Goal: Task Accomplishment & Management: Manage account settings

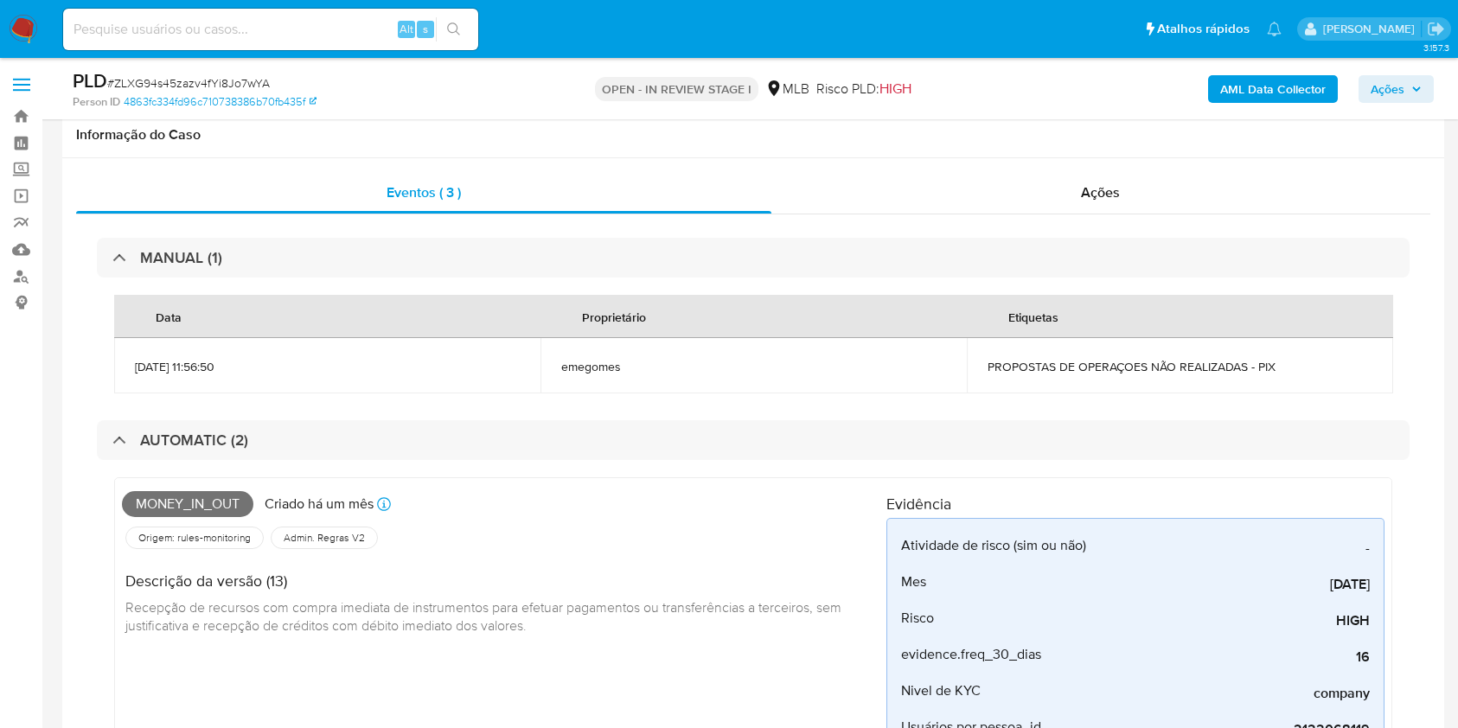
select select "10"
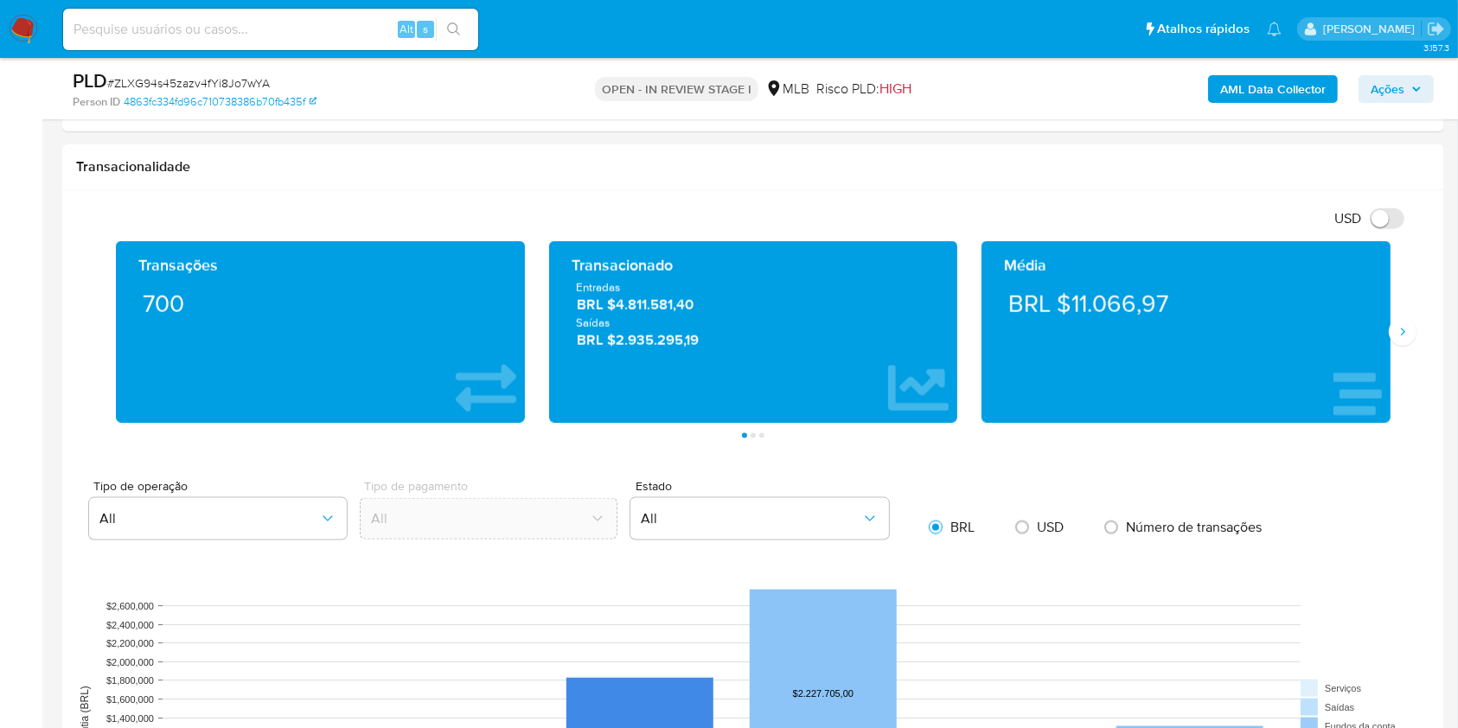
scroll to position [2075, 0]
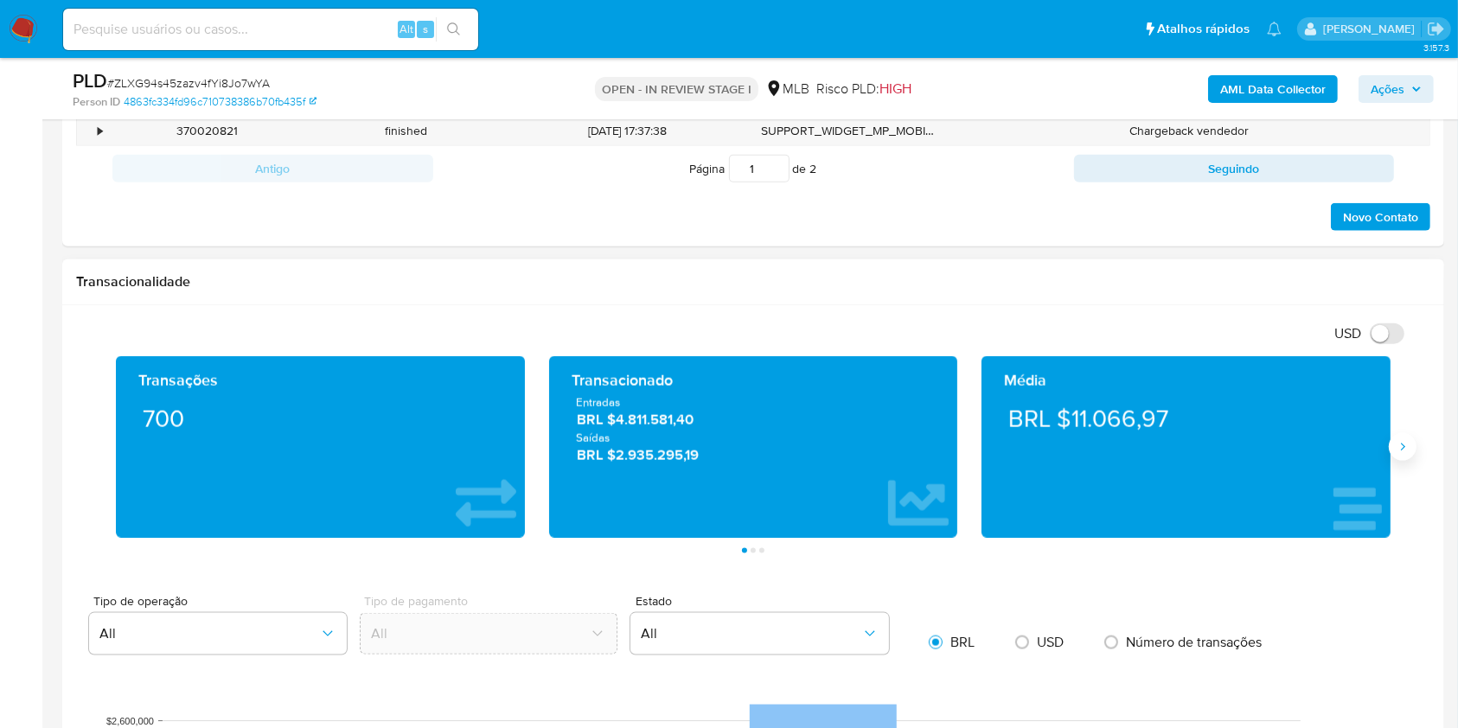
click at [1404, 458] on button "Siguiente" at bounding box center [1403, 447] width 28 height 28
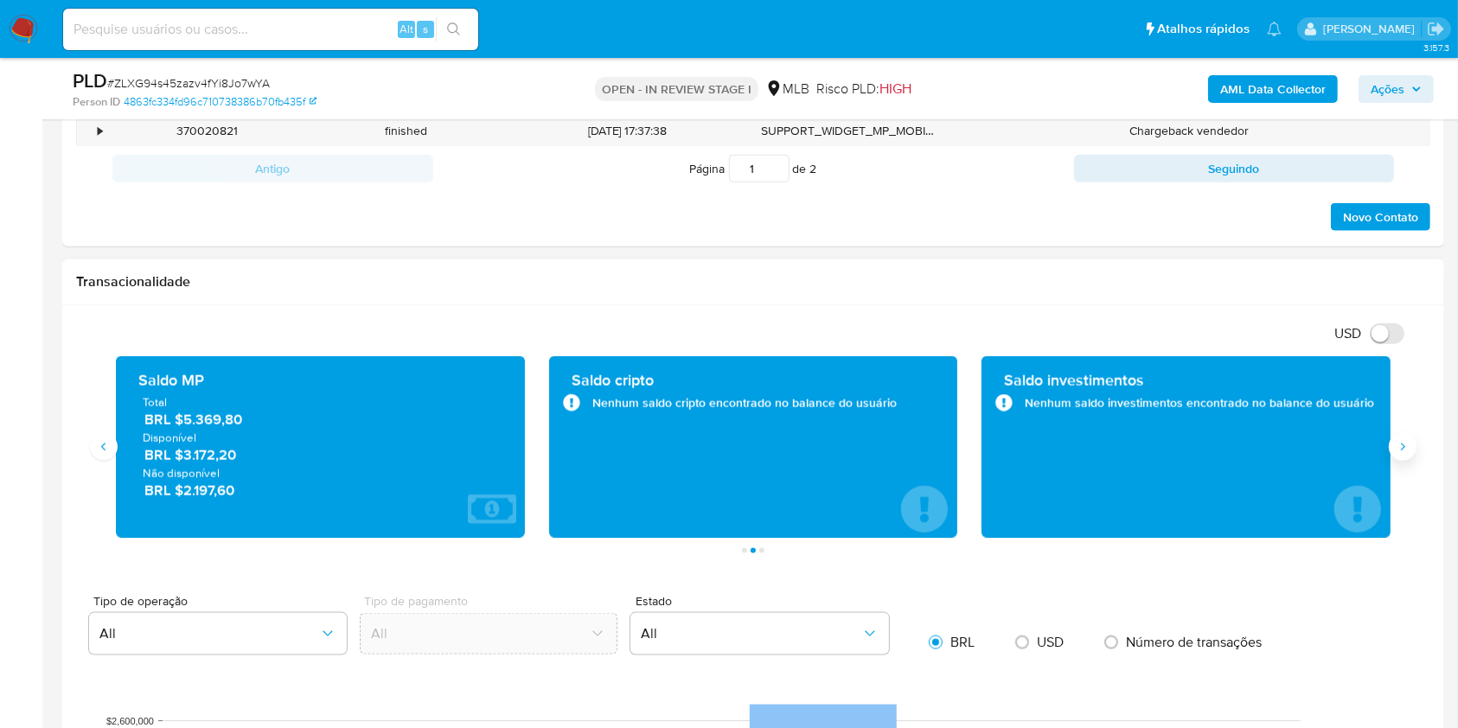
click at [1399, 437] on button "Siguiente" at bounding box center [1403, 447] width 28 height 28
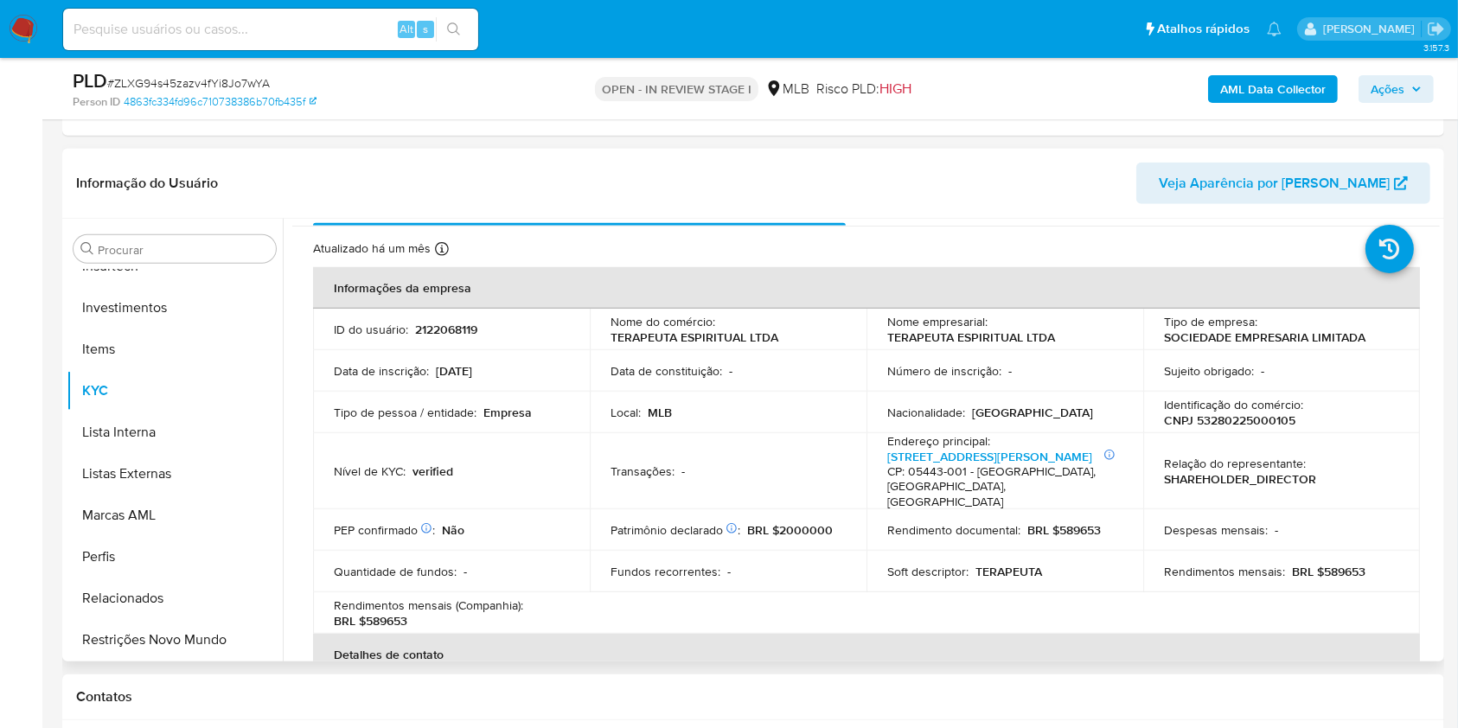
scroll to position [0, 0]
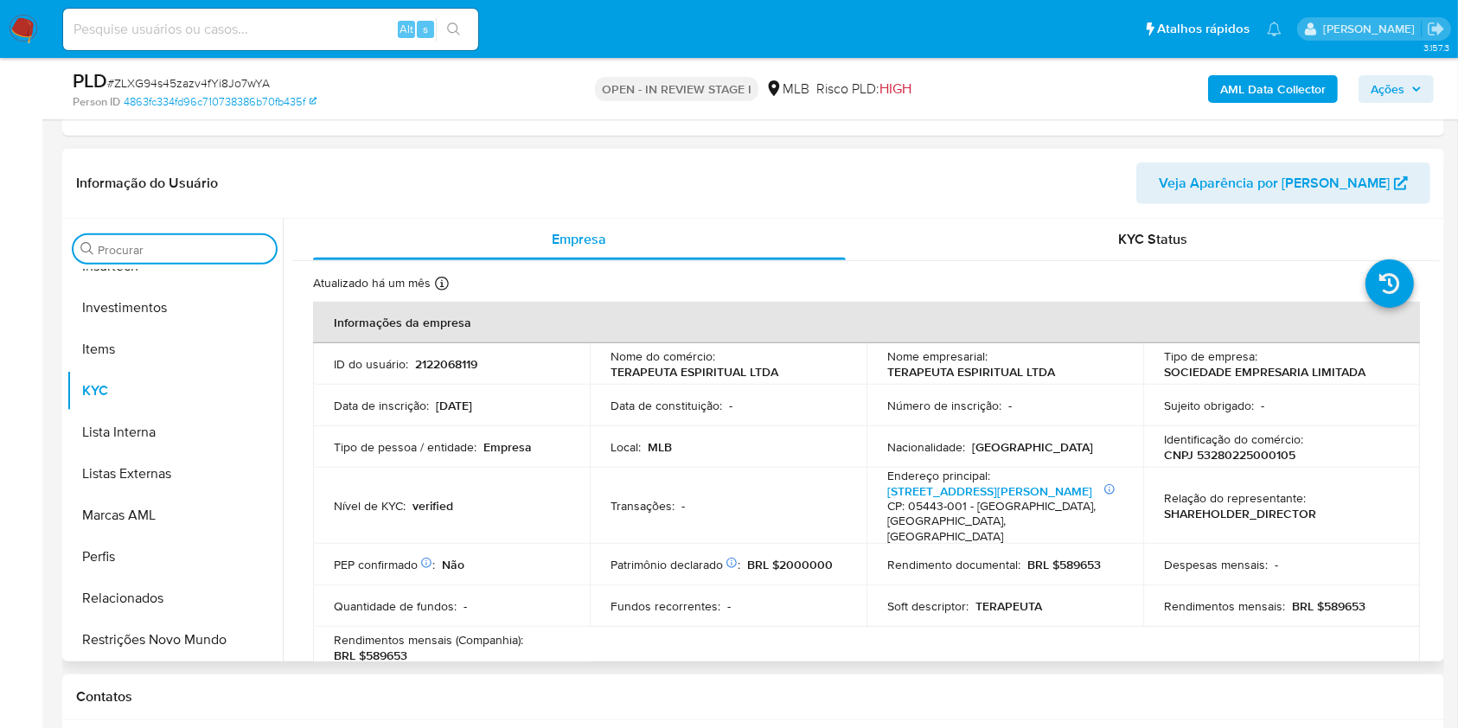
click at [201, 255] on input "Procurar" at bounding box center [183, 250] width 171 height 16
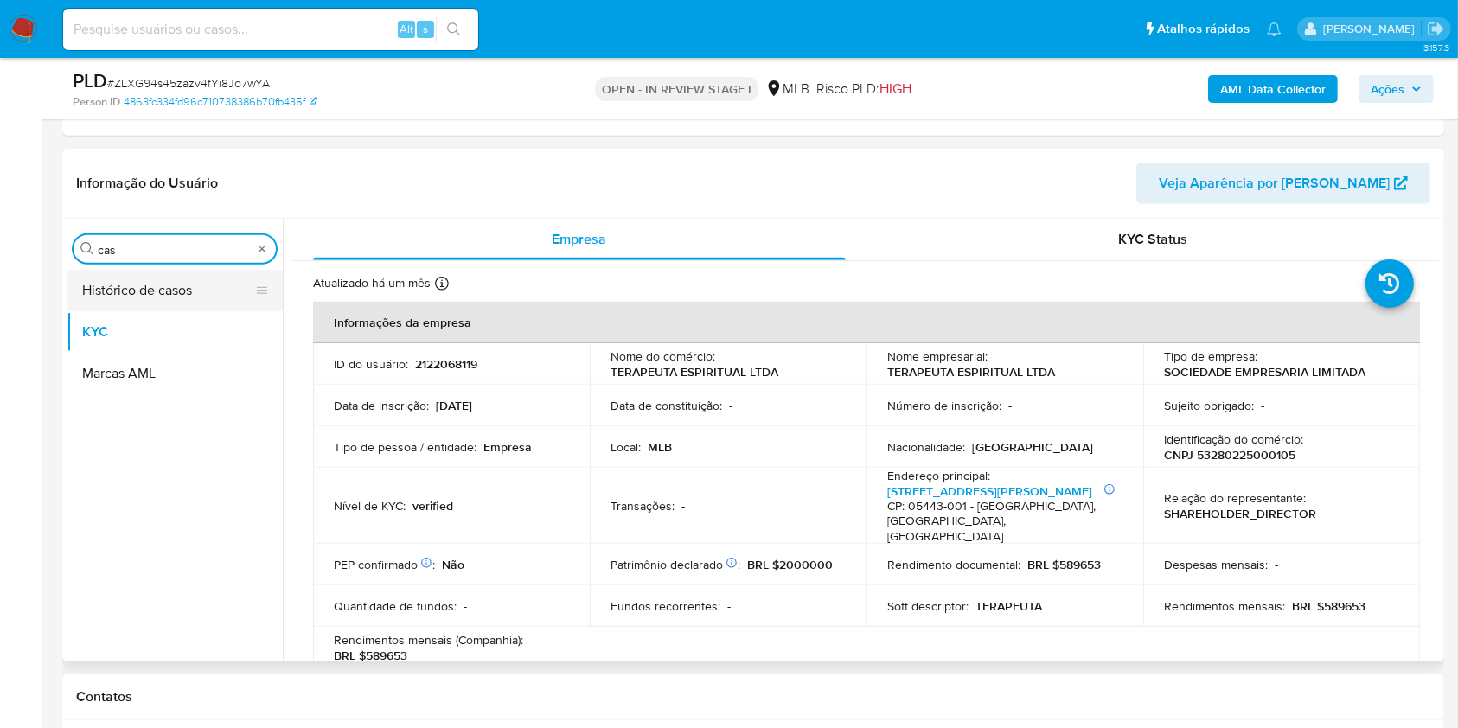
type input "cas"
click at [180, 291] on button "Histórico de casos" at bounding box center [168, 291] width 202 height 42
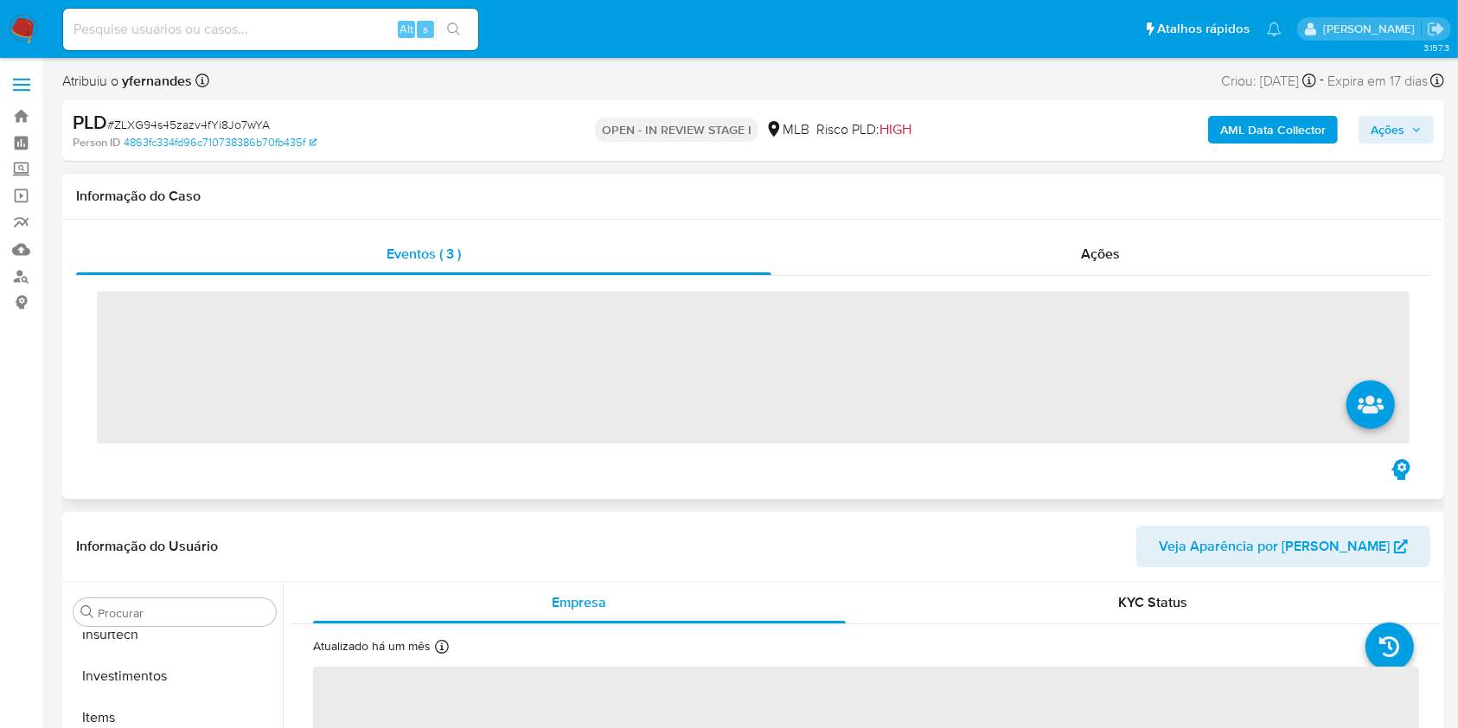
scroll to position [814, 0]
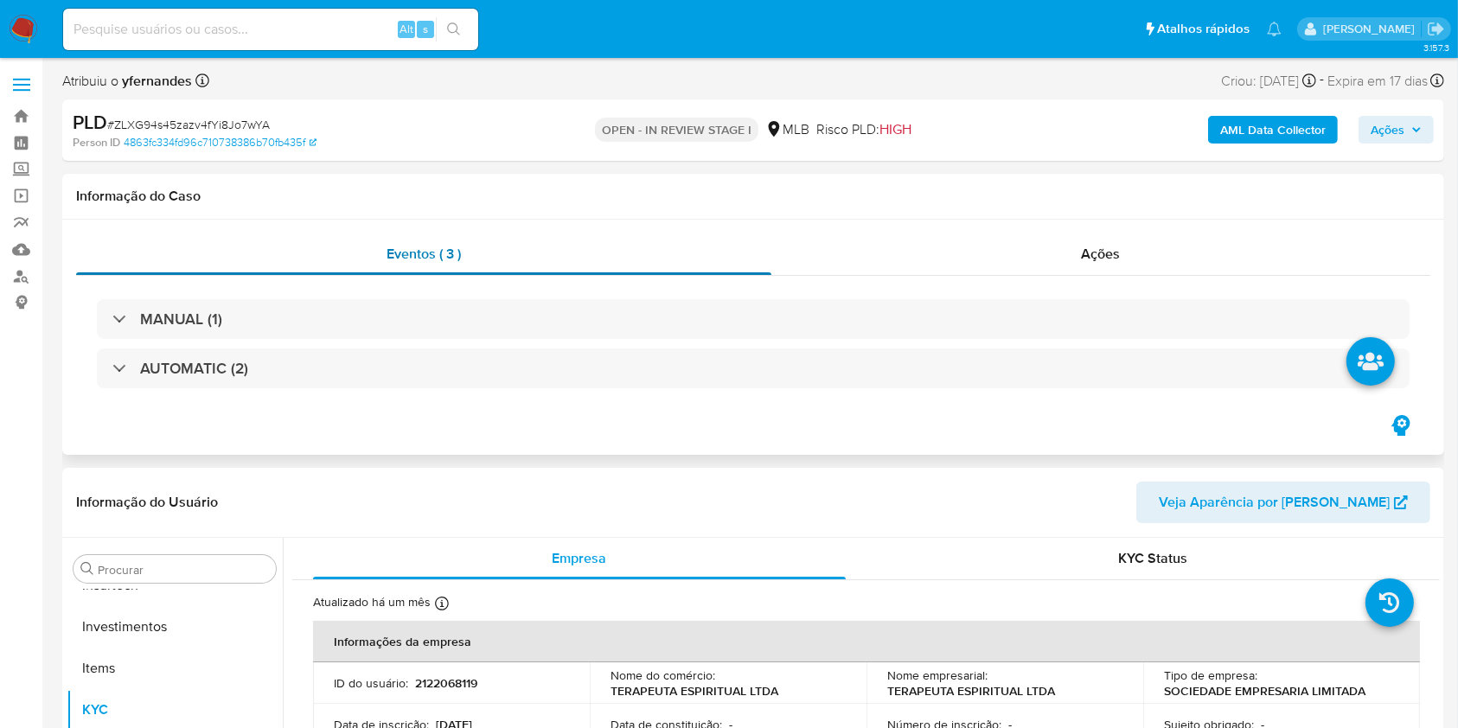
select select "10"
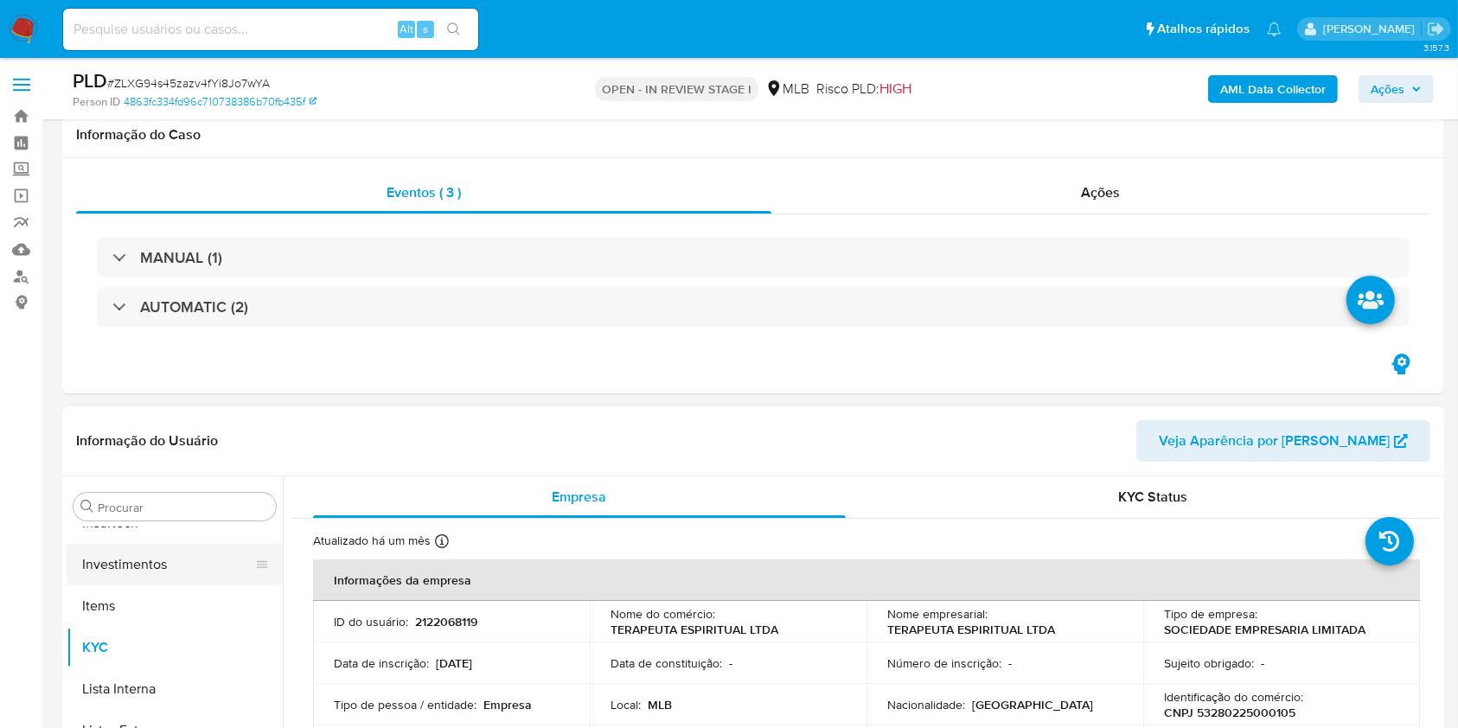
scroll to position [115, 0]
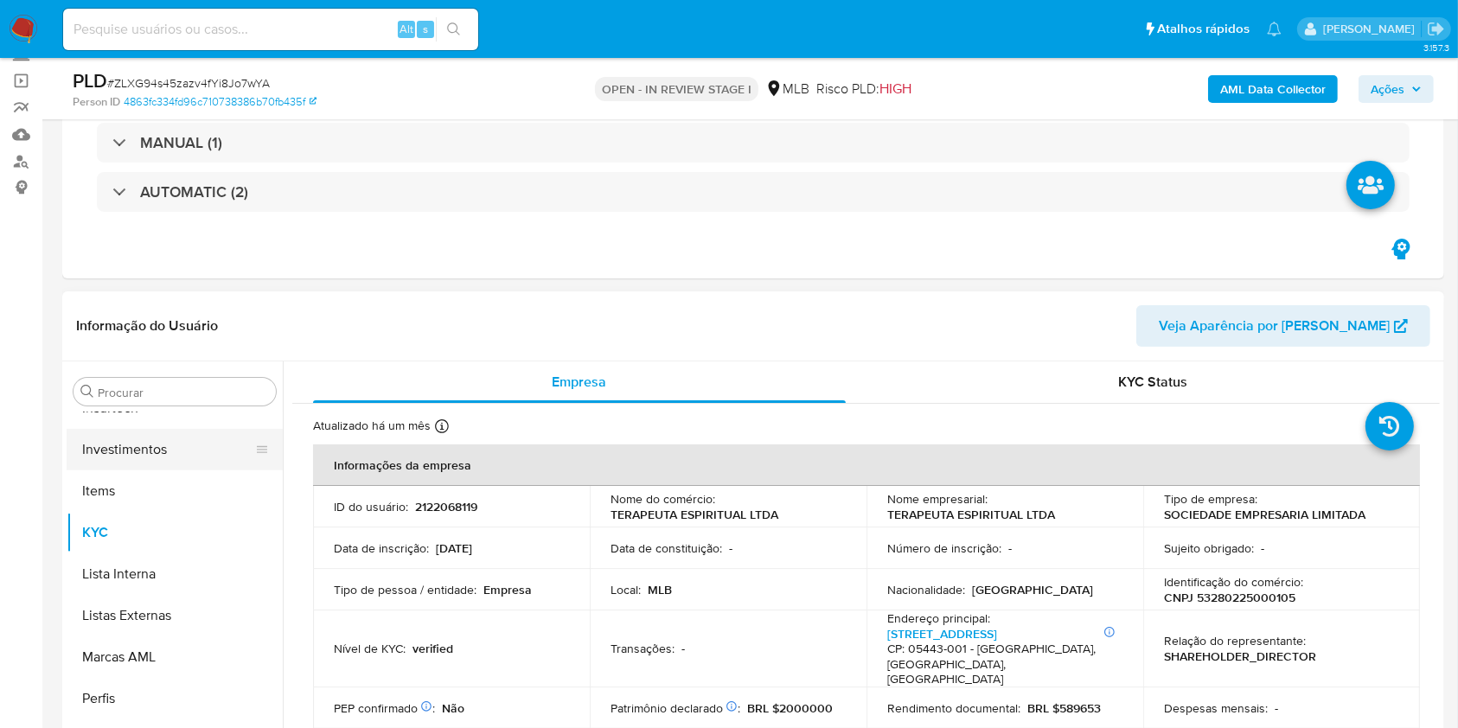
click at [155, 444] on button "Investimentos" at bounding box center [168, 450] width 202 height 42
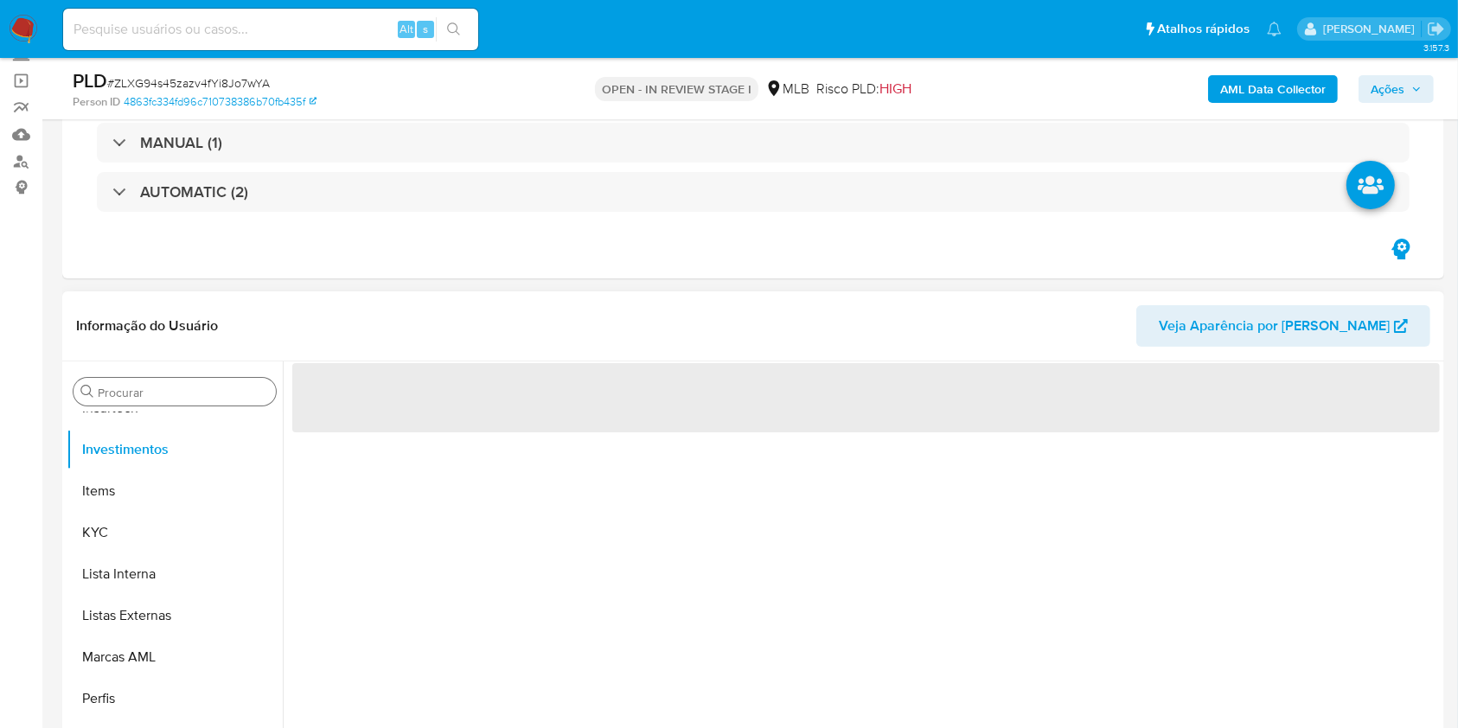
click at [138, 391] on input "Procurar" at bounding box center [183, 393] width 171 height 16
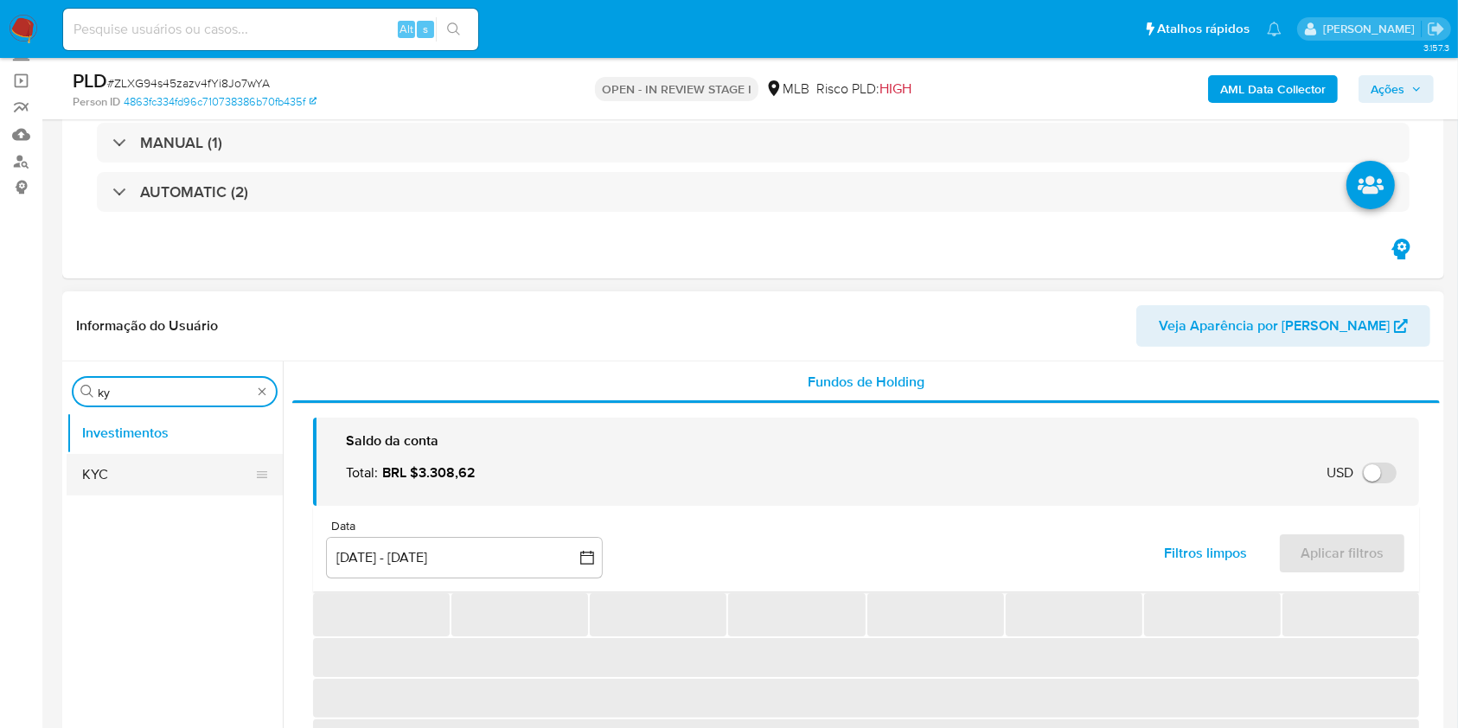
scroll to position [0, 0]
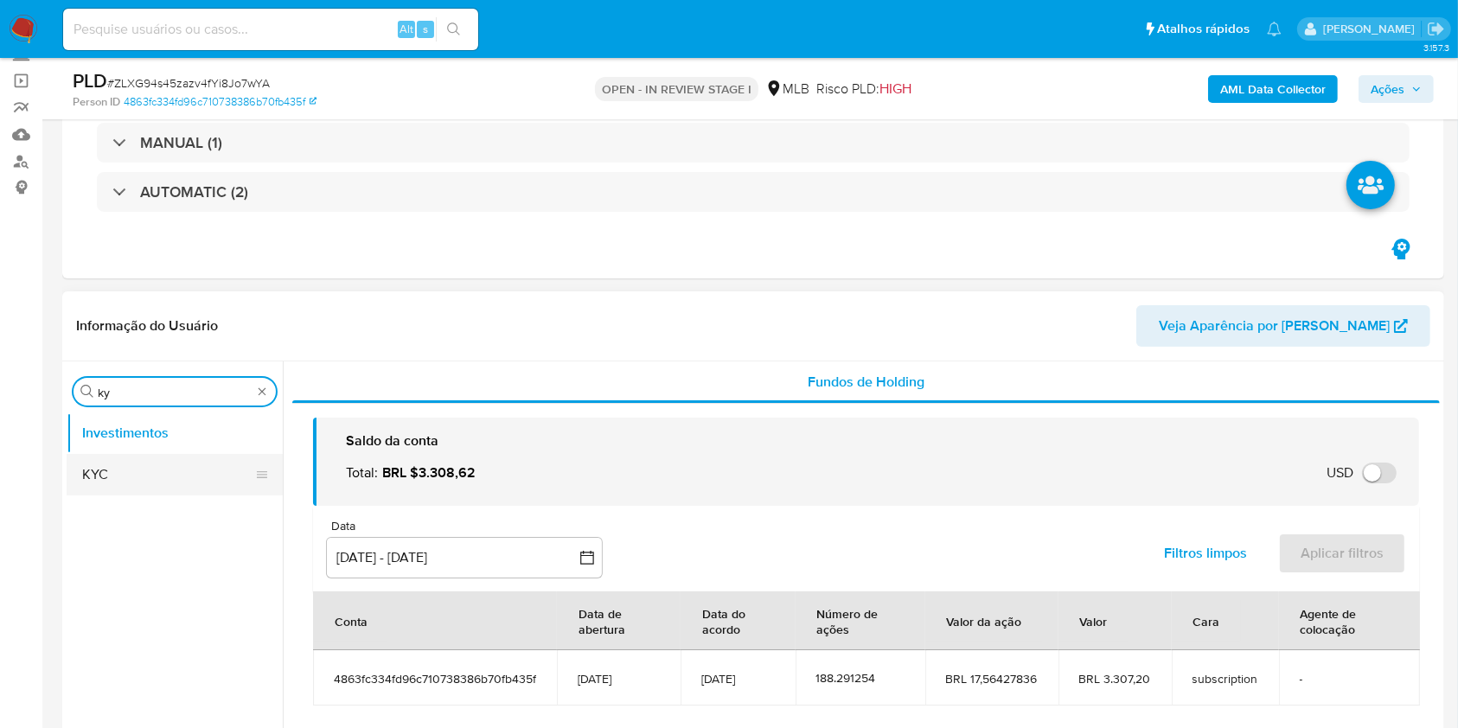
click at [119, 469] on button "KYC" at bounding box center [168, 475] width 202 height 42
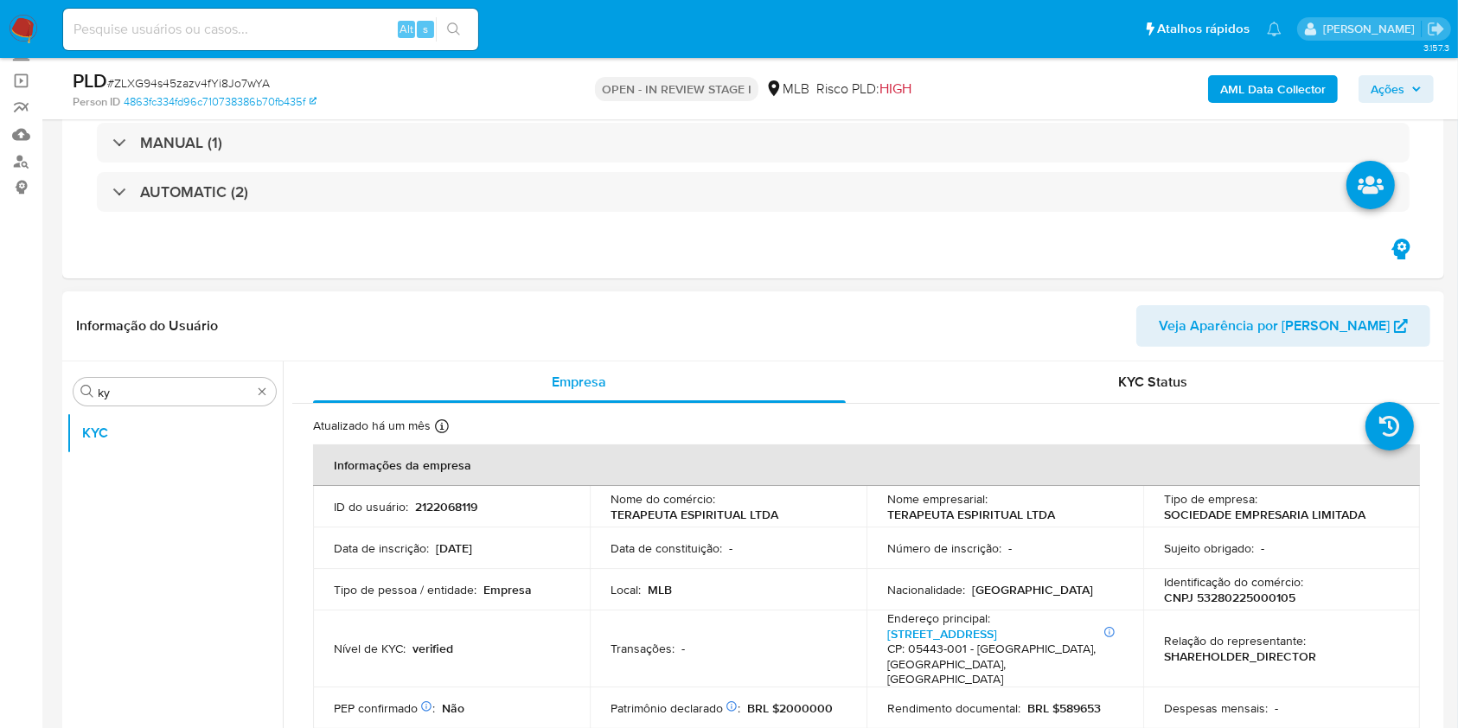
click at [160, 374] on div "Procurar ky KYC" at bounding box center [175, 584] width 216 height 440
click at [165, 386] on input "ky" at bounding box center [175, 393] width 154 height 16
click at [140, 442] on button "Histórico de casos" at bounding box center [168, 433] width 202 height 42
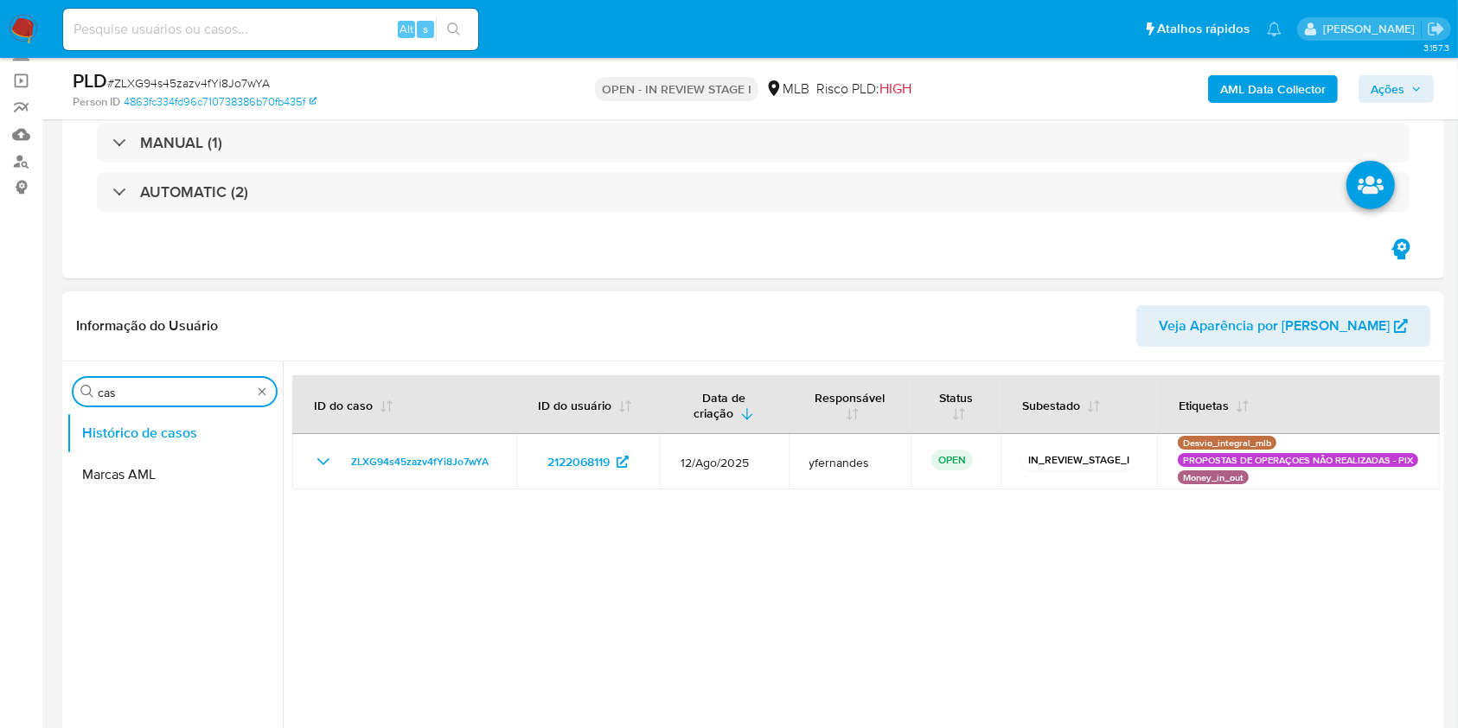
click at [186, 392] on input "cas" at bounding box center [175, 393] width 154 height 16
type input "ger"
click at [154, 423] on button "Geral" at bounding box center [168, 433] width 202 height 42
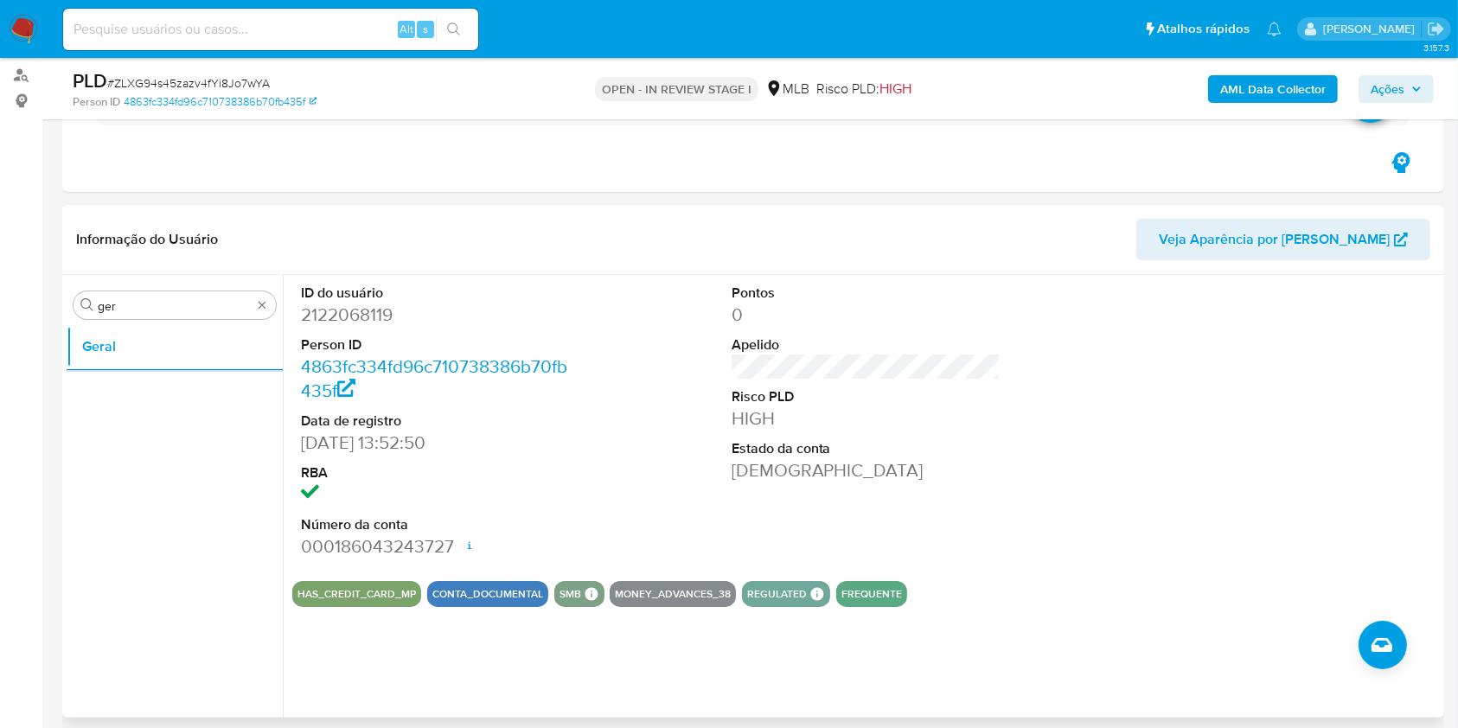
scroll to position [230, 0]
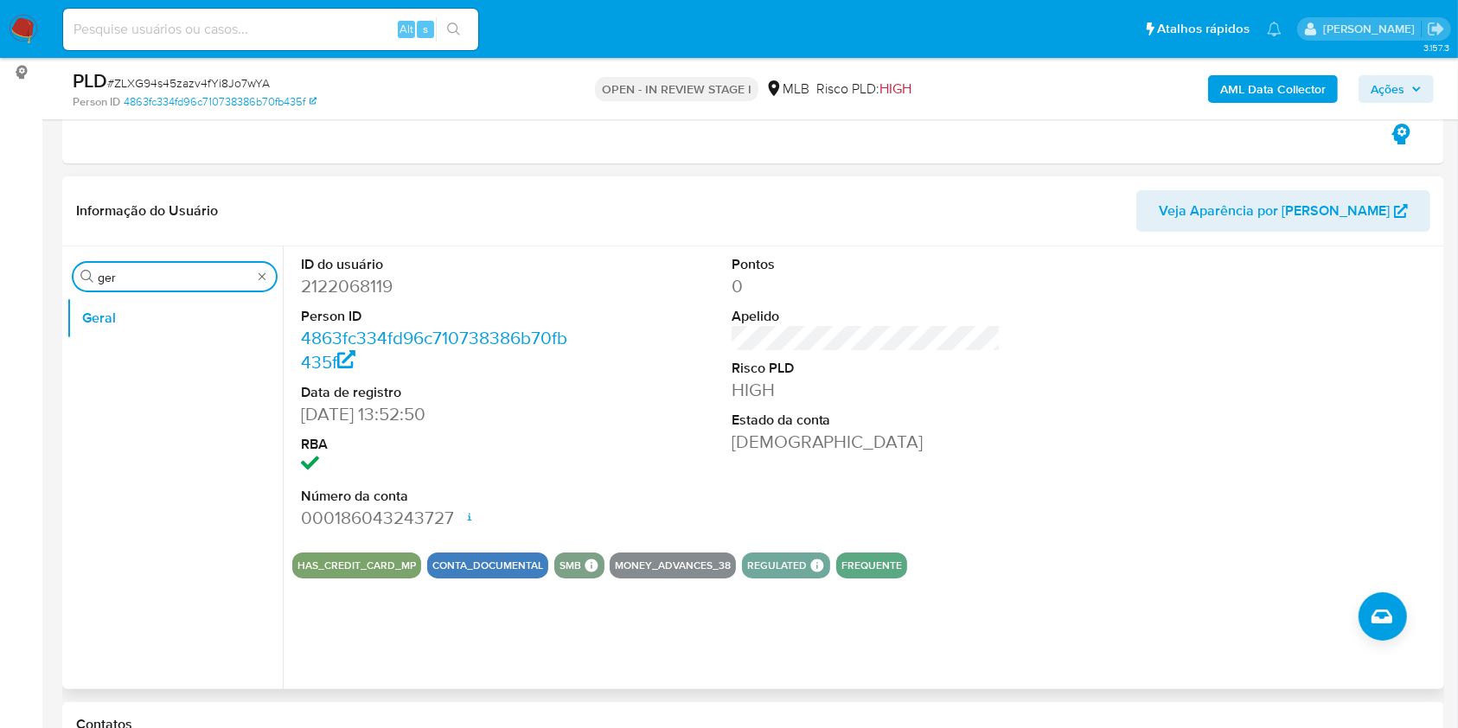
click at [150, 281] on input "ger" at bounding box center [175, 278] width 154 height 16
type input "ky"
click at [122, 354] on button "KYC" at bounding box center [168, 360] width 202 height 42
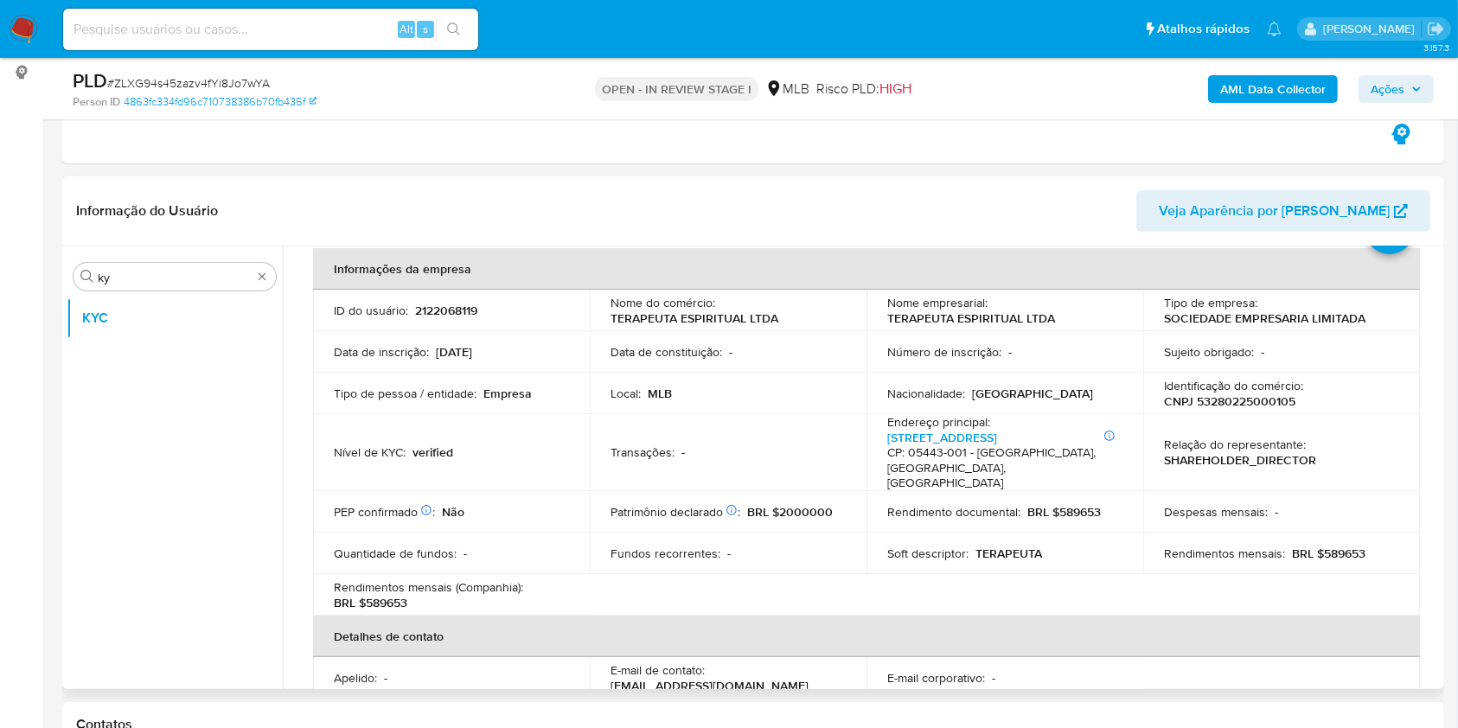
scroll to position [86, 0]
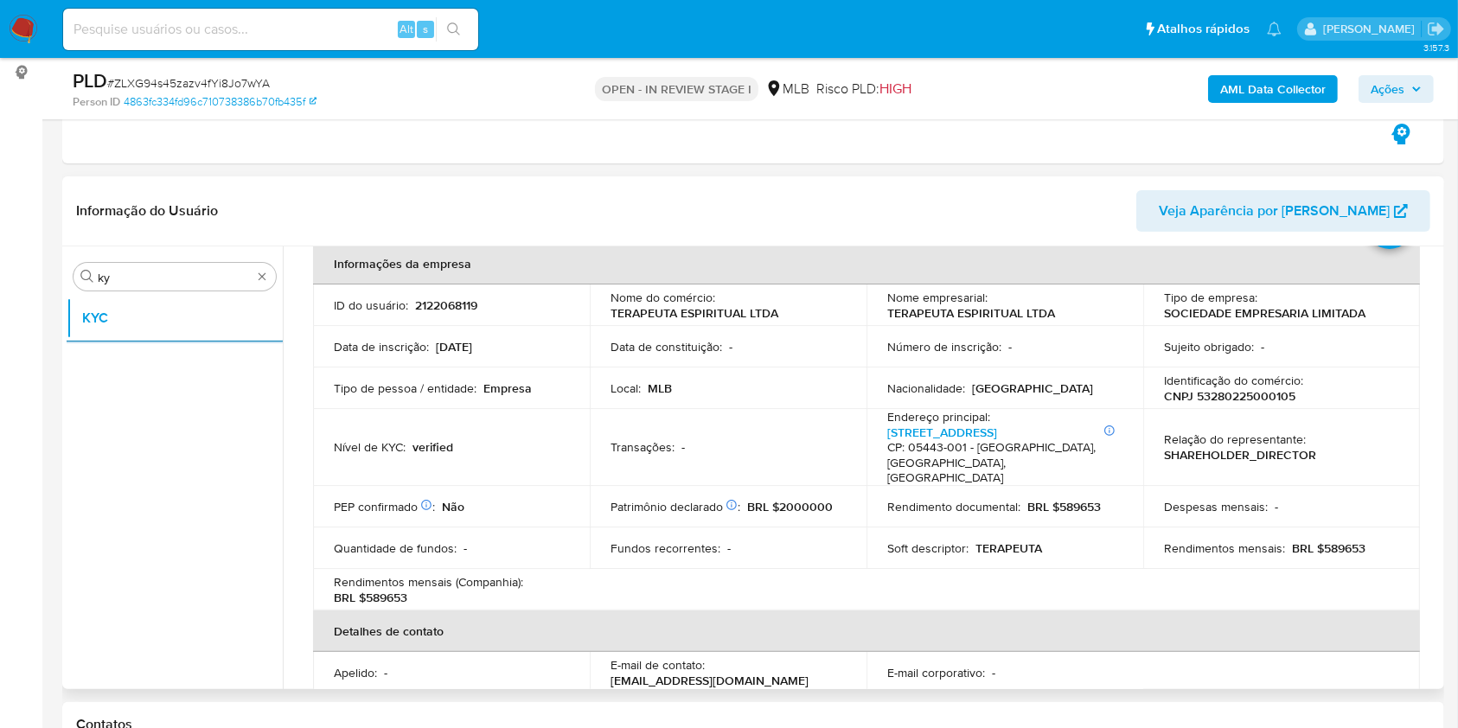
click at [1352, 540] on p "BRL $589653" at bounding box center [1328, 548] width 73 height 16
copy p "589653"
drag, startPoint x: 827, startPoint y: 393, endPoint x: 910, endPoint y: 425, distance: 90.1
click at [827, 393] on div "Local : MLB" at bounding box center [727, 388] width 235 height 16
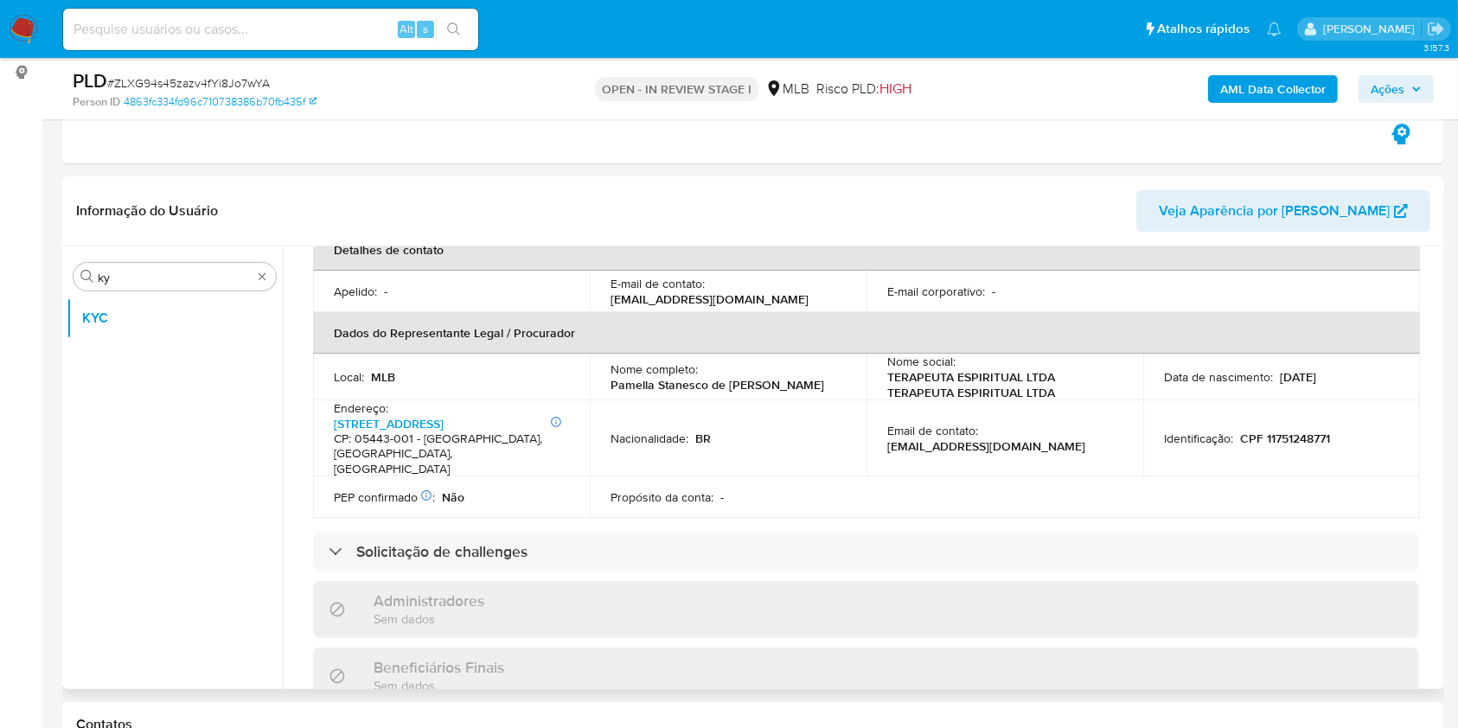
scroll to position [432, 0]
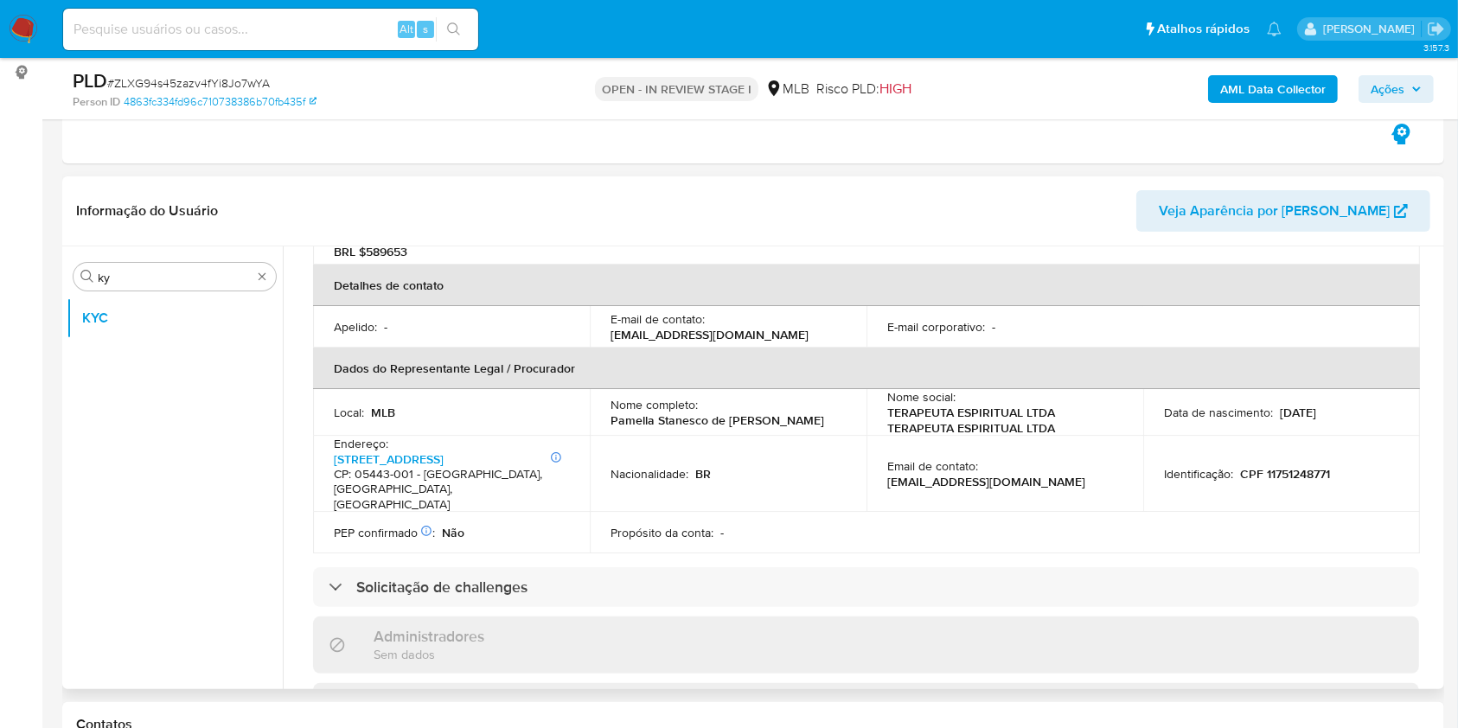
drag, startPoint x: 759, startPoint y: 543, endPoint x: 763, endPoint y: 534, distance: 9.7
click at [757, 567] on div "Solicitação de challenges" at bounding box center [866, 587] width 1106 height 40
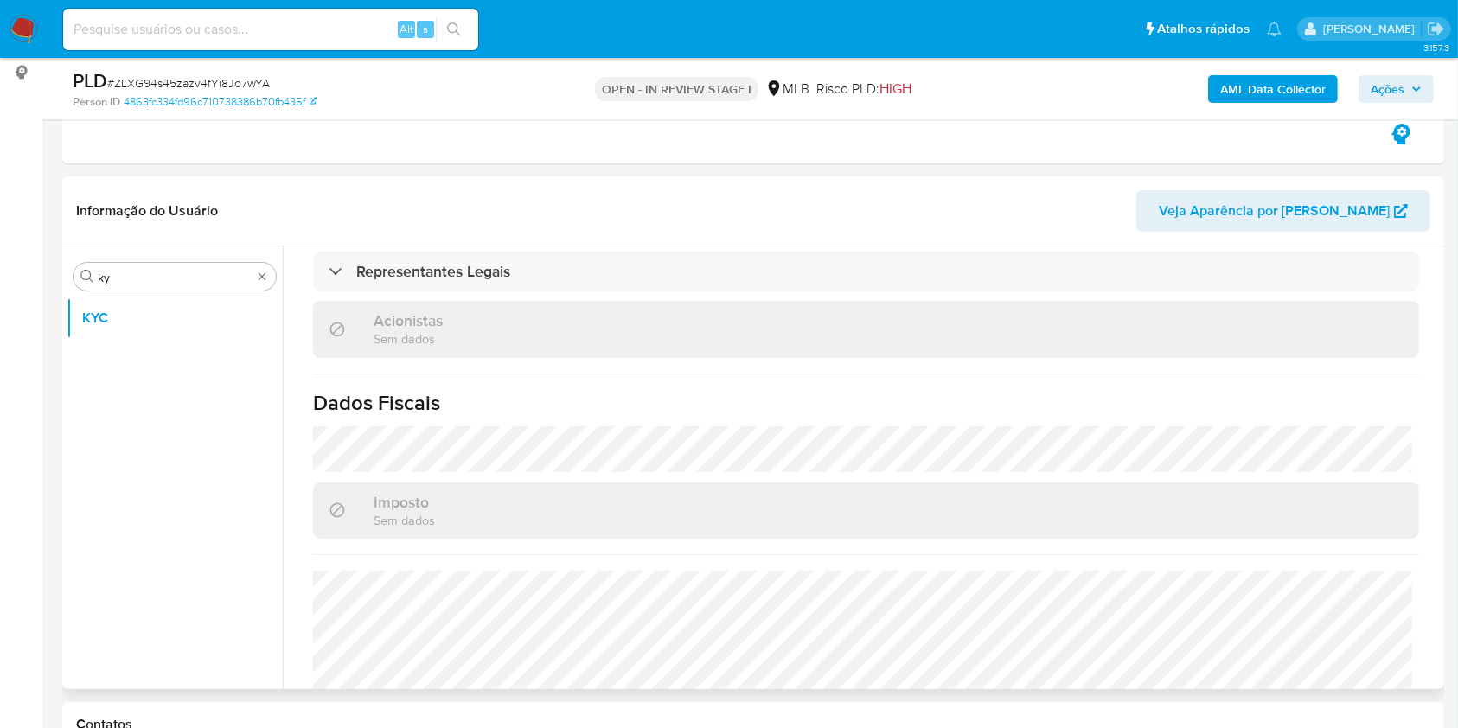
scroll to position [1124, 0]
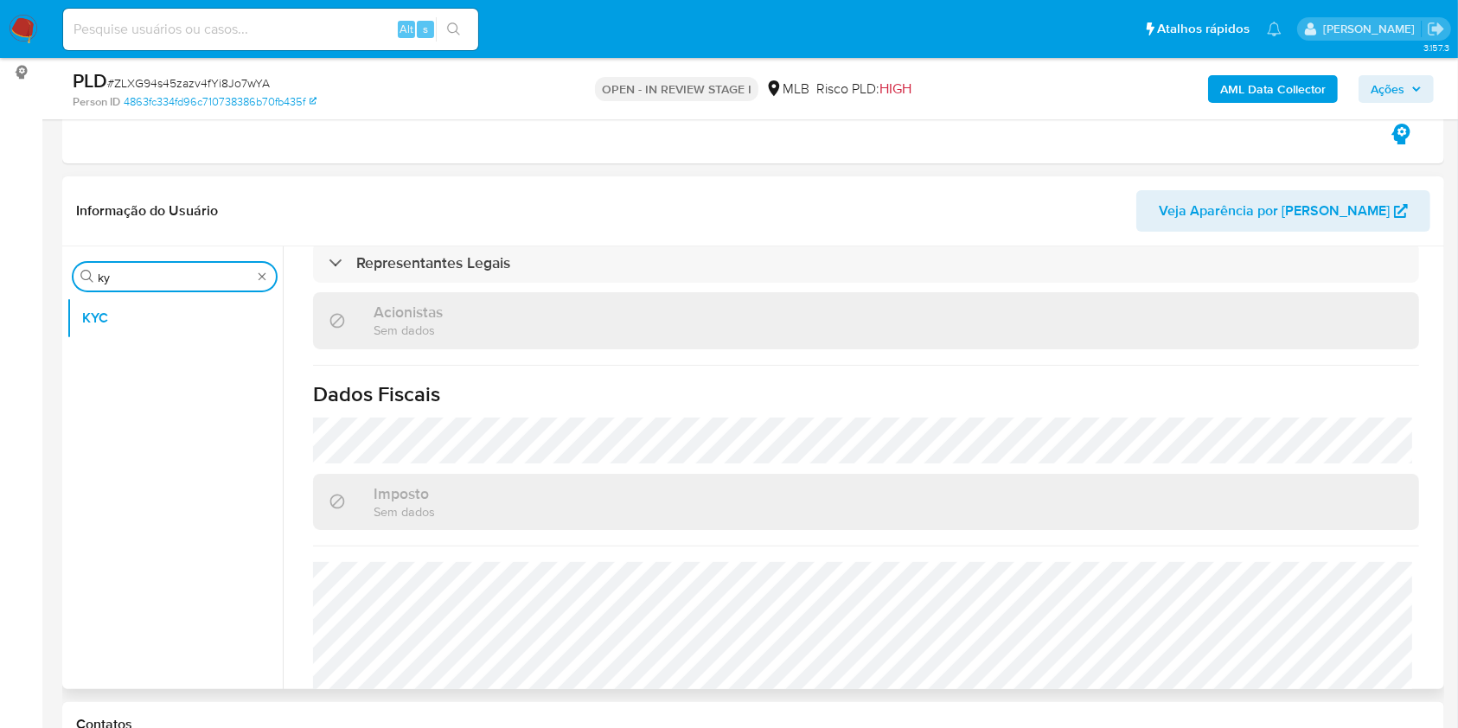
click at [182, 284] on input "ky" at bounding box center [175, 278] width 154 height 16
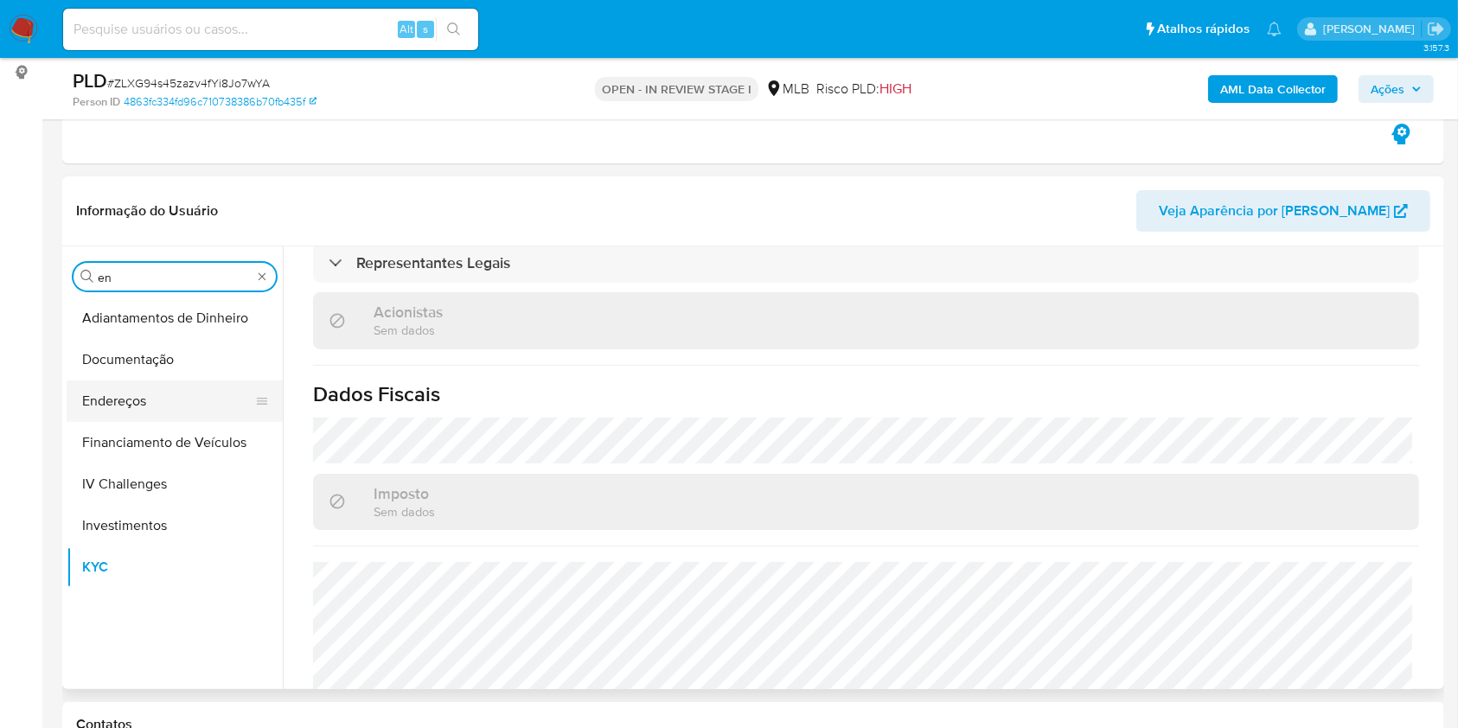
type input "en"
click at [132, 389] on button "Endereços" at bounding box center [168, 401] width 202 height 42
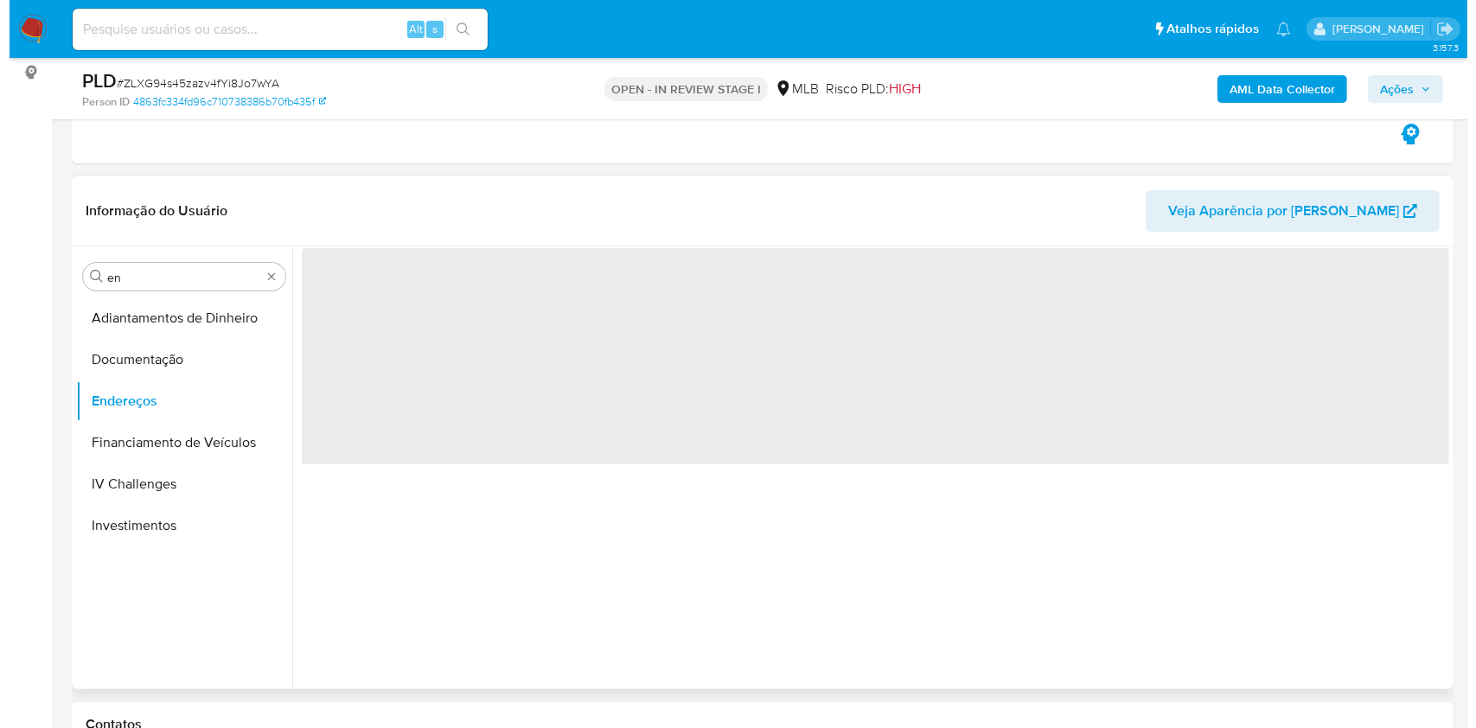
scroll to position [0, 0]
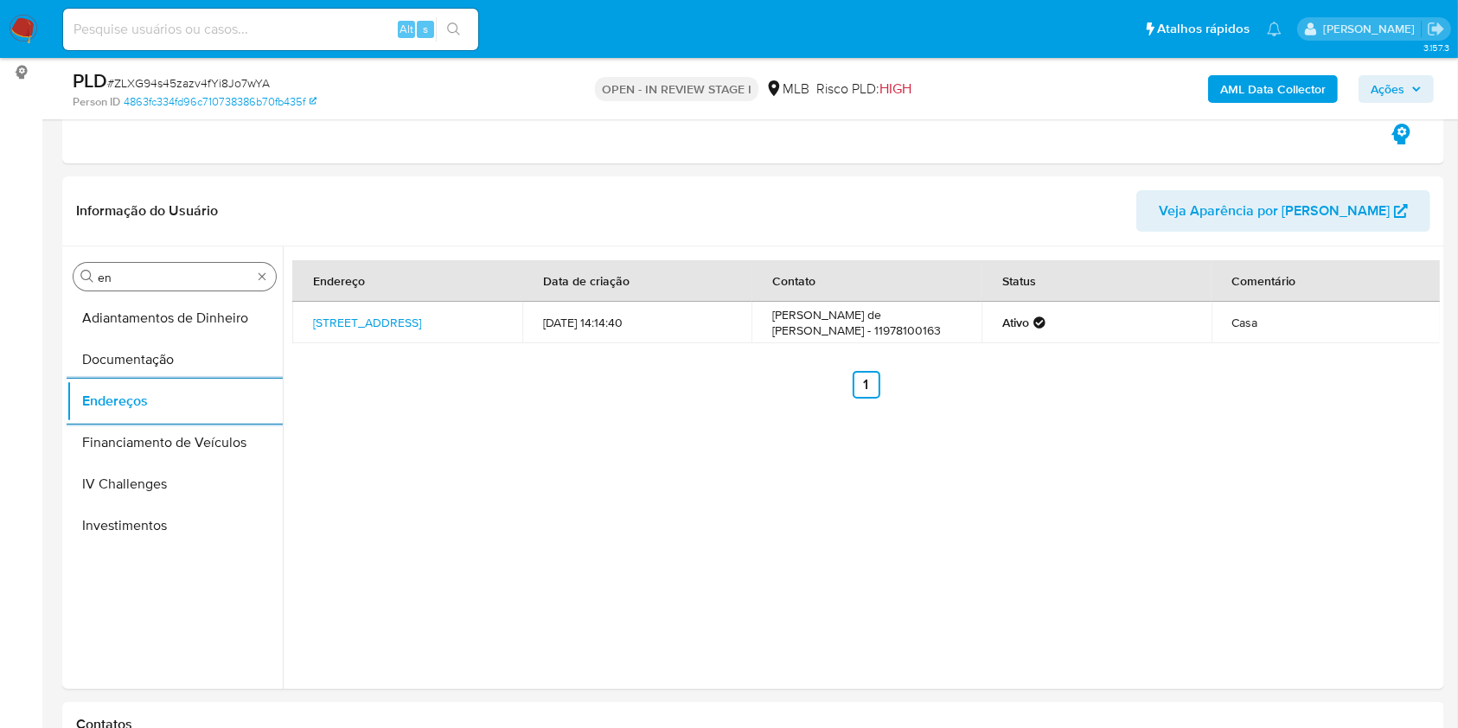
click at [189, 287] on div "Procurar en" at bounding box center [174, 277] width 202 height 28
click at [186, 281] on input "en" at bounding box center [175, 278] width 154 height 16
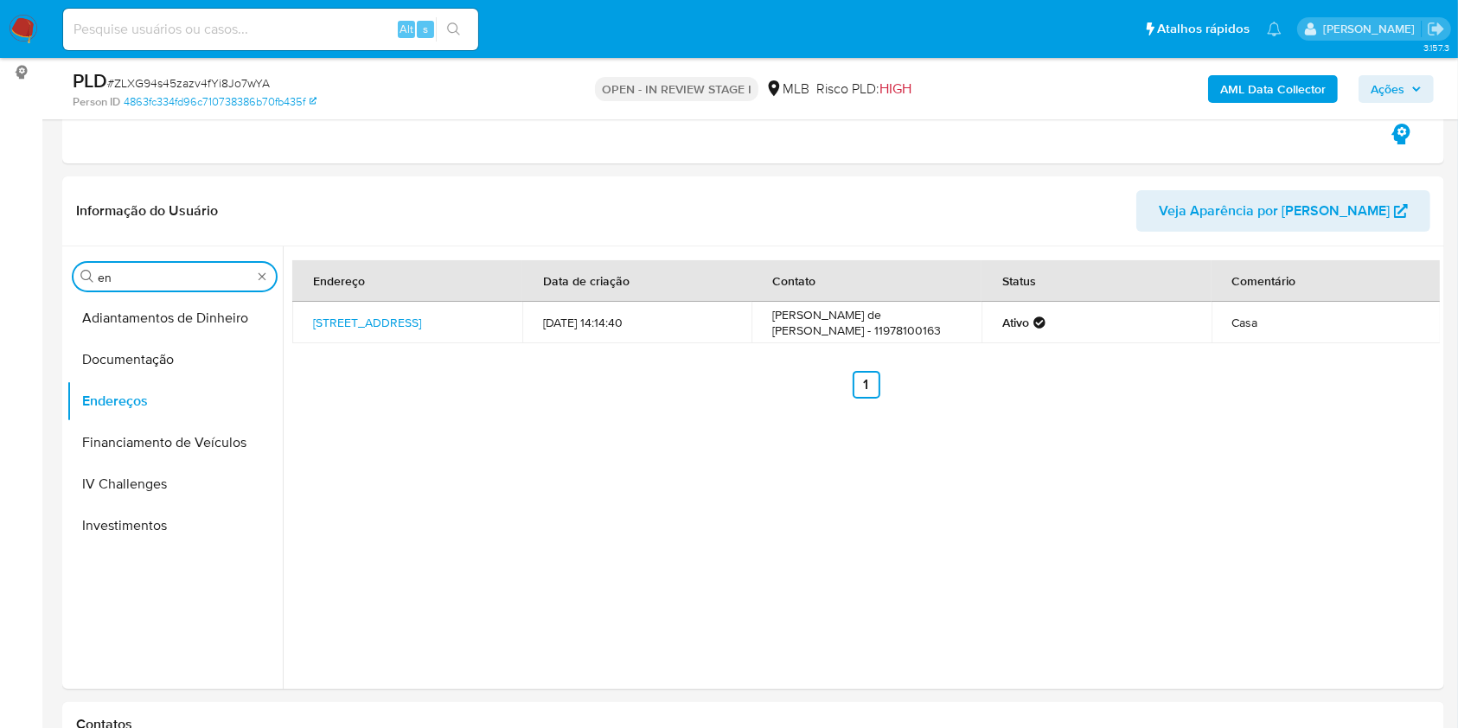
click at [186, 281] on input "en" at bounding box center [175, 278] width 154 height 16
type input "ge"
click at [172, 329] on button "Detalhe da geolocalização" at bounding box center [168, 318] width 202 height 42
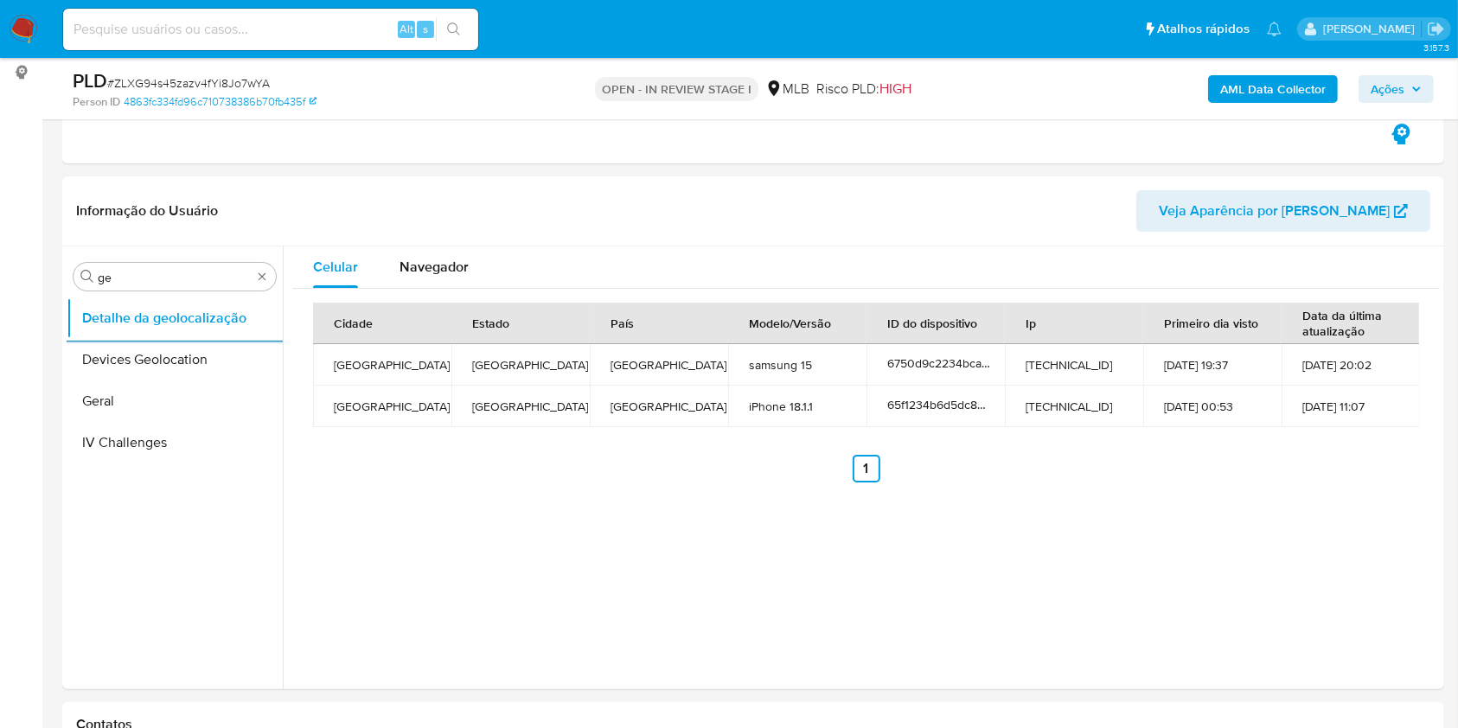
click at [220, 249] on div "Procurar ge Detalhe da geolocalização Devices Geolocation Geral IV Challenges" at bounding box center [175, 469] width 216 height 440
click at [194, 270] on input "ge" at bounding box center [175, 278] width 154 height 16
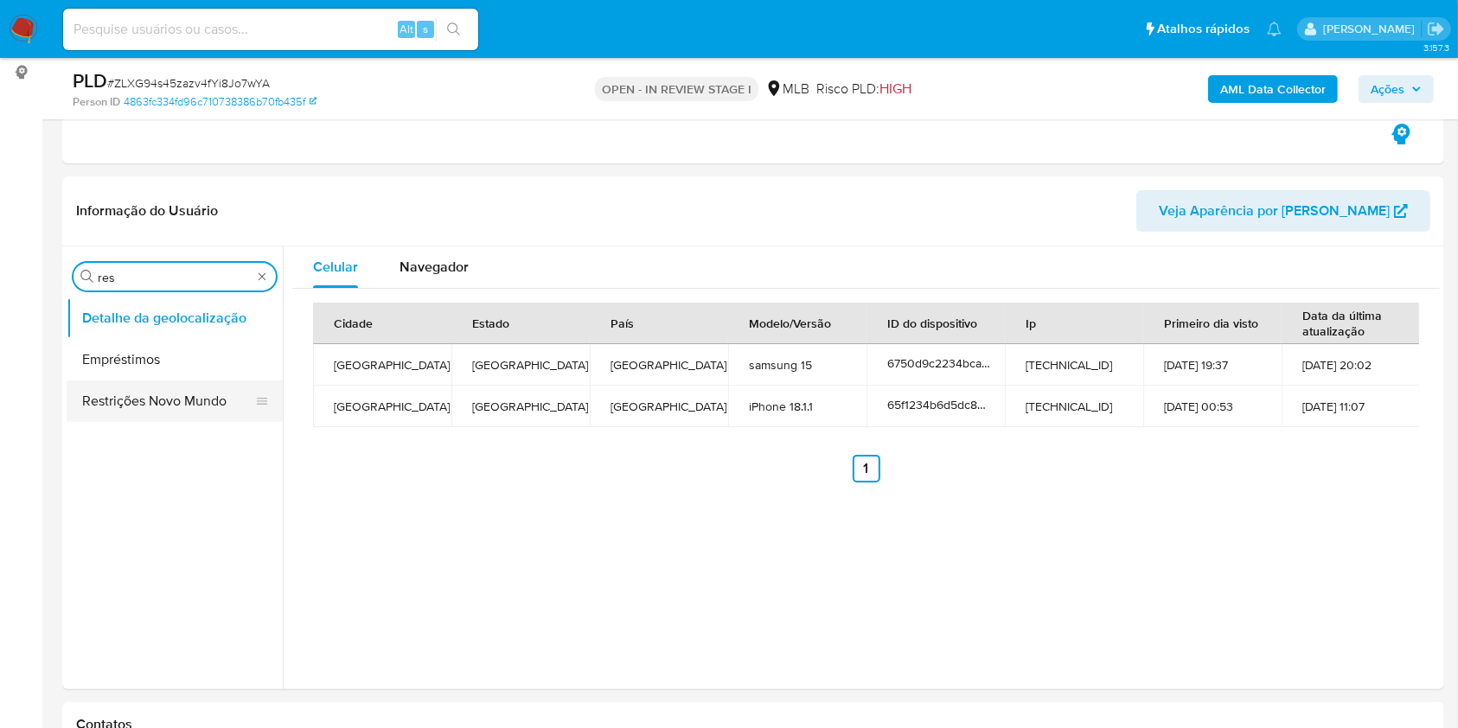
type input "res"
click at [131, 386] on button "Restrições Novo Mundo" at bounding box center [168, 401] width 202 height 42
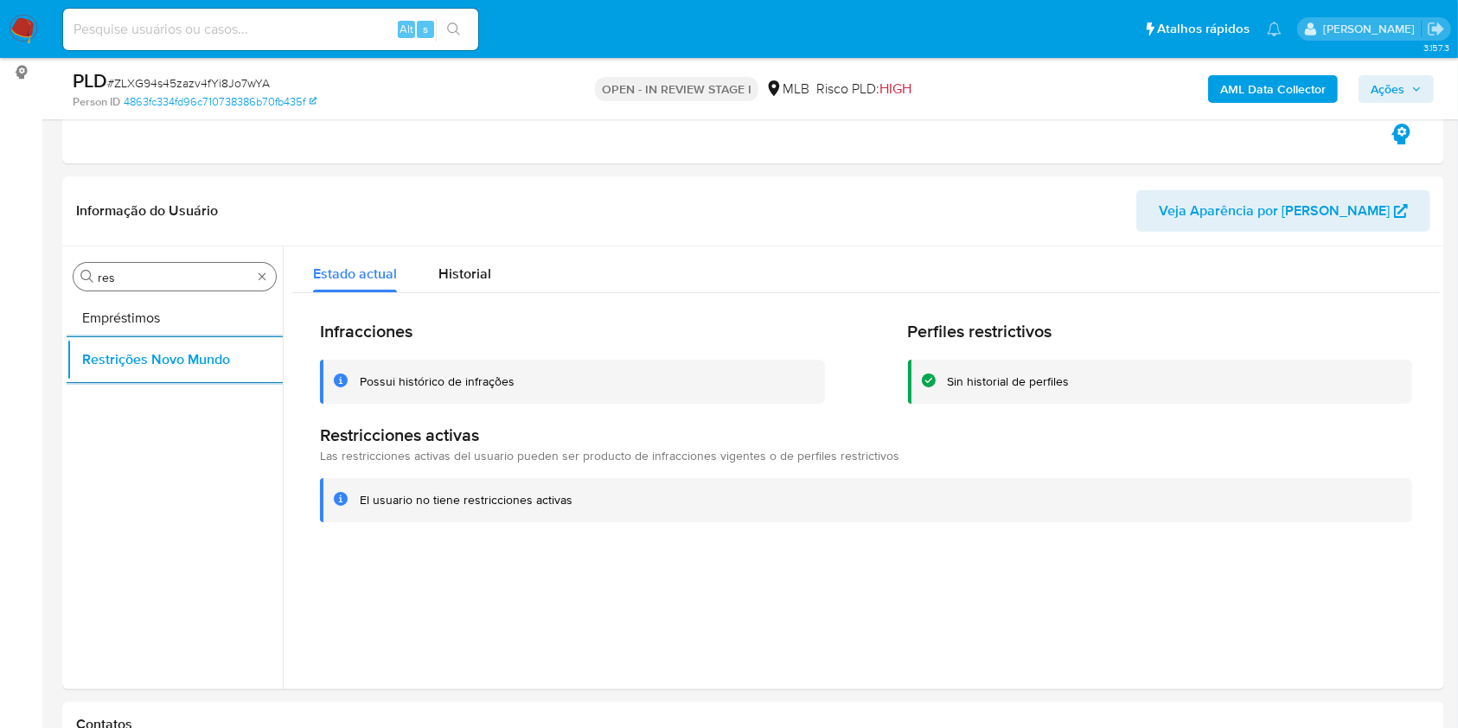
click at [180, 277] on input "res" at bounding box center [175, 278] width 154 height 16
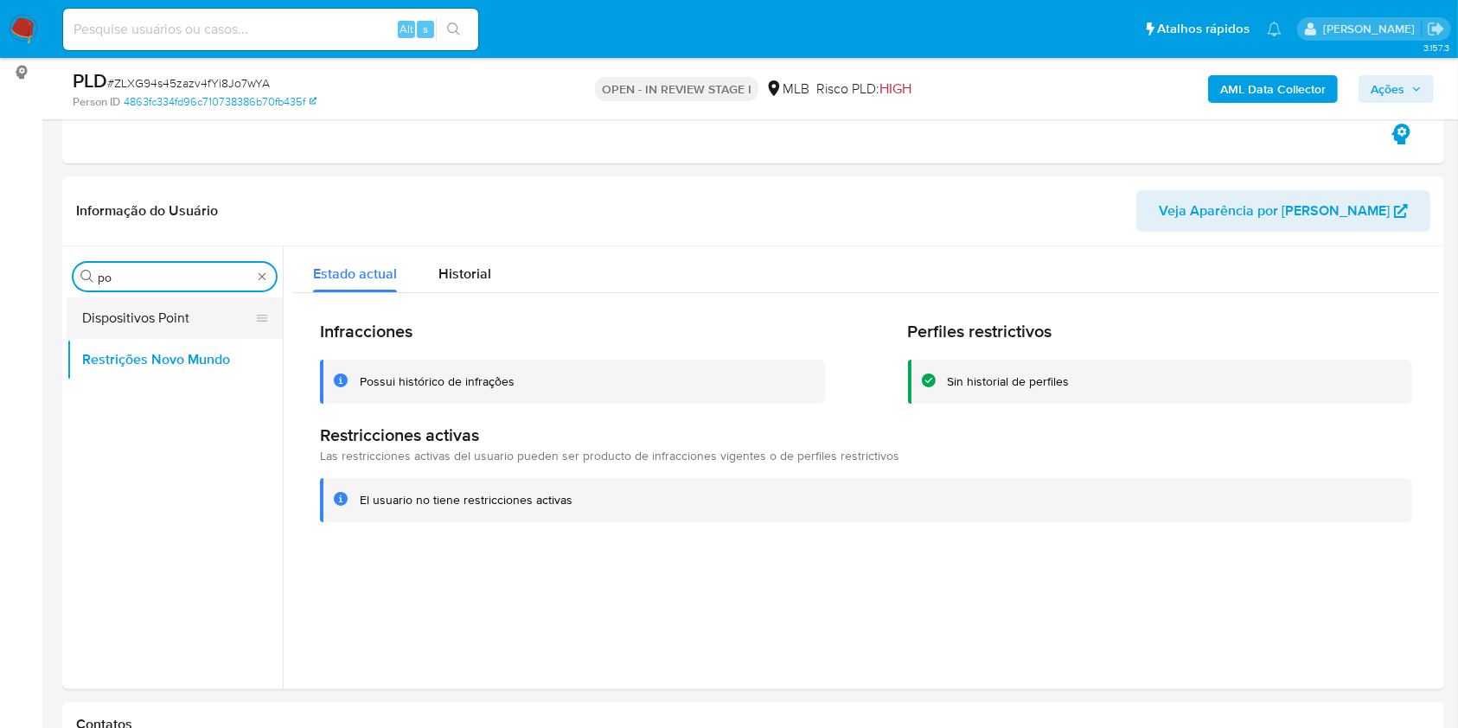
type input "po"
click at [155, 308] on button "Dispositivos Point" at bounding box center [168, 318] width 202 height 42
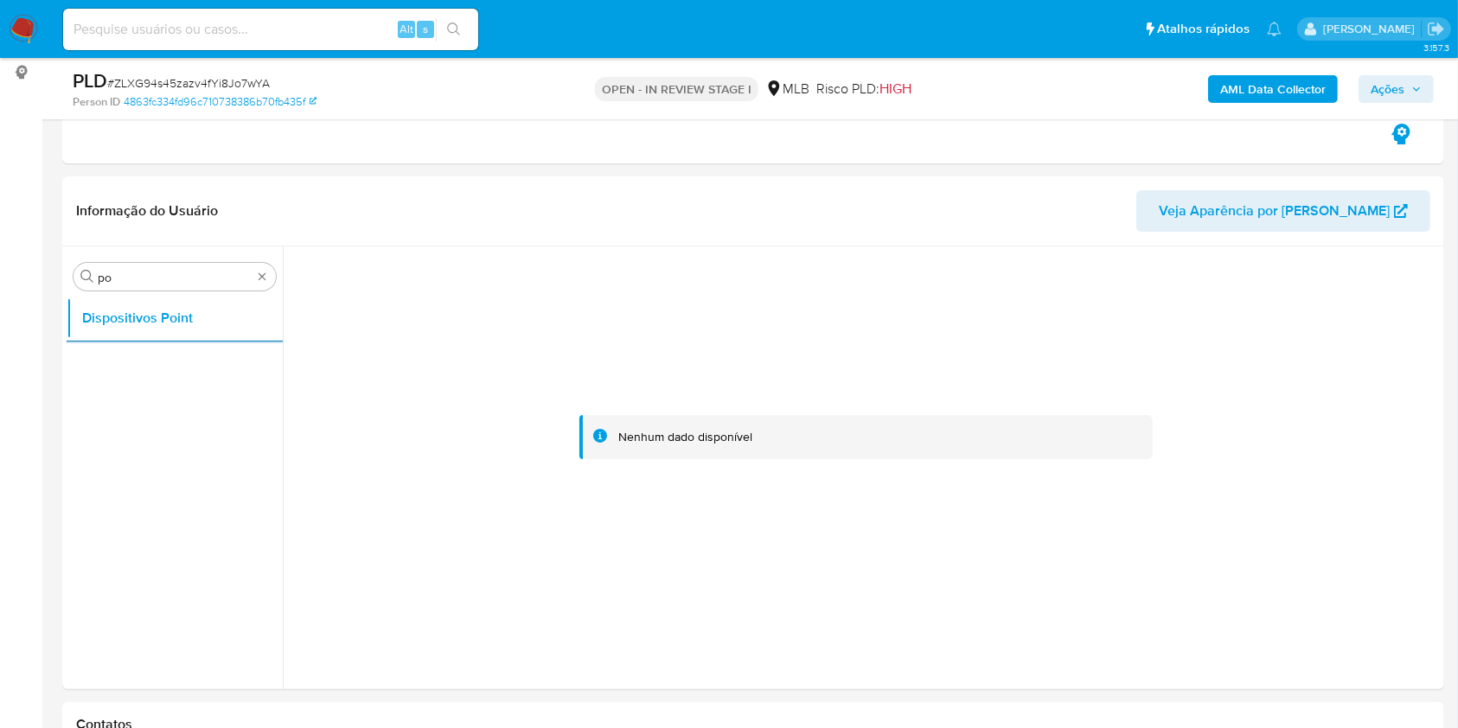
click at [1280, 83] on b "AML Data Collector" at bounding box center [1272, 89] width 105 height 28
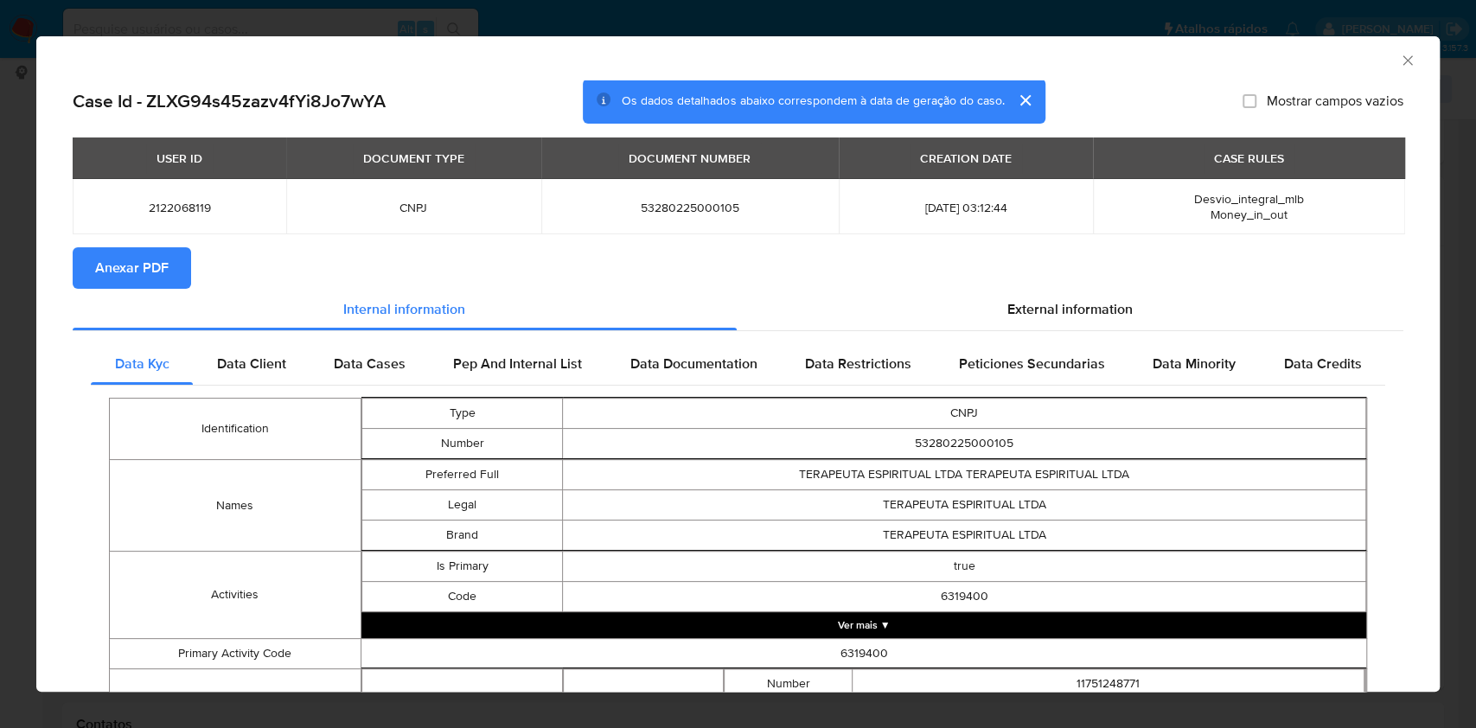
click at [117, 255] on span "Anexar PDF" at bounding box center [131, 268] width 73 height 38
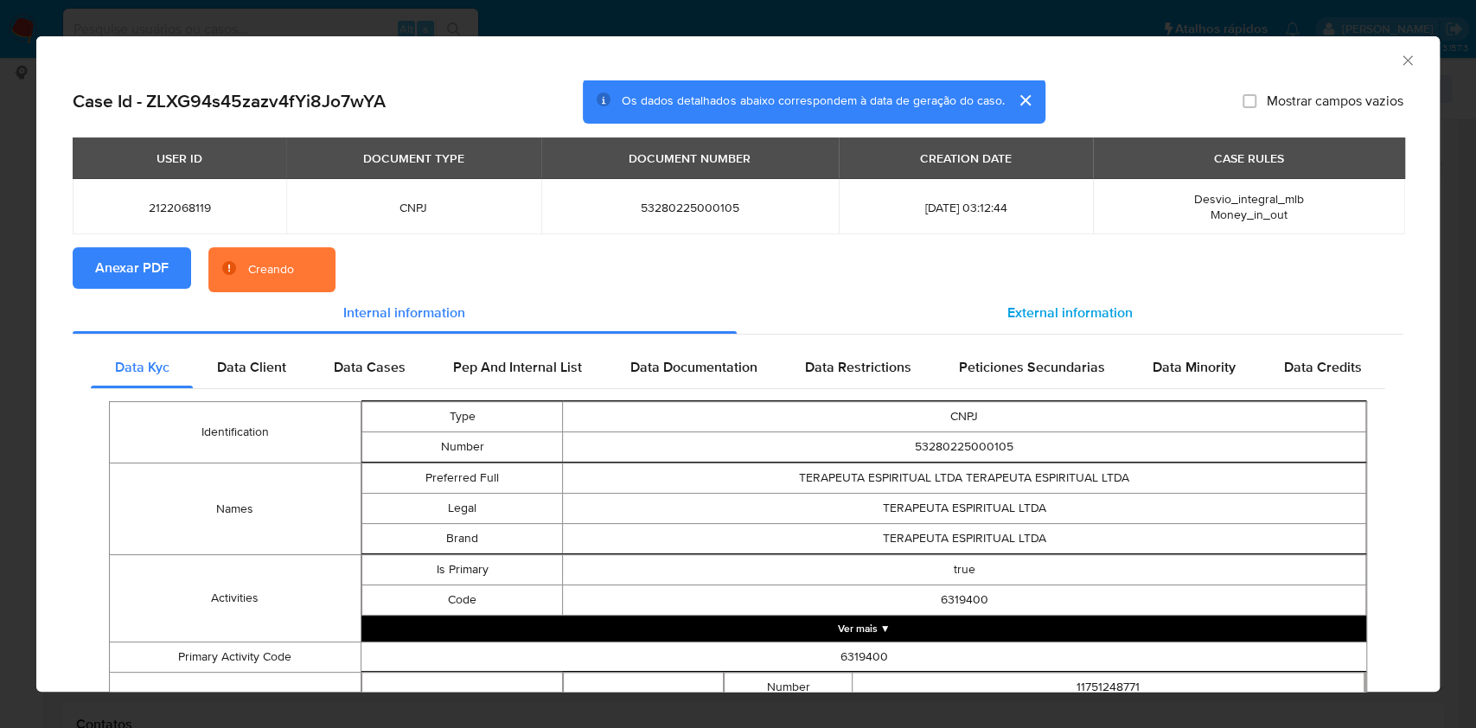
click at [1133, 315] on div "External information" at bounding box center [1070, 313] width 667 height 42
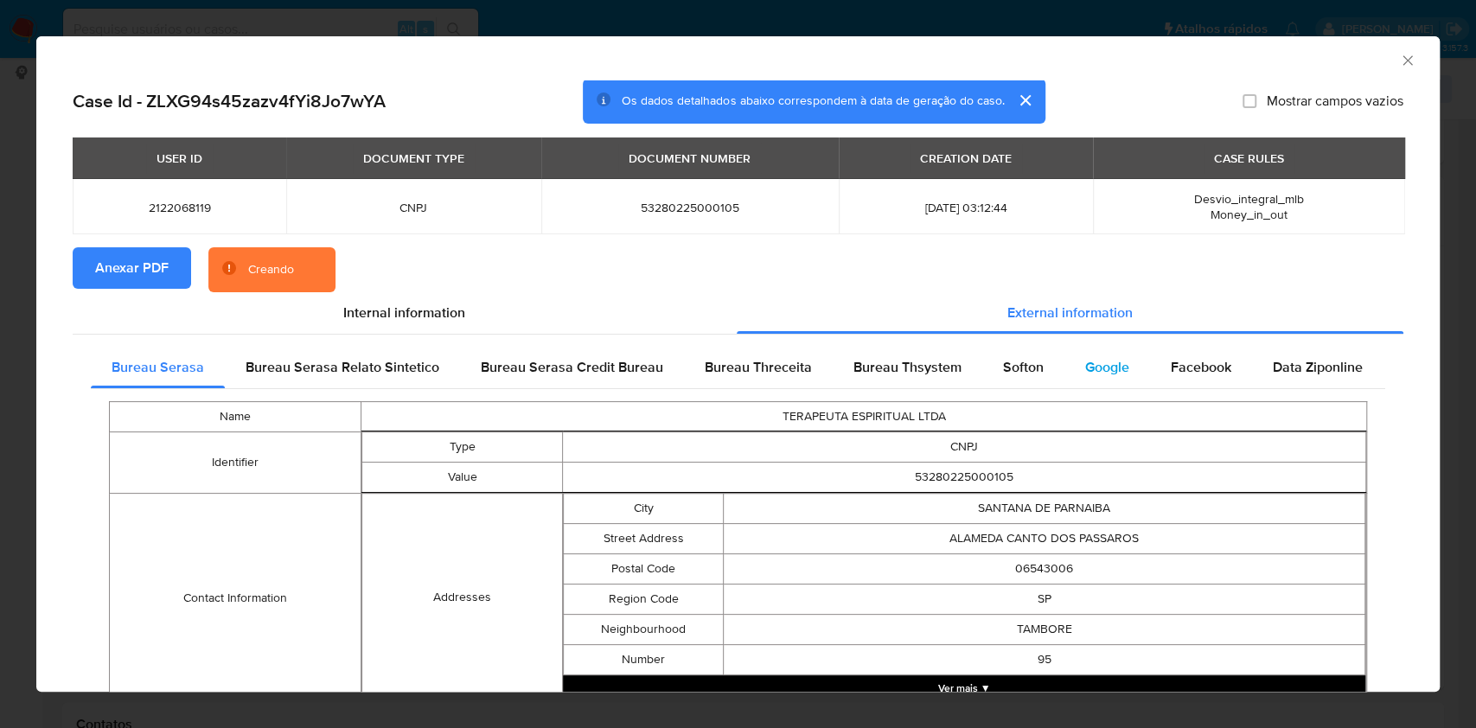
click at [1064, 365] on div "Google" at bounding box center [1107, 368] width 86 height 42
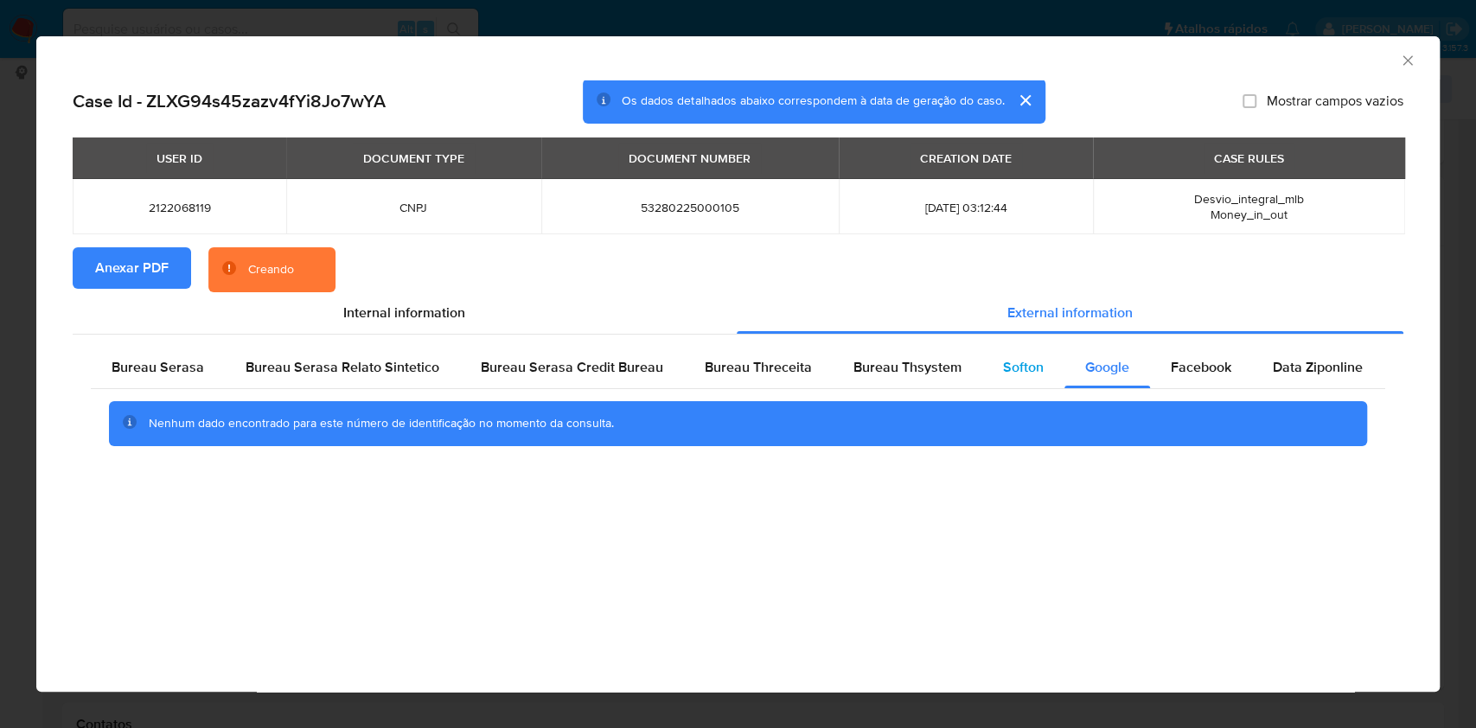
click at [995, 381] on div "Softon" at bounding box center [1023, 368] width 82 height 42
click at [900, 373] on span "Bureau Thsystem" at bounding box center [907, 367] width 108 height 20
click at [776, 393] on div "Nenhum dado encontrado para este número de identificação no momento da consulta." at bounding box center [738, 423] width 1294 height 69
drag, startPoint x: 145, startPoint y: 368, endPoint x: 195, endPoint y: 398, distance: 57.4
click at [145, 367] on span "Bureau Serasa" at bounding box center [158, 367] width 93 height 20
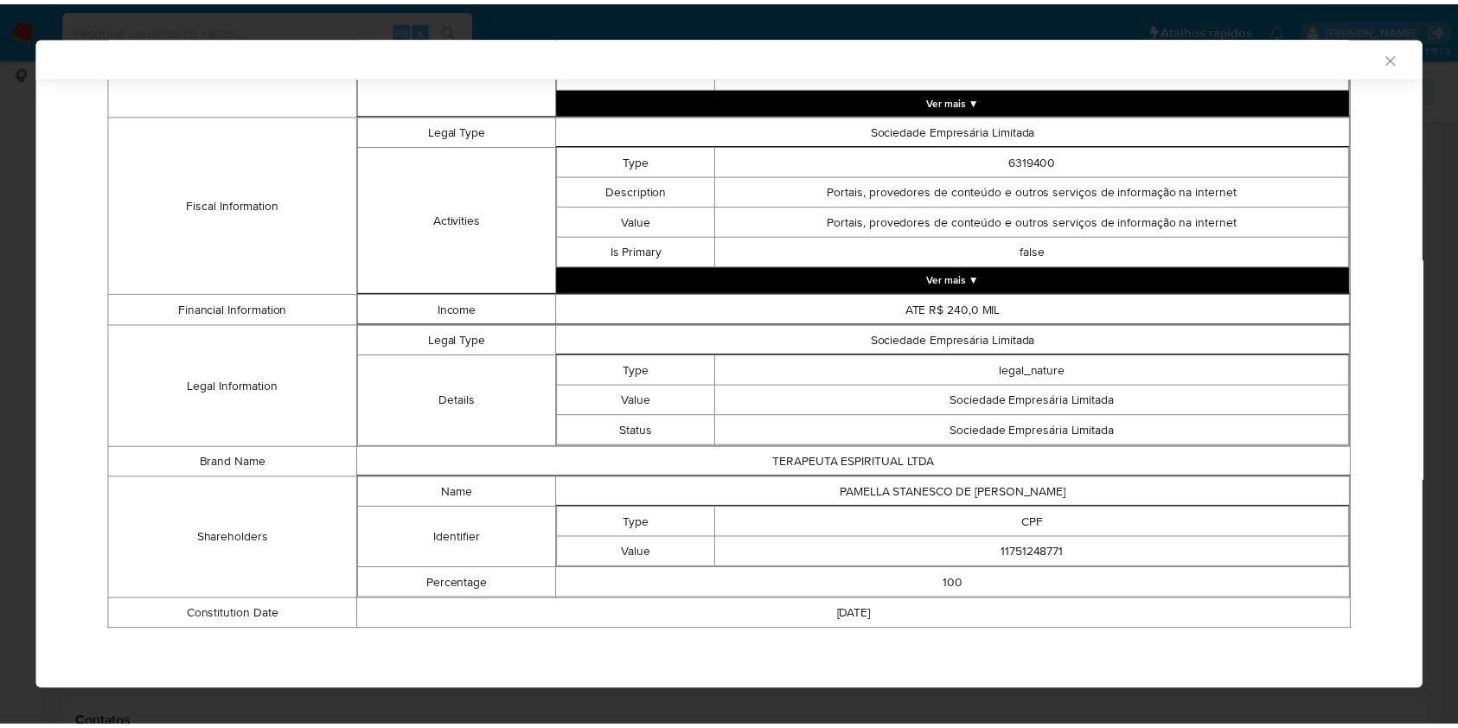
scroll to position [578, 0]
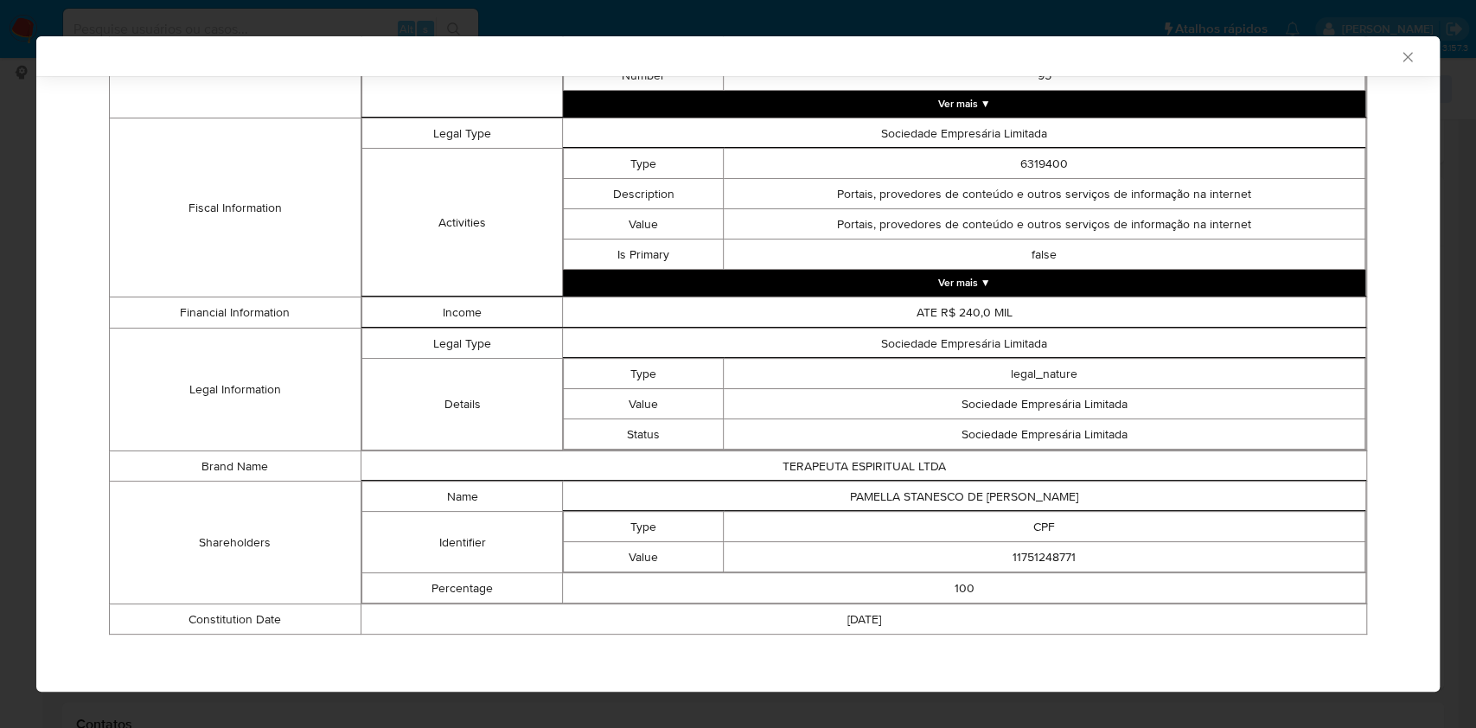
click at [0, 288] on div "AML Data Collector Case Id - ZLXG94s45zazv4fYi8Jo7wYA Os dados detalhados abaix…" at bounding box center [738, 364] width 1476 height 728
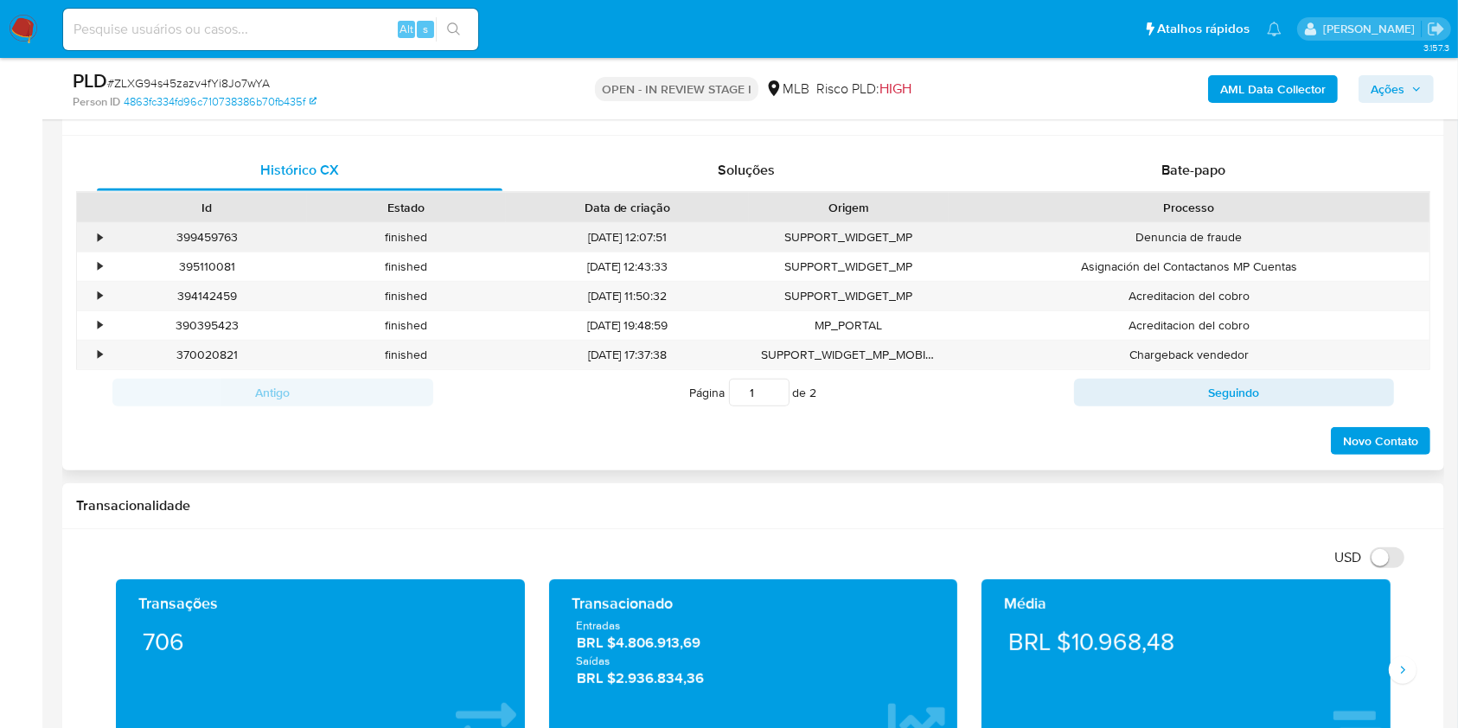
scroll to position [807, 0]
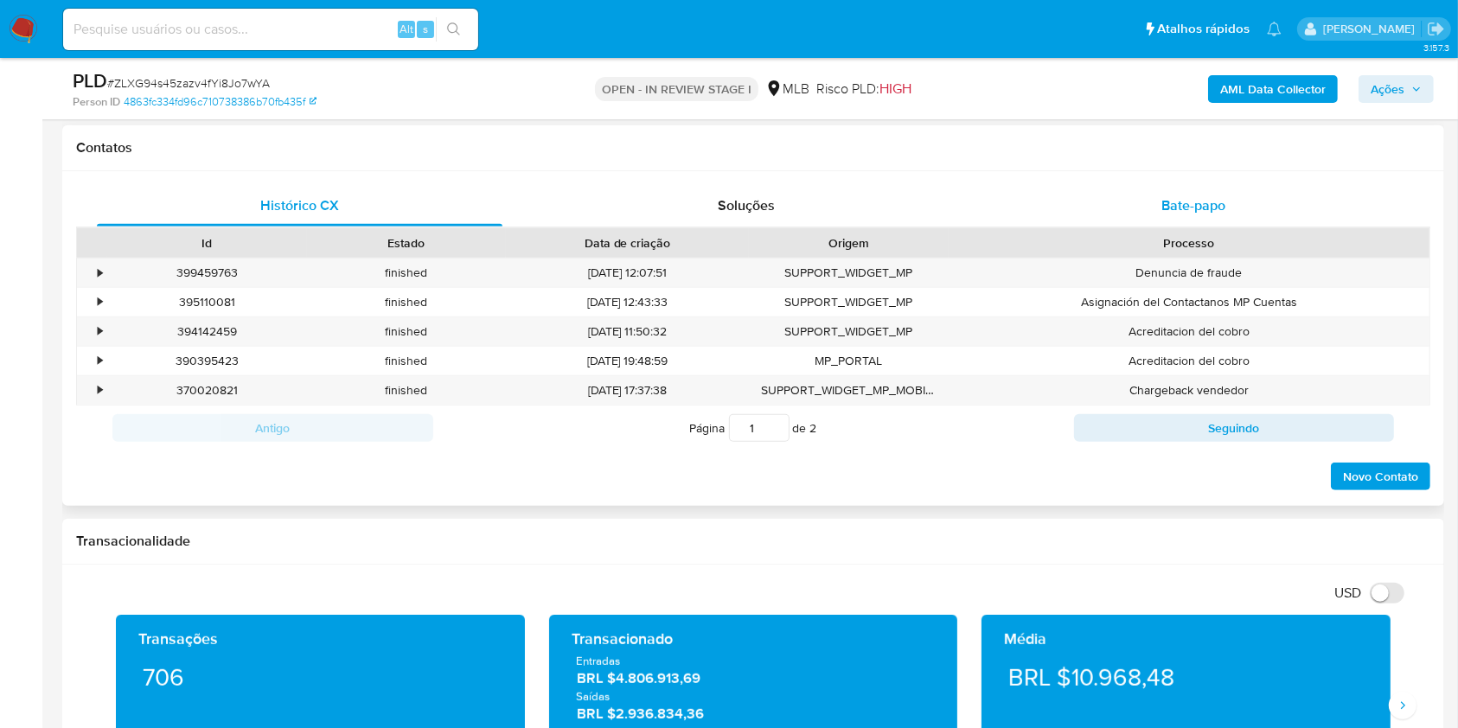
click at [1182, 225] on div "Histórico CX Soluções Bate-papo Id Estado Data de criação Origem Processo • 399…" at bounding box center [753, 338] width 1354 height 306
click at [1181, 220] on div "Bate-papo" at bounding box center [1194, 206] width 406 height 42
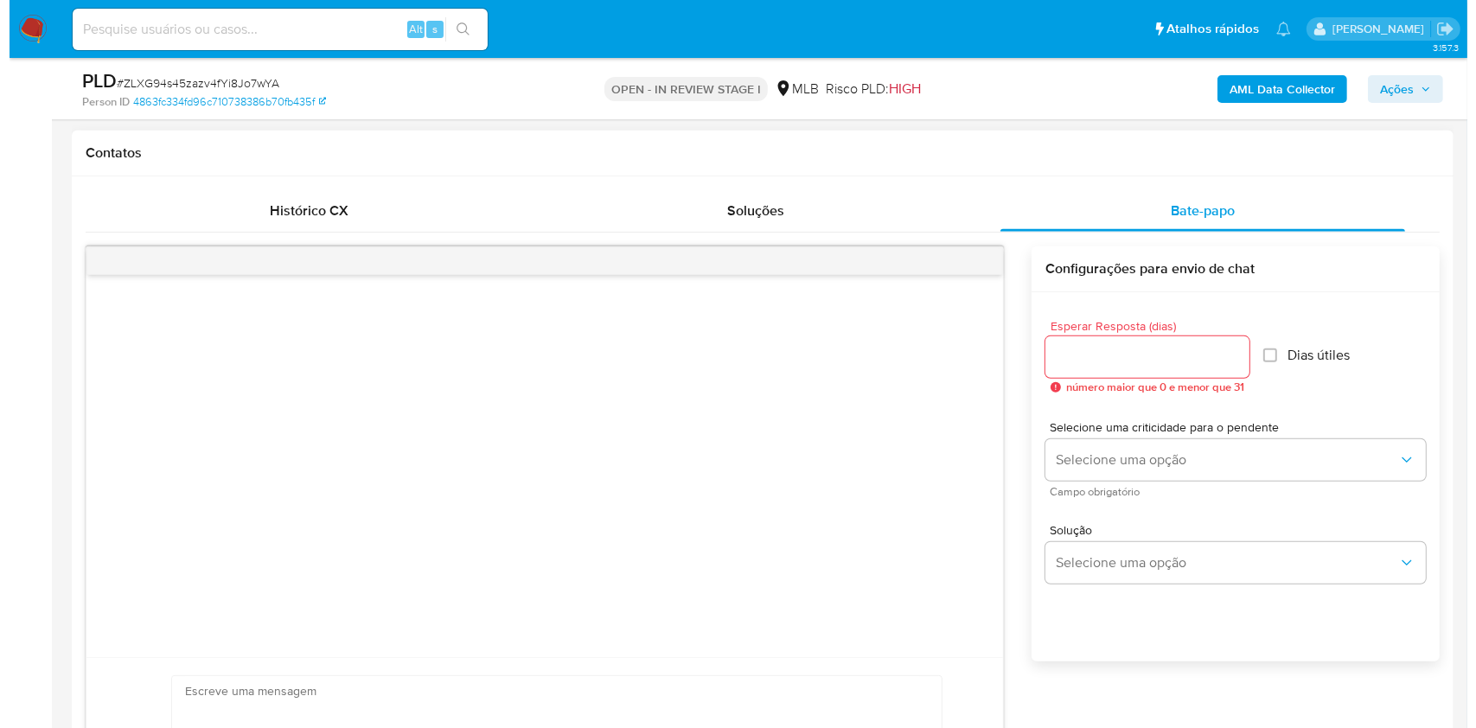
scroll to position [230, 0]
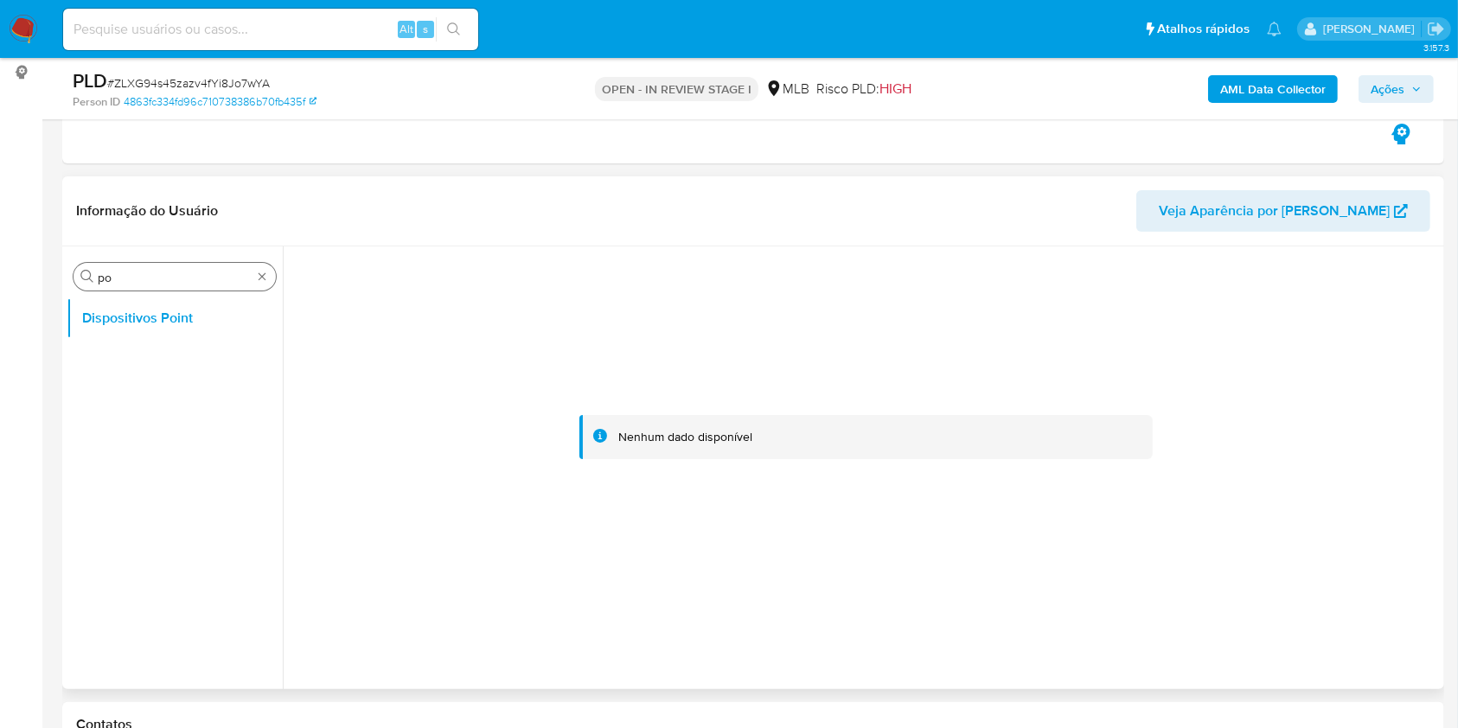
click at [162, 284] on input "po" at bounding box center [175, 278] width 154 height 16
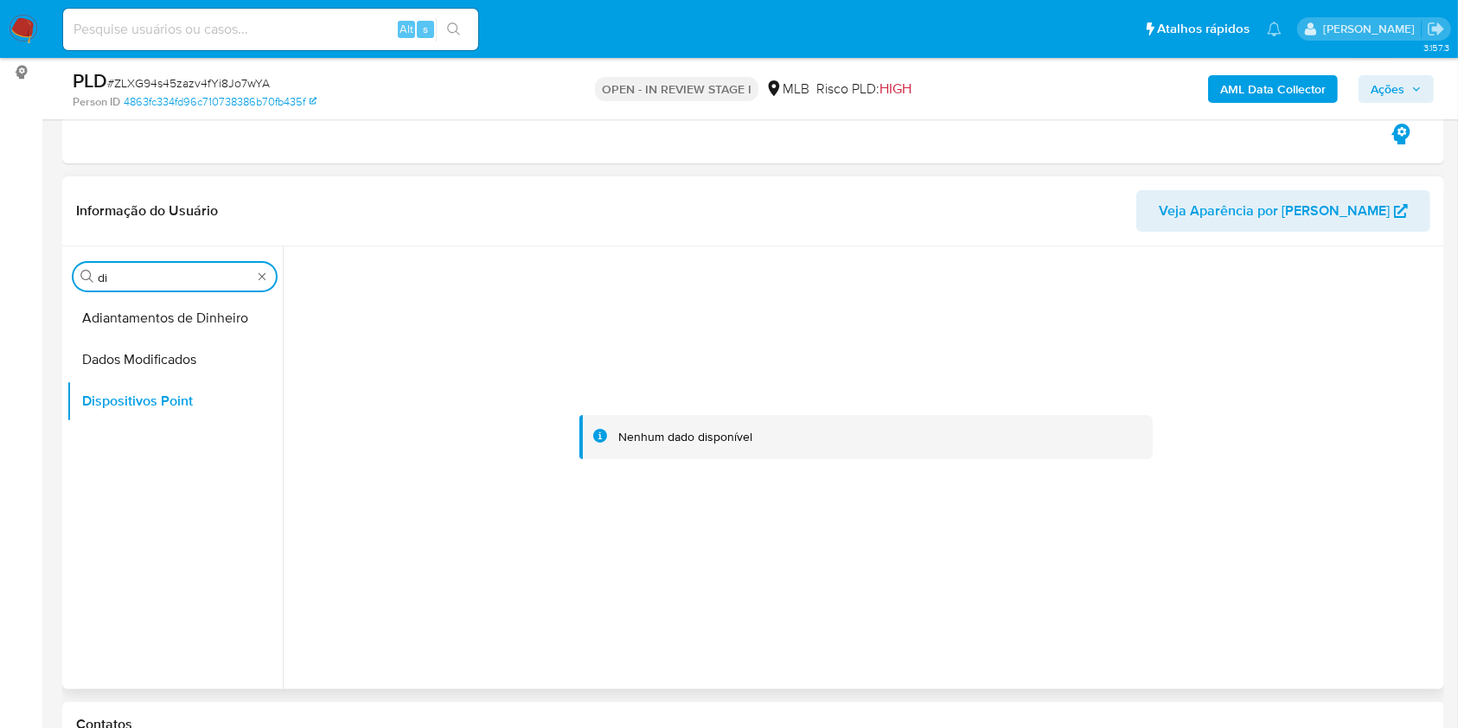
click at [142, 286] on div "Procurar di" at bounding box center [174, 277] width 202 height 28
click at [131, 279] on input "di" at bounding box center [175, 278] width 154 height 16
click at [131, 278] on input "di" at bounding box center [175, 278] width 154 height 16
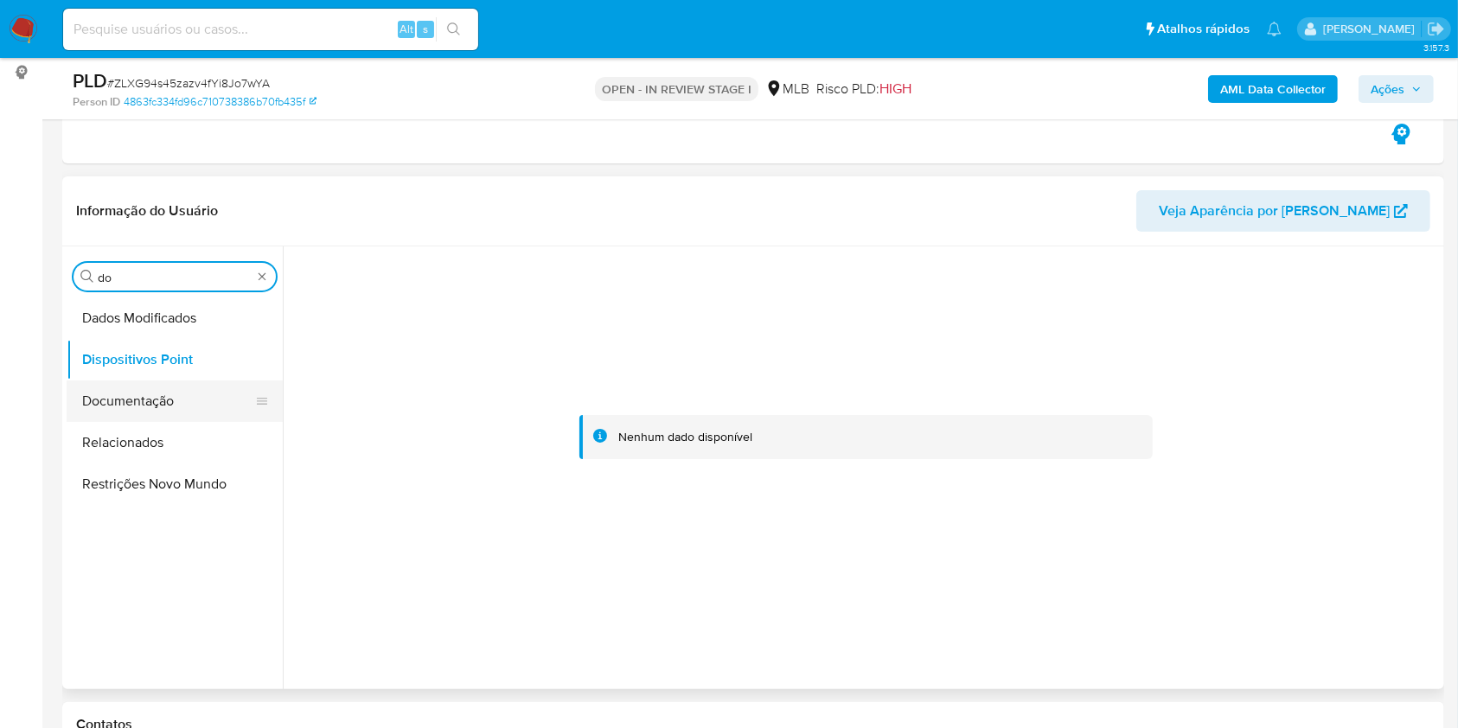
type input "do"
click at [145, 386] on button "Documentação" at bounding box center [168, 401] width 202 height 42
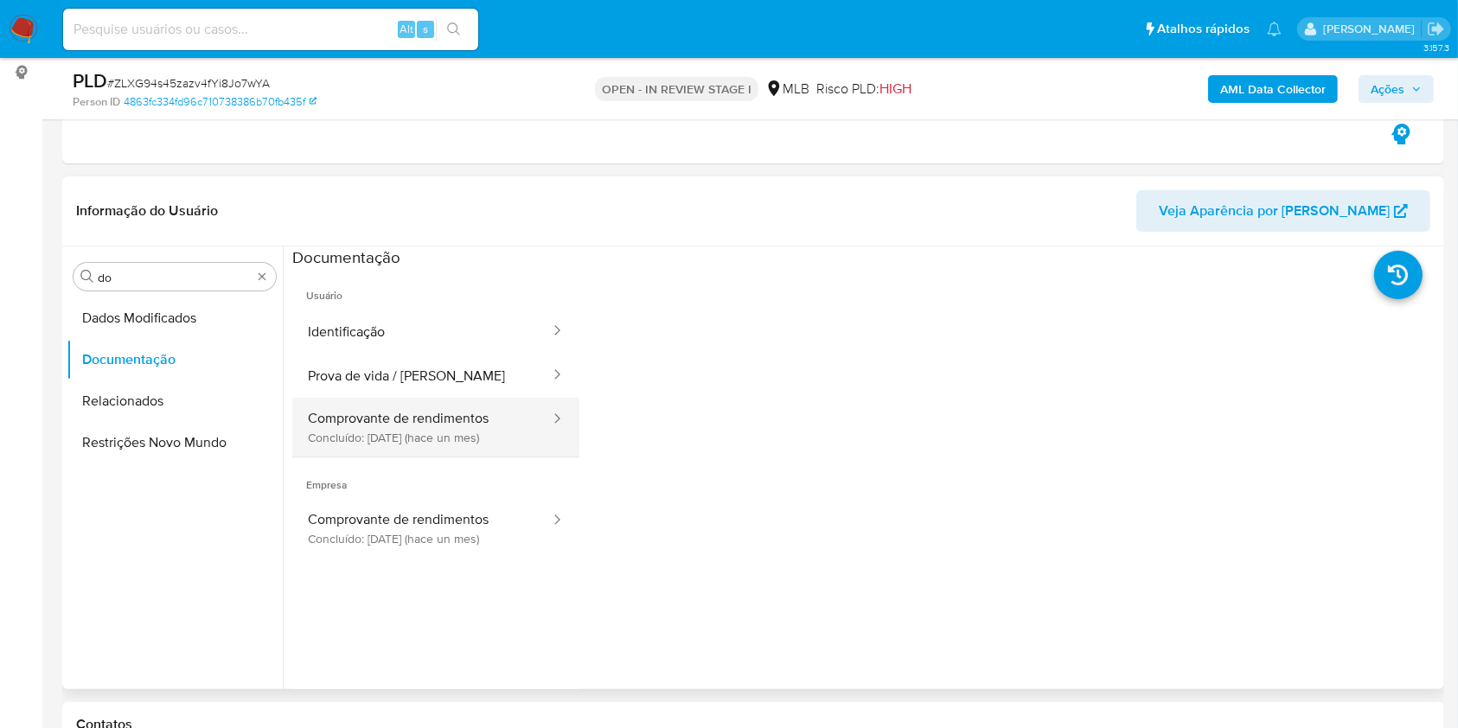
click at [429, 408] on button "Comprovante de rendimentos Concluído: 06/08/2025 (hace un mes)" at bounding box center [421, 427] width 259 height 59
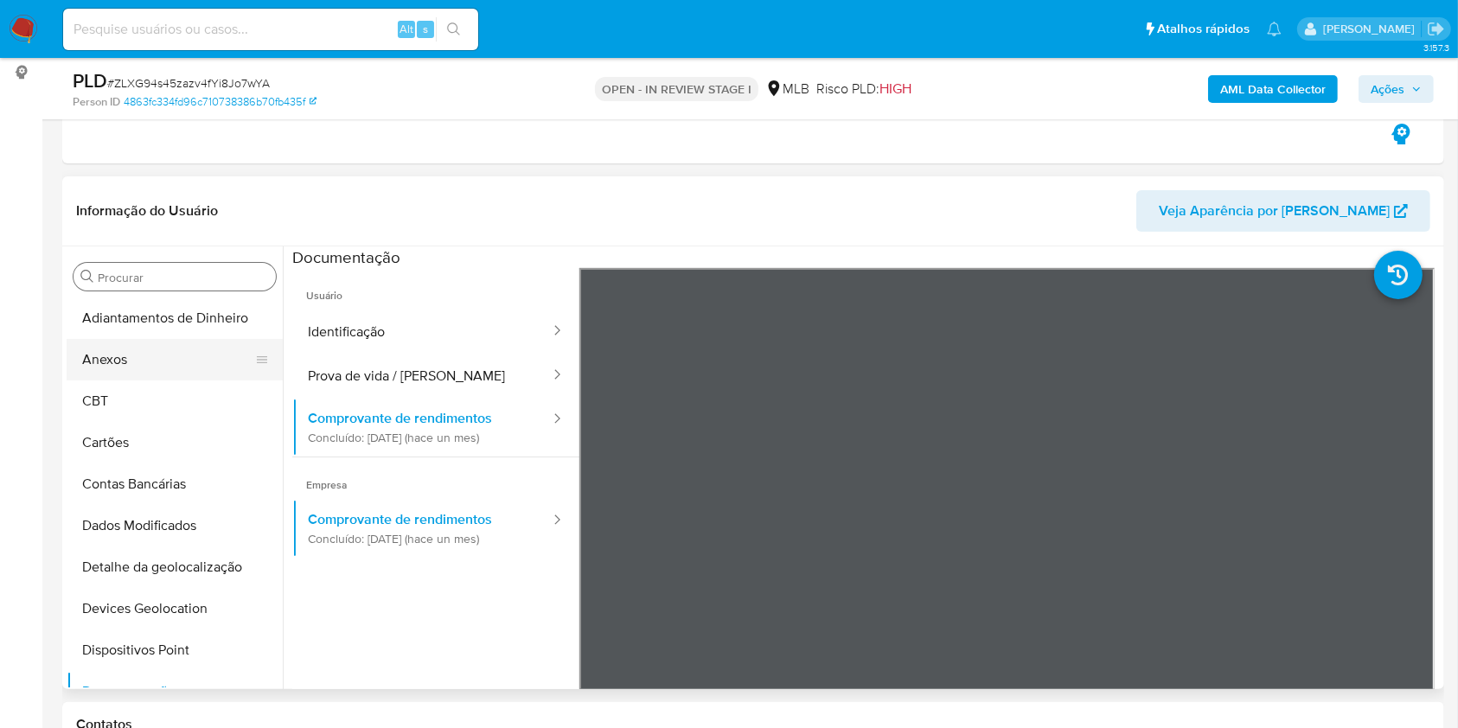
click at [145, 368] on button "Anexos" at bounding box center [168, 360] width 202 height 42
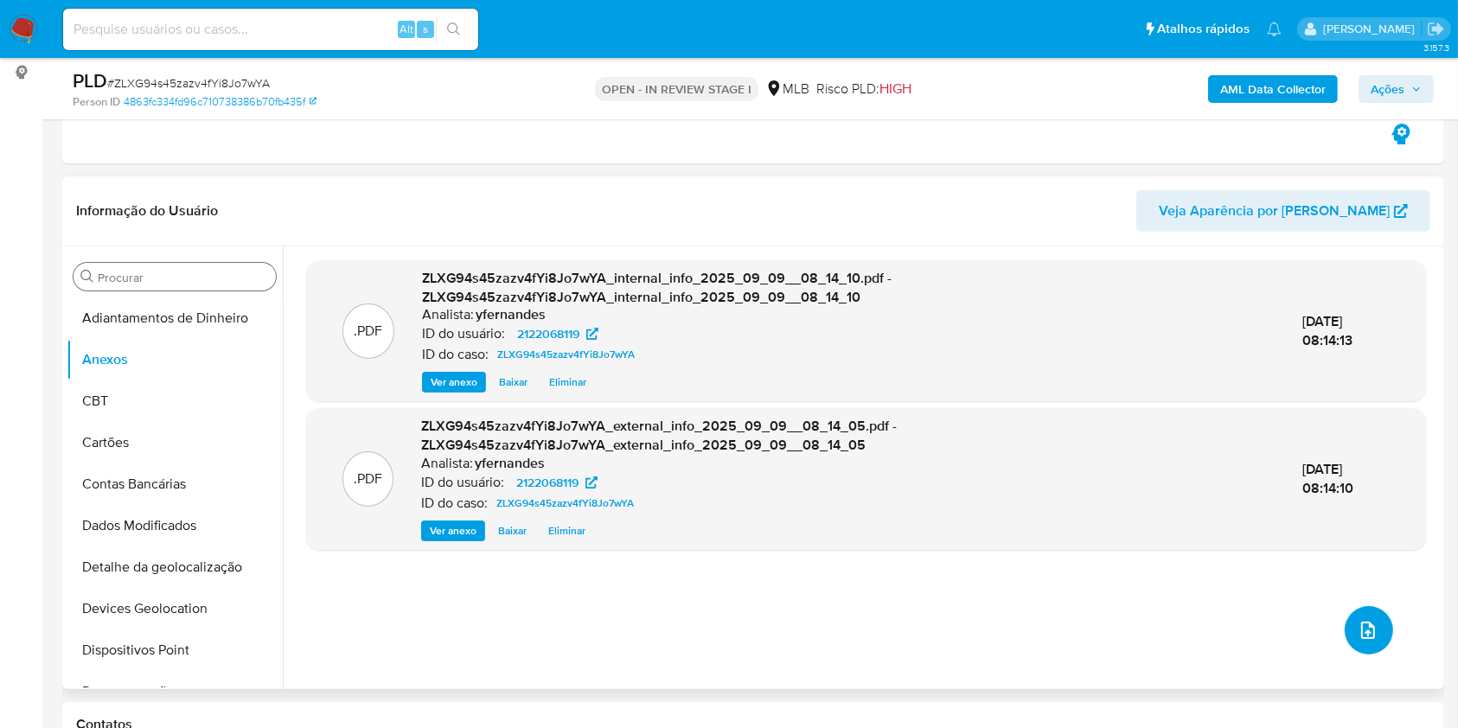
click at [1345, 629] on button "upload-file" at bounding box center [1369, 630] width 48 height 48
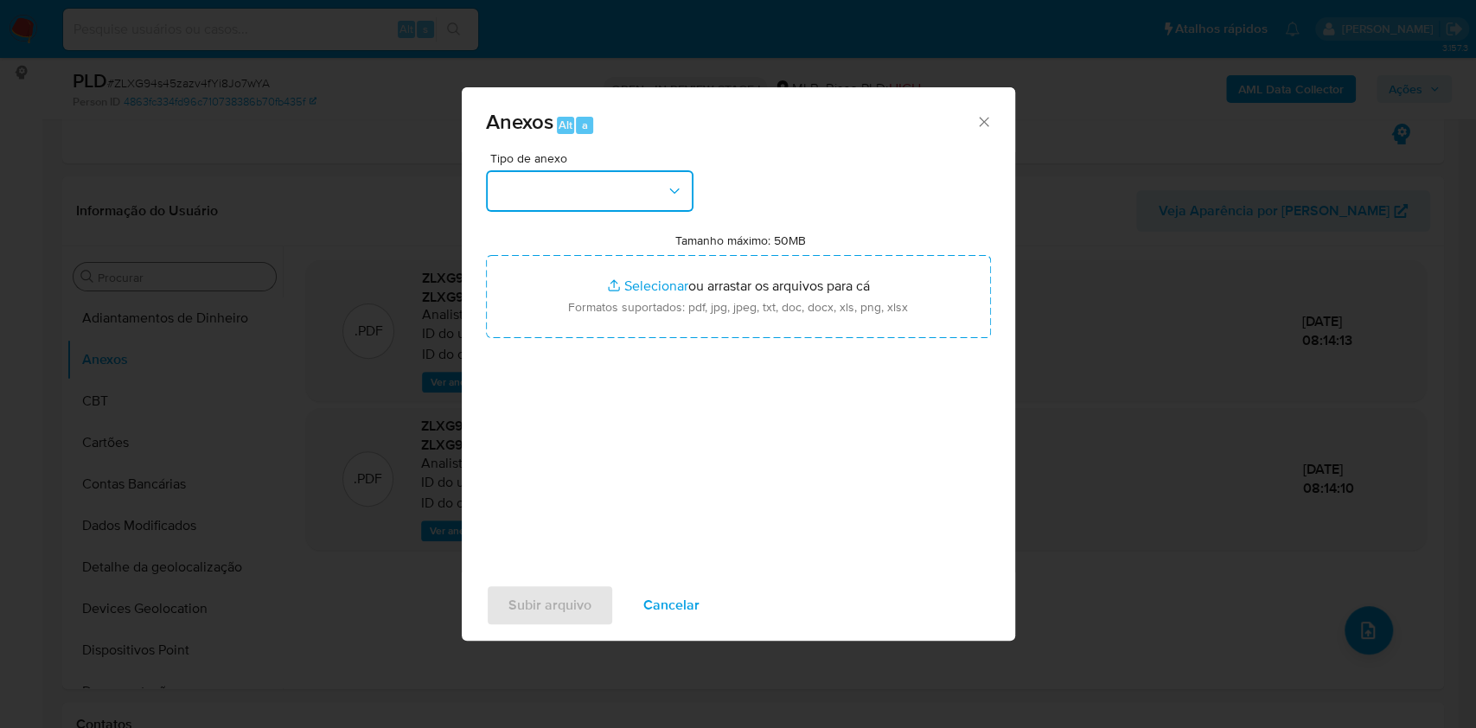
click at [559, 184] on button "button" at bounding box center [590, 191] width 208 height 42
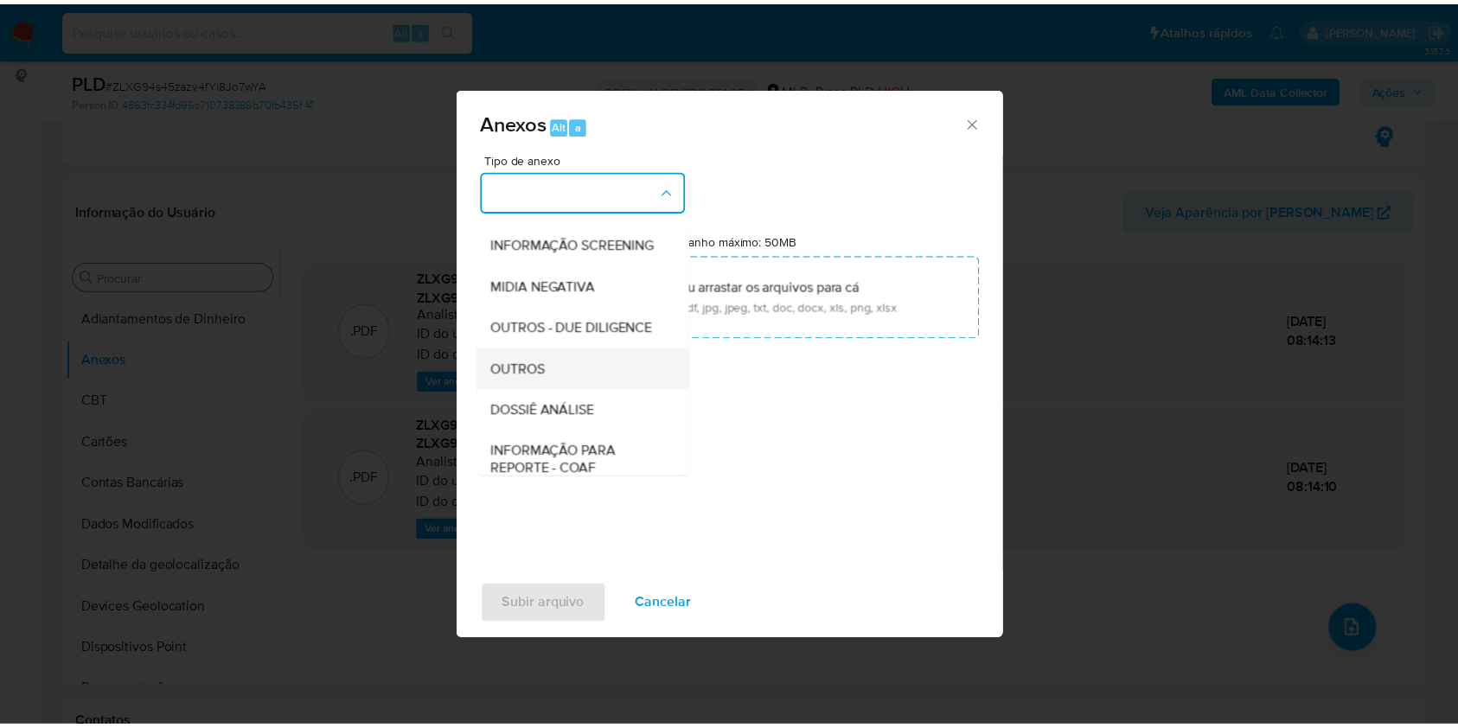
scroll to position [265, 0]
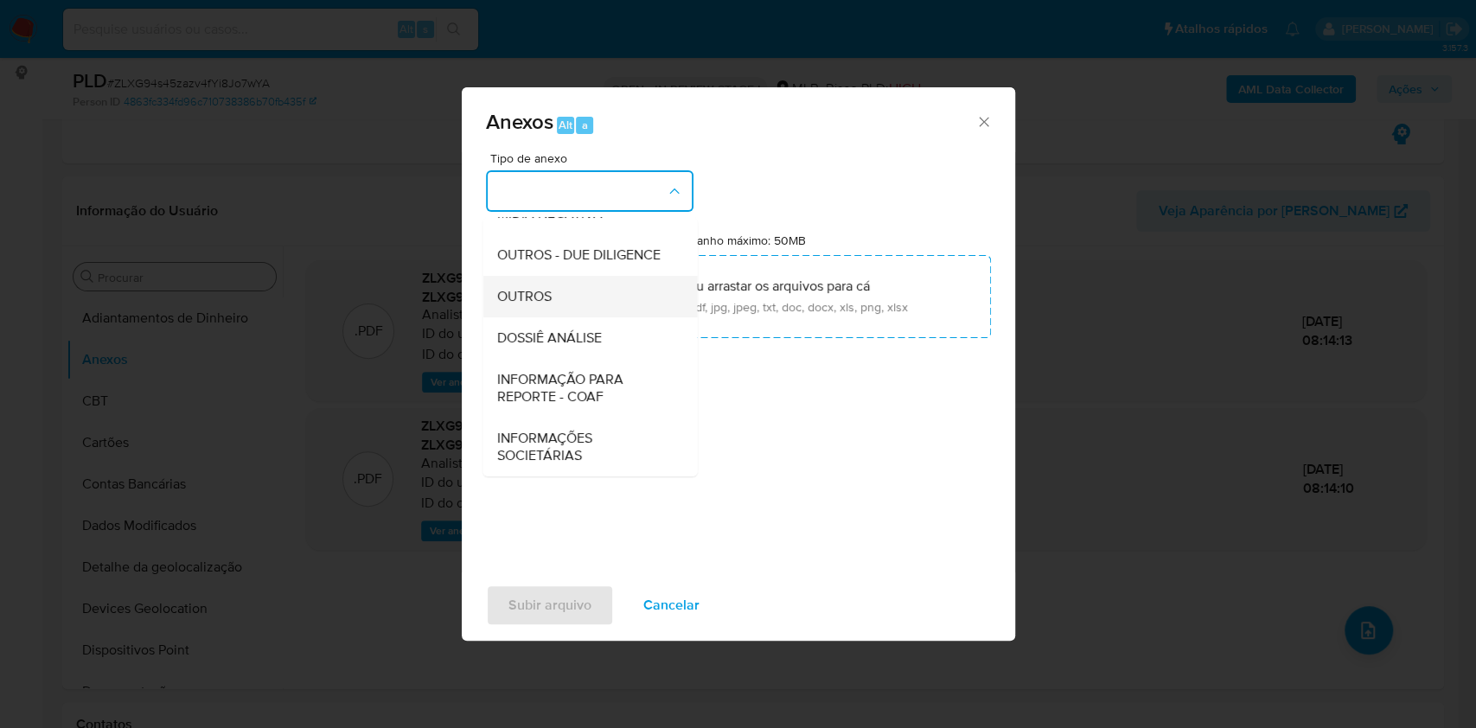
click at [532, 297] on span "OUTROS" at bounding box center [523, 296] width 54 height 17
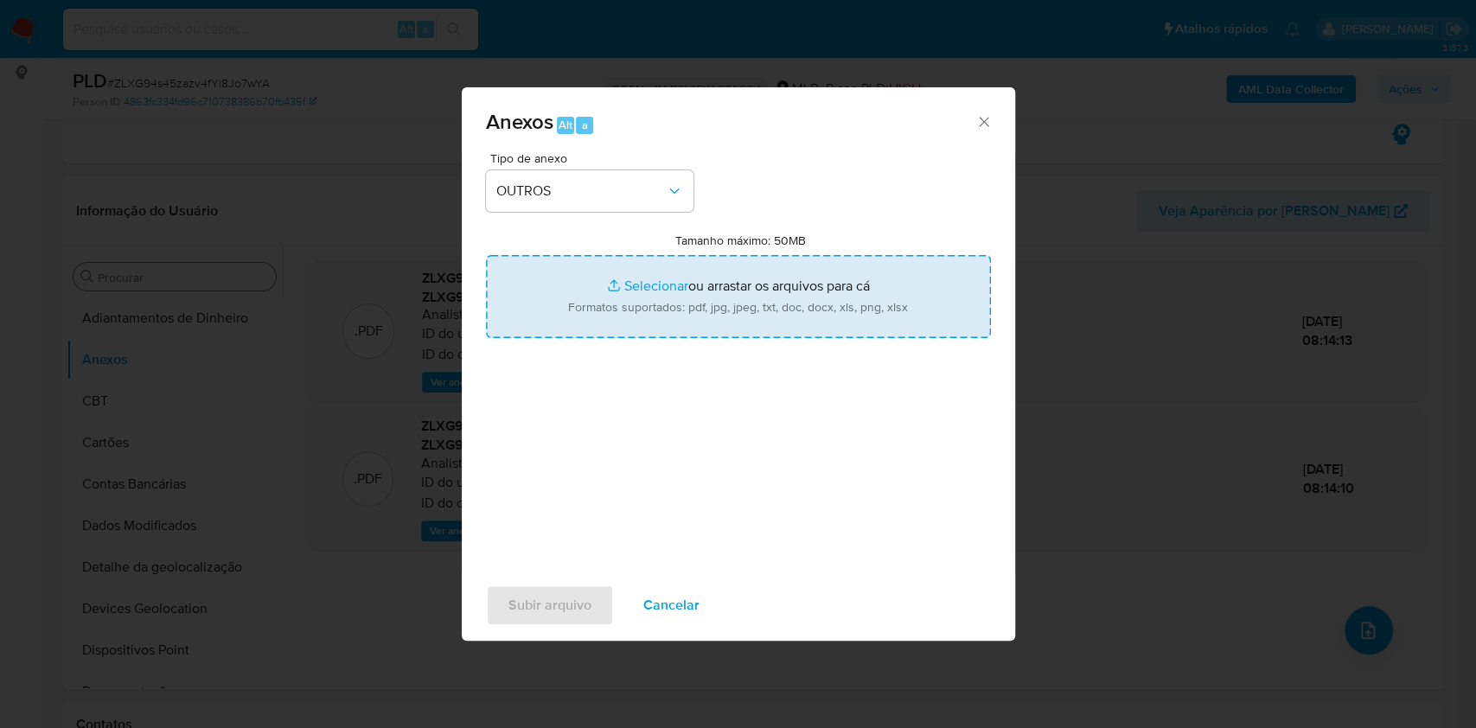
type input "C:\fakepath\SAR - xxx - CNPJ 19621958000128 - AGENCIA VISIT CANANEIA LTDA.pdf"
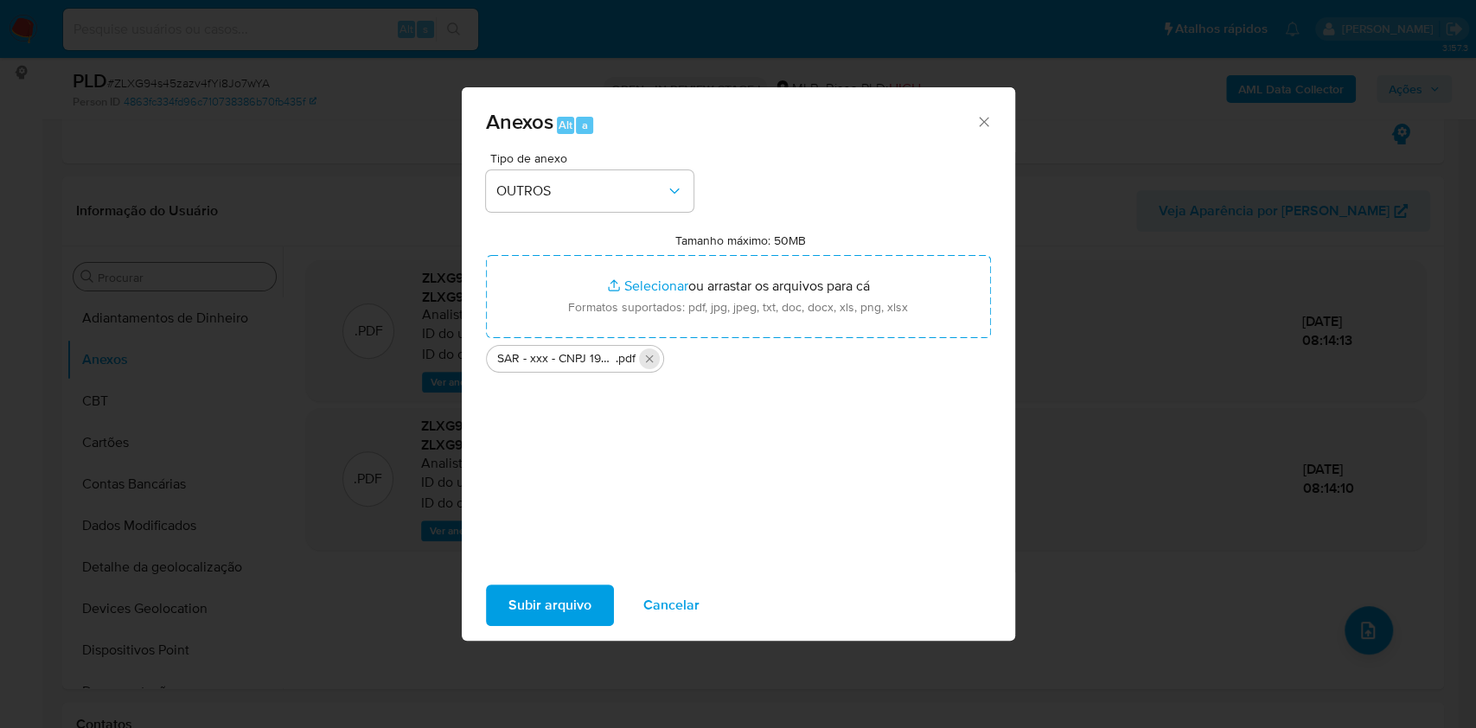
click at [648, 360] on icon "Excluir SAR - xxx - CNPJ 19621958000128 - AGENCIA VISIT CANANEIA LTDA.pdf" at bounding box center [649, 359] width 8 height 8
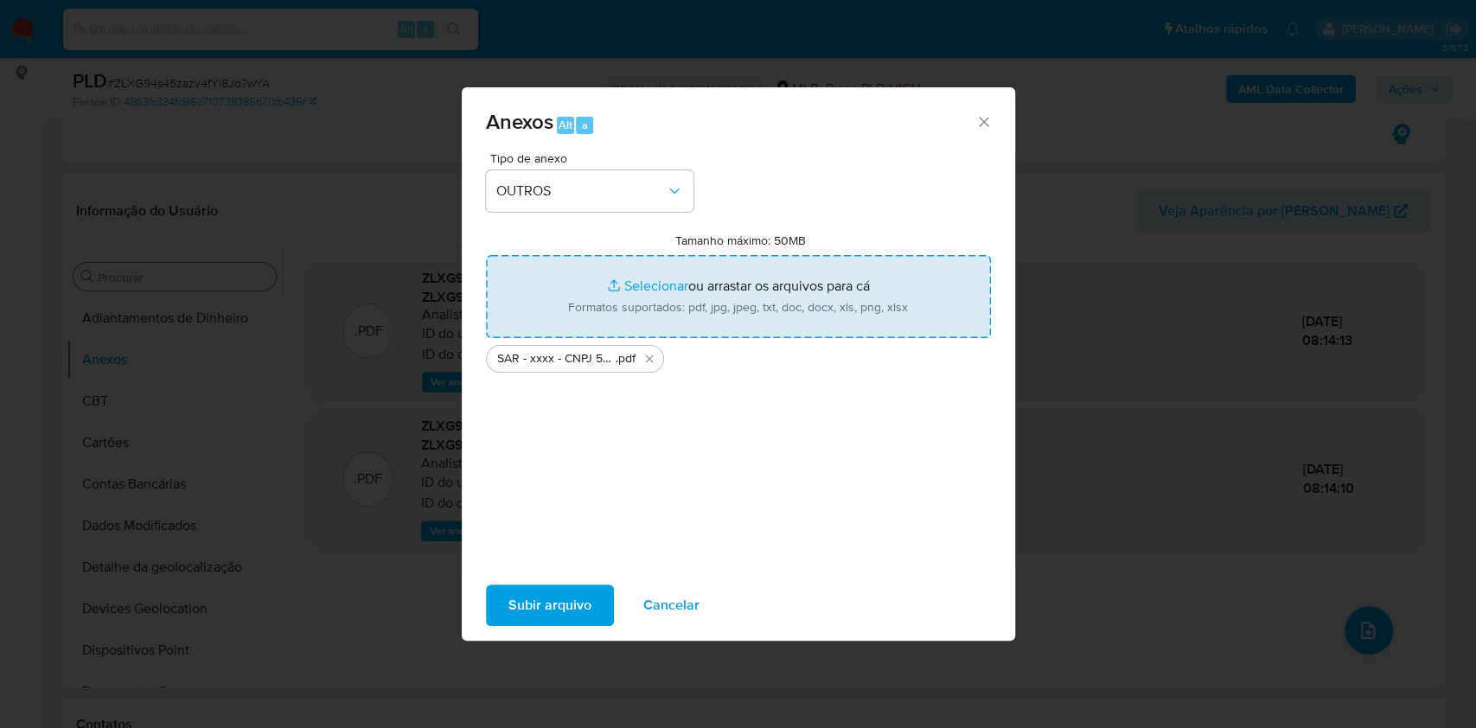
type input "C:\fakepath\Mulan 2122068119_2025_09_08_10_20_57.xlsx"
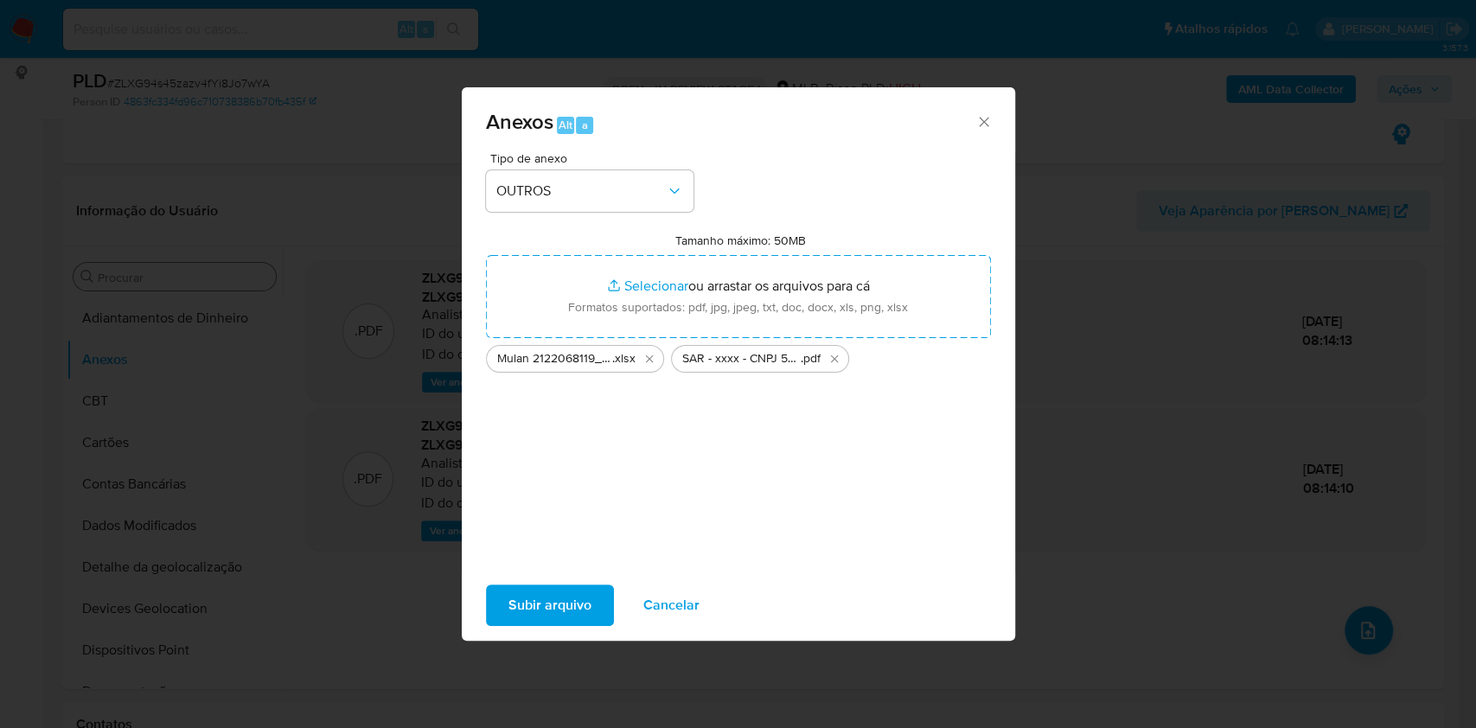
click at [570, 577] on div "Subir arquivo Cancelar" at bounding box center [738, 605] width 553 height 66
click at [569, 580] on div "Subir arquivo Cancelar" at bounding box center [738, 605] width 553 height 66
click at [574, 598] on span "Subir arquivo" at bounding box center [549, 605] width 83 height 38
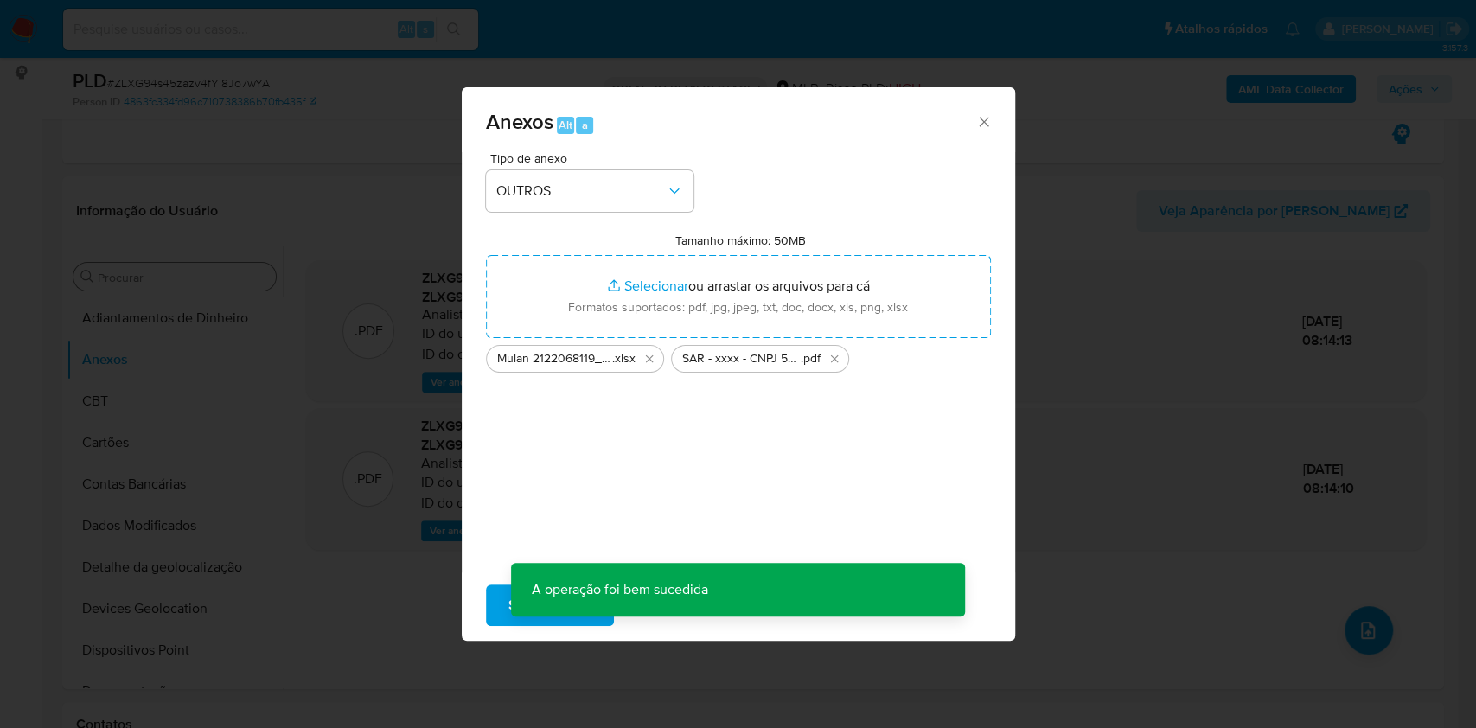
click at [304, 390] on div "Anexos Alt a Tipo de anexo OUTROS Tamanho máximo: 50MB Selecionar arquivos Sele…" at bounding box center [738, 364] width 1476 height 728
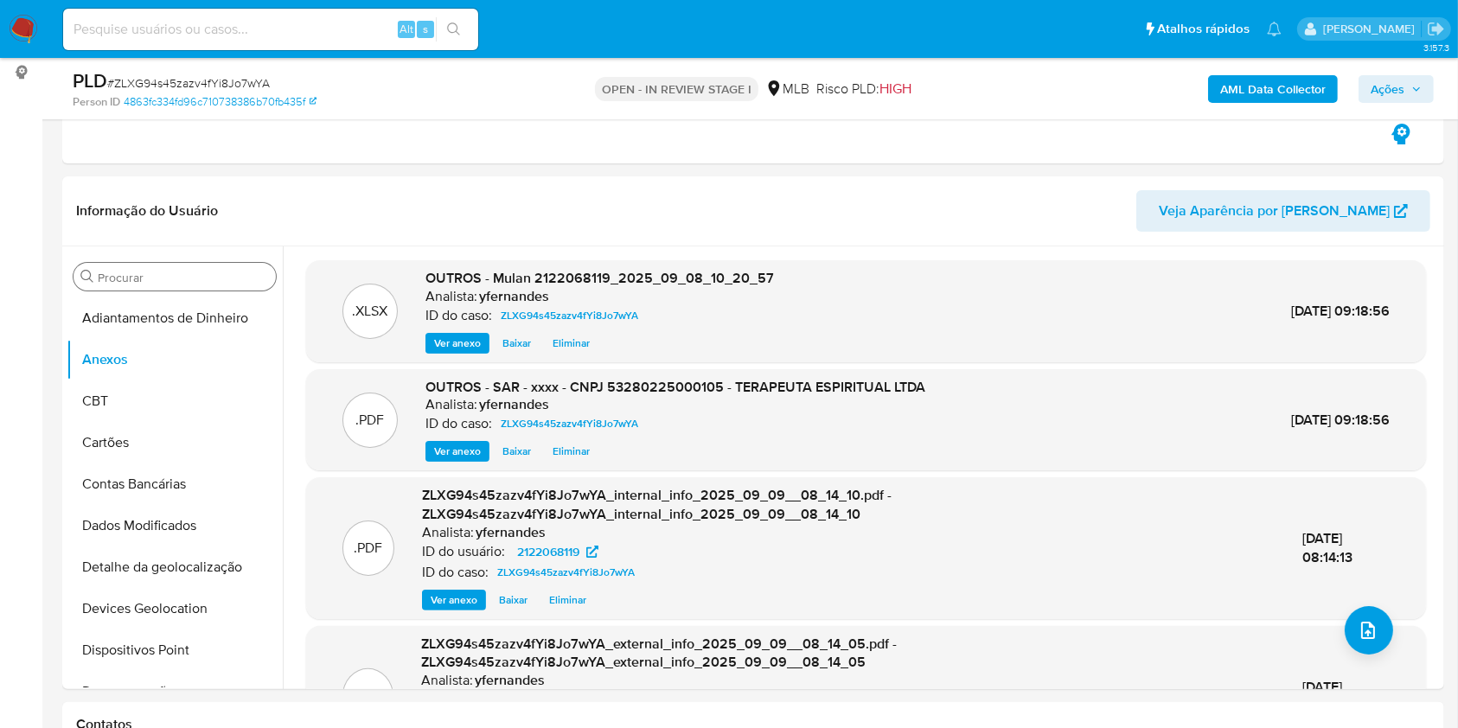
click at [1383, 98] on span "Ações" at bounding box center [1387, 89] width 34 height 28
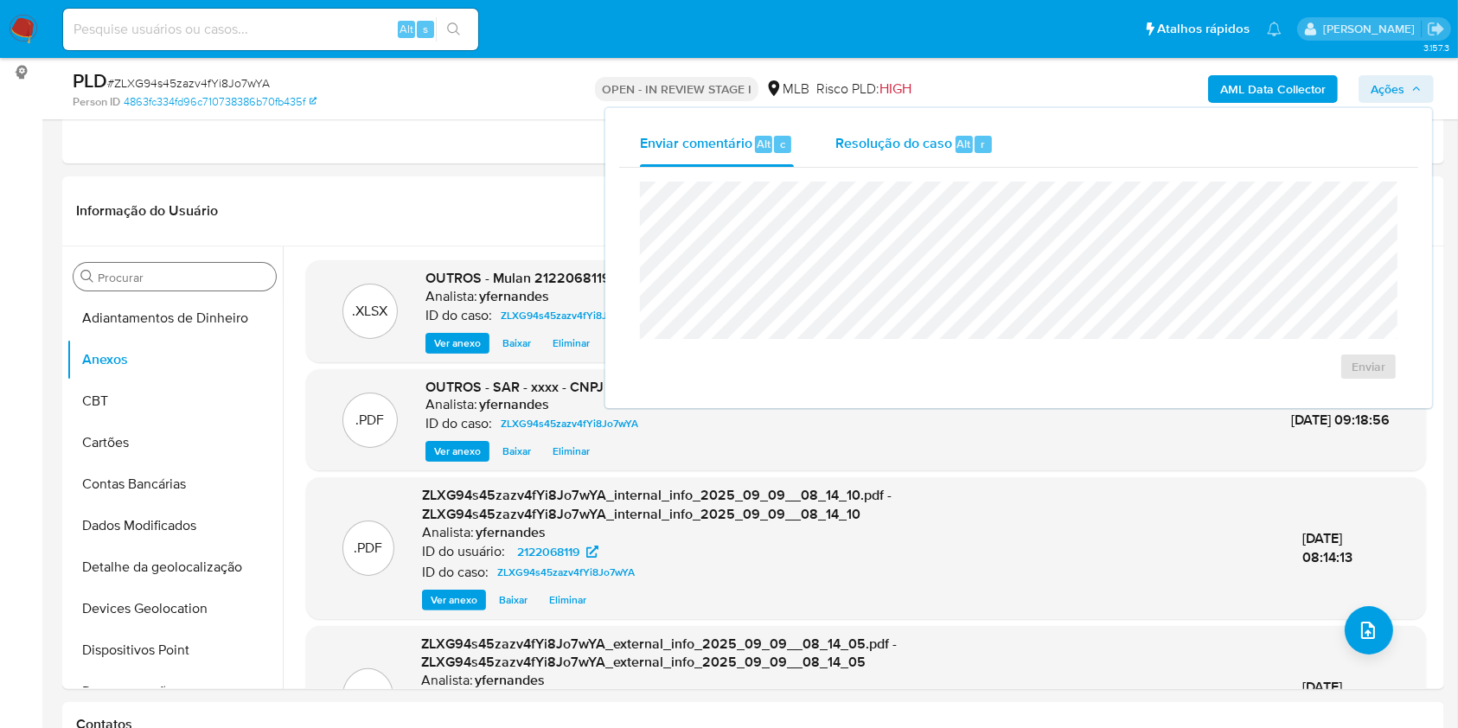
click at [940, 155] on div "Resolução do caso Alt r" at bounding box center [914, 144] width 158 height 45
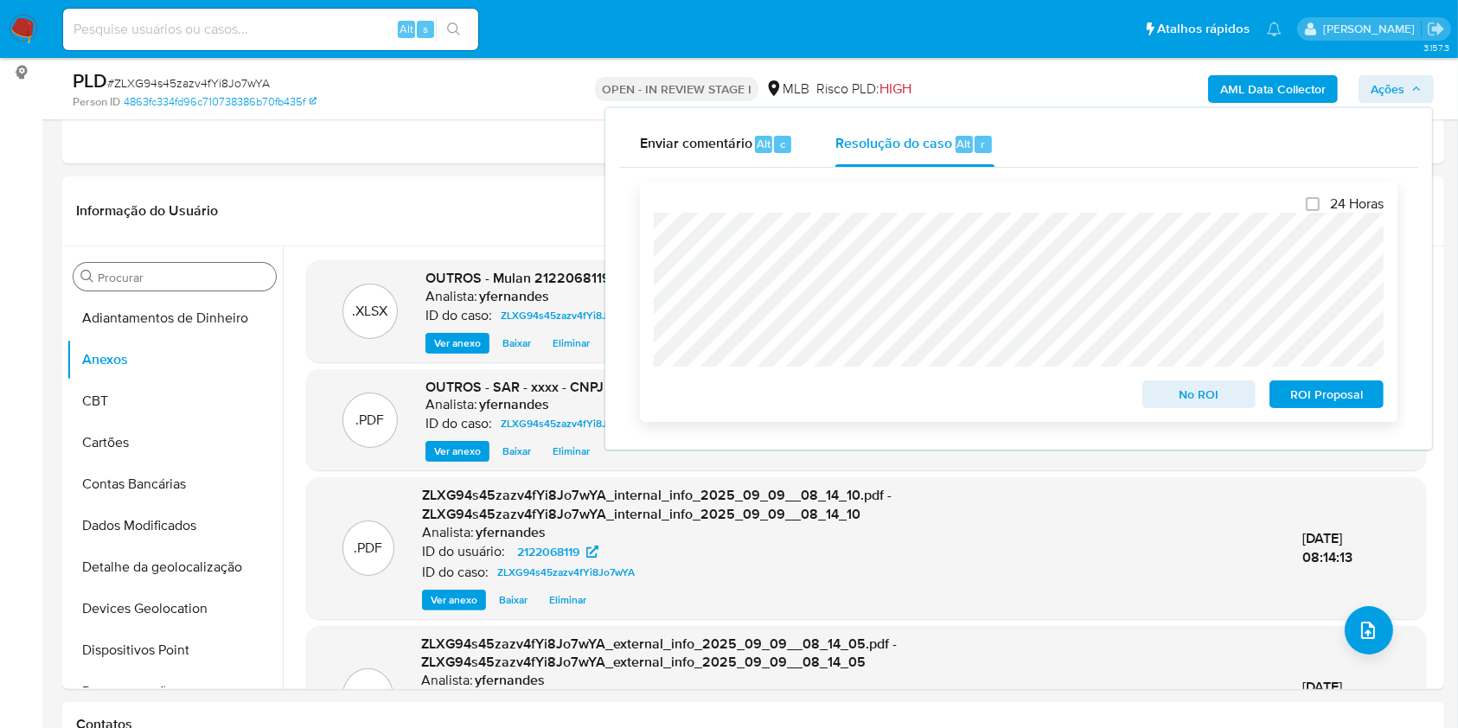
click at [1345, 383] on span "ROI Proposal" at bounding box center [1326, 394] width 90 height 24
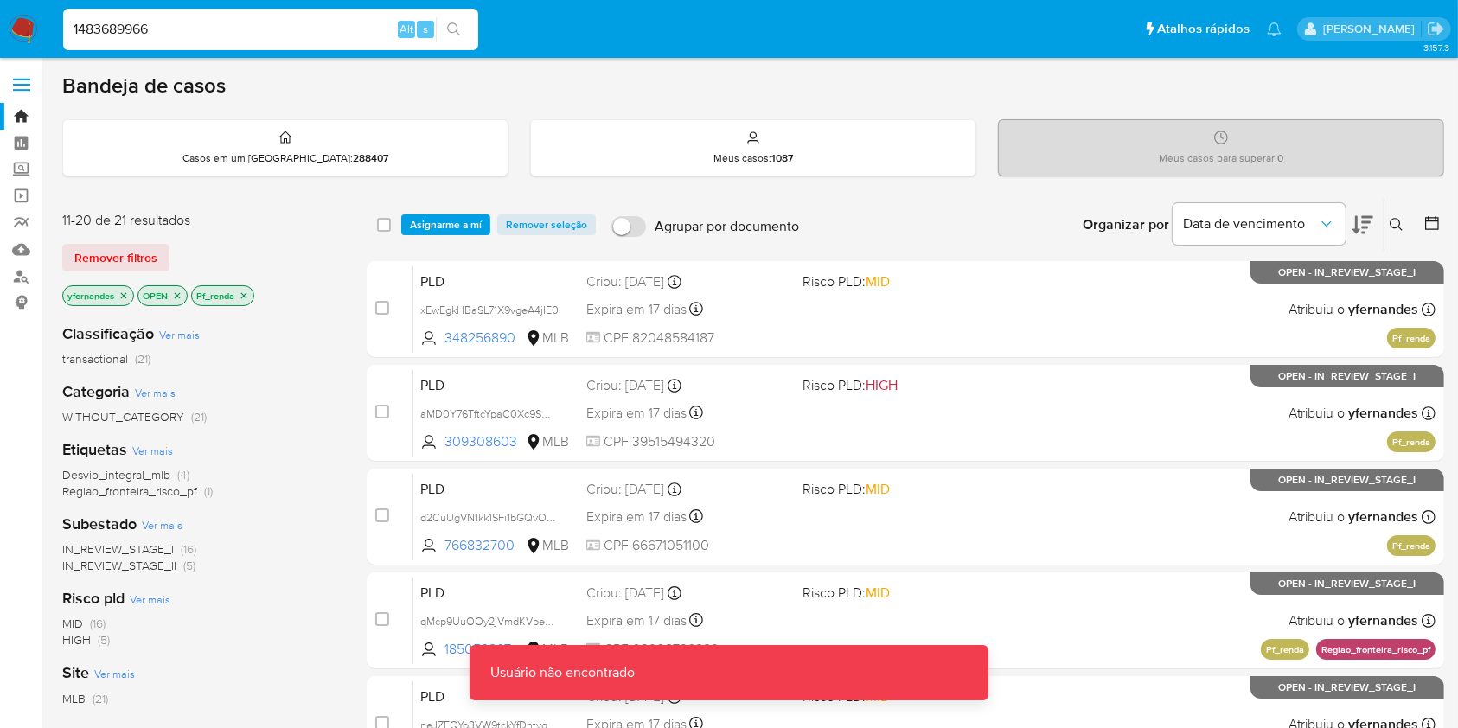
drag, startPoint x: 0, startPoint y: 0, endPoint x: 242, endPoint y: 21, distance: 243.0
click at [242, 21] on input "1483689966" at bounding box center [270, 29] width 415 height 22
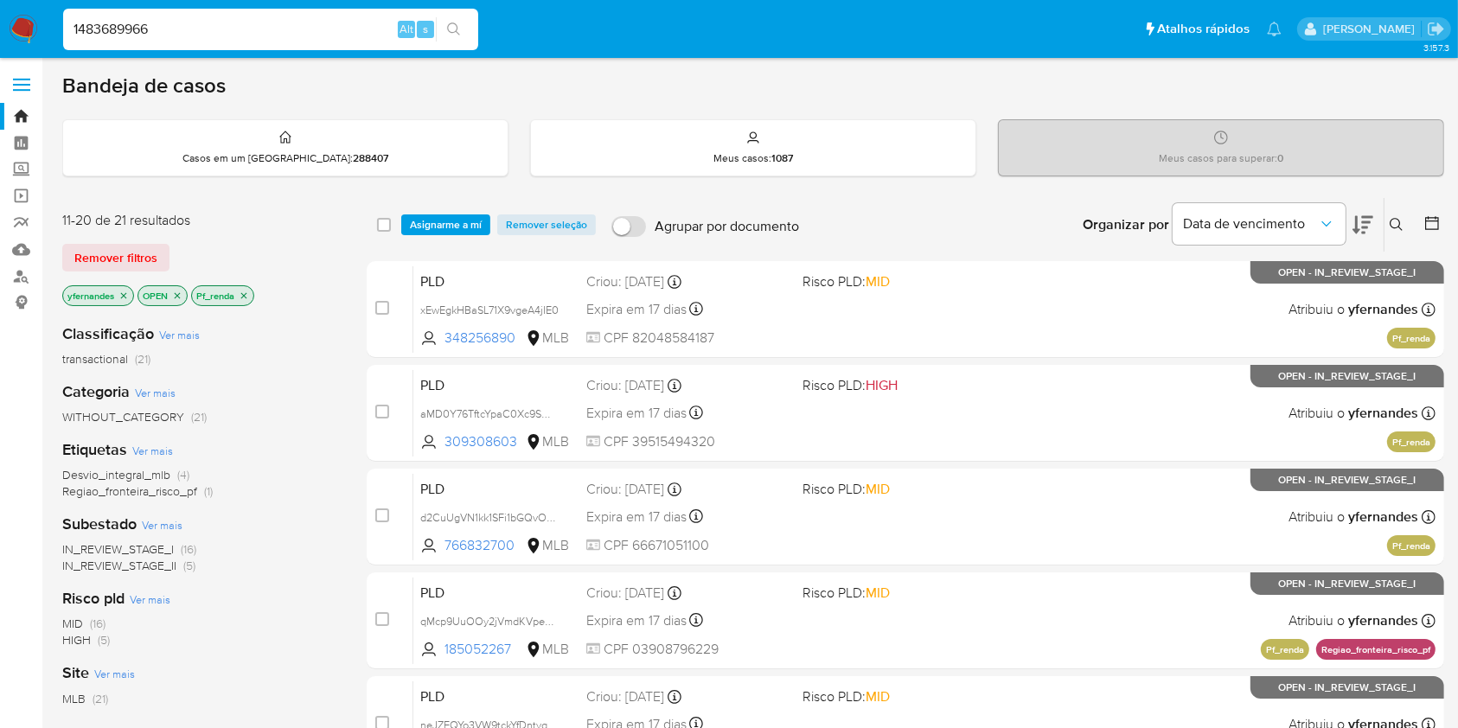
type input "1483689966"
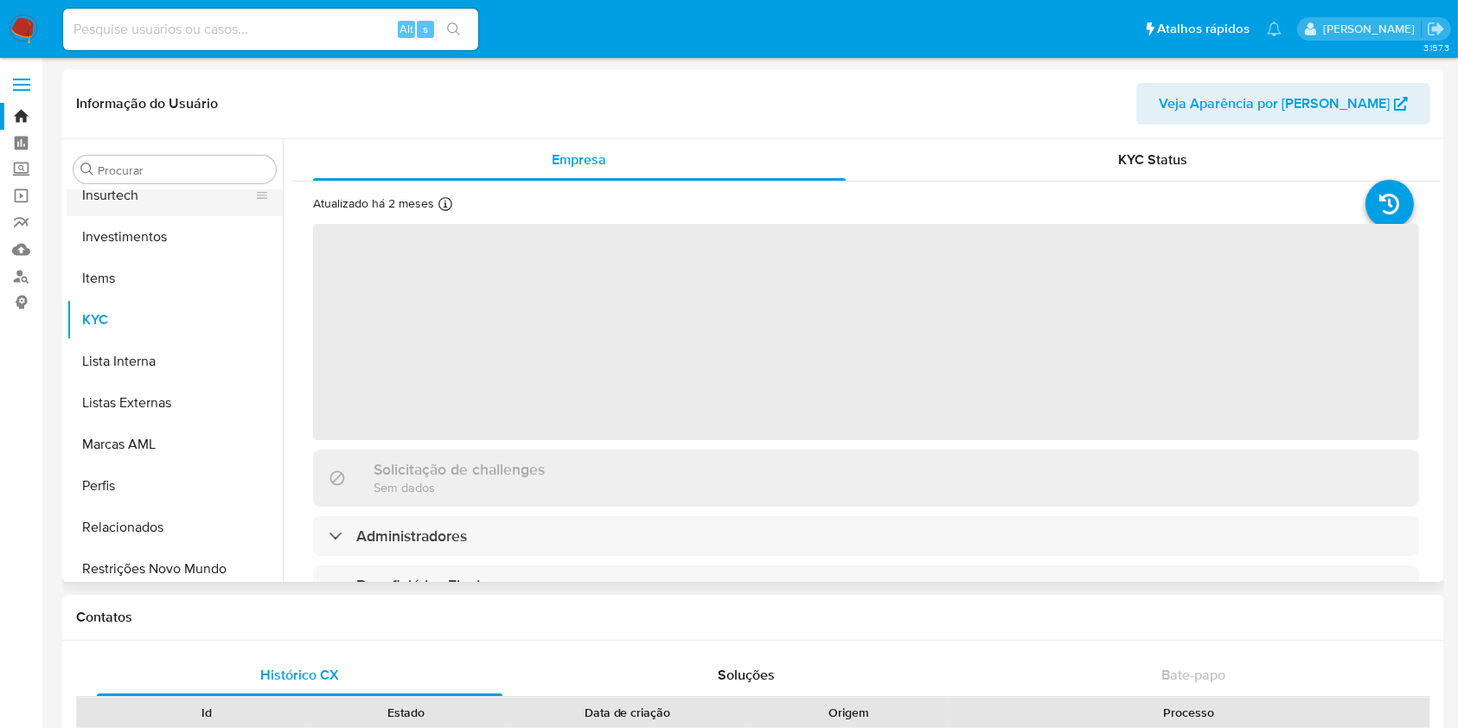
scroll to position [814, 0]
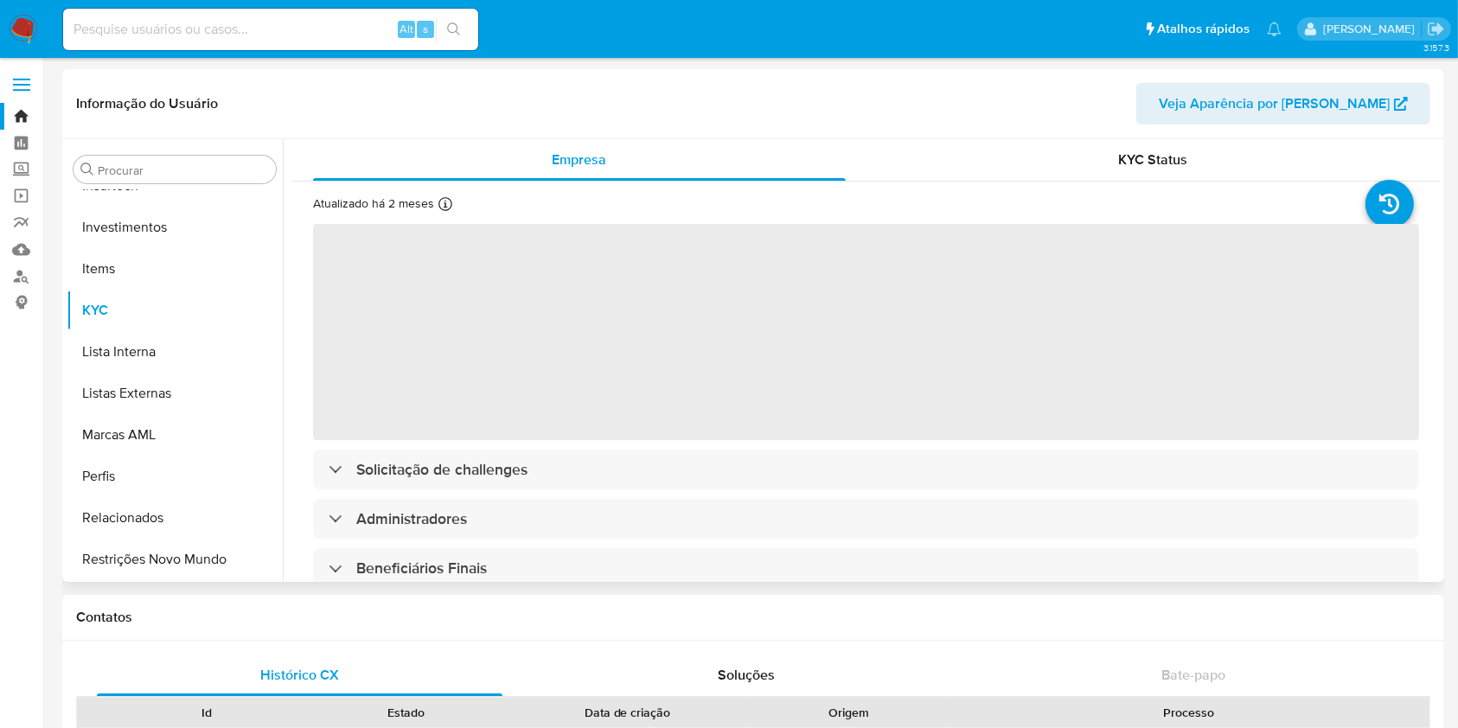
click at [141, 151] on div "Procurar Adiantamentos de Dinheiro Anexos CBT Cartões Contas Bancárias Dados Mo…" at bounding box center [175, 362] width 216 height 440
click at [168, 178] on div "Procurar" at bounding box center [174, 170] width 202 height 28
click at [166, 175] on input "Procurar" at bounding box center [183, 171] width 171 height 16
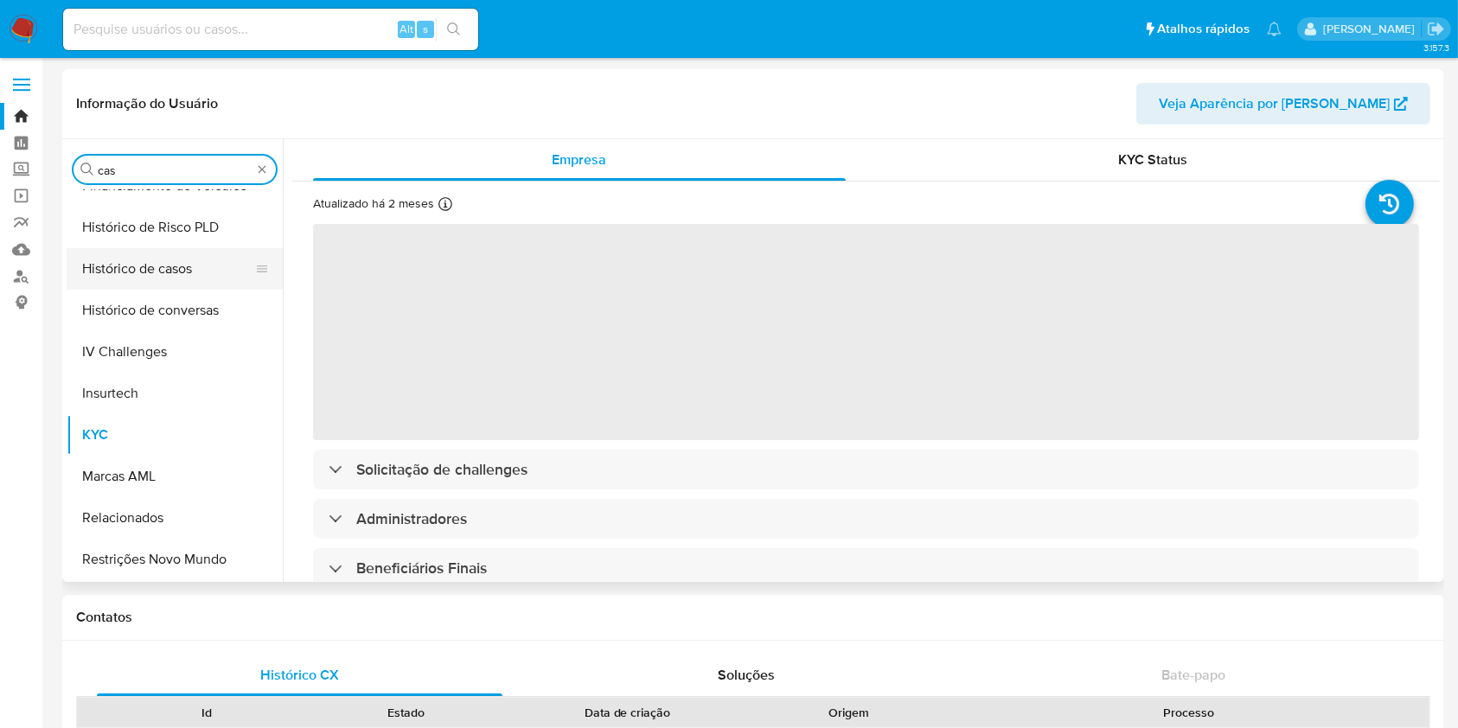
type input "cas"
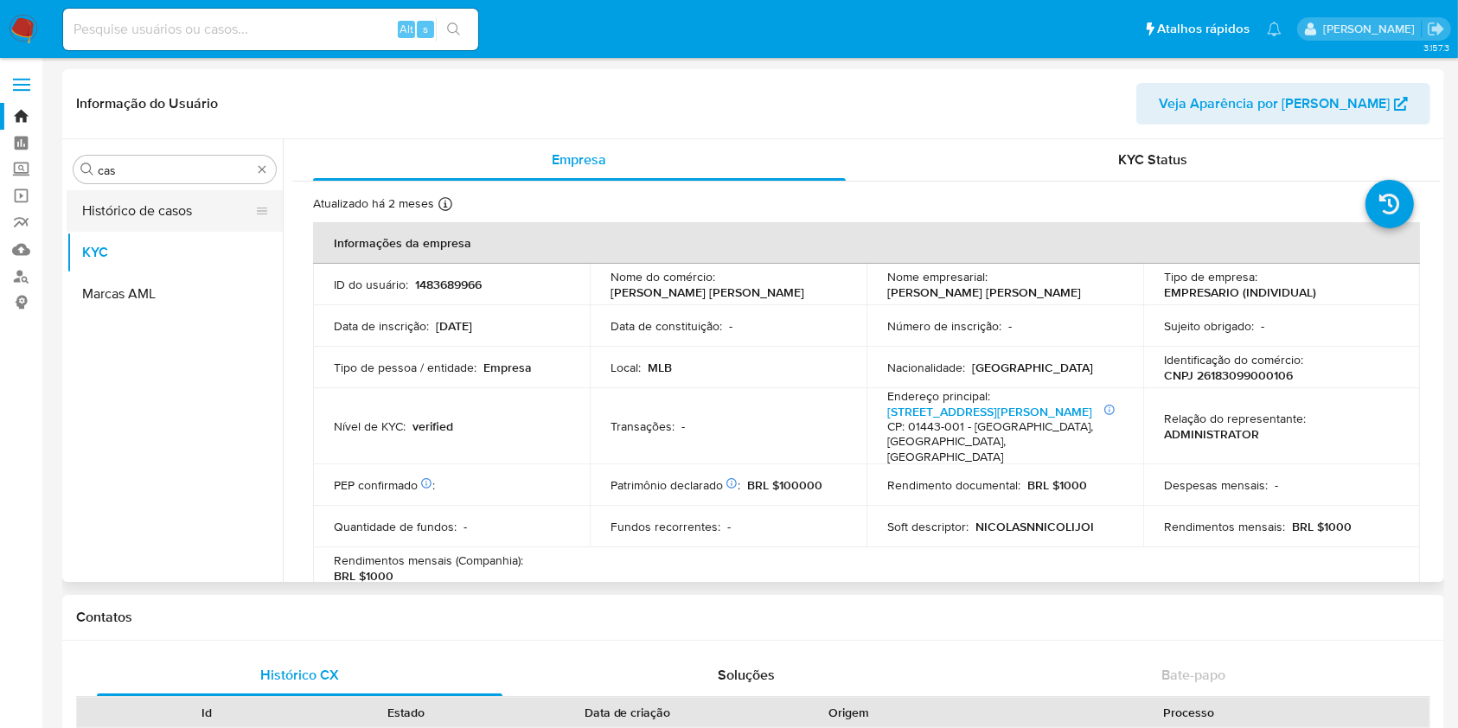
click at [134, 206] on button "Histórico de casos" at bounding box center [168, 211] width 202 height 42
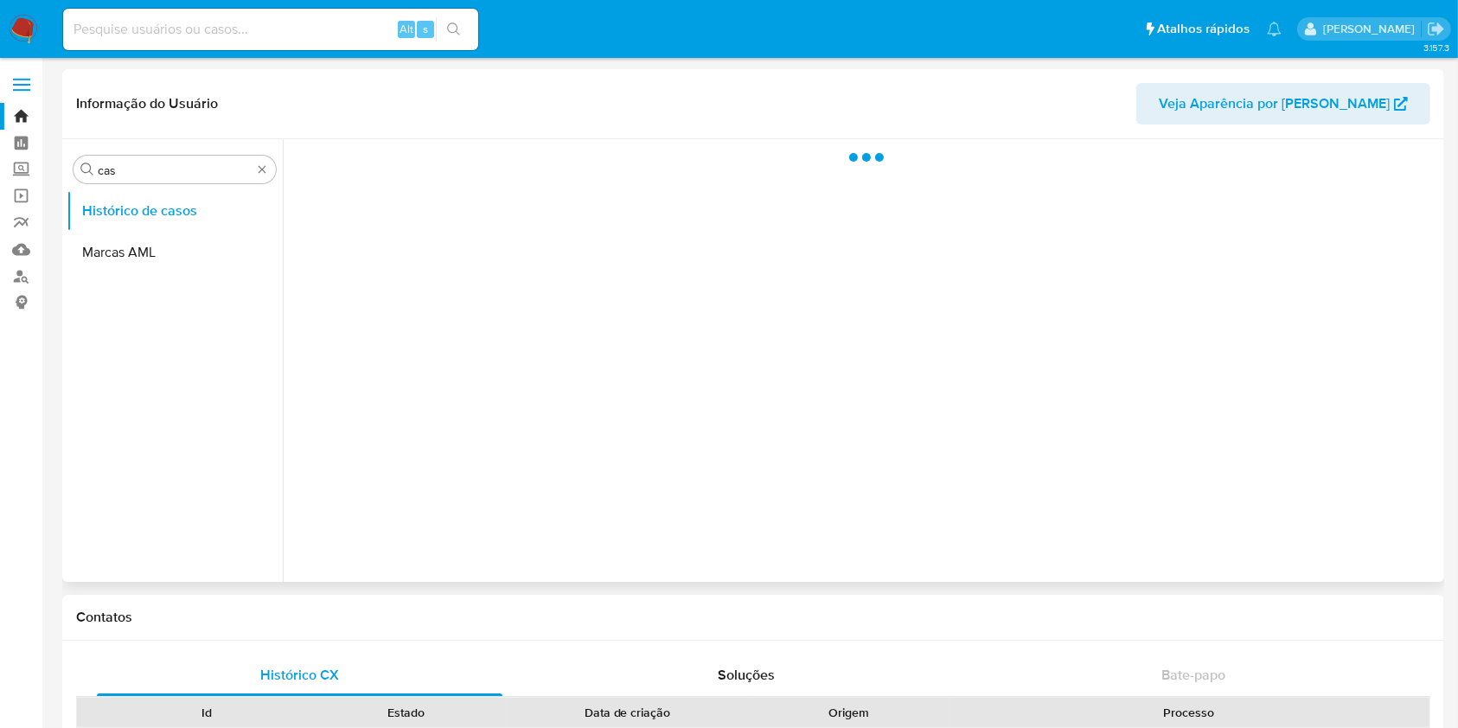
scroll to position [0, 0]
click at [148, 194] on button "Histórico de casos" at bounding box center [175, 211] width 216 height 42
select select "10"
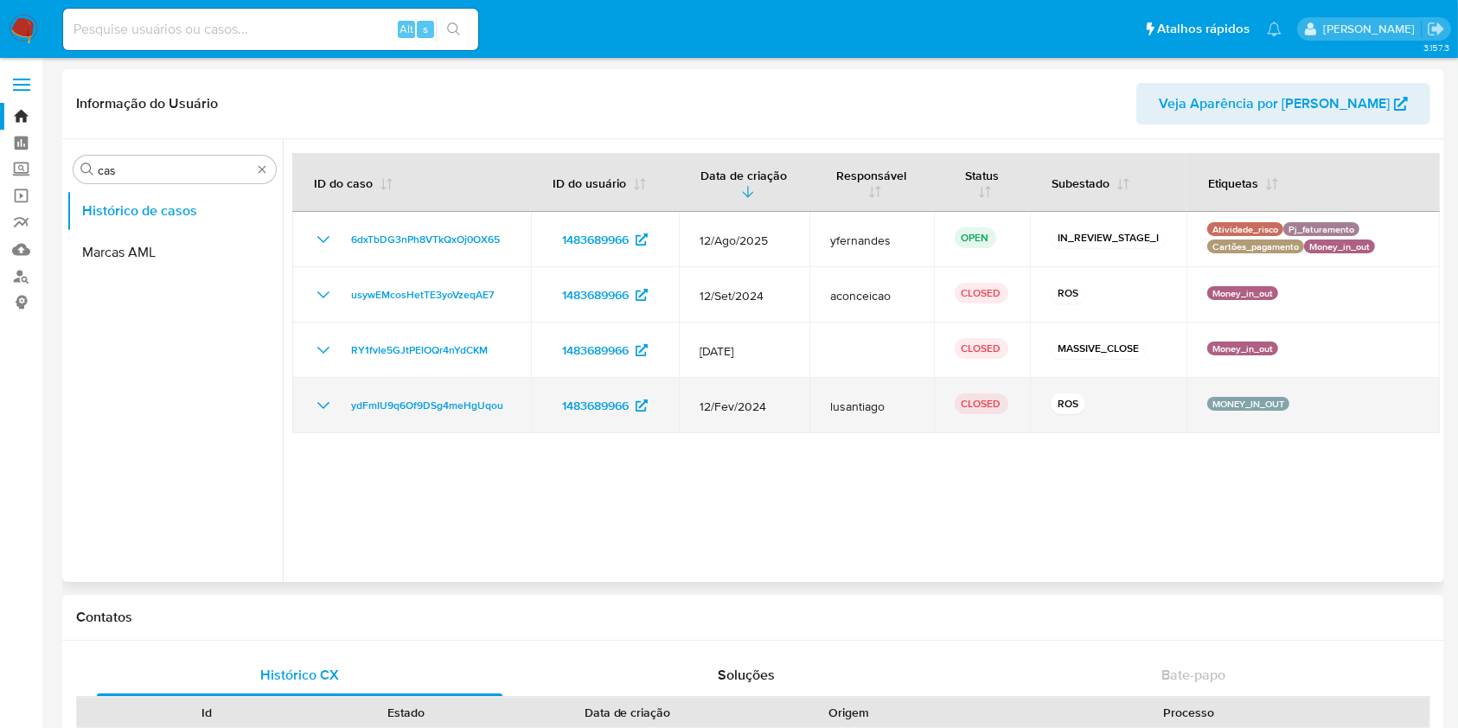
click at [318, 400] on icon "Mostrar/Ocultar" at bounding box center [323, 405] width 21 height 21
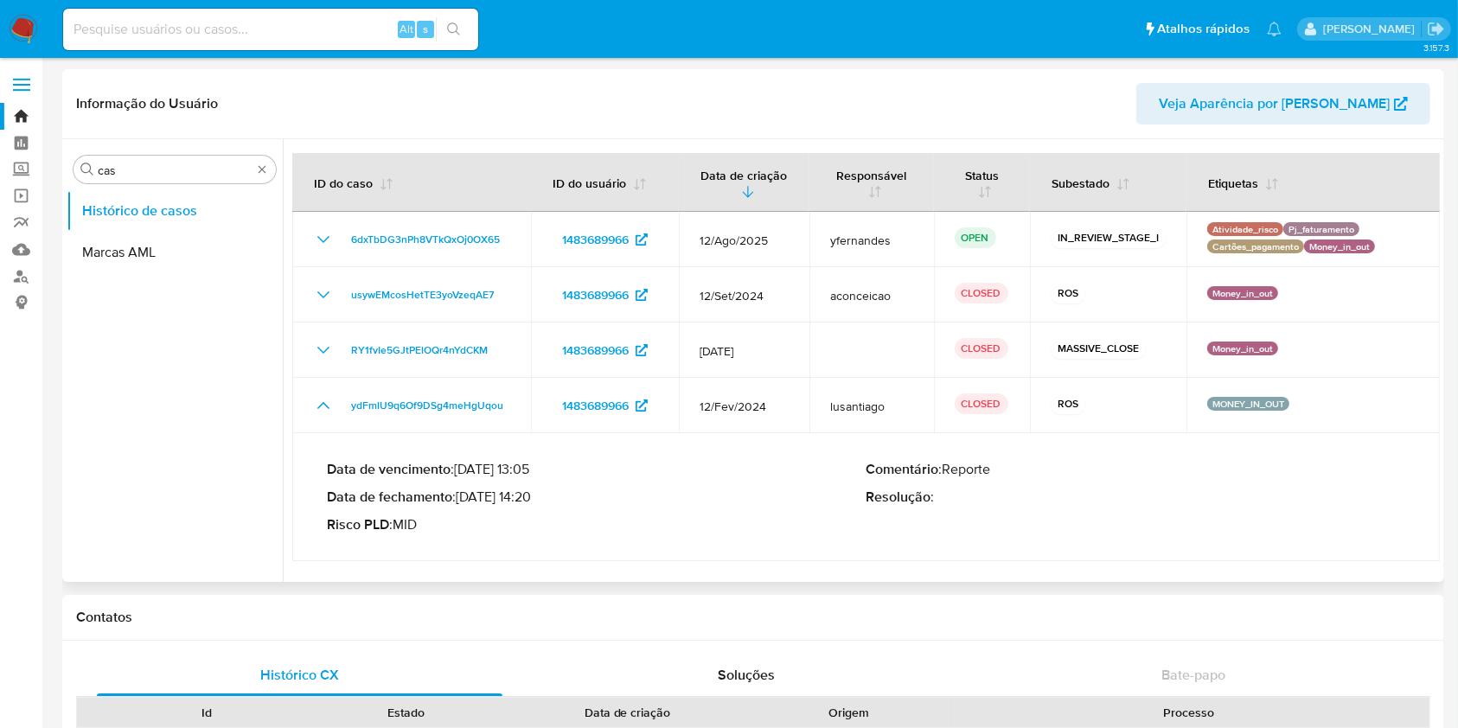
drag, startPoint x: 481, startPoint y: 496, endPoint x: 532, endPoint y: 501, distance: 51.3
click at [532, 501] on p "Data de fechamento : 07/03/2024 14:20" at bounding box center [597, 497] width 540 height 17
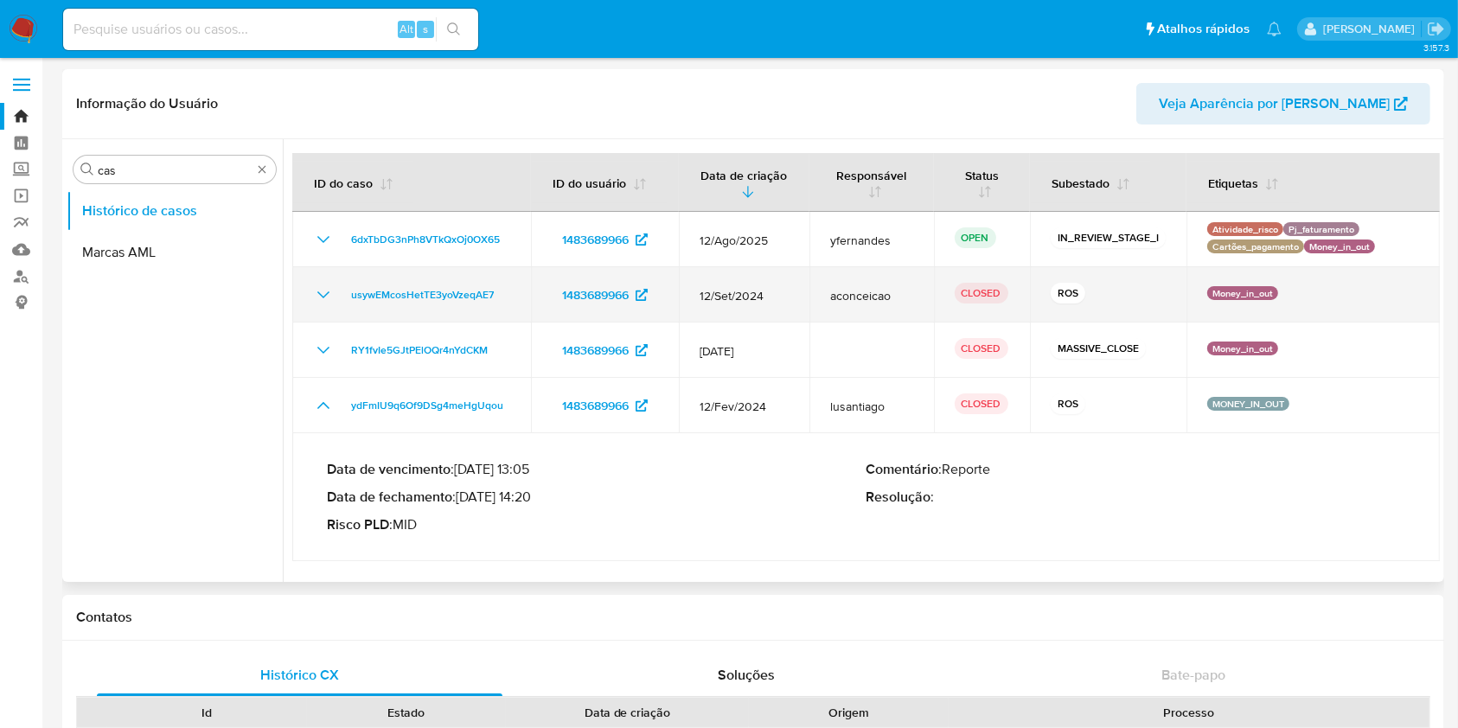
click at [323, 294] on icon "Mostrar/Ocultar" at bounding box center [323, 294] width 21 height 21
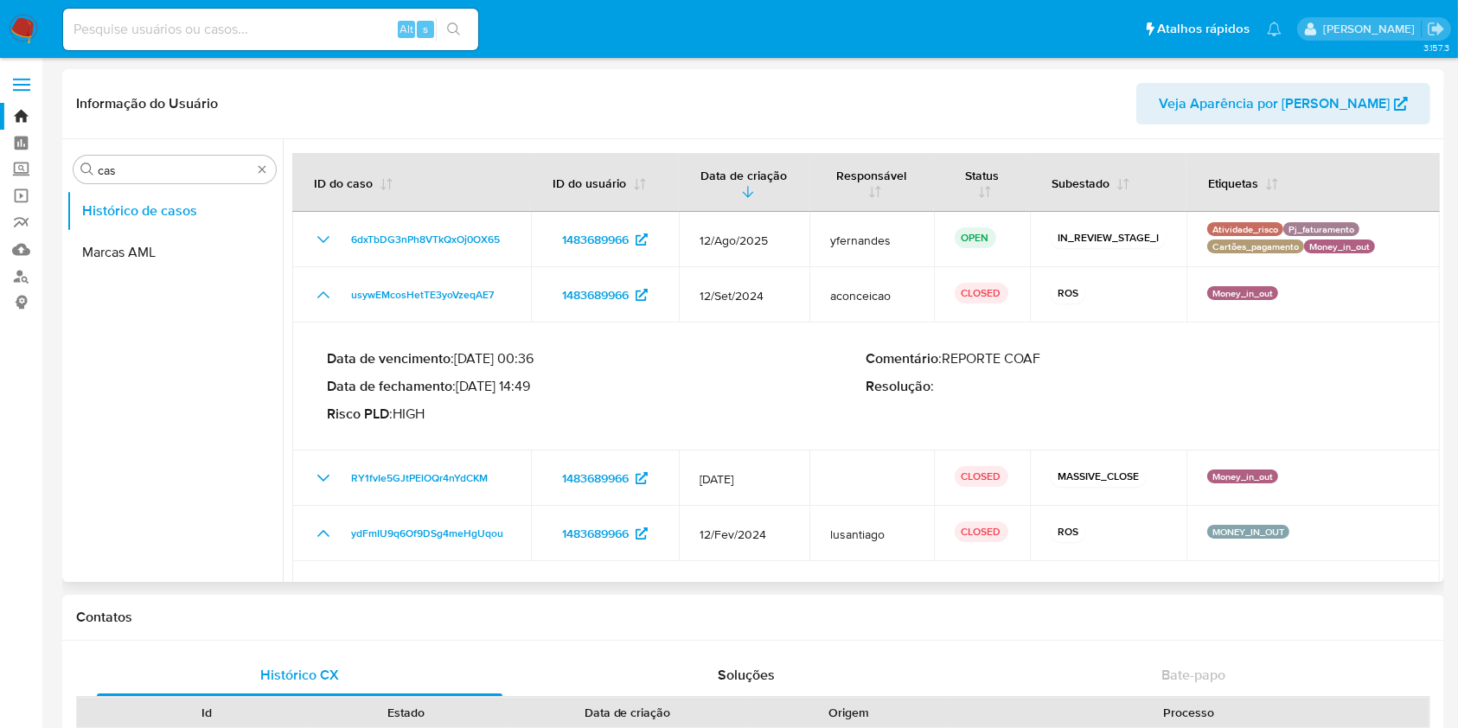
drag, startPoint x: 478, startPoint y: 384, endPoint x: 532, endPoint y: 391, distance: 54.1
click at [532, 391] on p "Data de fechamento : 15/10/2024 14:49" at bounding box center [597, 386] width 540 height 17
click at [29, 17] on img at bounding box center [23, 29] width 29 height 29
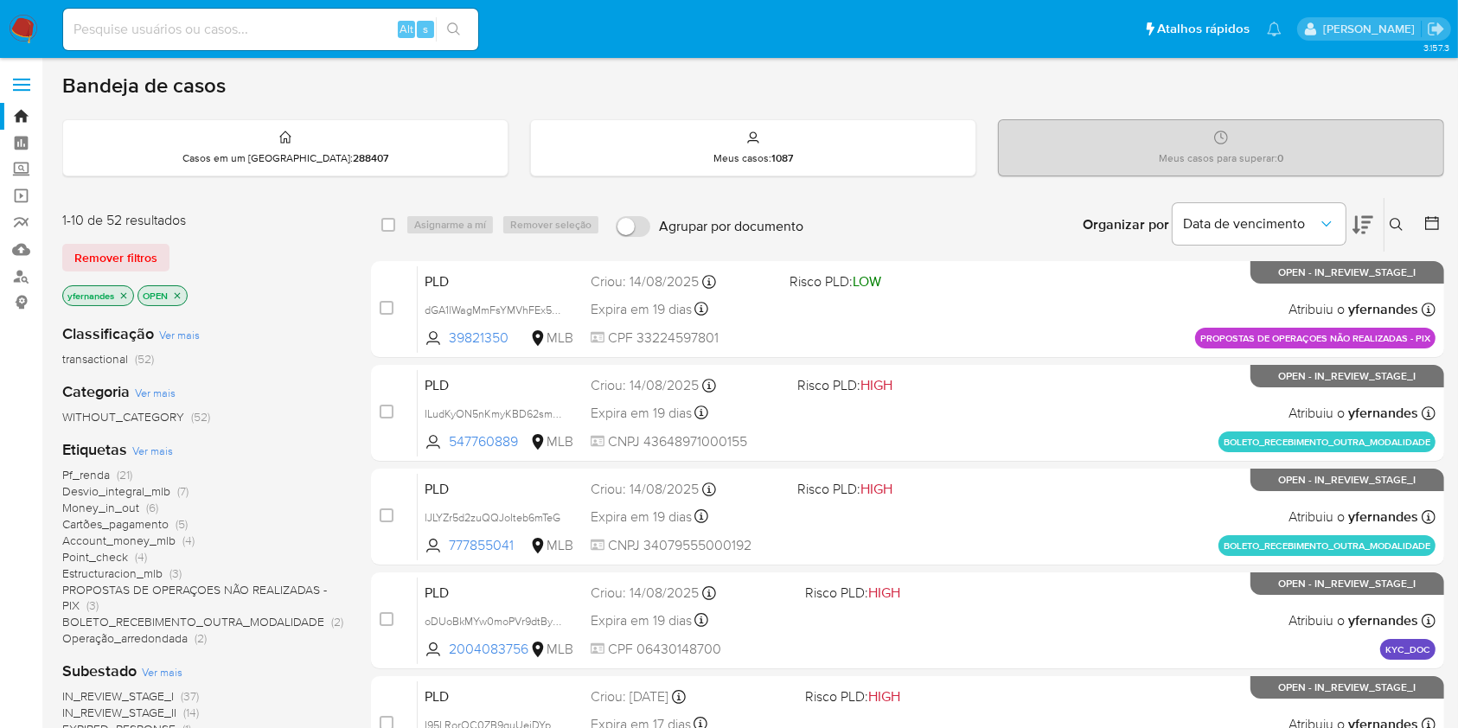
click at [150, 453] on span "Ver mais" at bounding box center [152, 451] width 41 height 16
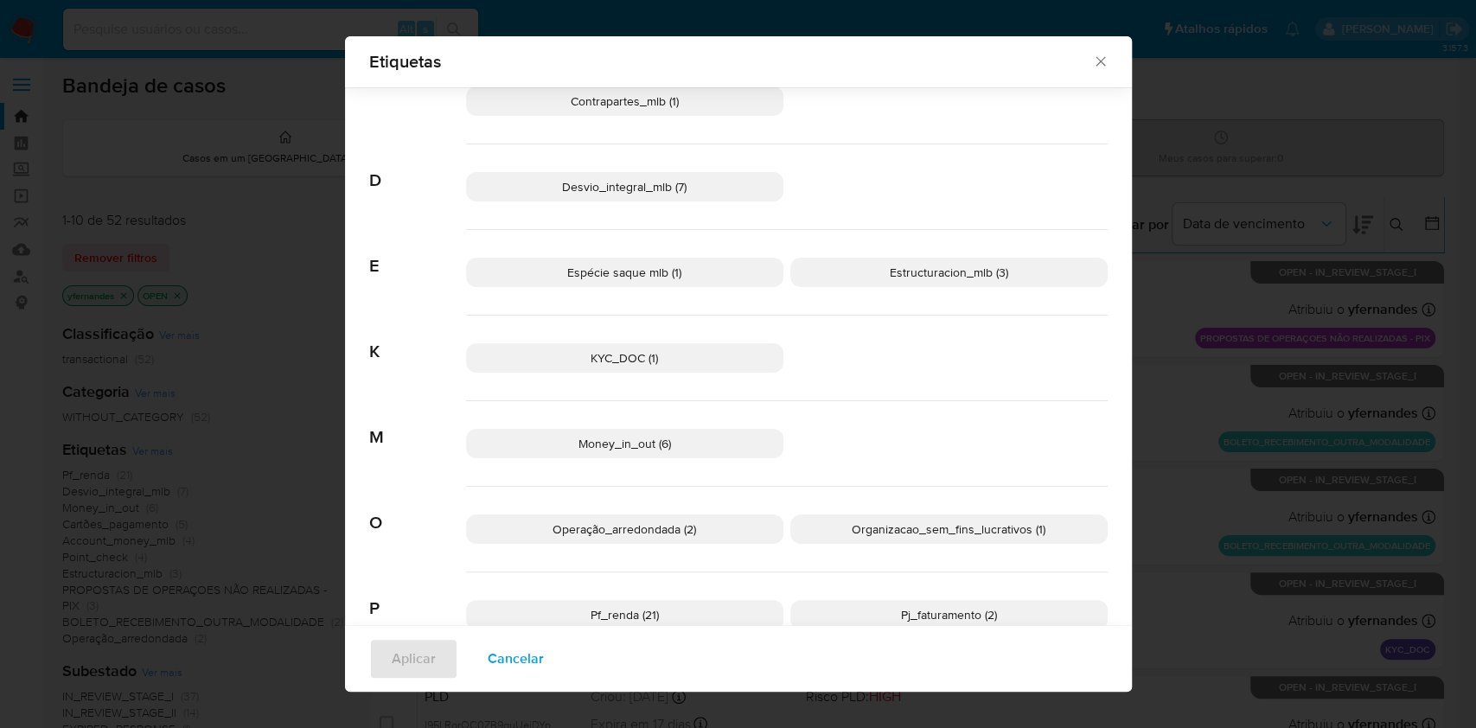
scroll to position [332, 0]
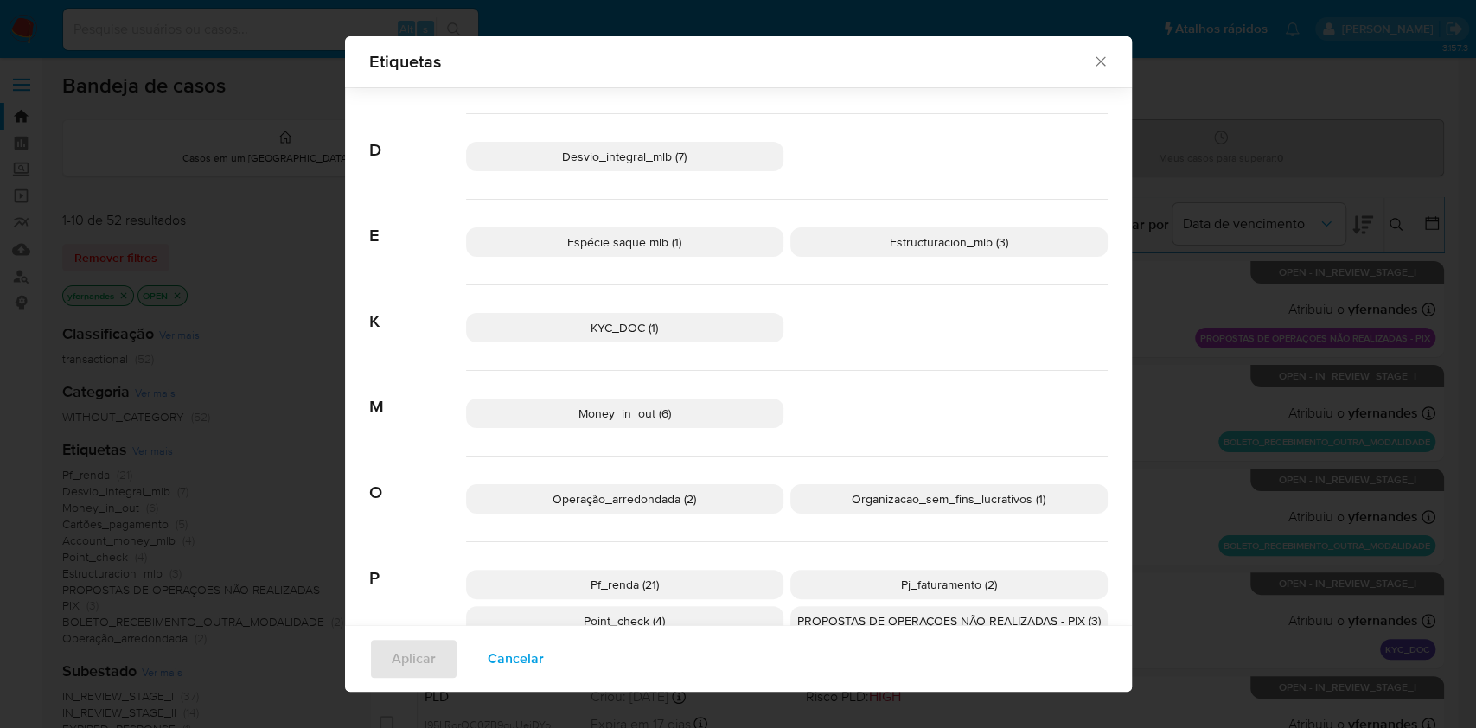
click at [633, 255] on p "Espécie saque mlb (1)" at bounding box center [624, 241] width 317 height 29
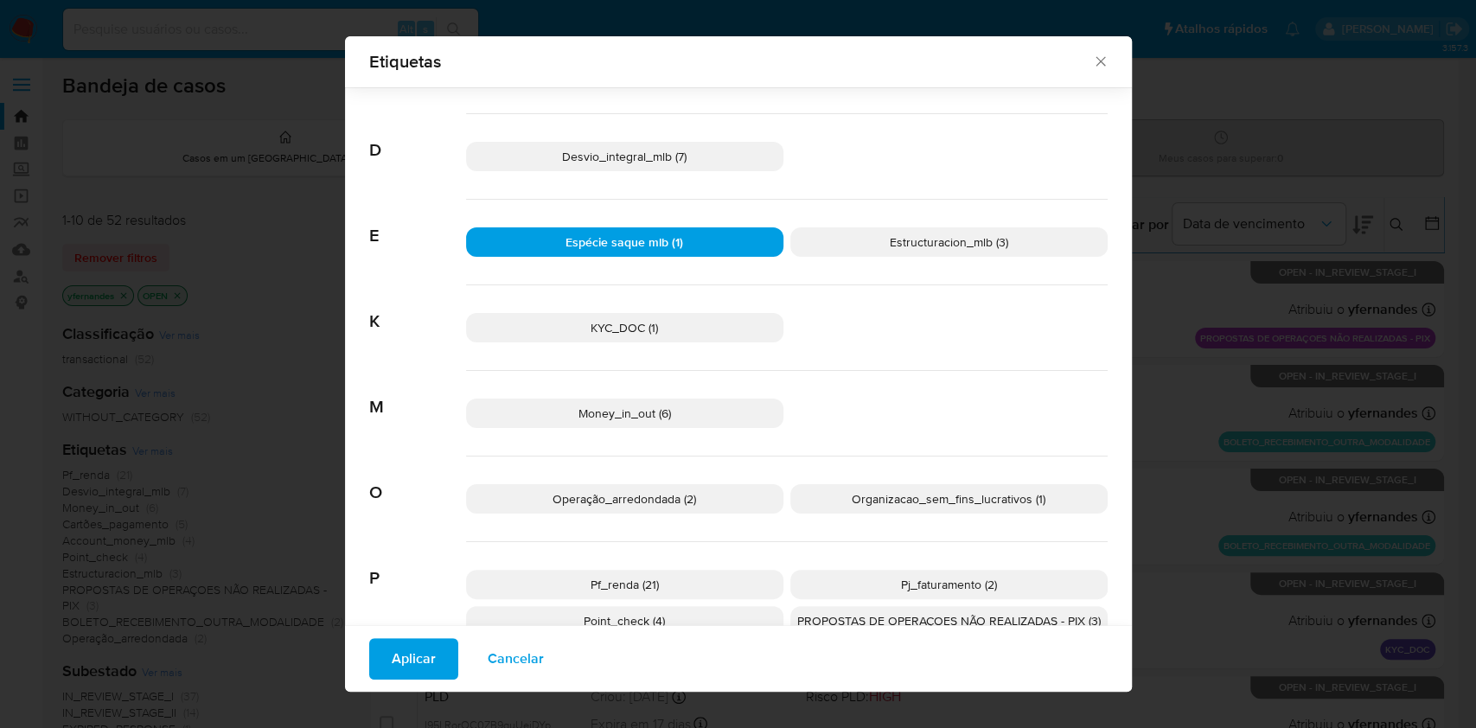
scroll to position [448, 0]
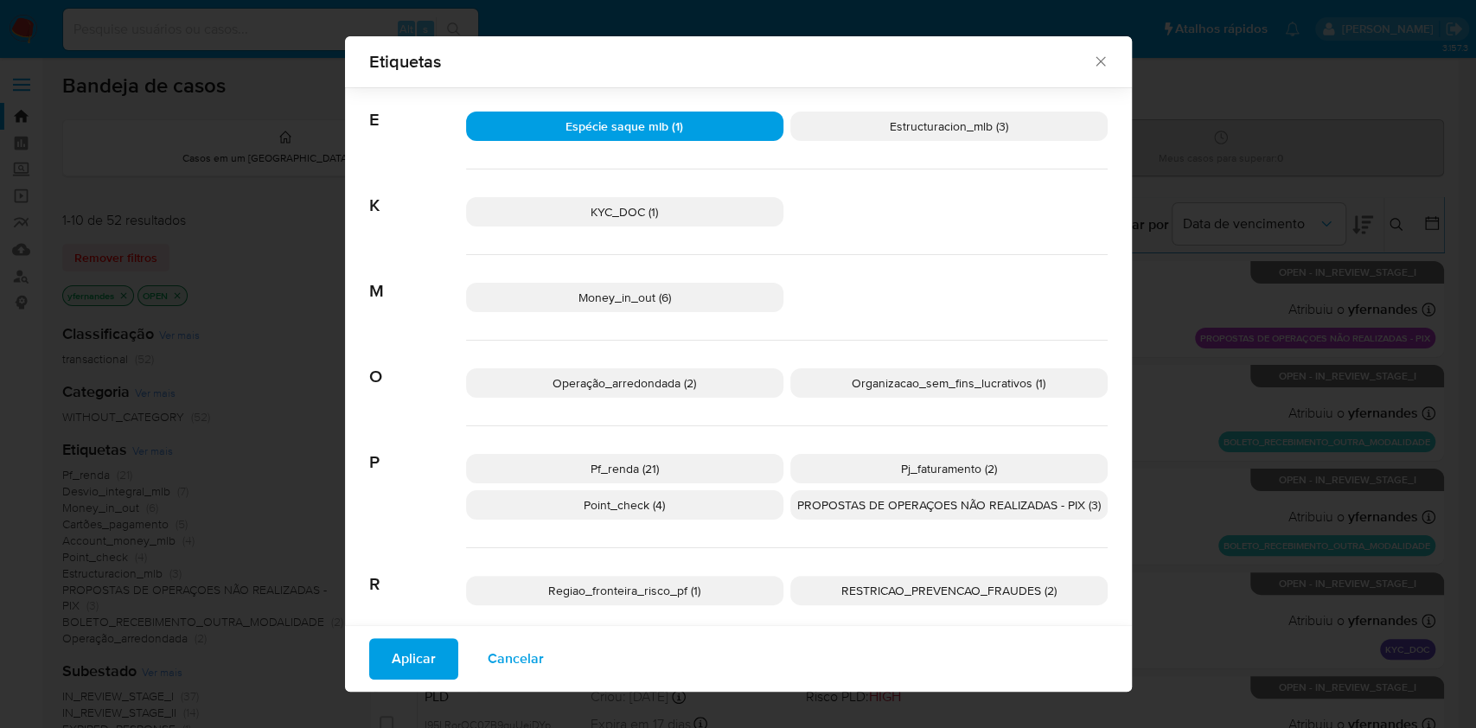
click at [735, 383] on p "Operação_arredondada (2)" at bounding box center [624, 382] width 317 height 29
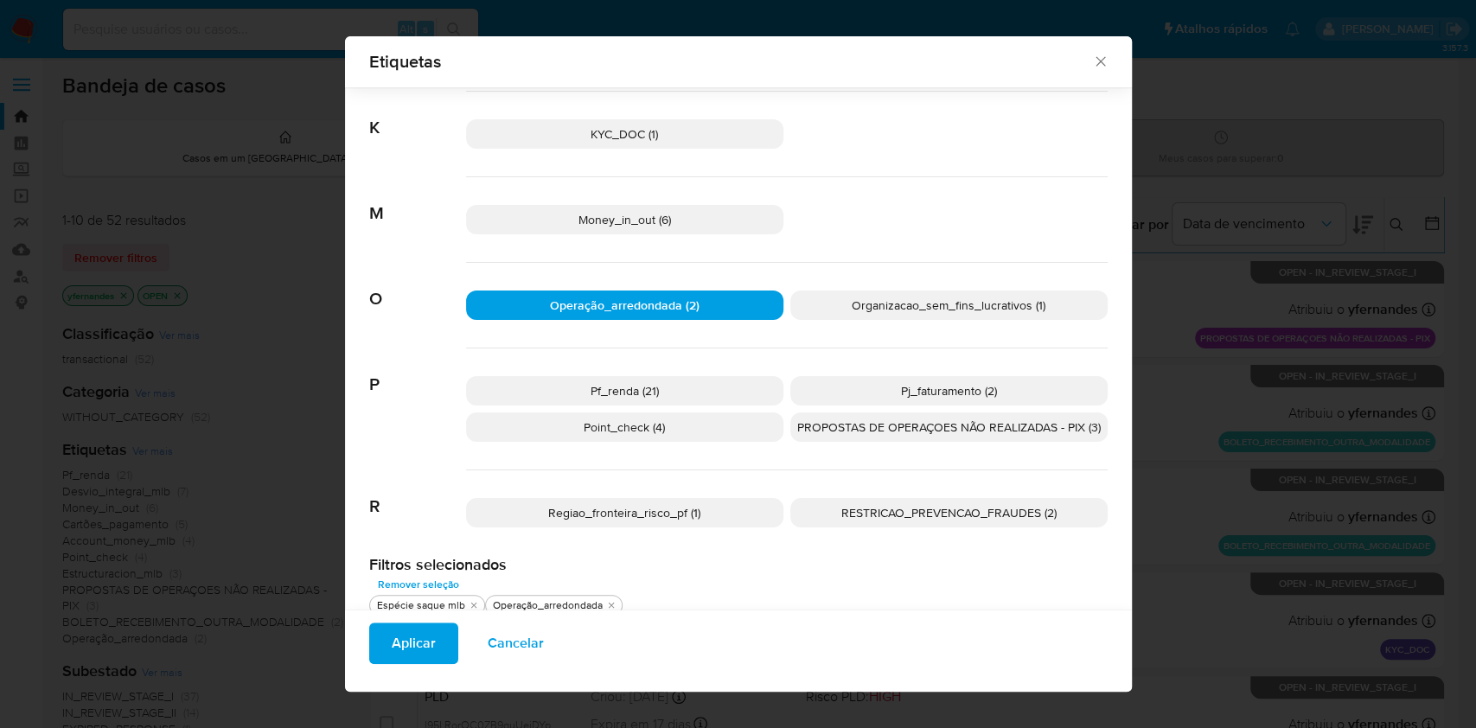
scroll to position [527, 0]
click at [859, 377] on p "Pj_faturamento (2)" at bounding box center [948, 389] width 317 height 29
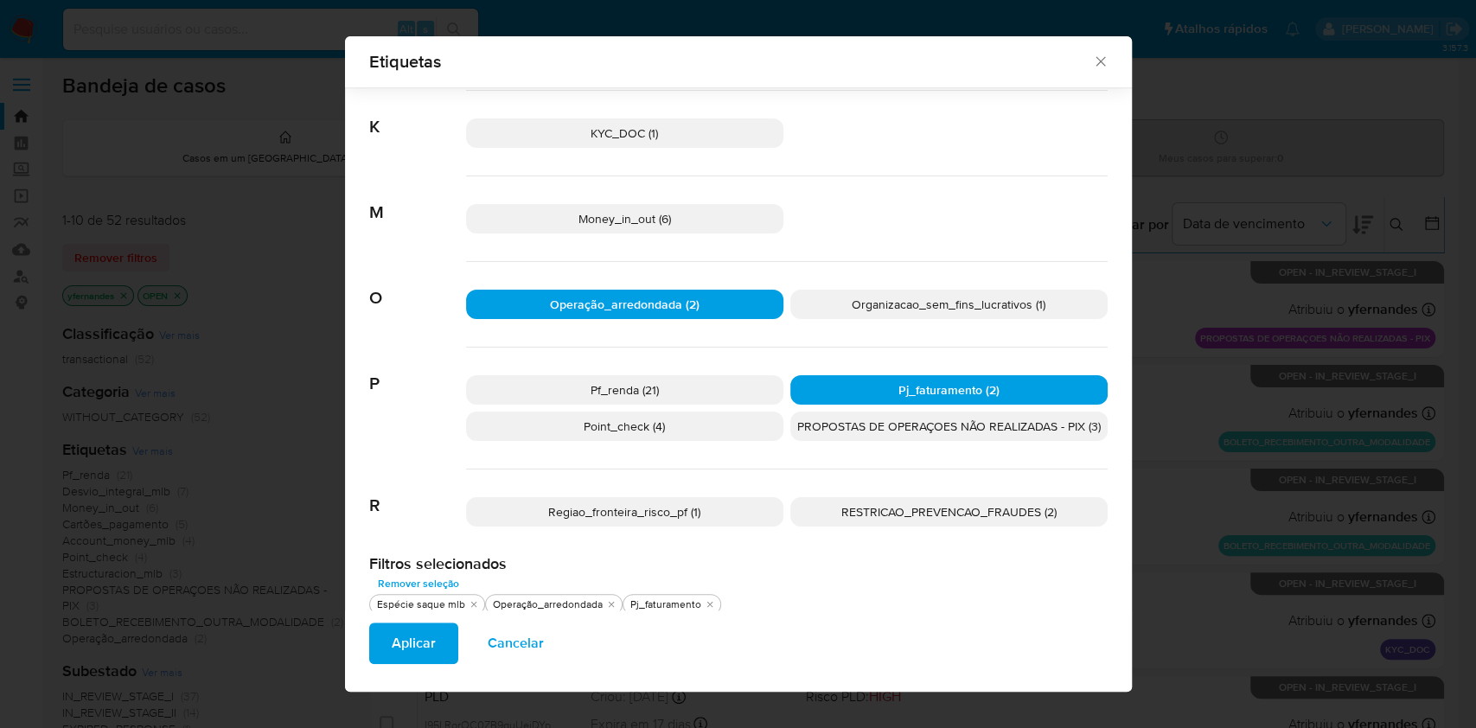
click at [676, 424] on p "Point_check (4)" at bounding box center [624, 426] width 317 height 29
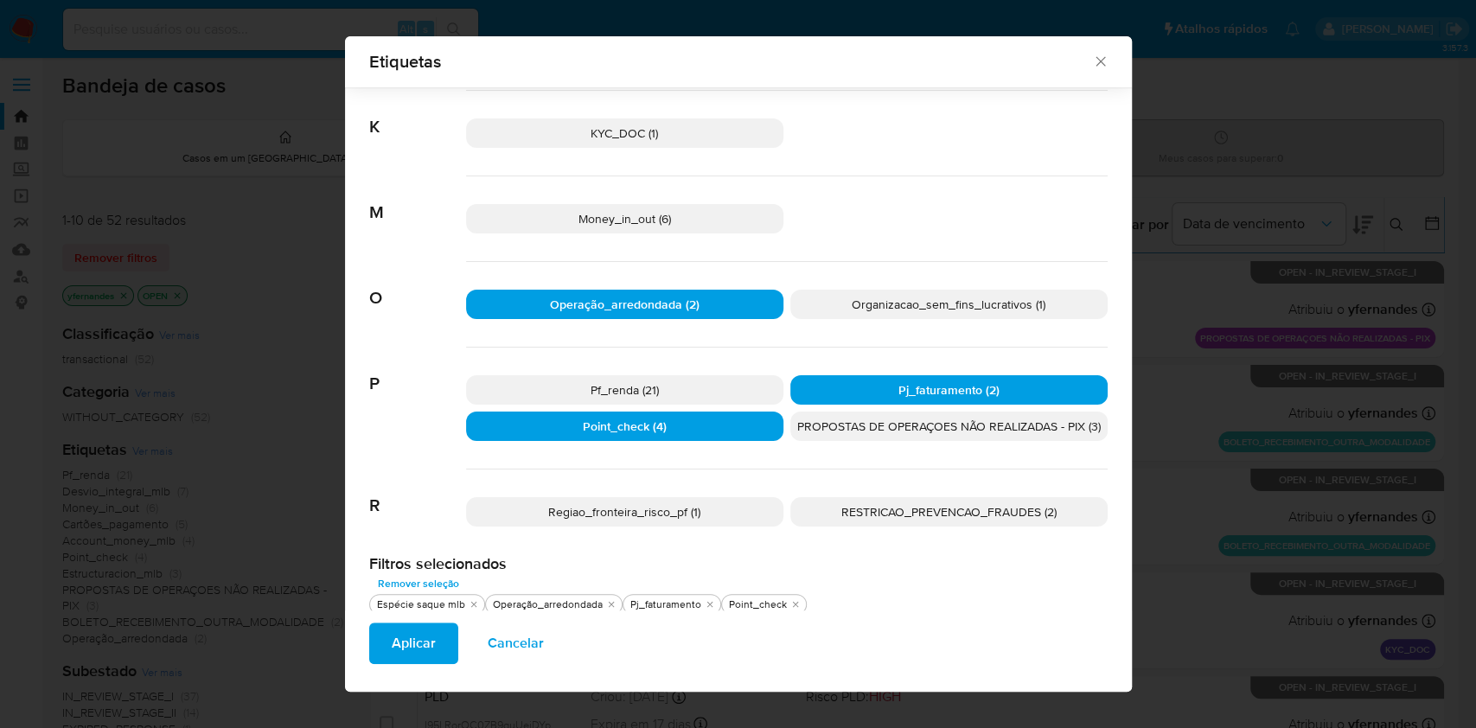
click at [862, 420] on span "PROPOSTAS DE OPERAÇOES NÃO REALIZADAS - PIX (3)" at bounding box center [948, 426] width 303 height 17
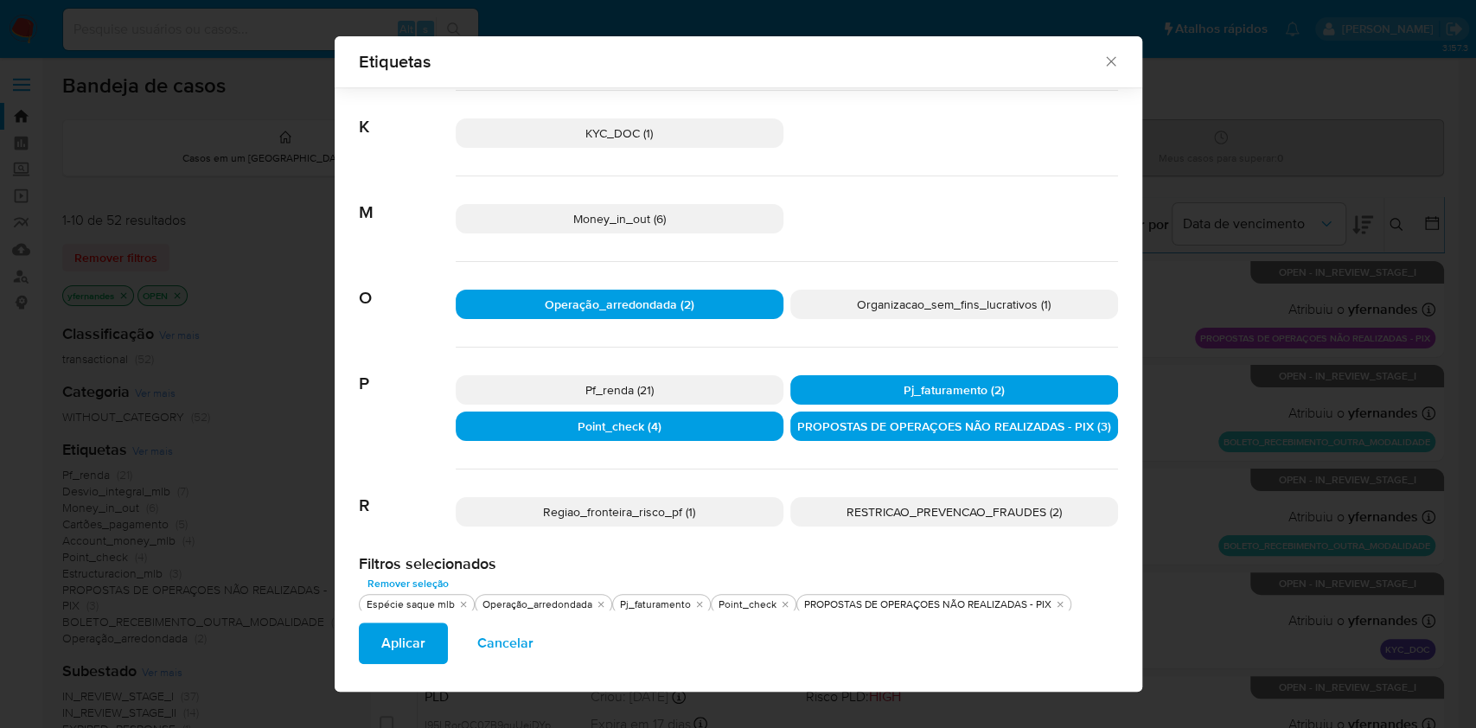
click at [885, 519] on p "RESTRICAO_PREVENCAO_FRAUDES (2)" at bounding box center [954, 511] width 328 height 29
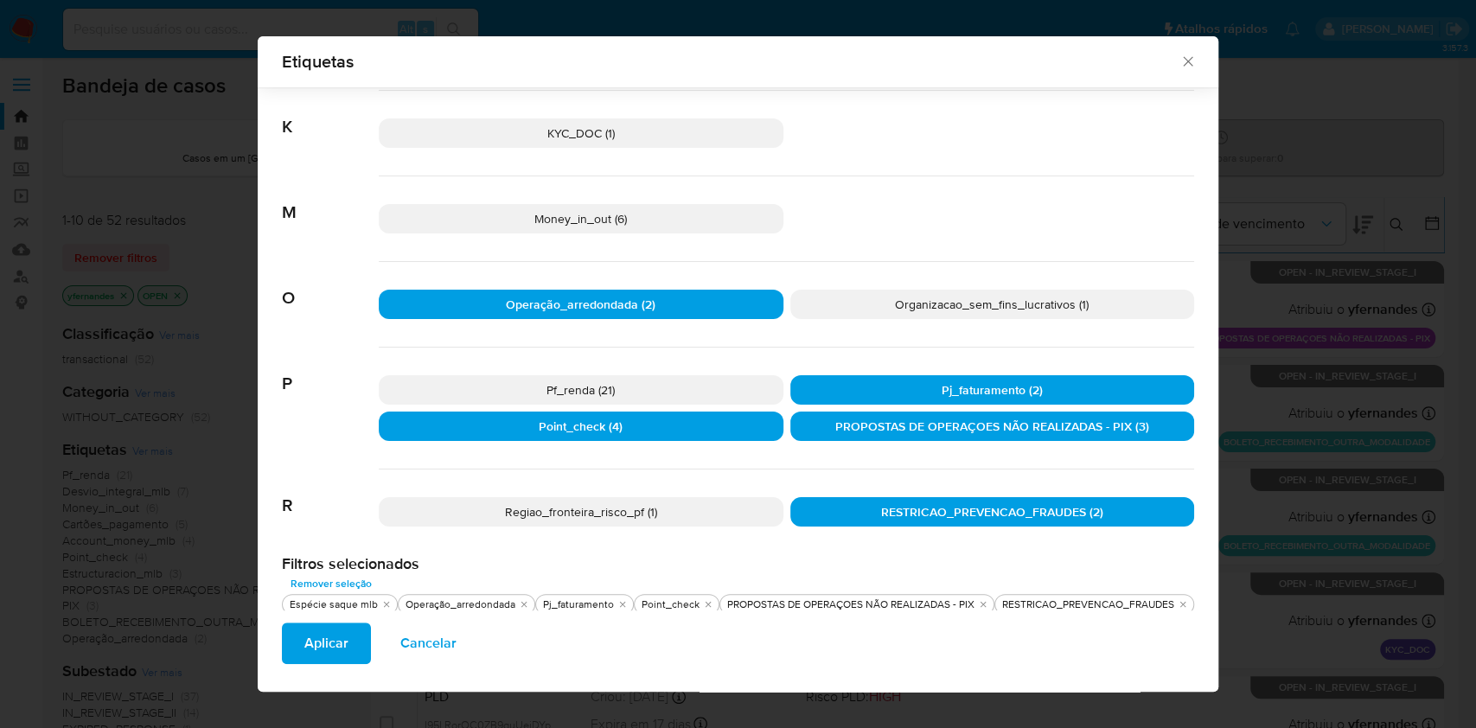
click at [690, 514] on p "Regiao_fronteira_risco_pf (1)" at bounding box center [581, 511] width 405 height 29
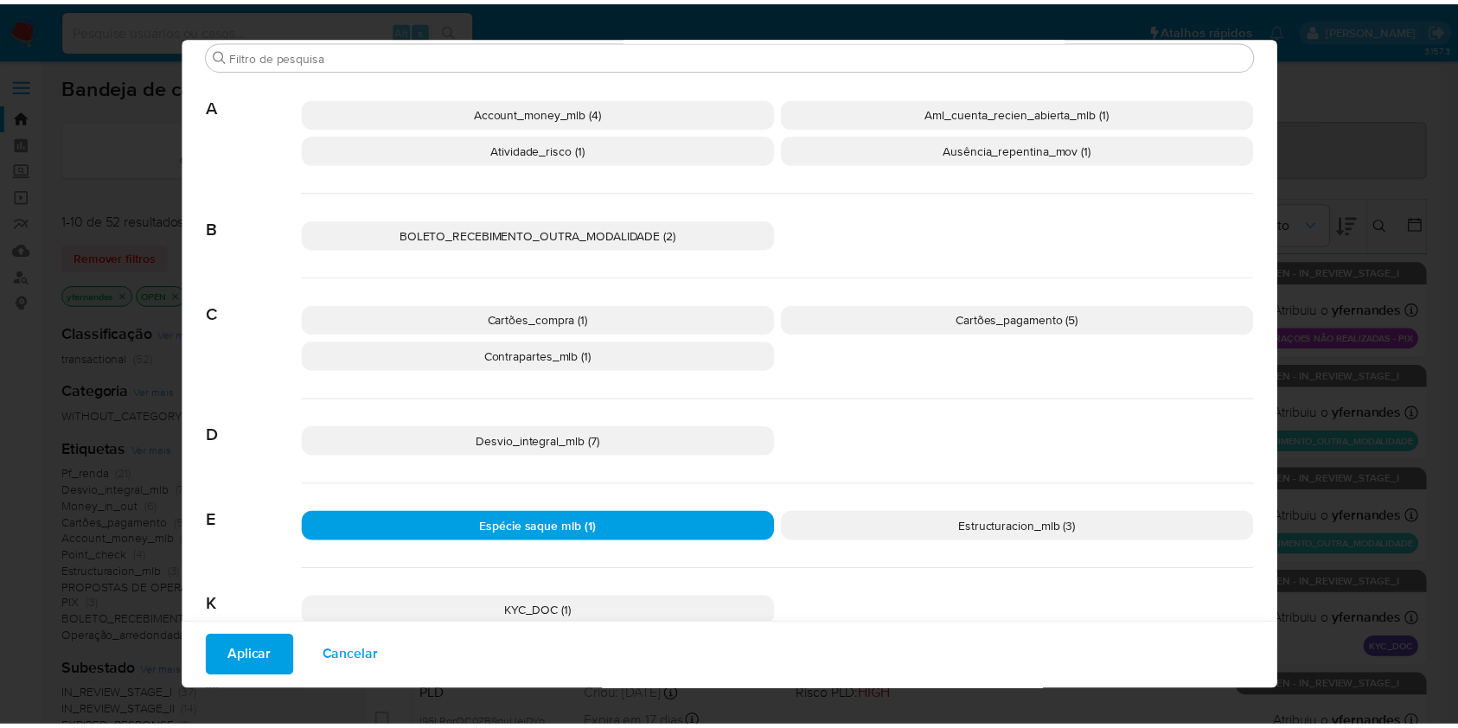
scroll to position [13, 0]
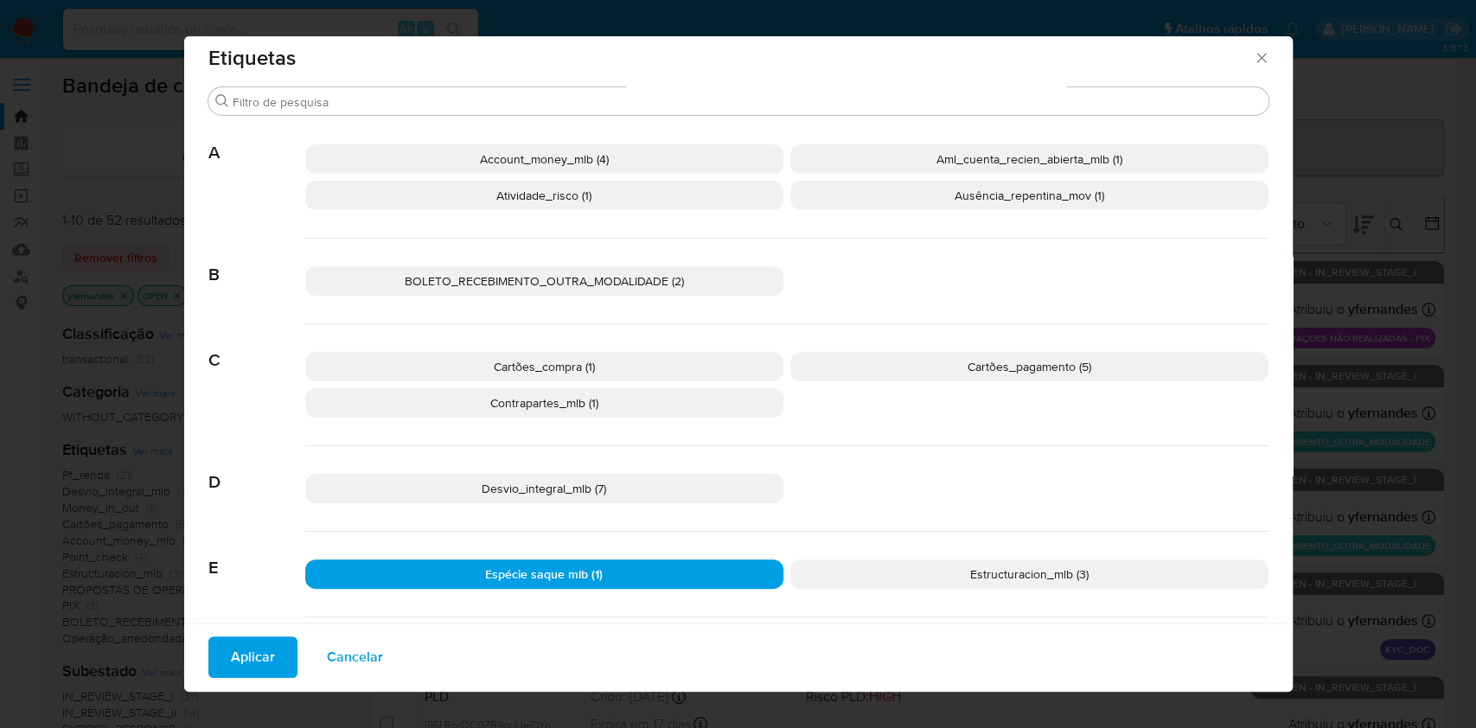
click at [883, 292] on div "BOLETO_RECEBIMENTO_OUTRA_MODALIDADE (2)" at bounding box center [786, 282] width 963 height 86
click at [1253, 49] on icon "Fechar" at bounding box center [1261, 57] width 17 height 17
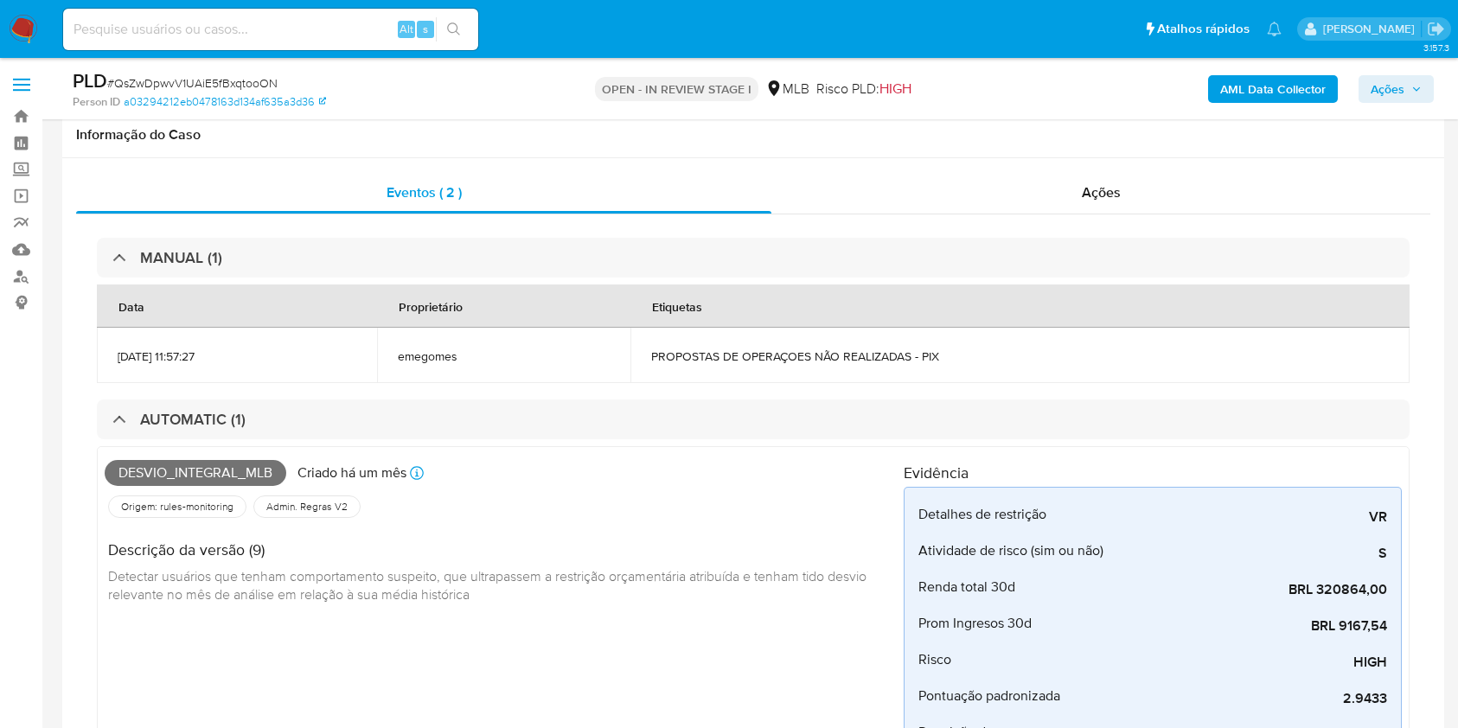
select select "10"
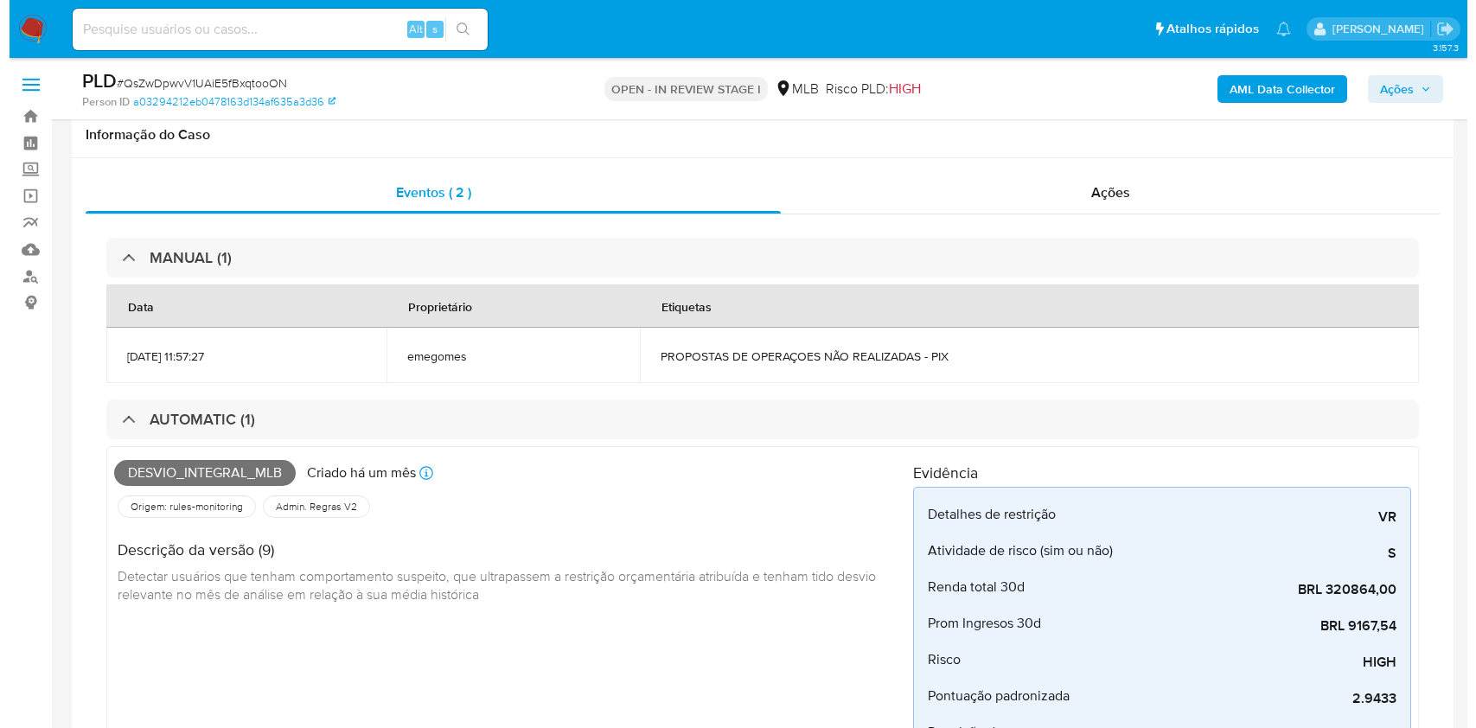
scroll to position [922, 0]
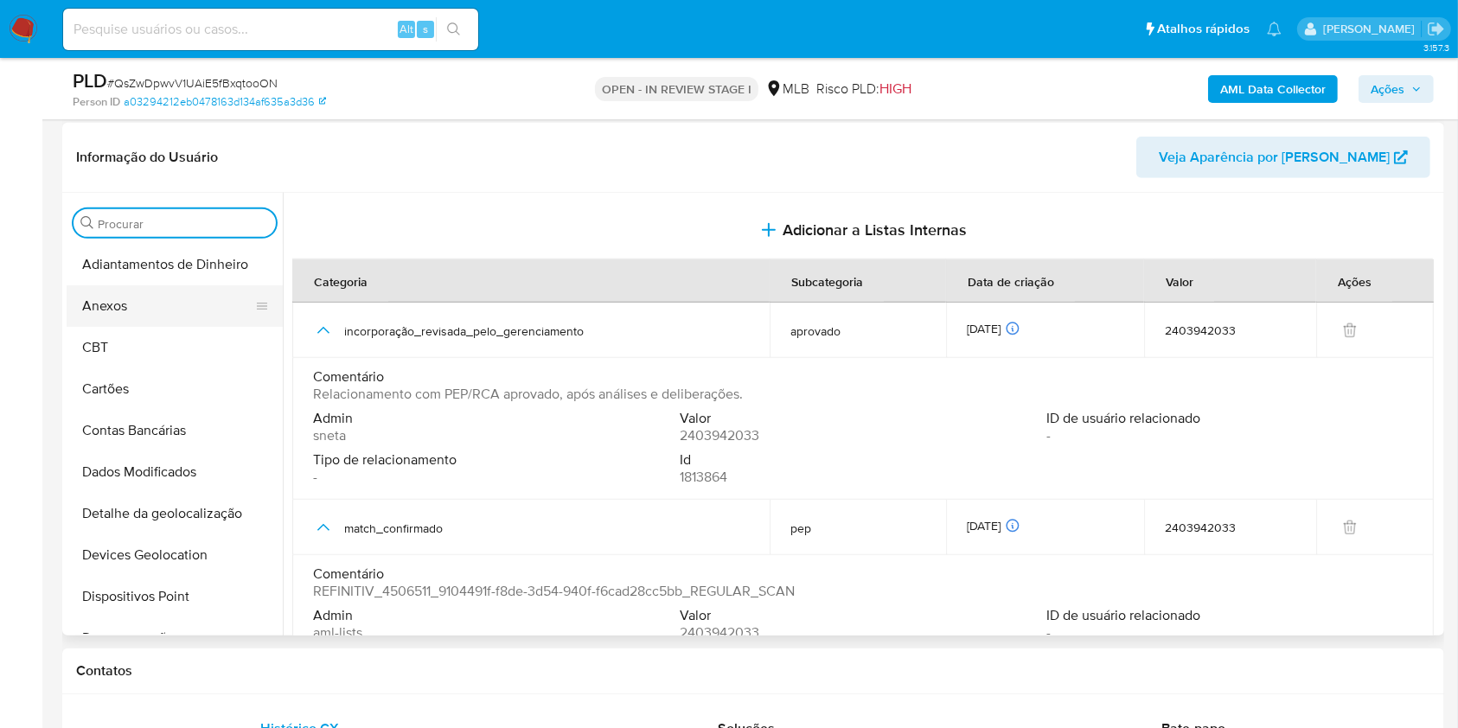
click at [151, 318] on button "Anexos" at bounding box center [168, 306] width 202 height 42
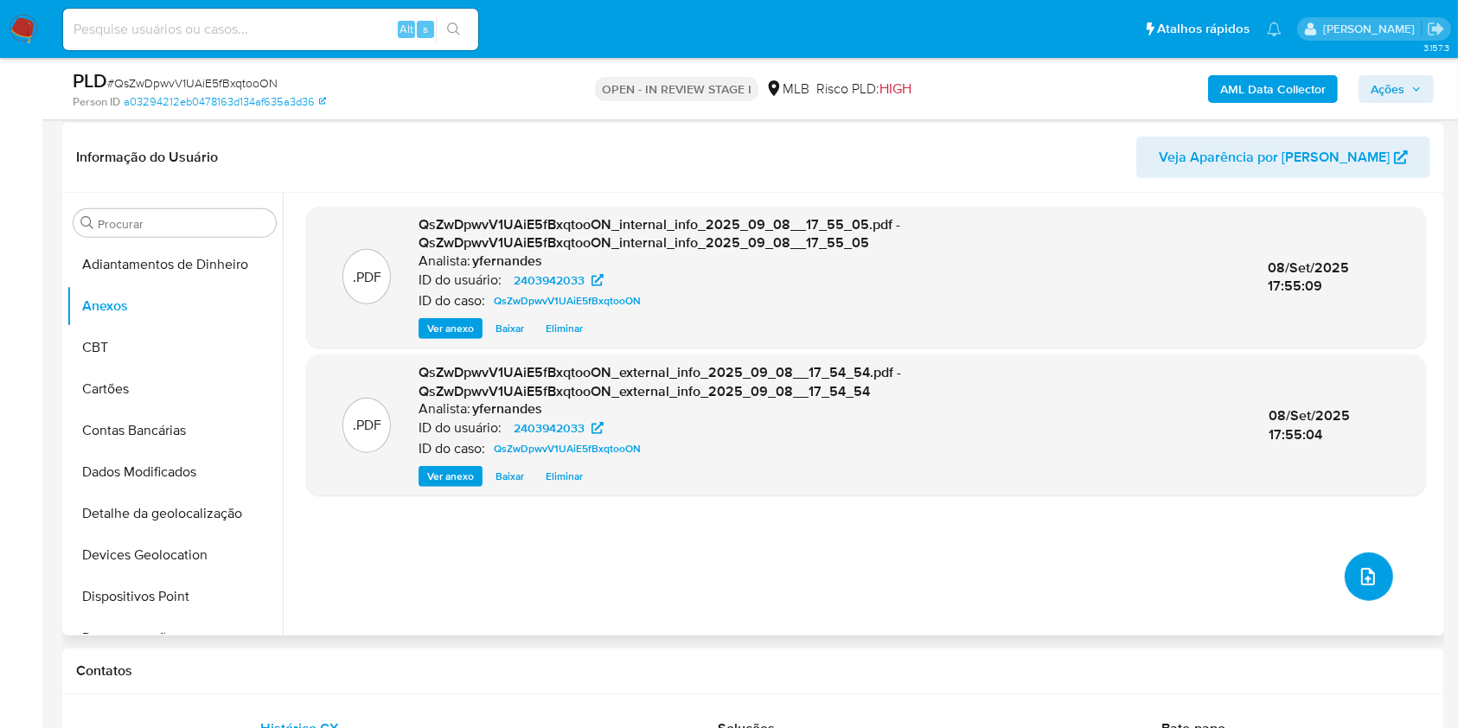
click at [1370, 584] on span "upload-file" at bounding box center [1367, 576] width 21 height 21
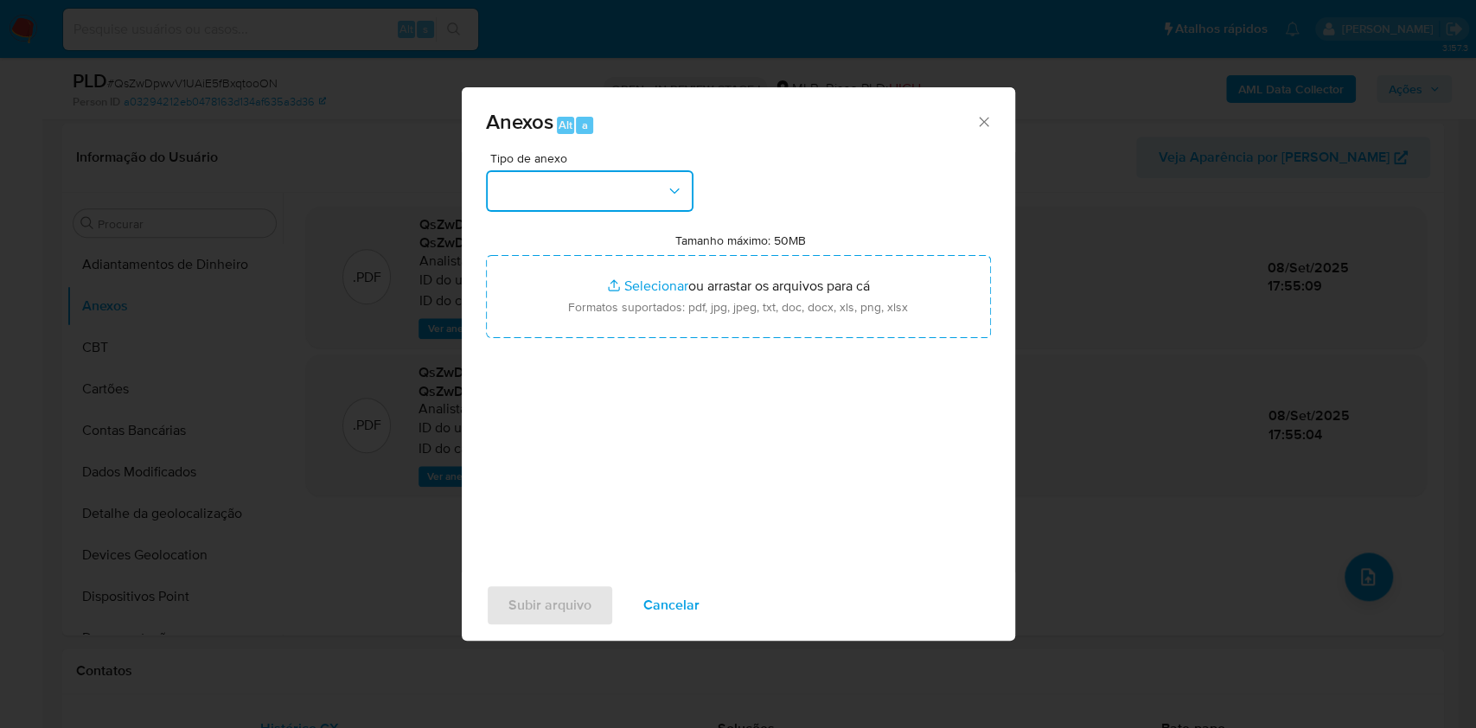
click at [648, 207] on button "button" at bounding box center [590, 191] width 208 height 42
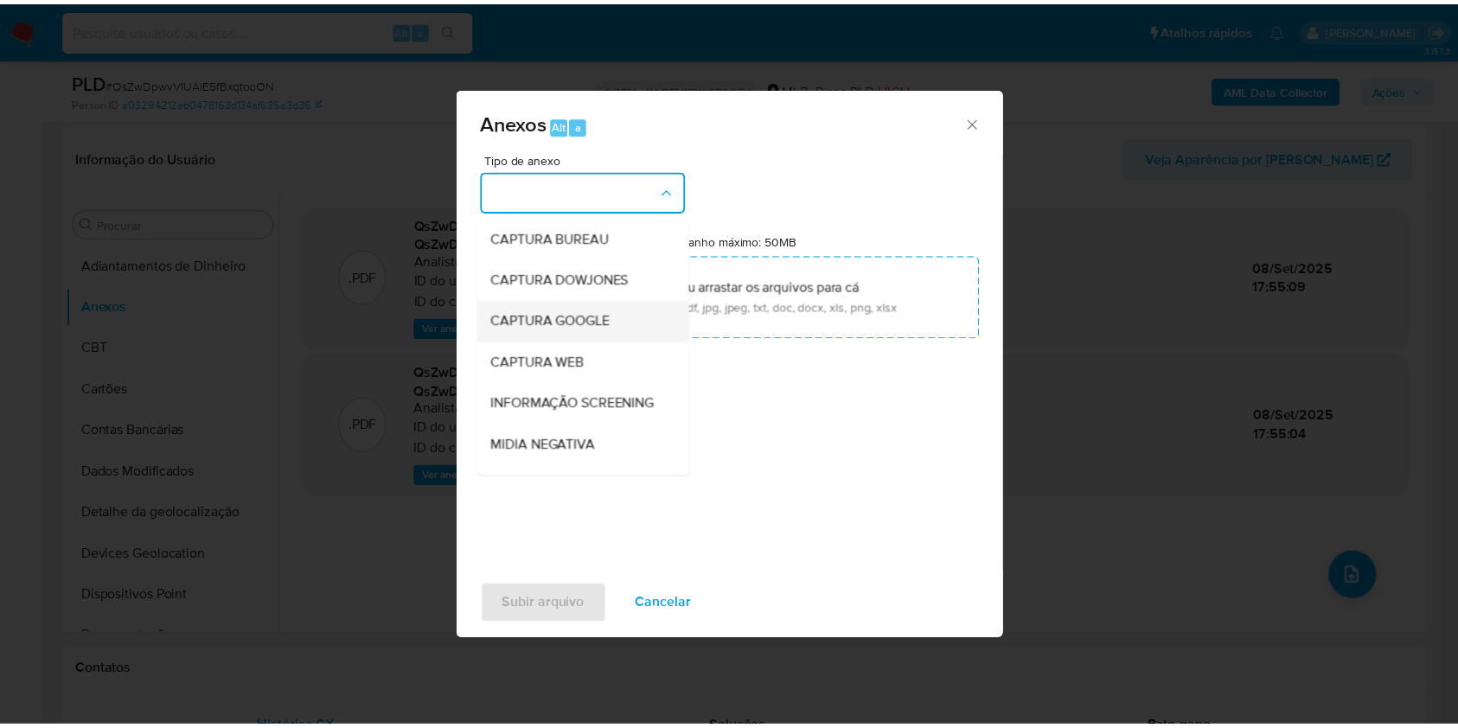
scroll to position [265, 0]
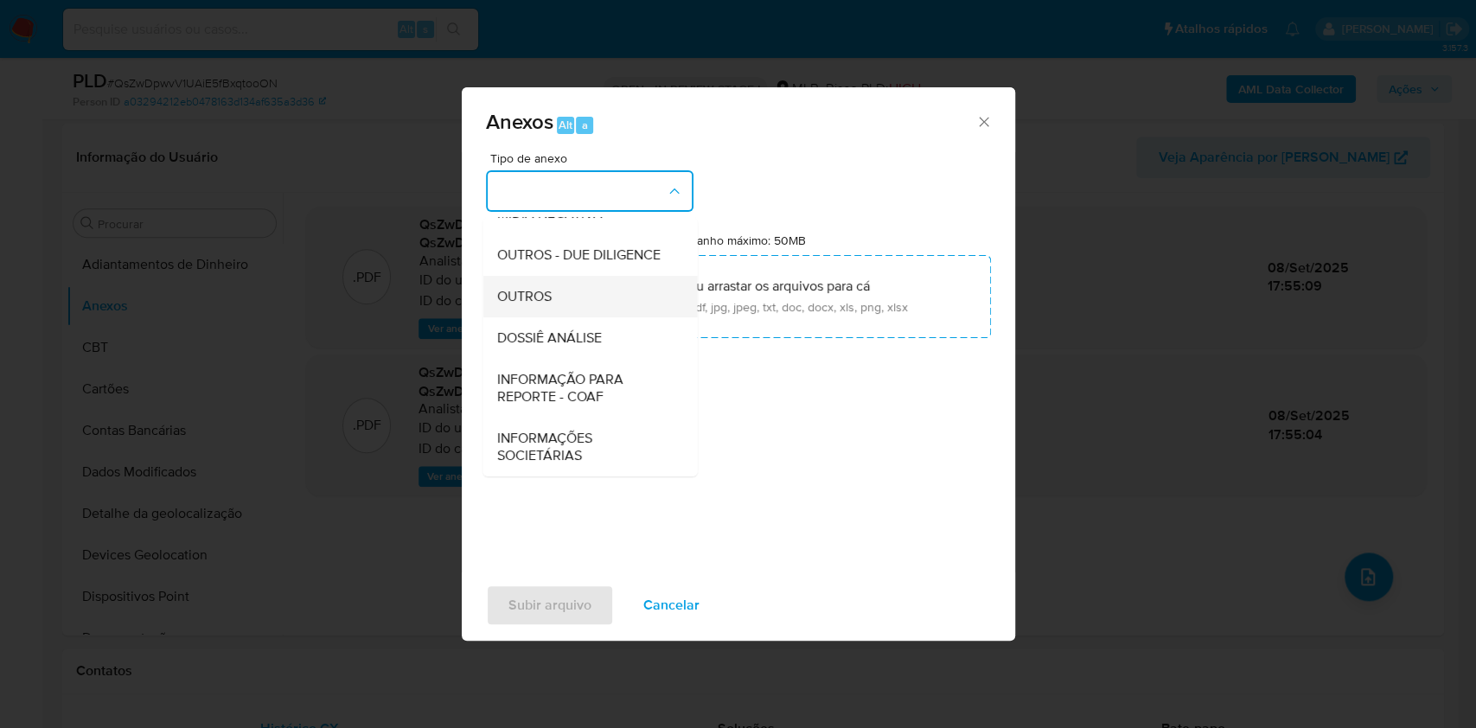
click at [566, 305] on div "OUTROS" at bounding box center [584, 297] width 176 height 42
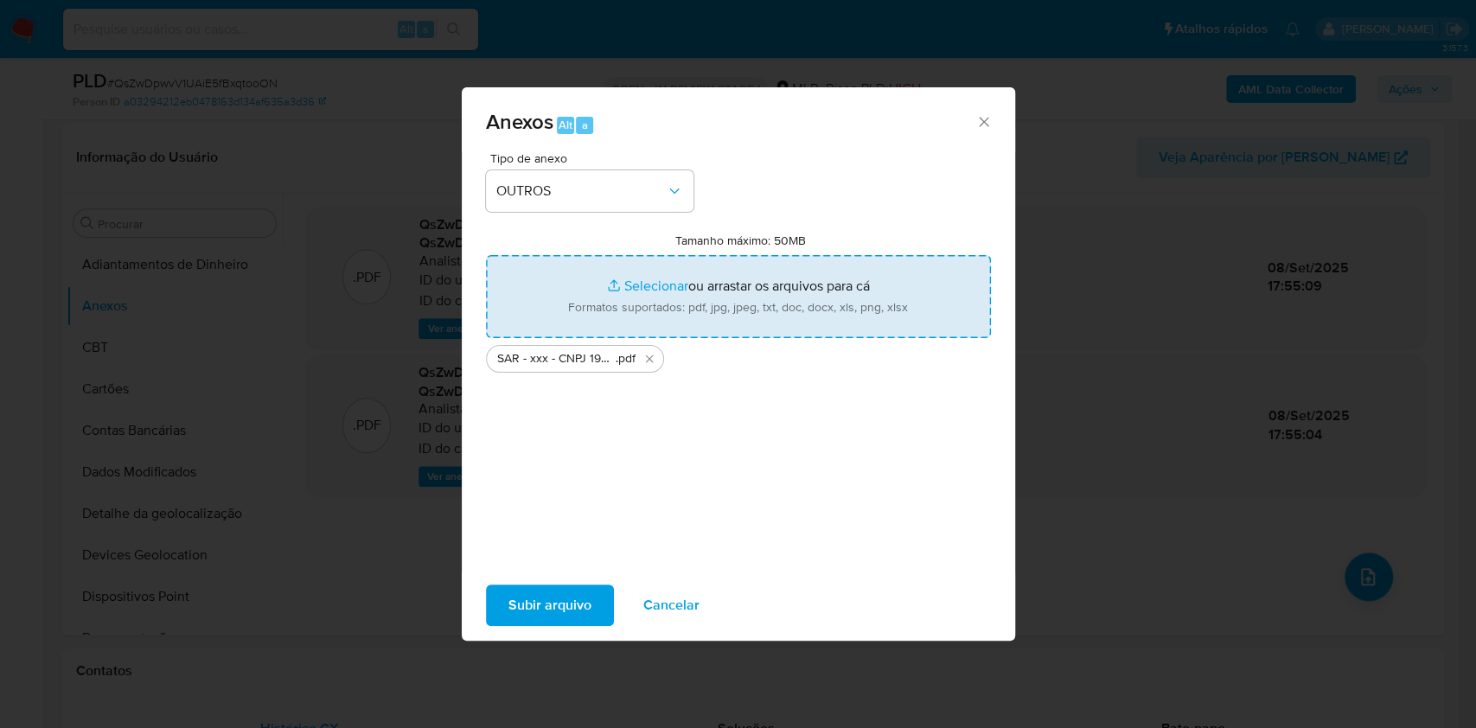
type input "C:\fakepath\Mulan 2403942033_2025_09_08_08_36_36.xlsx"
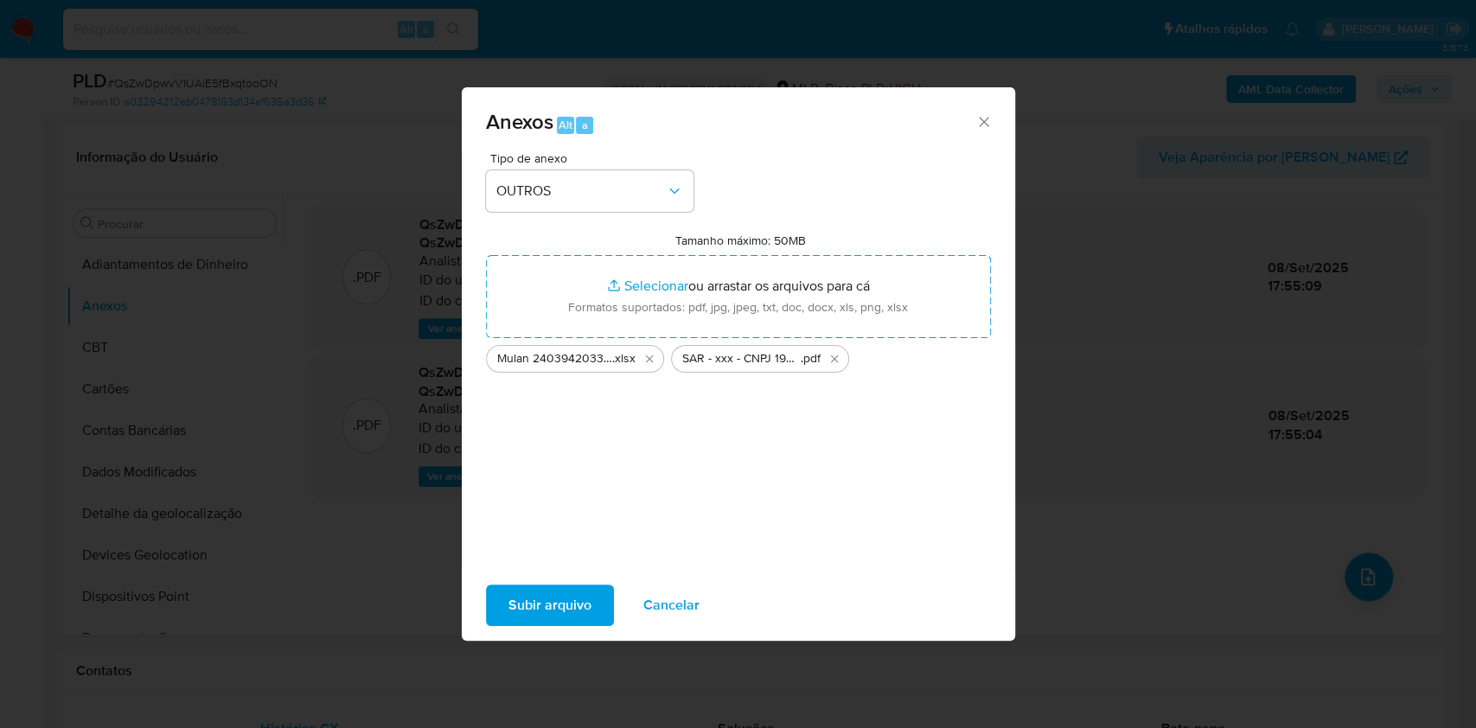
click at [526, 609] on span "Subir arquivo" at bounding box center [549, 605] width 83 height 38
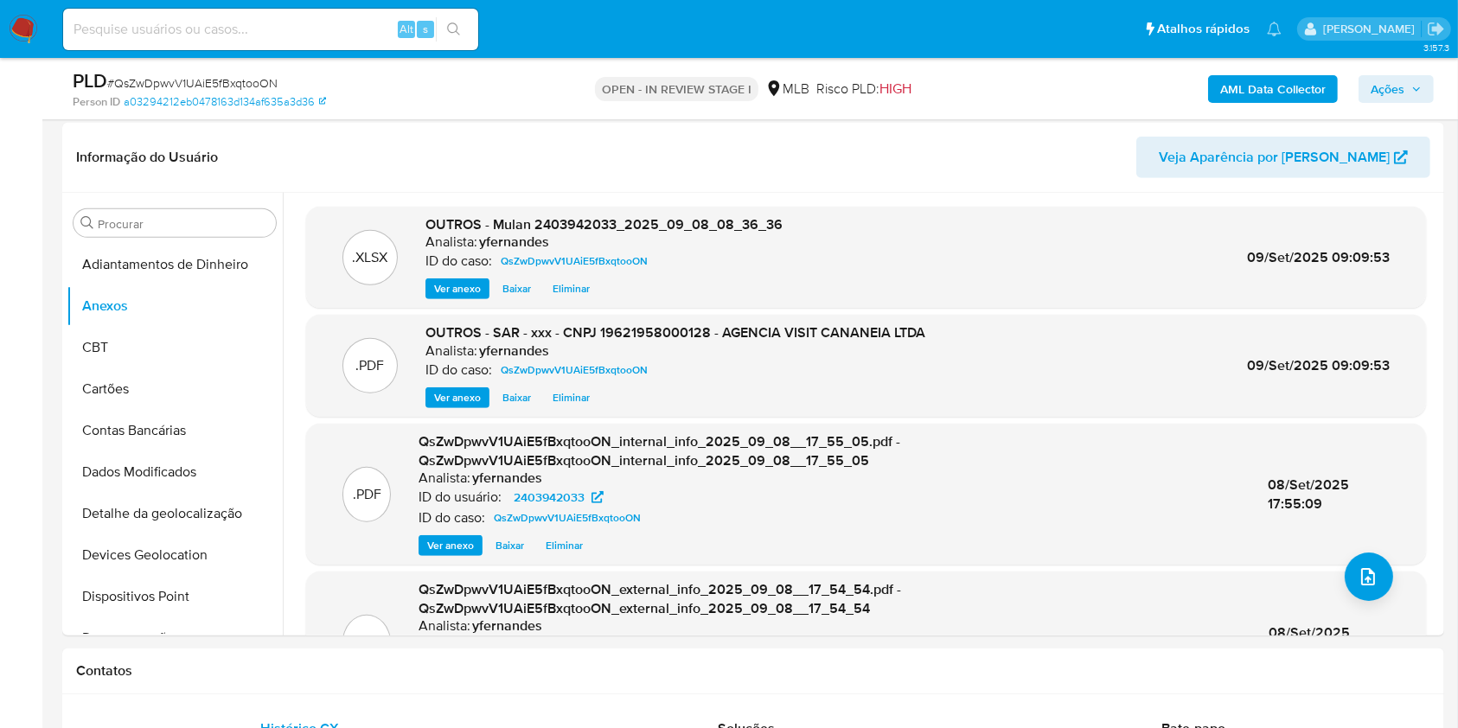
click at [1377, 94] on span "Ações" at bounding box center [1387, 89] width 34 height 28
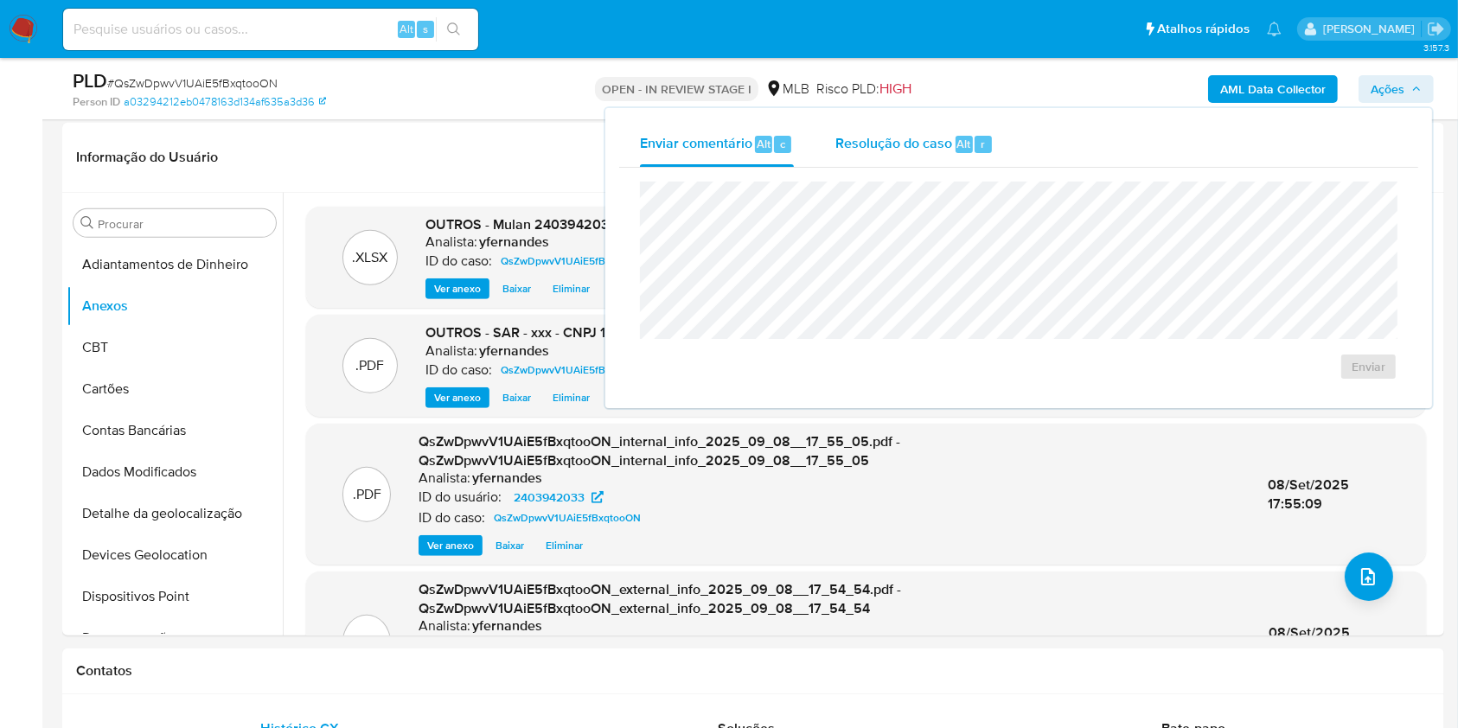
click at [942, 136] on span "Resolução do caso" at bounding box center [893, 143] width 117 height 20
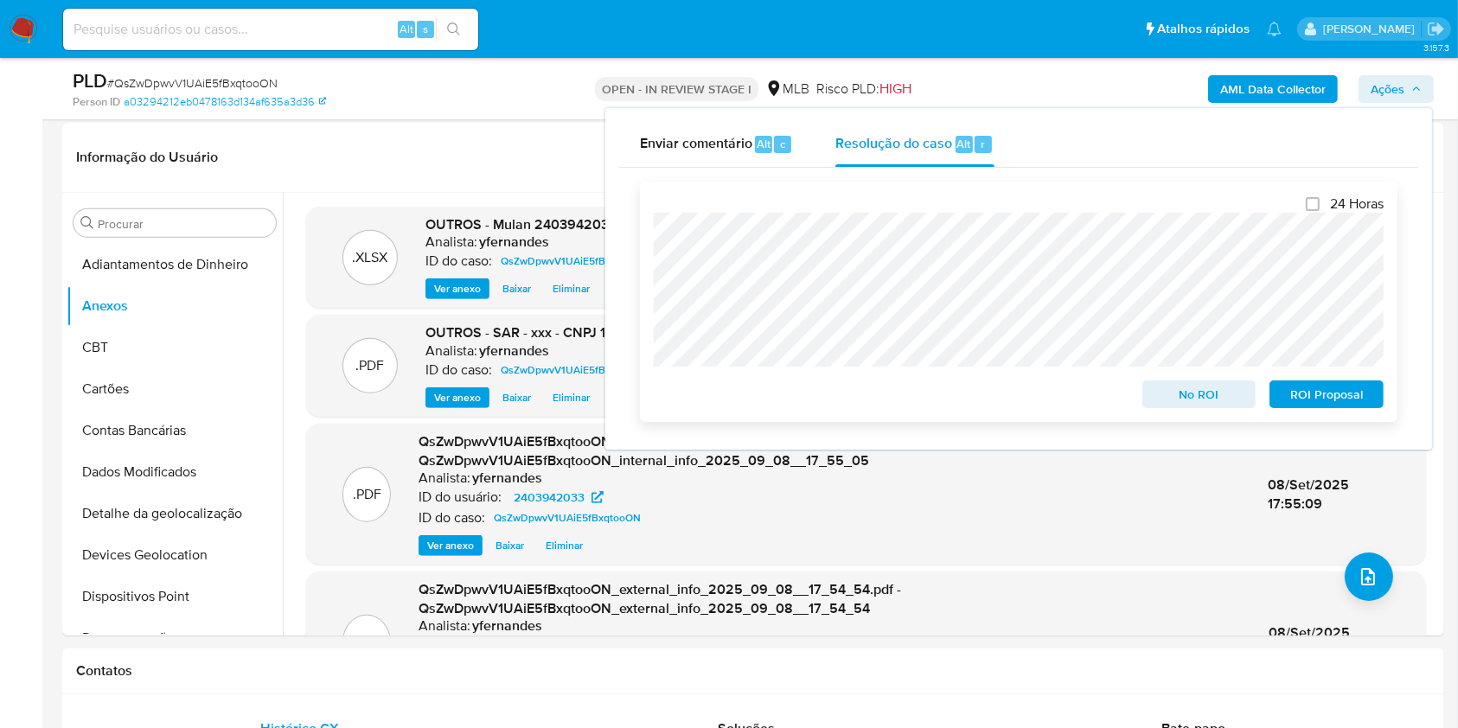
click at [1344, 389] on span "ROI Proposal" at bounding box center [1326, 394] width 90 height 24
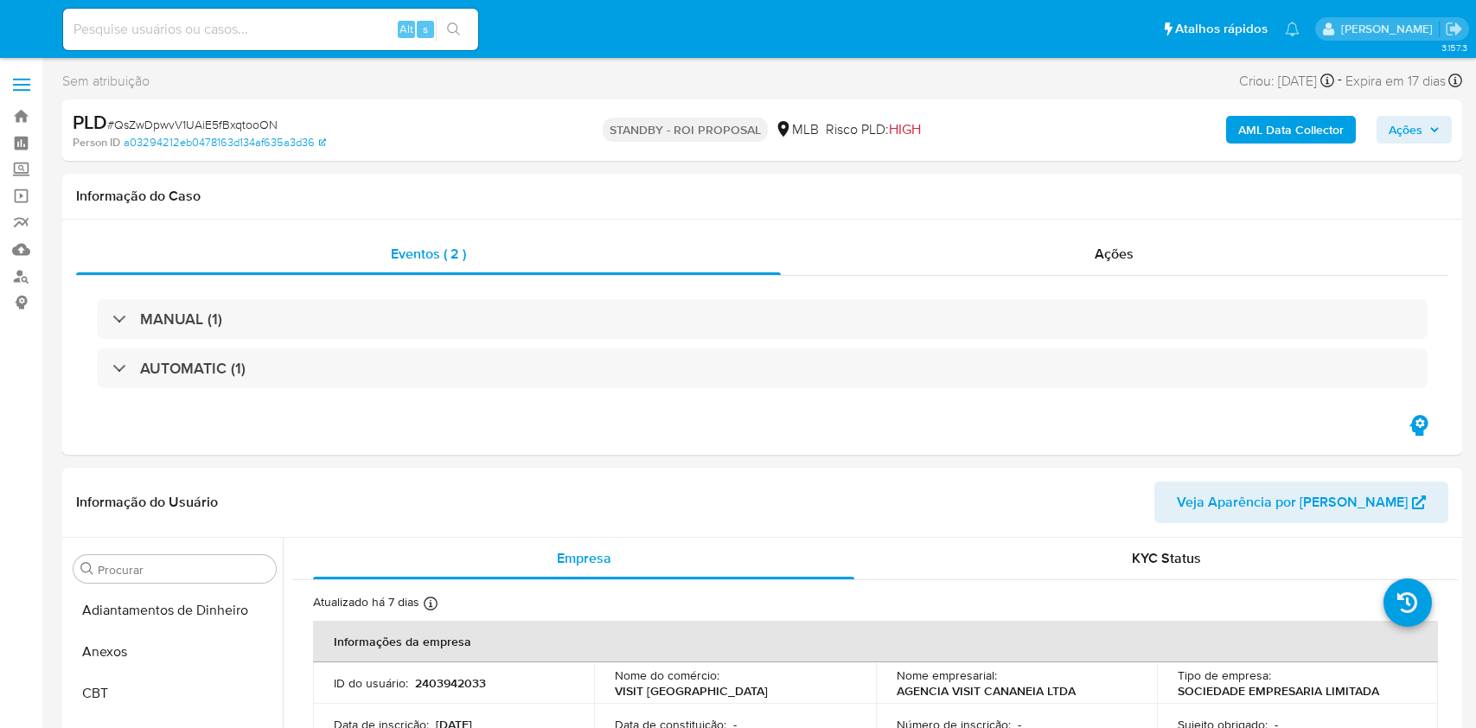
select select "10"
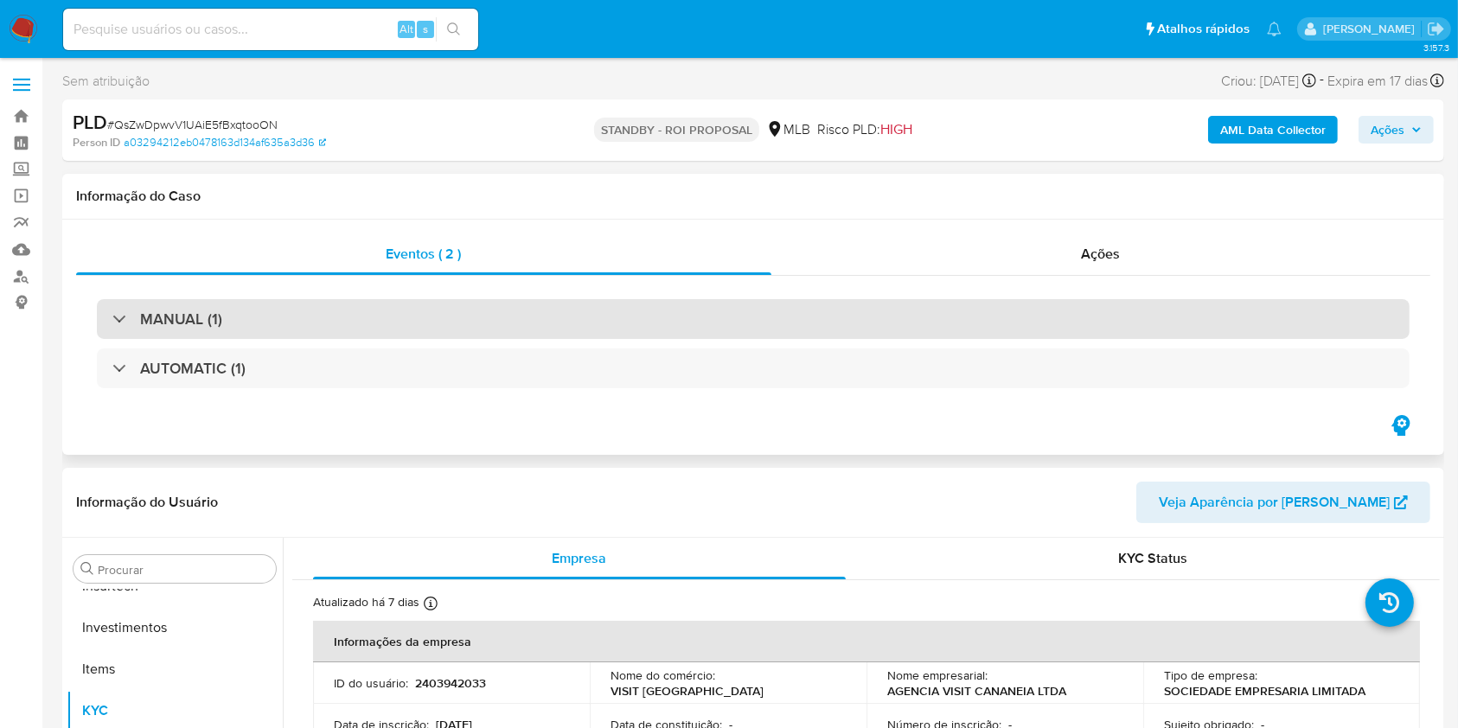
scroll to position [814, 0]
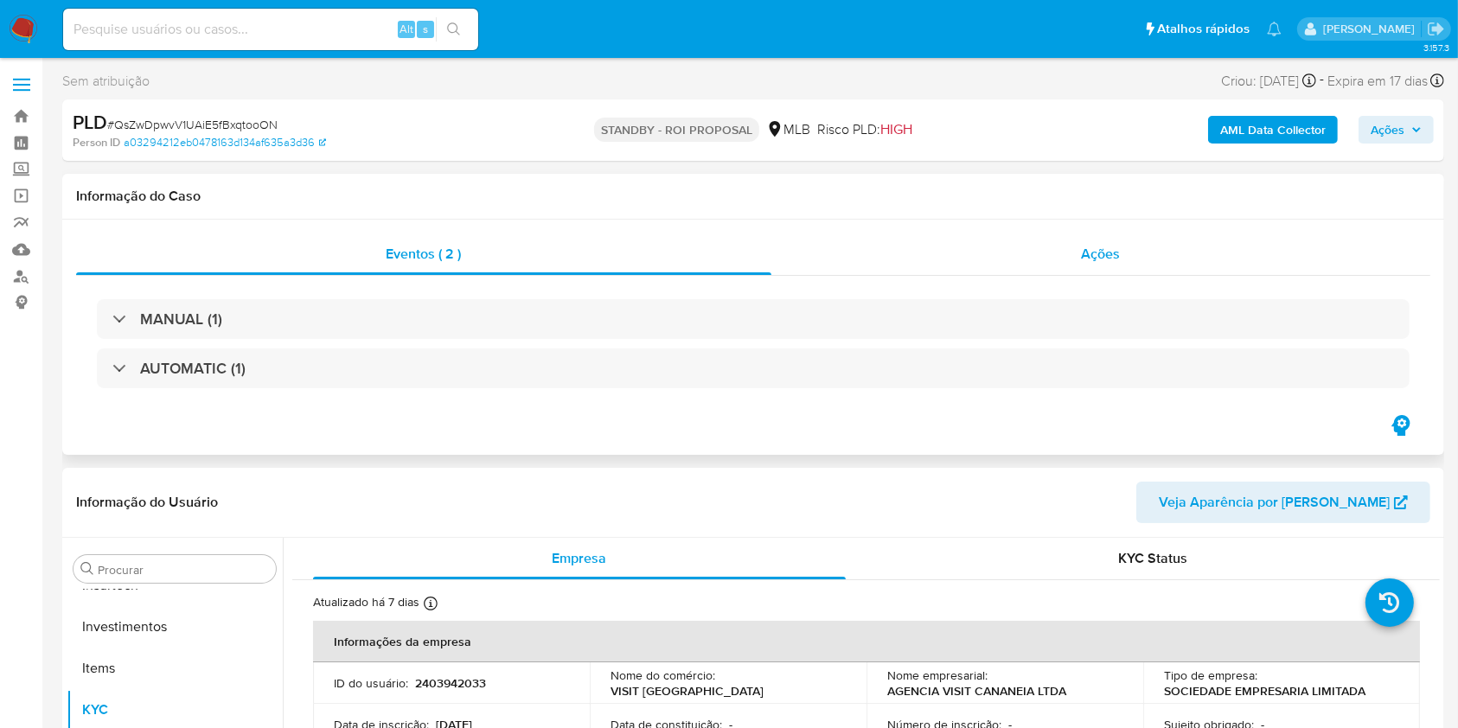
click at [1126, 266] on div "Ações" at bounding box center [1100, 254] width 659 height 42
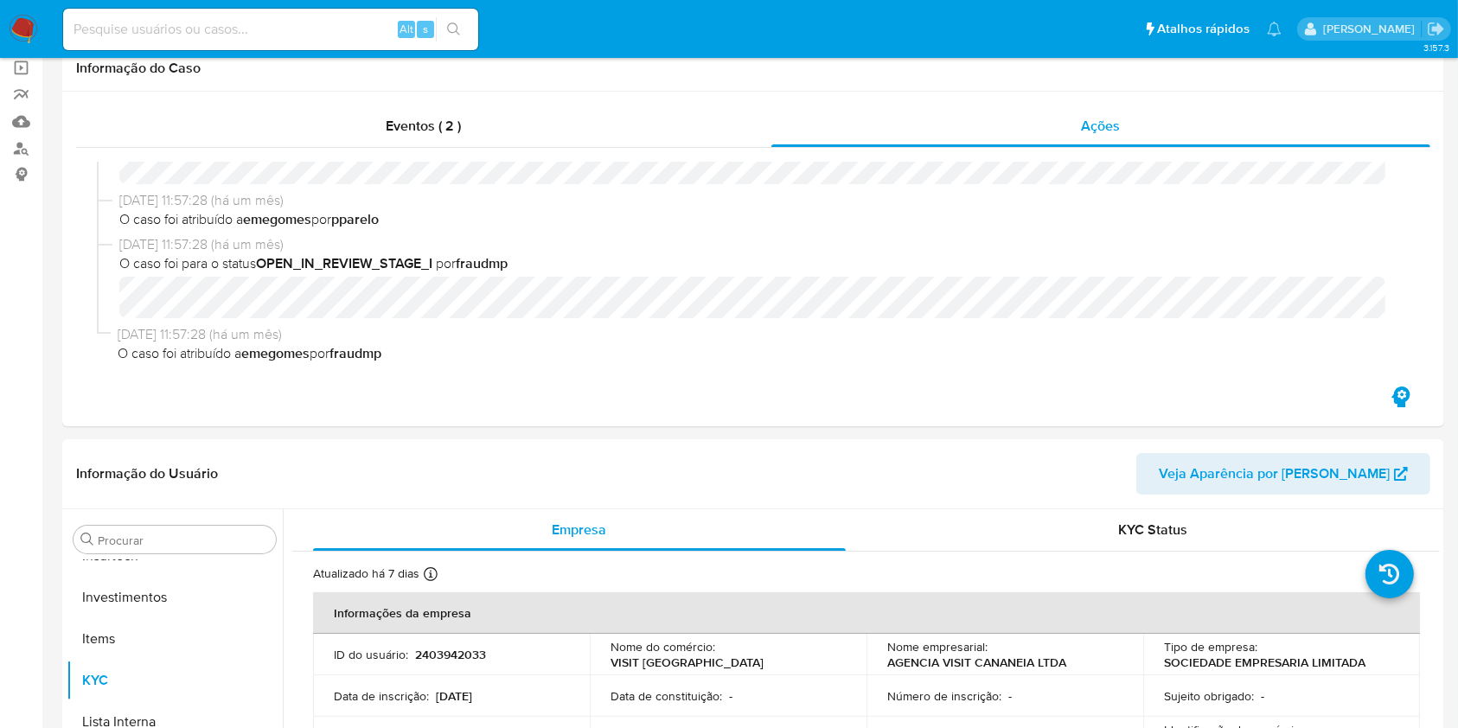
scroll to position [0, 0]
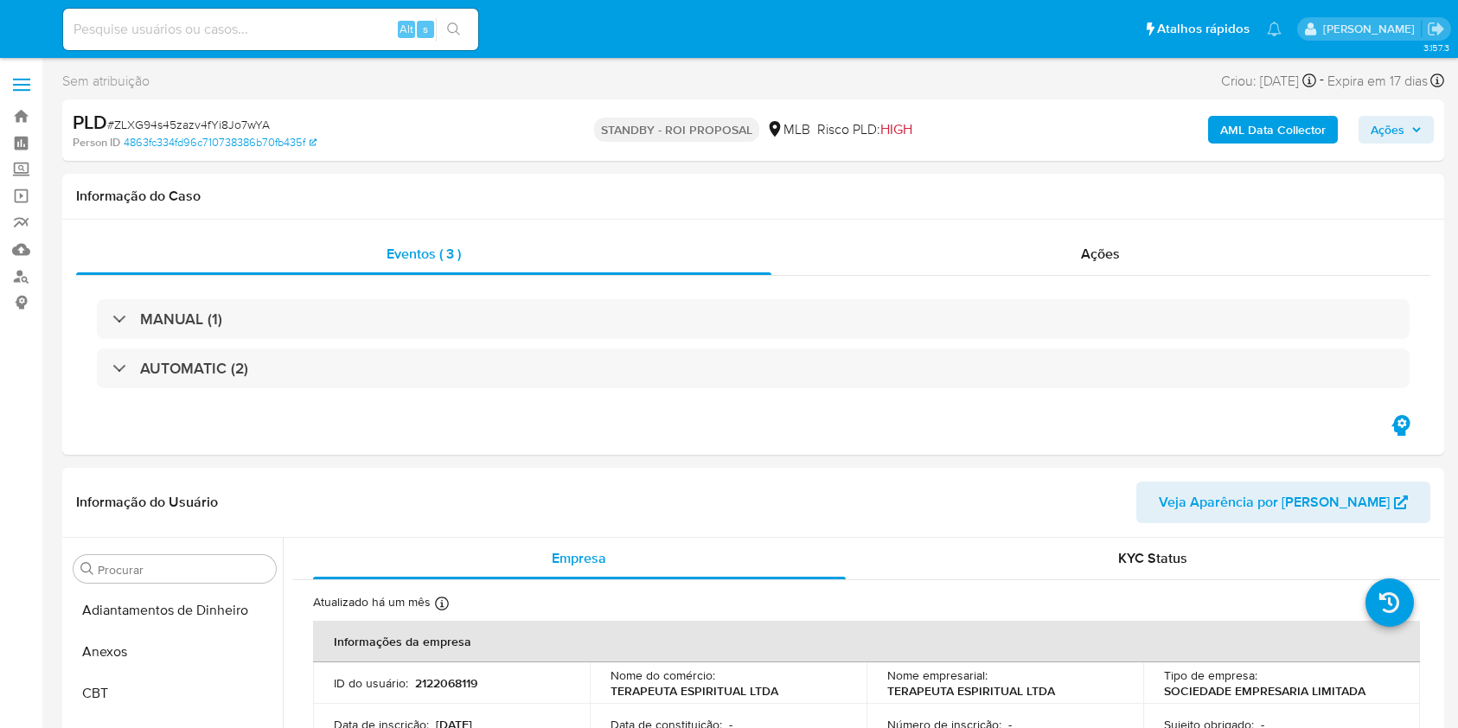
select select "10"
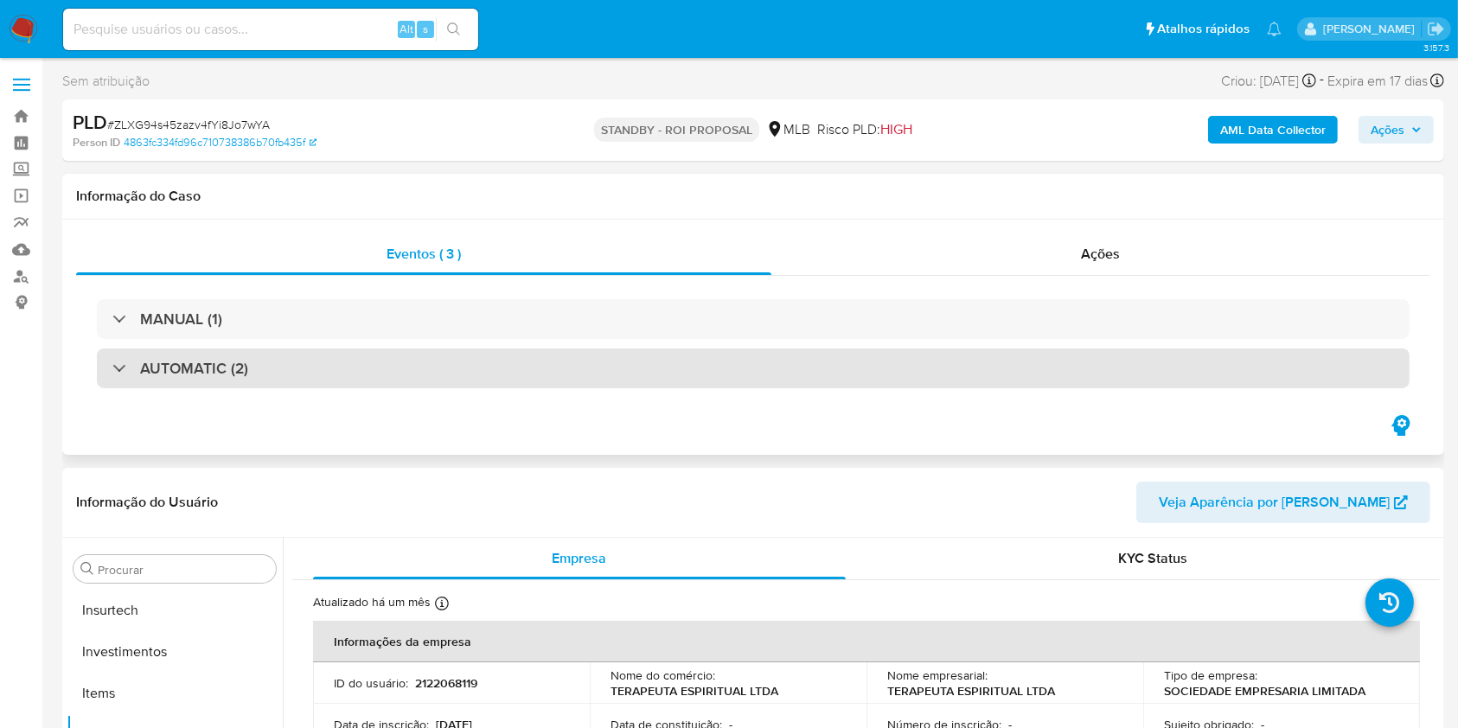
scroll to position [814, 0]
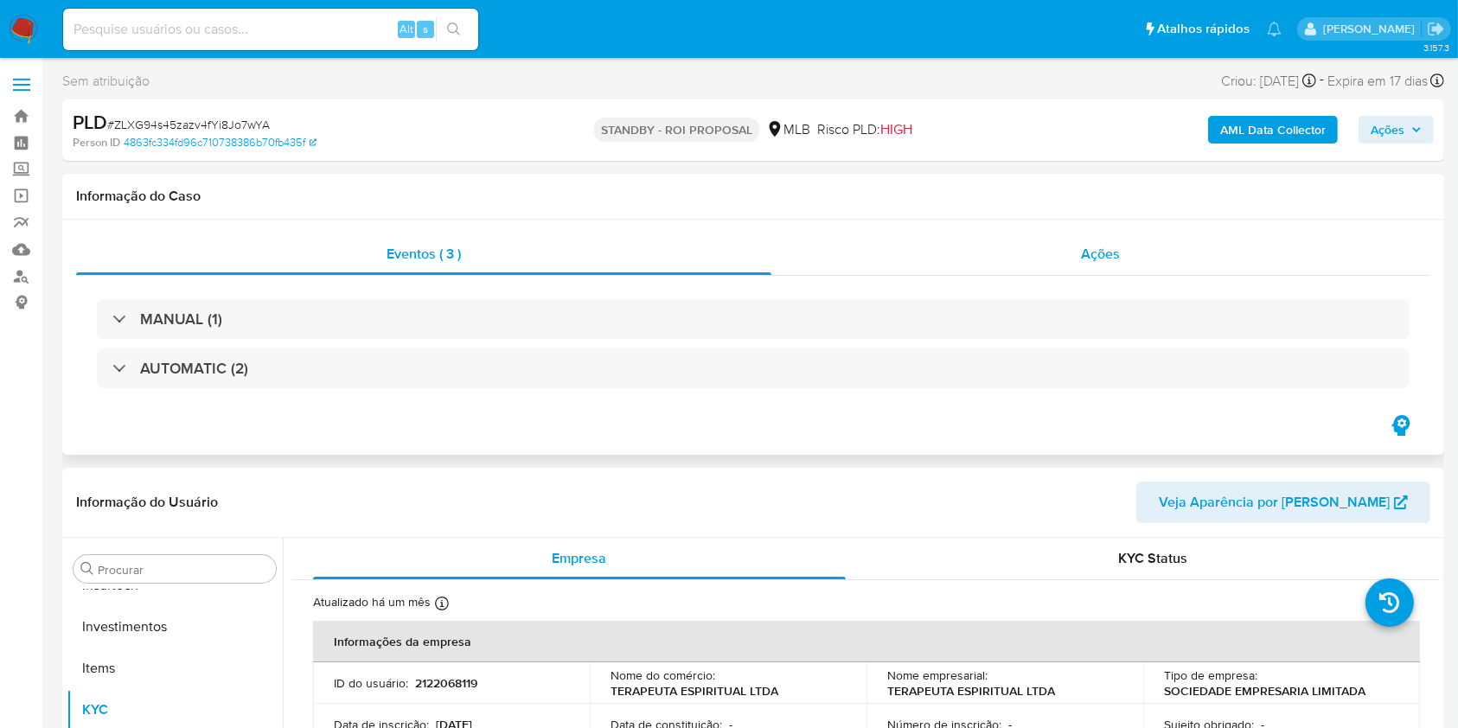
click at [1016, 259] on div "Ações" at bounding box center [1101, 254] width 660 height 42
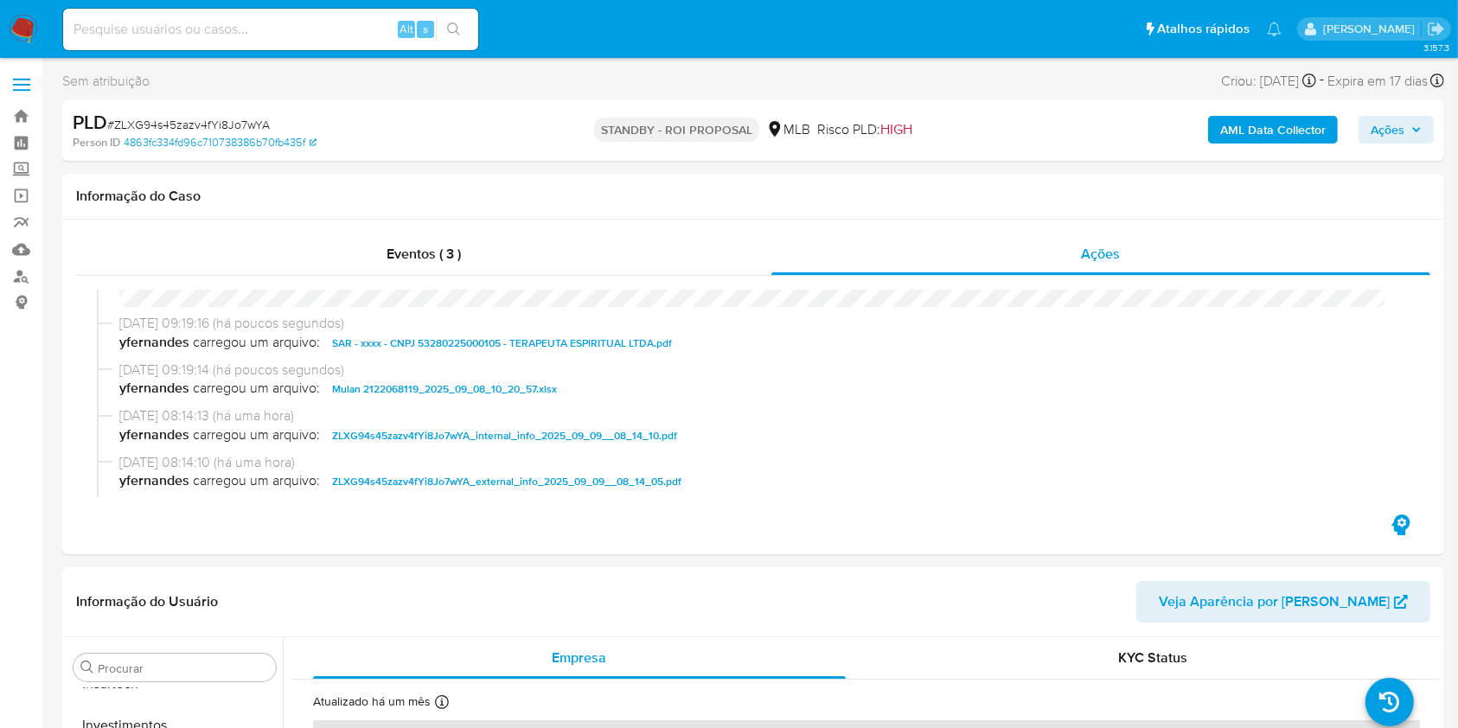
scroll to position [0, 0]
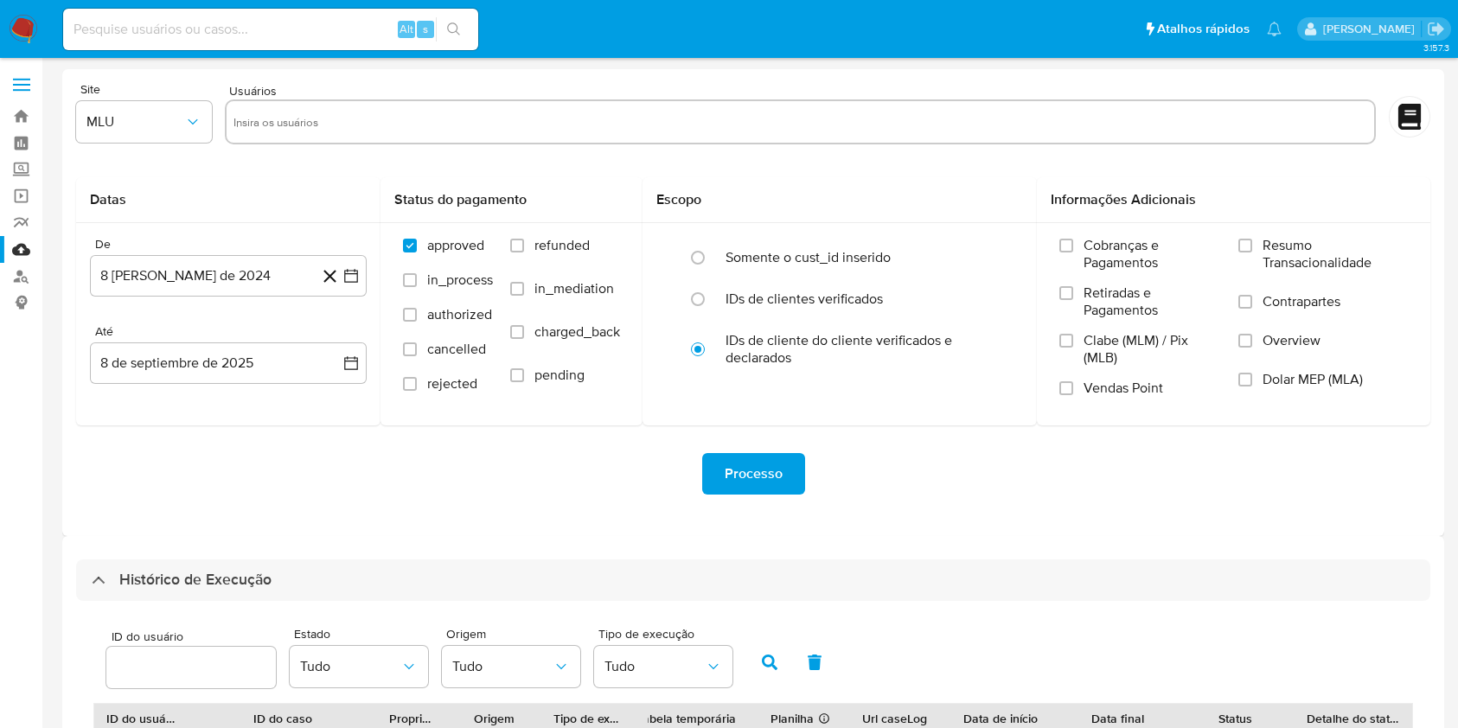
select select "10"
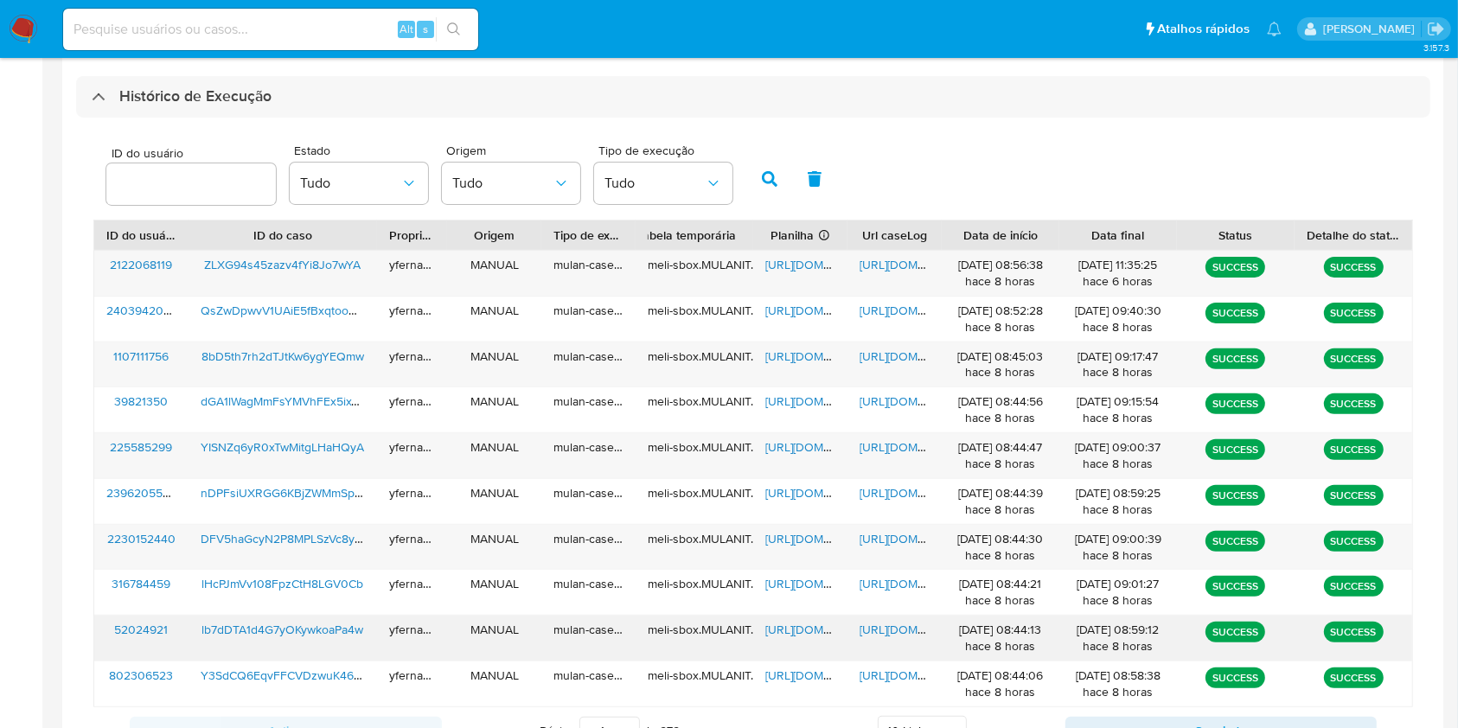
scroll to position [560, 0]
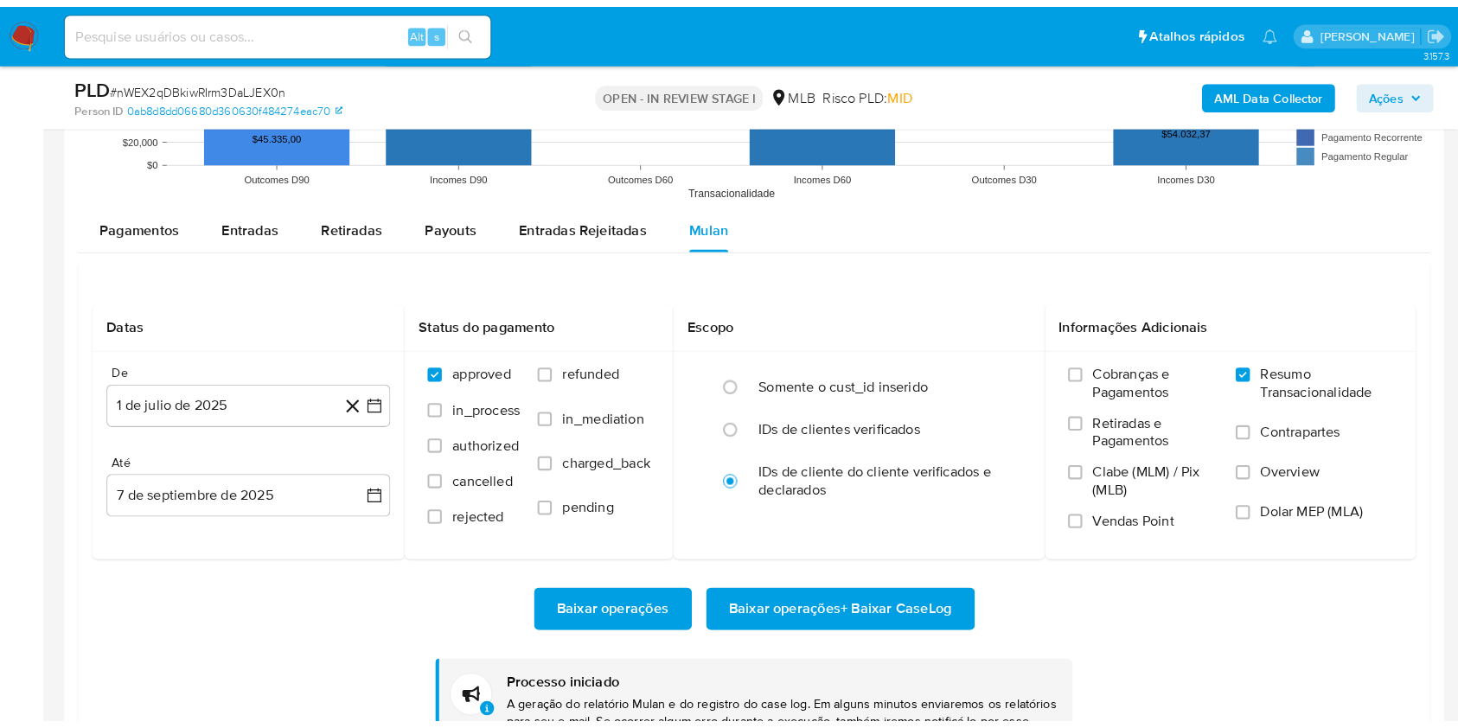
scroll to position [814, 0]
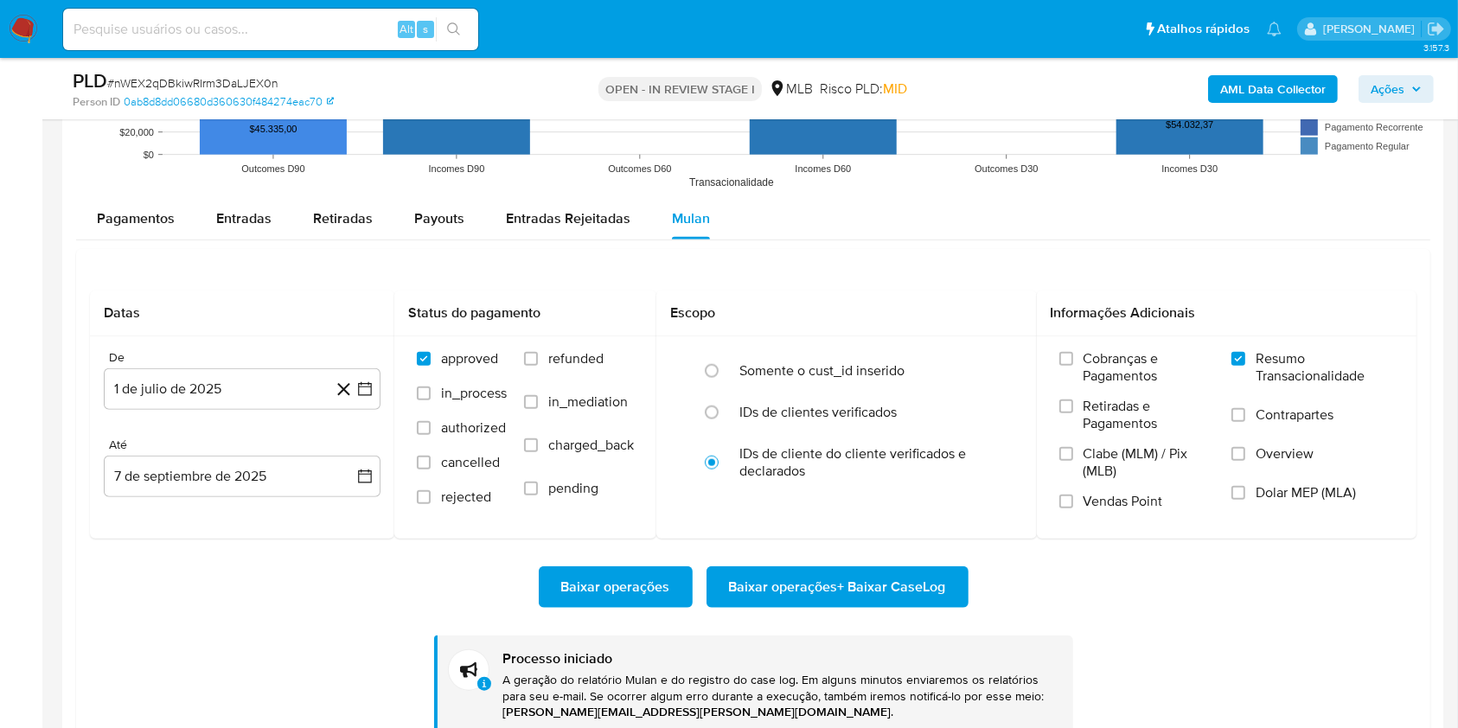
click at [228, 89] on span "# nWEX2qDBkiwRIrm3DaLJEX0n" at bounding box center [192, 82] width 171 height 17
drag, startPoint x: 228, startPoint y: 89, endPoint x: 242, endPoint y: 79, distance: 17.3
click at [228, 88] on span "# nWEX2qDBkiwRIrm3DaLJEX0n" at bounding box center [192, 82] width 171 height 17
copy span "nWEX2qDBkiwRIrm3DaLJEX0n"
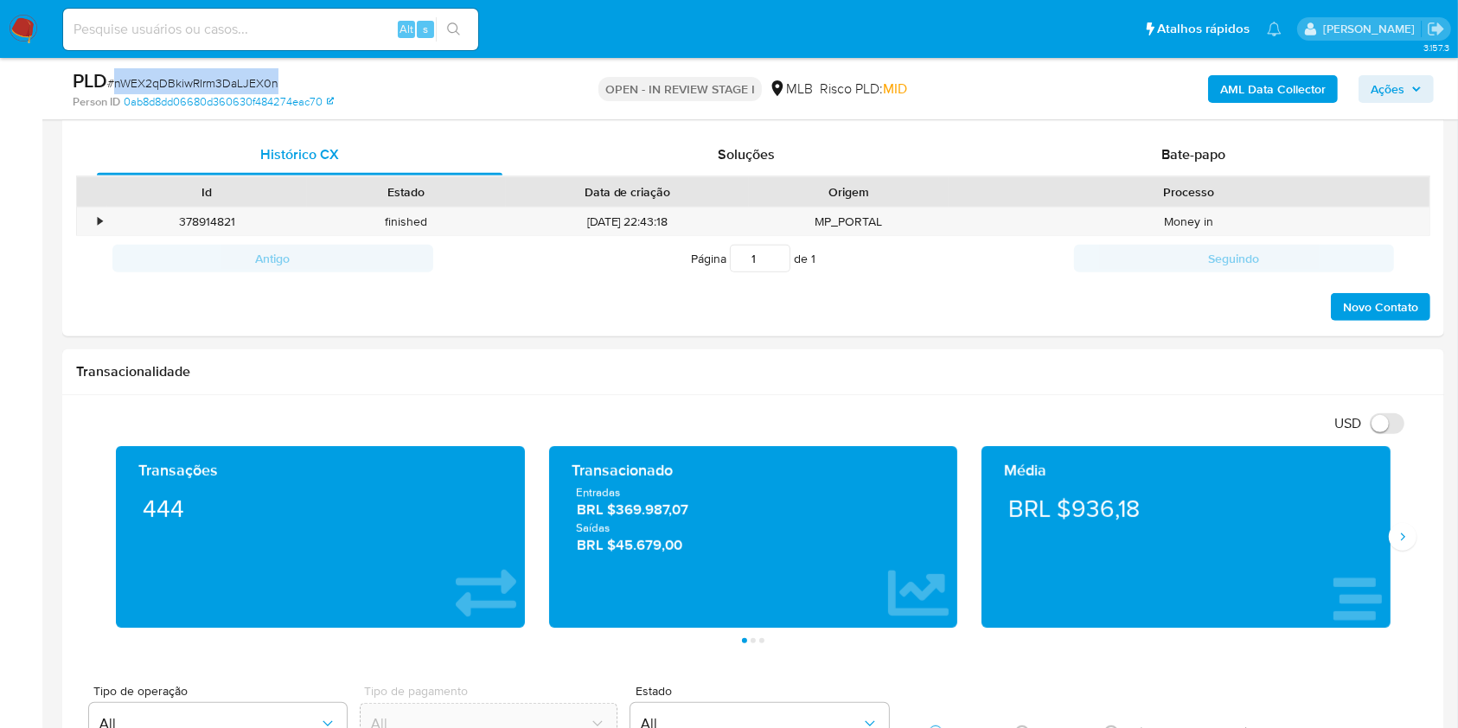
scroll to position [1038, 0]
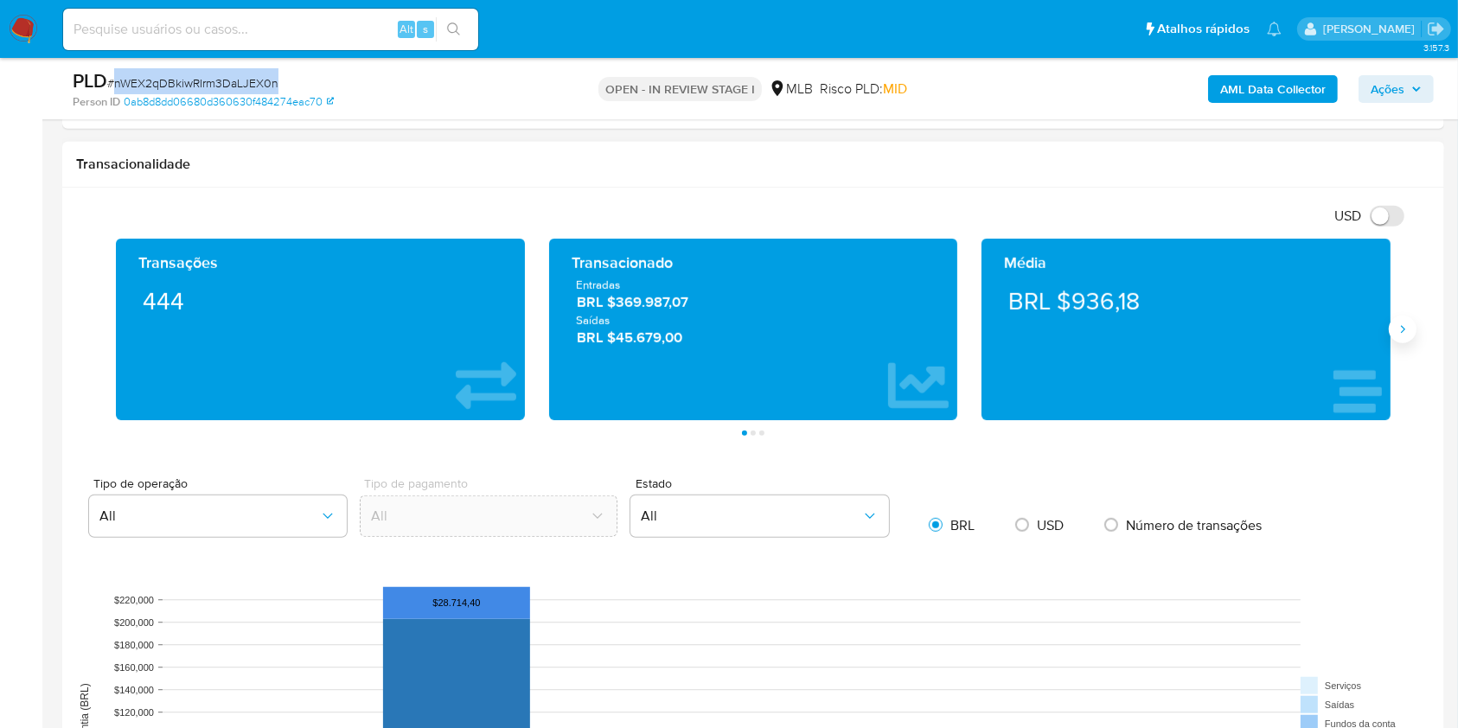
click at [1402, 325] on icon "Siguiente" at bounding box center [1403, 330] width 14 height 14
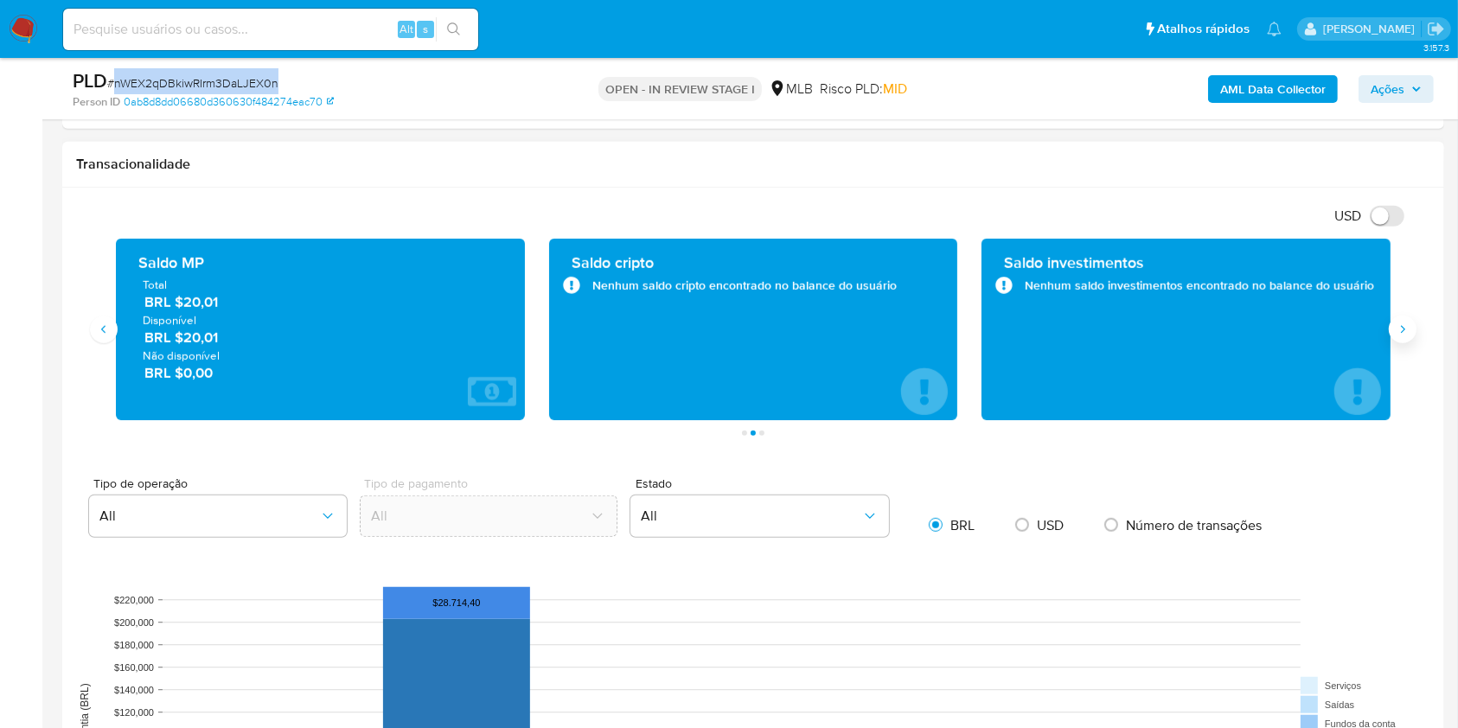
click at [1402, 325] on icon "Siguiente" at bounding box center [1403, 330] width 14 height 14
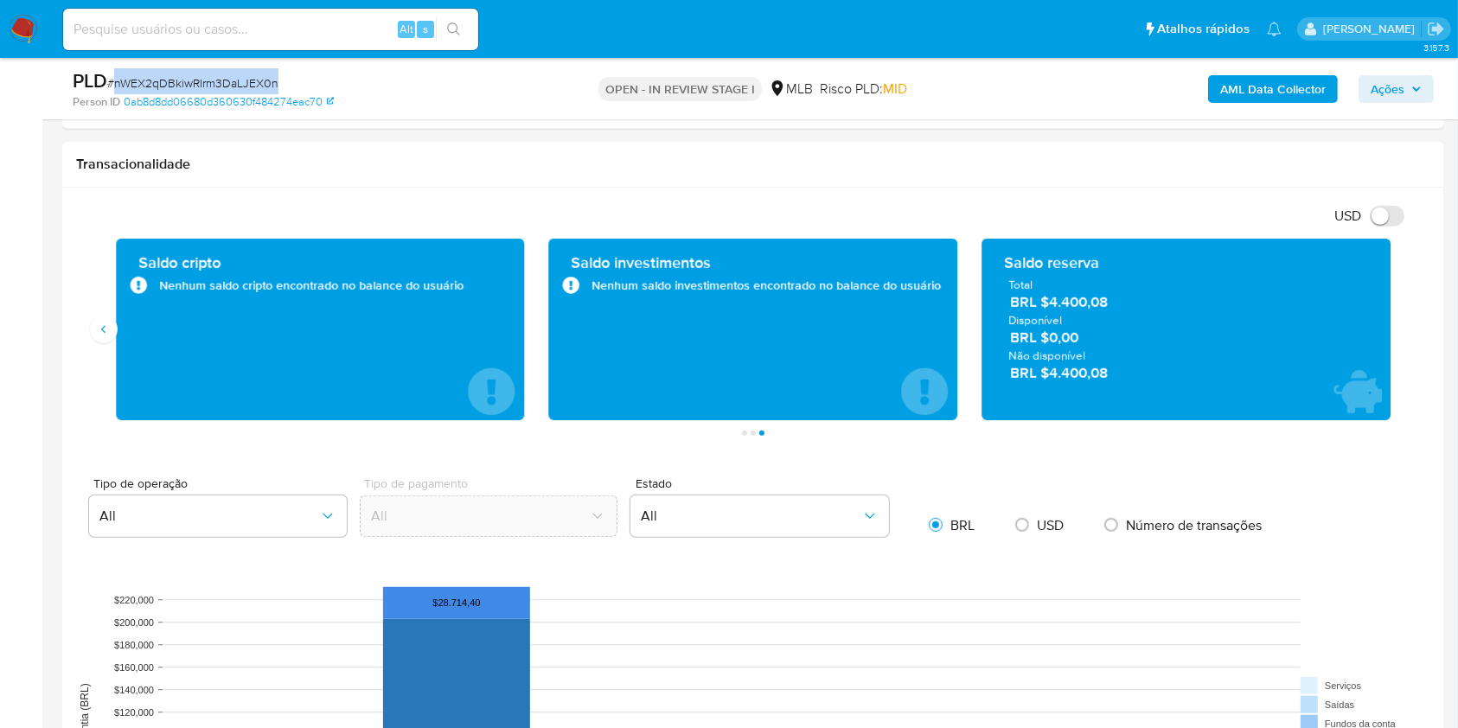
click at [235, 86] on span "# nWEX2qDBkiwRIrm3DaLJEX0n" at bounding box center [192, 82] width 171 height 17
click at [184, 88] on span "# nWEX2qDBkiwRIrm3DaLJEX0n" at bounding box center [192, 82] width 171 height 17
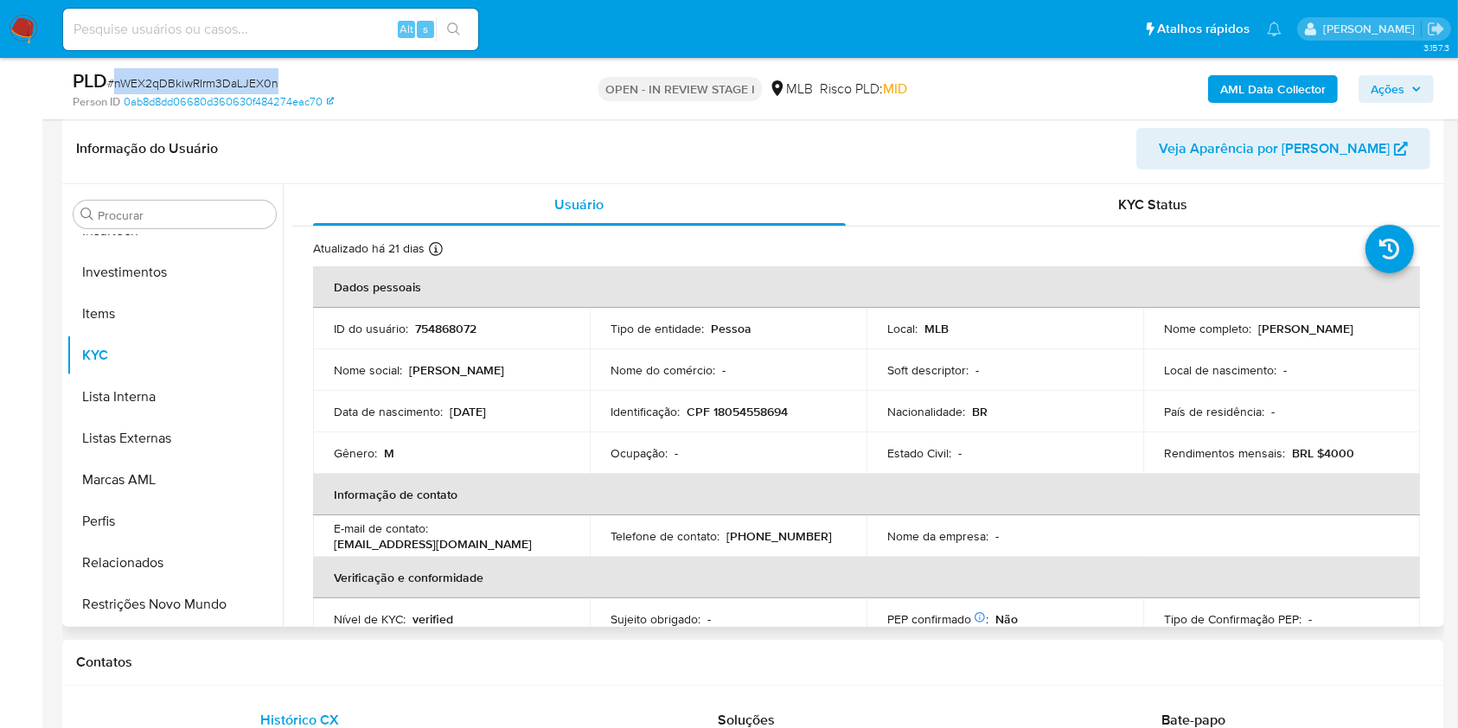
scroll to position [230, 0]
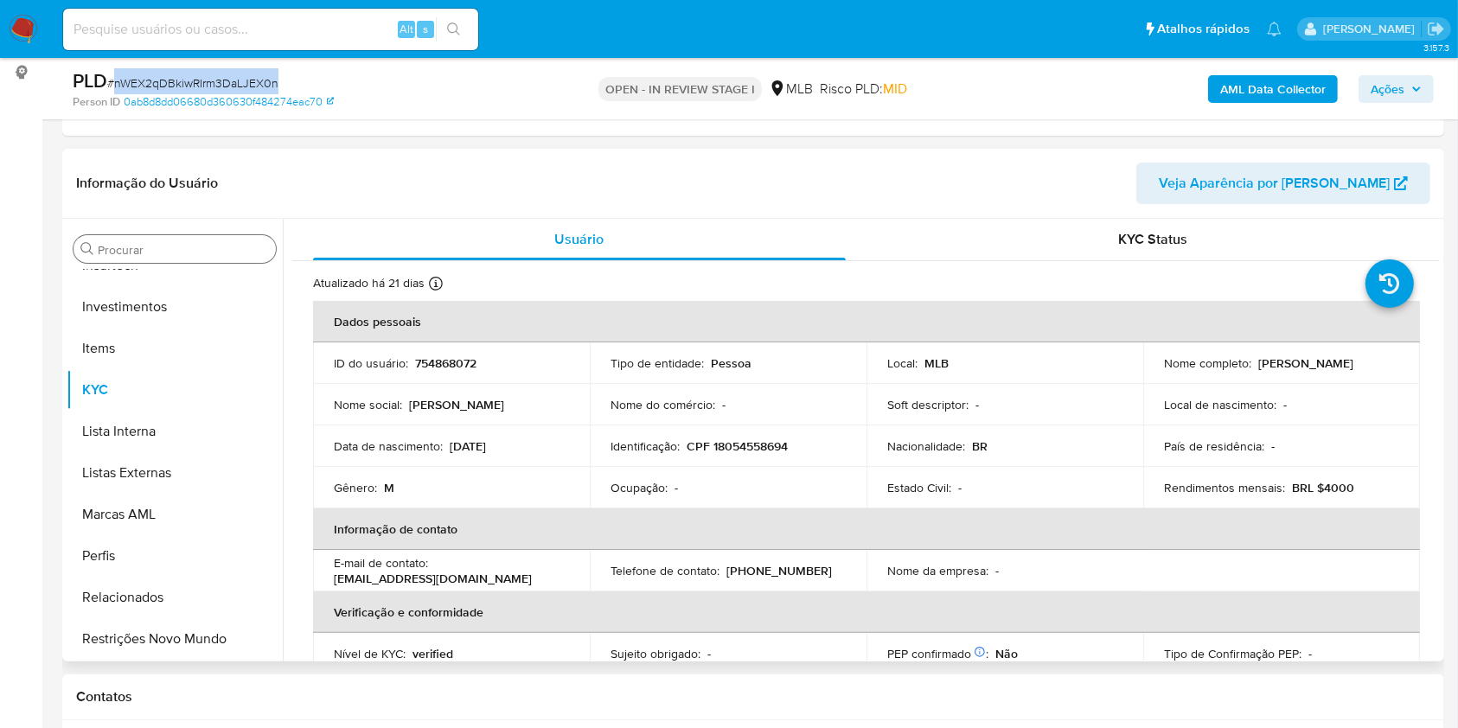
click at [196, 246] on input "Procurar" at bounding box center [183, 250] width 171 height 16
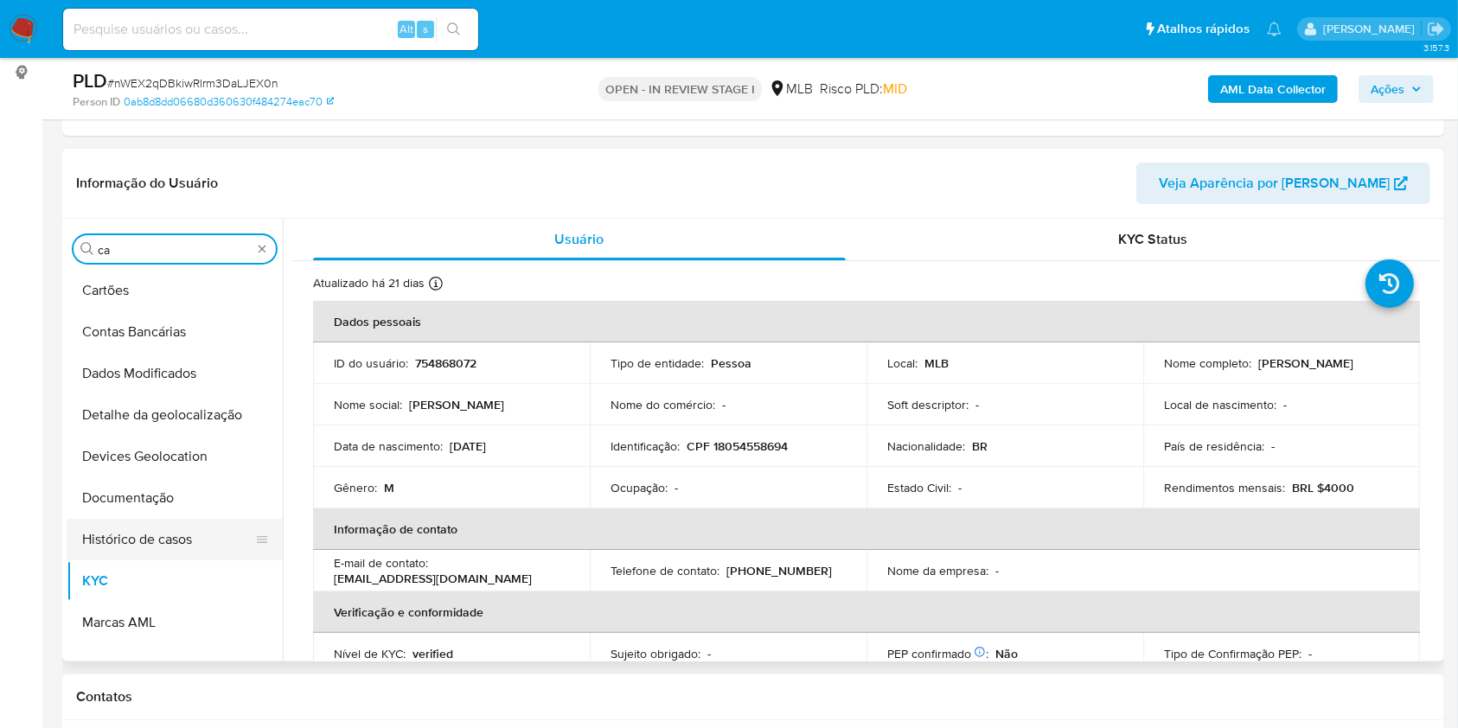
scroll to position [0, 0]
type input "cas"
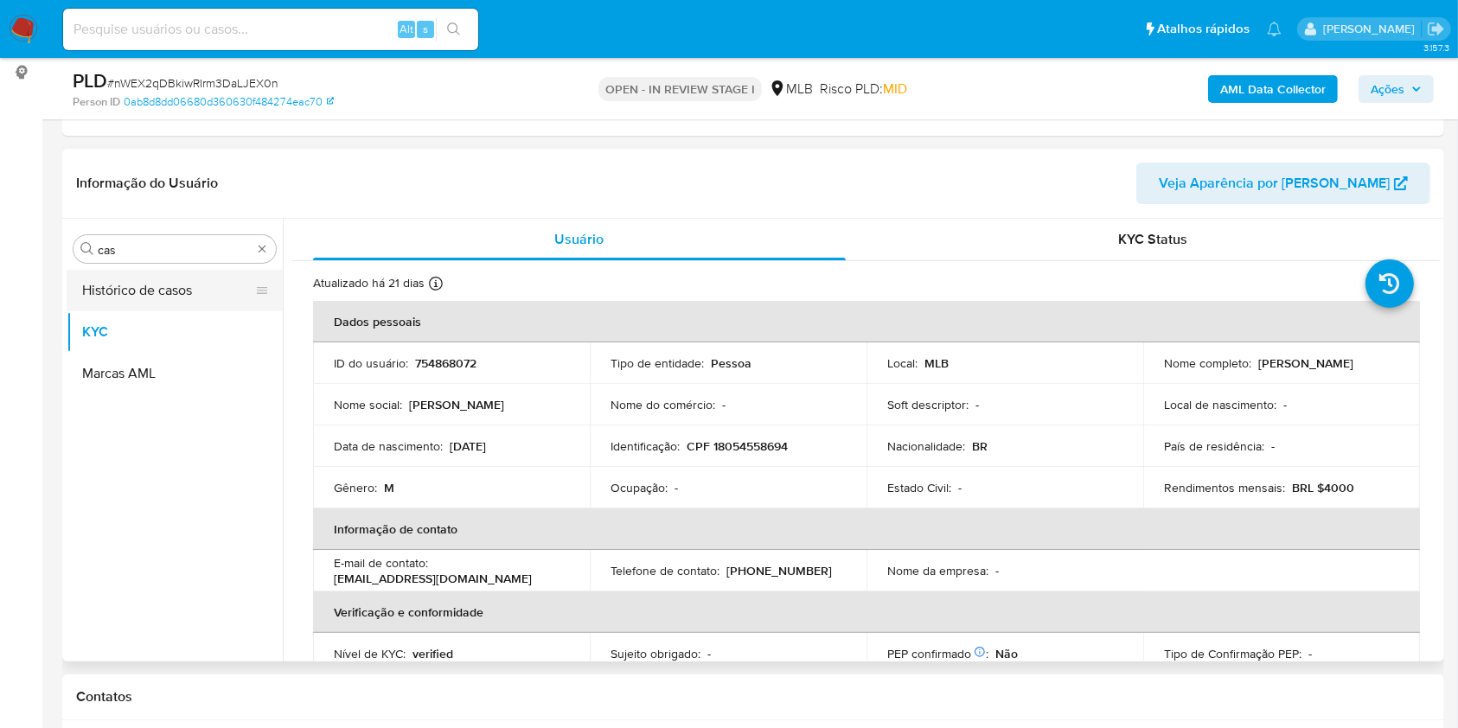
click at [176, 282] on button "Histórico de casos" at bounding box center [168, 291] width 202 height 42
click at [214, 290] on button "Histórico de casos" at bounding box center [168, 291] width 202 height 42
click at [184, 291] on button "Histórico de casos" at bounding box center [168, 291] width 202 height 42
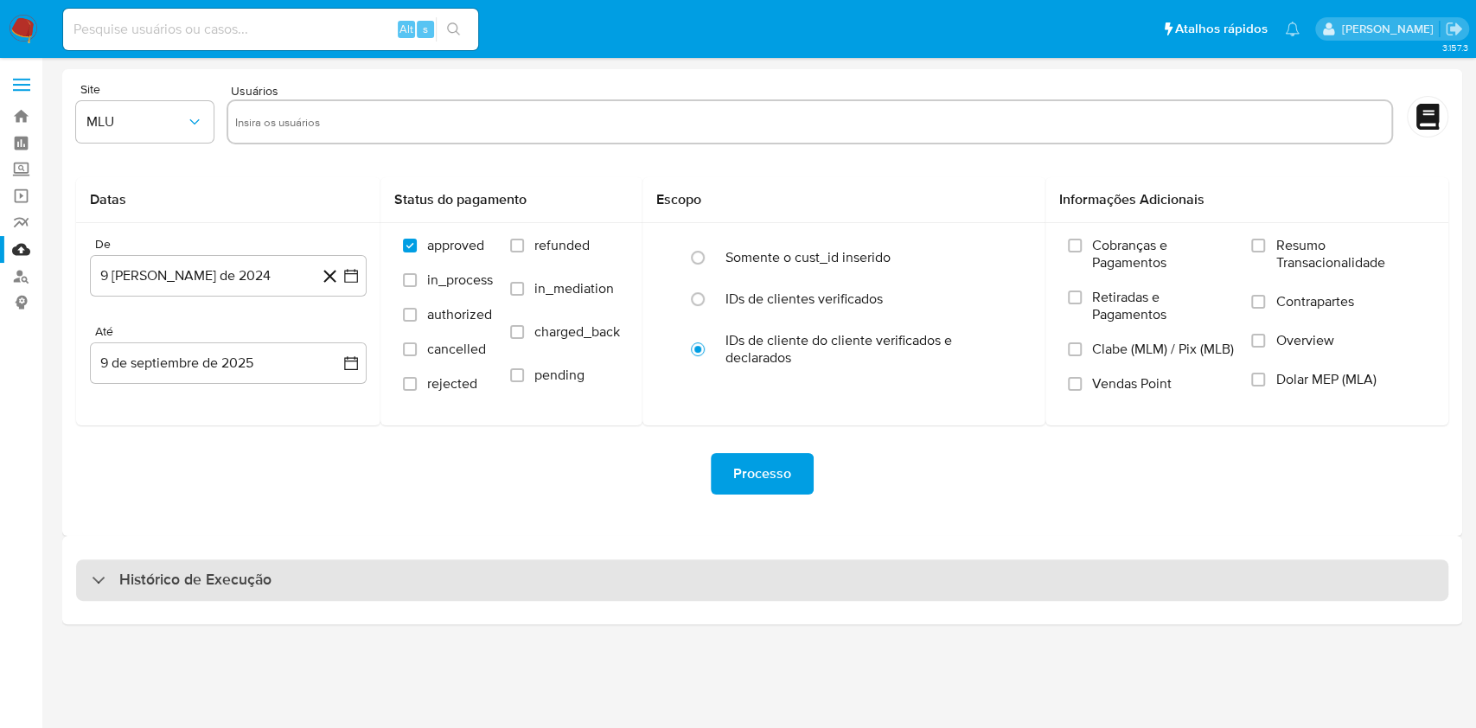
click at [550, 573] on div "Histórico de Execução" at bounding box center [762, 580] width 1372 height 42
select select "10"
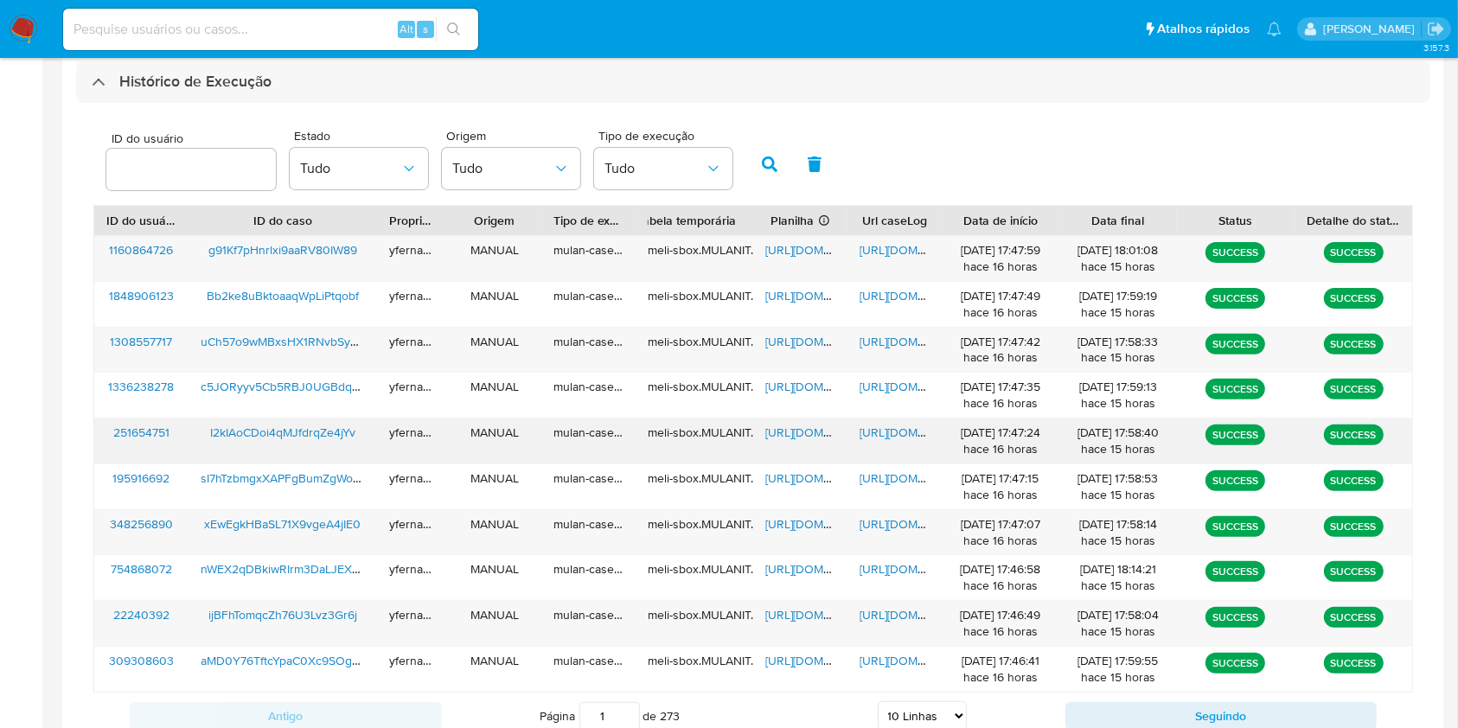
scroll to position [560, 0]
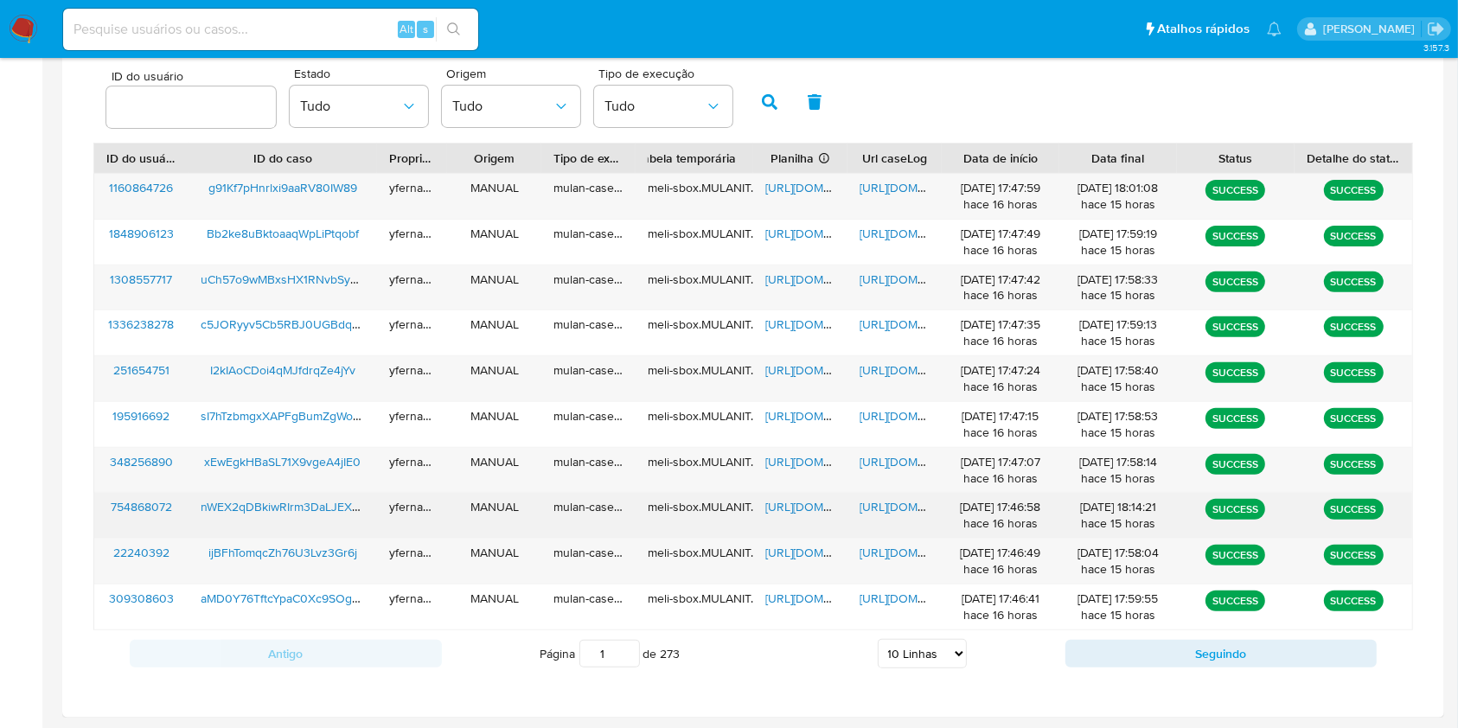
click at [774, 503] on span "https://docs.google.com/spreadsheets/d/1P1HTAOv2t3pMlVnh1OynFrbBE3k-IiFcUHl4g0_…" at bounding box center [824, 506] width 119 height 17
click at [892, 509] on span "https://docs.google.com/document/d/1yvEXygmst6fmoNUym0oKT3qEJ_mCDF9UZtYetIeLdDg…" at bounding box center [918, 506] width 119 height 17
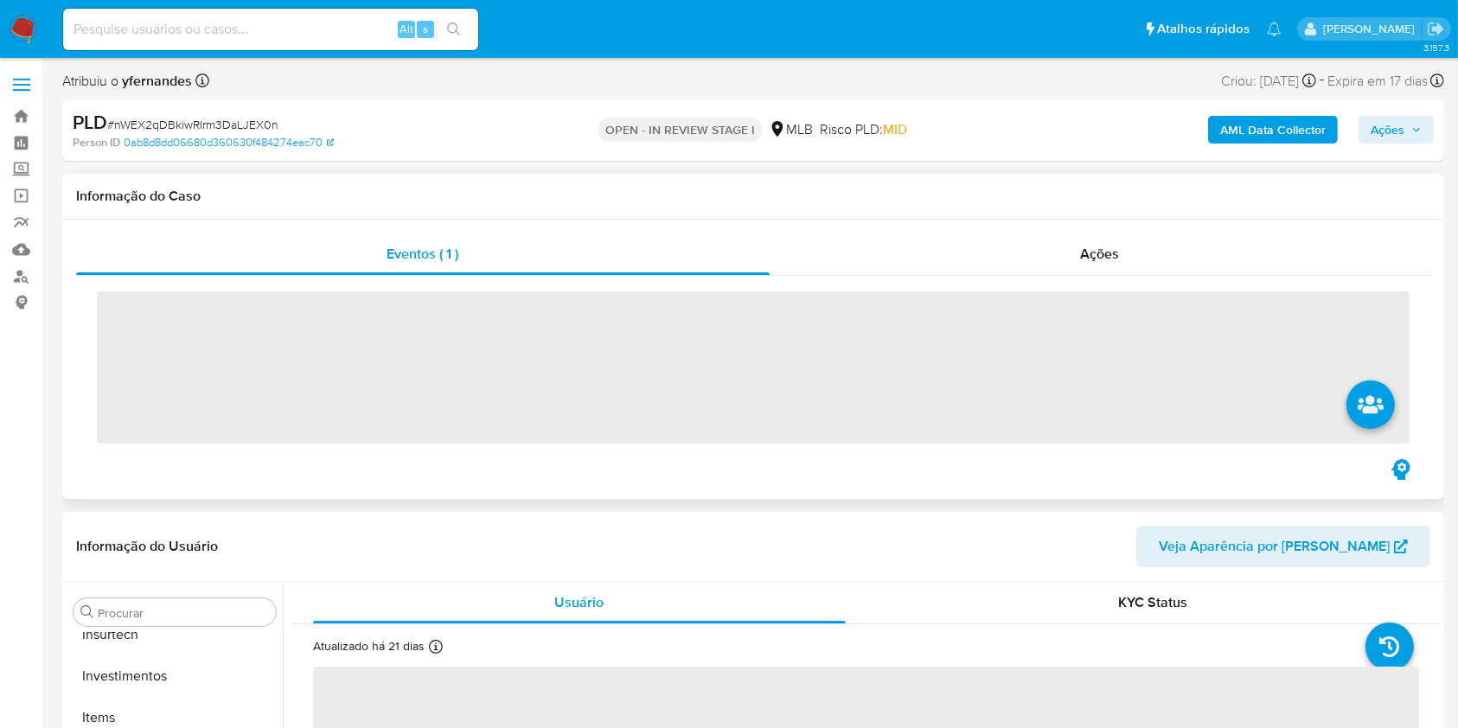
scroll to position [814, 0]
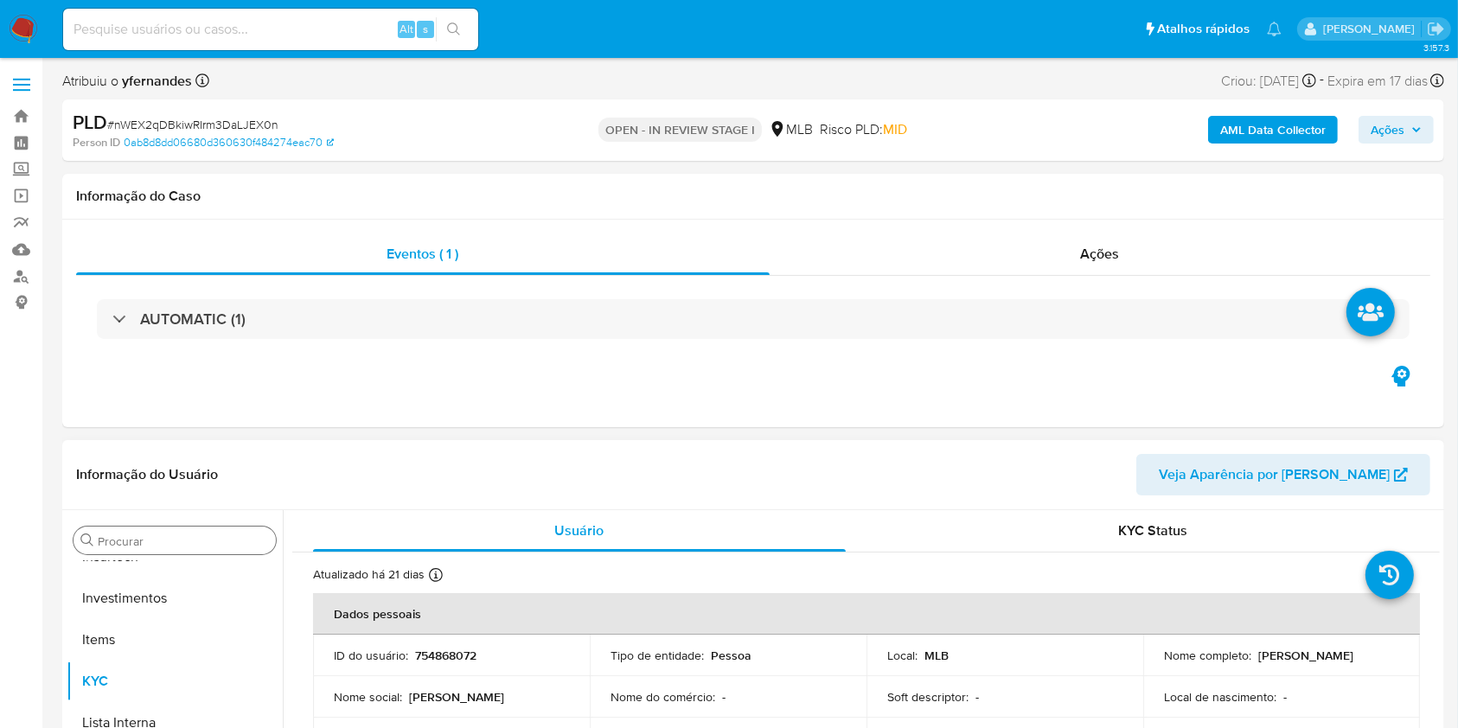
click at [201, 537] on input "Procurar" at bounding box center [183, 541] width 171 height 16
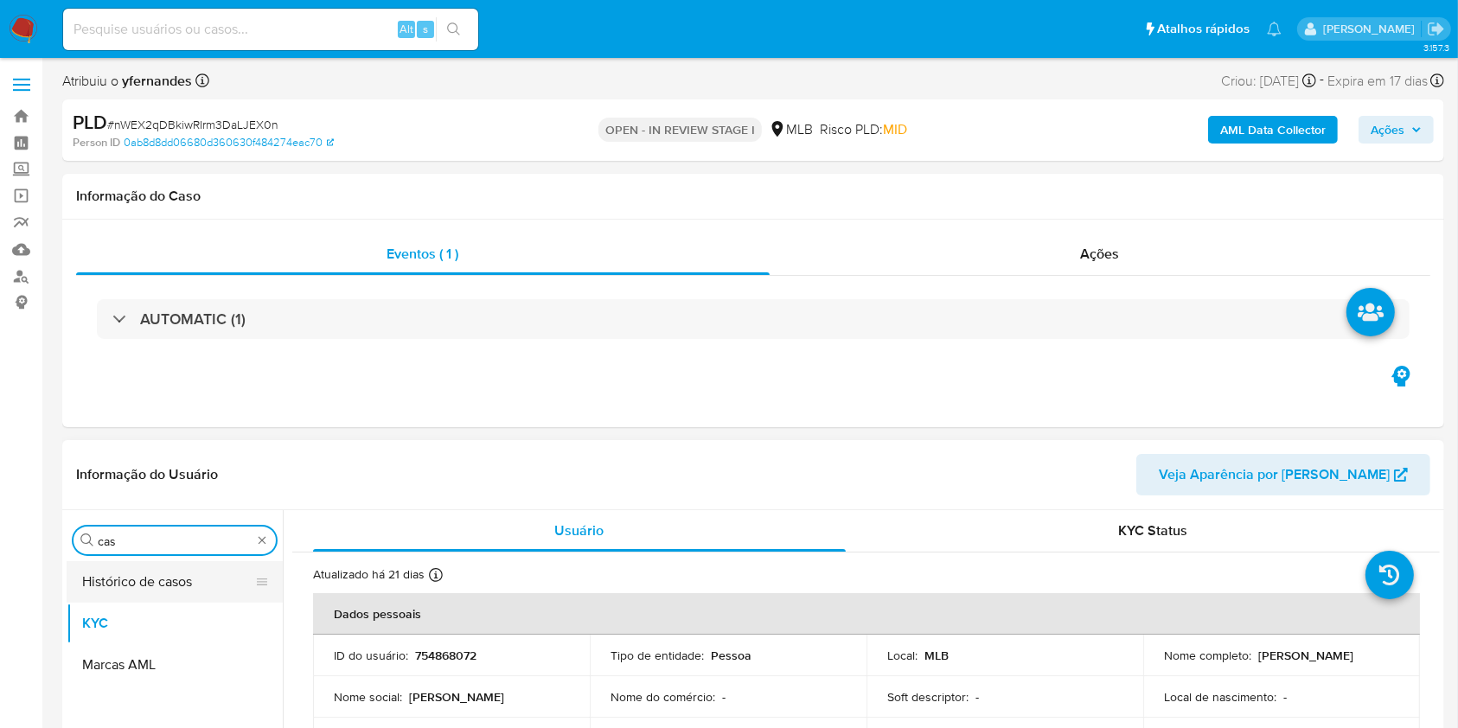
type input "cas"
click at [131, 569] on button "Histórico de casos" at bounding box center [168, 582] width 202 height 42
select select "10"
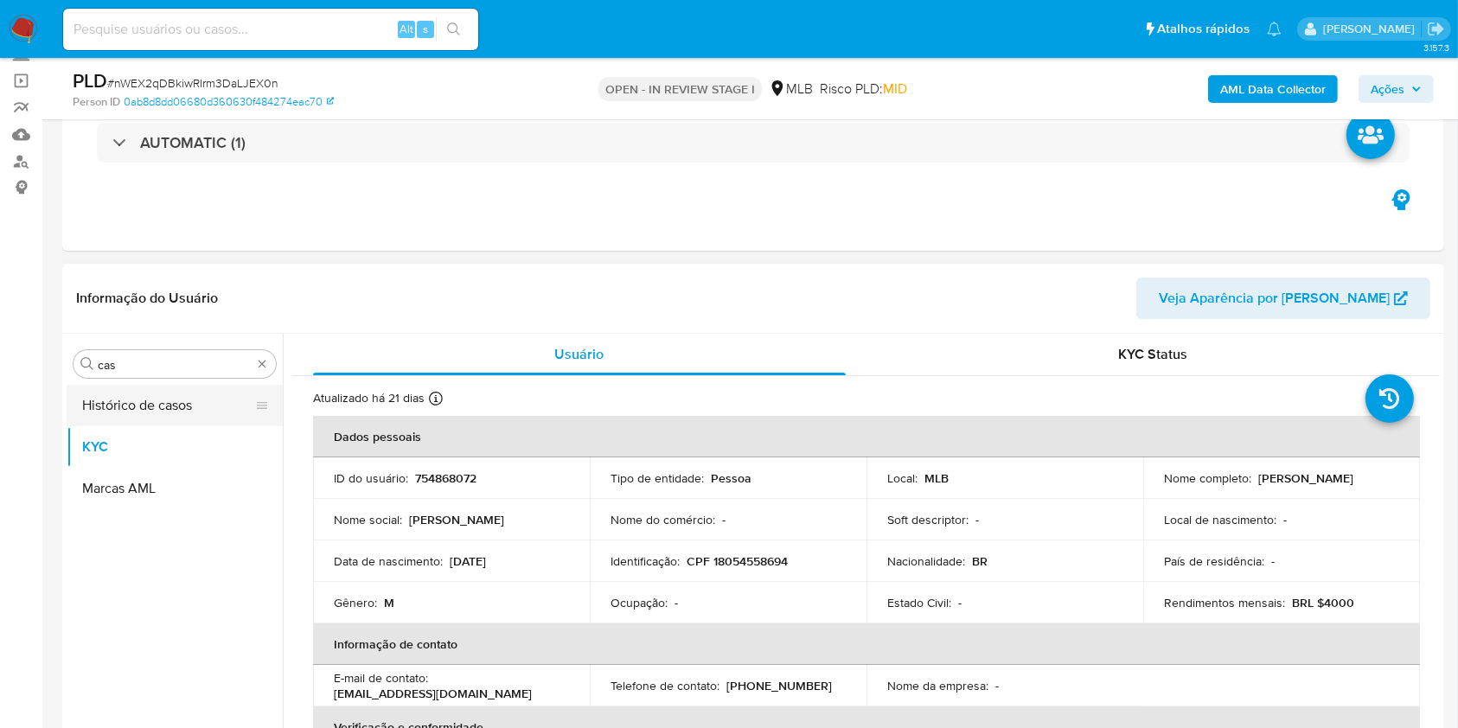
click at [117, 388] on button "Histórico de casos" at bounding box center [168, 406] width 202 height 42
click at [146, 399] on button "Histórico de casos" at bounding box center [168, 406] width 202 height 42
click at [227, 423] on button "Histórico de casos" at bounding box center [168, 406] width 202 height 42
click at [220, 418] on button "Histórico de casos" at bounding box center [168, 406] width 202 height 42
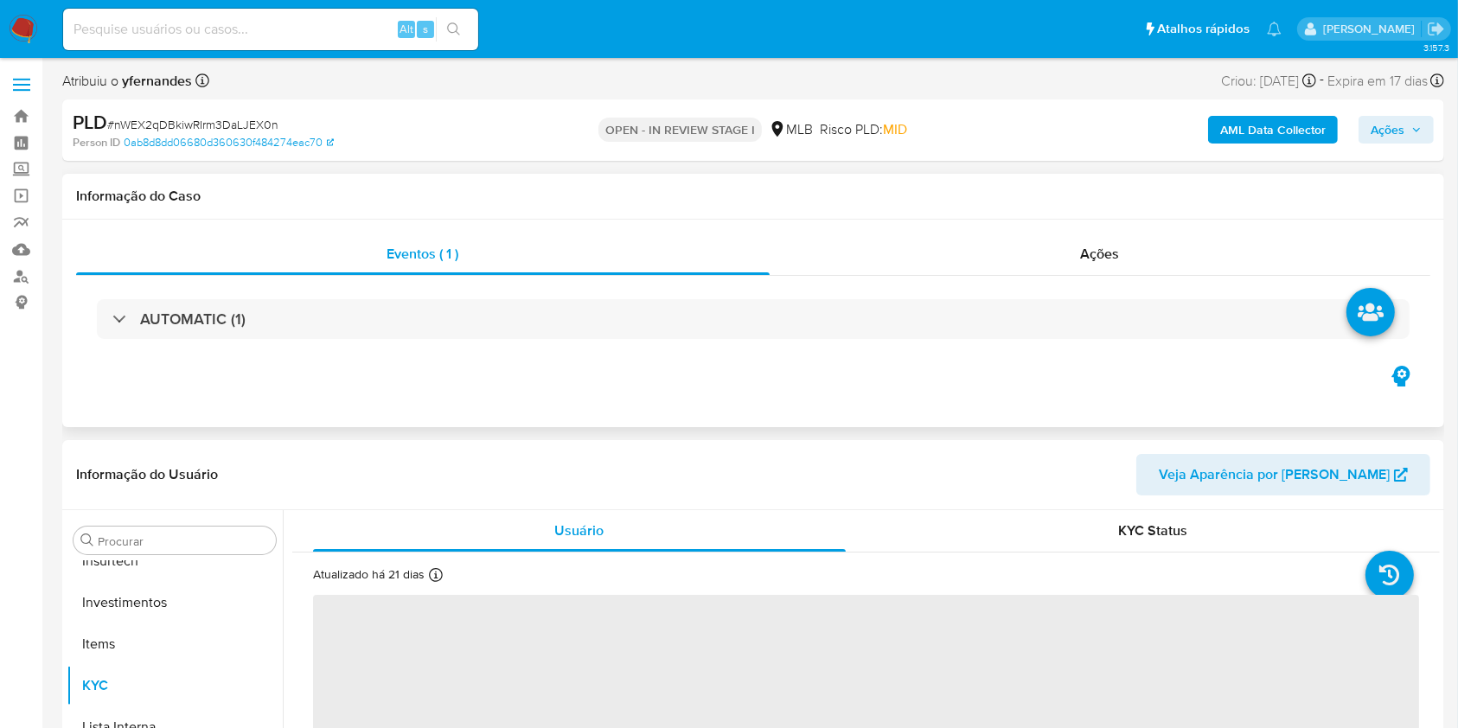
scroll to position [814, 0]
click at [160, 539] on input "Procurar" at bounding box center [183, 541] width 171 height 16
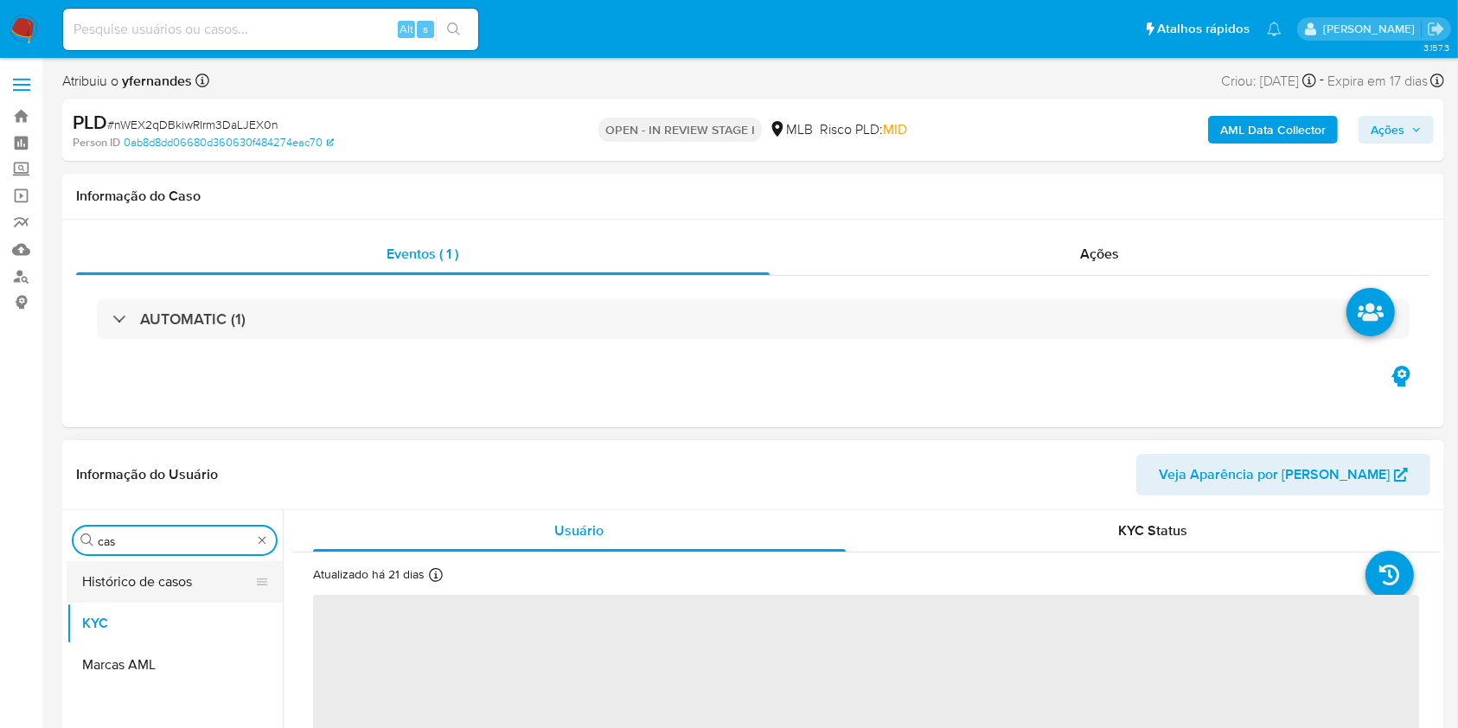
type input "cas"
click at [140, 576] on button "Histórico de casos" at bounding box center [168, 582] width 202 height 42
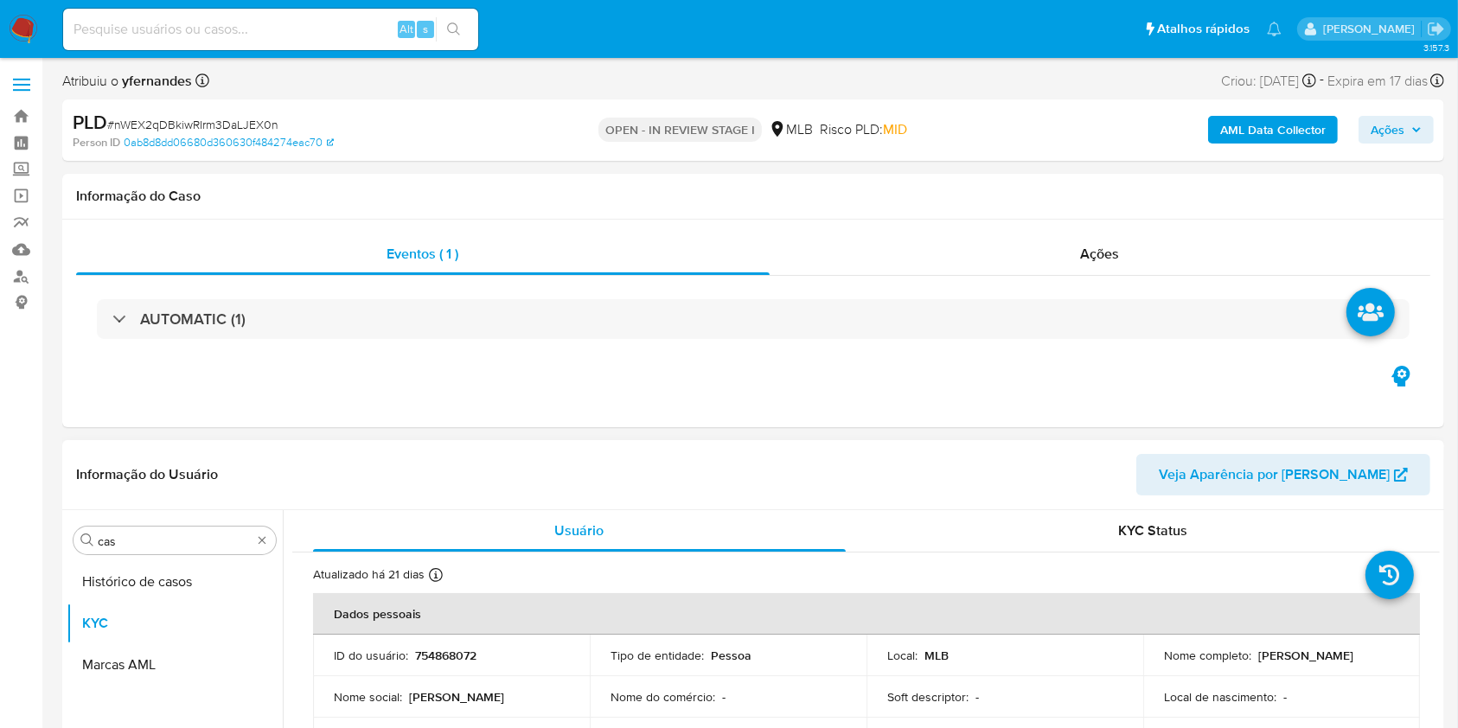
select select "10"
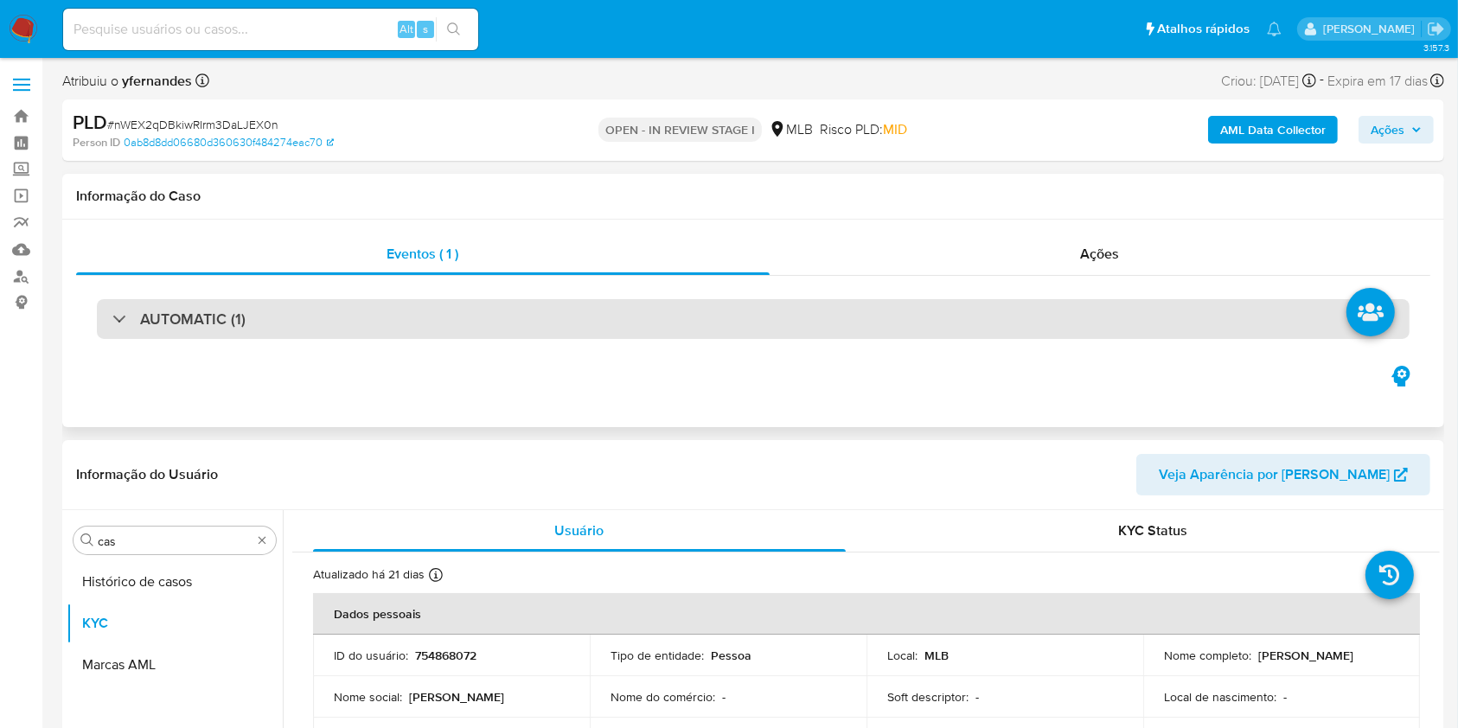
drag, startPoint x: 297, startPoint y: 454, endPoint x: 413, endPoint y: 325, distance: 173.3
click at [297, 454] on header "Informação do Usuário Veja Aparência por Pessoa" at bounding box center [753, 475] width 1354 height 42
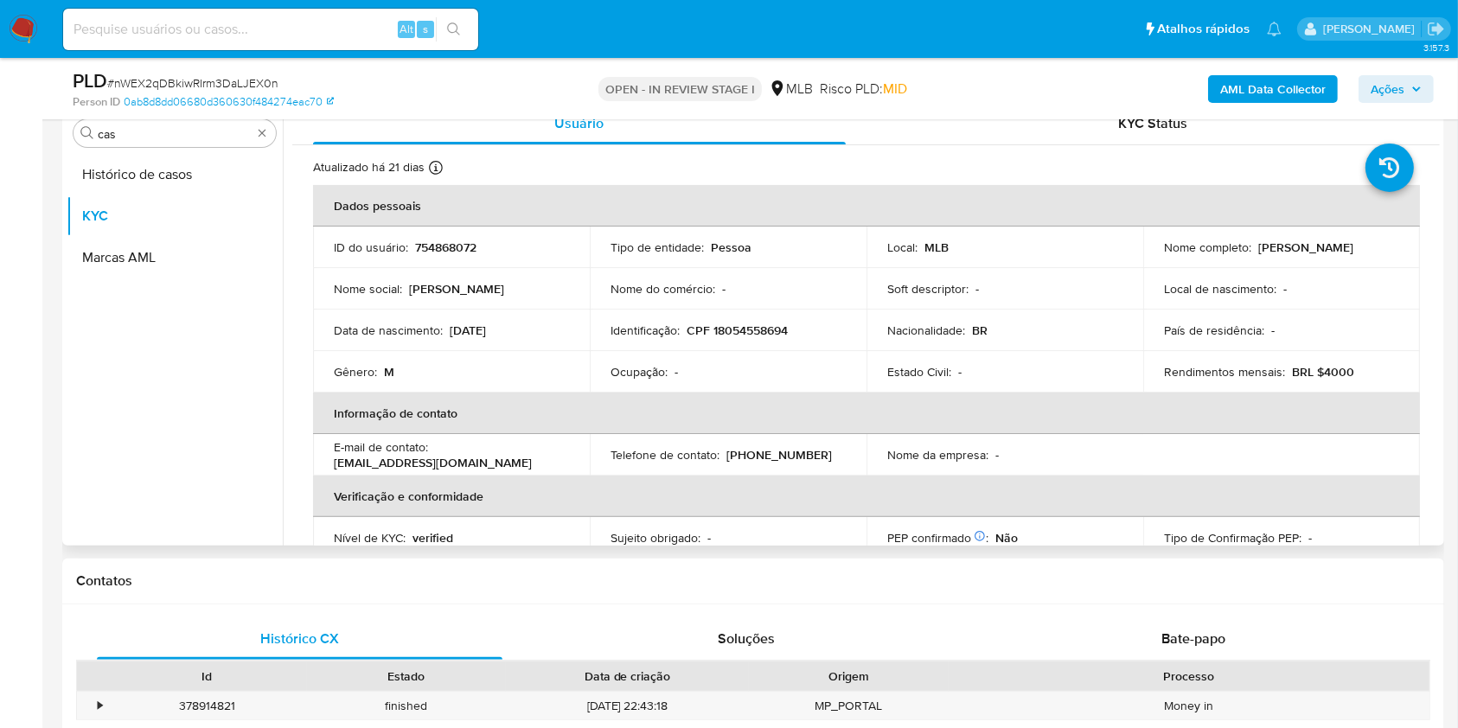
scroll to position [230, 0]
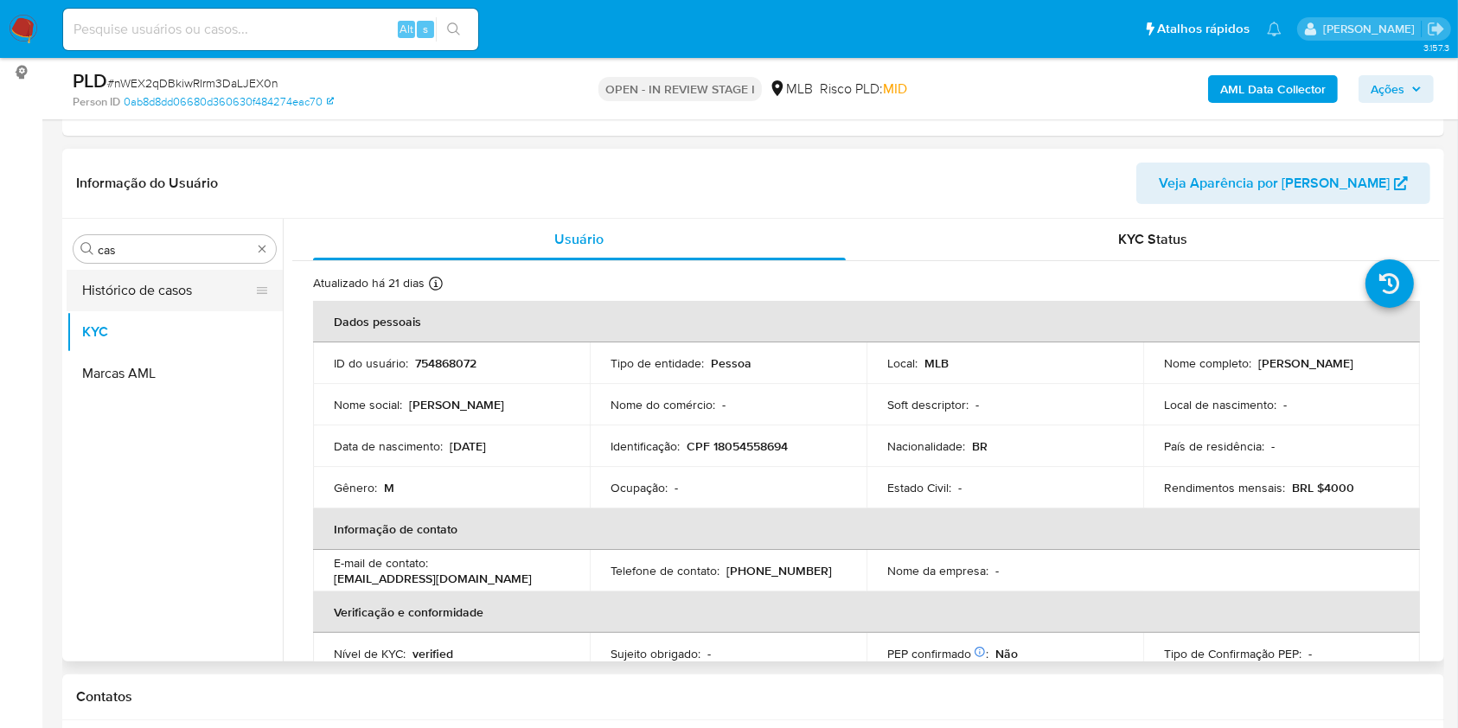
click at [151, 301] on button "Histórico de casos" at bounding box center [168, 291] width 202 height 42
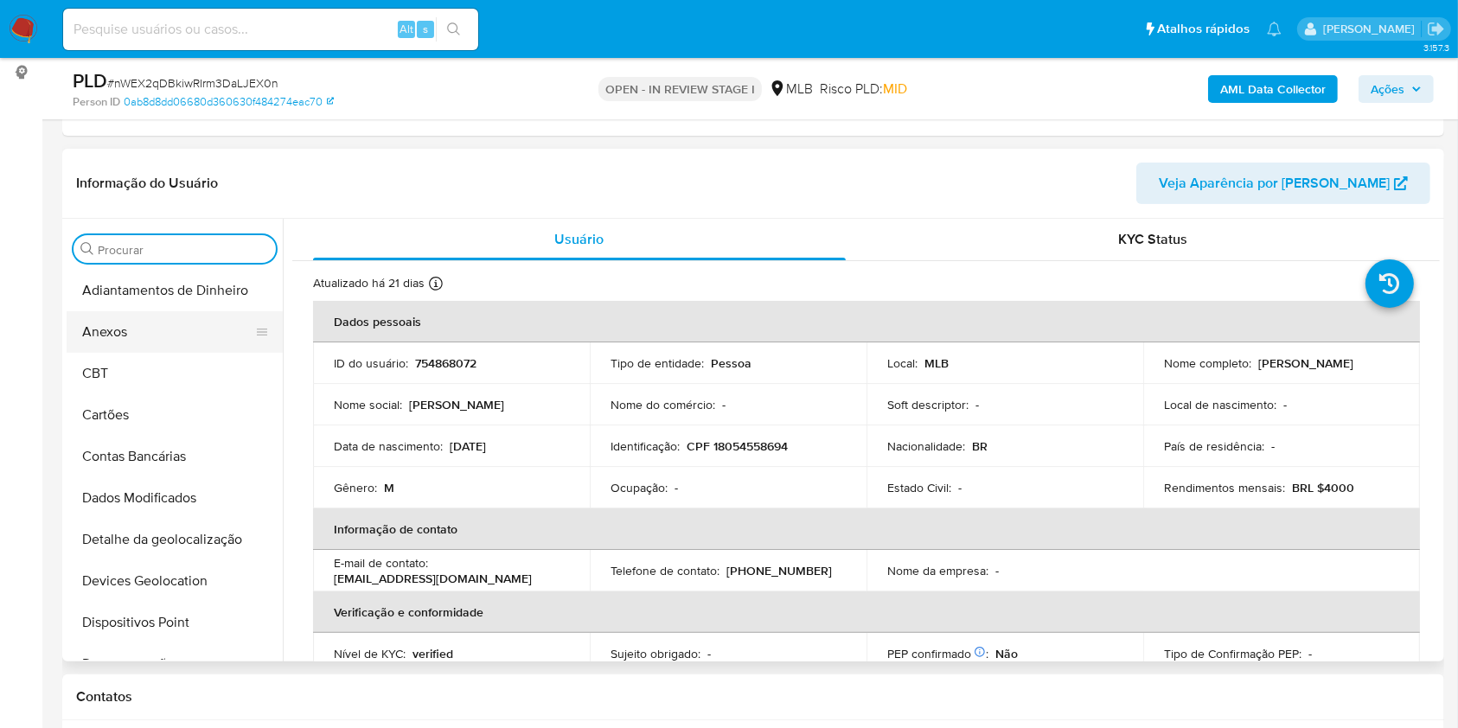
click at [159, 343] on button "Anexos" at bounding box center [168, 332] width 202 height 42
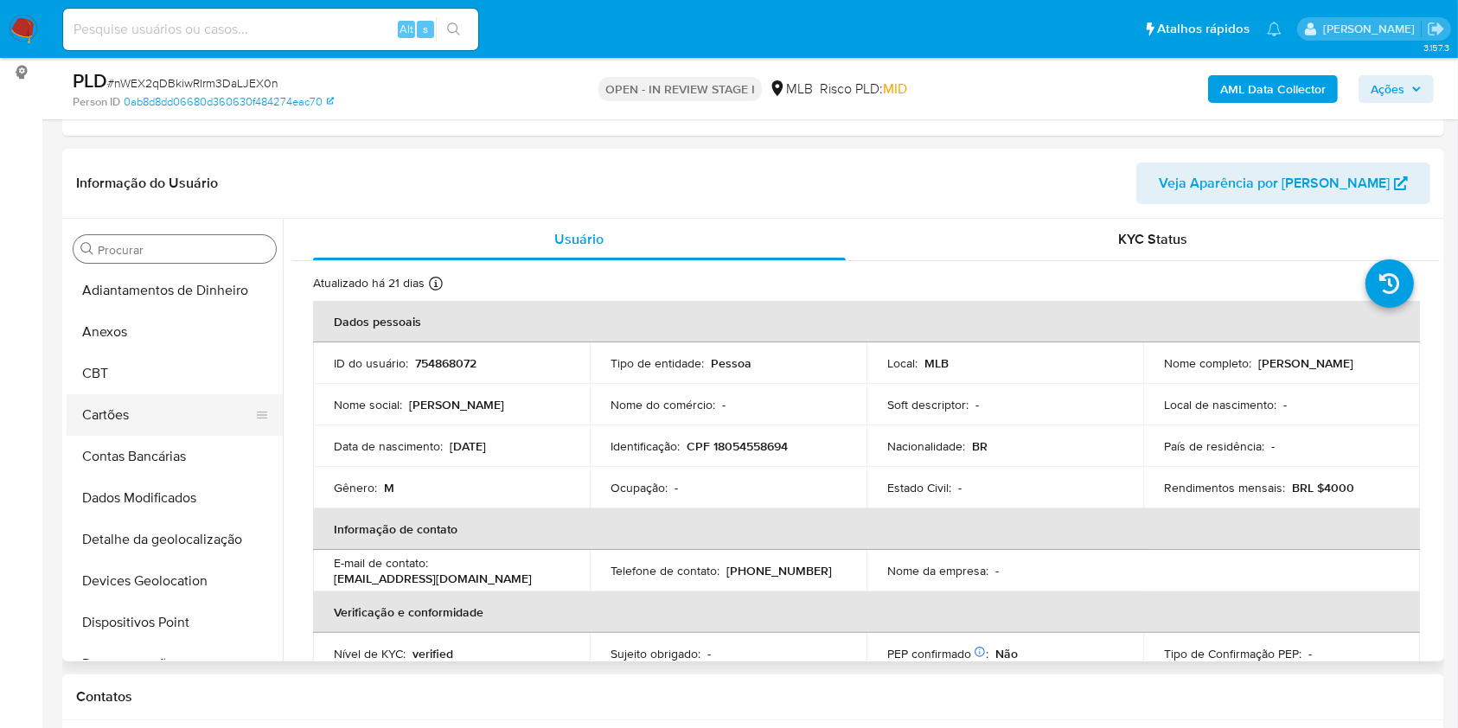
click at [166, 415] on button "Cartões" at bounding box center [168, 415] width 202 height 42
click at [188, 582] on button "Devices Geolocation" at bounding box center [168, 581] width 202 height 42
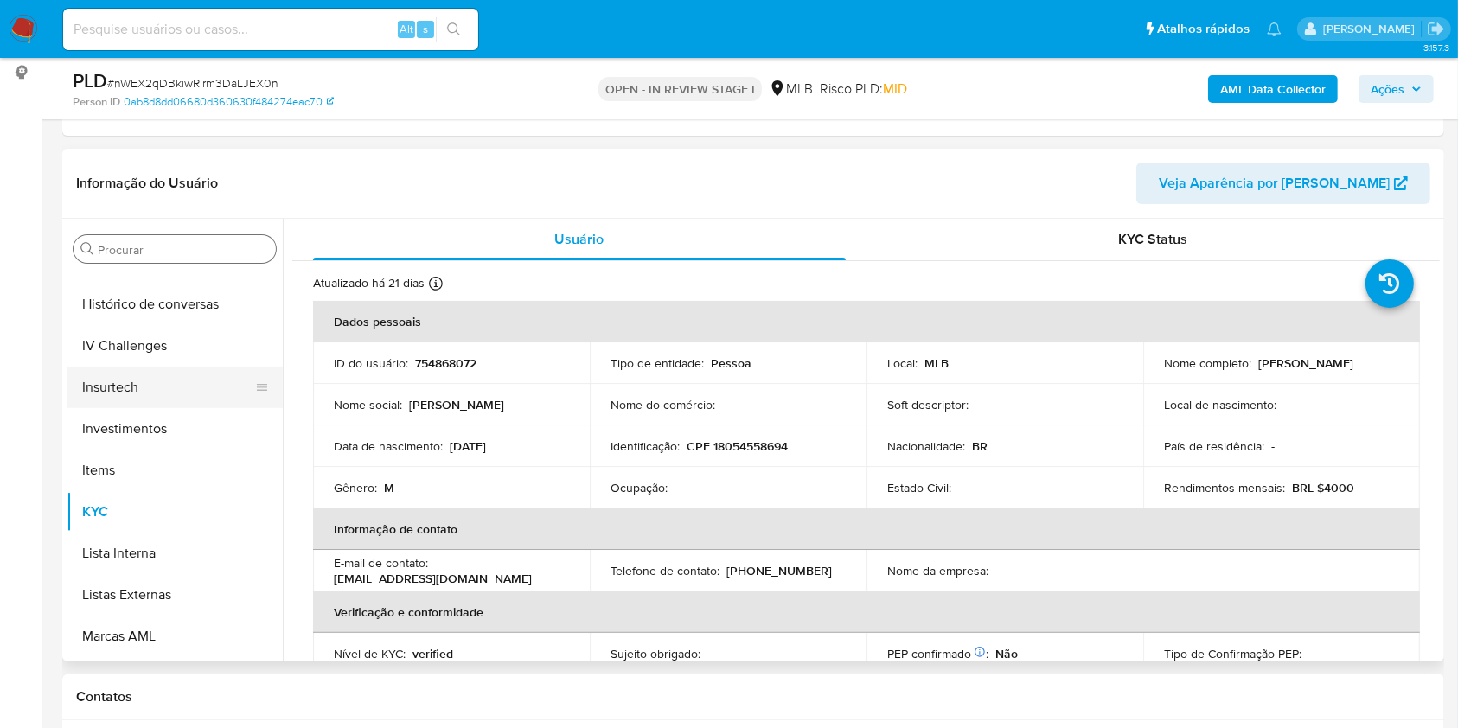
click at [173, 371] on button "Insurtech" at bounding box center [168, 388] width 202 height 42
click at [166, 326] on button "IV Challenges" at bounding box center [168, 346] width 202 height 42
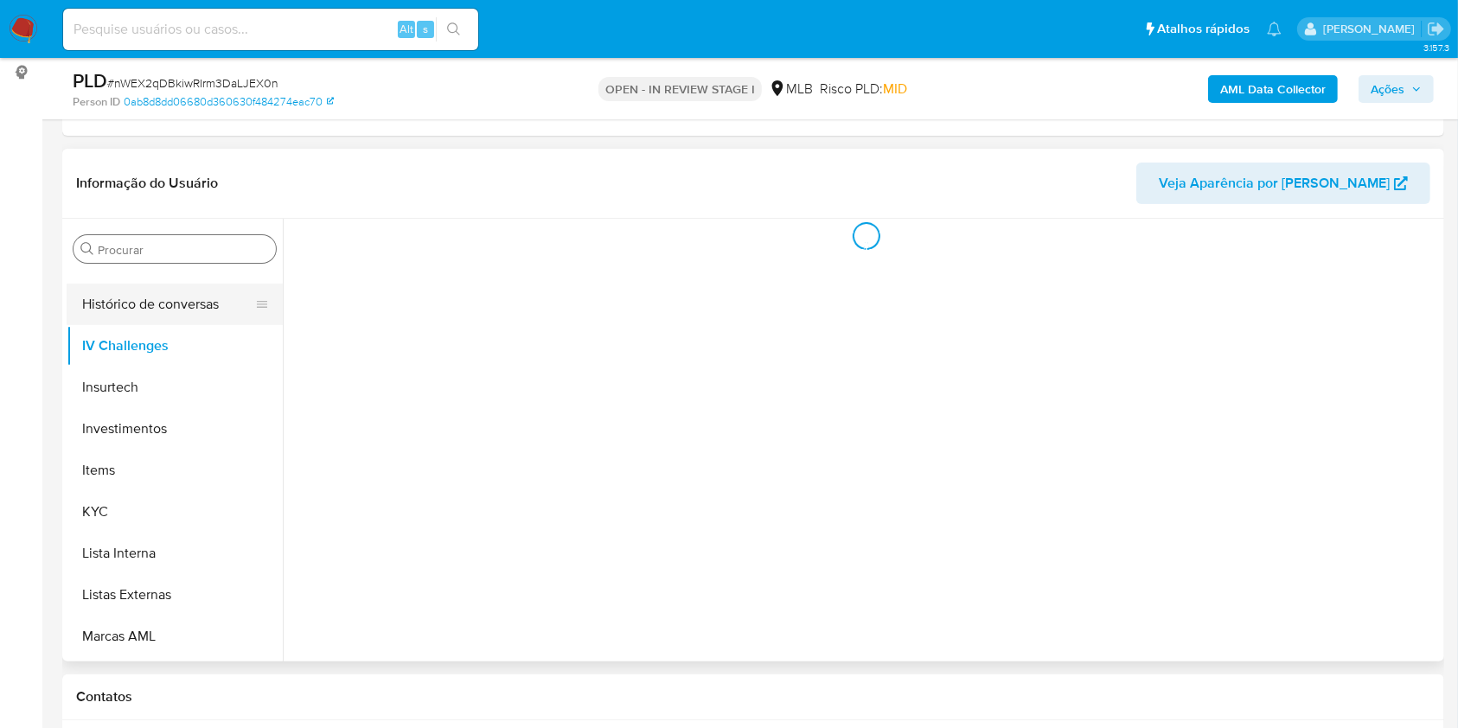
click at [166, 301] on button "Histórico de conversas" at bounding box center [168, 305] width 202 height 42
click at [166, 302] on button "Histórico de conversas" at bounding box center [168, 305] width 202 height 42
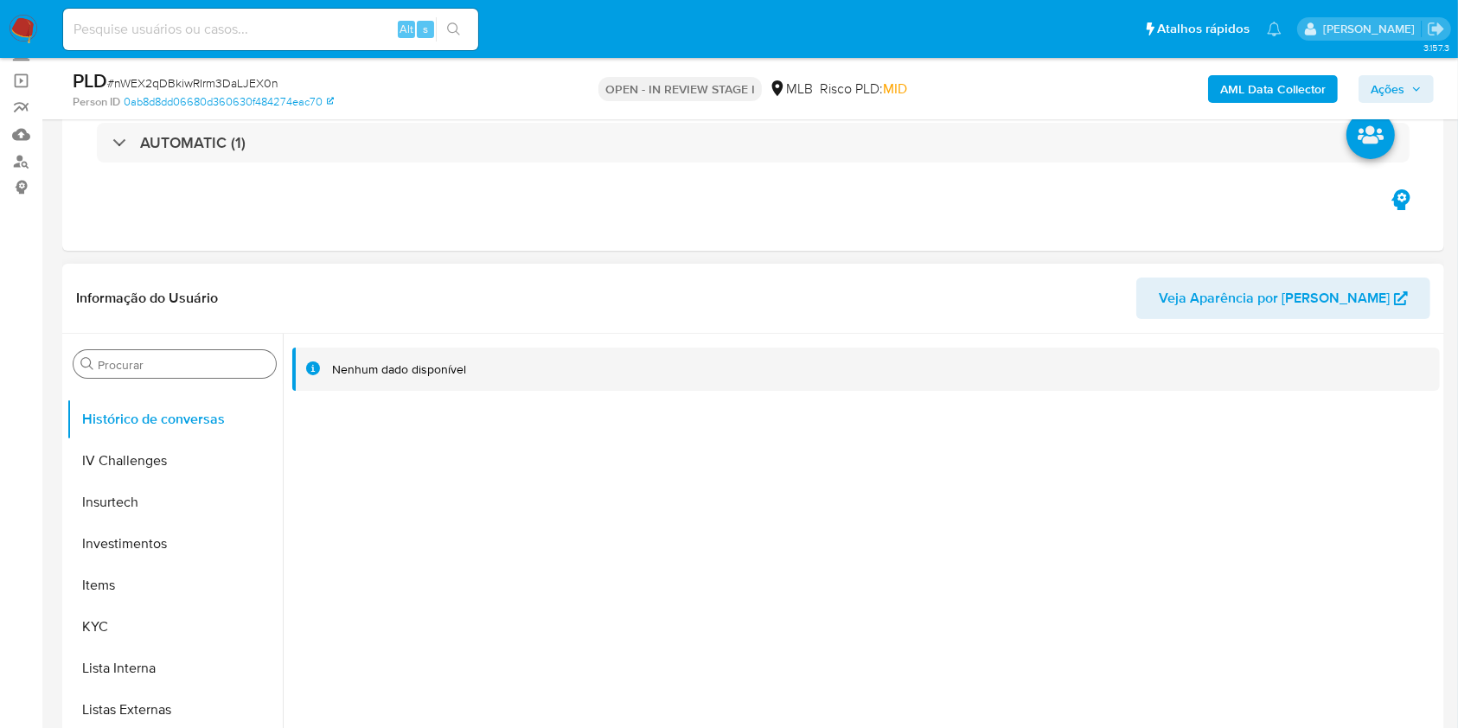
scroll to position [230, 0]
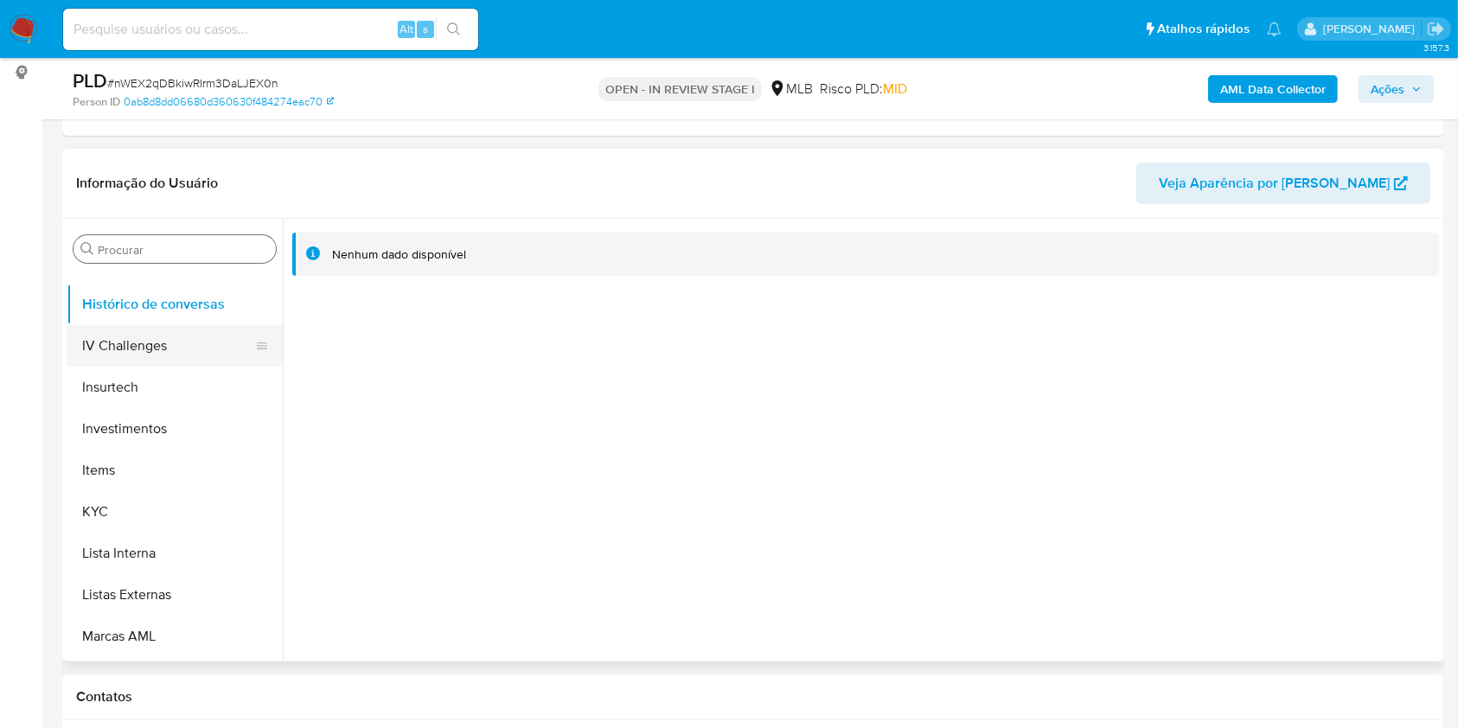
click at [166, 338] on button "IV Challenges" at bounding box center [168, 346] width 202 height 42
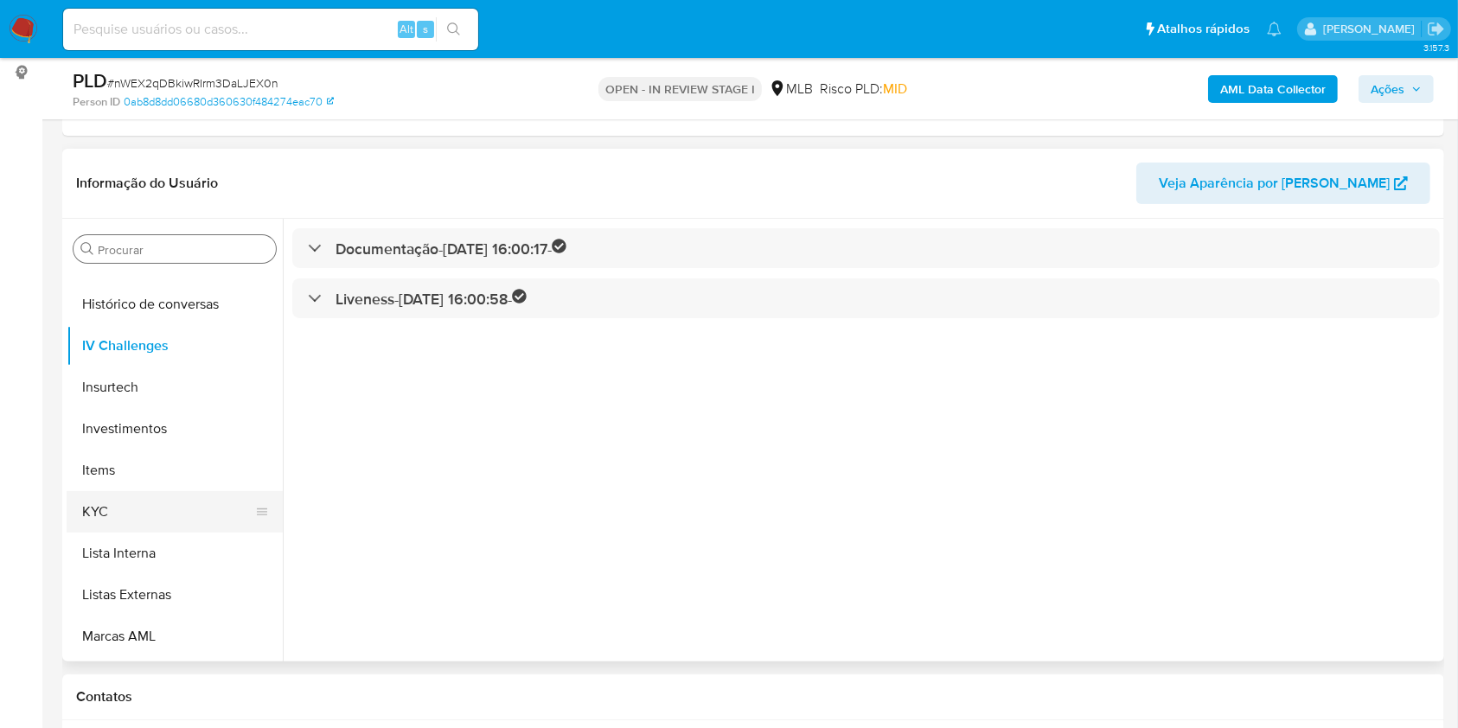
scroll to position [576, 0]
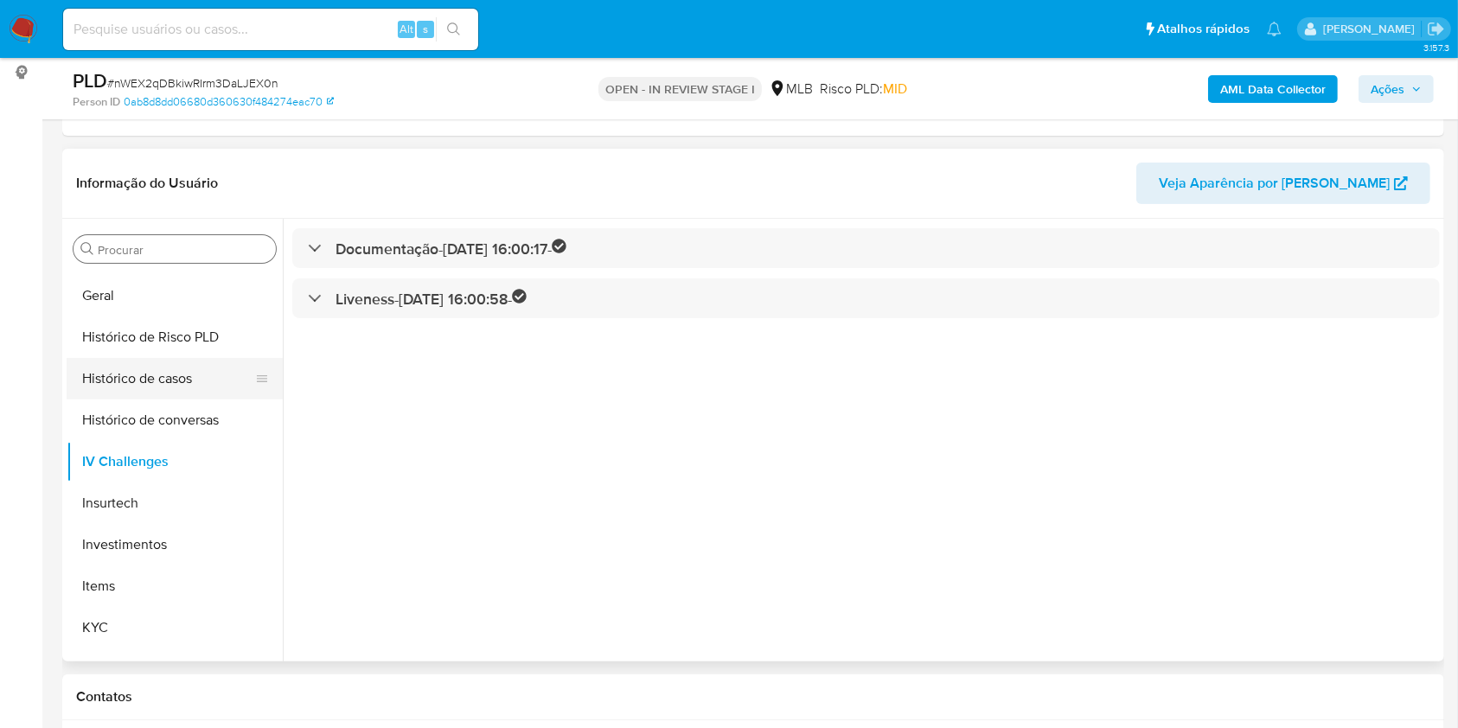
click at [173, 378] on button "Histórico de casos" at bounding box center [168, 379] width 202 height 42
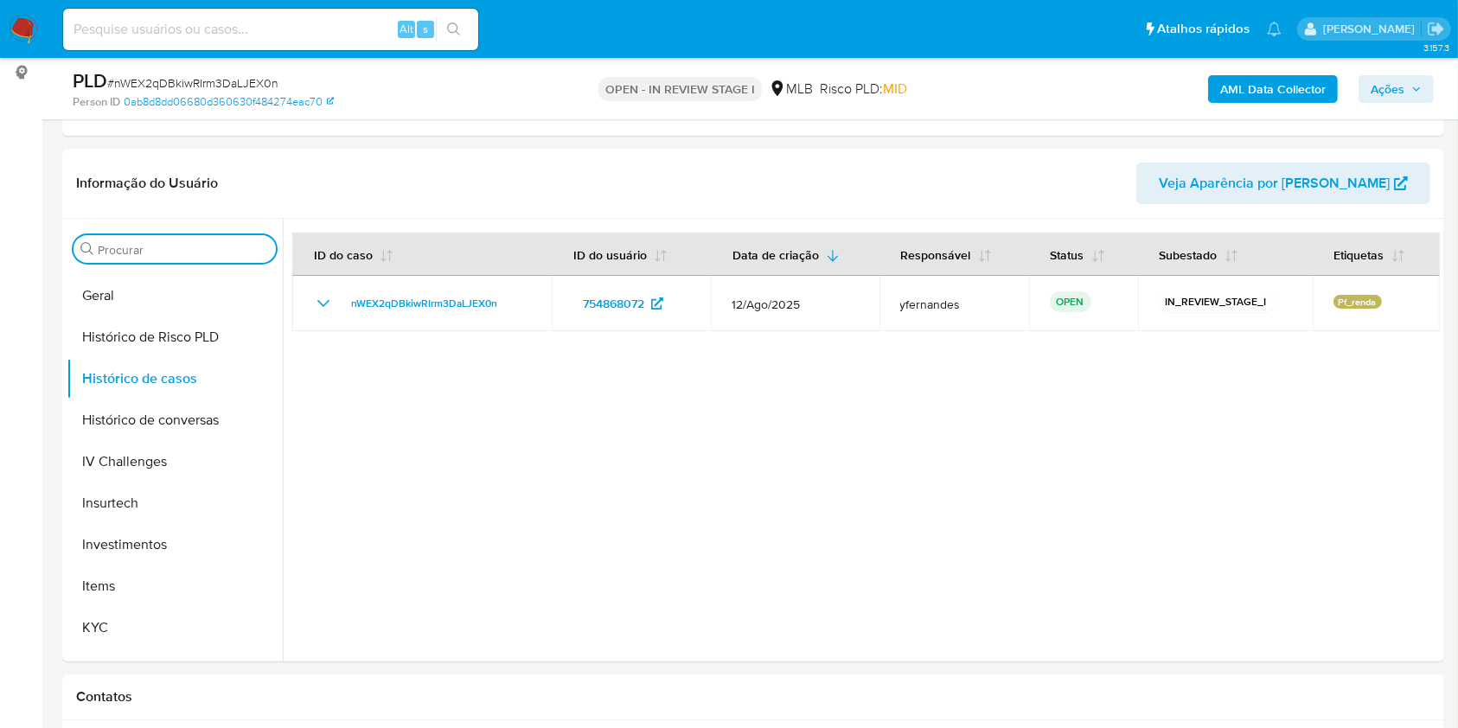
click at [167, 246] on input "Procurar" at bounding box center [183, 250] width 171 height 16
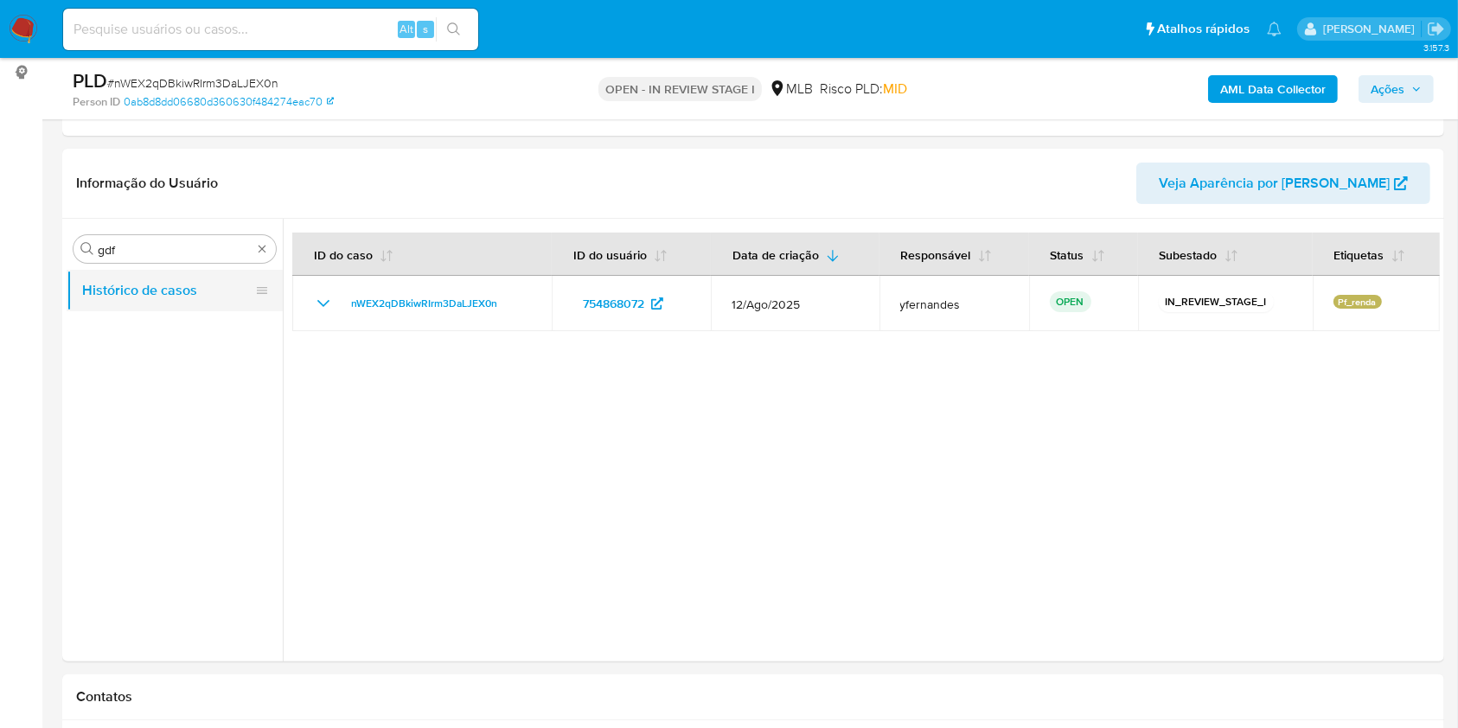
click at [150, 292] on button "Histórico de casos" at bounding box center [168, 291] width 202 height 42
click at [156, 231] on div "Procurar gdf Histórico de casos" at bounding box center [175, 441] width 216 height 440
click at [153, 252] on input "gdf" at bounding box center [175, 250] width 154 height 16
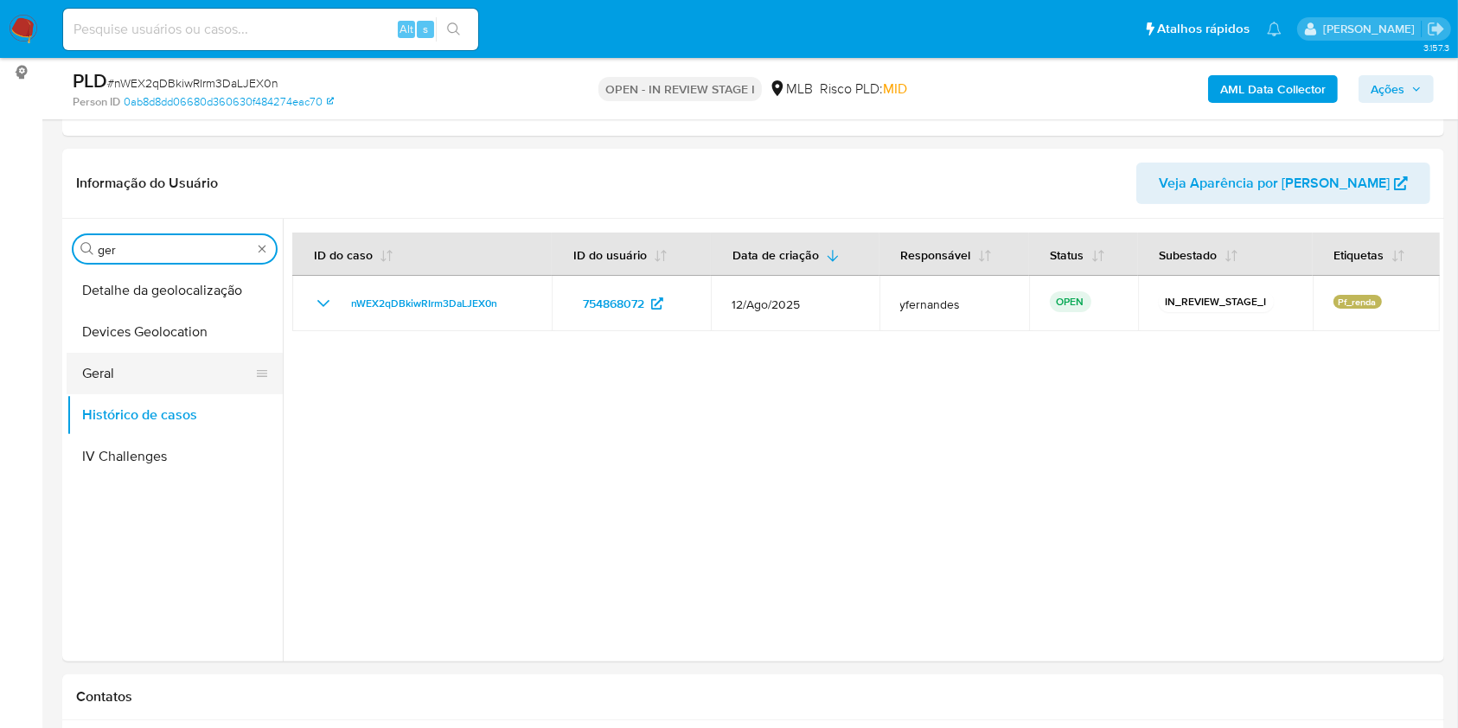
type input "ger"
click at [125, 353] on button "Geral" at bounding box center [168, 374] width 202 height 42
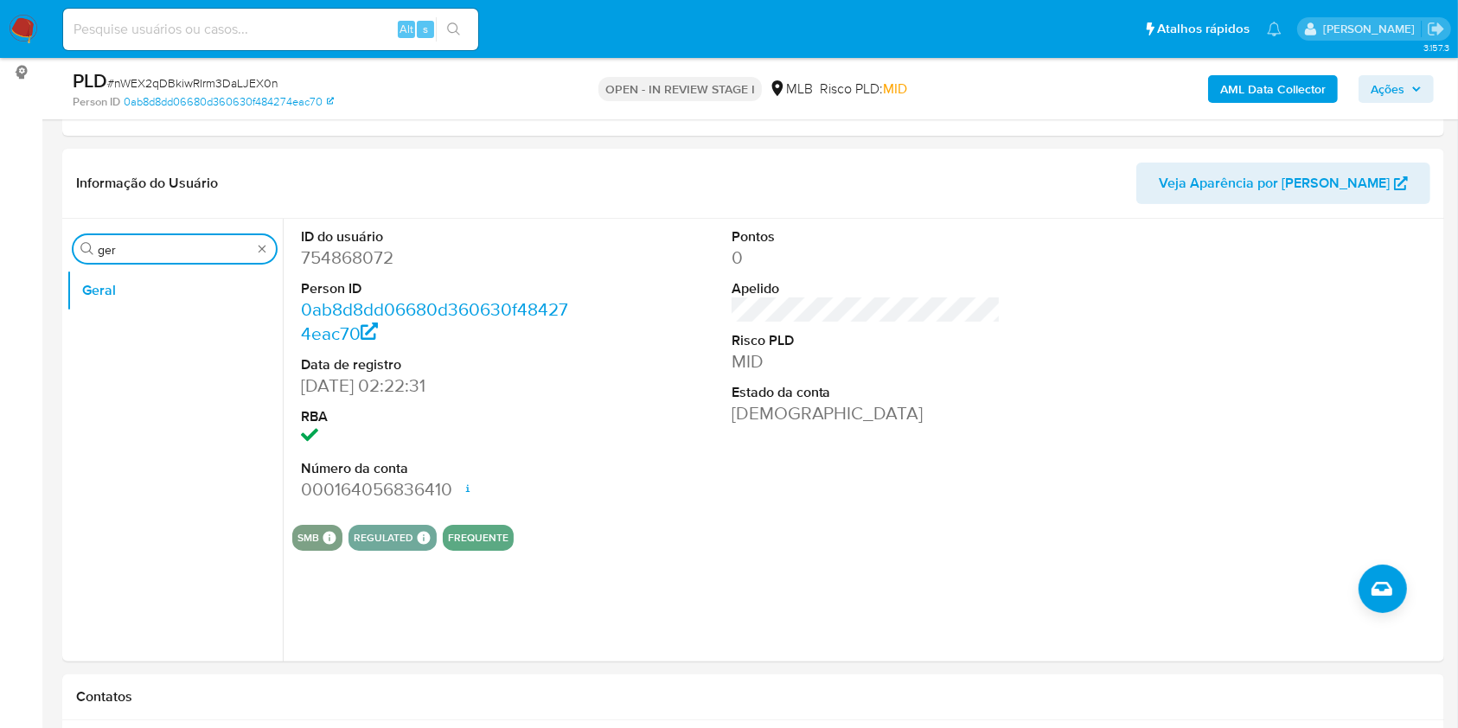
click at [125, 243] on input "ger" at bounding box center [175, 250] width 154 height 16
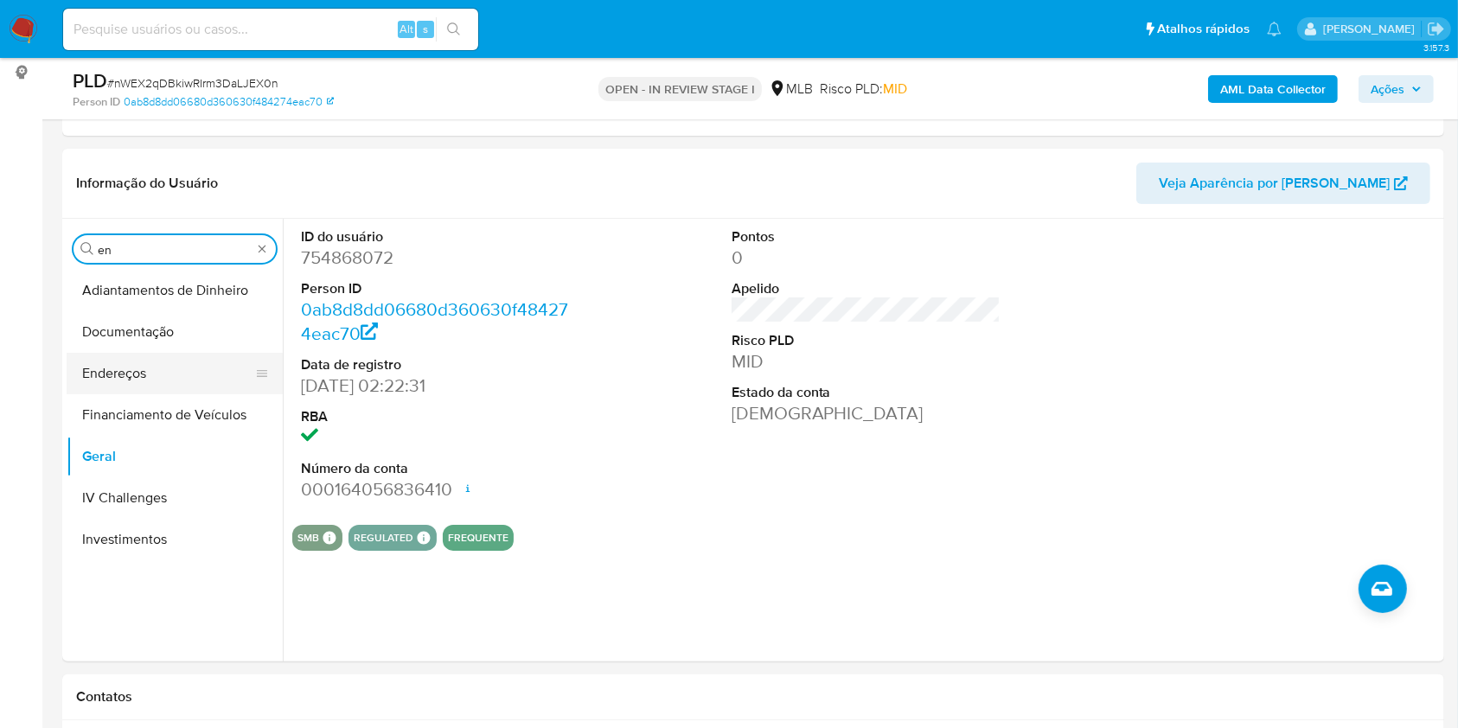
type input "en"
click at [155, 365] on button "Endereços" at bounding box center [168, 374] width 202 height 42
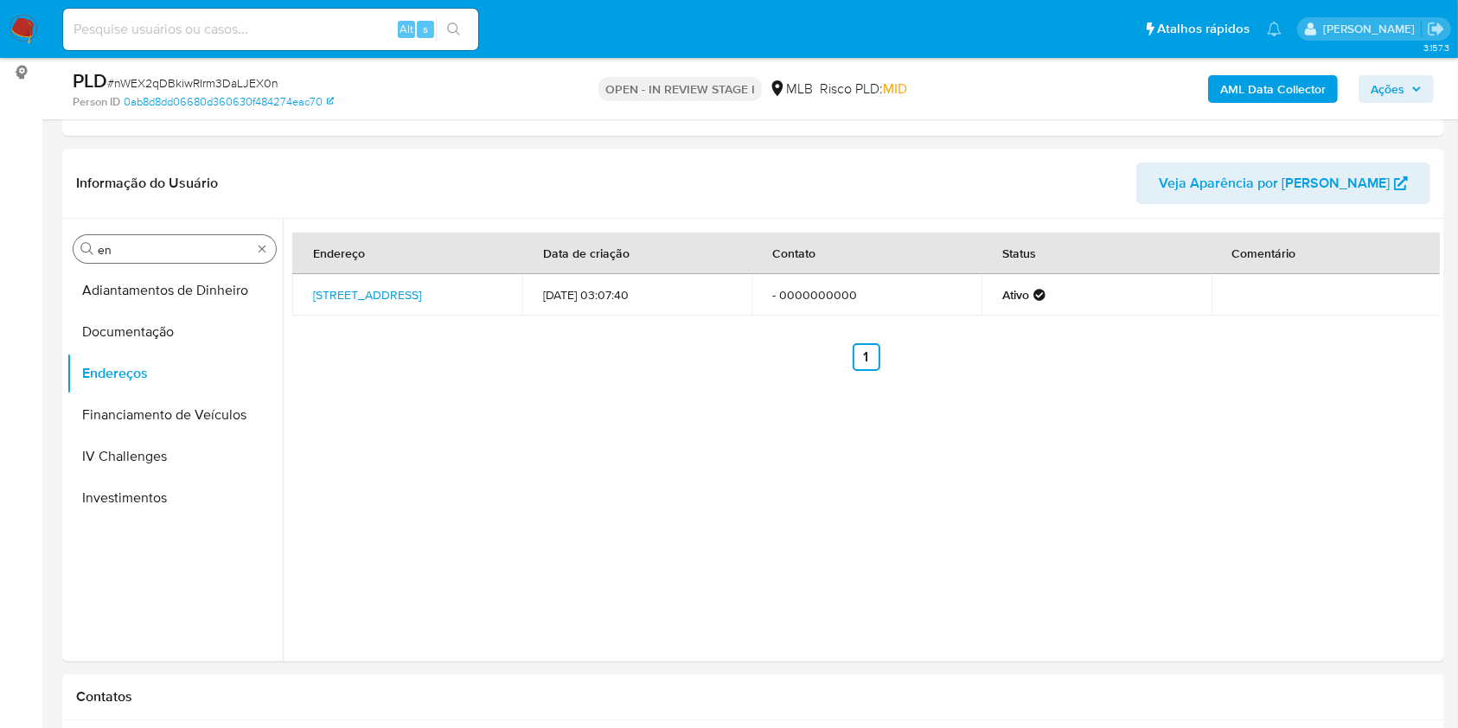
click at [175, 261] on div "Procurar en" at bounding box center [174, 249] width 202 height 28
click at [166, 242] on input "en" at bounding box center [175, 250] width 154 height 16
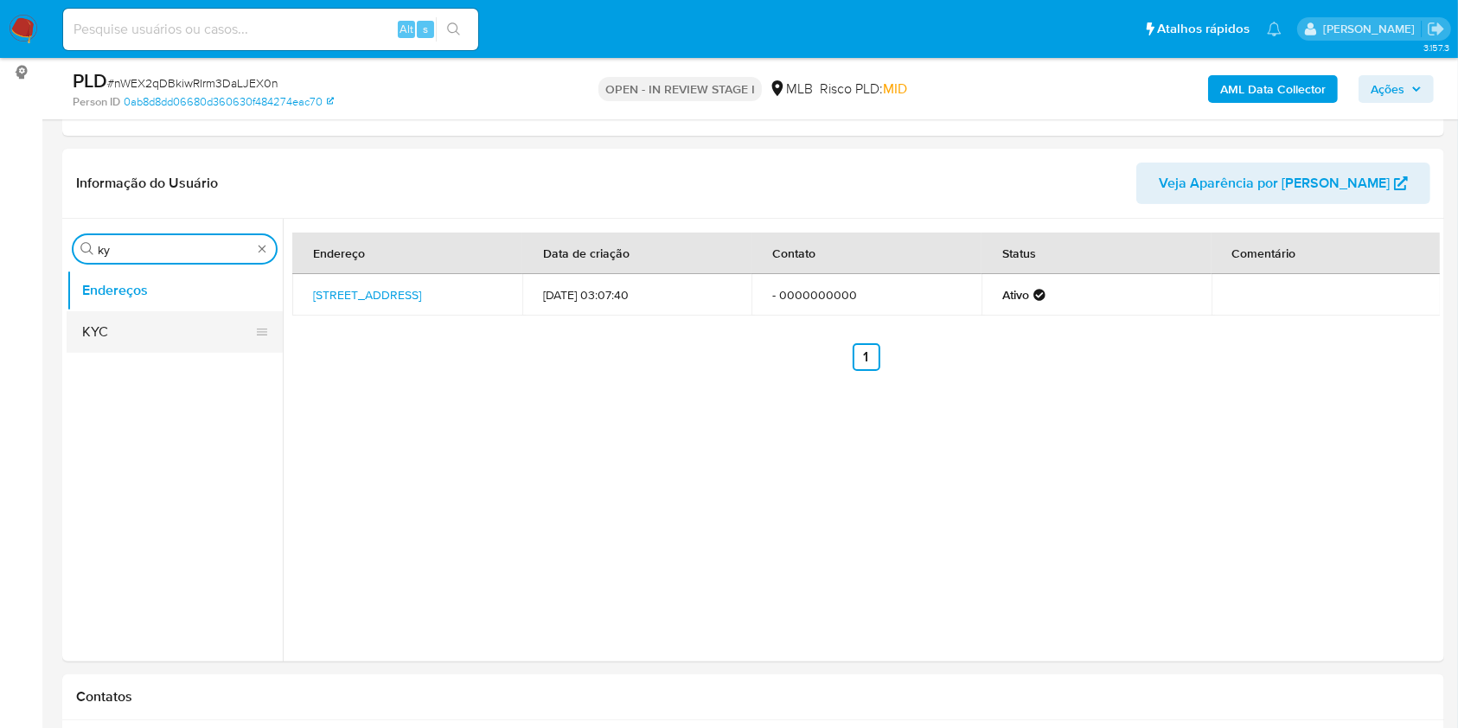
type input "ky"
click at [139, 337] on button "KYC" at bounding box center [168, 332] width 202 height 42
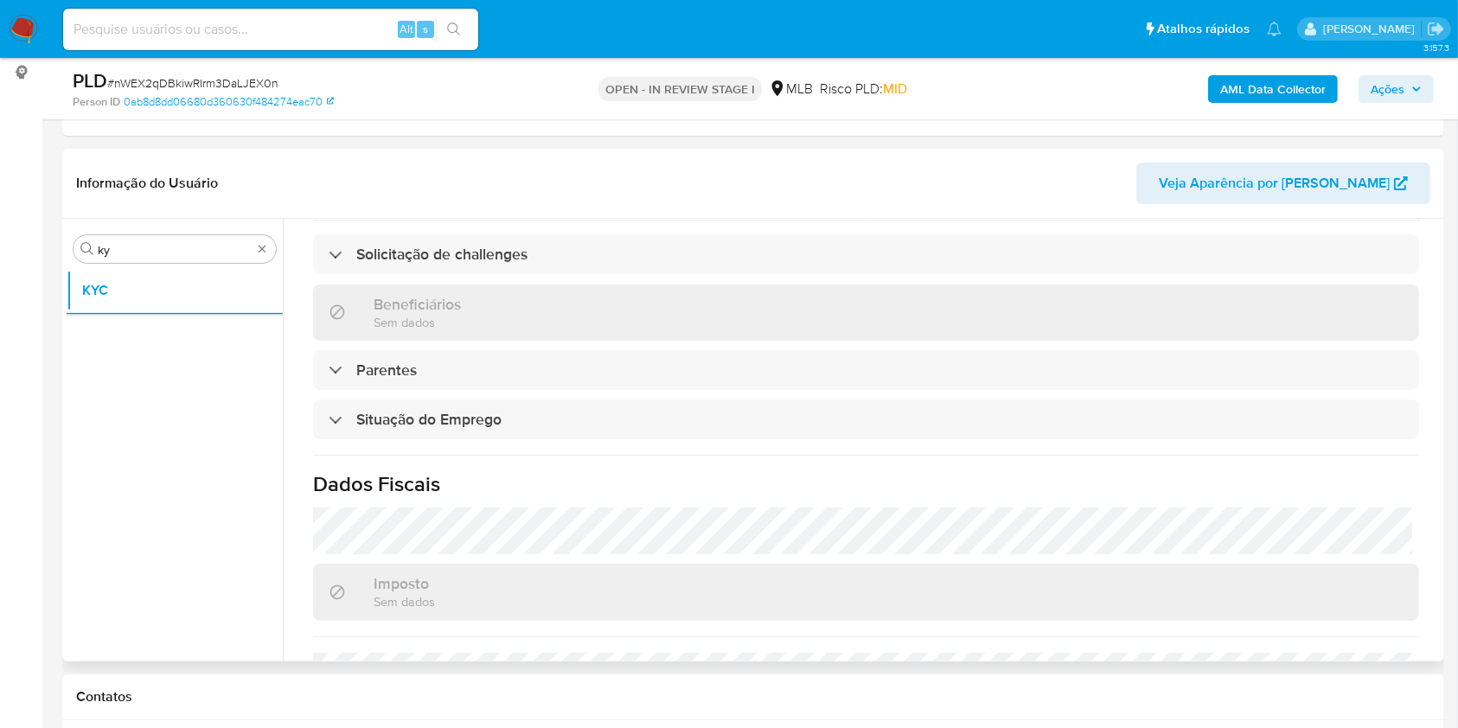
scroll to position [735, 0]
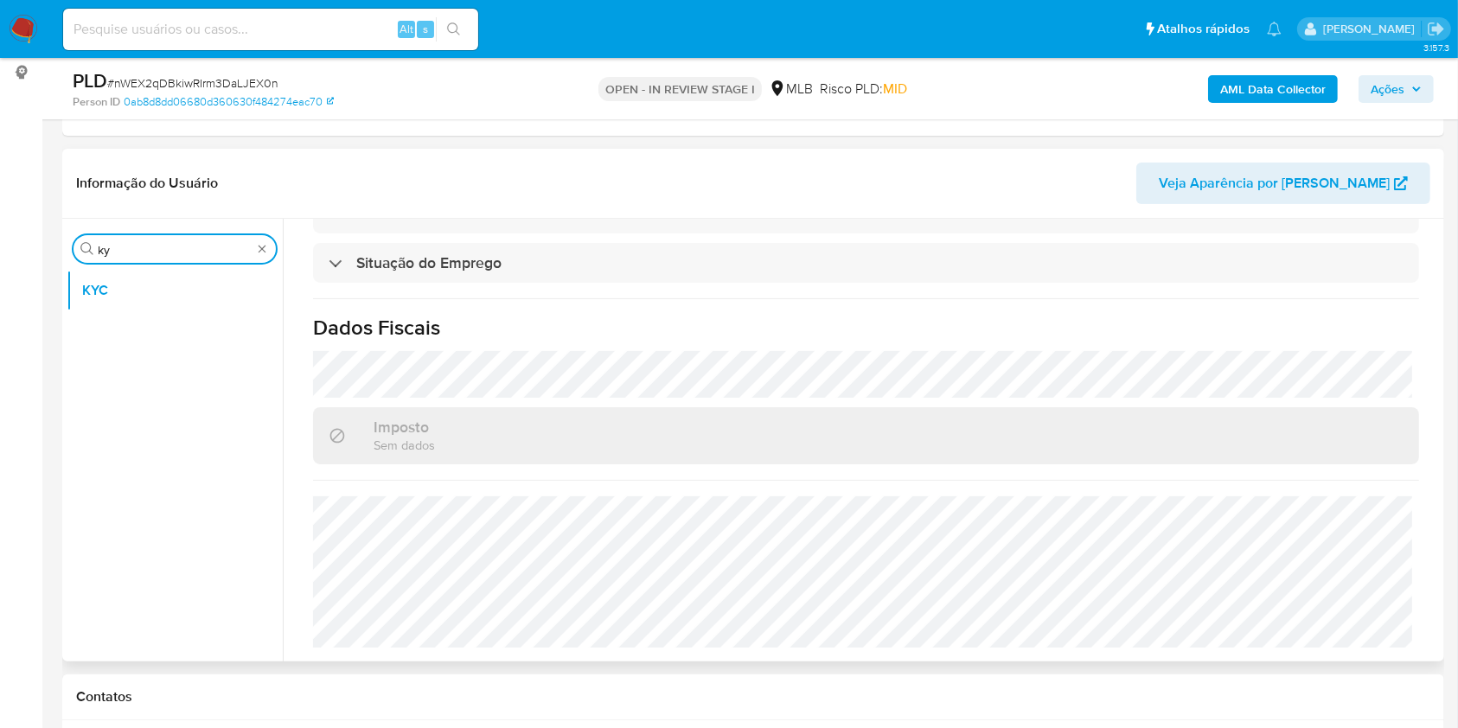
click at [150, 249] on input "ky" at bounding box center [175, 250] width 154 height 16
click at [169, 244] on input "ky" at bounding box center [175, 250] width 154 height 16
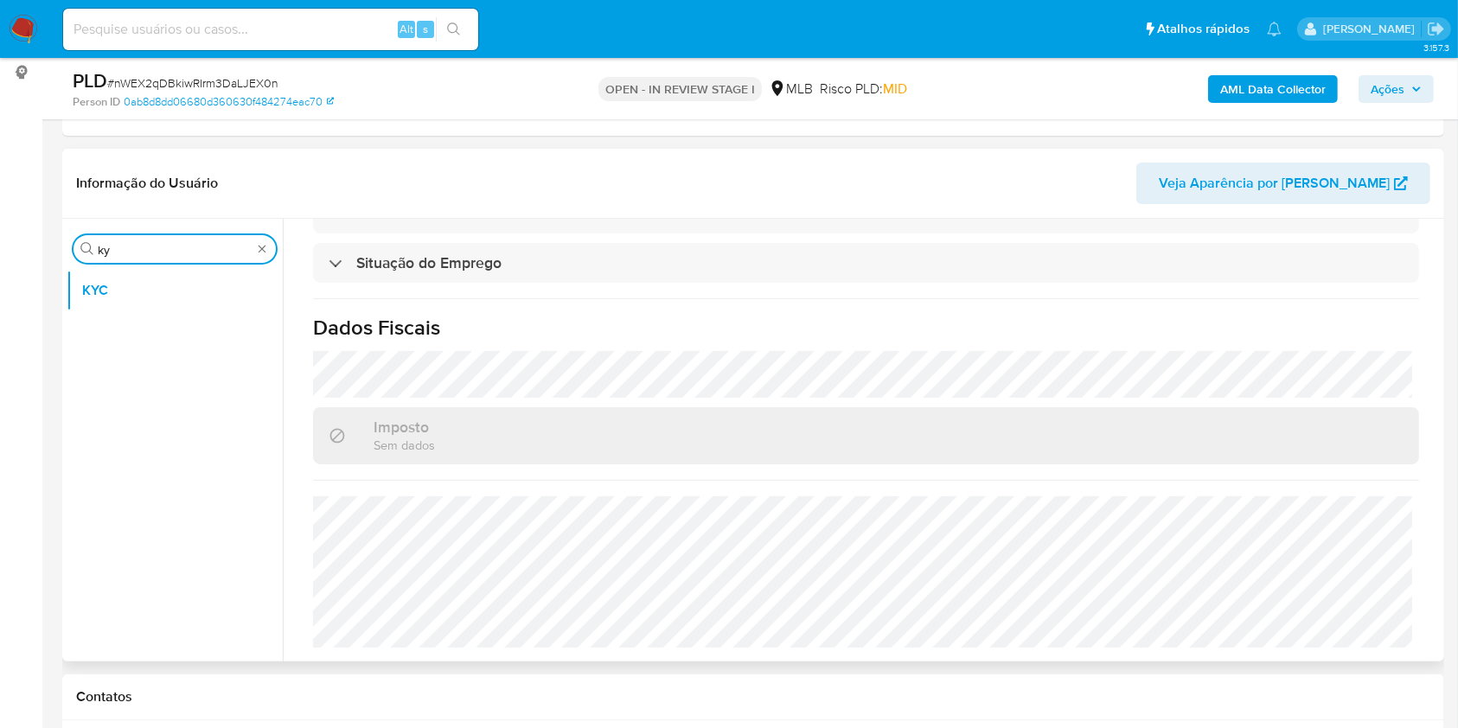
click at [169, 246] on input "ky" at bounding box center [175, 250] width 154 height 16
type input "ge"
click at [160, 306] on button "Detalhe da geolocalização" at bounding box center [168, 291] width 202 height 42
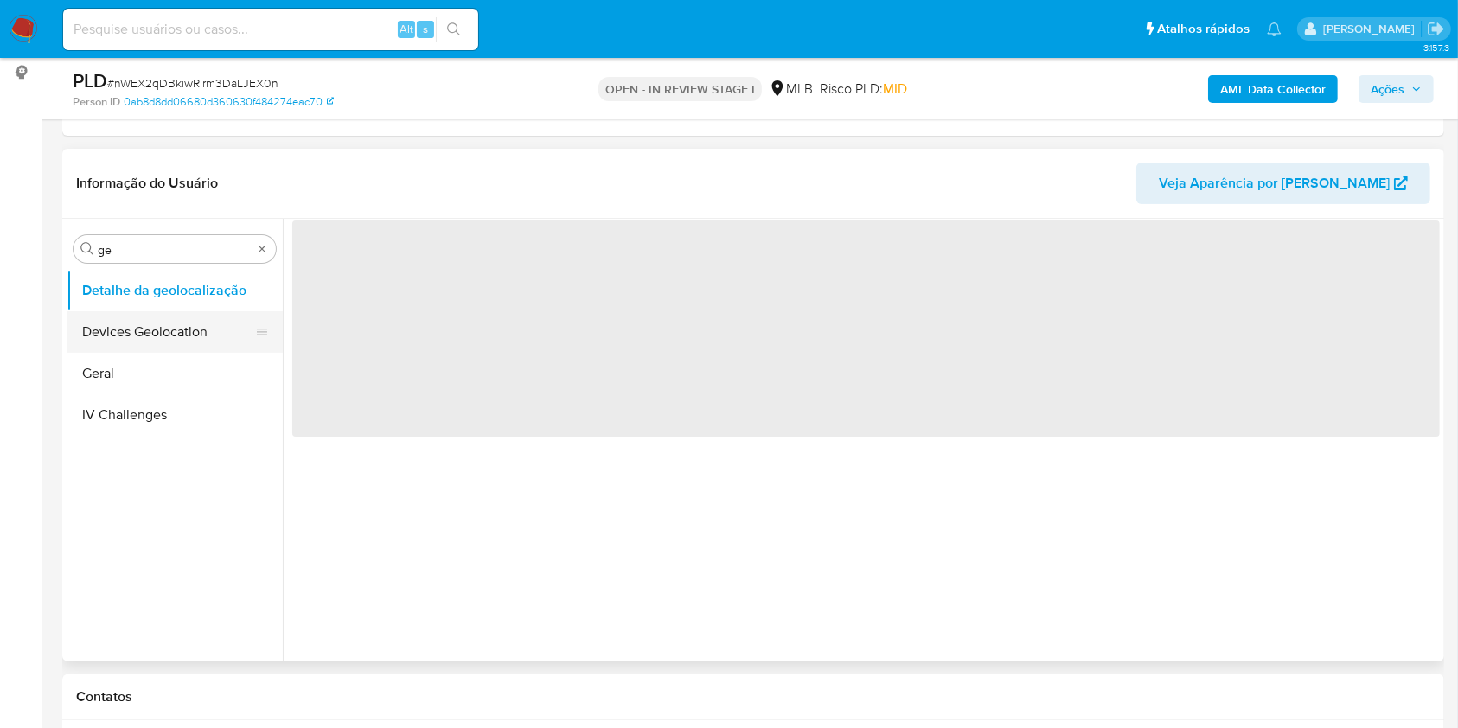
scroll to position [0, 0]
click at [152, 384] on button "Geral" at bounding box center [168, 374] width 202 height 42
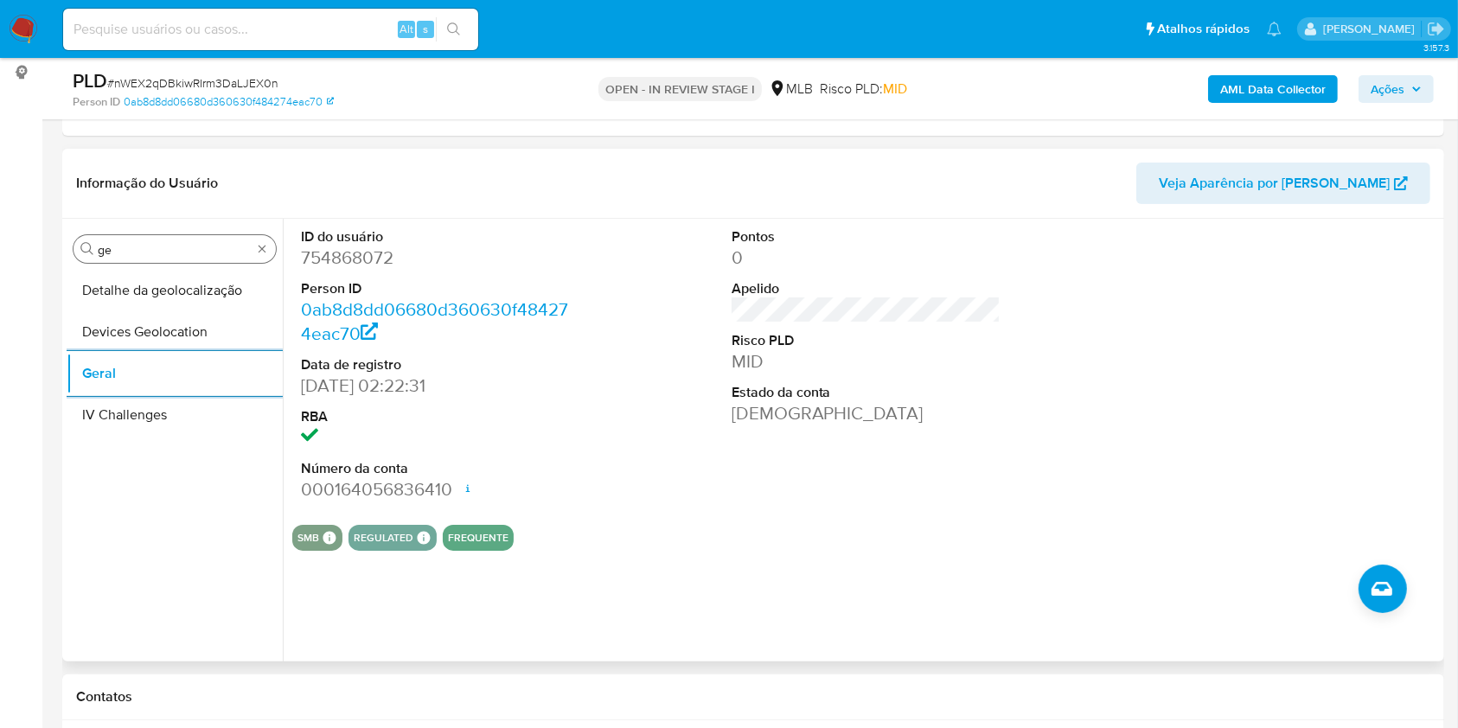
click at [154, 246] on input "ge" at bounding box center [175, 250] width 154 height 16
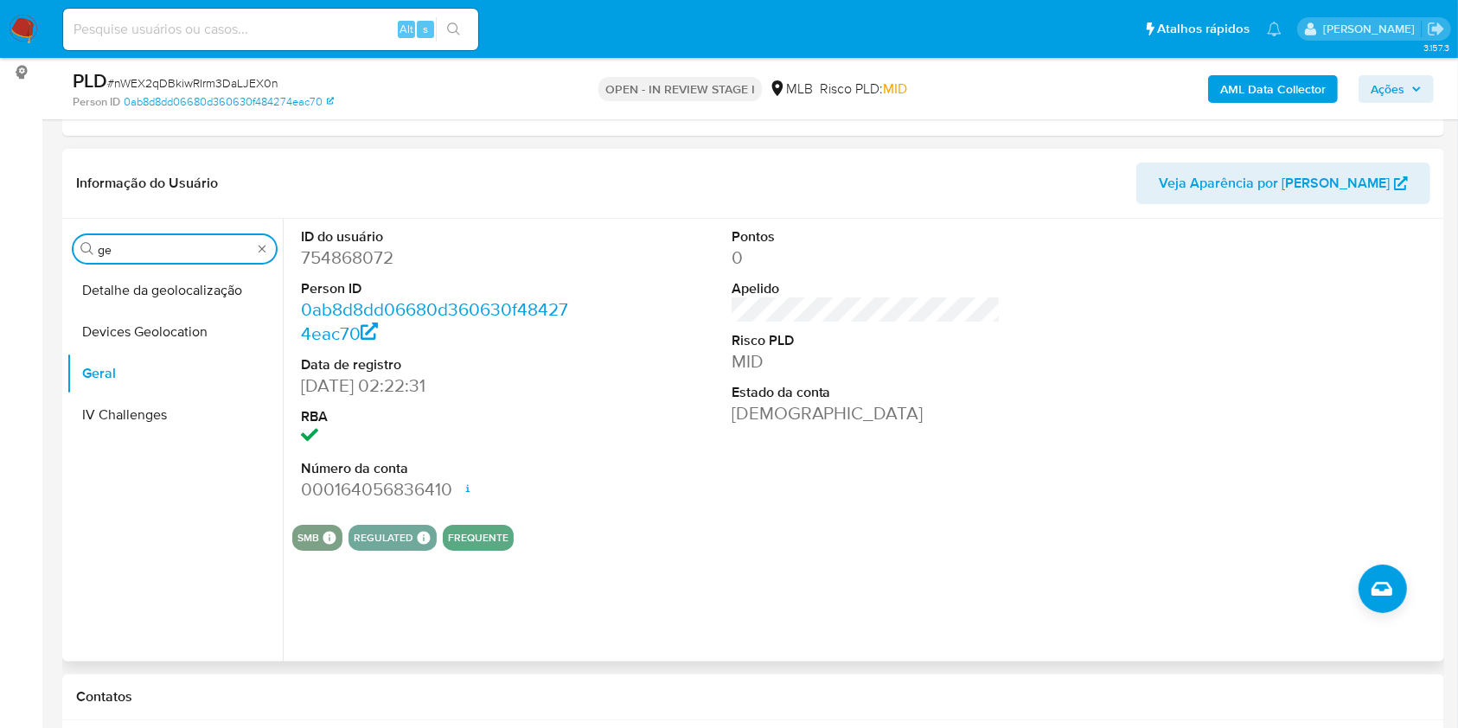
click at [154, 246] on input "ge" at bounding box center [175, 250] width 154 height 16
type input "ge"
click at [137, 280] on button "Detalhe da geolocalização" at bounding box center [168, 291] width 202 height 42
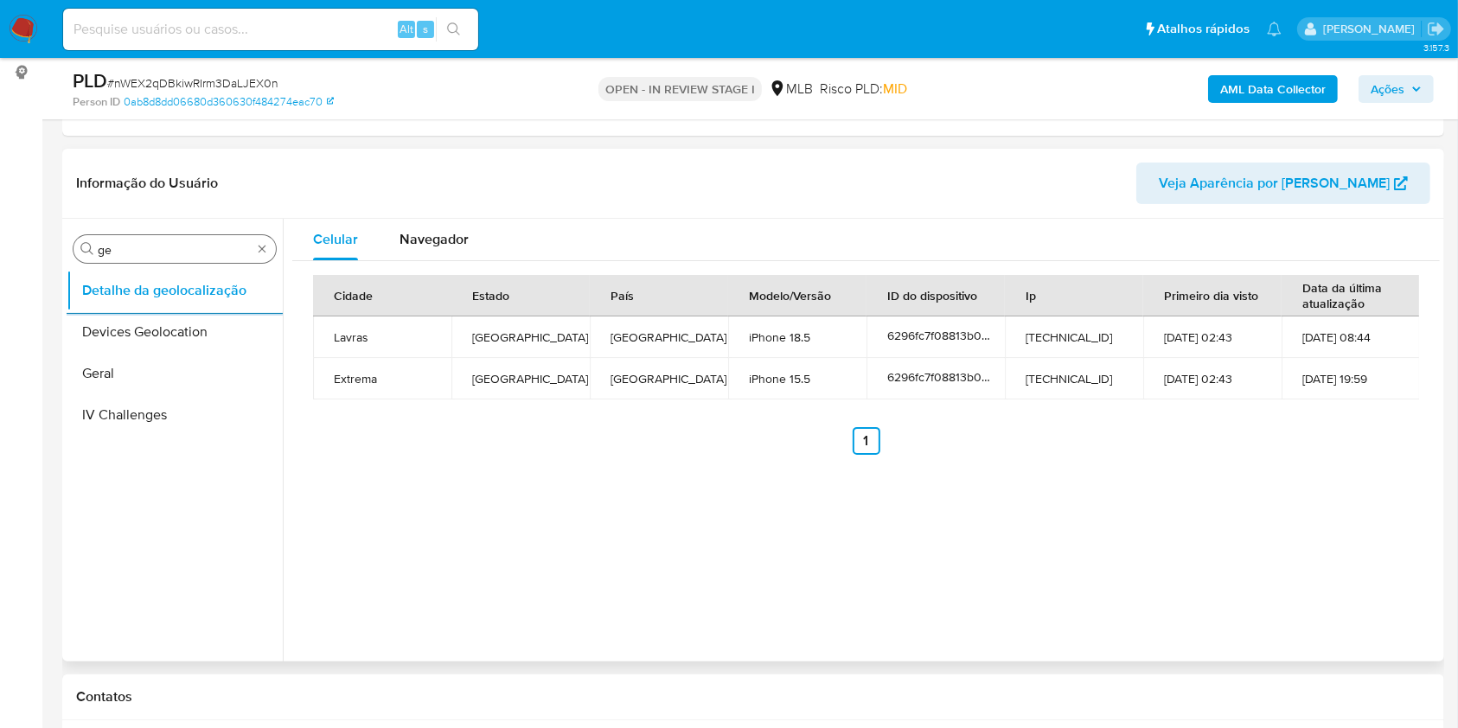
click at [144, 254] on input "ge" at bounding box center [175, 250] width 154 height 16
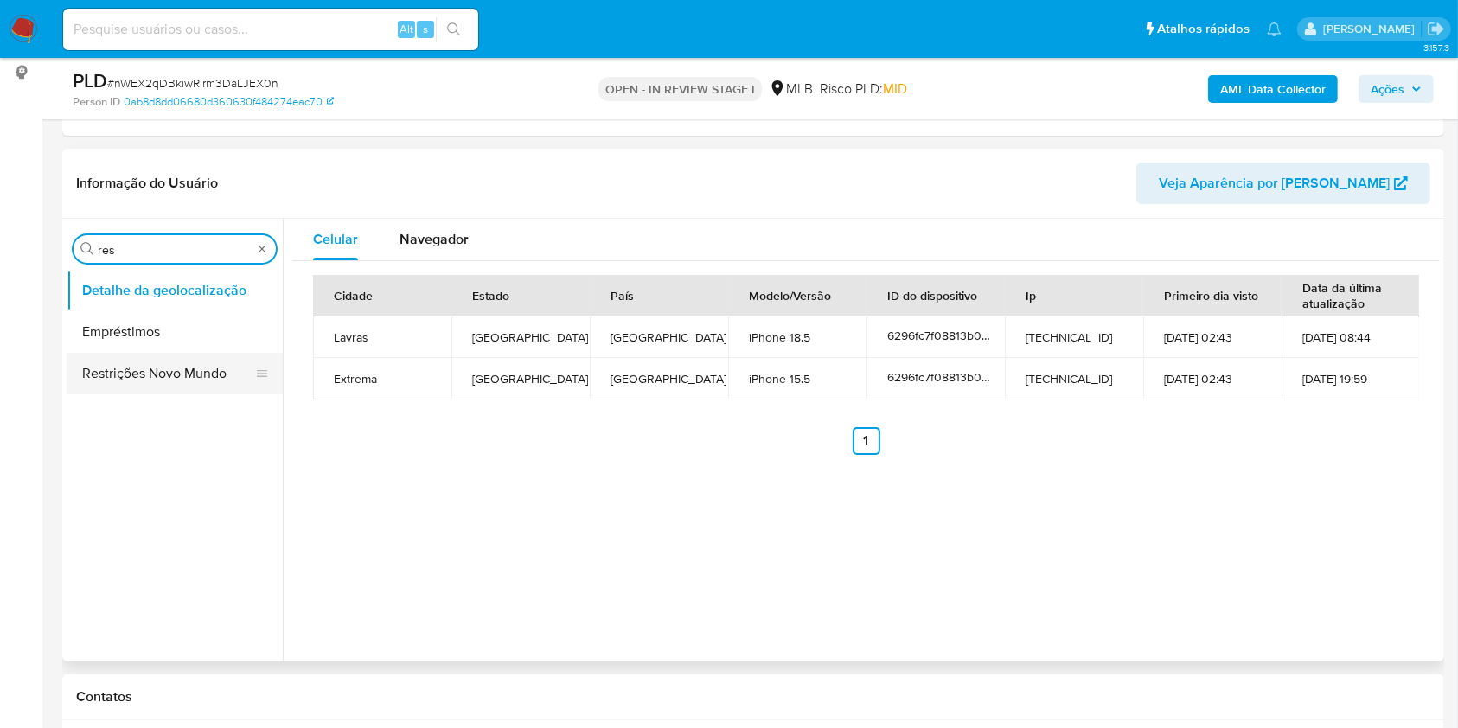
type input "res"
click at [118, 376] on button "Restrições Novo Mundo" at bounding box center [168, 374] width 202 height 42
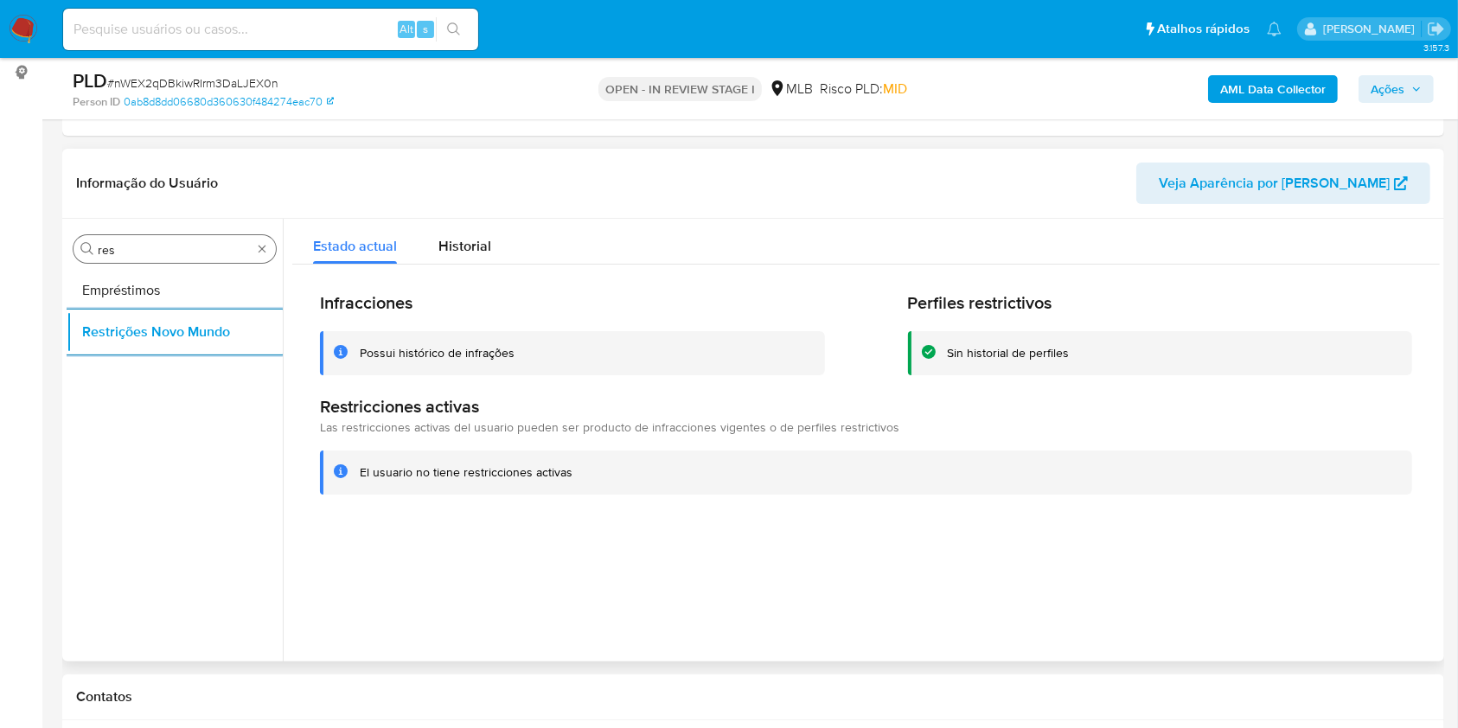
click at [111, 252] on input "res" at bounding box center [175, 250] width 154 height 16
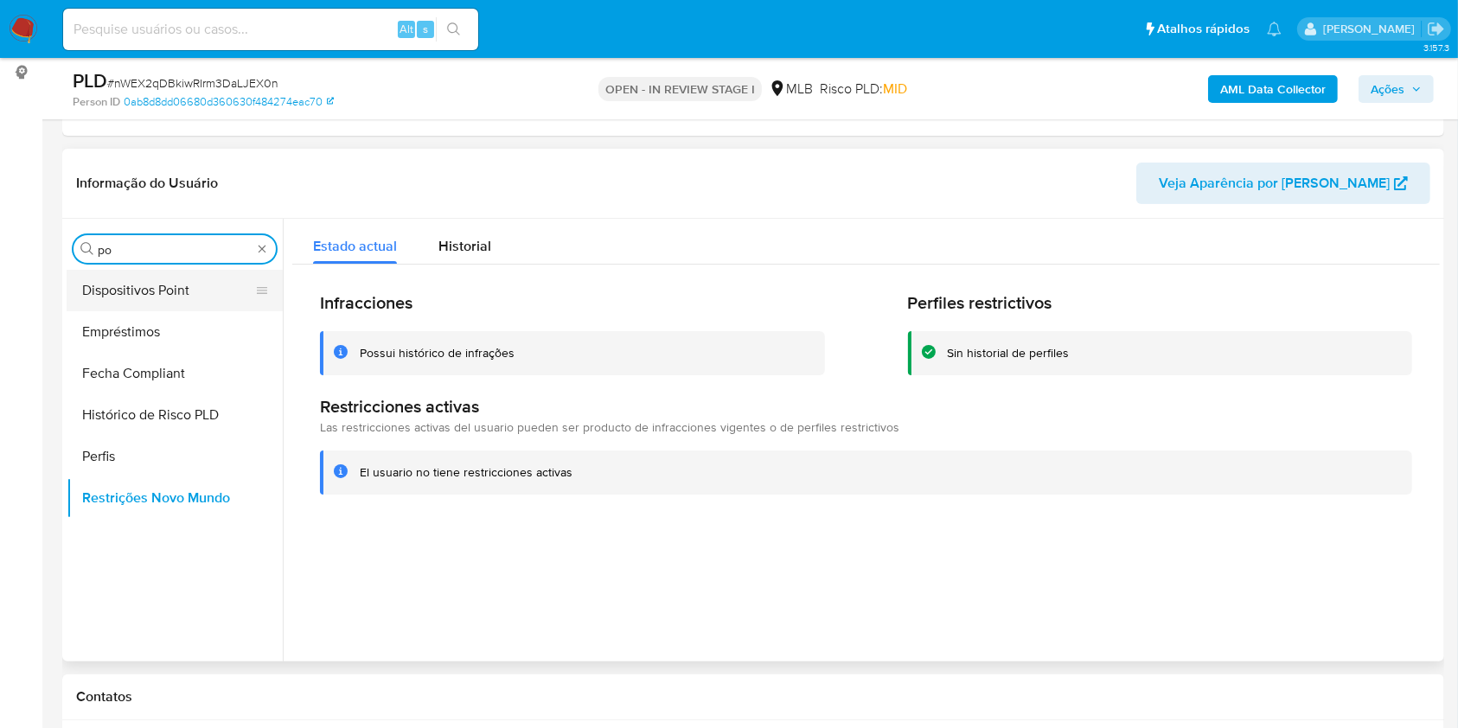
type input "po"
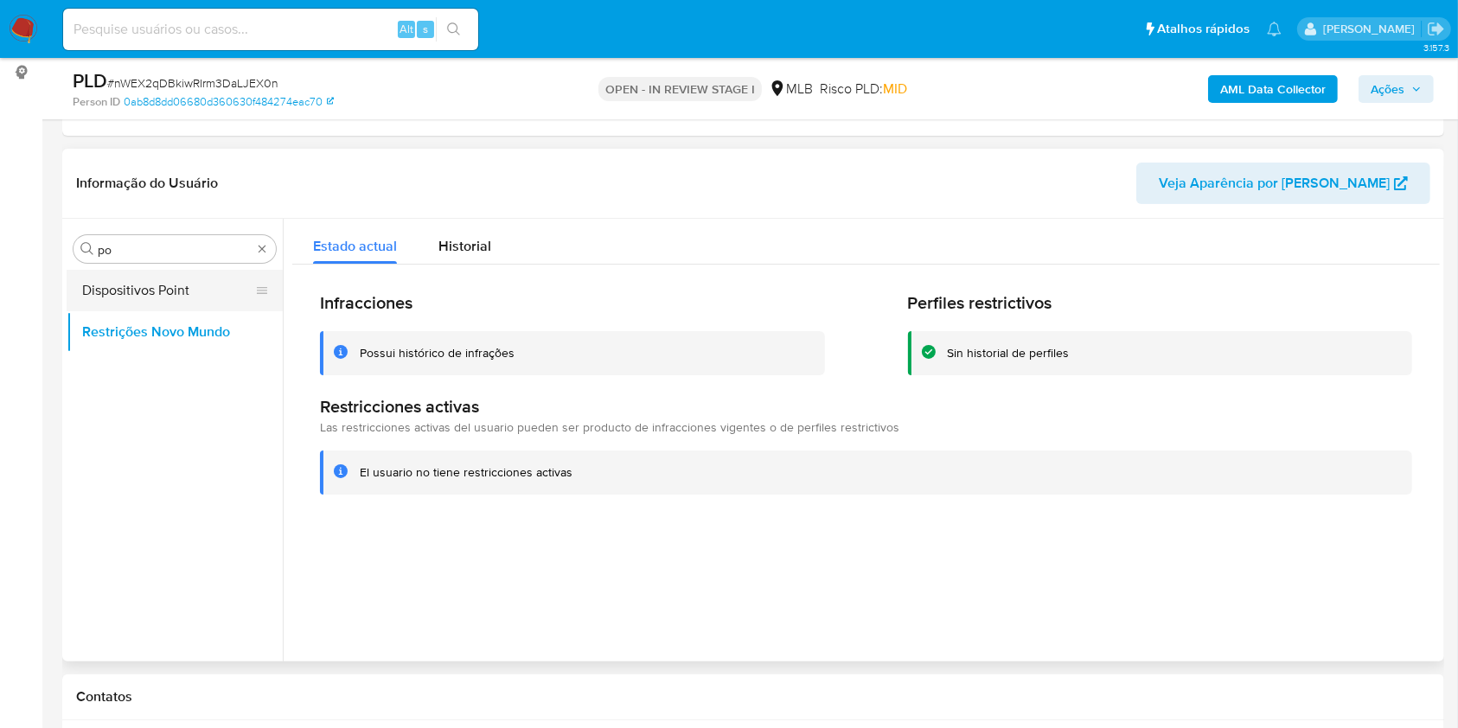
click at [131, 273] on button "Dispositivos Point" at bounding box center [168, 291] width 202 height 42
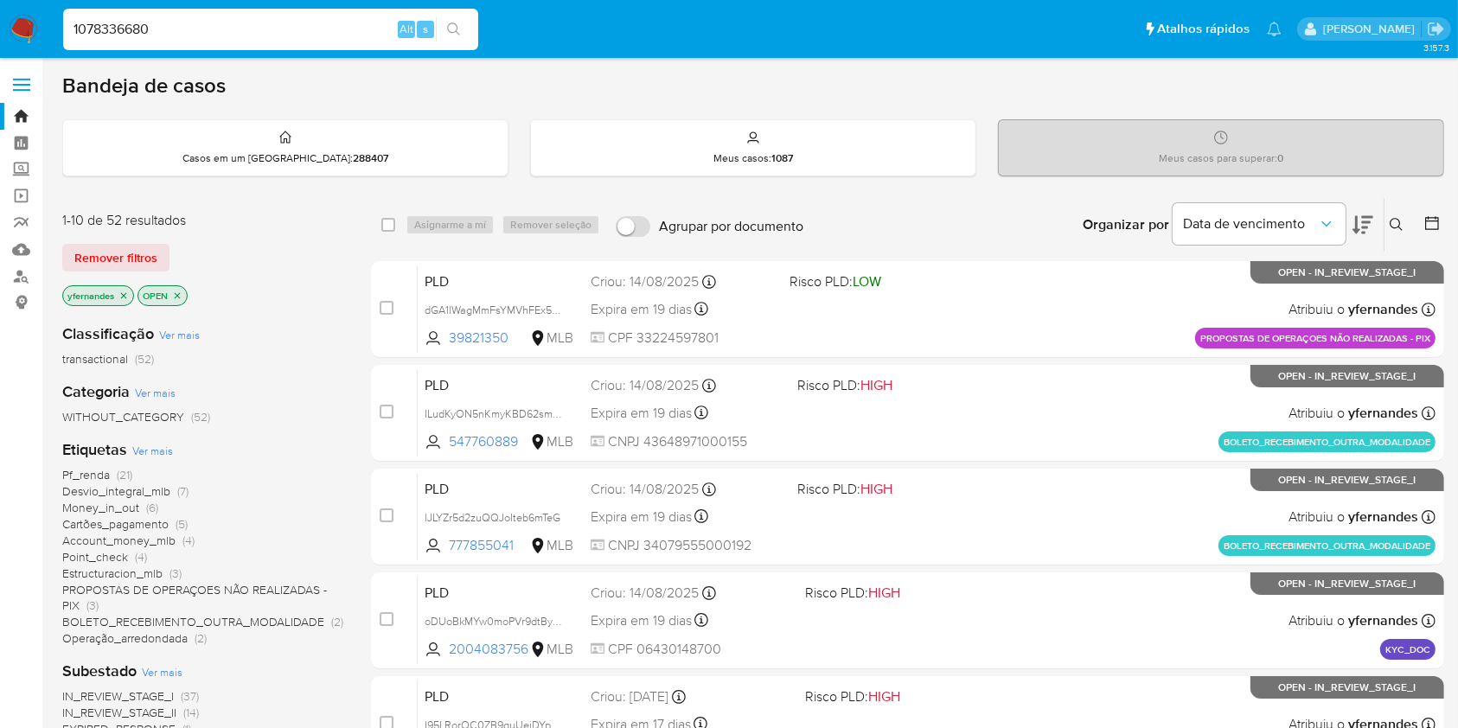
type input "1078336680"
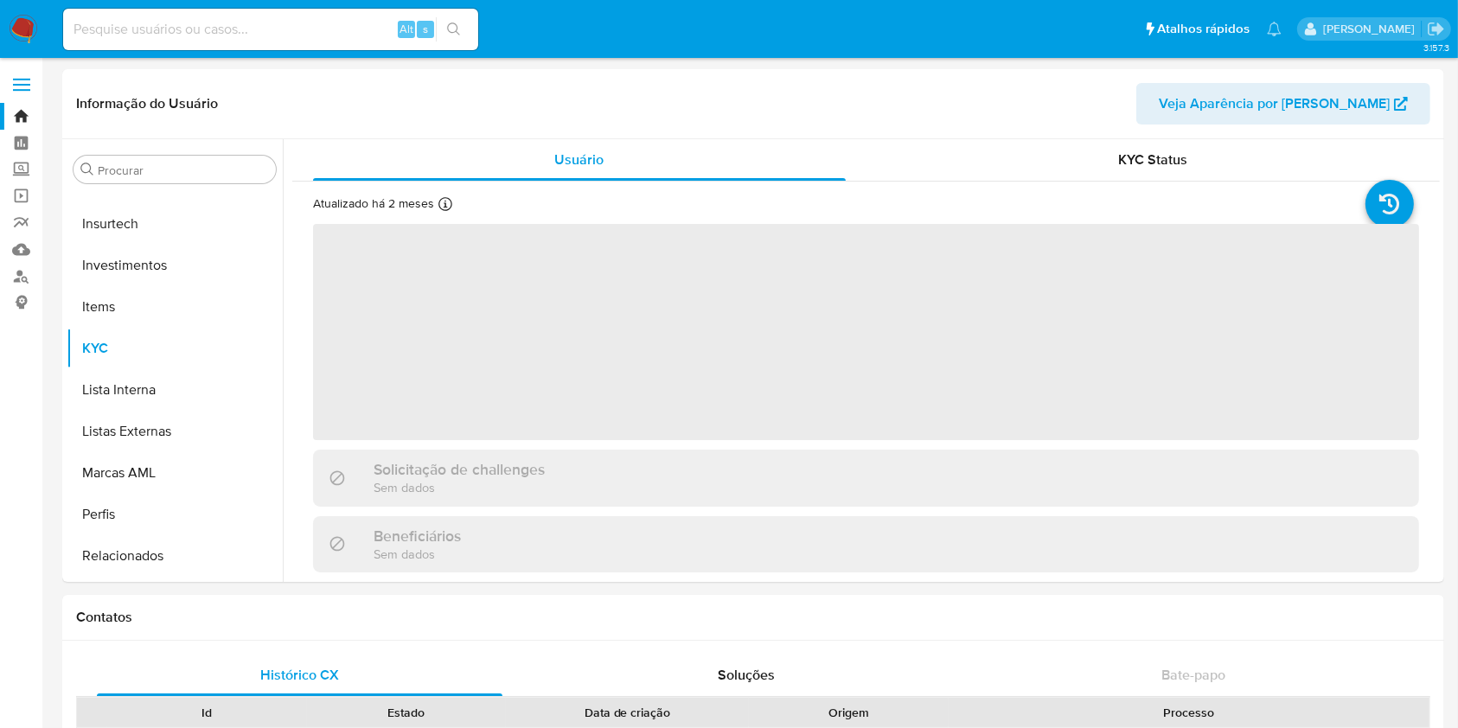
scroll to position [814, 0]
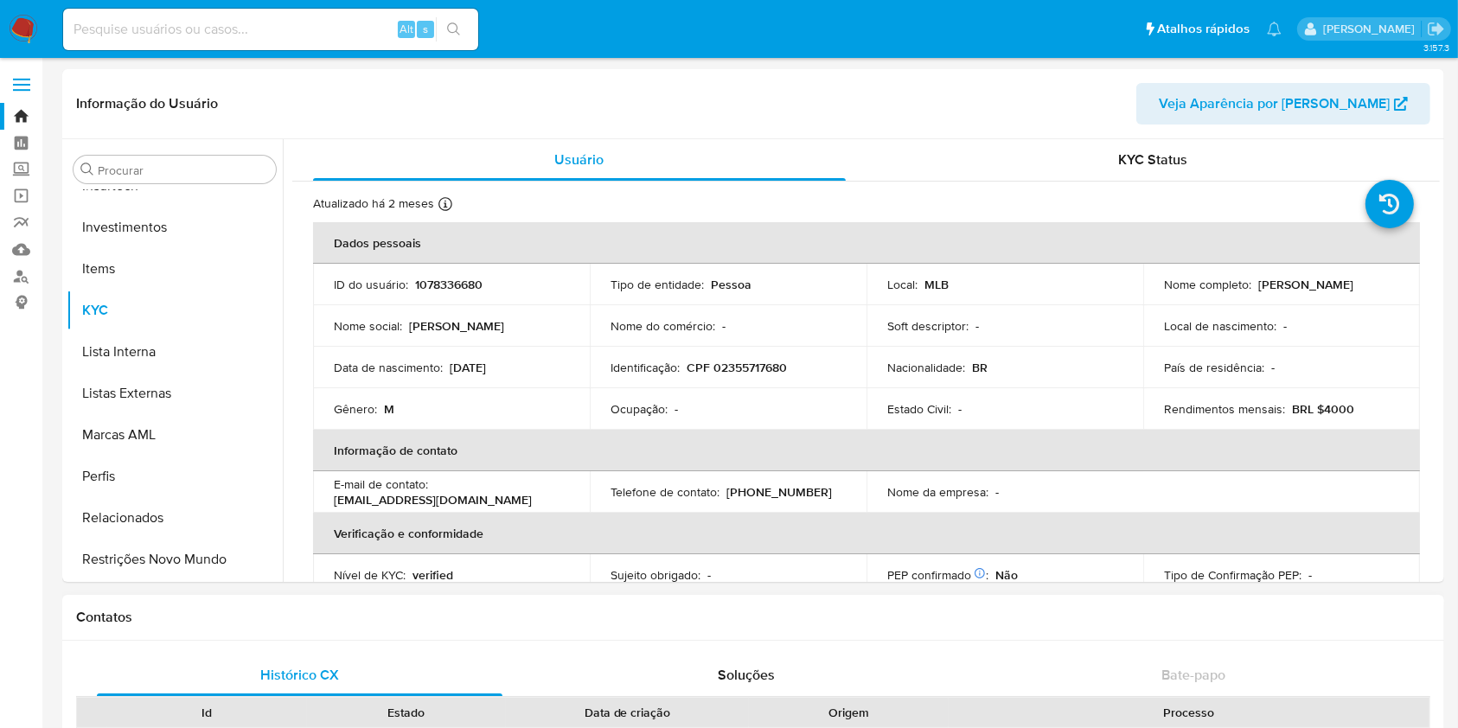
select select "10"
click at [172, 169] on input "Procurar" at bounding box center [183, 171] width 171 height 16
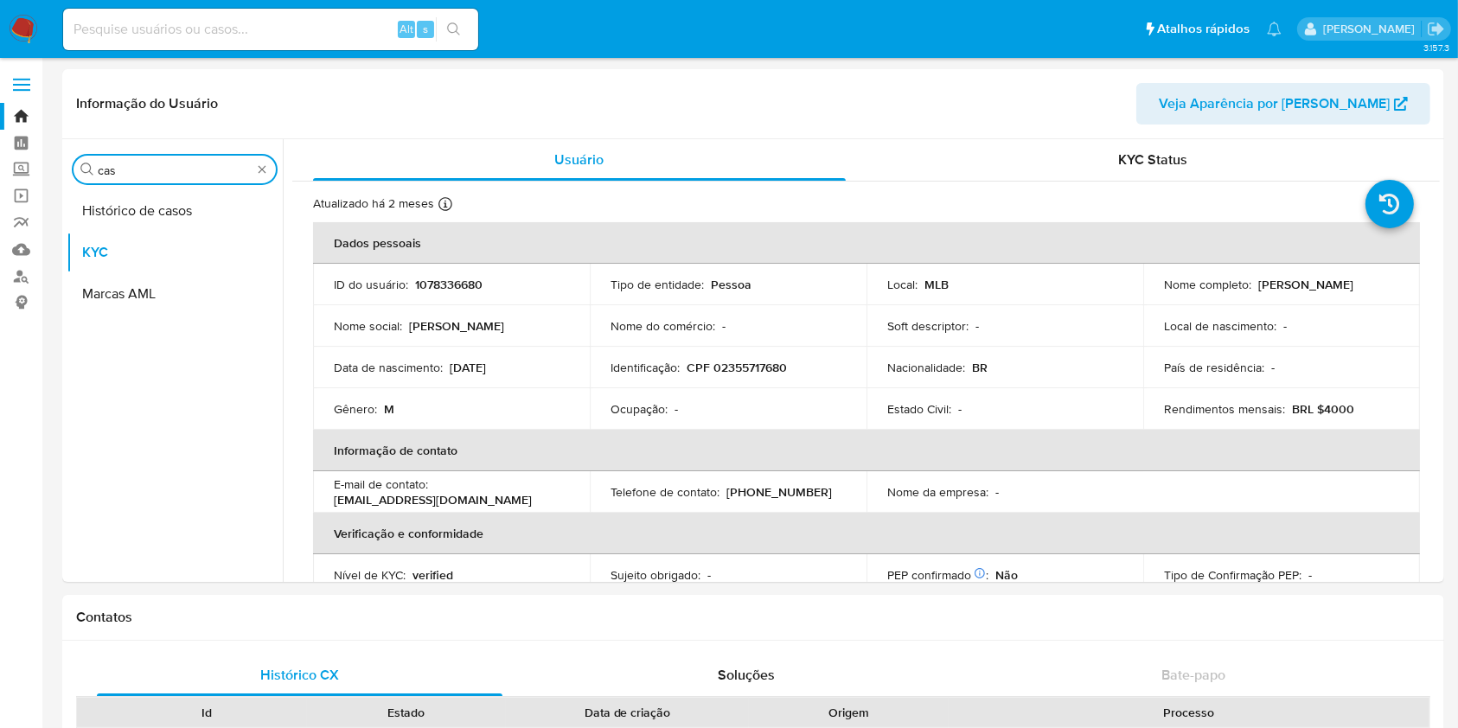
scroll to position [0, 0]
type input "cas"
click at [137, 215] on button "Histórico de casos" at bounding box center [168, 211] width 202 height 42
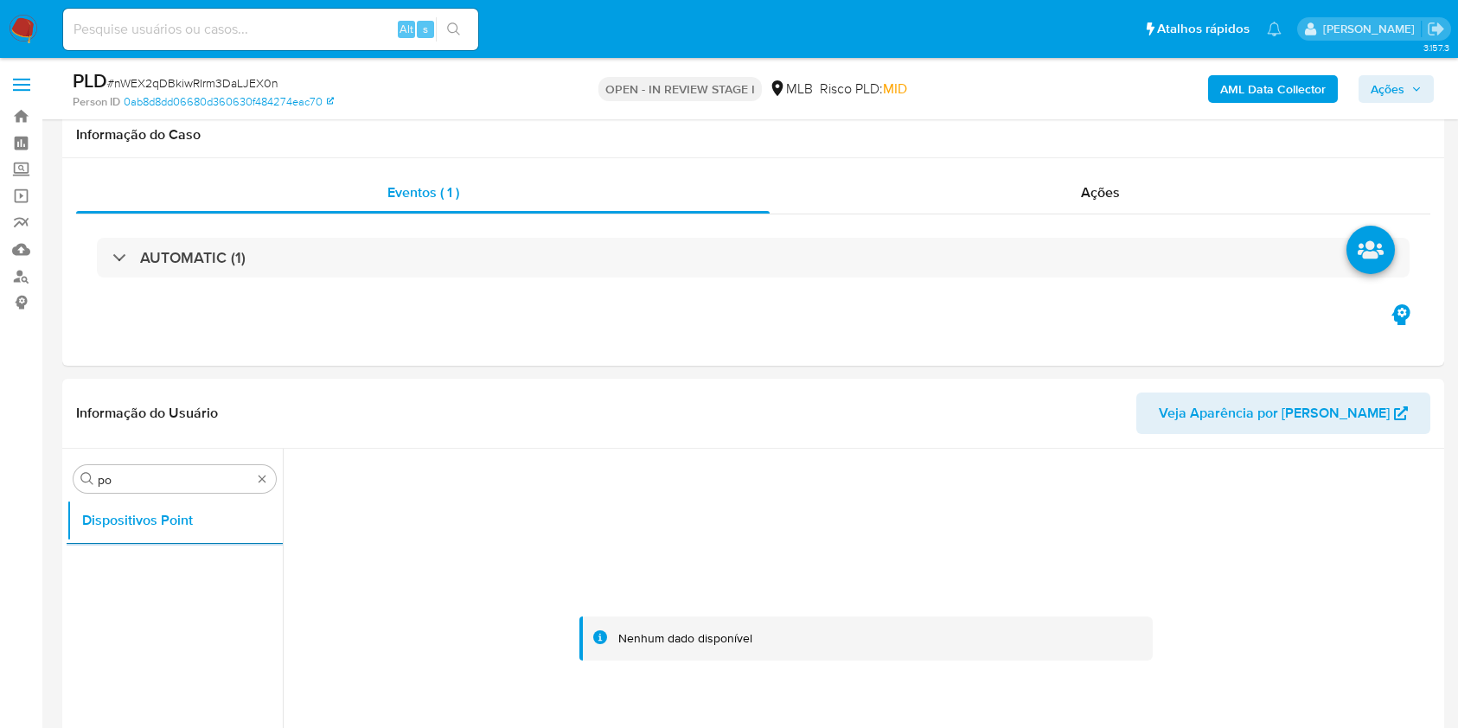
select select "10"
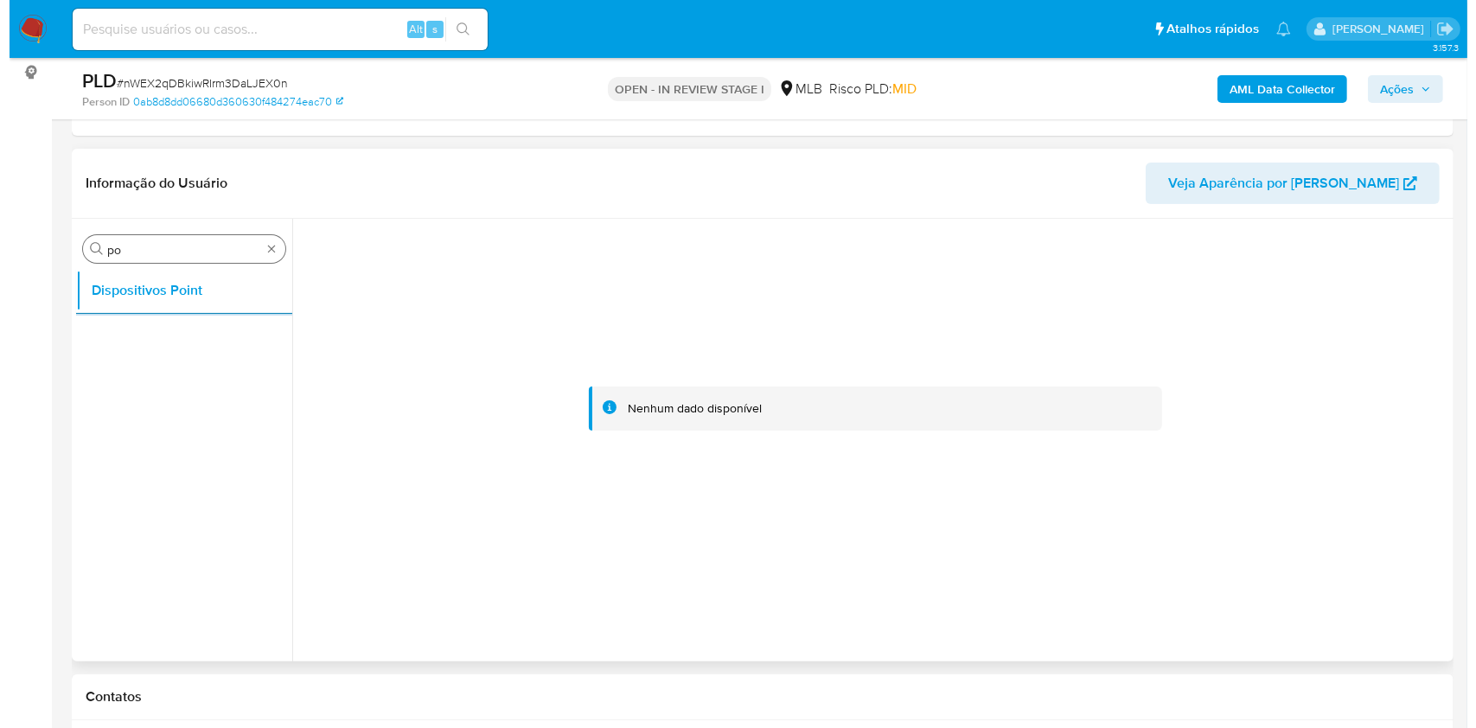
scroll to position [230, 0]
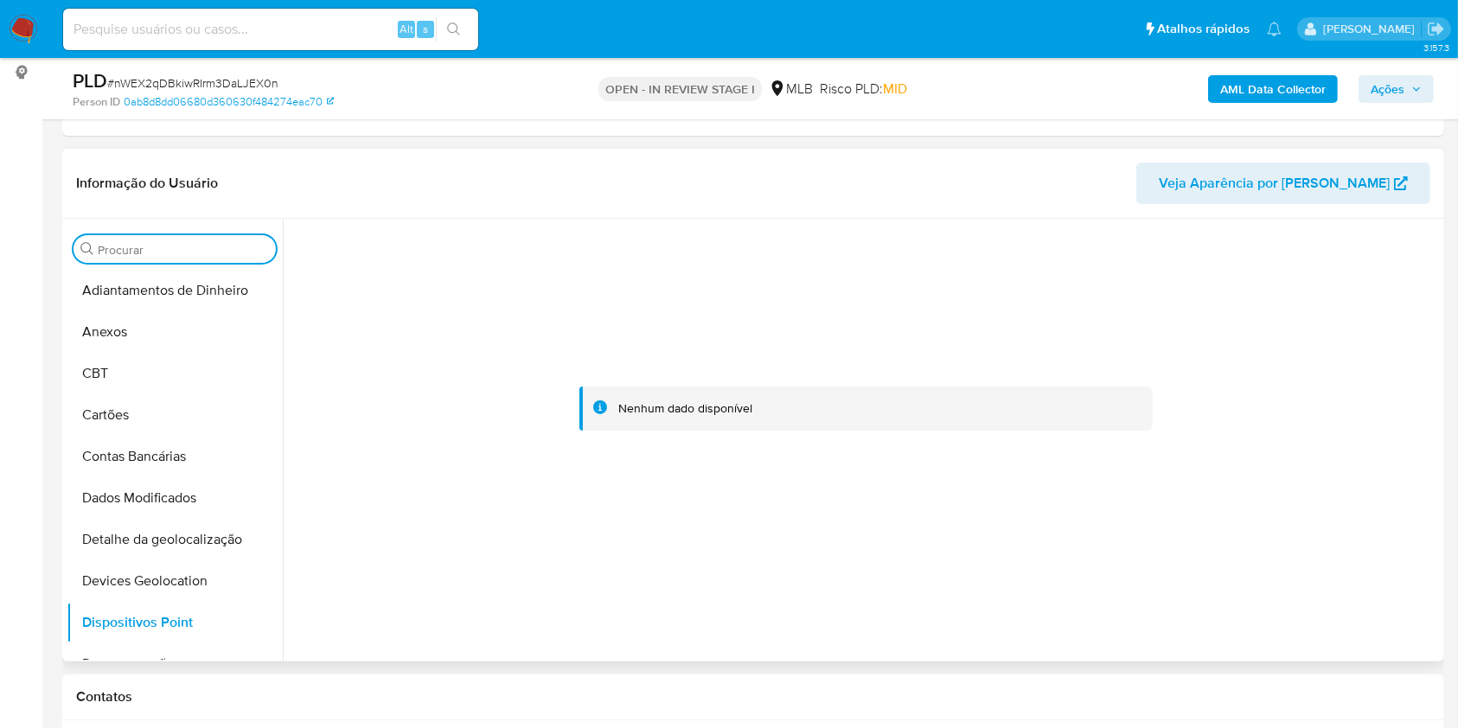
click at [177, 331] on button "Anexos" at bounding box center [175, 332] width 216 height 42
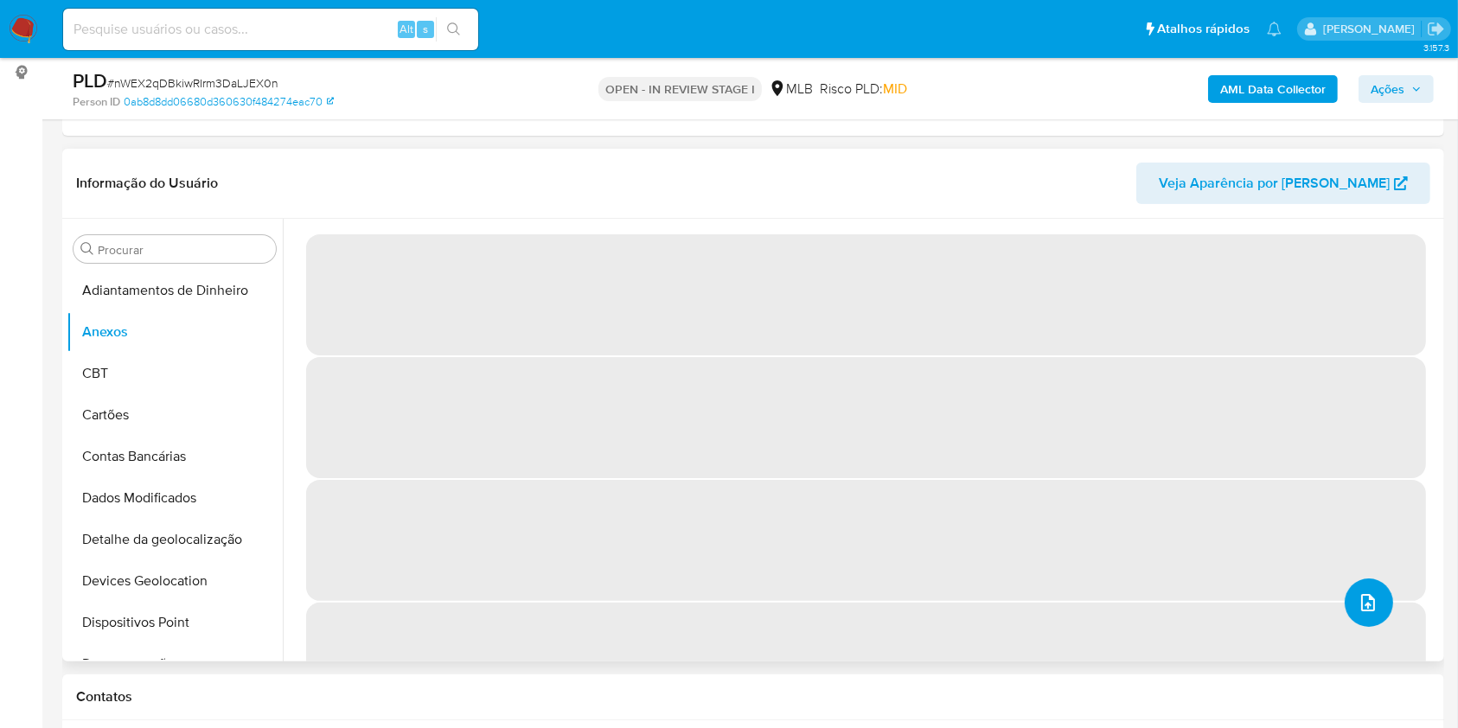
click at [1366, 607] on icon "upload-file" at bounding box center [1368, 602] width 14 height 17
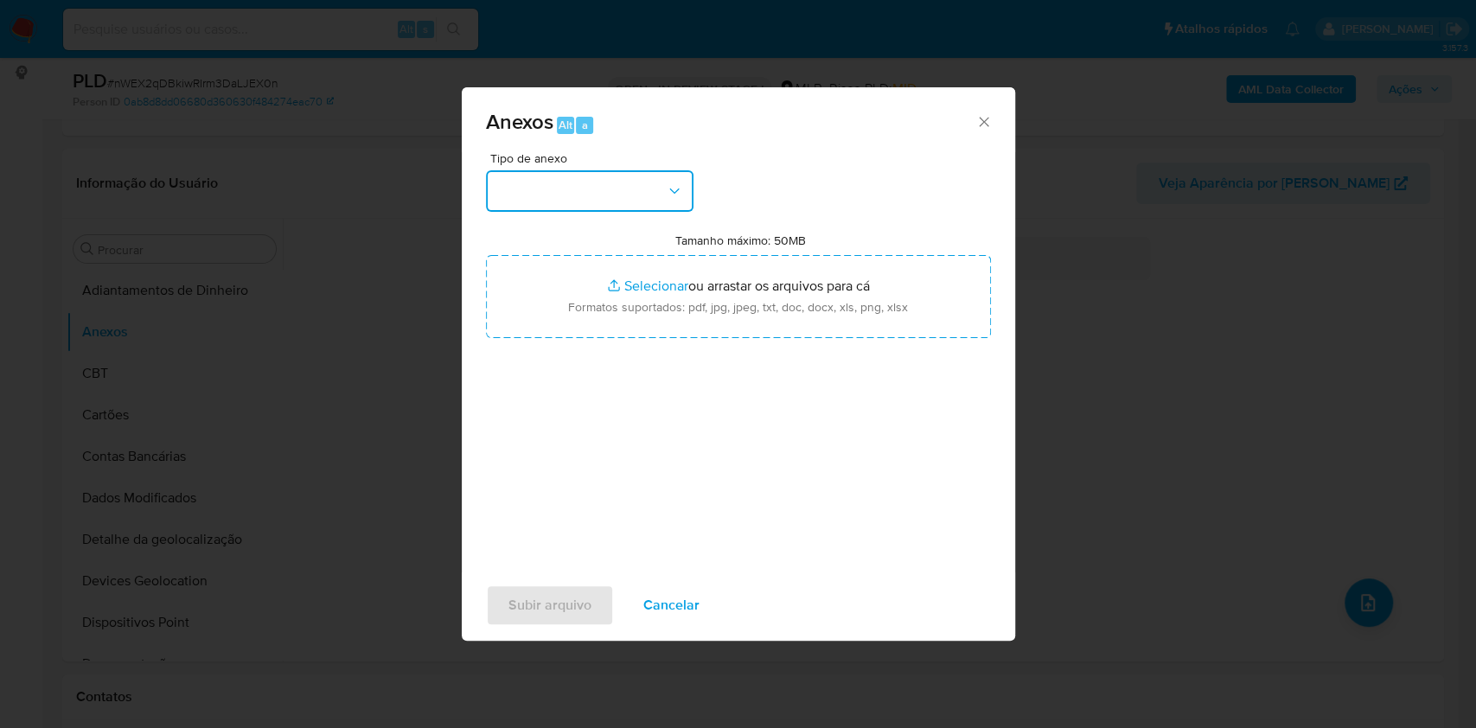
click at [584, 187] on button "button" at bounding box center [590, 191] width 208 height 42
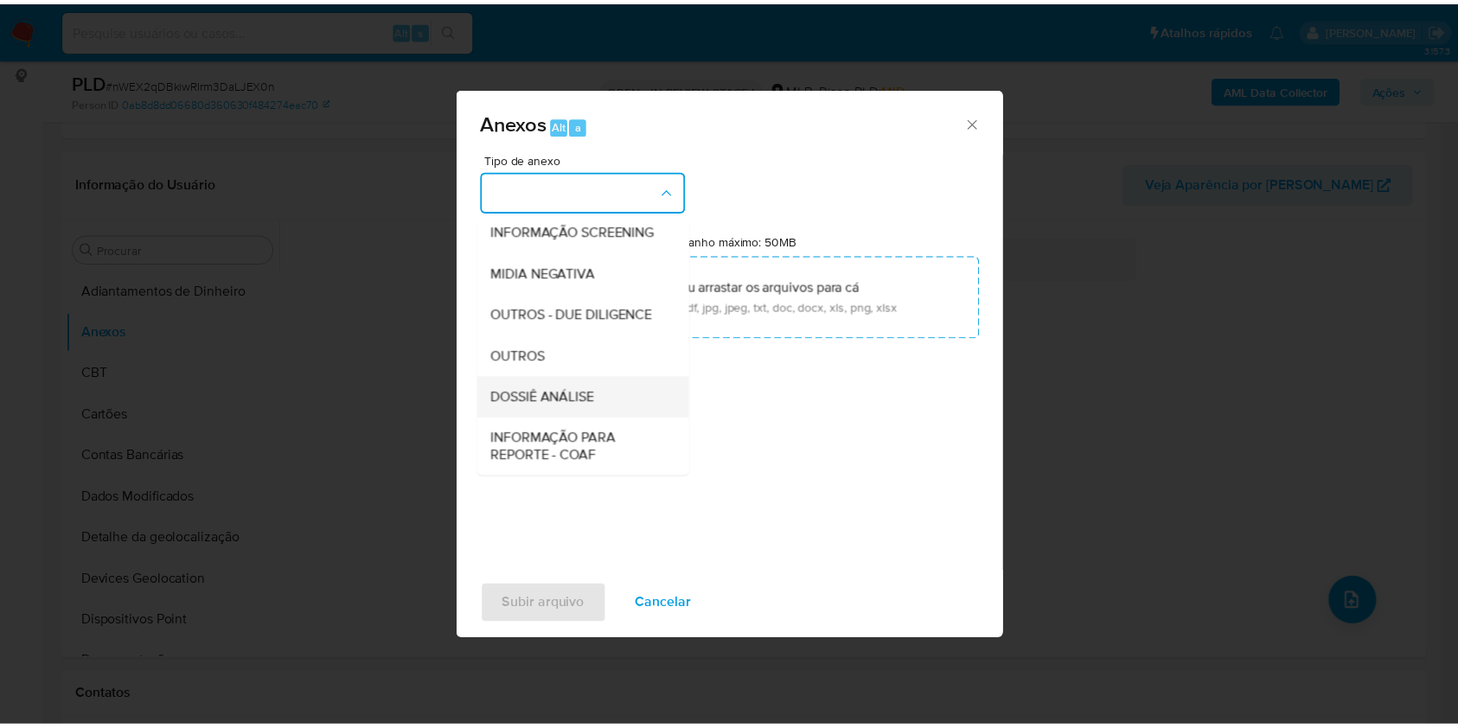
scroll to position [265, 0]
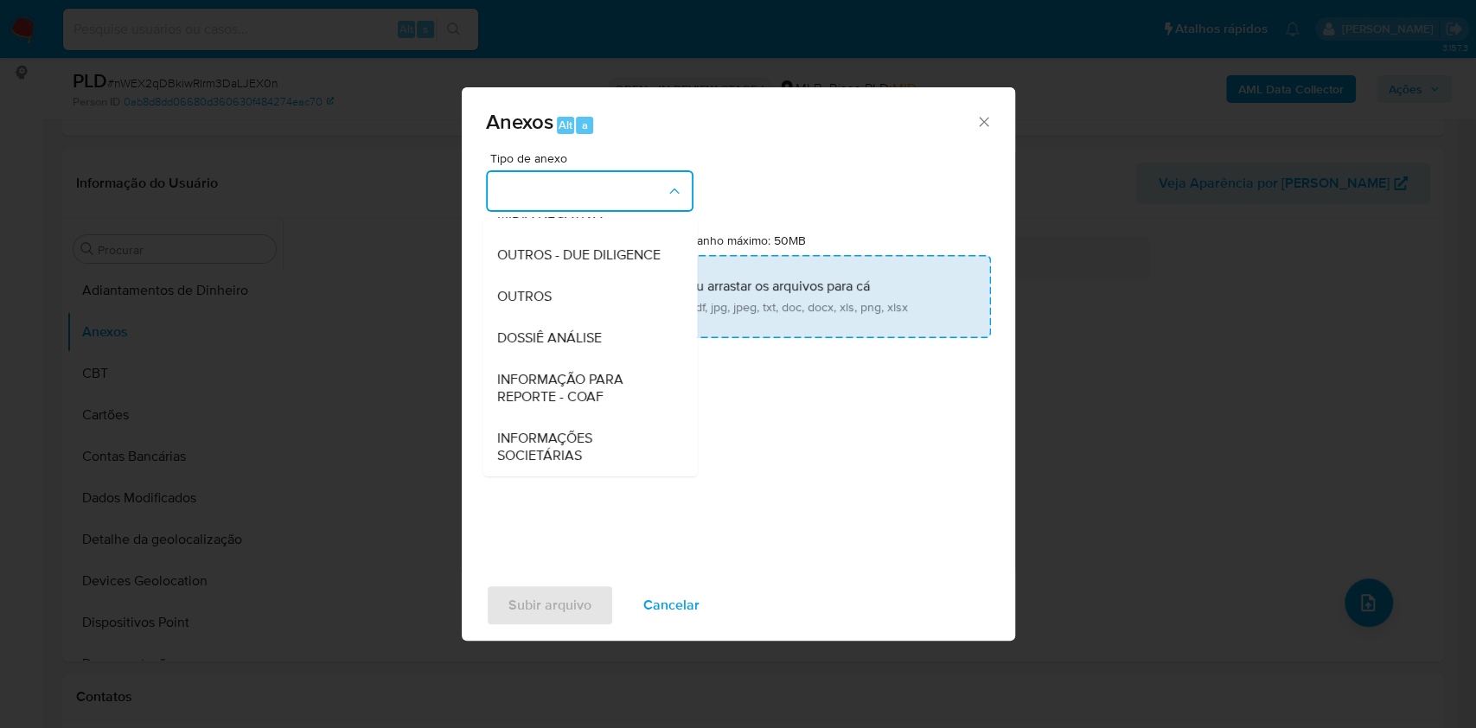
click at [564, 305] on div "OUTROS" at bounding box center [584, 297] width 176 height 42
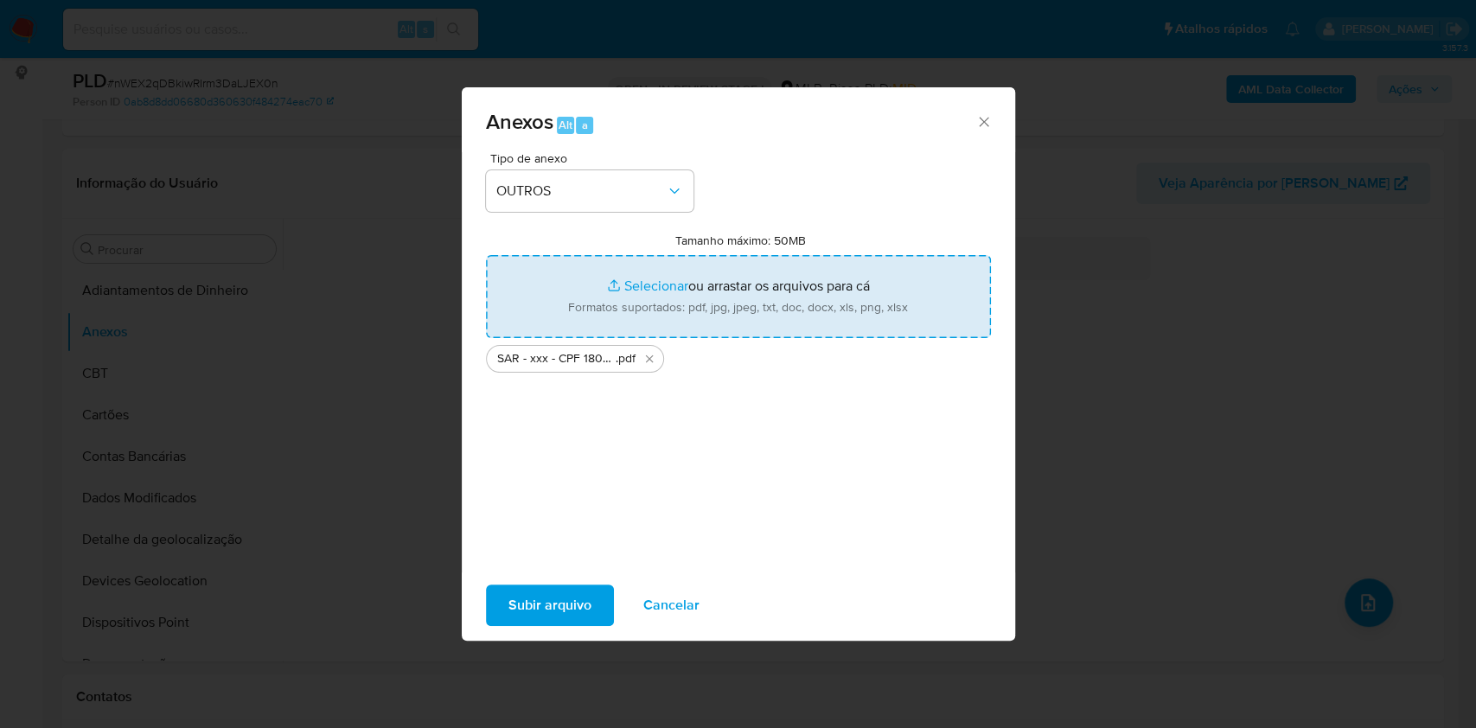
type input "C:\fakepath\Mulan 754868072_2025_09_08_16_56_43.xlsx"
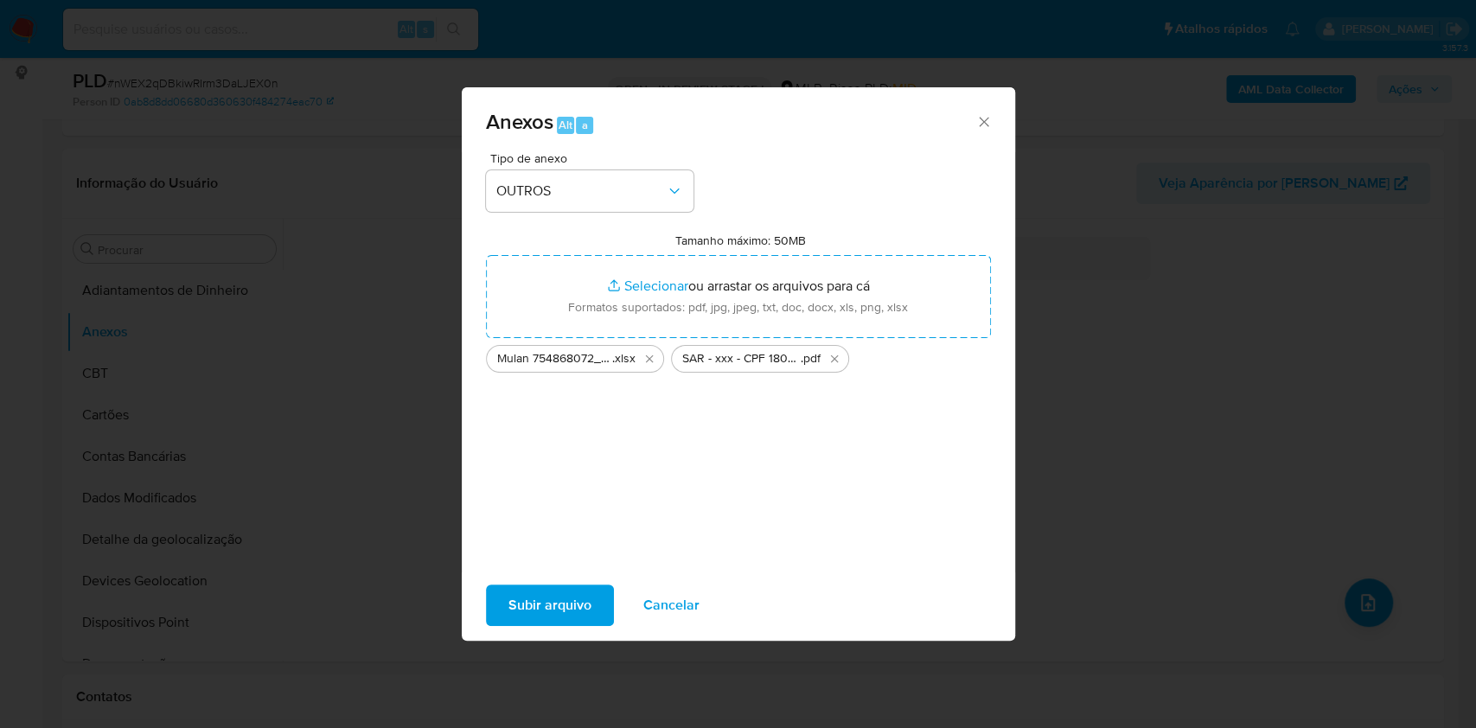
click at [546, 622] on span "Subir arquivo" at bounding box center [549, 605] width 83 height 38
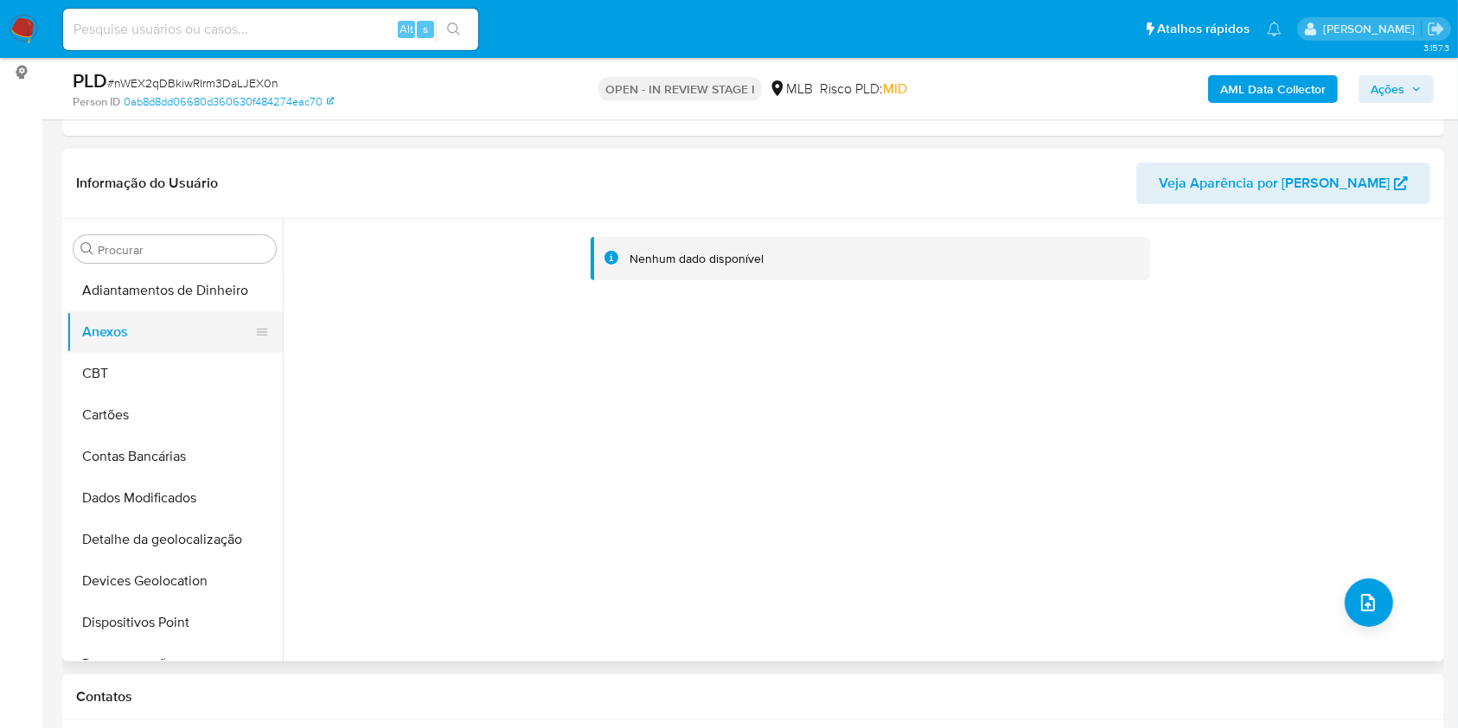
click at [97, 375] on button "CBT" at bounding box center [175, 374] width 216 height 42
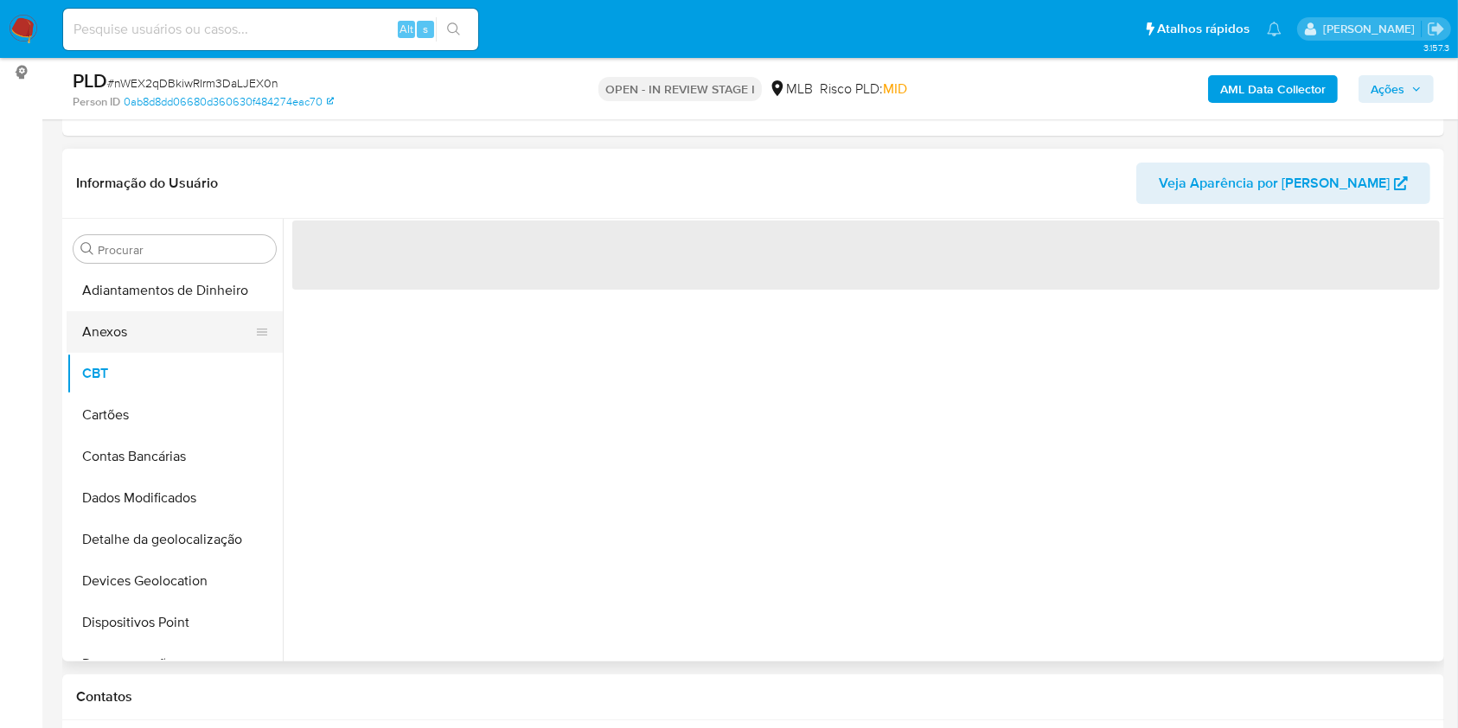
click at [104, 345] on button "Anexos" at bounding box center [168, 332] width 202 height 42
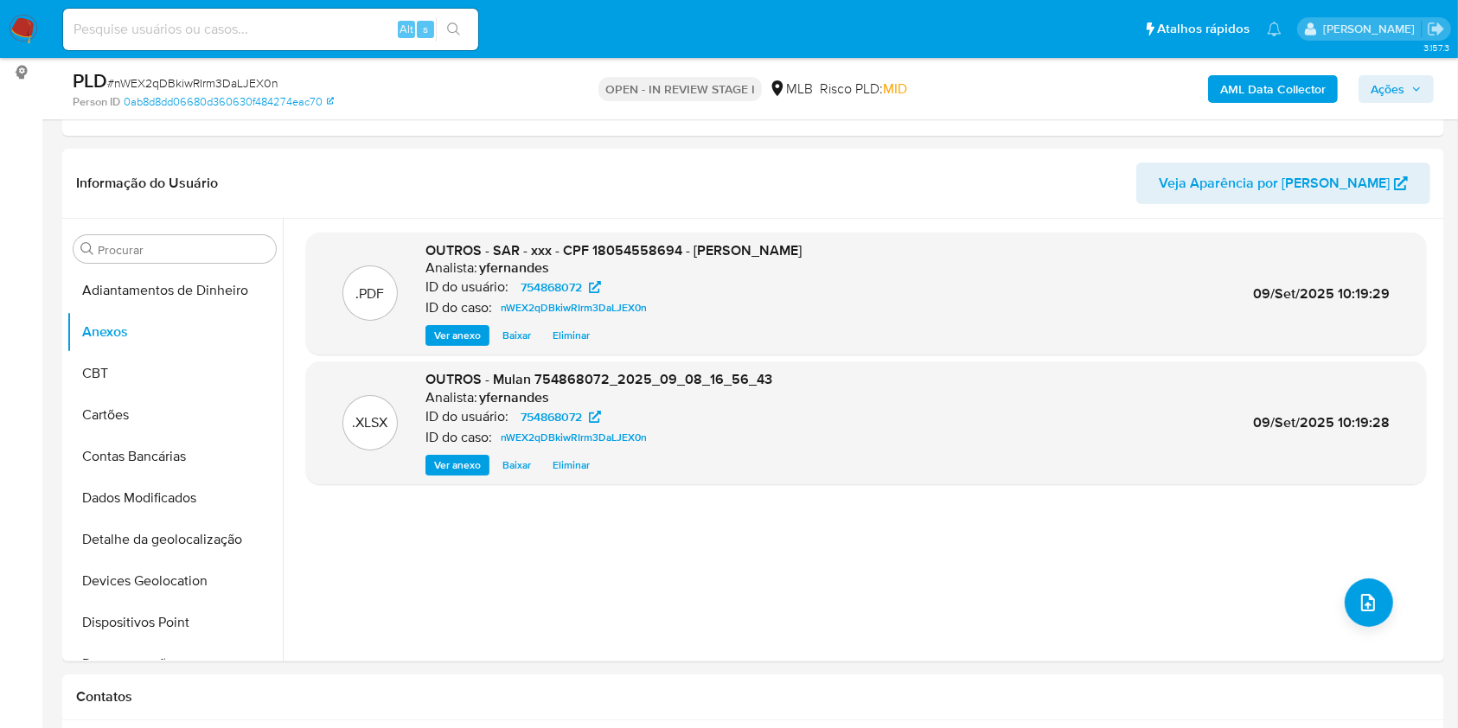
click at [1245, 91] on b "AML Data Collector" at bounding box center [1272, 89] width 105 height 28
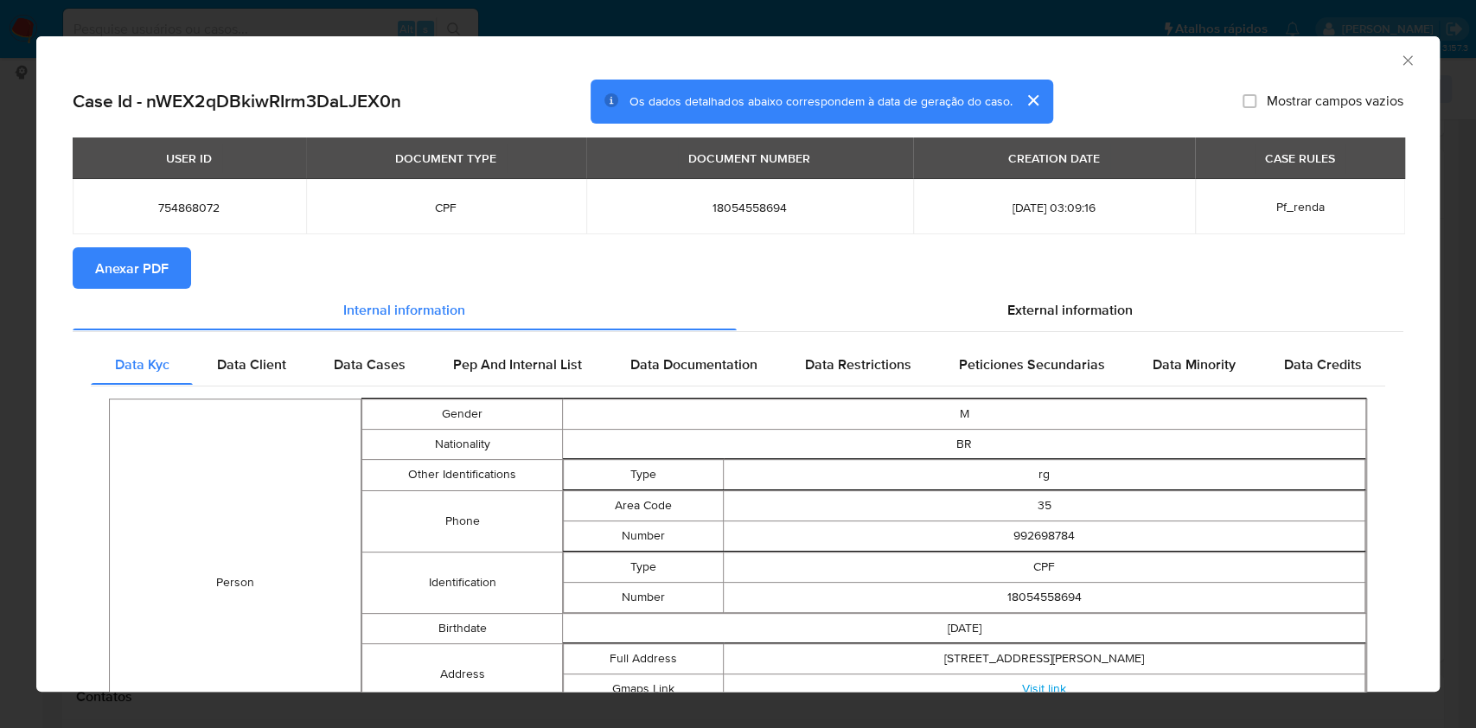
click at [133, 271] on span "Anexar PDF" at bounding box center [131, 268] width 73 height 38
click at [0, 333] on div "AML Data Collector Case Id - nWEX2qDBkiwRIrm3DaLJEX0n Os dados detalhados abaix…" at bounding box center [738, 364] width 1476 height 728
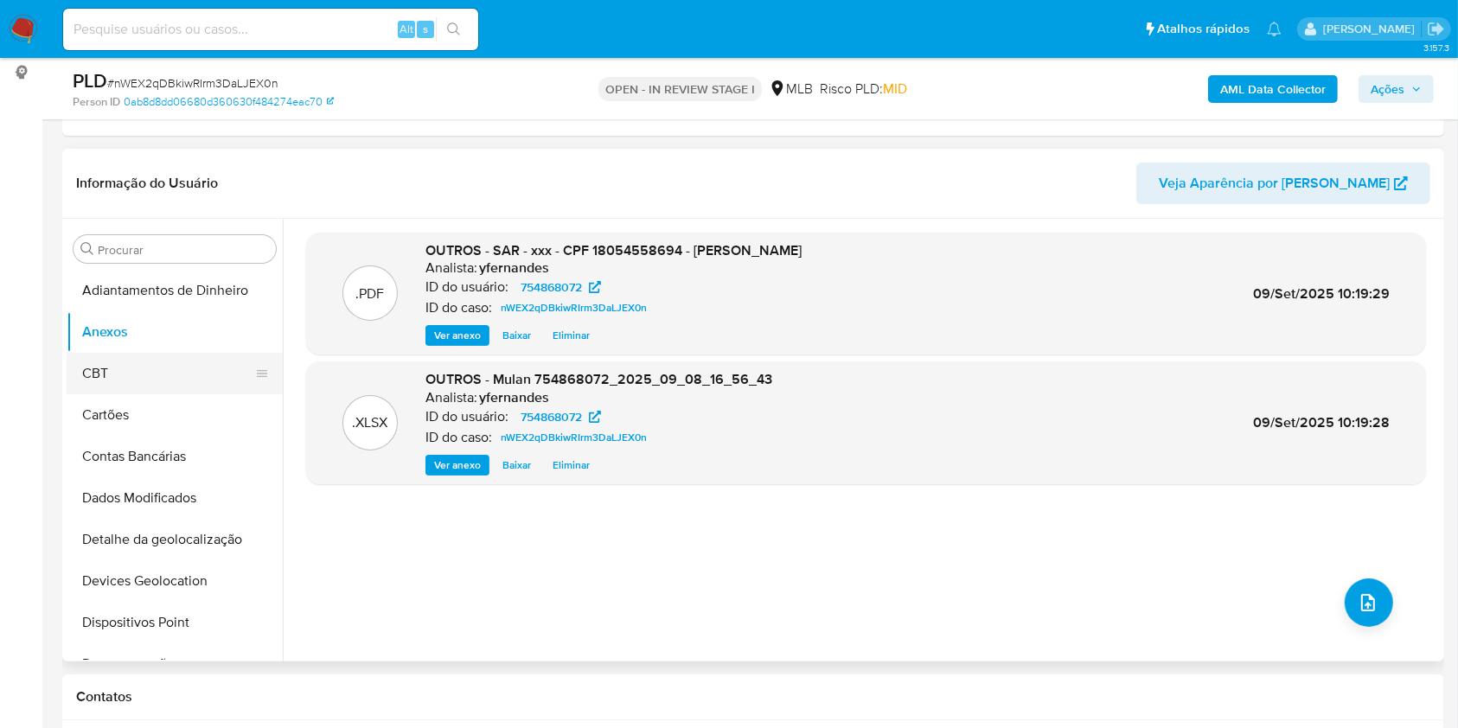
click at [199, 372] on button "CBT" at bounding box center [168, 374] width 202 height 42
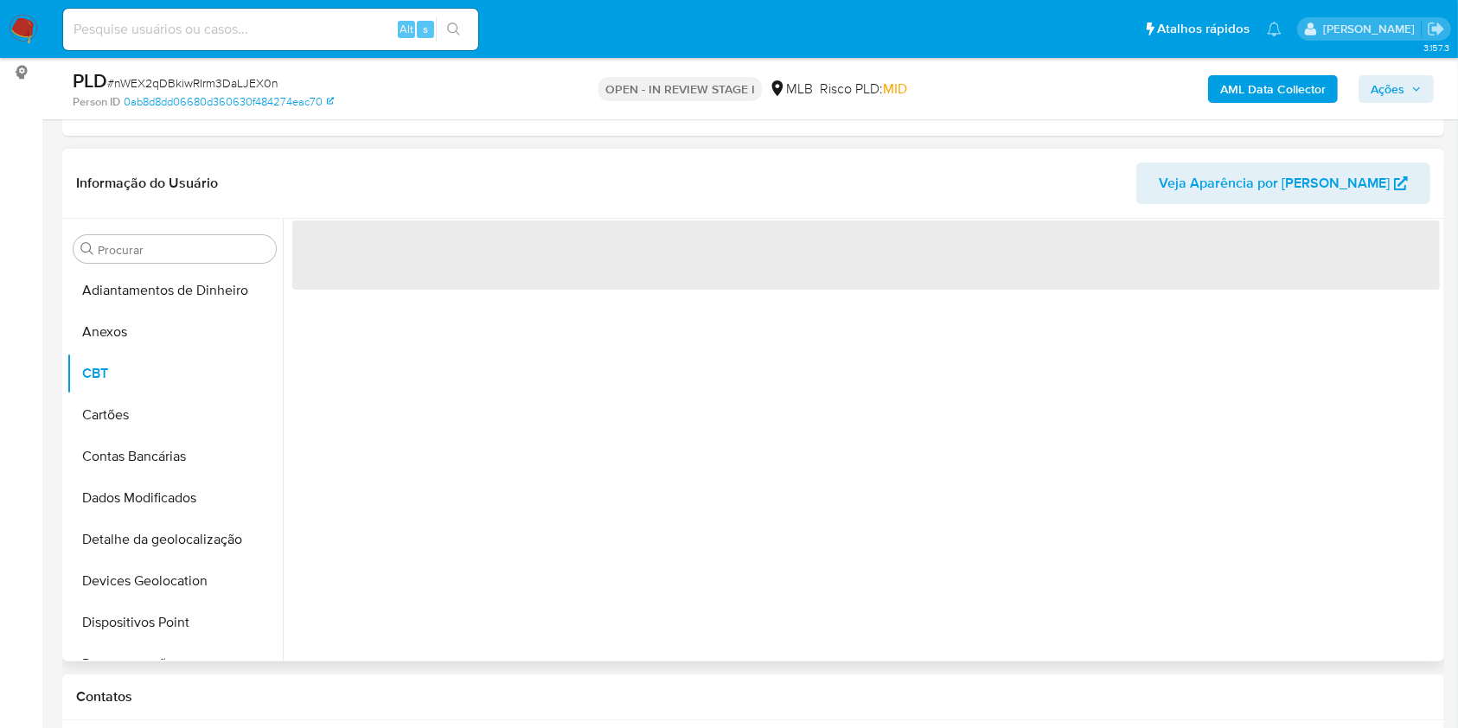
click at [180, 329] on button "Anexos" at bounding box center [175, 332] width 216 height 42
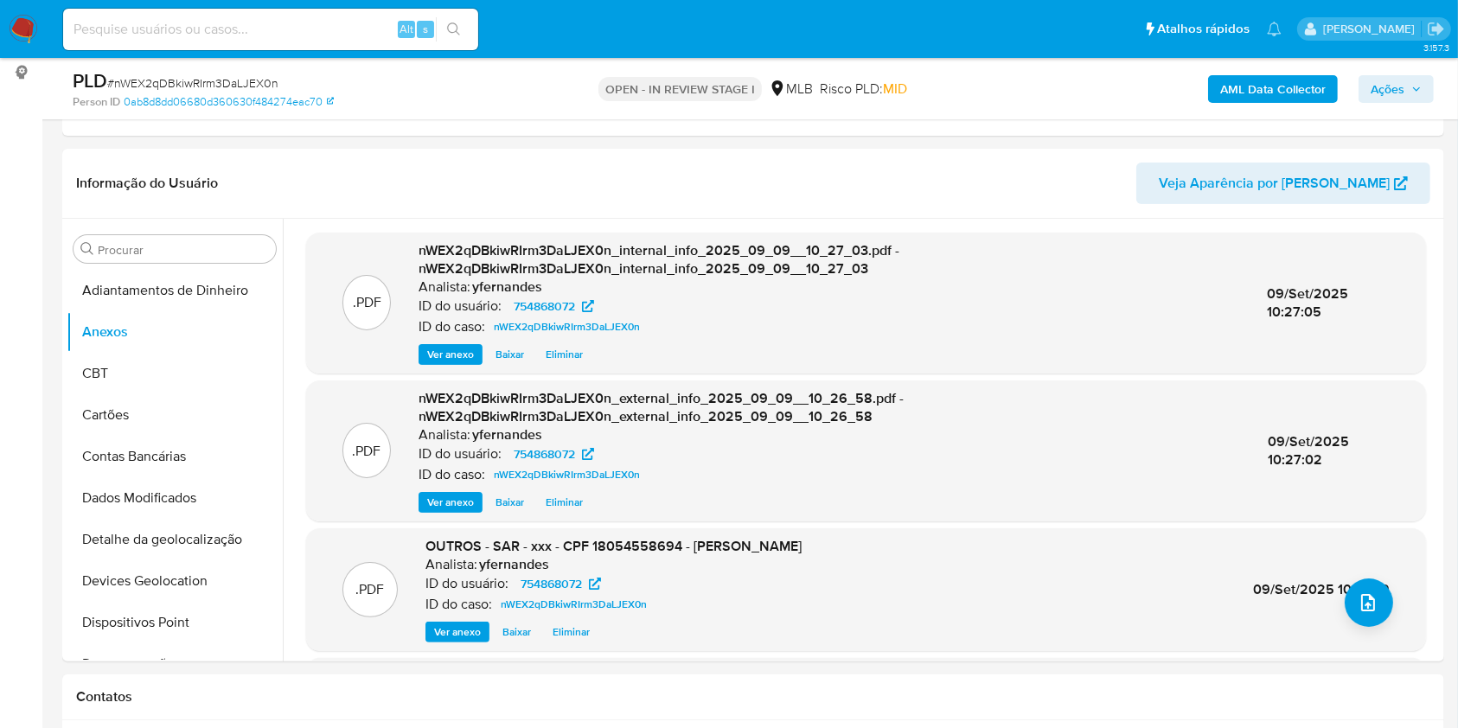
click at [1399, 80] on span "Ações" at bounding box center [1387, 89] width 34 height 28
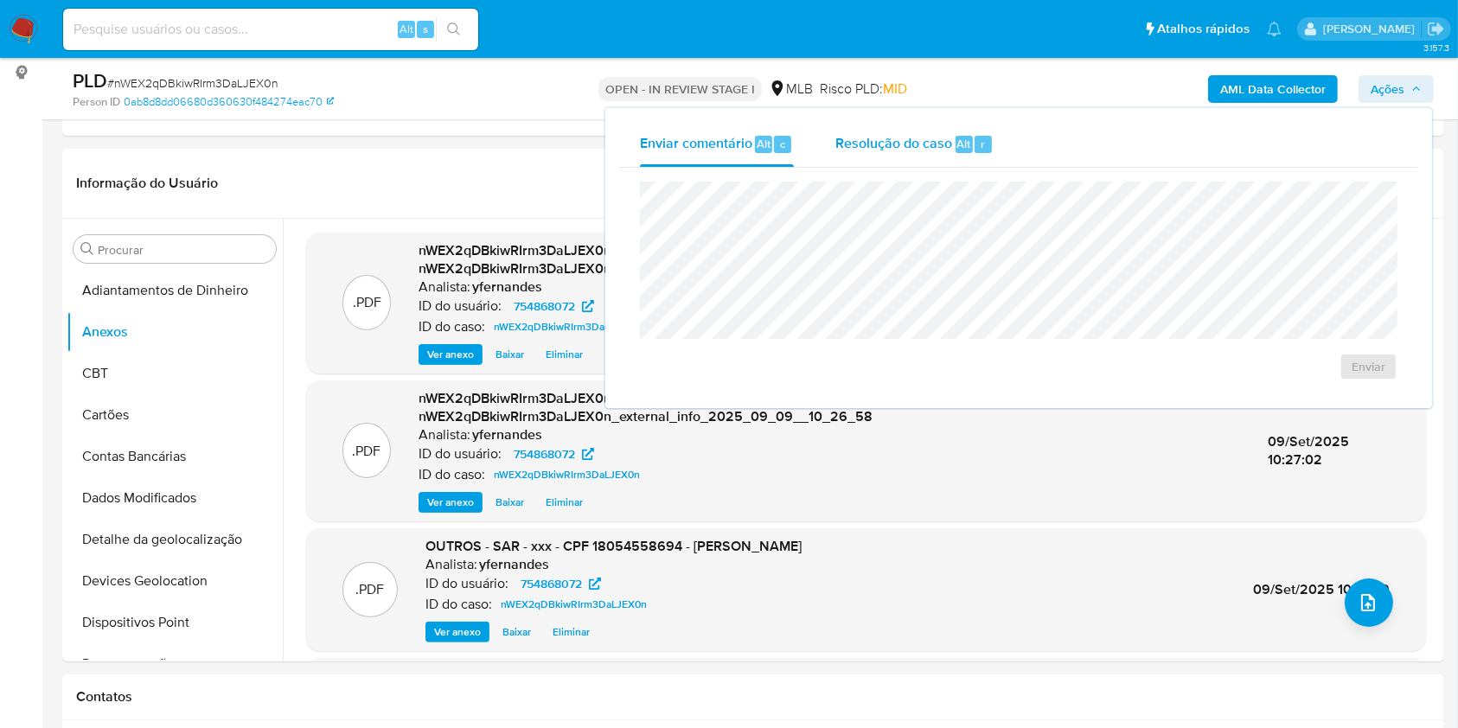
click at [878, 137] on span "Resolução do caso" at bounding box center [893, 143] width 117 height 20
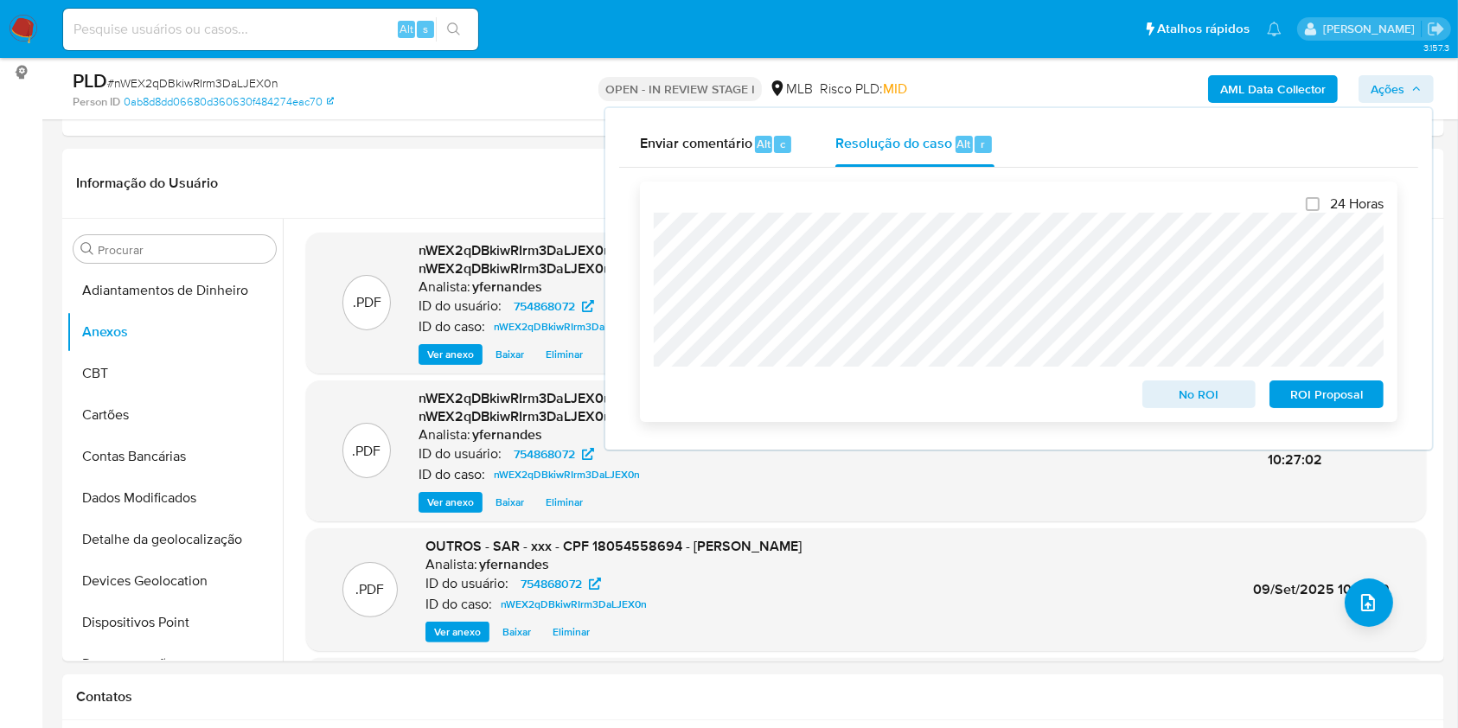
click at [1376, 402] on button "ROI Proposal" at bounding box center [1326, 394] width 114 height 28
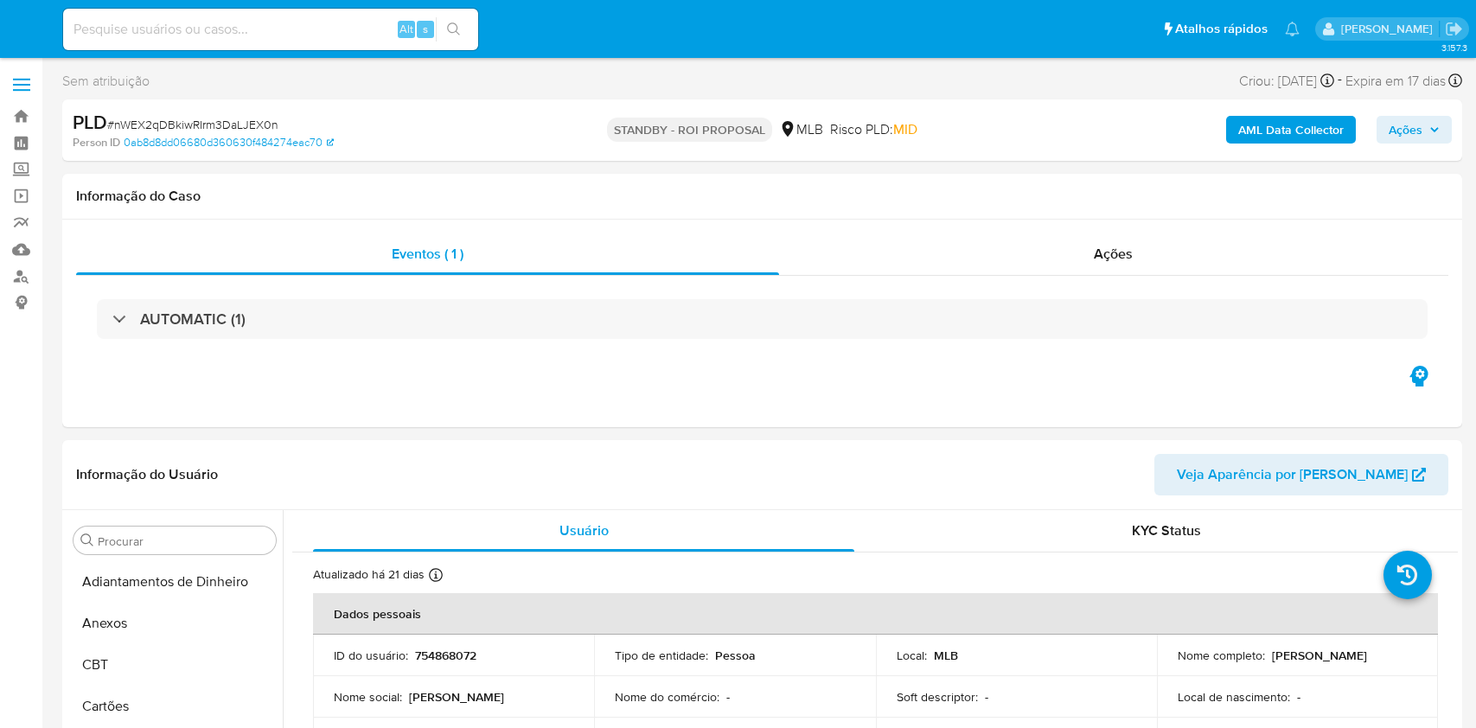
select select "10"
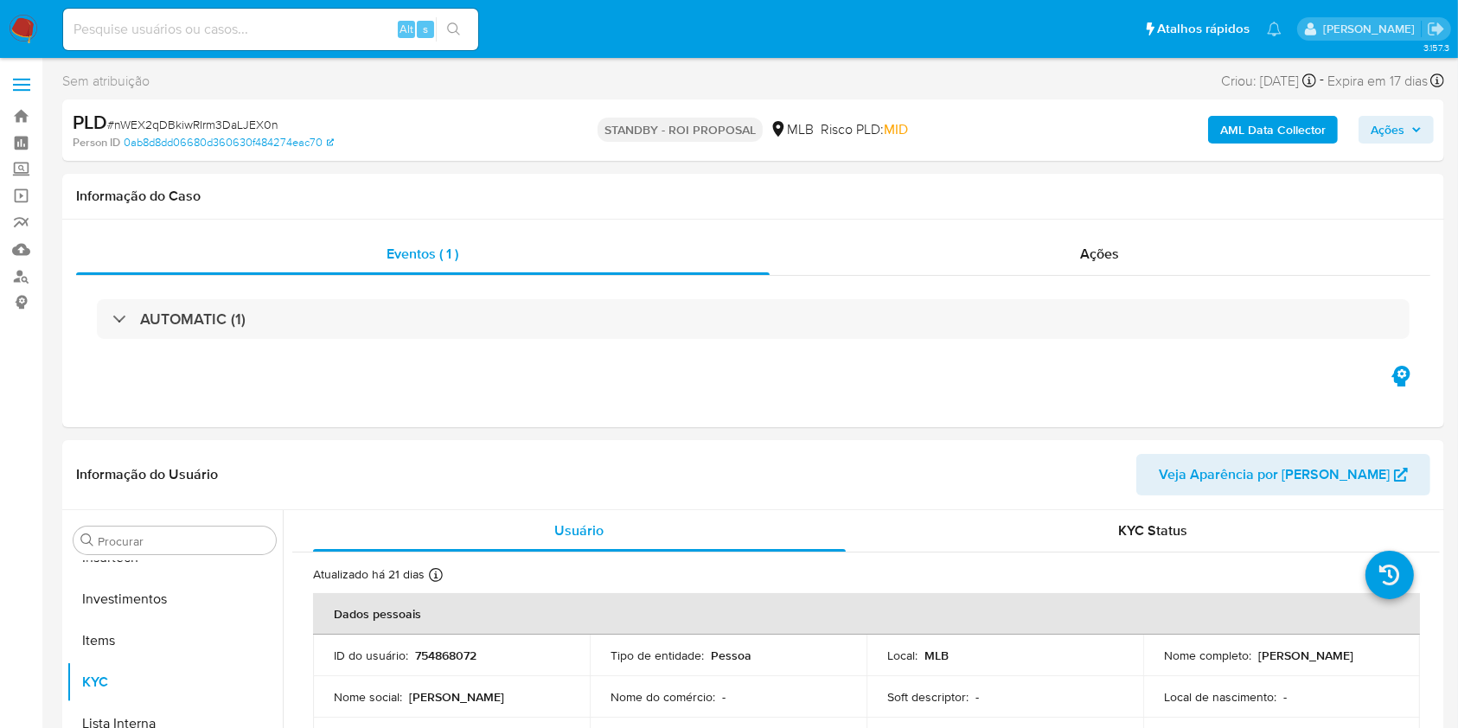
scroll to position [814, 0]
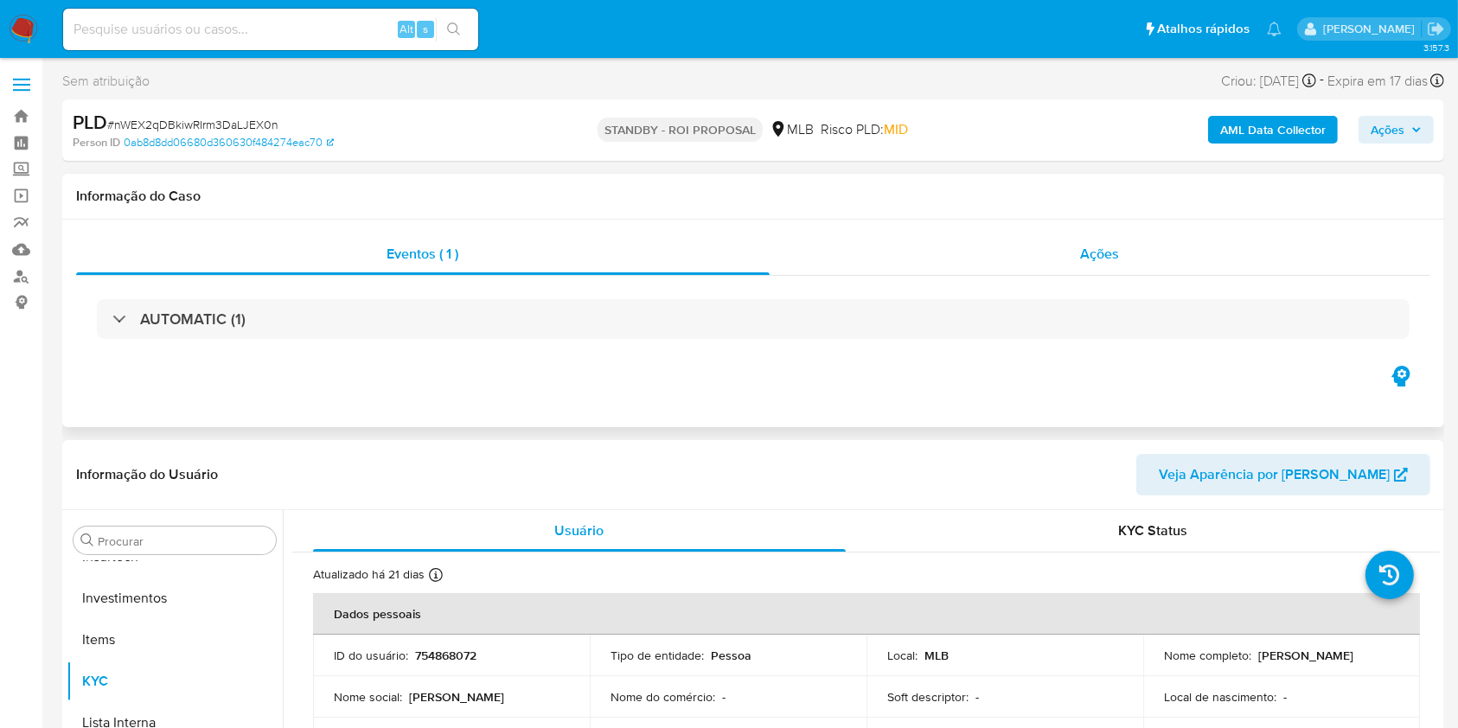
click at [1044, 250] on div "Ações" at bounding box center [1100, 254] width 661 height 42
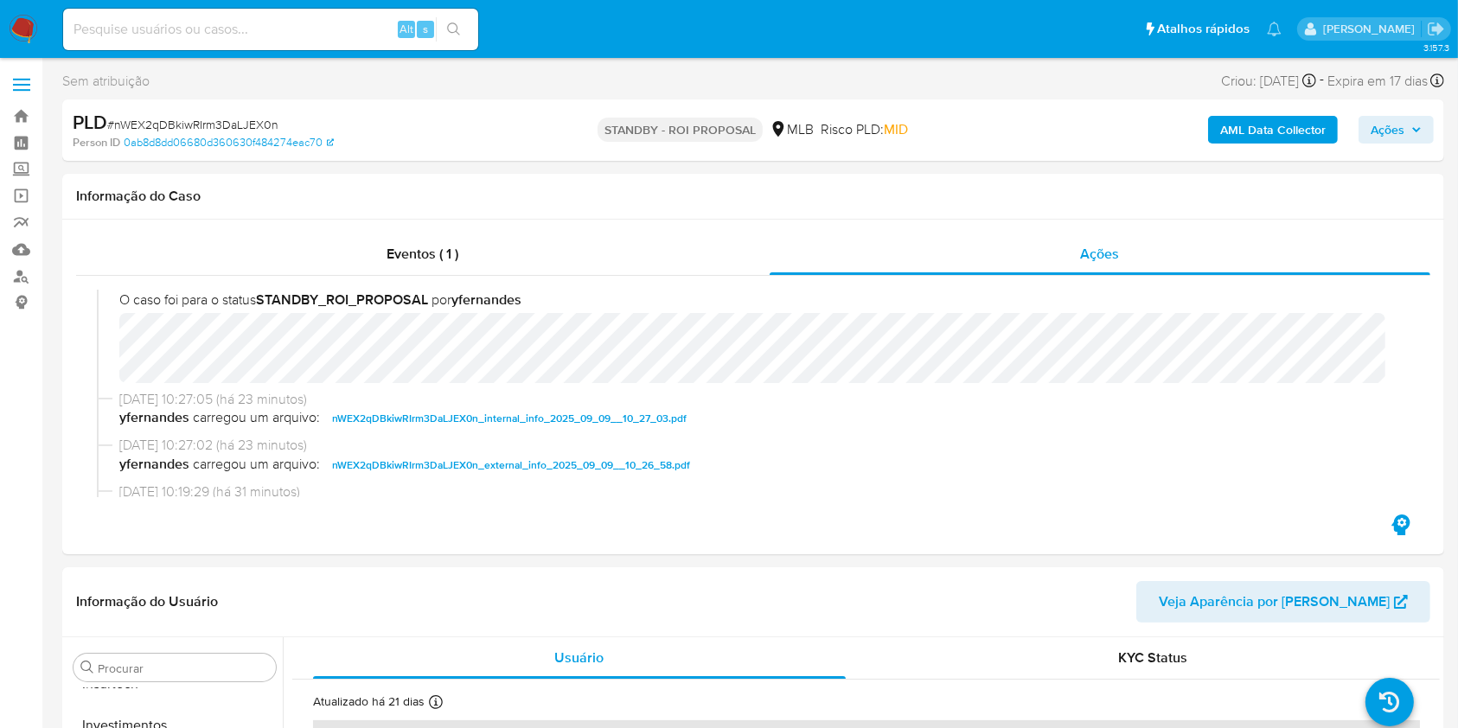
scroll to position [0, 0]
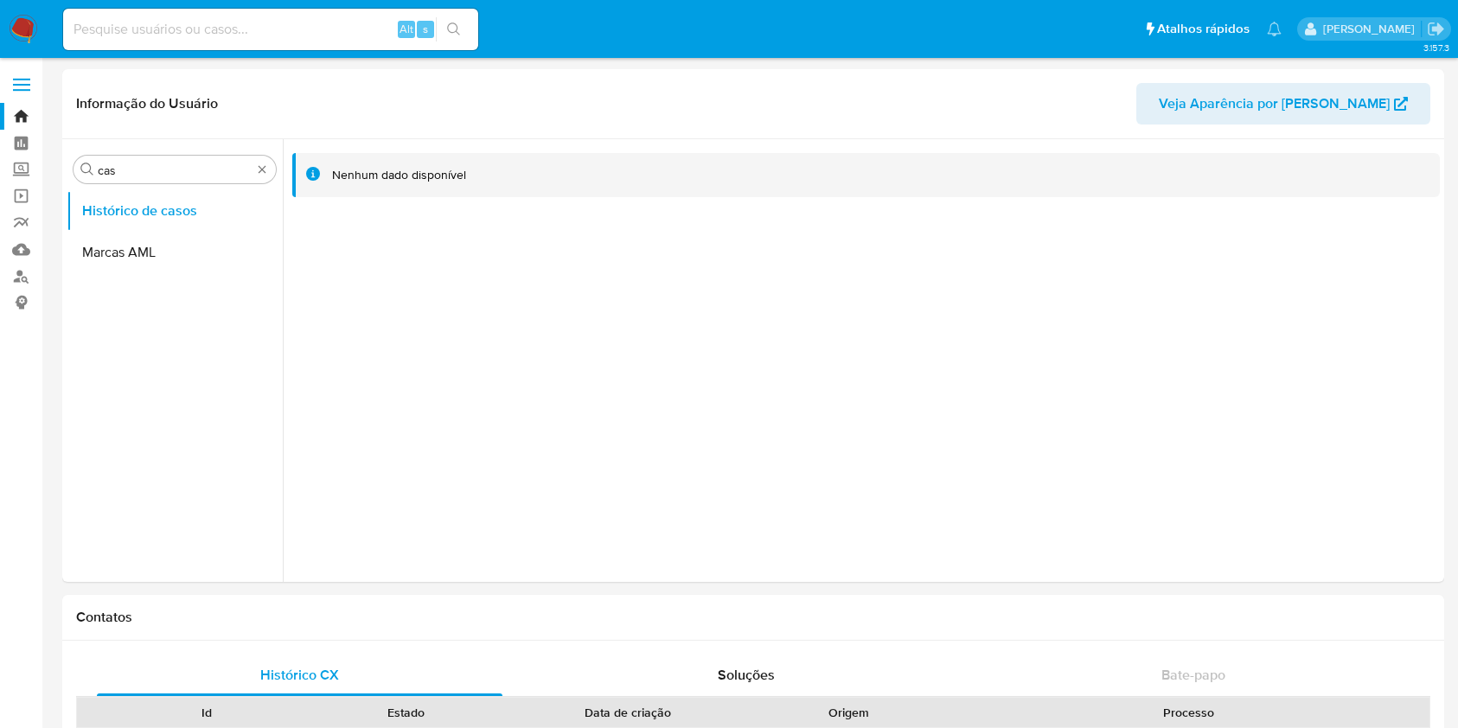
select select "10"
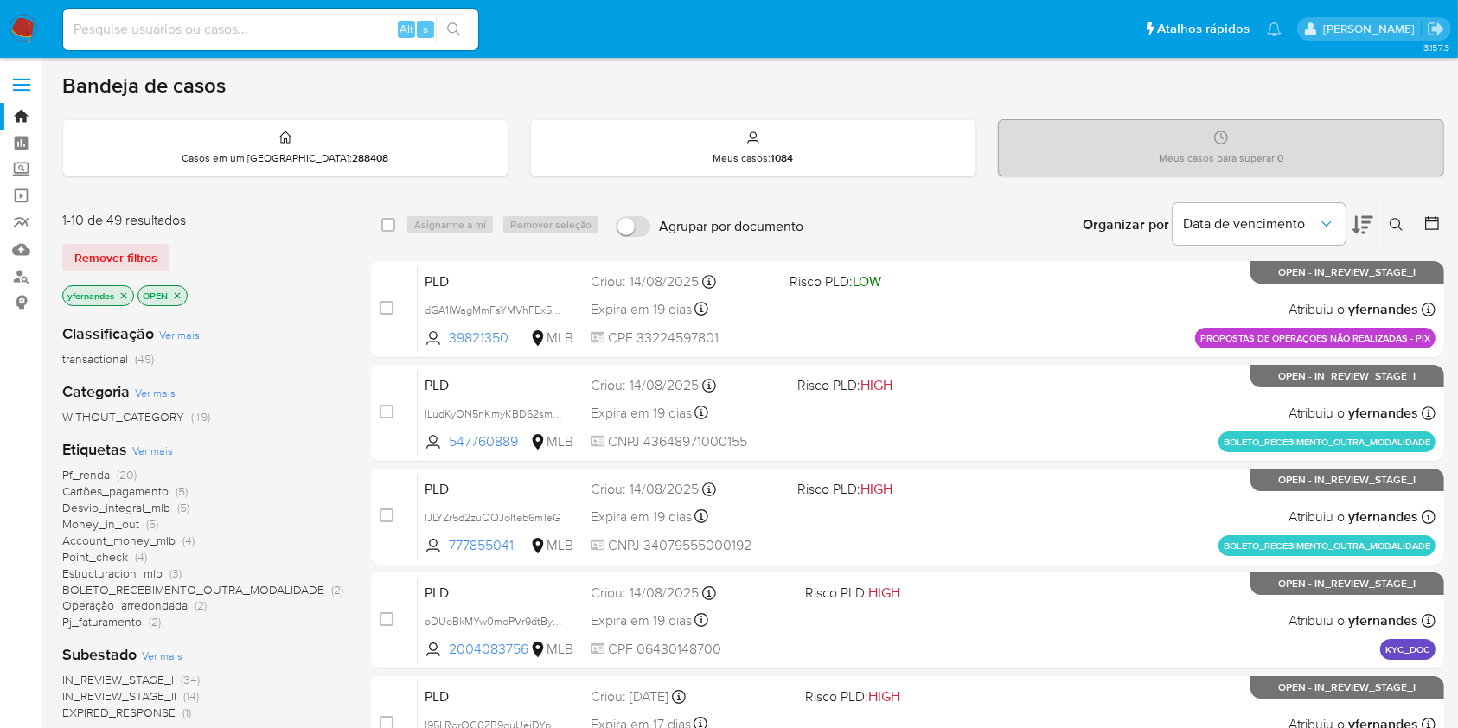
scroll to position [115, 0]
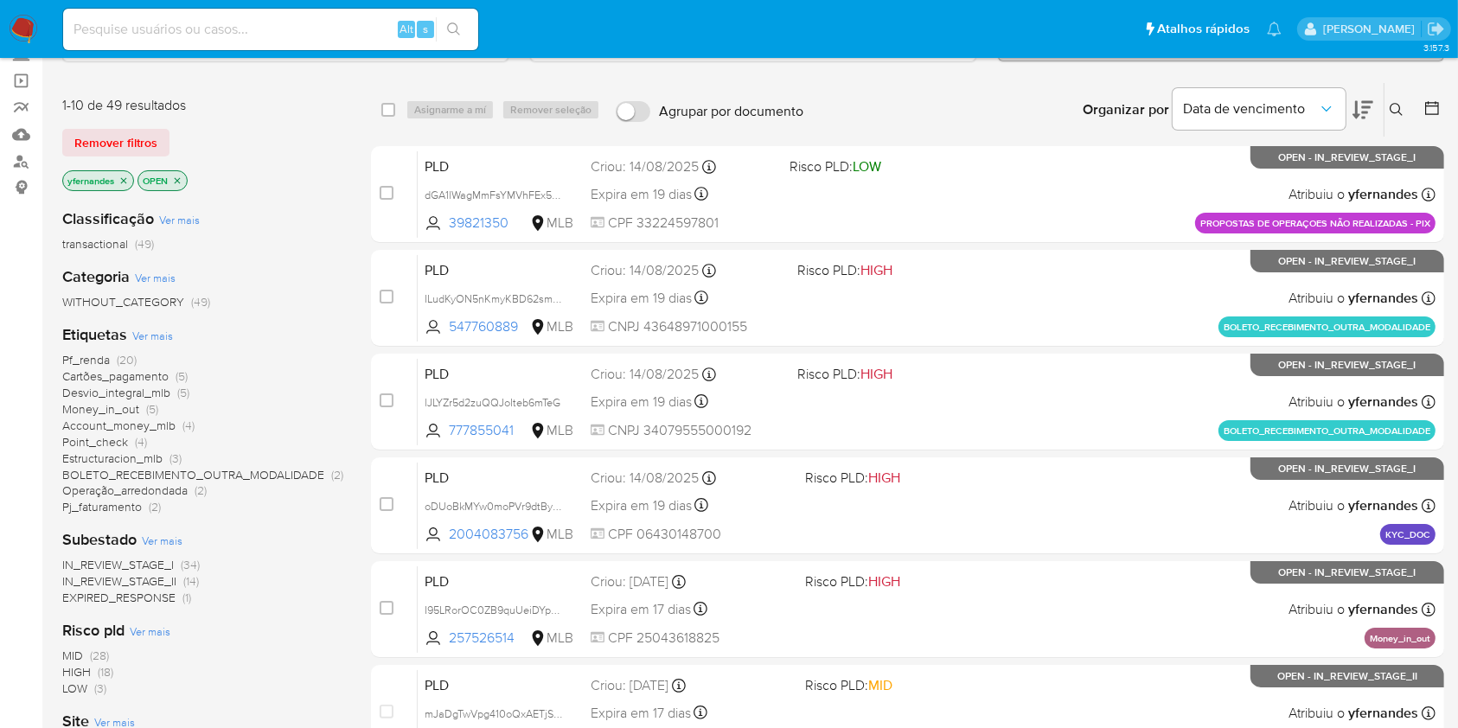
click at [142, 602] on span "EXPIRED_RESPONSE" at bounding box center [118, 597] width 113 height 17
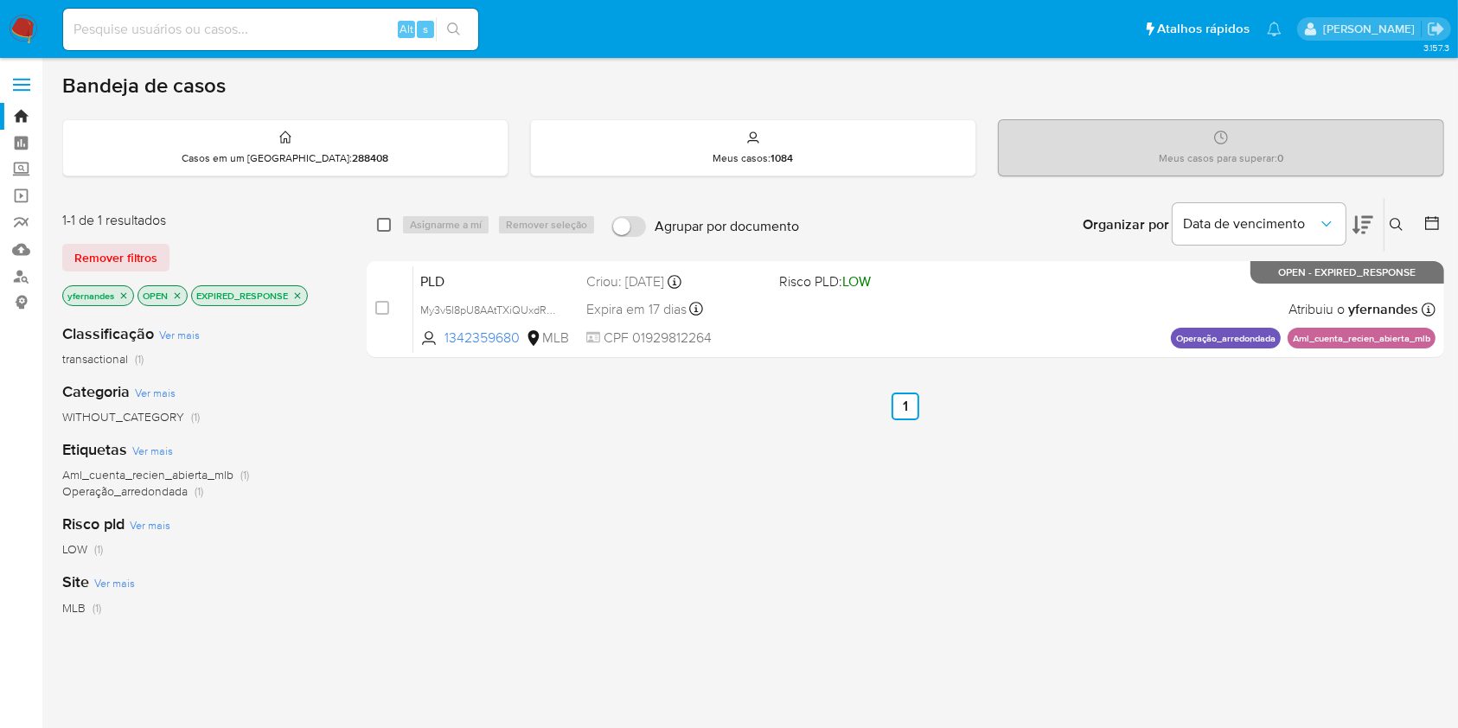
click at [387, 218] on input "checkbox" at bounding box center [384, 225] width 14 height 14
checkbox input "true"
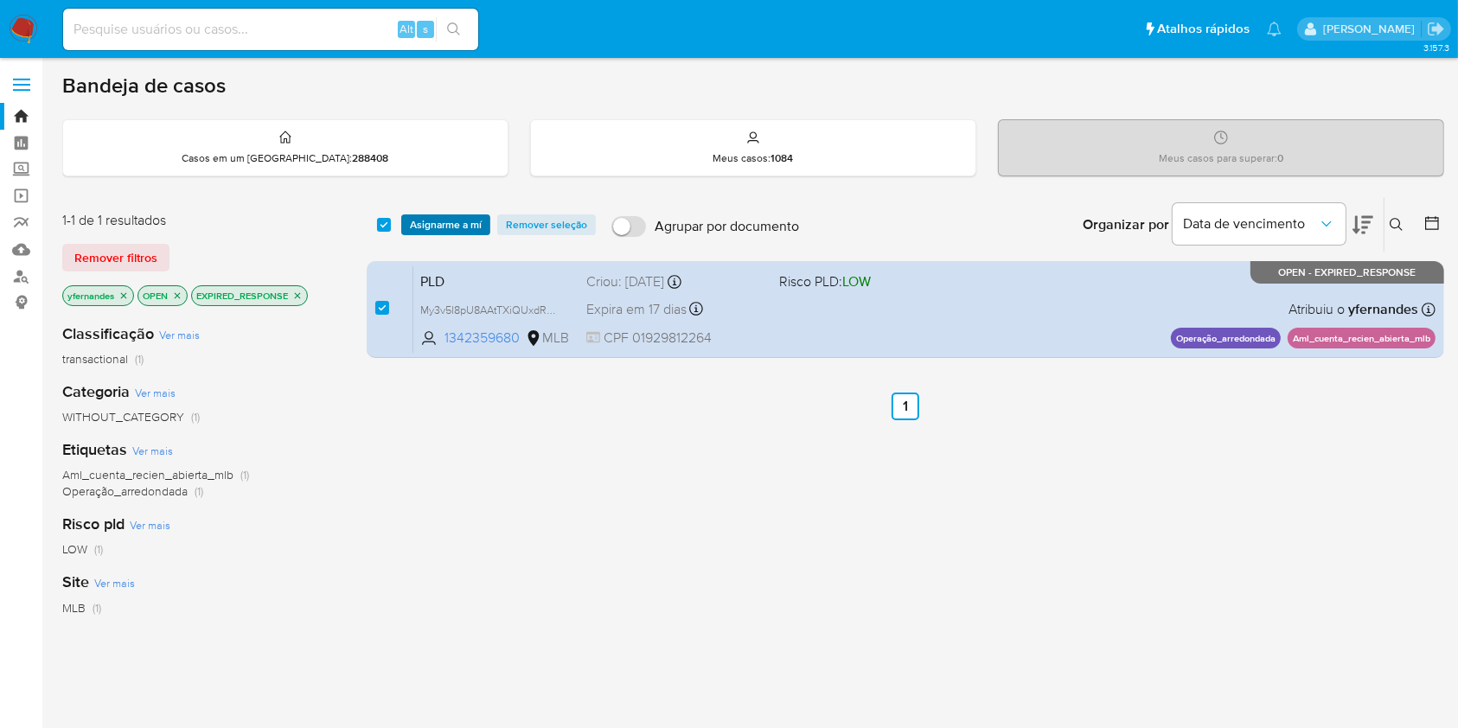
click at [450, 220] on span "Asignarme a mí" at bounding box center [446, 224] width 72 height 17
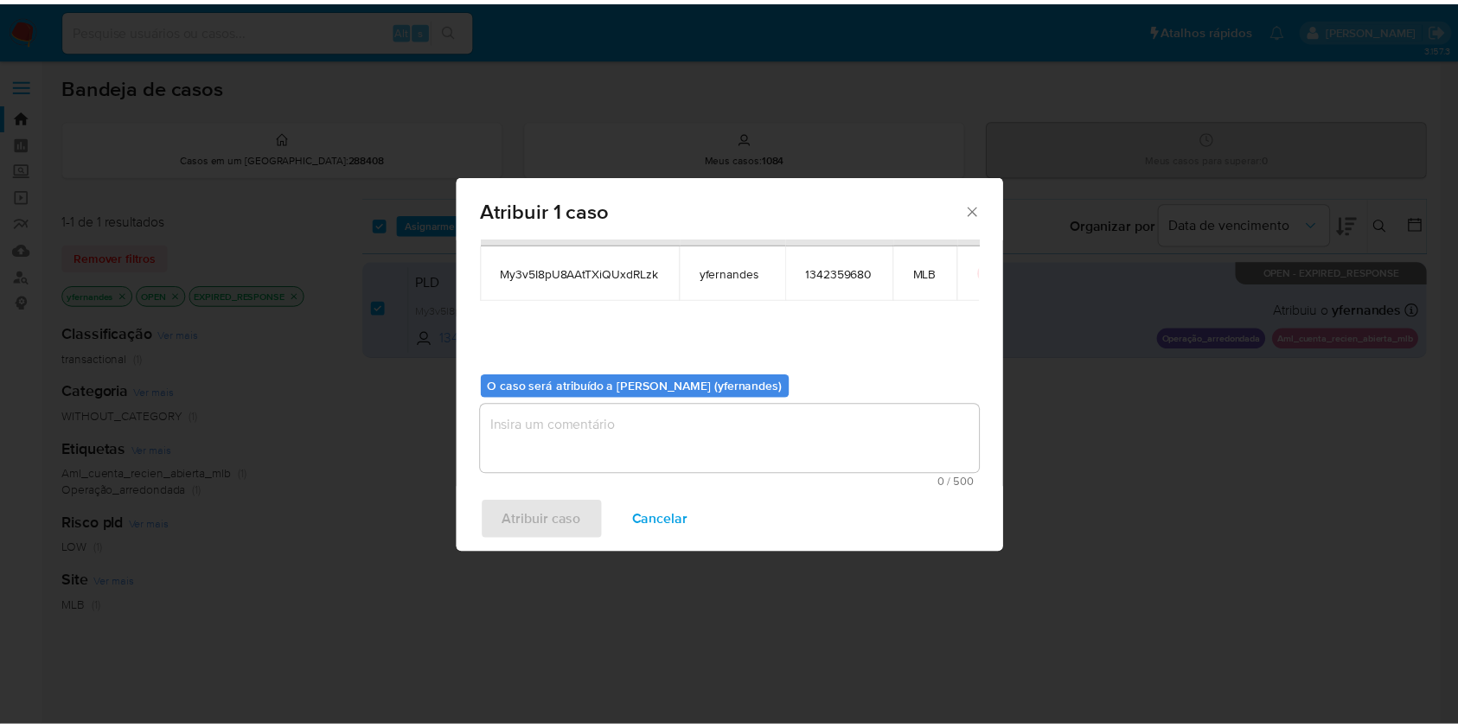
scroll to position [88, 0]
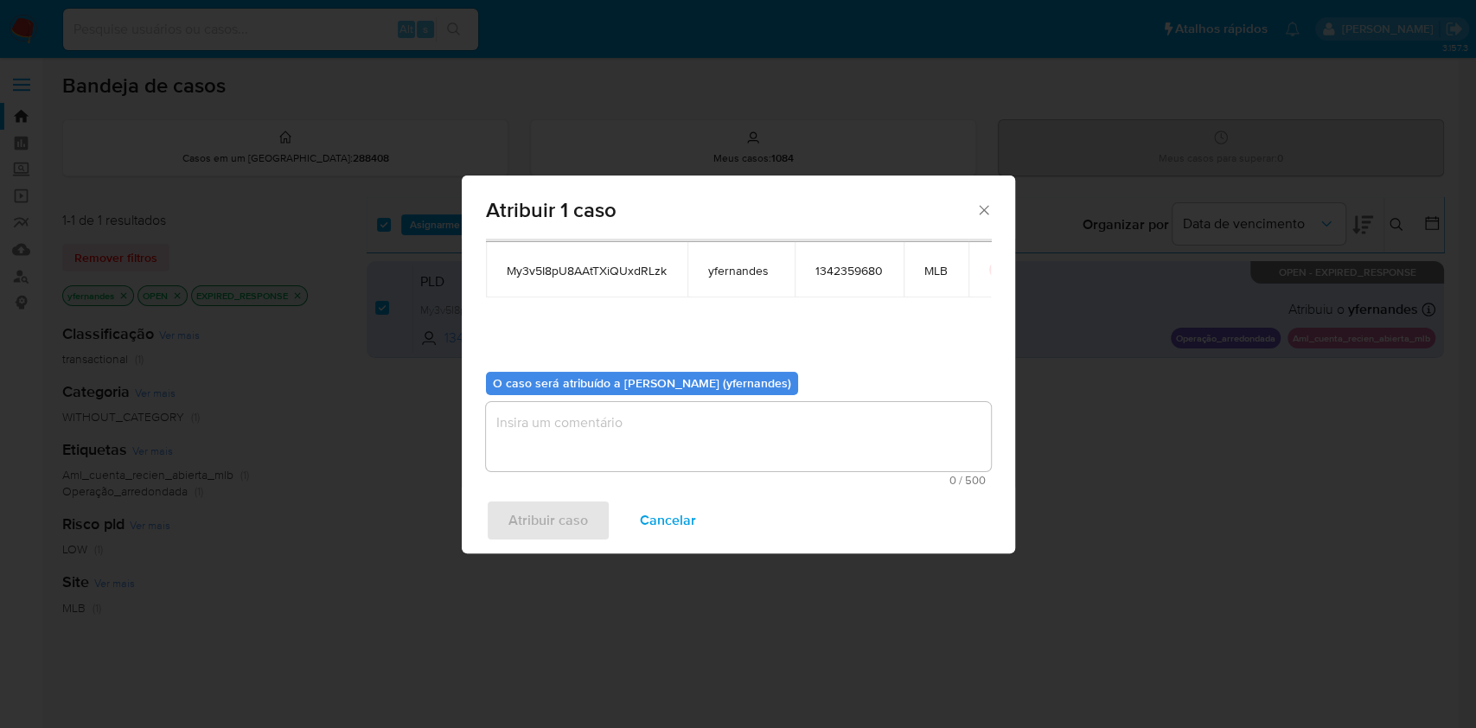
click at [548, 437] on textarea "assign-modal" at bounding box center [738, 436] width 505 height 69
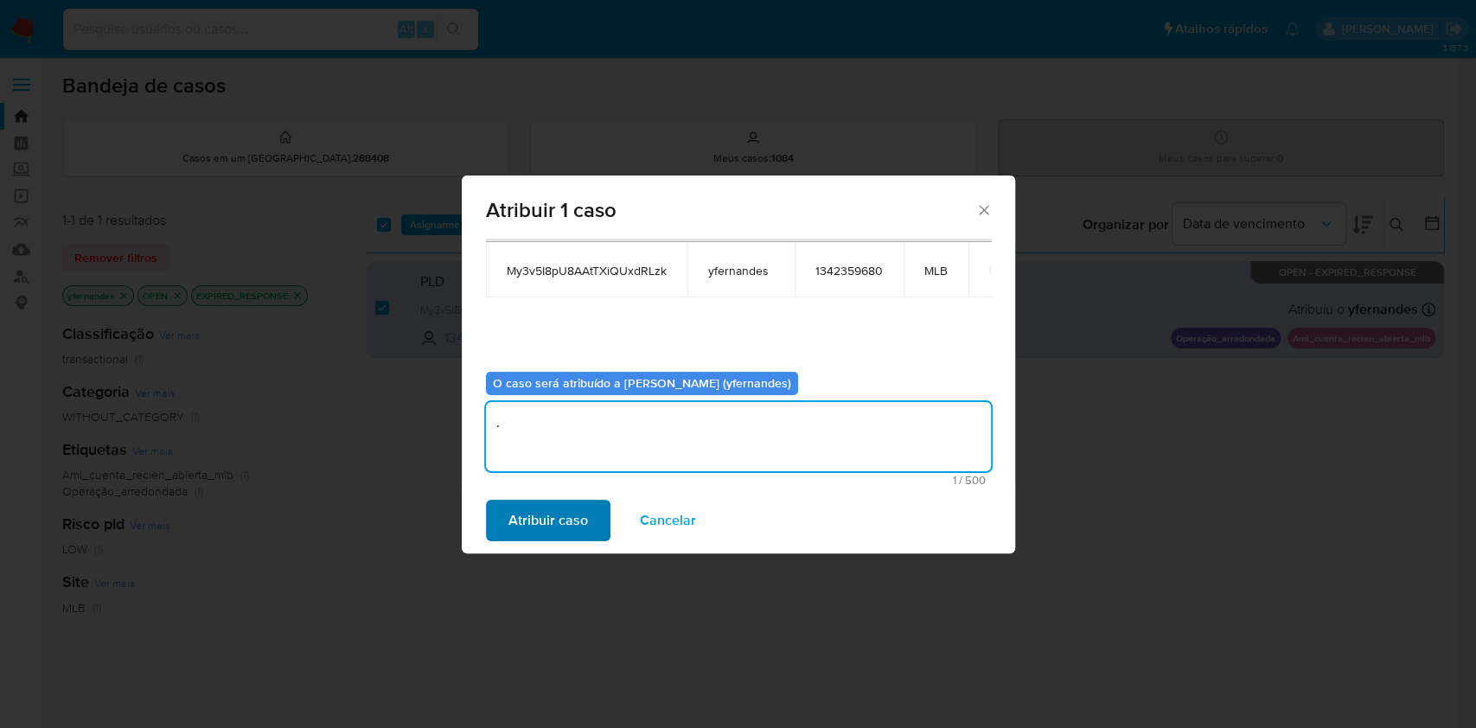
type textarea "."
click at [519, 508] on span "Atribuir caso" at bounding box center [548, 520] width 80 height 38
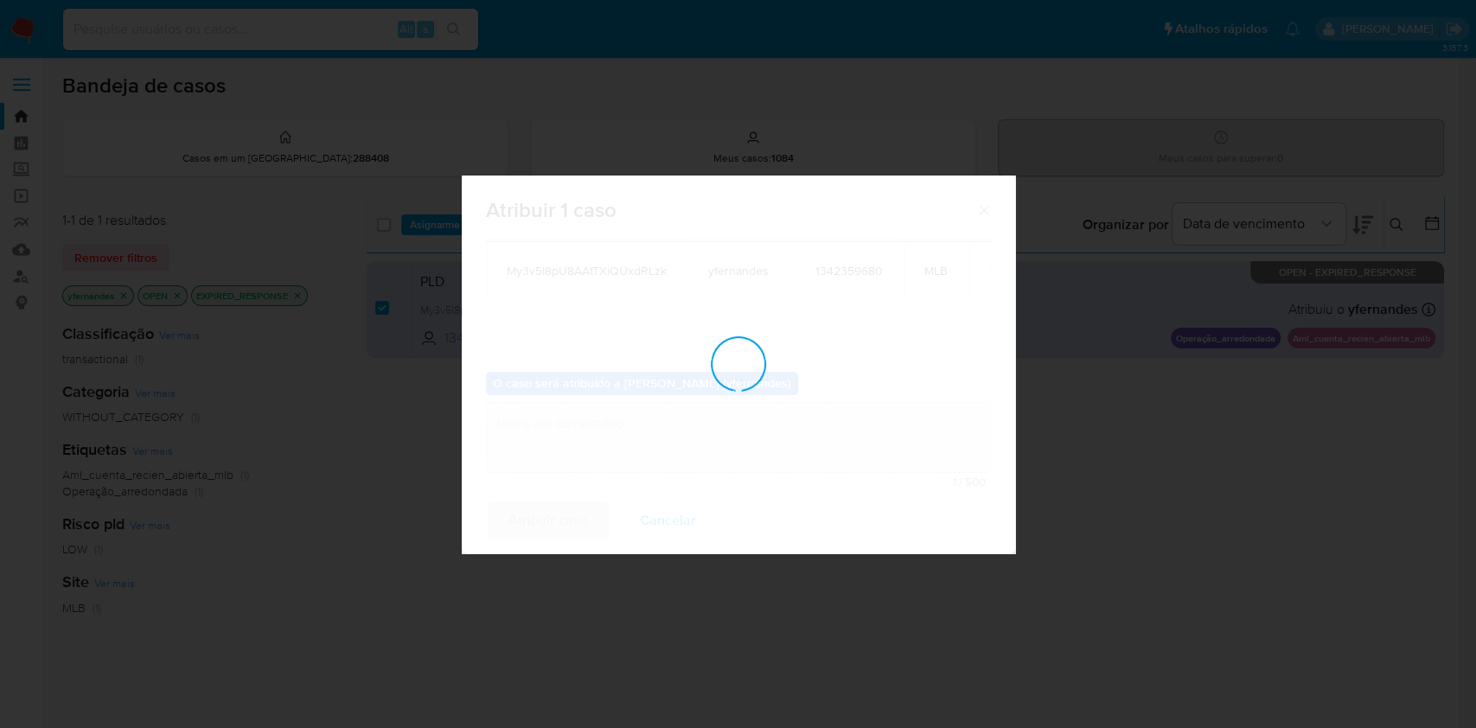
checkbox input "false"
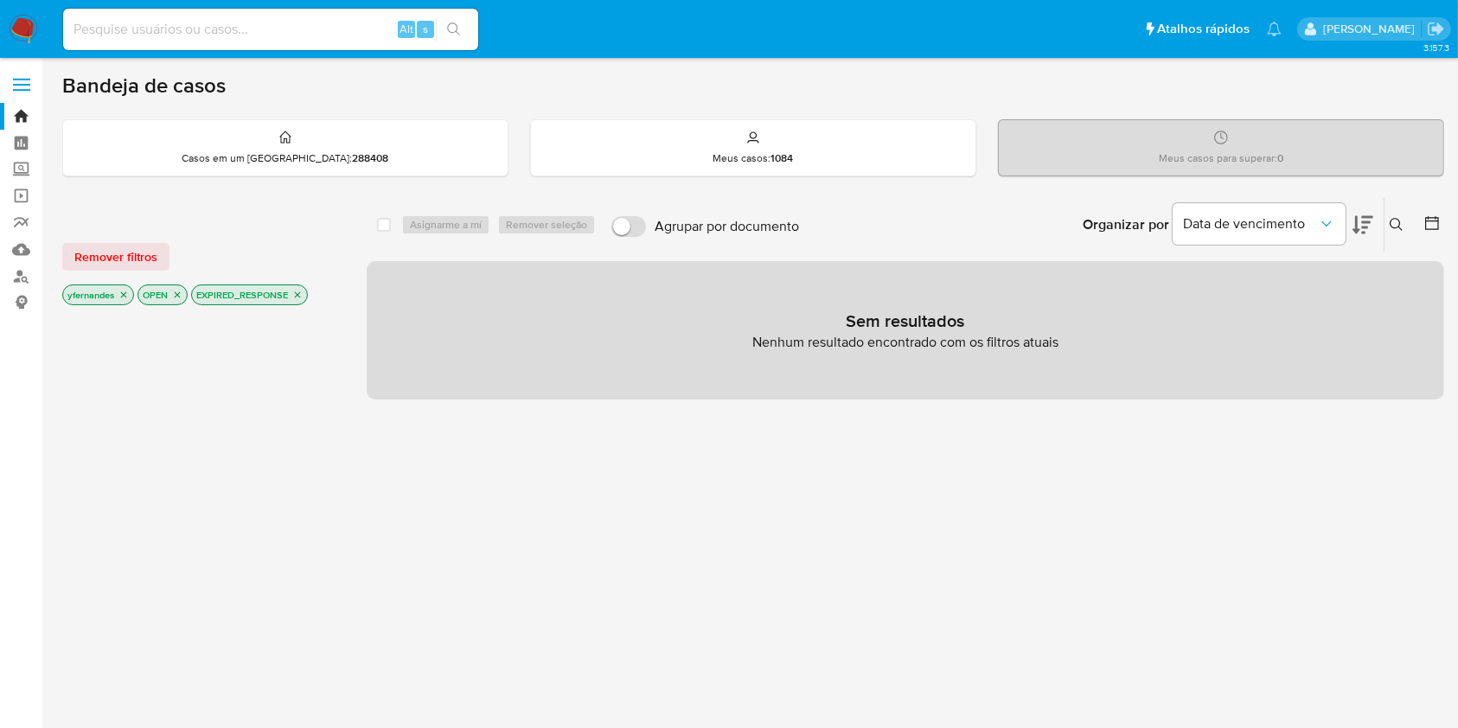
click at [12, 30] on img at bounding box center [23, 29] width 29 height 29
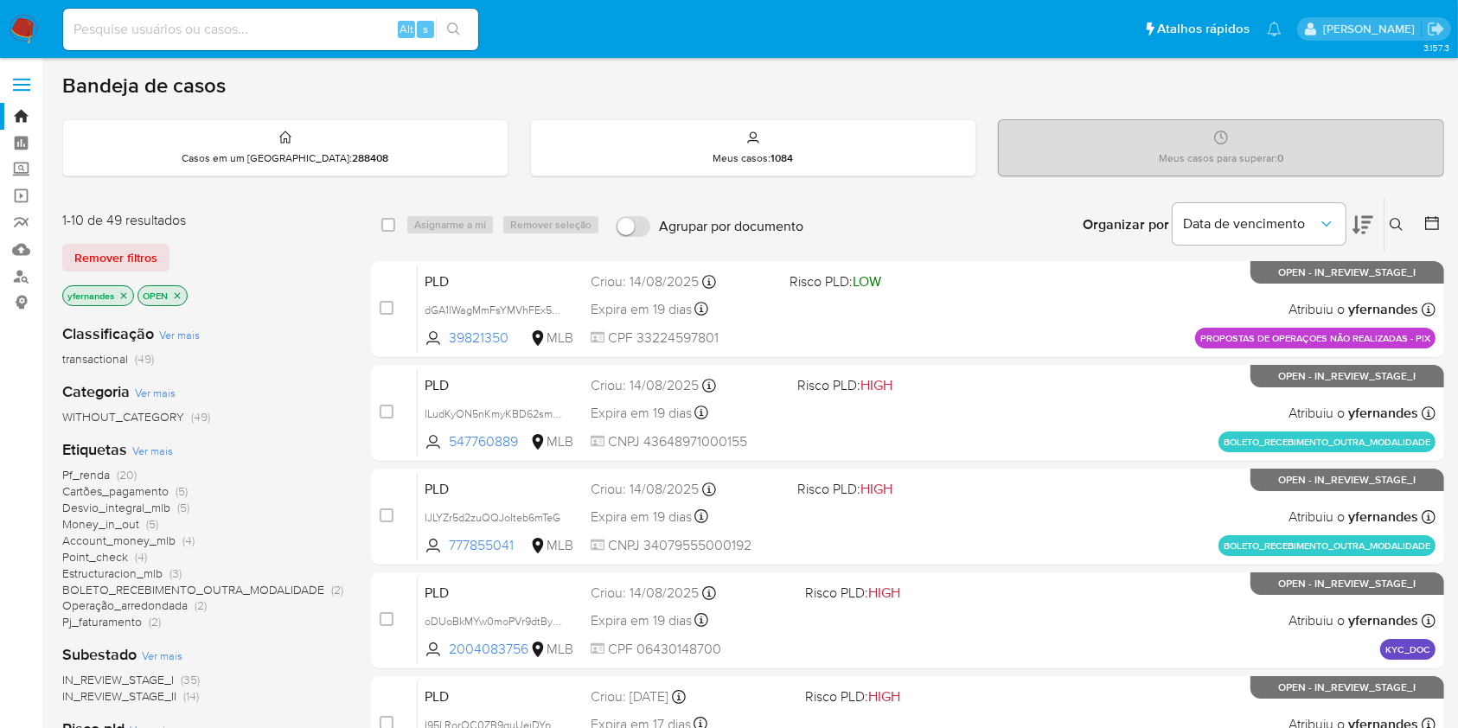
click at [234, 32] on input at bounding box center [270, 29] width 415 height 22
paste input "TP6DIWUbX63y4uFJcXAC8X2N"
type input "TP6DIWUbX63y4uFJcXAC8X2N"
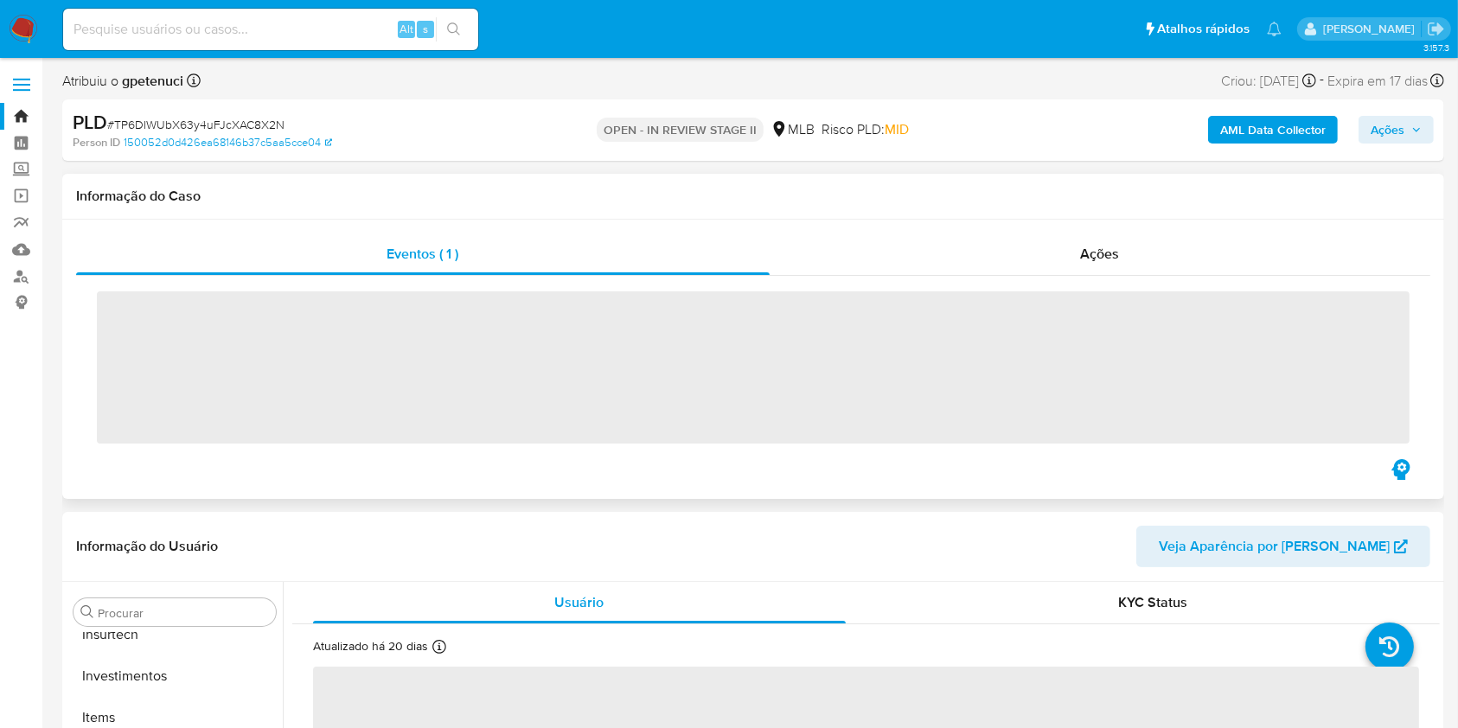
scroll to position [814, 0]
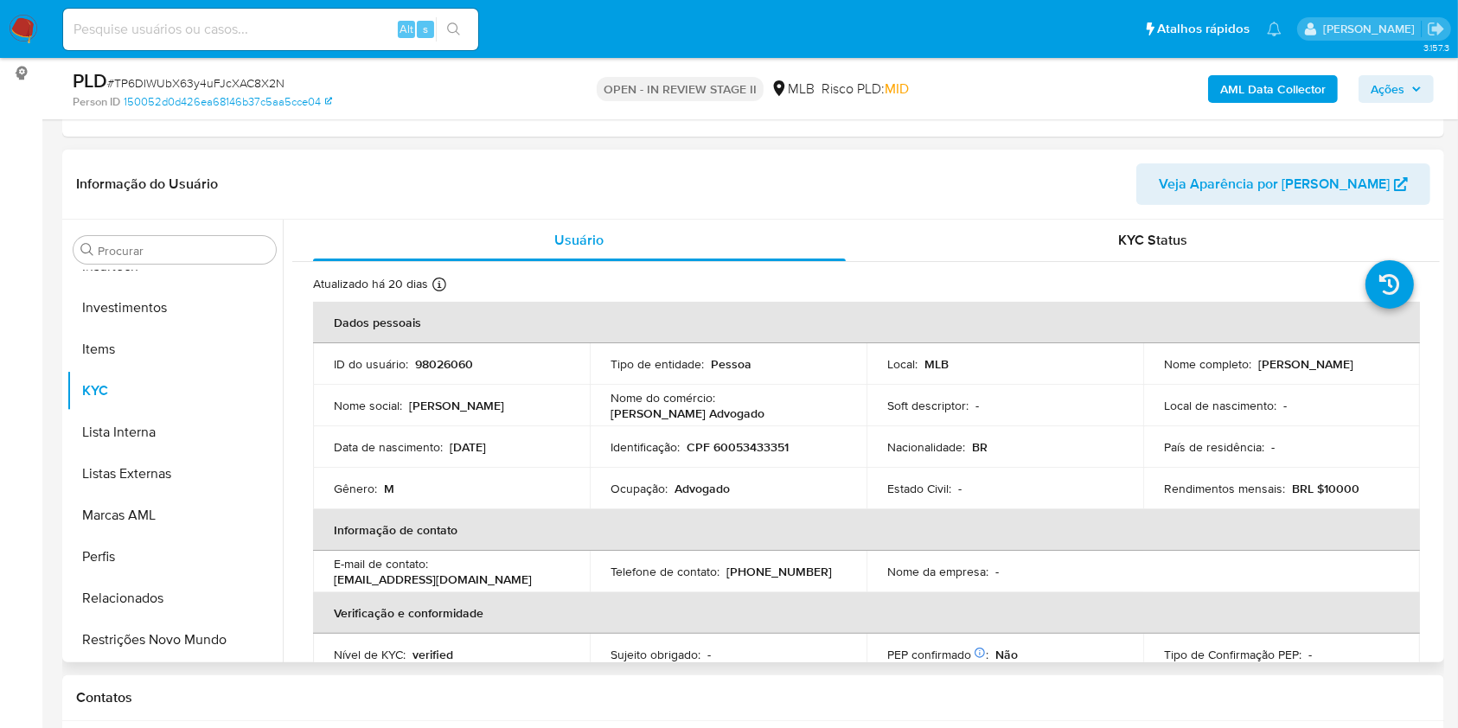
select select "10"
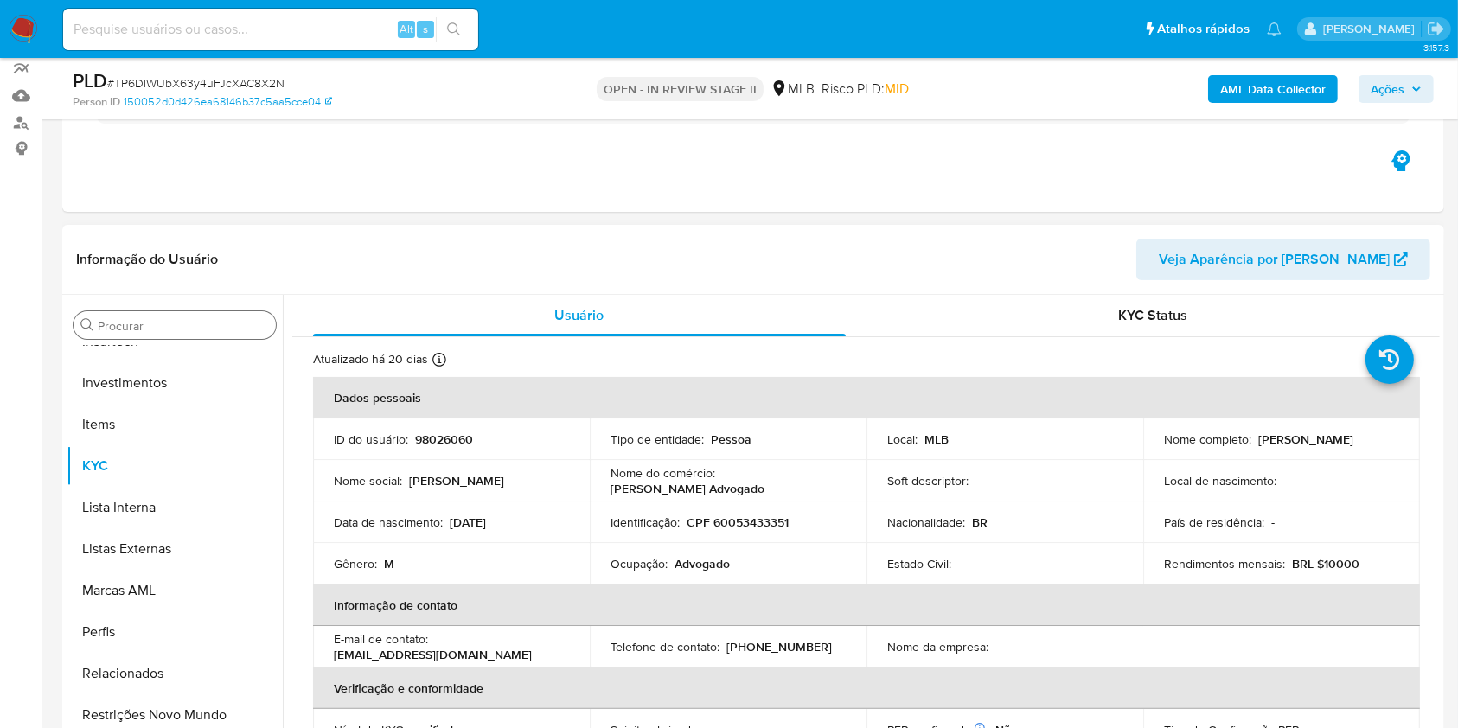
click at [211, 324] on input "Procurar" at bounding box center [183, 326] width 171 height 16
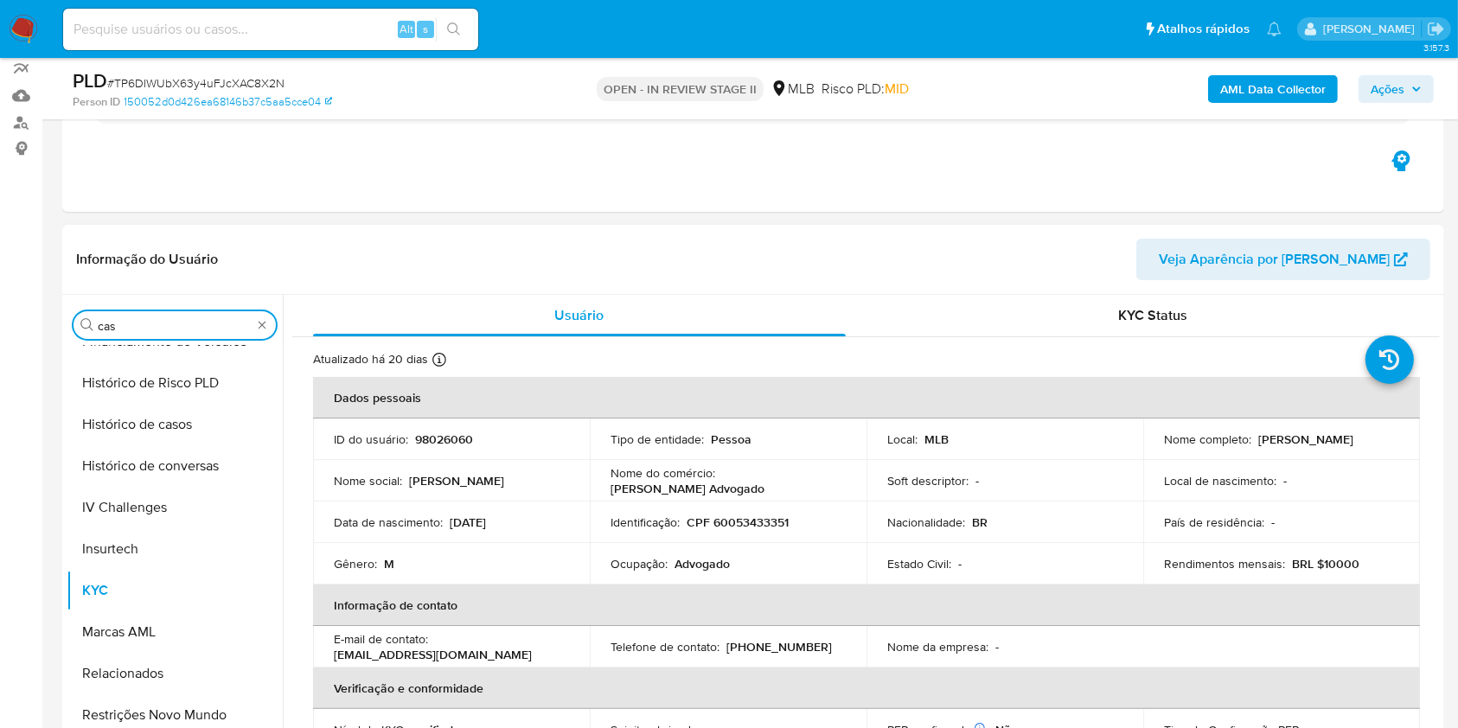
scroll to position [0, 0]
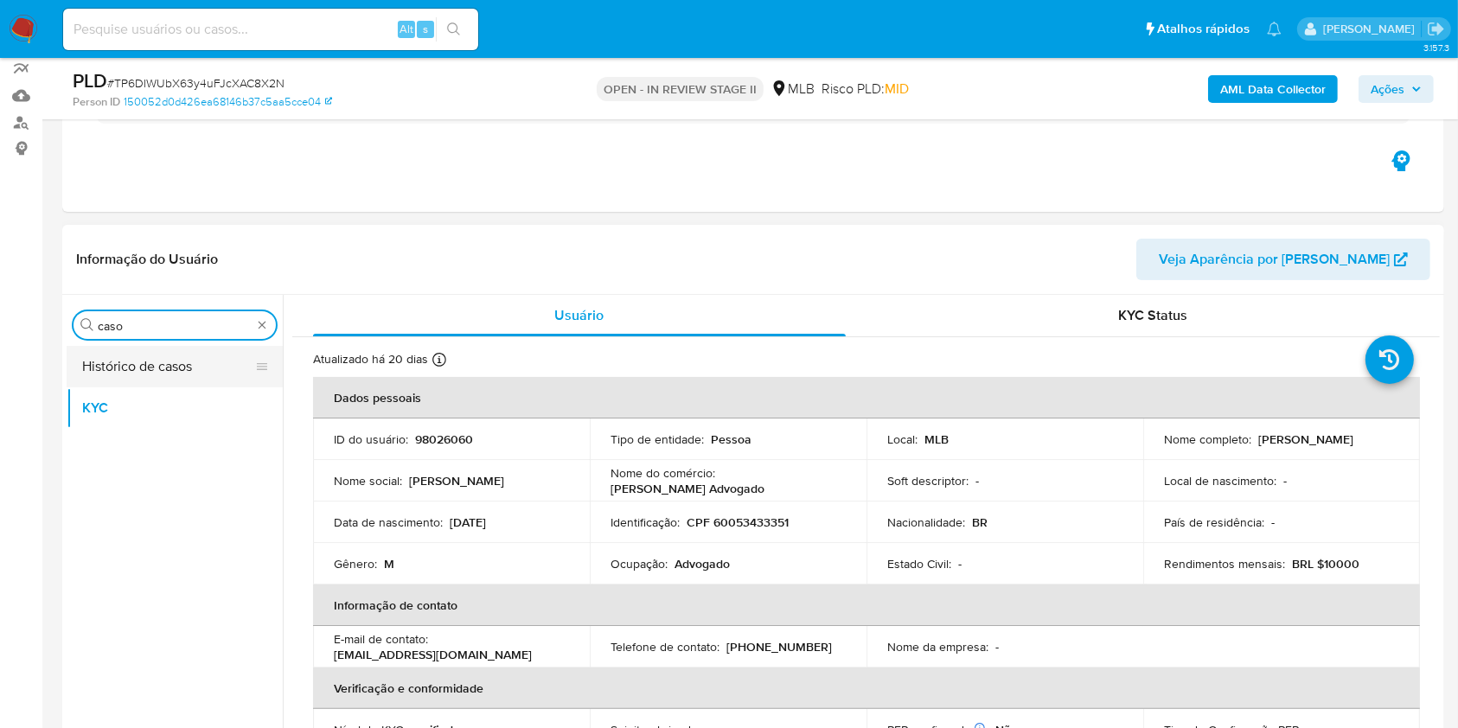
click at [170, 348] on button "Histórico de casos" at bounding box center [168, 367] width 202 height 42
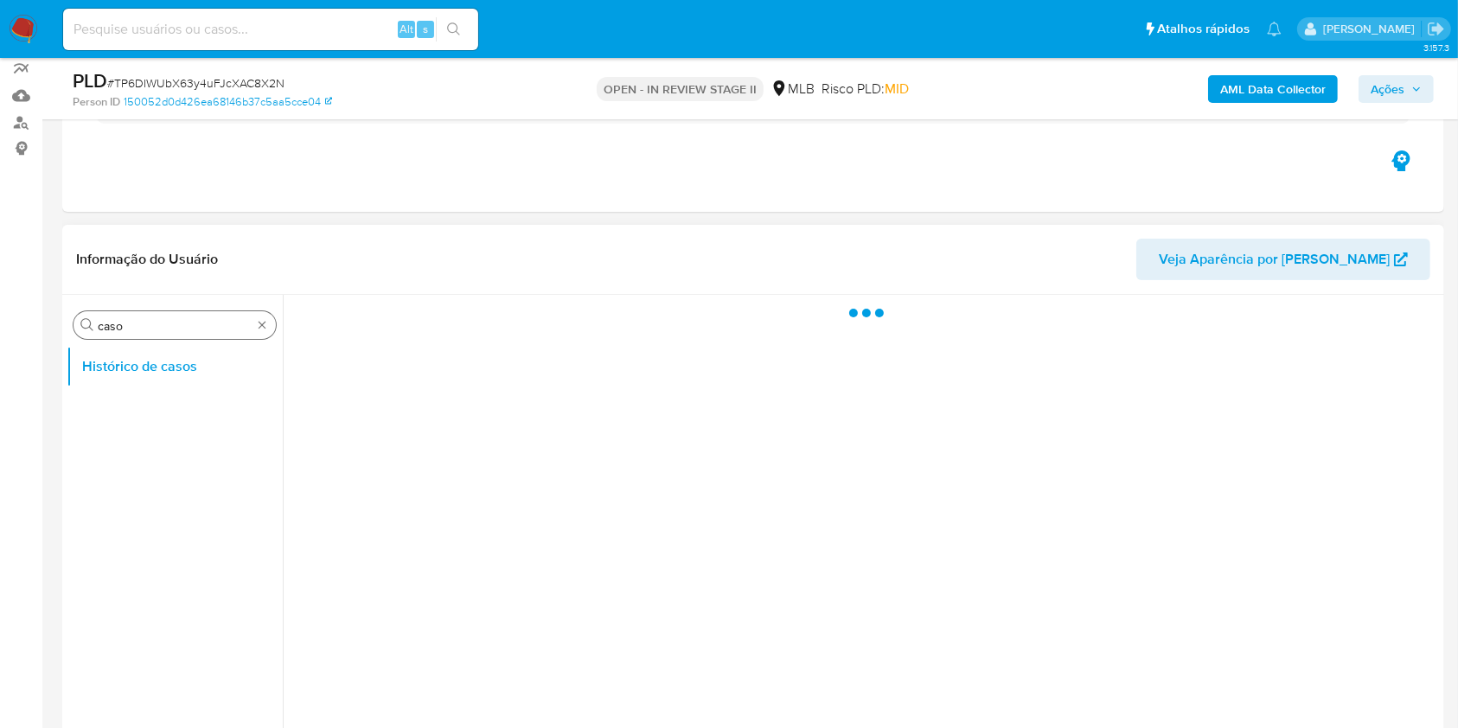
click at [137, 328] on input "caso" at bounding box center [175, 326] width 154 height 16
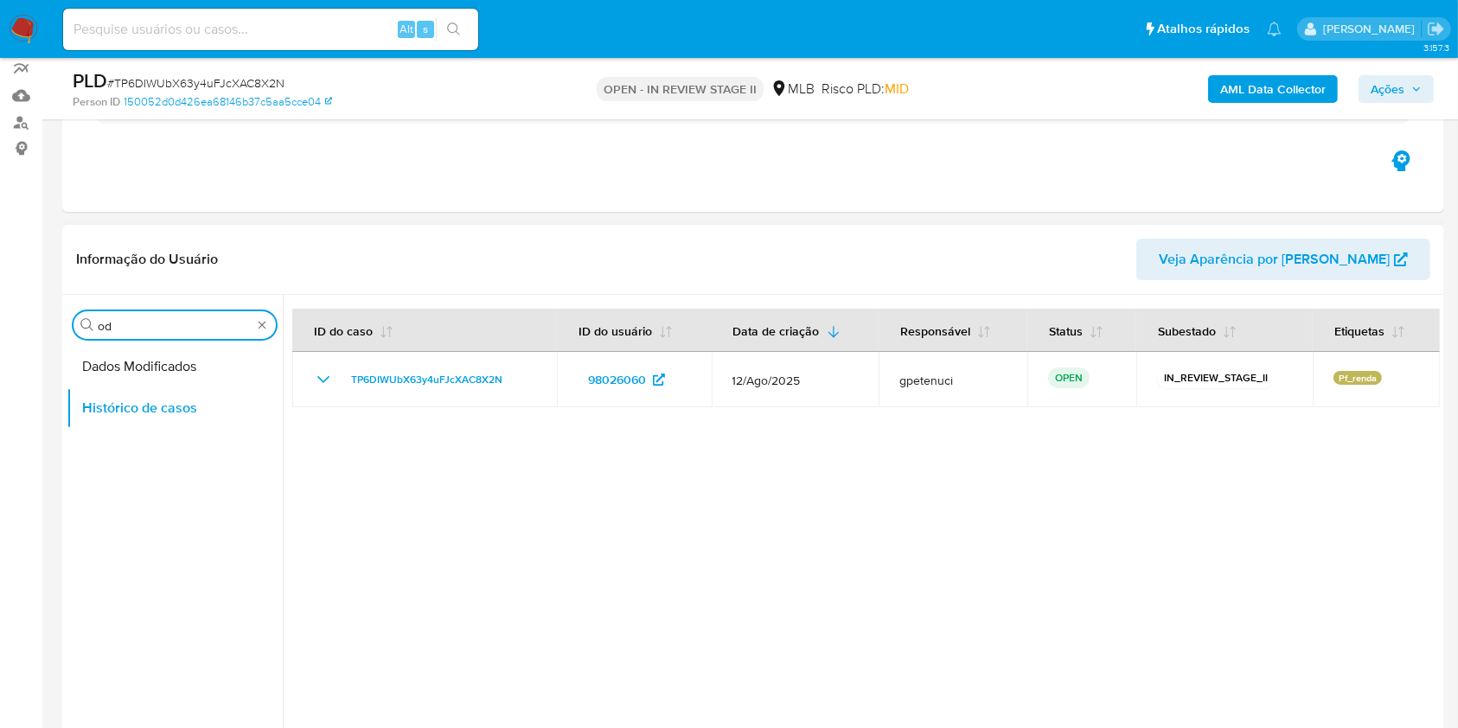
type input "o"
click at [138, 348] on button "Documentação" at bounding box center [168, 367] width 202 height 42
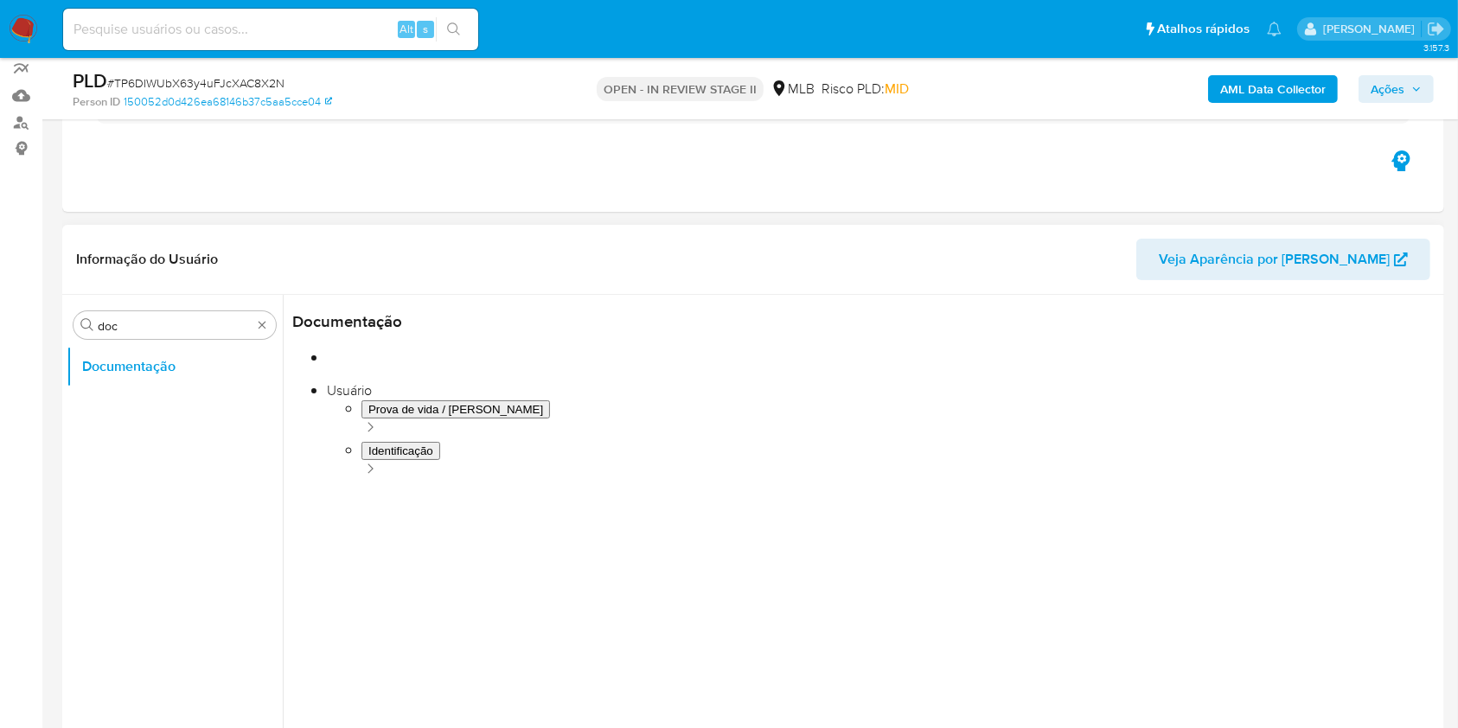
scroll to position [28, 0]
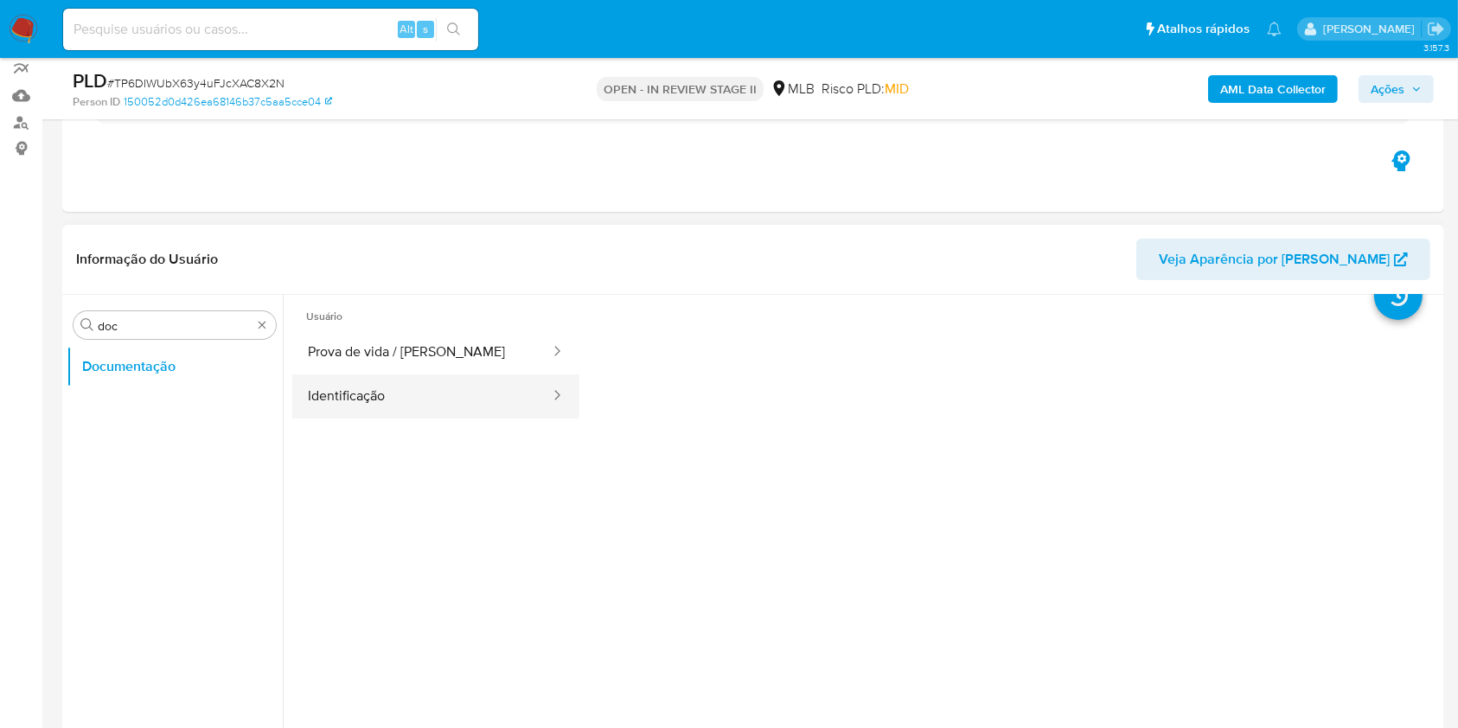
click at [438, 374] on button "Identificação" at bounding box center [421, 396] width 259 height 44
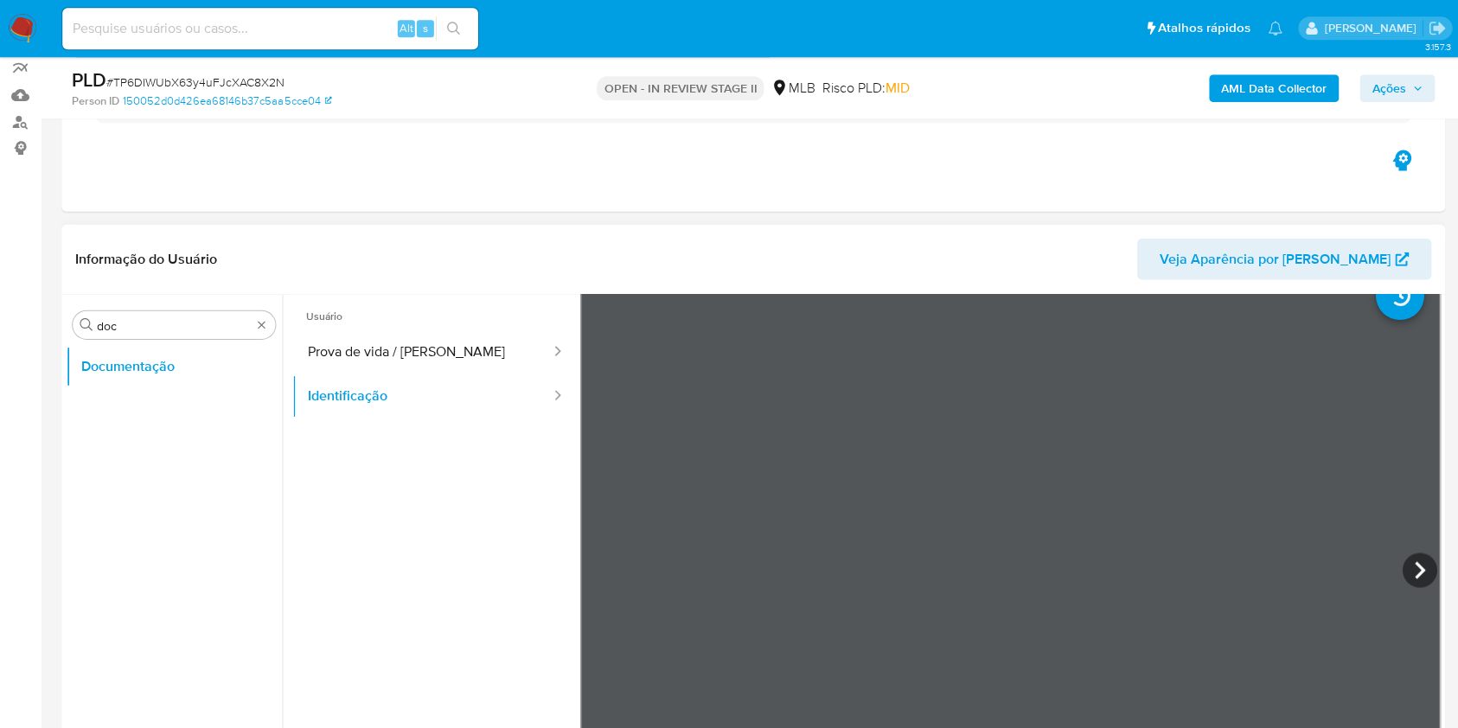
scroll to position [154, 0]
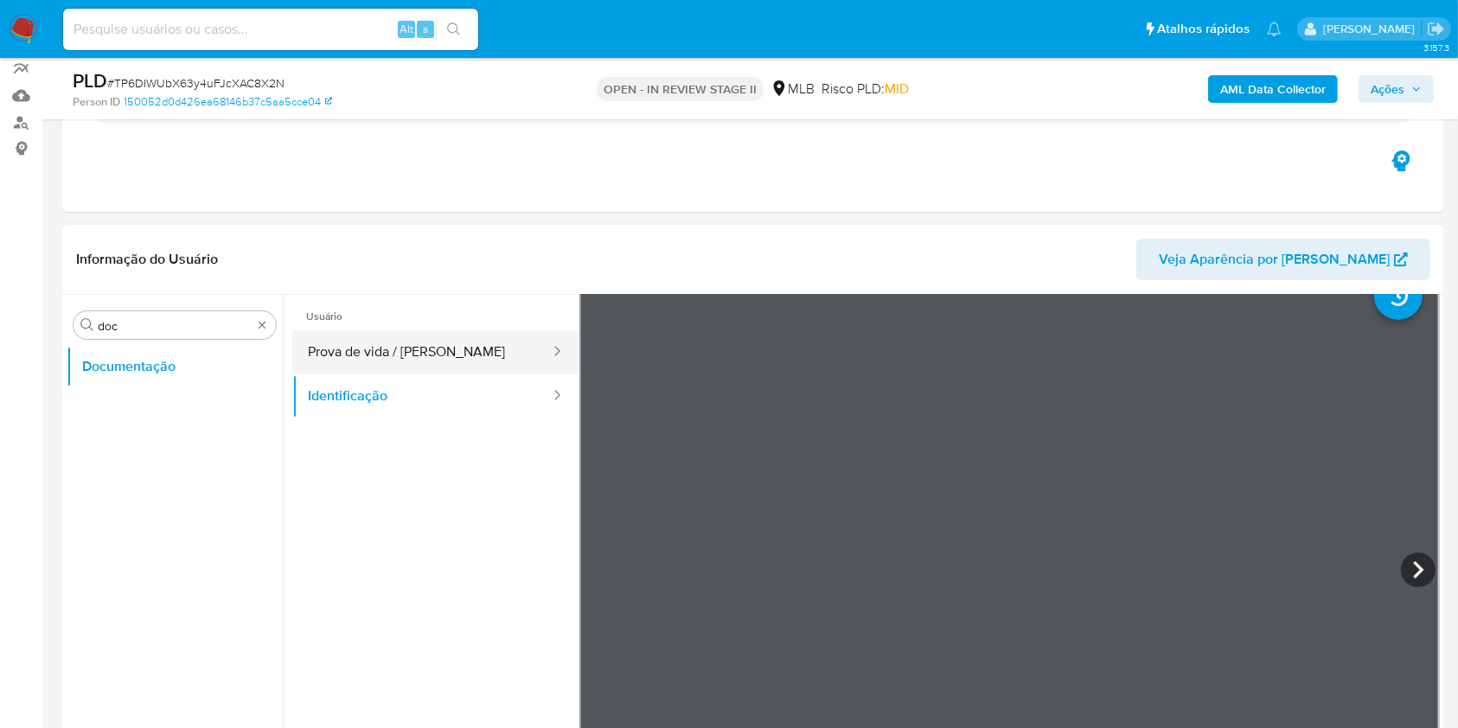
click at [454, 353] on button "Prova de vida / Selfie" at bounding box center [421, 352] width 259 height 44
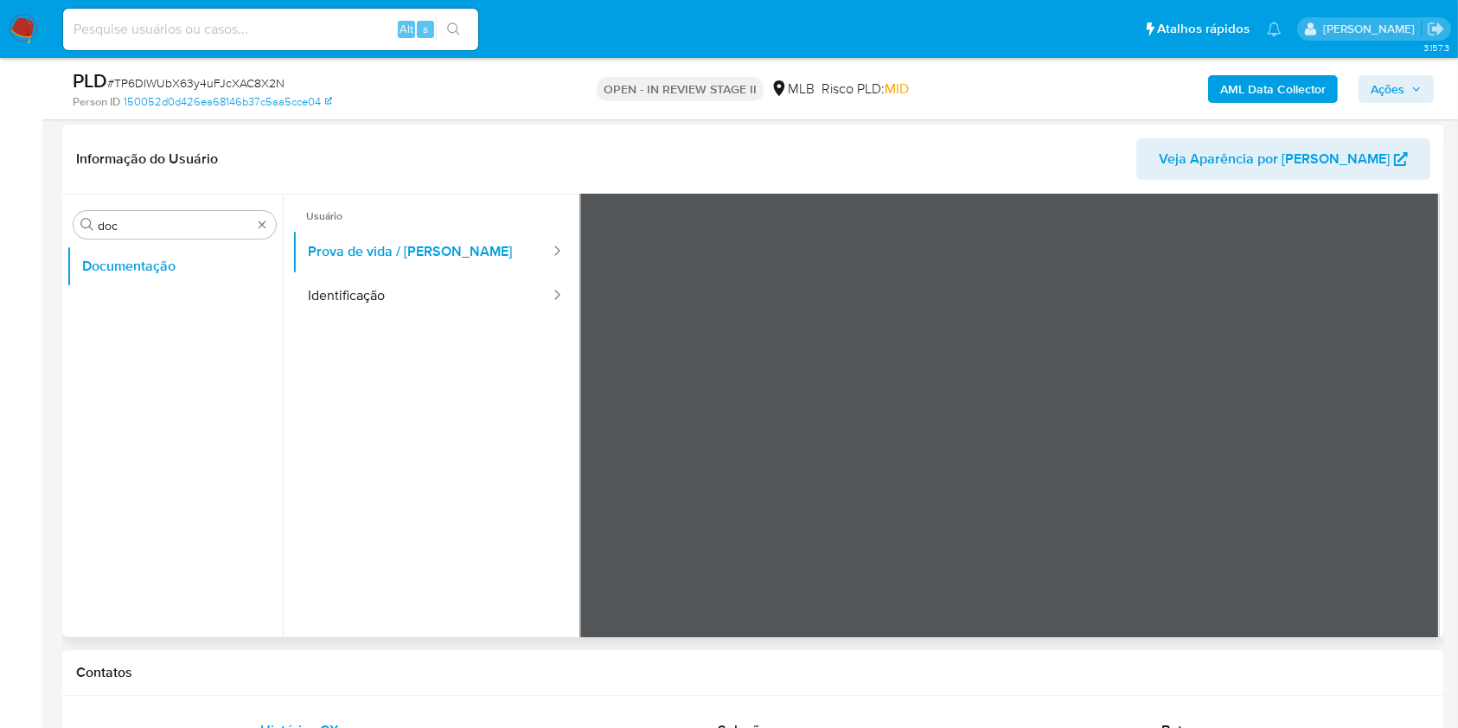
scroll to position [253, 0]
click at [217, 229] on input "doc" at bounding box center [175, 227] width 154 height 16
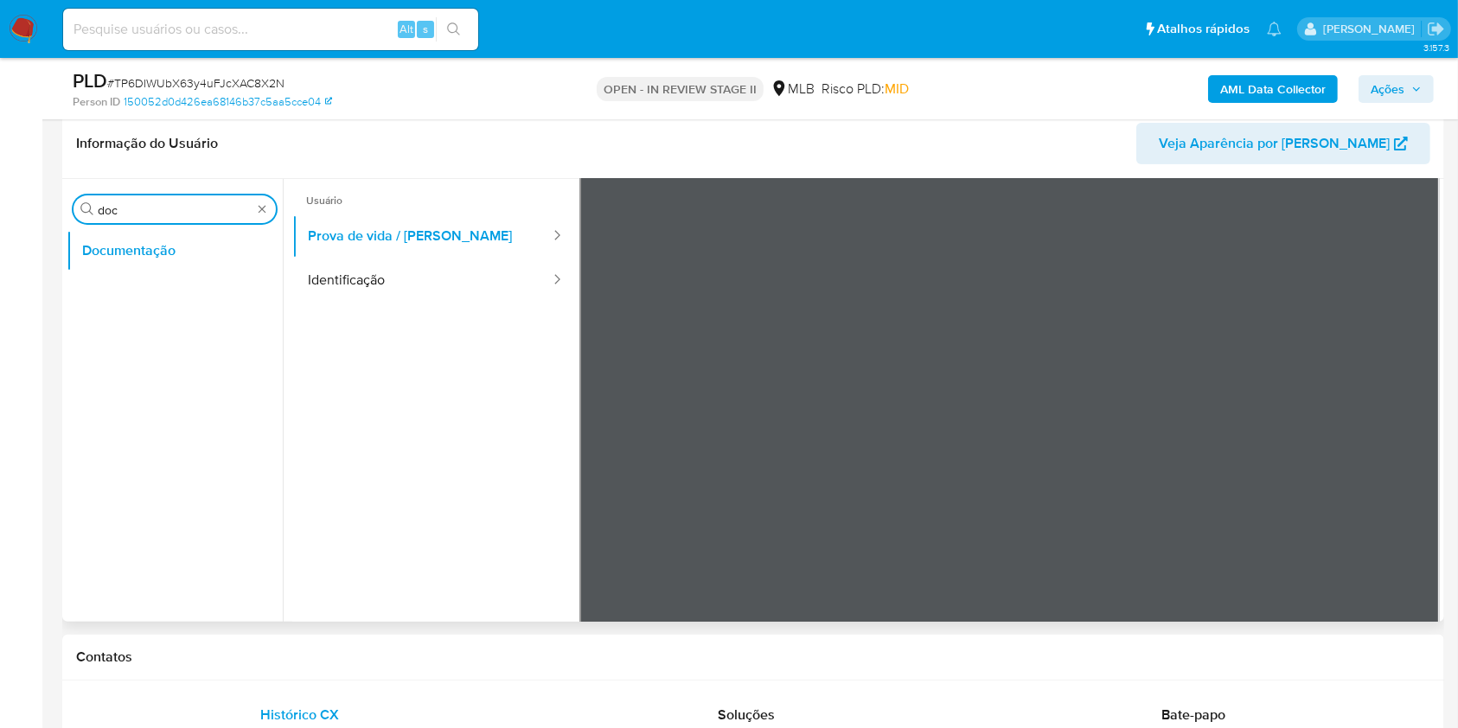
scroll to position [271, 0]
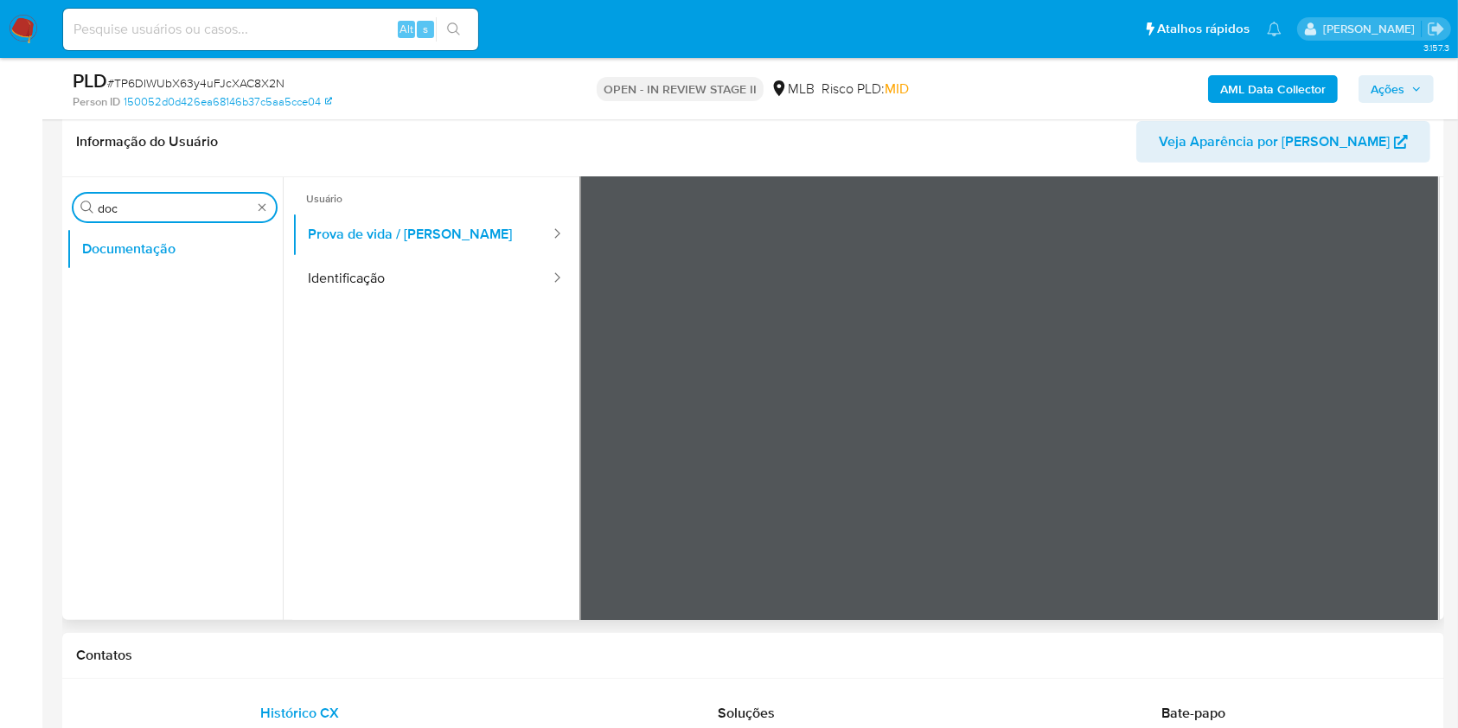
click at [142, 191] on div "Procurar doc Documentação" at bounding box center [175, 400] width 216 height 440
drag, startPoint x: 142, startPoint y: 191, endPoint x: 141, endPoint y: 211, distance: 19.9
click at [141, 211] on input "doc" at bounding box center [175, 209] width 154 height 16
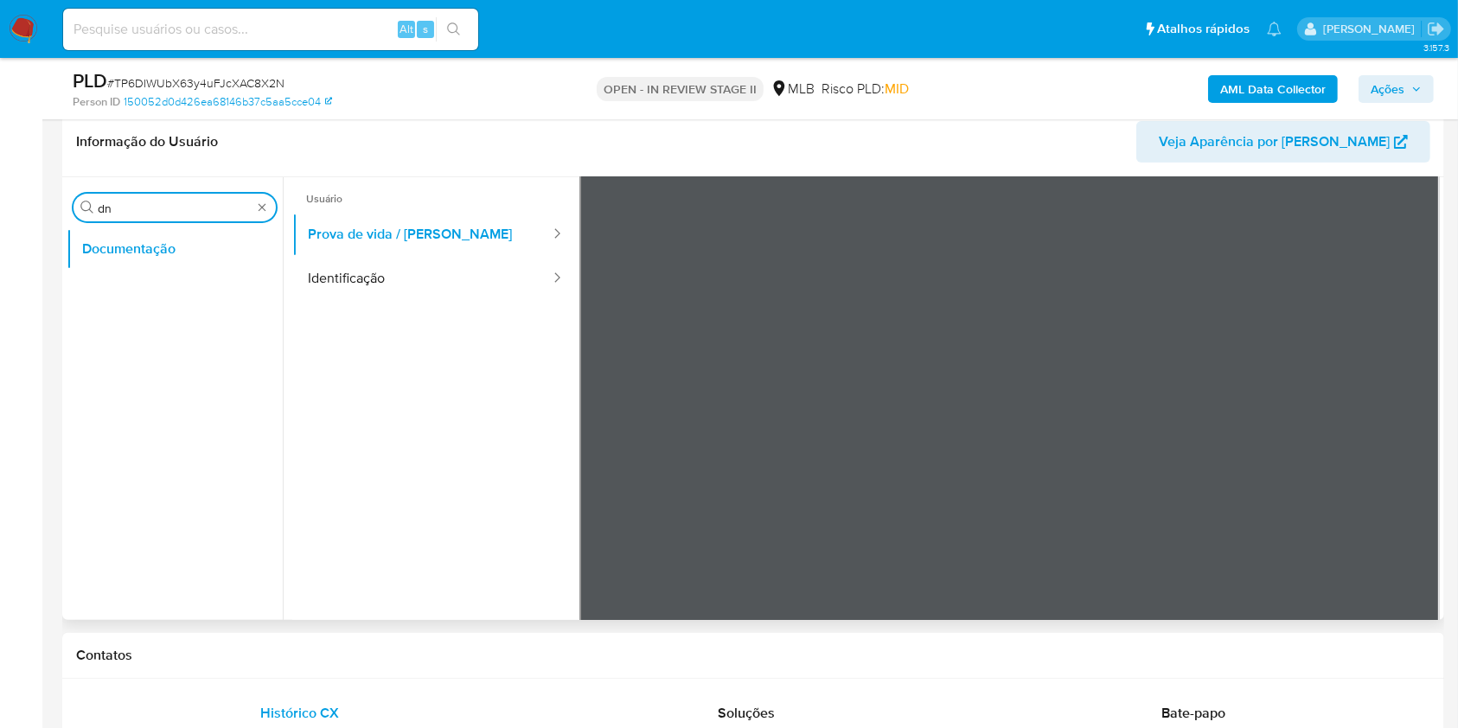
type input "d"
type input "e"
click at [141, 211] on input "enf" at bounding box center [175, 209] width 154 height 16
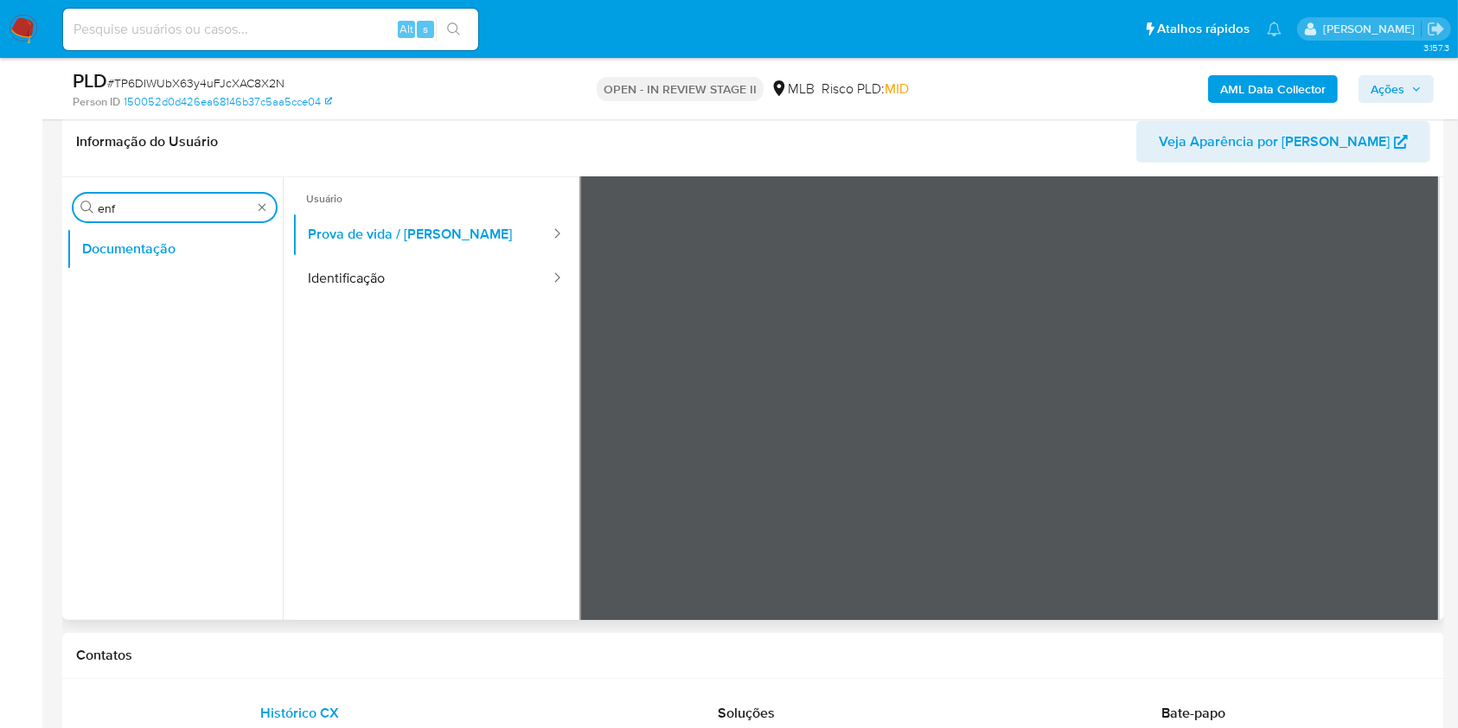
type input "n"
click at [141, 211] on input "enf" at bounding box center [175, 209] width 154 height 16
type input "end"
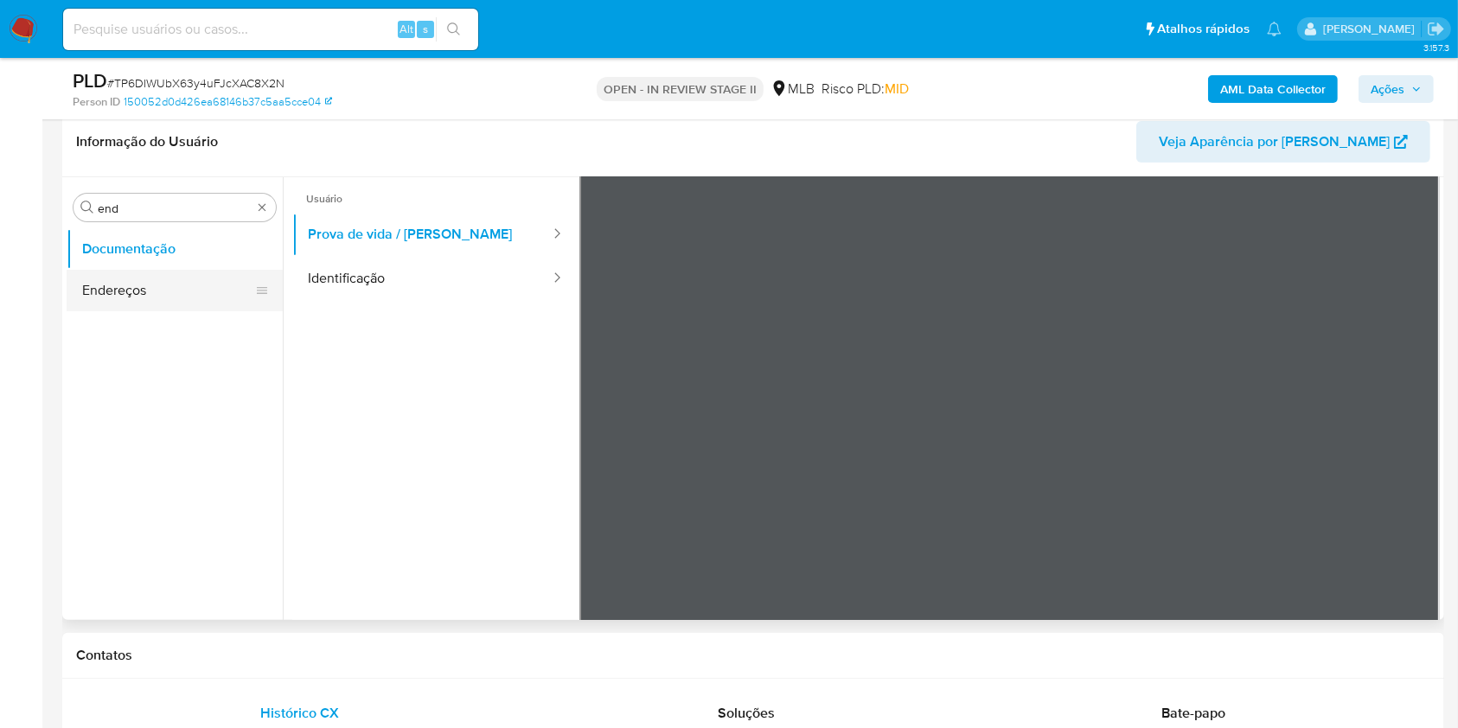
click at [128, 291] on button "Endereços" at bounding box center [168, 291] width 202 height 42
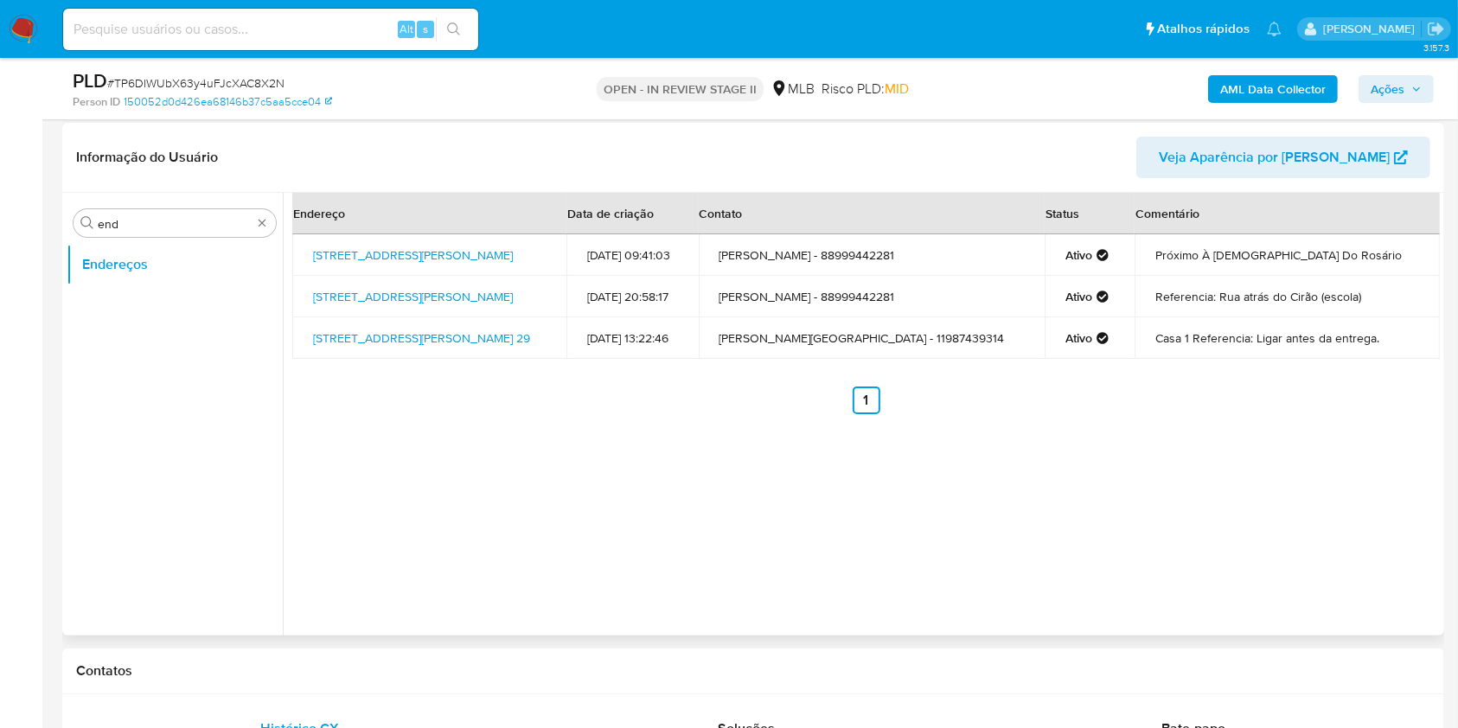
scroll to position [253, 0]
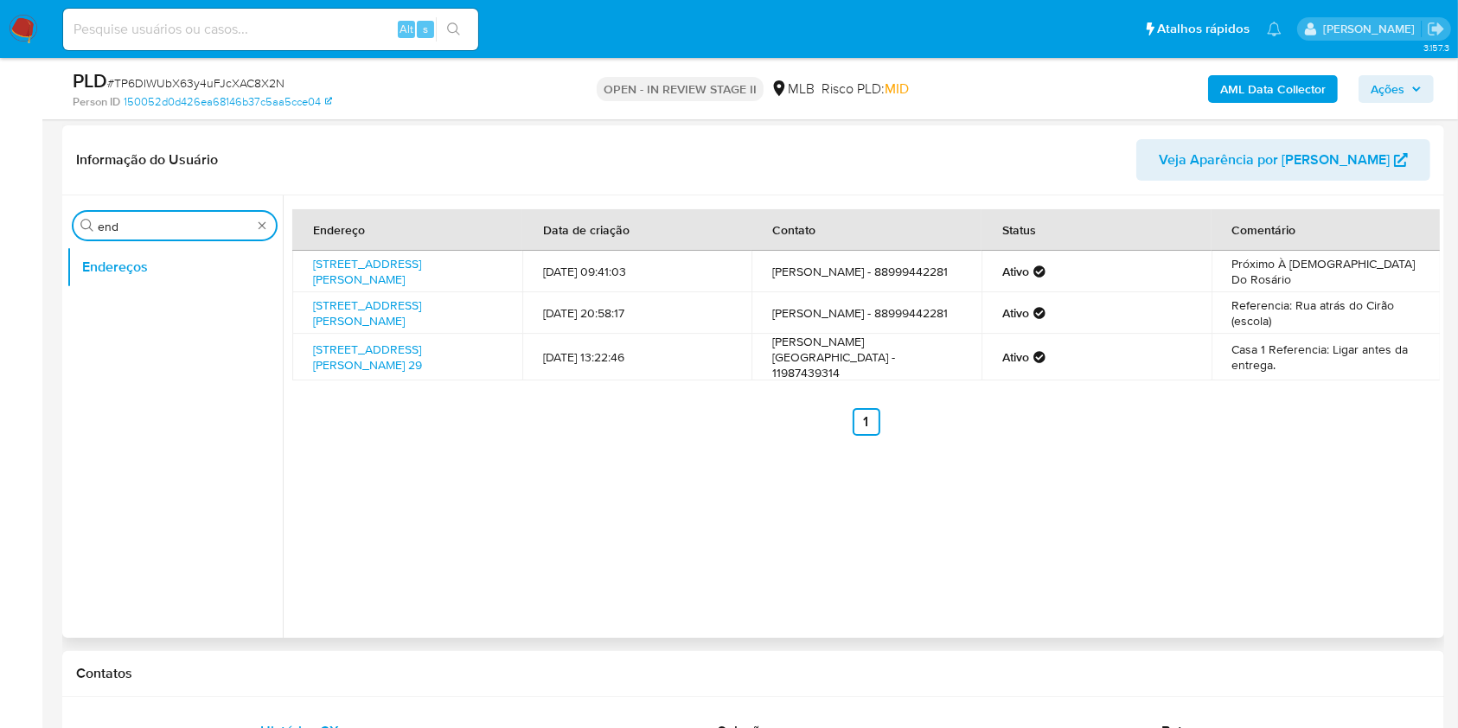
click at [143, 232] on input "end" at bounding box center [175, 227] width 154 height 16
type input "ge"
click at [140, 267] on button "Detalhe da geolocalização" at bounding box center [168, 267] width 202 height 42
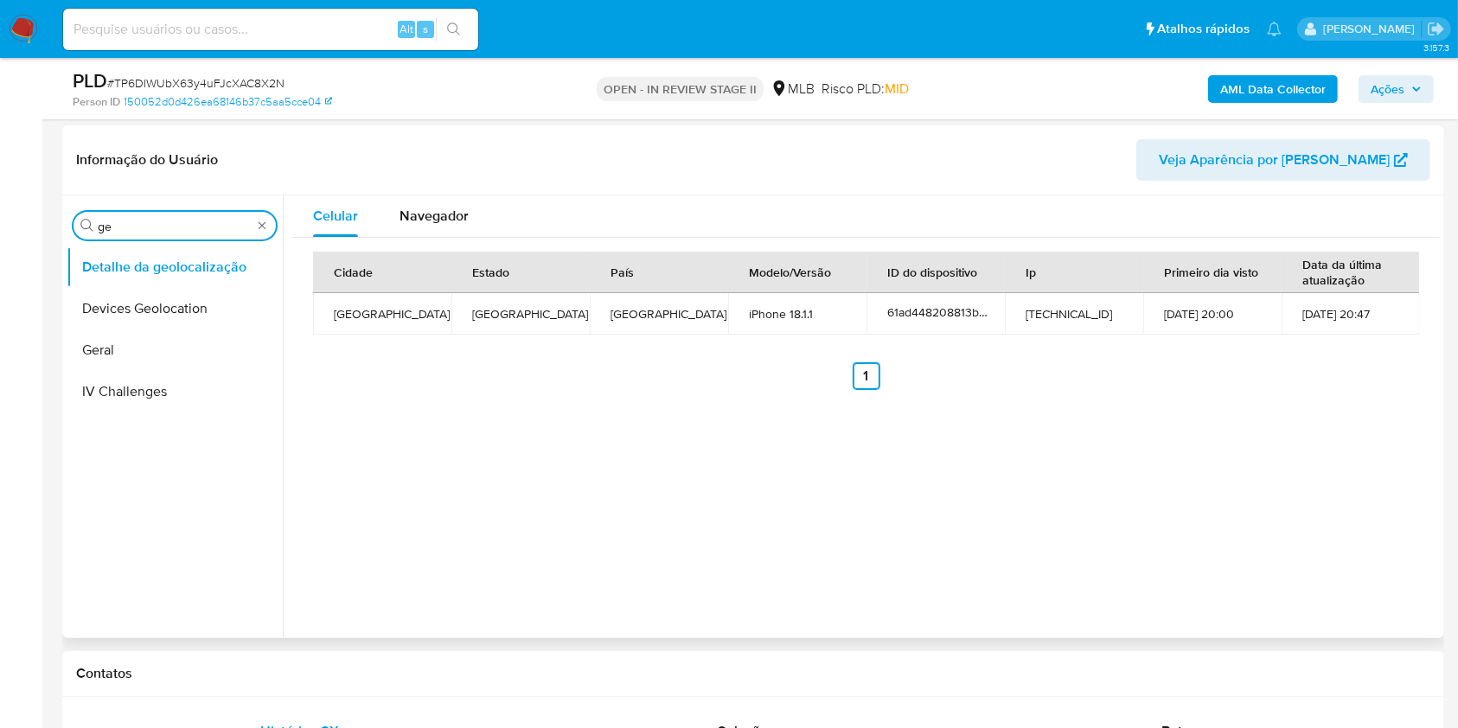
click at [112, 228] on input "ge" at bounding box center [175, 227] width 154 height 16
click at [446, 229] on div "Navegador" at bounding box center [433, 216] width 69 height 42
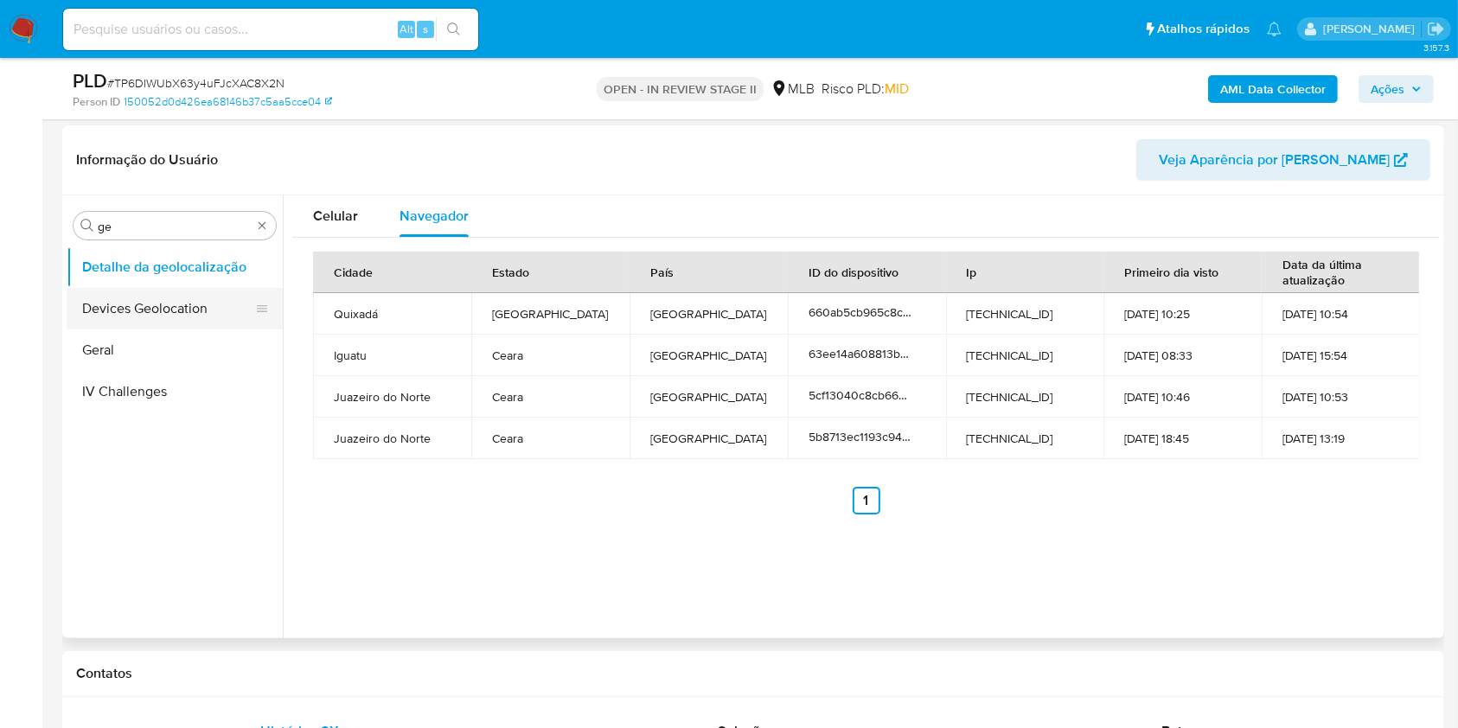
click at [181, 305] on button "Devices Geolocation" at bounding box center [168, 309] width 202 height 42
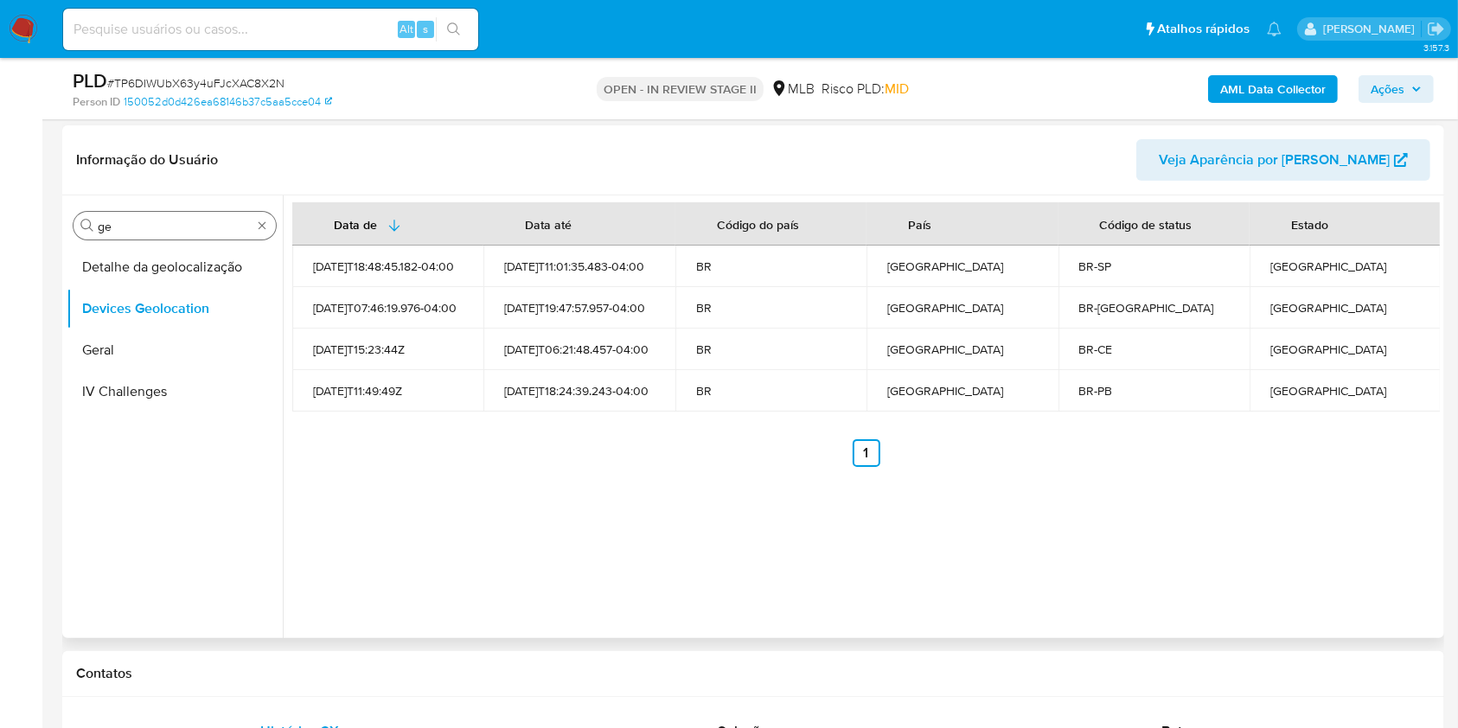
click at [195, 233] on input "ge" at bounding box center [175, 227] width 154 height 16
click at [120, 355] on button "Documentação" at bounding box center [168, 350] width 202 height 42
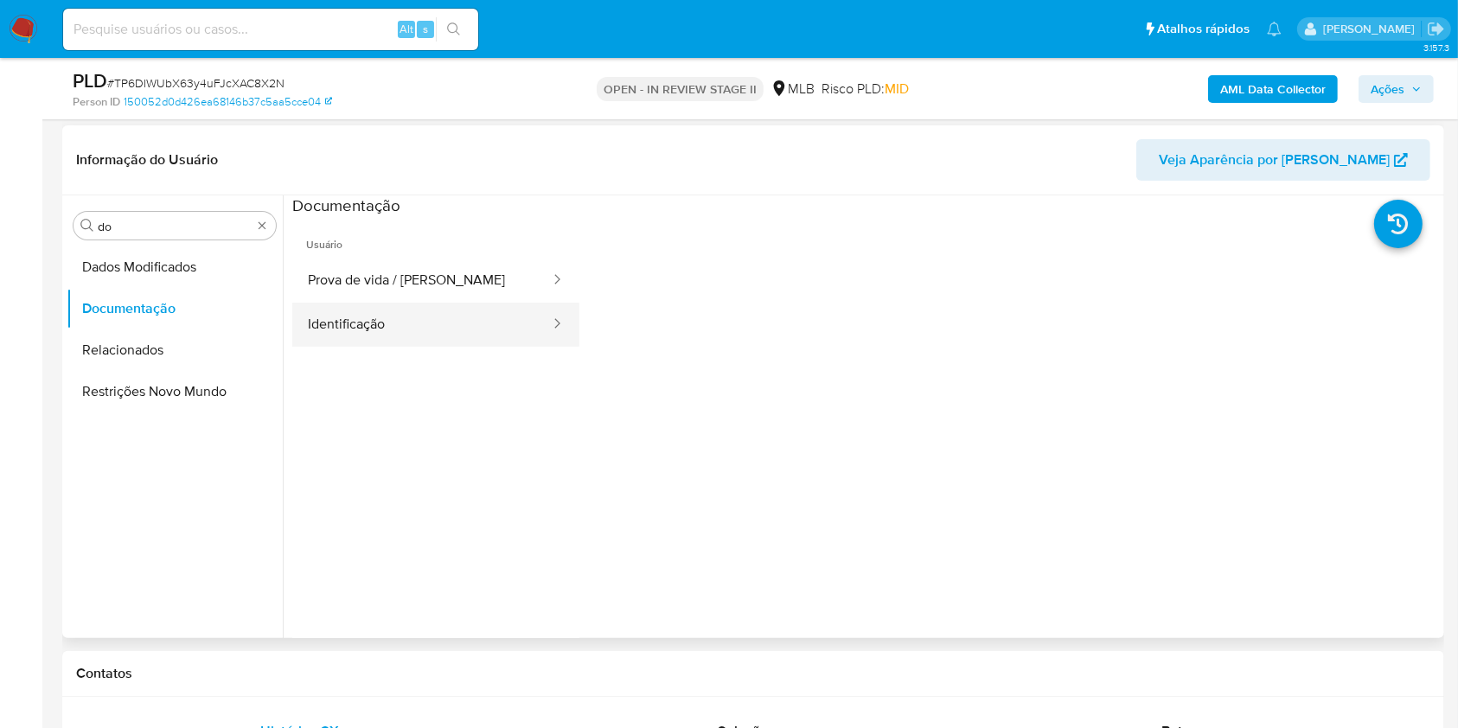
click at [378, 320] on button "Identificação" at bounding box center [421, 325] width 259 height 44
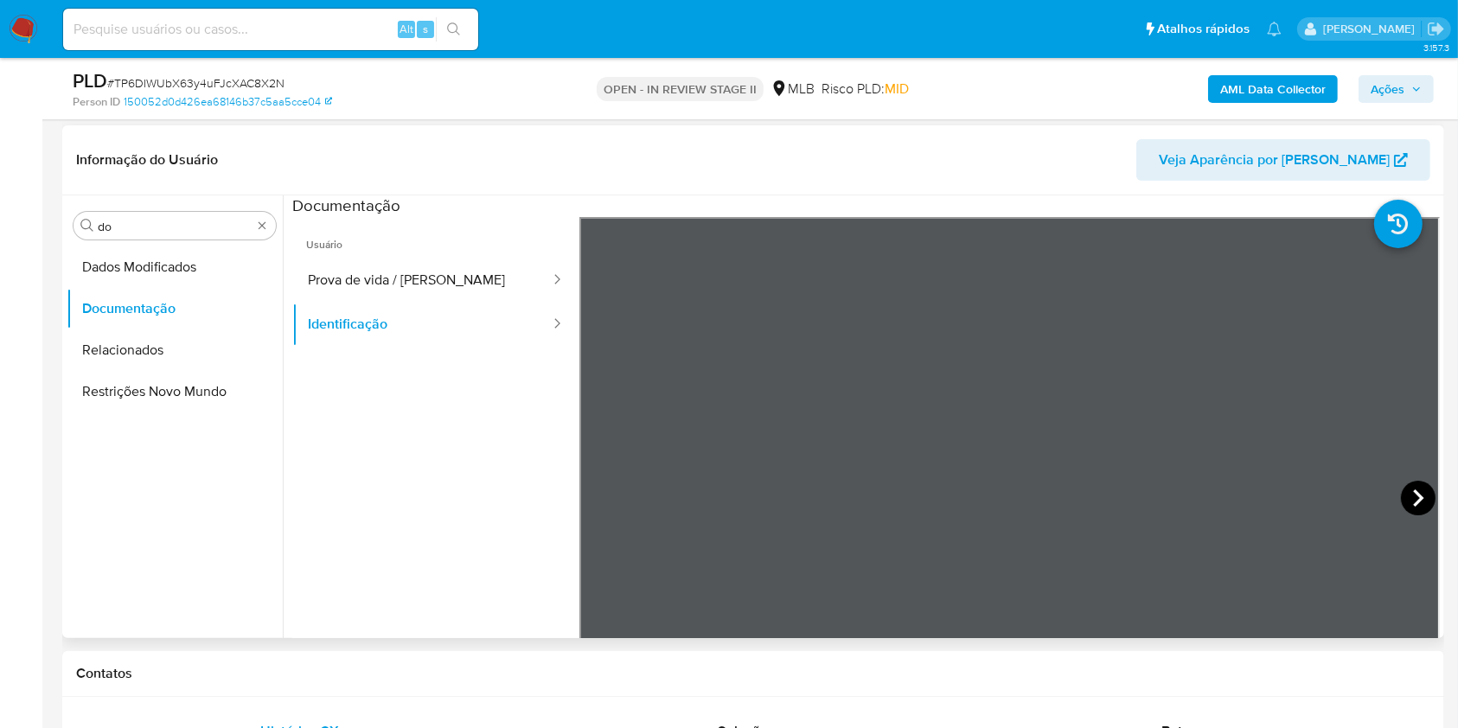
click at [1413, 494] on icon at bounding box center [1418, 497] width 10 height 17
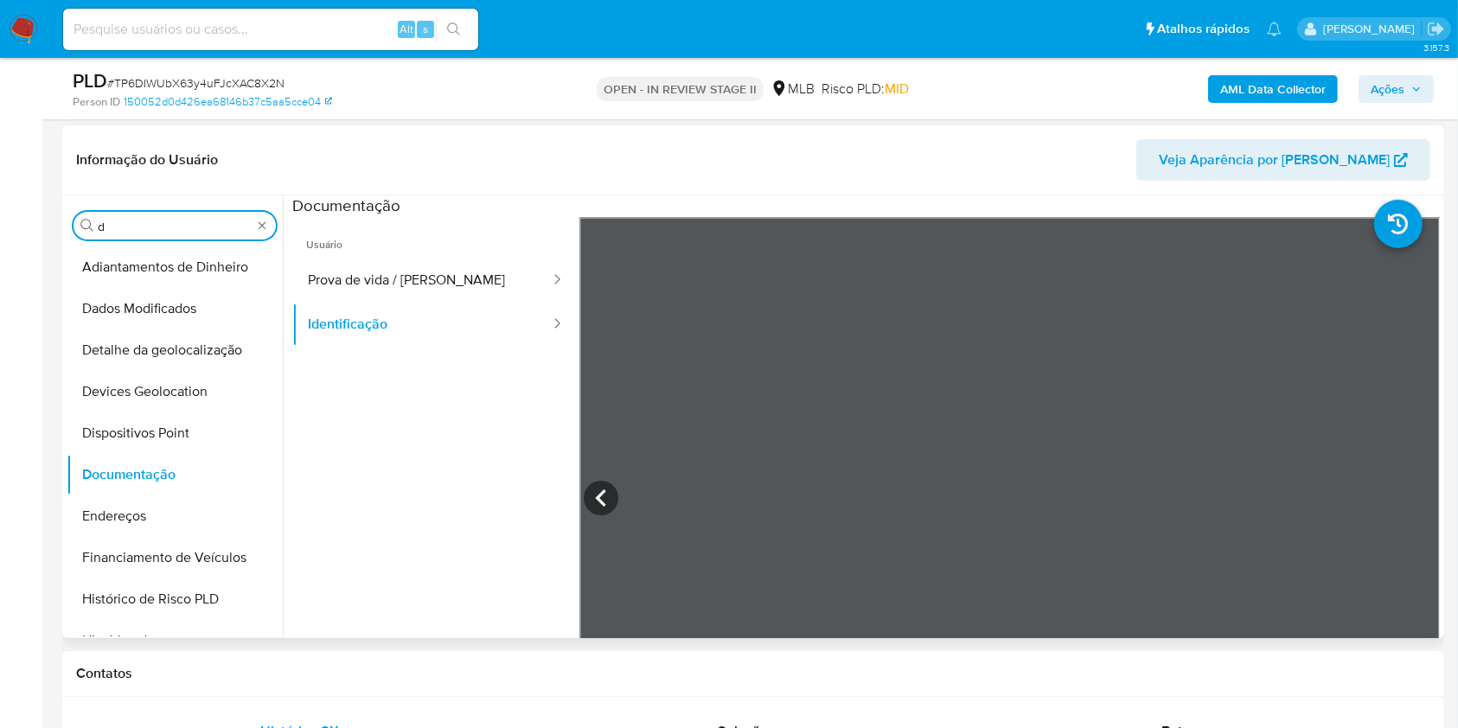
click at [196, 214] on div "Procurar d" at bounding box center [174, 226] width 202 height 28
click at [188, 234] on div "Procurar d" at bounding box center [174, 226] width 202 height 28
click at [187, 230] on input "d" at bounding box center [175, 227] width 154 height 16
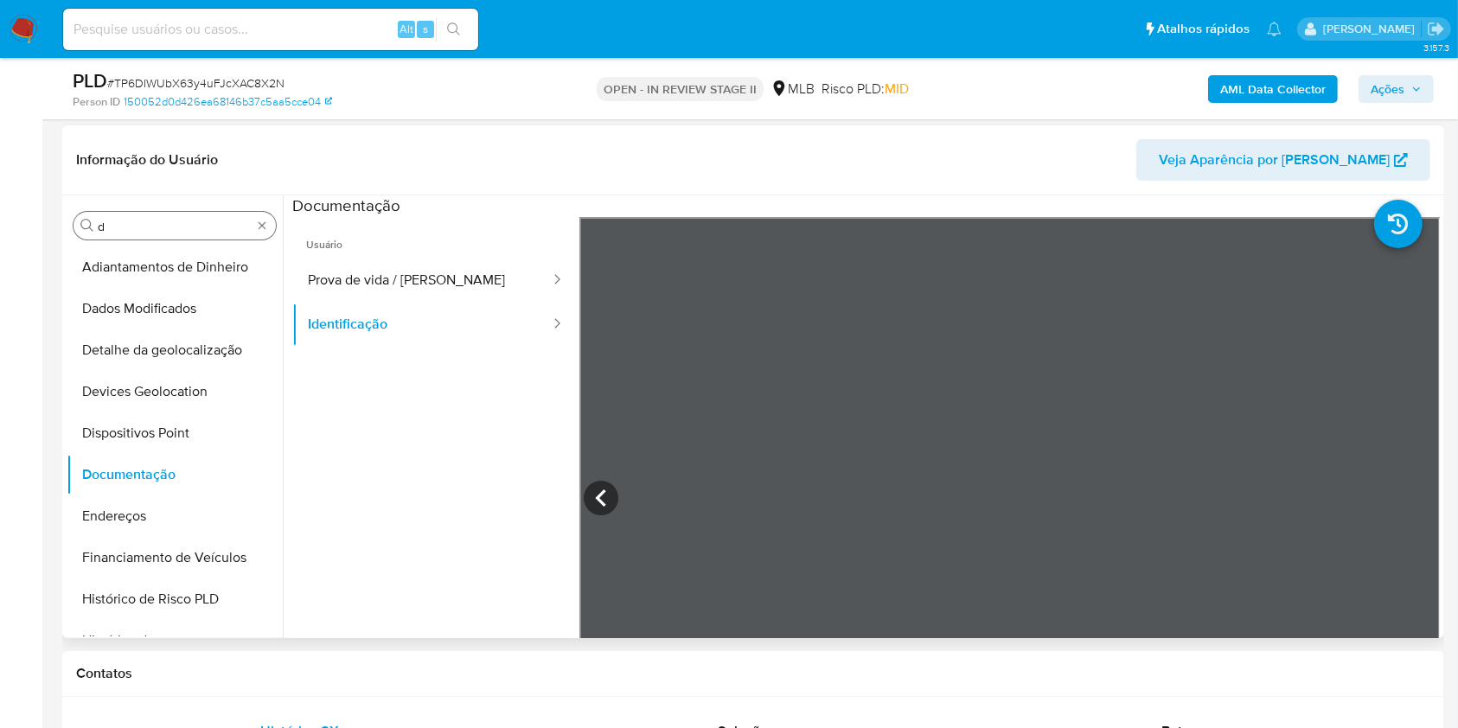
click at [187, 230] on input "d" at bounding box center [175, 227] width 154 height 16
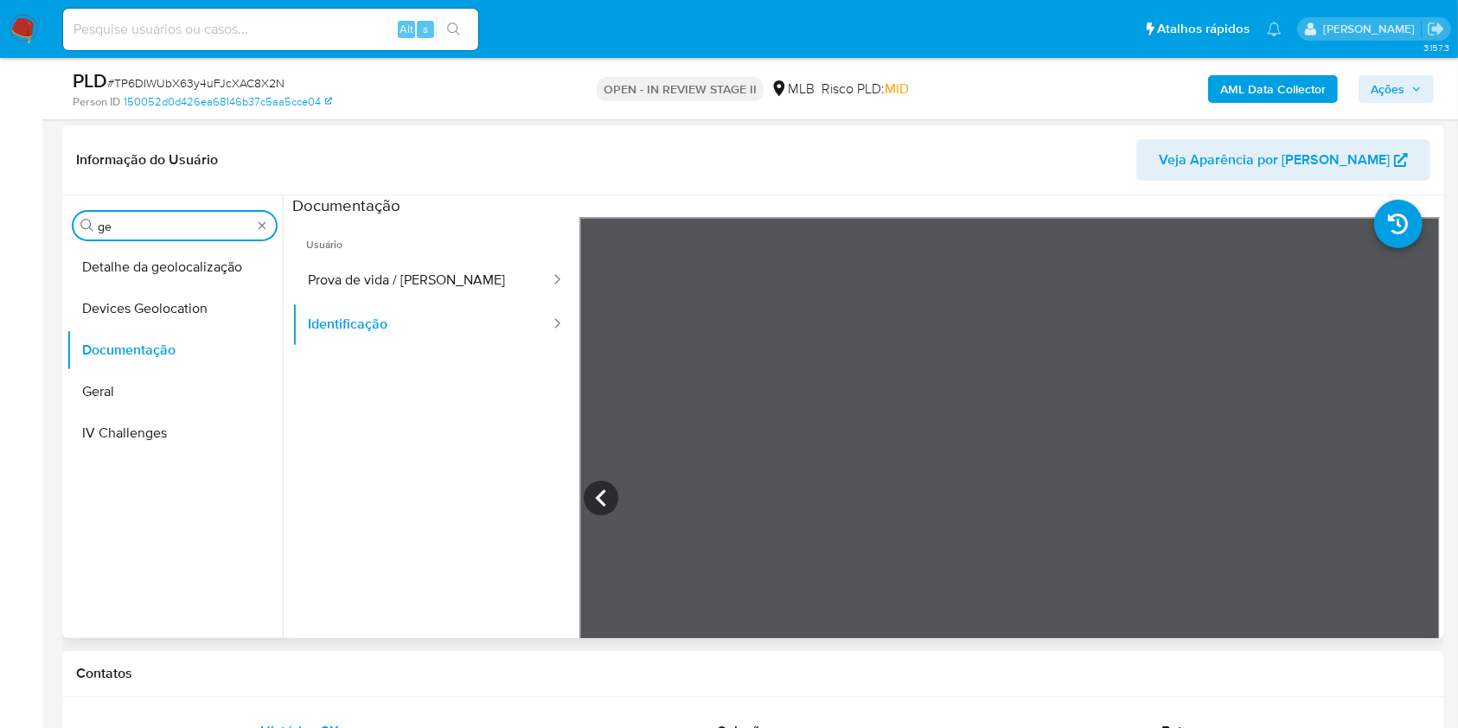
click at [182, 232] on input "ge" at bounding box center [175, 227] width 154 height 16
type input "ge"
click at [186, 248] on button "Detalhe da geolocalização" at bounding box center [168, 267] width 202 height 42
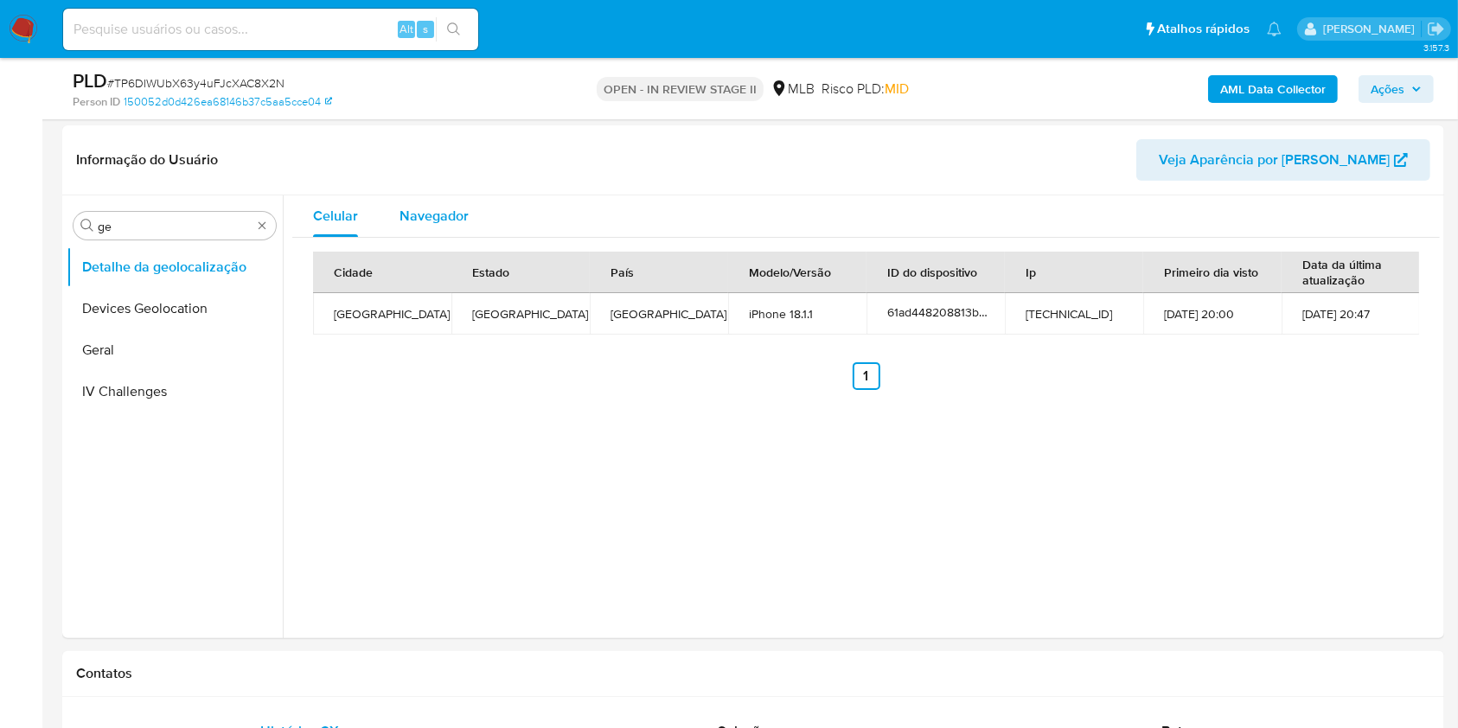
click at [456, 207] on span "Navegador" at bounding box center [433, 216] width 69 height 20
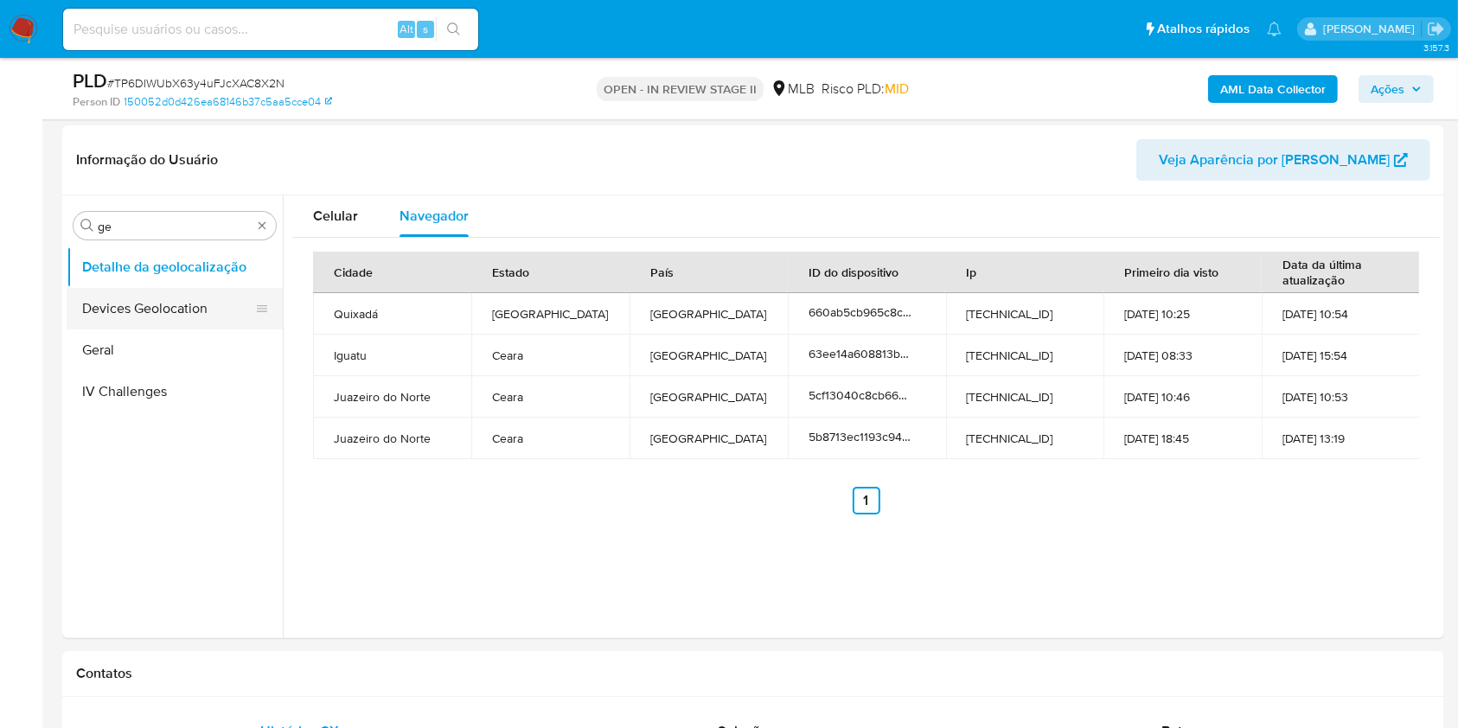
click at [208, 310] on button "Devices Geolocation" at bounding box center [168, 309] width 202 height 42
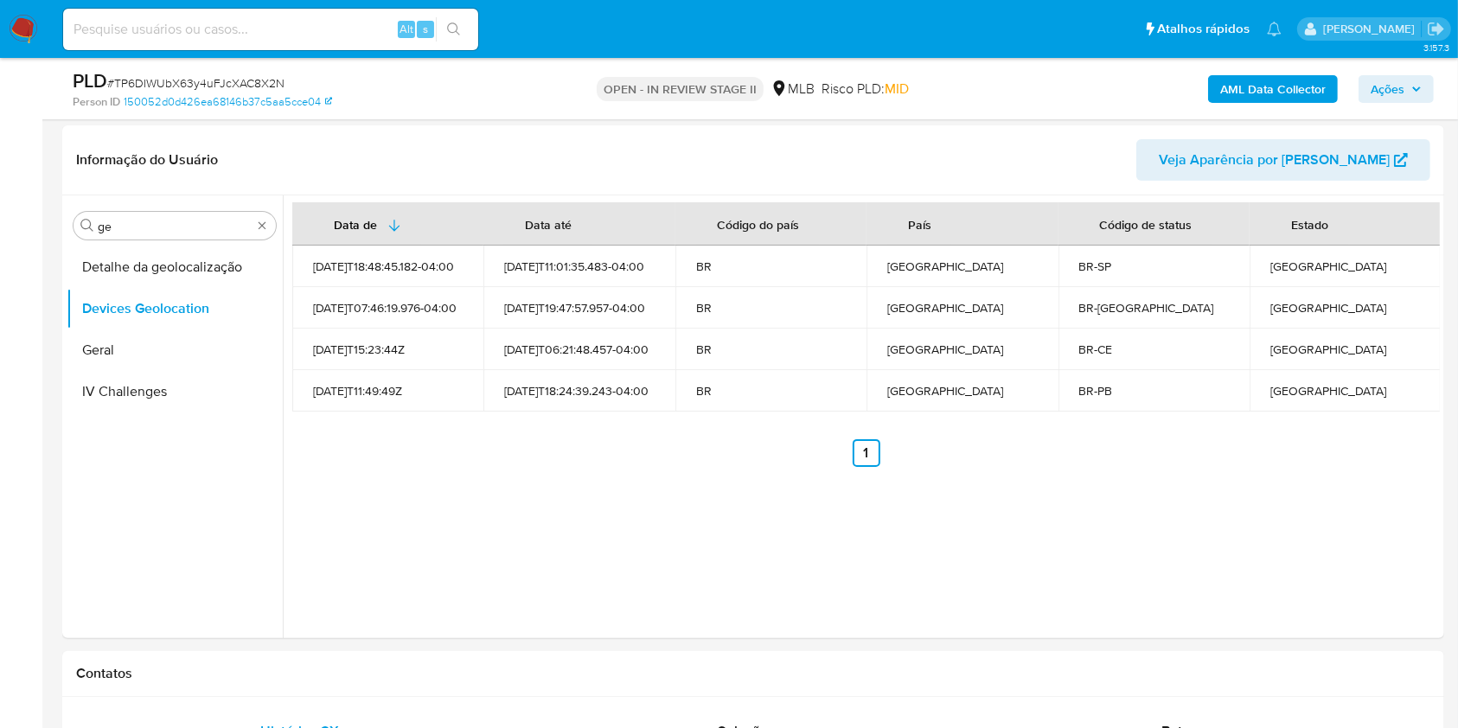
scroll to position [251, 0]
click at [572, 347] on div "2025-09-06T06:21:48.457-04:00" at bounding box center [579, 352] width 150 height 16
click at [519, 360] on div "2025-09-06T06:21:48.457-04:00" at bounding box center [579, 352] width 150 height 16
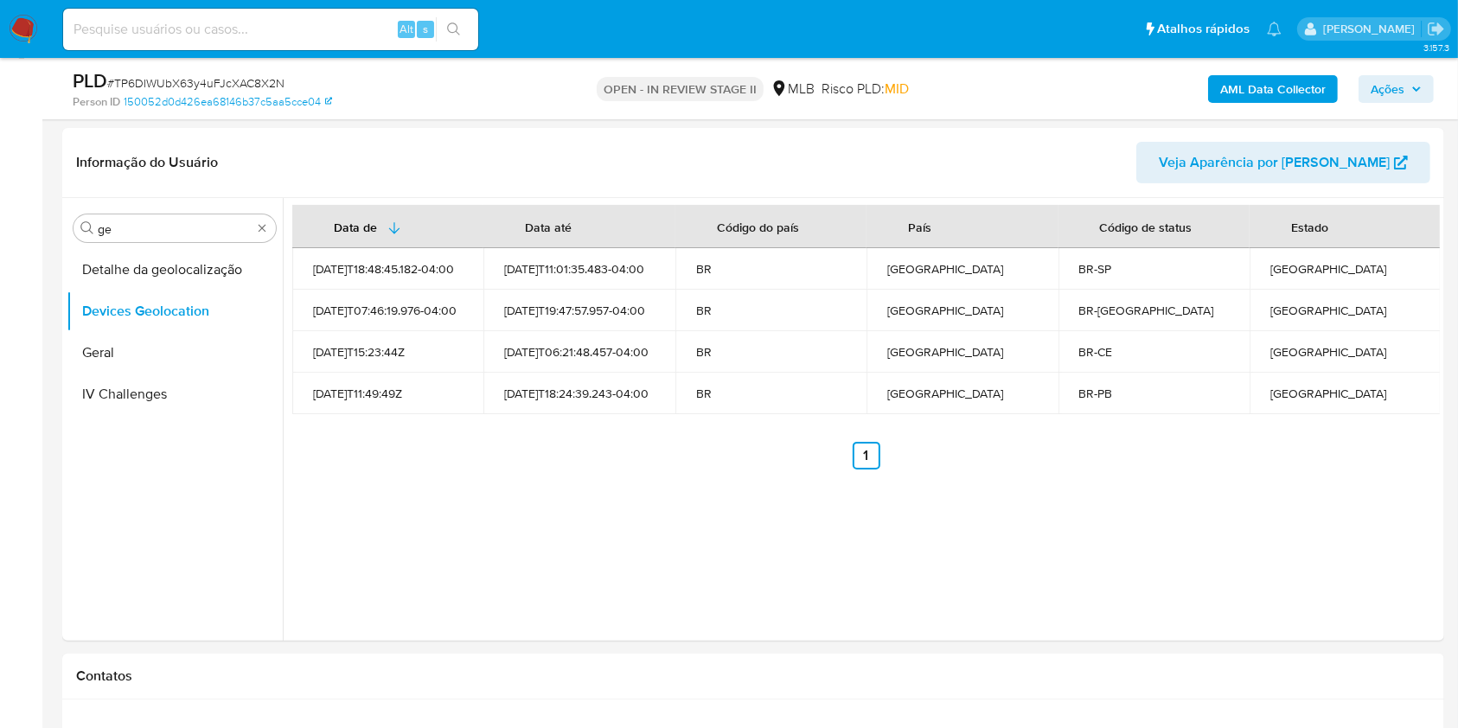
scroll to position [230, 0]
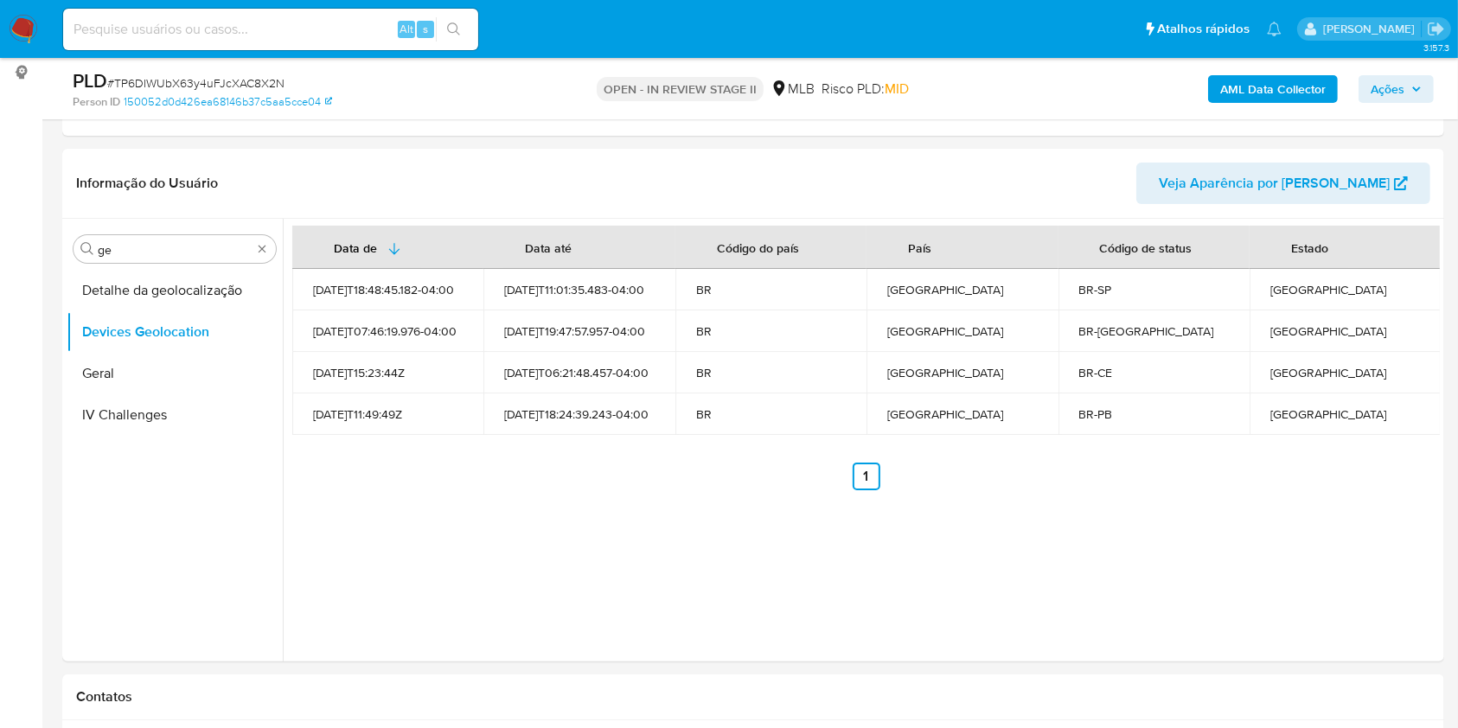
click at [1280, 514] on div "Data de Data até Código do país País Código de status Estado 2024-03-24T18:48:4…" at bounding box center [861, 440] width 1157 height 443
click at [22, 27] on img at bounding box center [23, 29] width 29 height 29
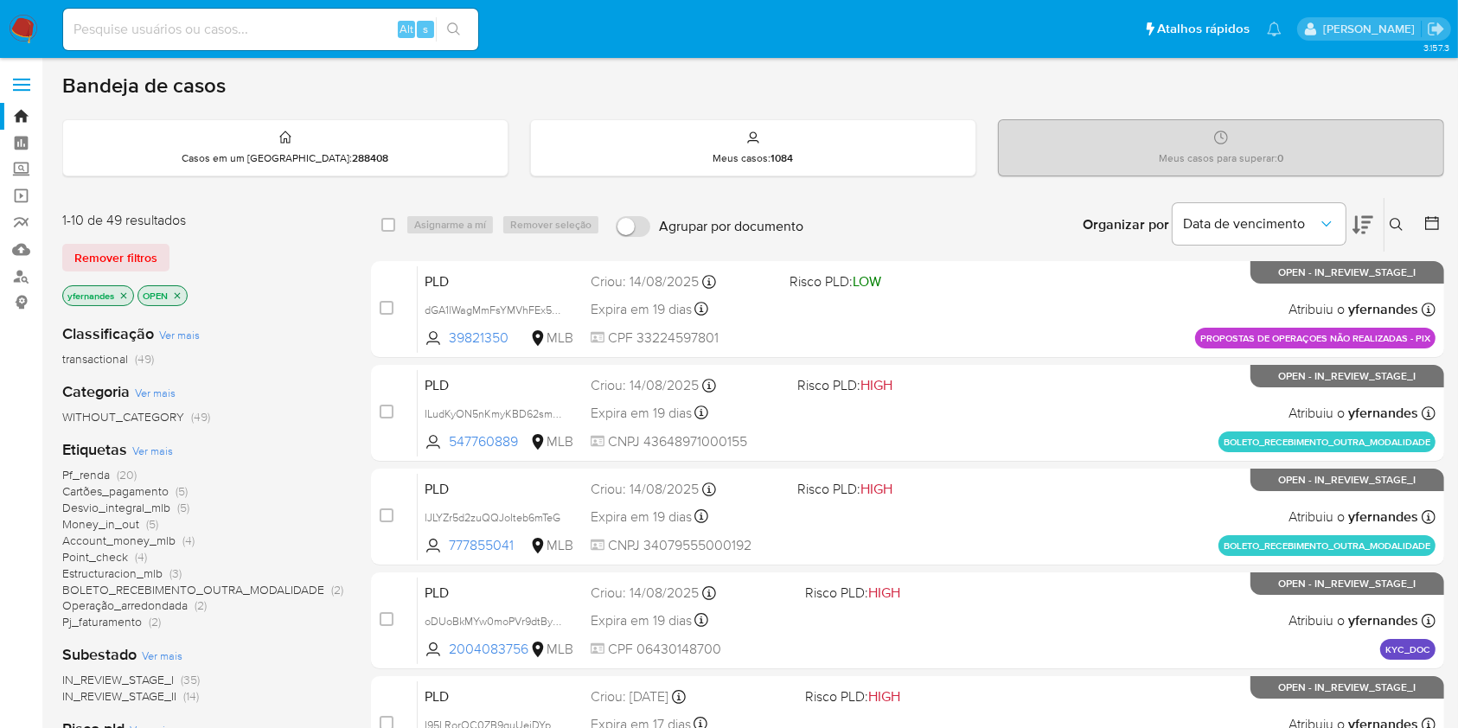
click at [188, 18] on input at bounding box center [270, 29] width 415 height 22
paste input "vMxuWYXKSV45LZj7LvYdWaFO"
type input "vMxuWYXKSV45LZj7LvYdWaFO"
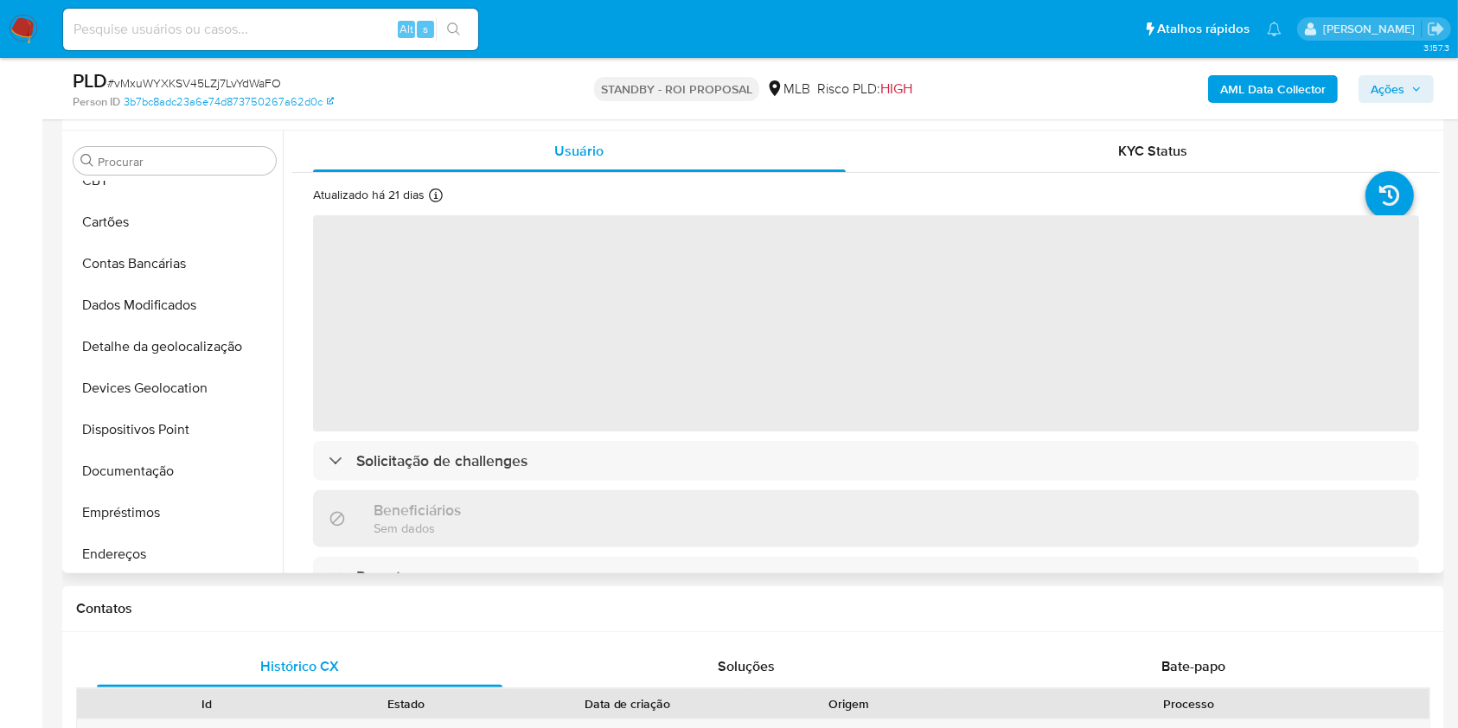
scroll to position [7, 0]
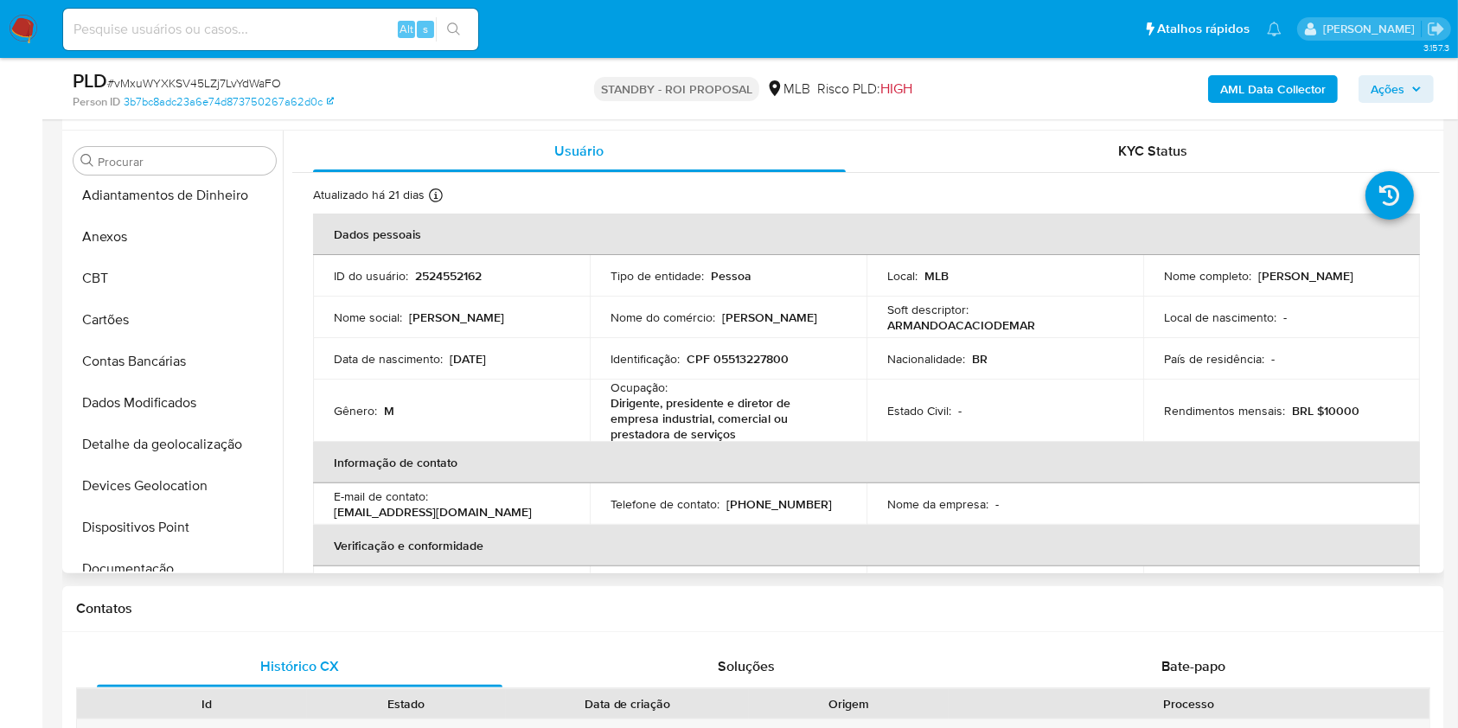
select select "10"
click at [1095, 158] on div "KYC Status" at bounding box center [1153, 152] width 533 height 42
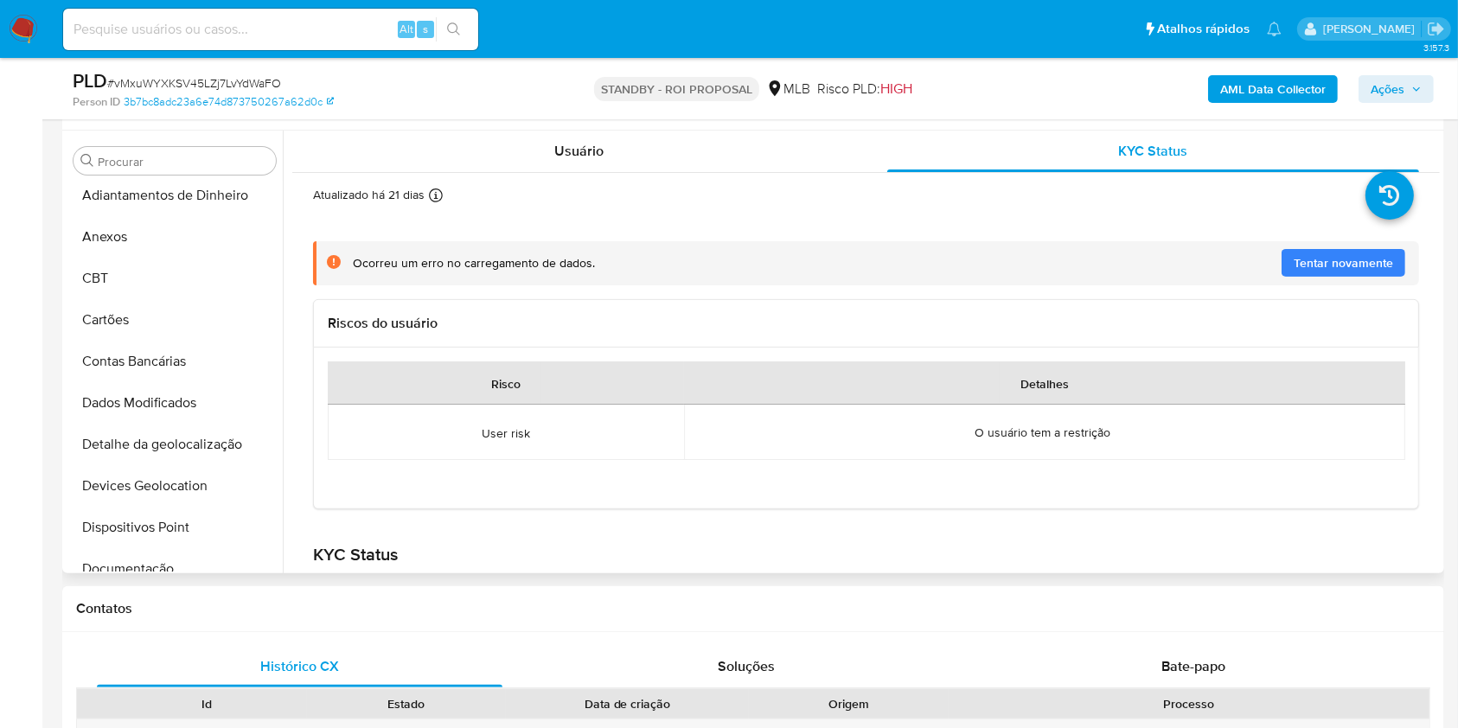
scroll to position [455, 0]
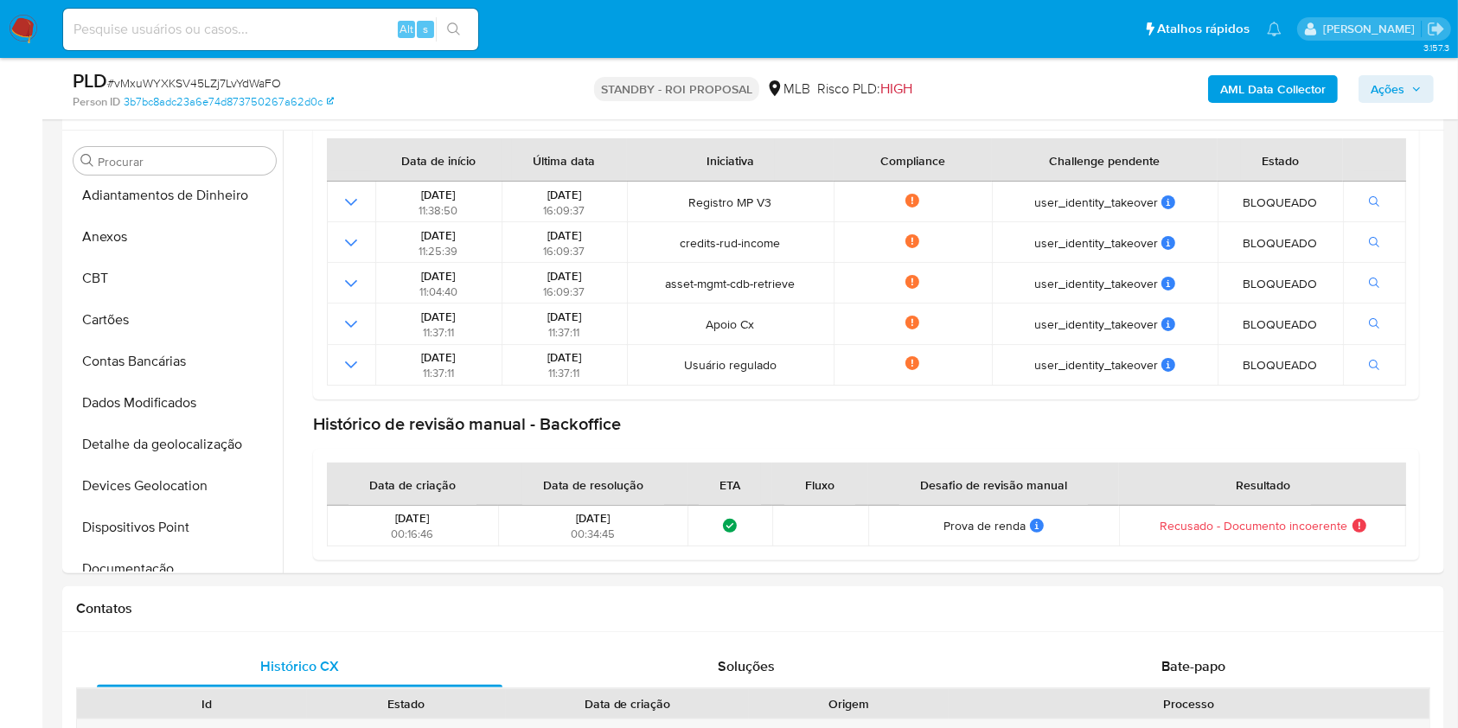
drag, startPoint x: 9, startPoint y: 17, endPoint x: 71, endPoint y: 4, distance: 63.6
click at [10, 18] on img at bounding box center [23, 29] width 29 height 29
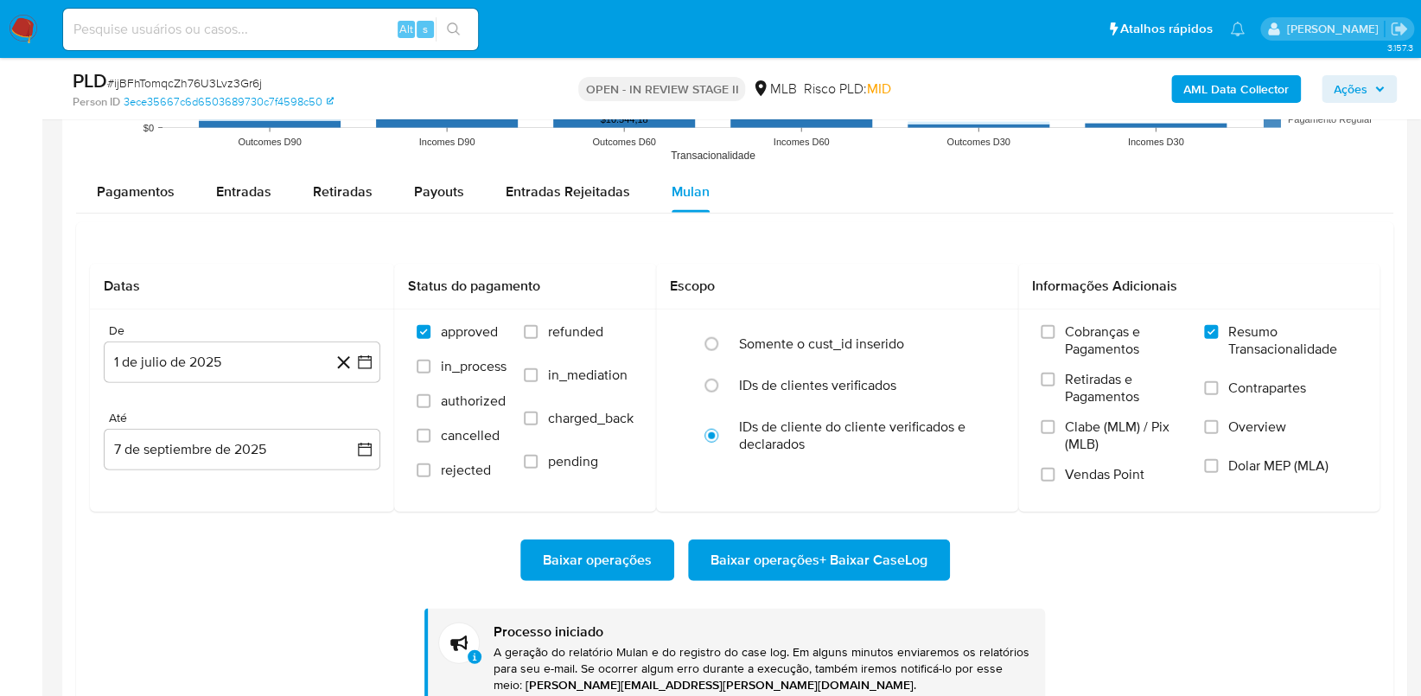
scroll to position [814, 0]
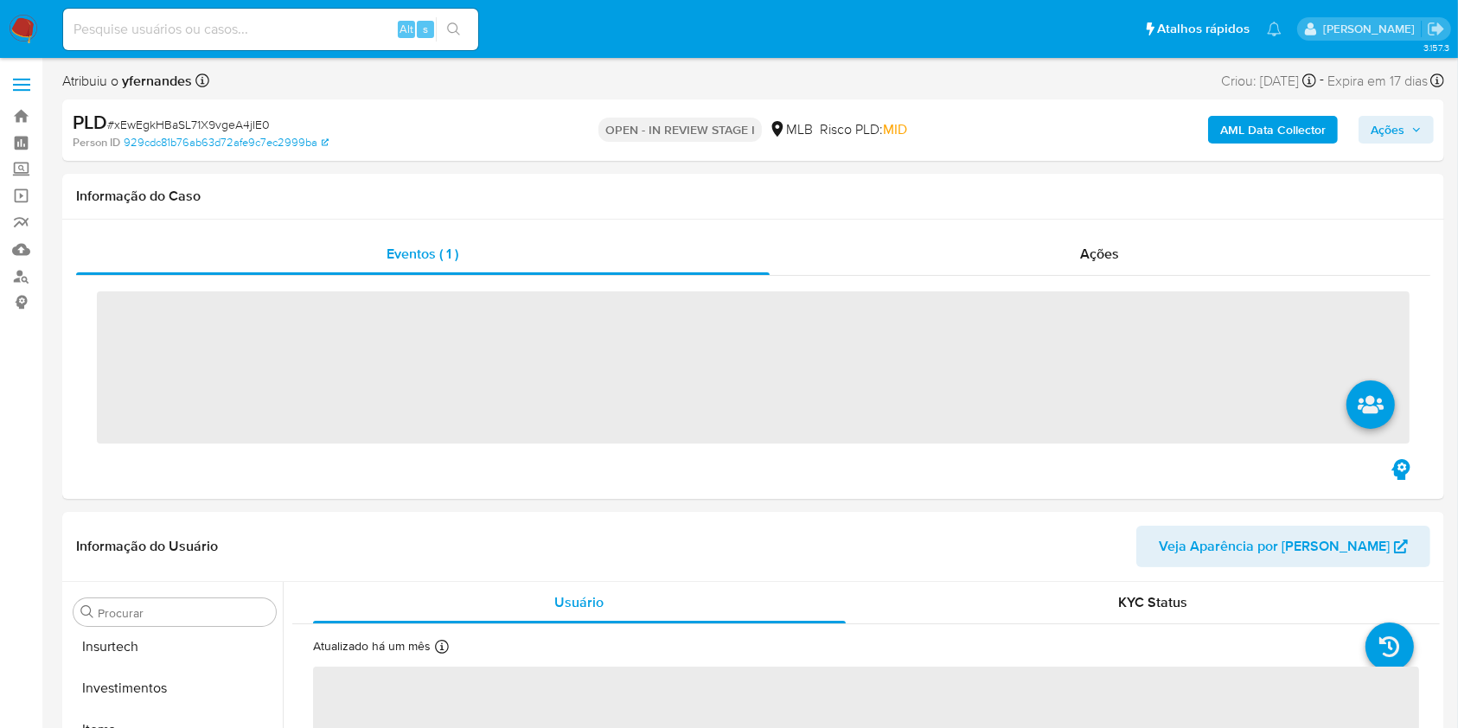
scroll to position [814, 0]
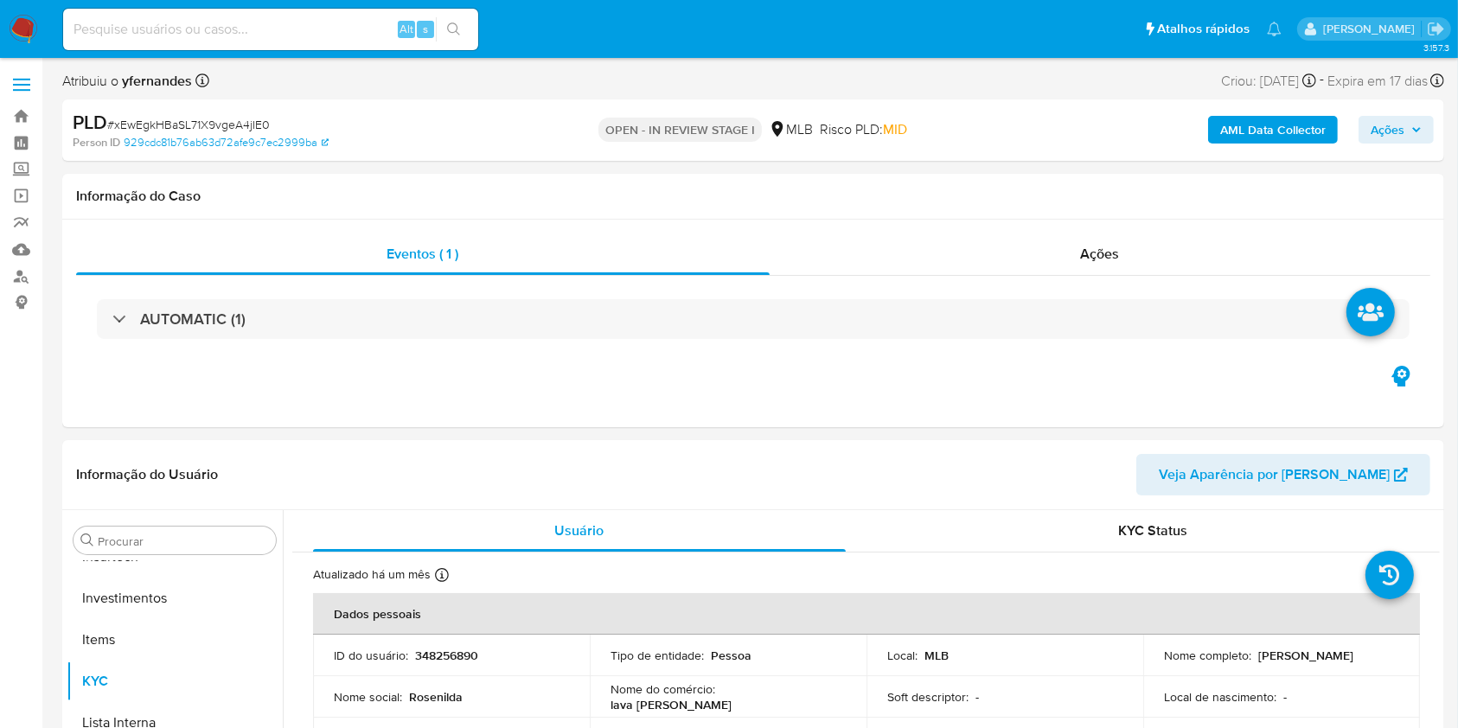
select select "10"
click at [207, 118] on span "# xEwEgkHBaSL71X9vgeA4jIE0" at bounding box center [188, 124] width 163 height 17
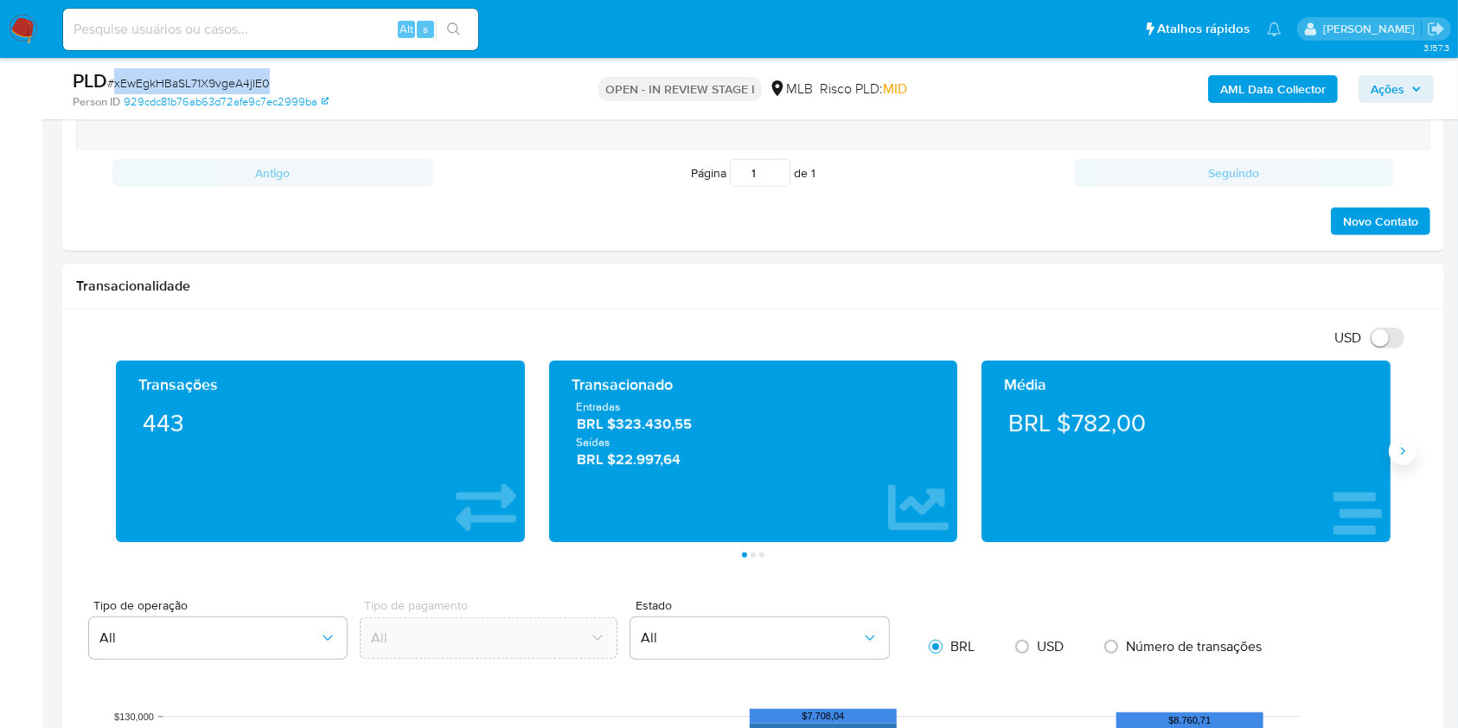
scroll to position [1038, 0]
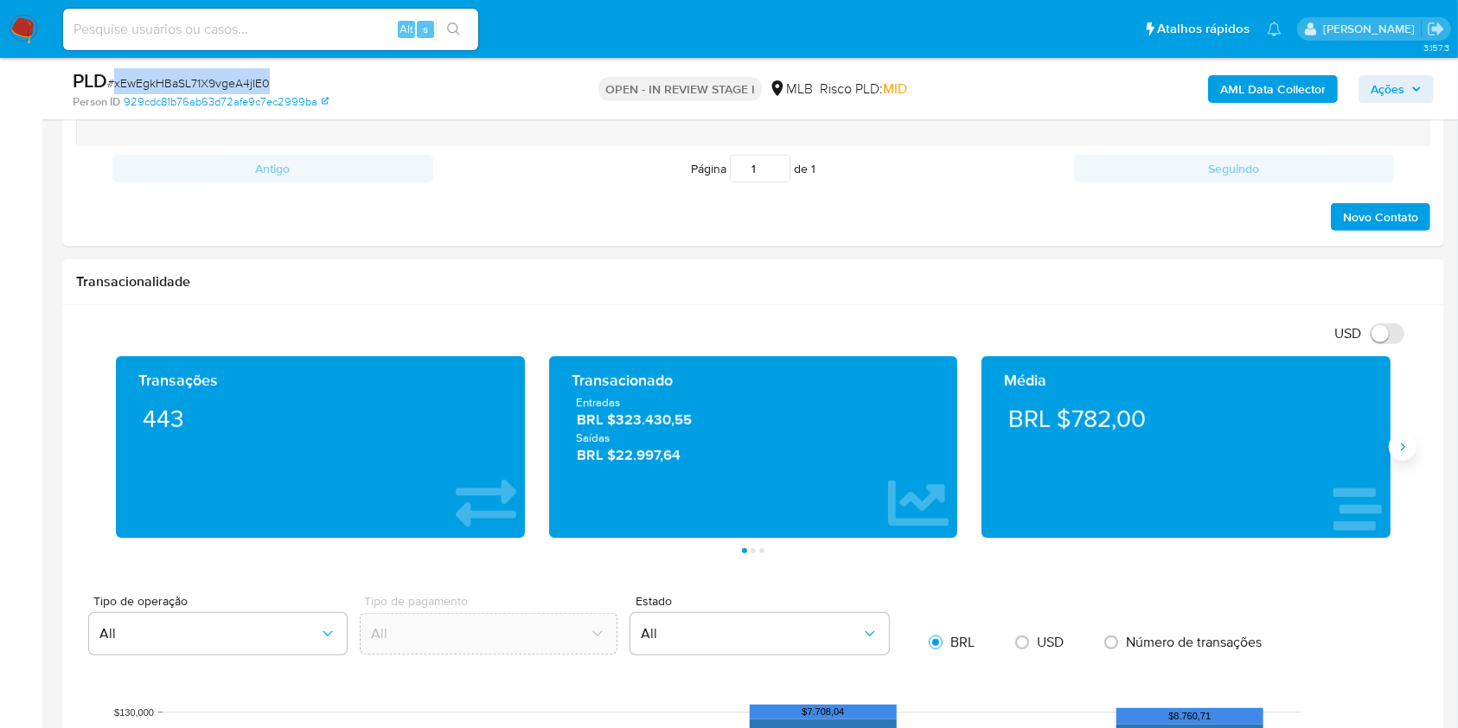
click at [1396, 449] on icon "Siguiente" at bounding box center [1403, 447] width 14 height 14
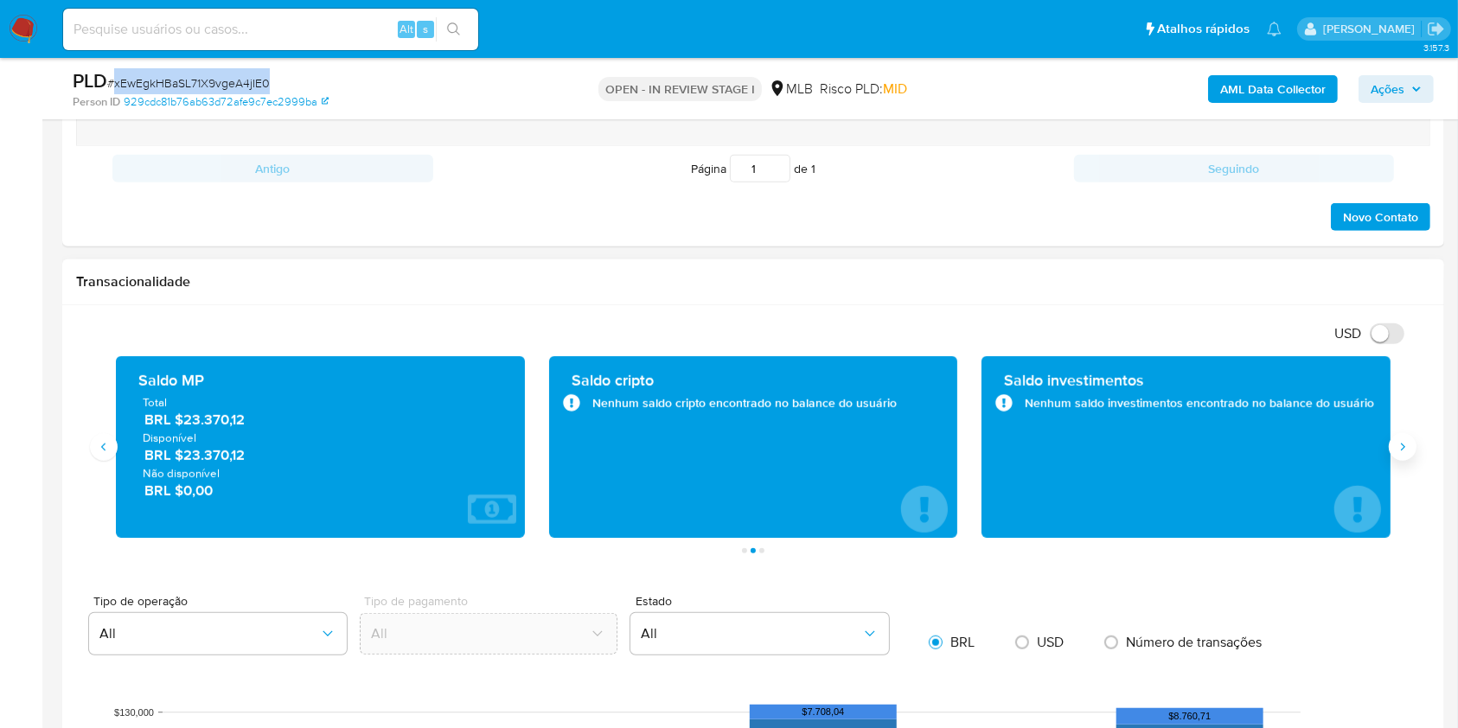
click at [1396, 449] on icon "Siguiente" at bounding box center [1403, 447] width 14 height 14
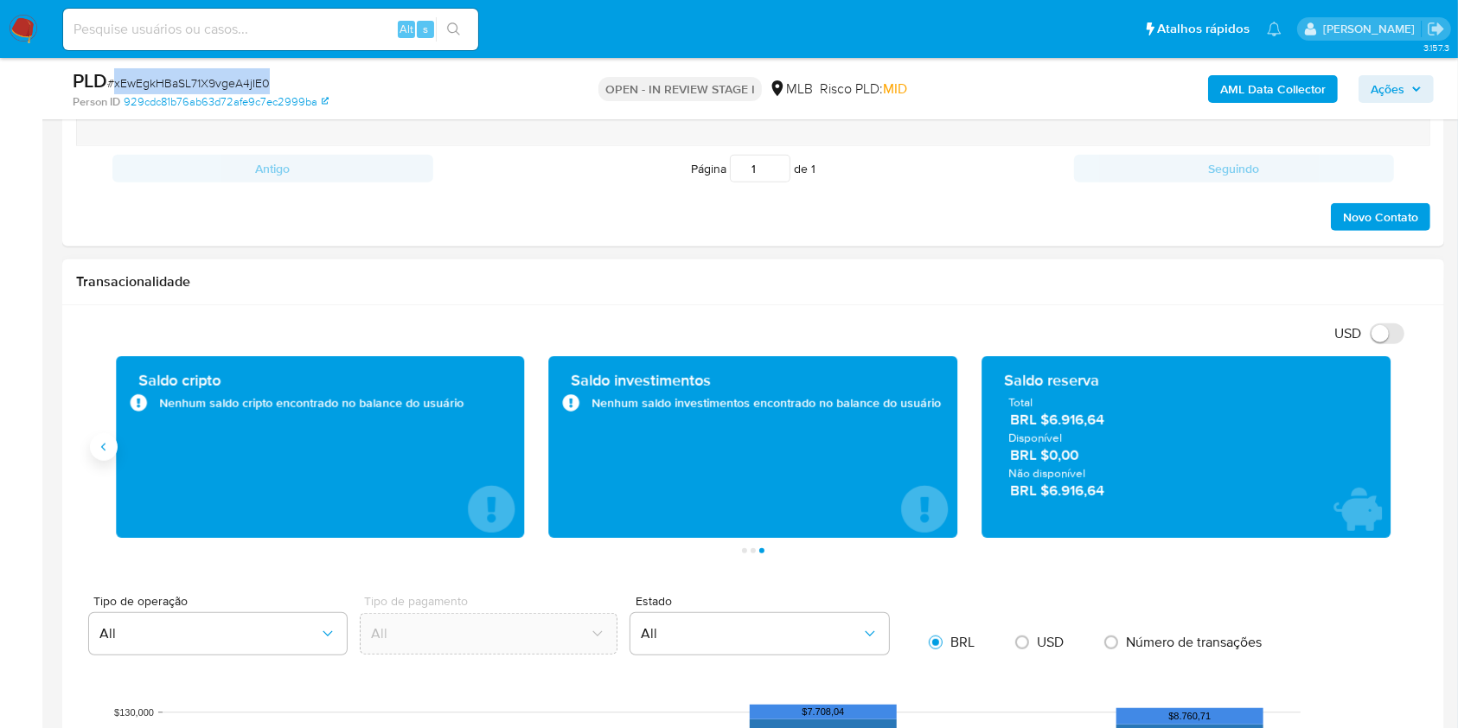
click at [103, 453] on button "Anterior" at bounding box center [104, 447] width 28 height 28
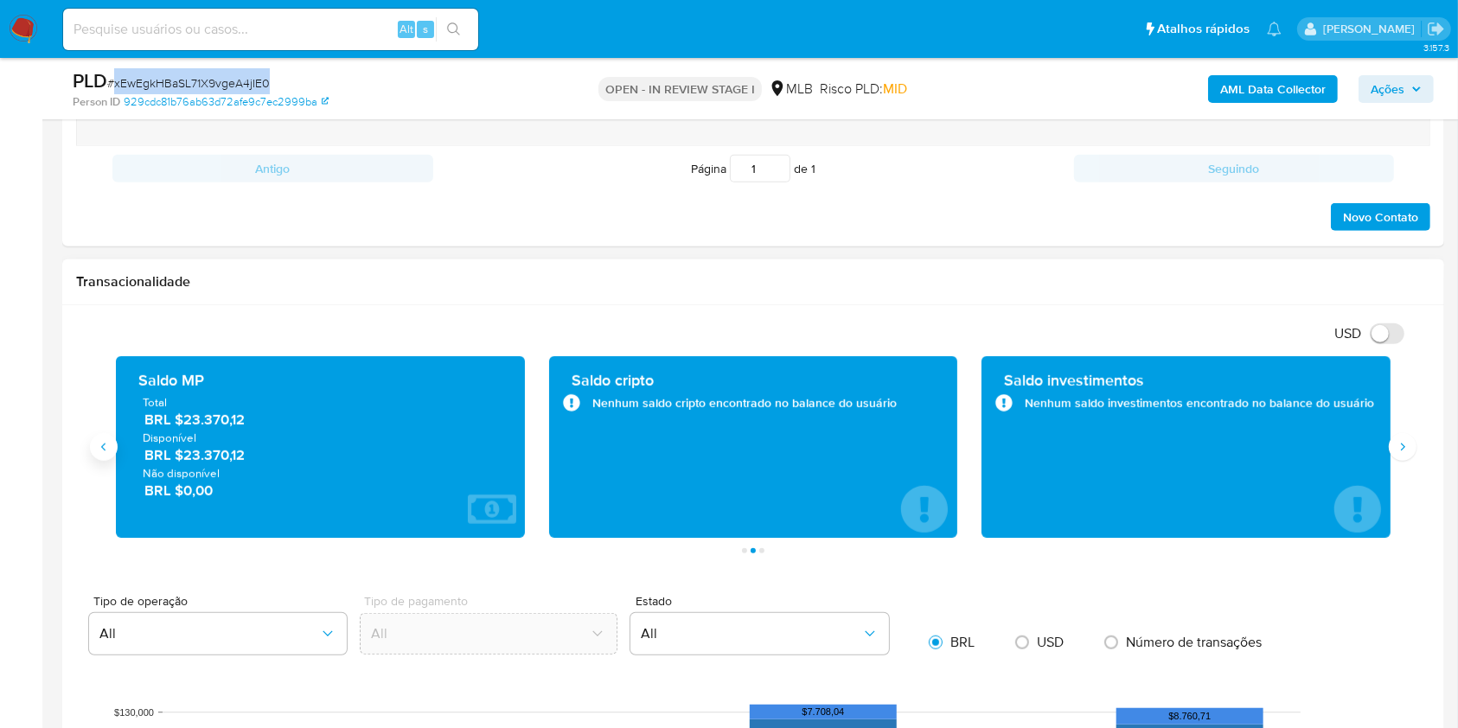
click at [103, 453] on button "Anterior" at bounding box center [104, 447] width 28 height 28
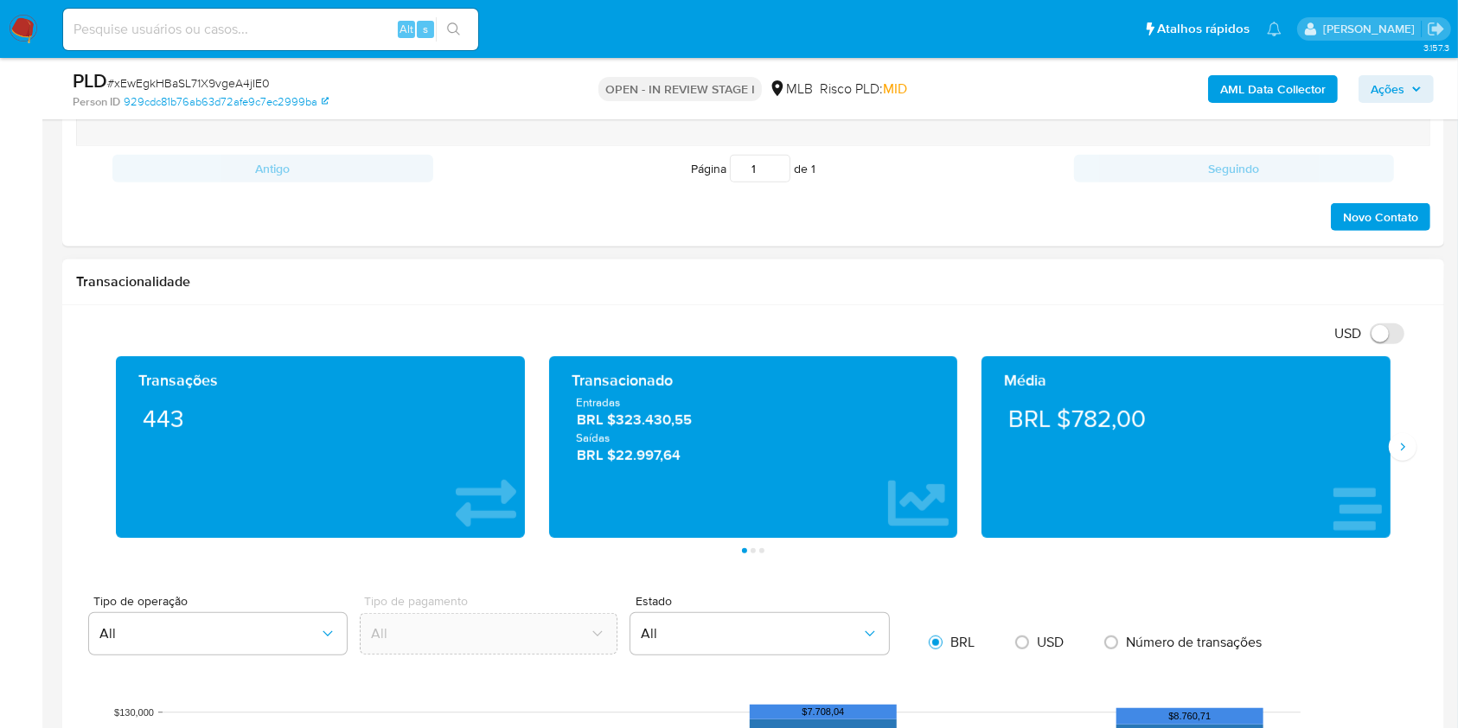
click at [1417, 451] on div "Transações 443 Transacionado Entradas BRL $323.430,55 Saídas BRL $22.997,64 Méd…" at bounding box center [753, 454] width 1354 height 197
click at [1400, 445] on icon "Siguiente" at bounding box center [1403, 447] width 14 height 14
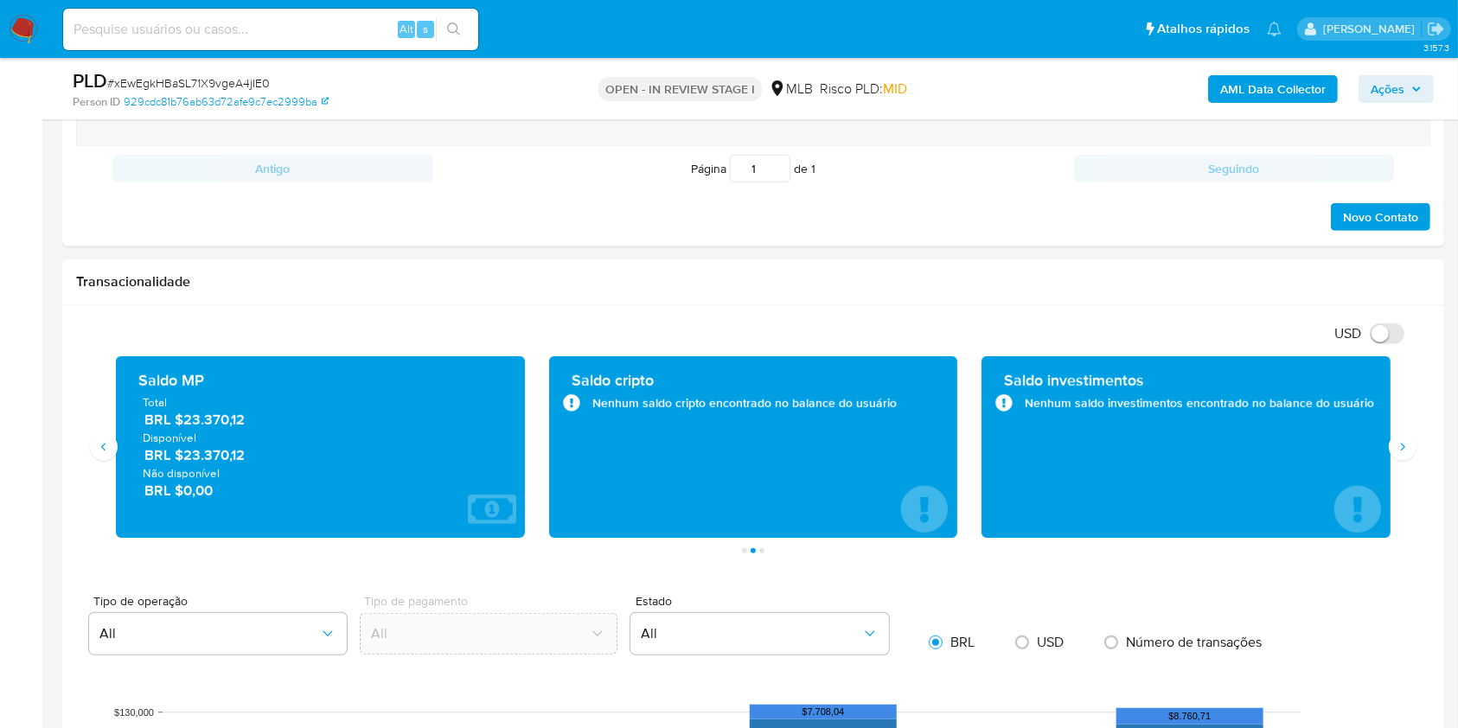
click at [230, 418] on span "BRL $23.370,12" at bounding box center [321, 420] width 354 height 20
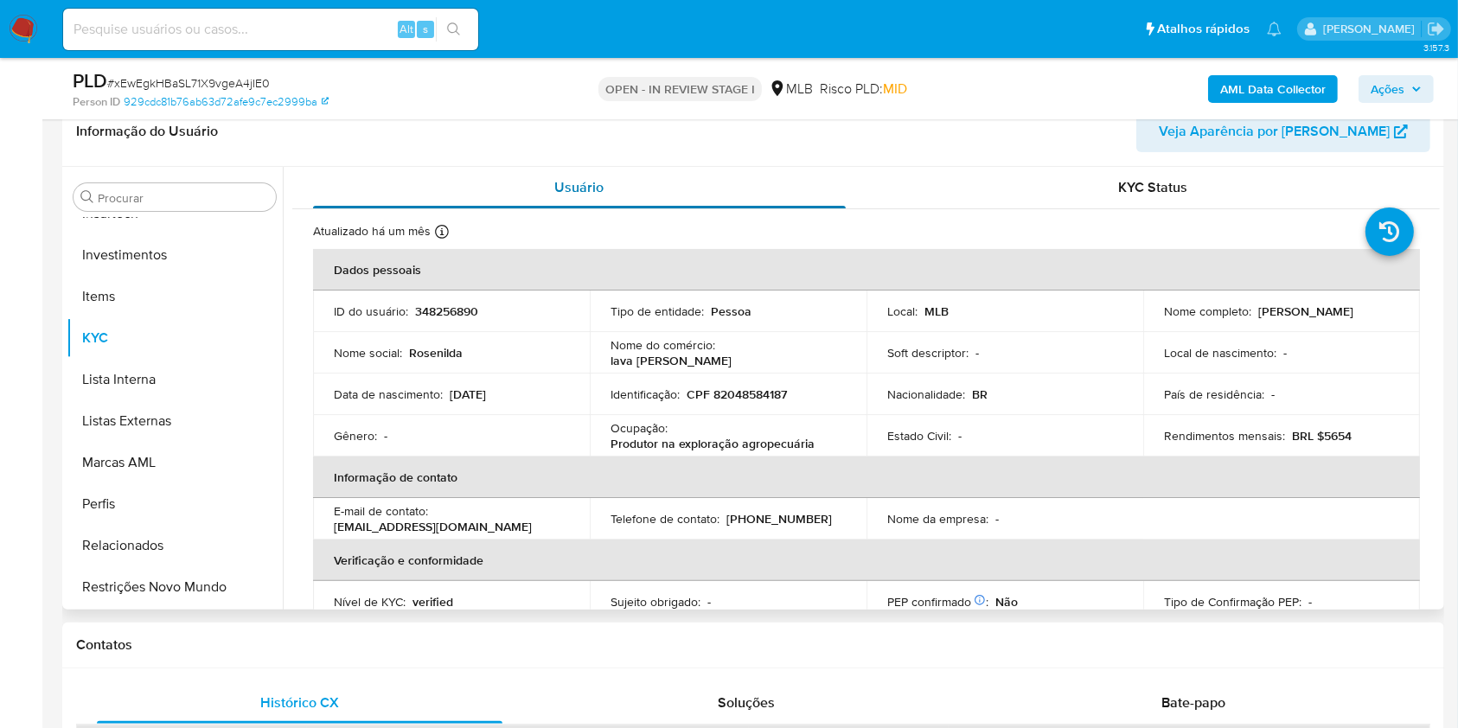
scroll to position [230, 0]
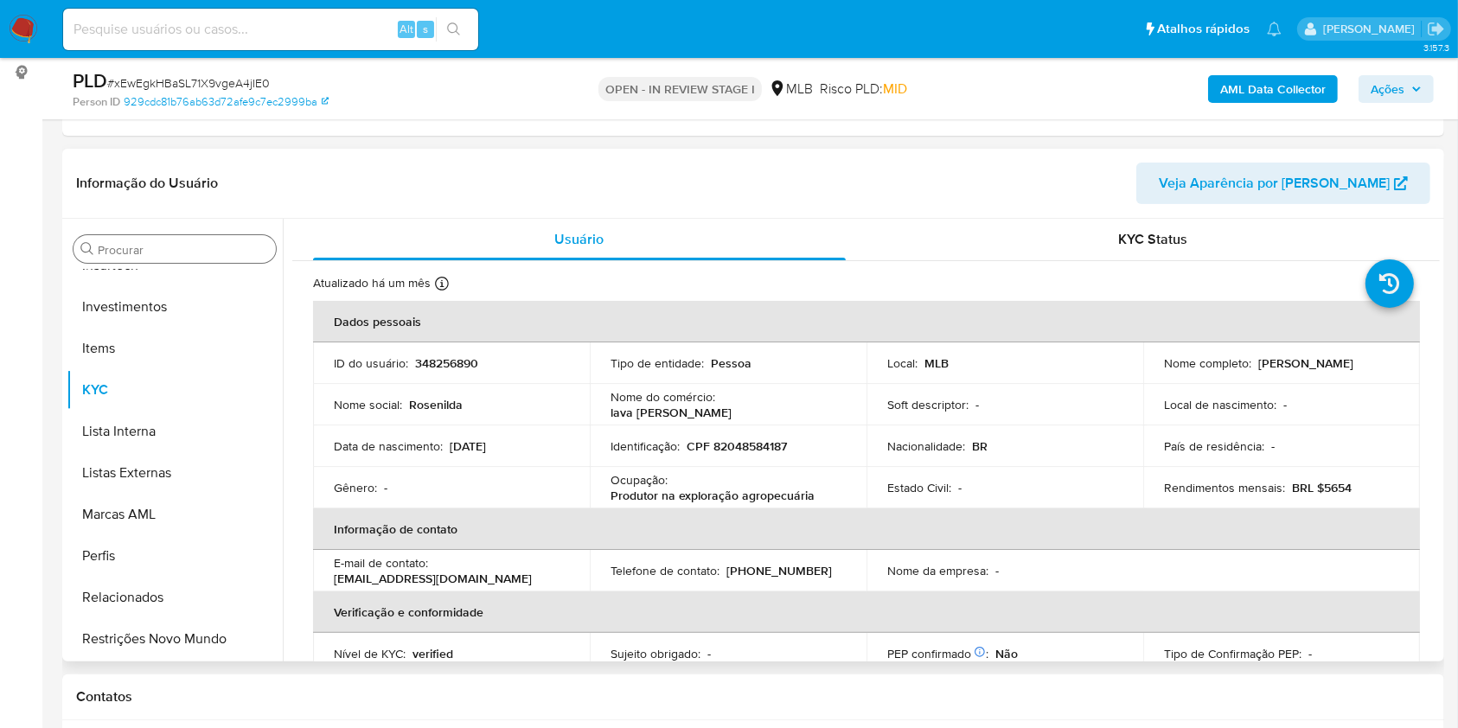
click at [195, 245] on input "Procurar" at bounding box center [183, 250] width 171 height 16
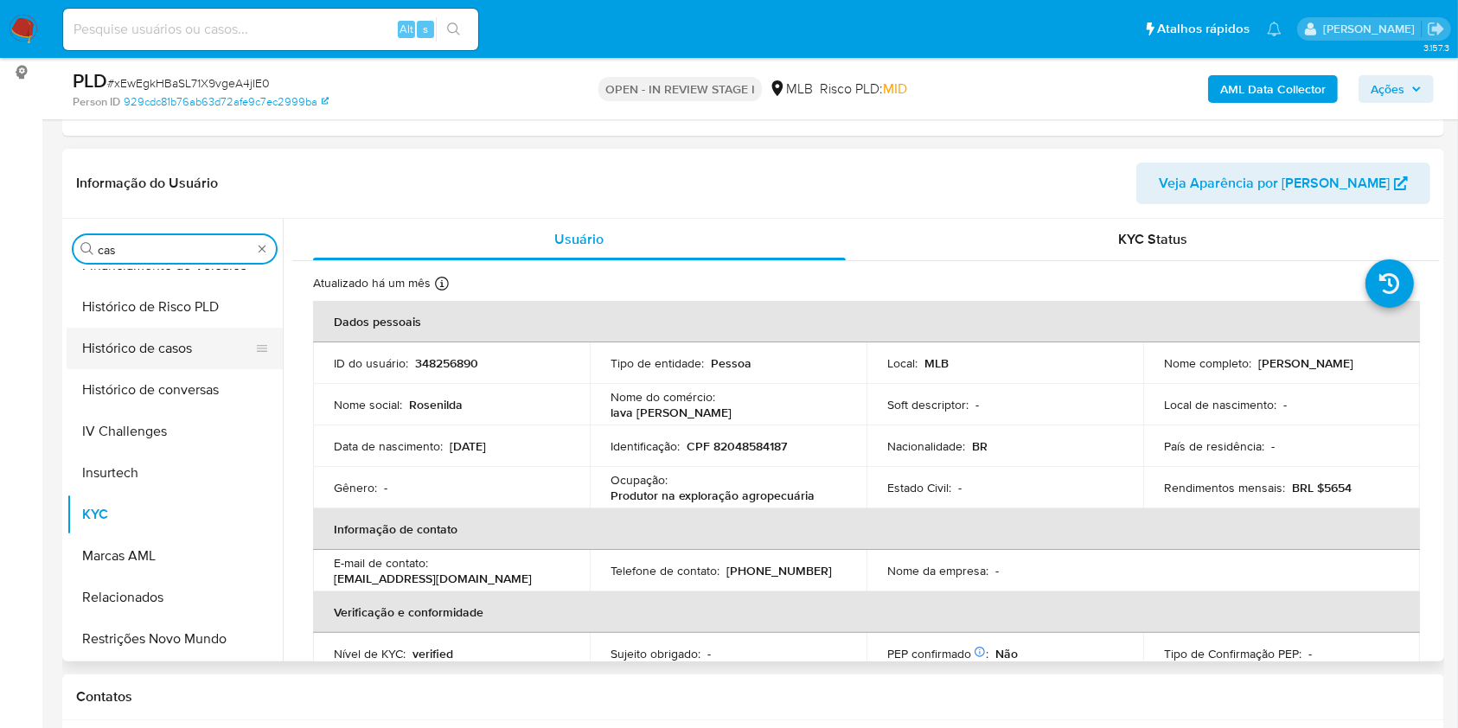
scroll to position [0, 0]
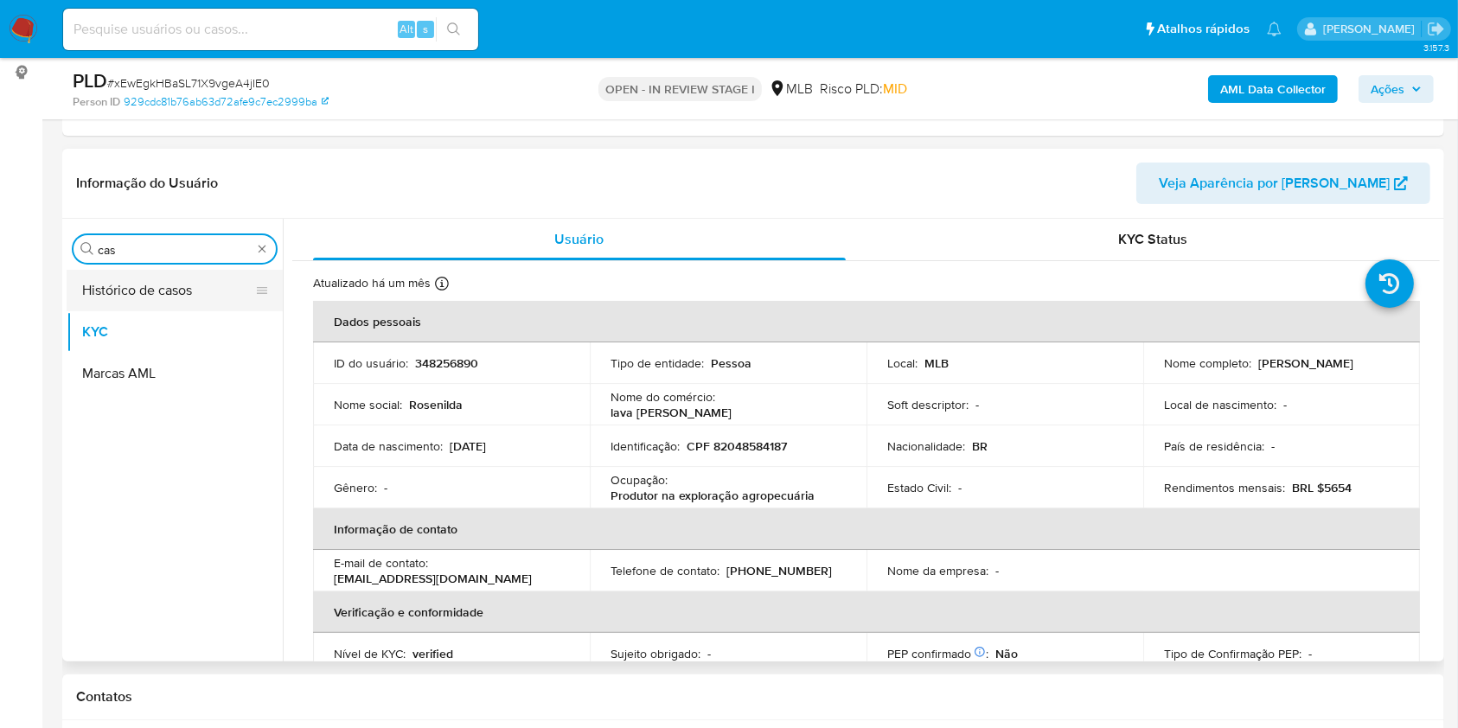
click at [125, 280] on button "Histórico de casos" at bounding box center [168, 291] width 202 height 42
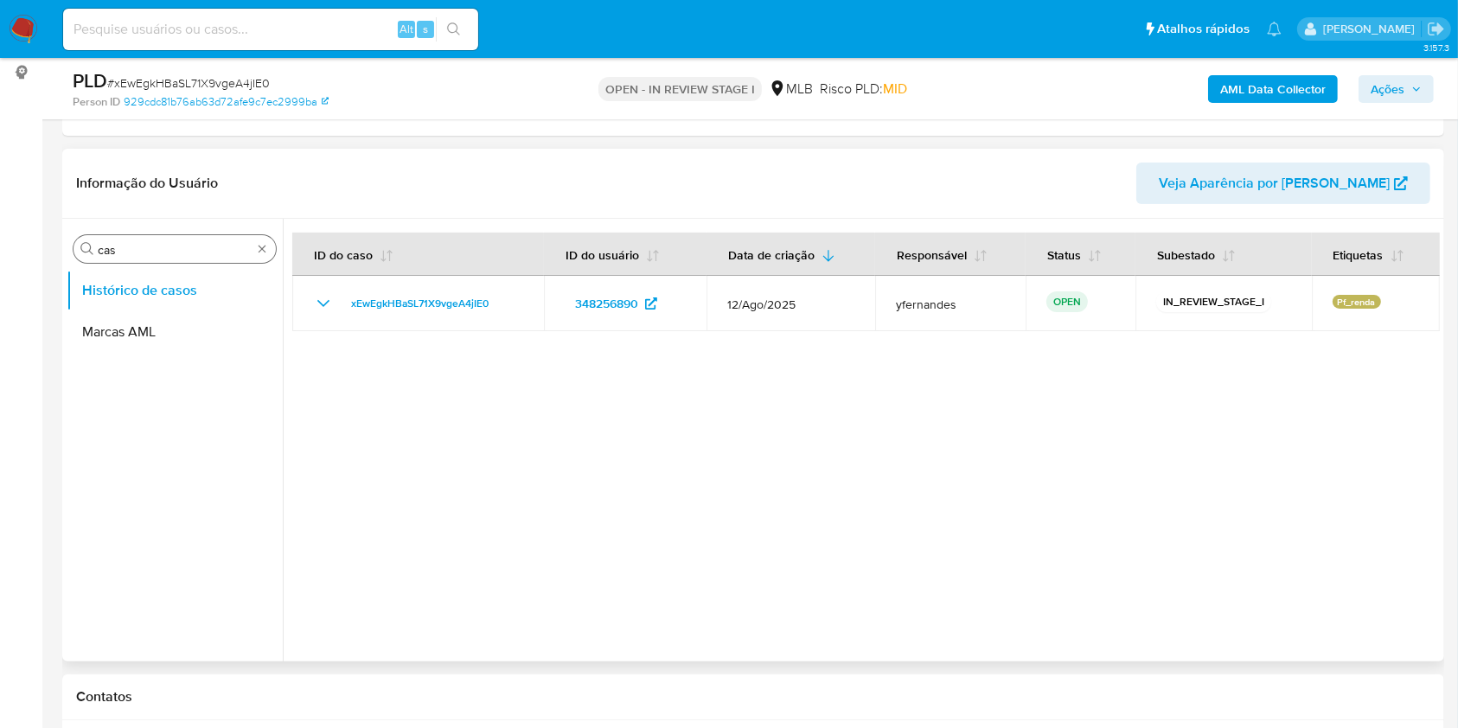
click at [182, 252] on input "cas" at bounding box center [175, 250] width 154 height 16
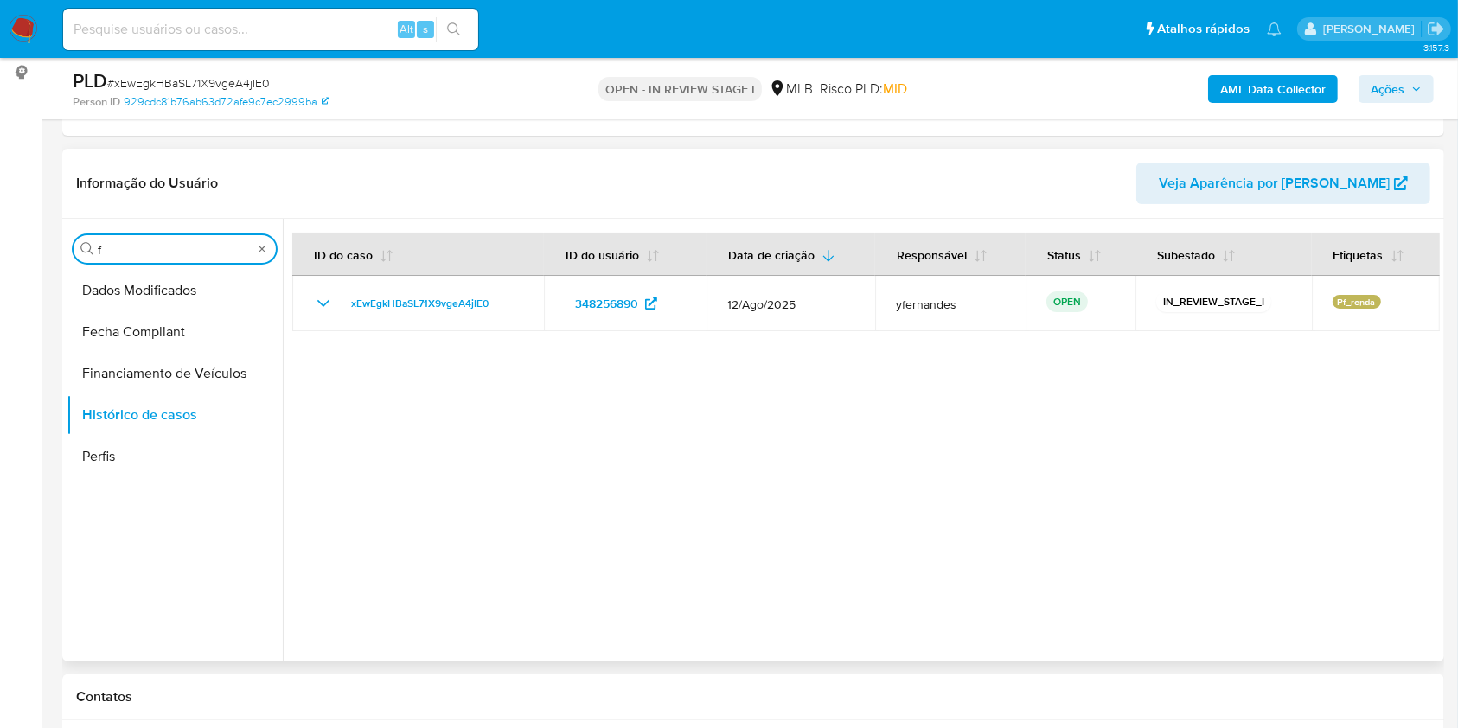
click at [176, 254] on input "f" at bounding box center [175, 250] width 154 height 16
click at [133, 278] on button "Geral" at bounding box center [168, 291] width 202 height 42
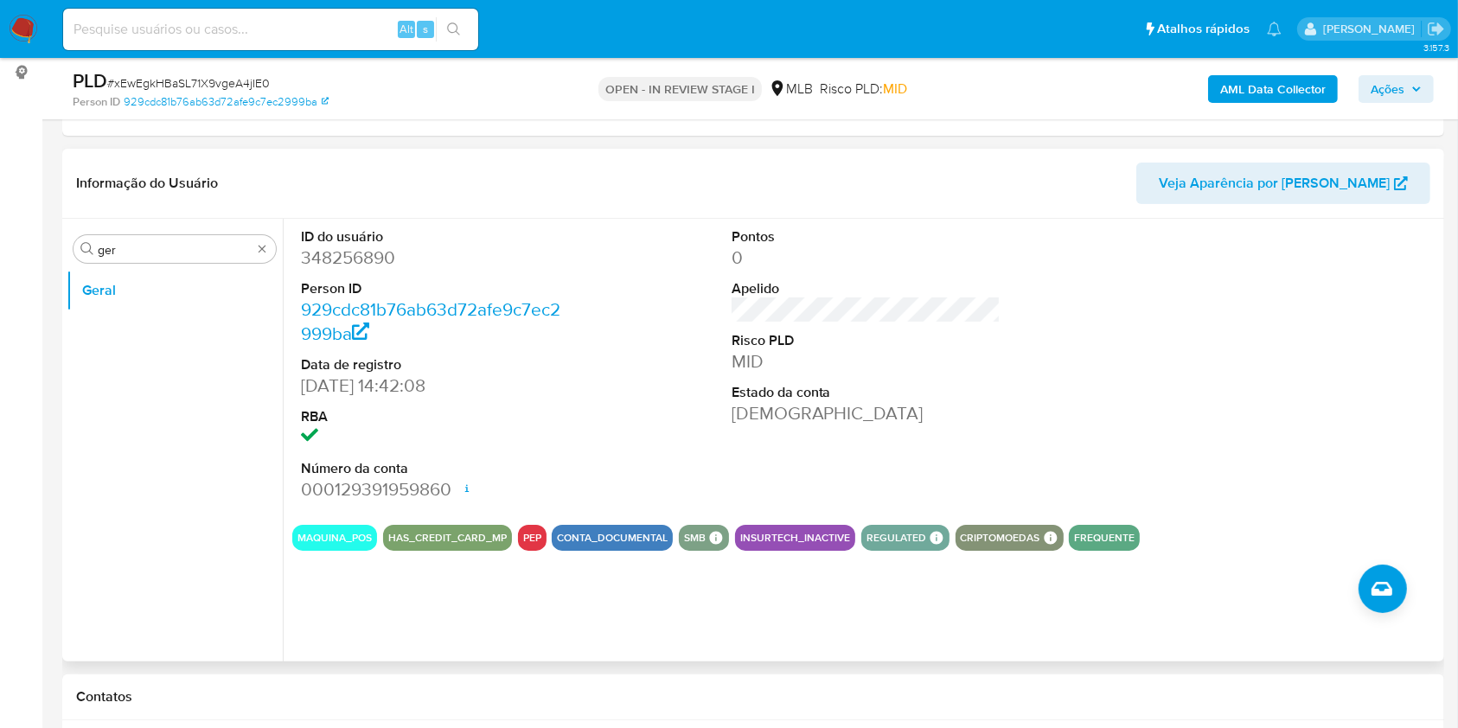
click at [131, 232] on div "Procurar ger Geral" at bounding box center [175, 441] width 216 height 440
click at [188, 255] on input "ger" at bounding box center [175, 250] width 154 height 16
click at [187, 254] on input "ger" at bounding box center [175, 250] width 154 height 16
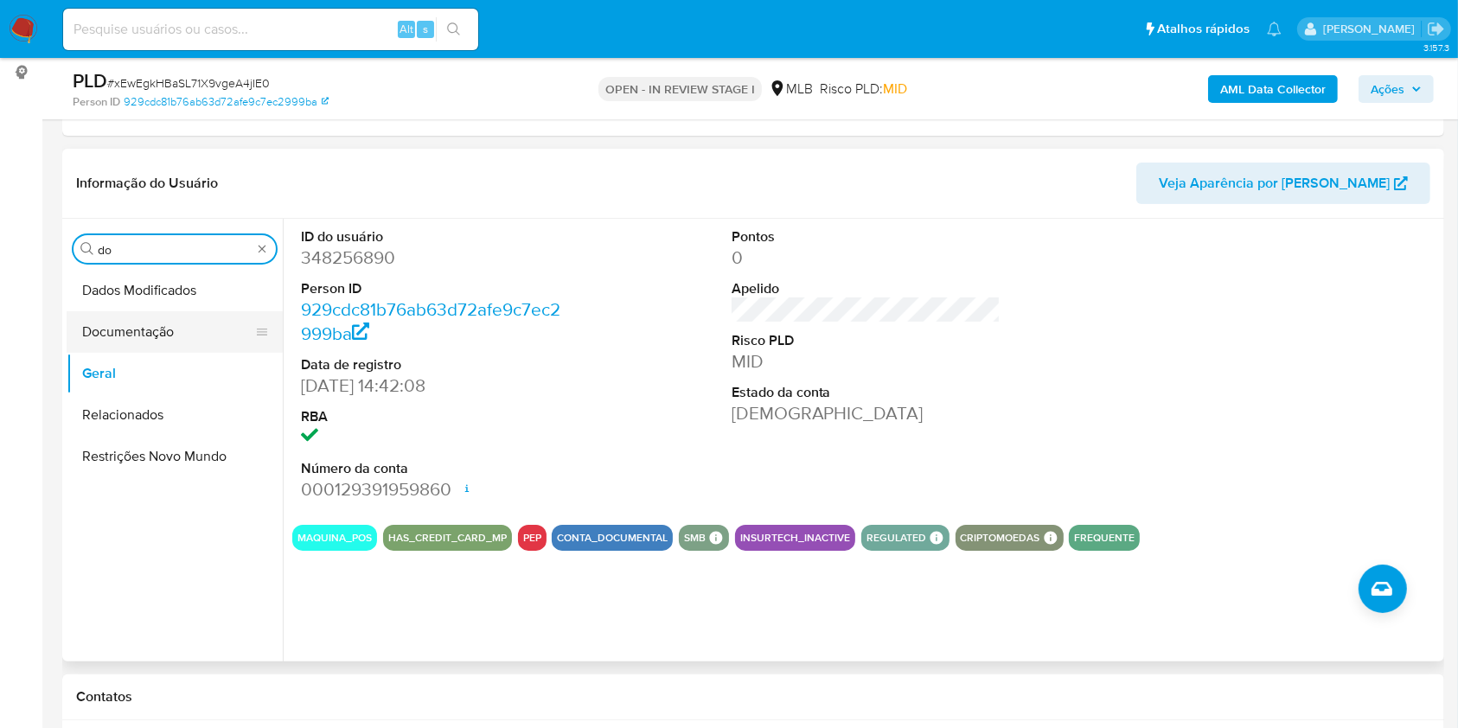
type input "do"
click at [98, 324] on button "Documentação" at bounding box center [168, 332] width 202 height 42
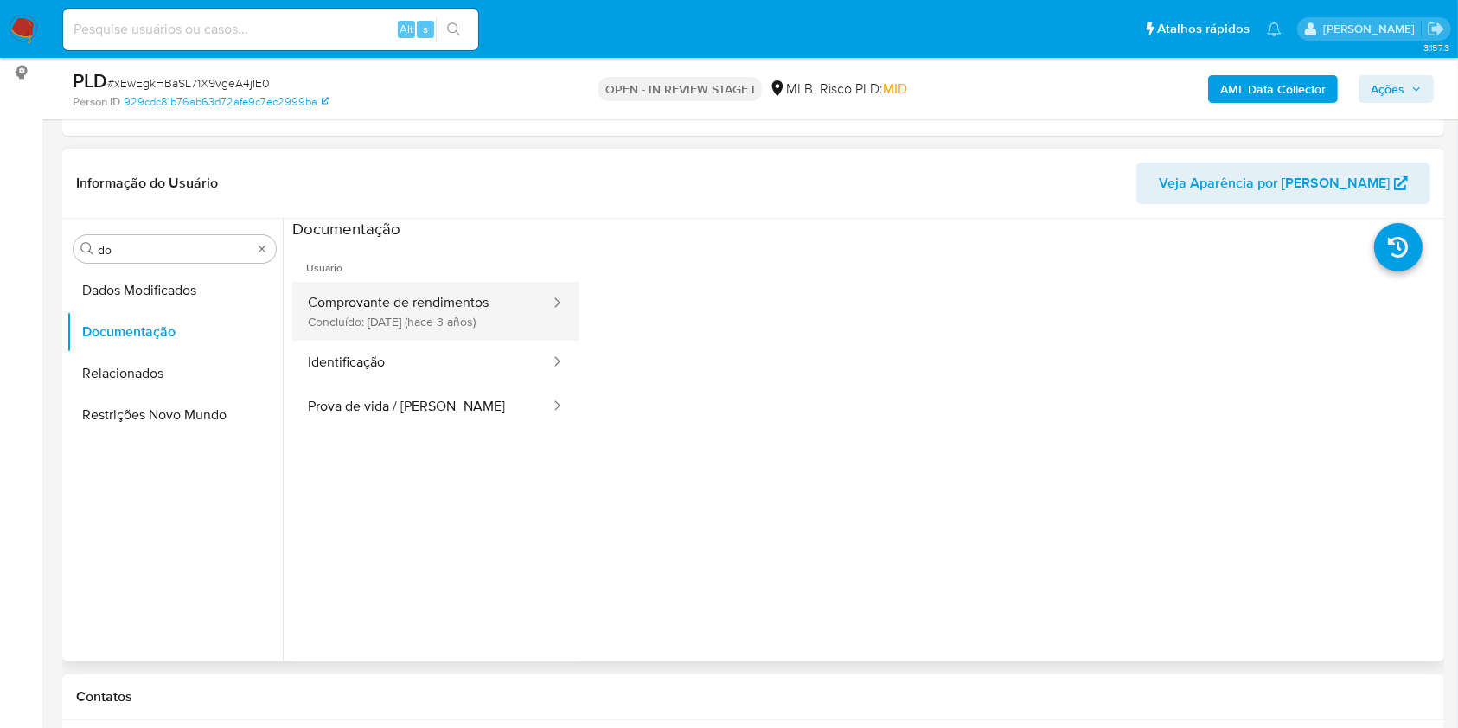
click at [355, 284] on button "Comprovante de rendimentos Concluído: 21/04/2022 (hace 3 años)" at bounding box center [421, 311] width 259 height 59
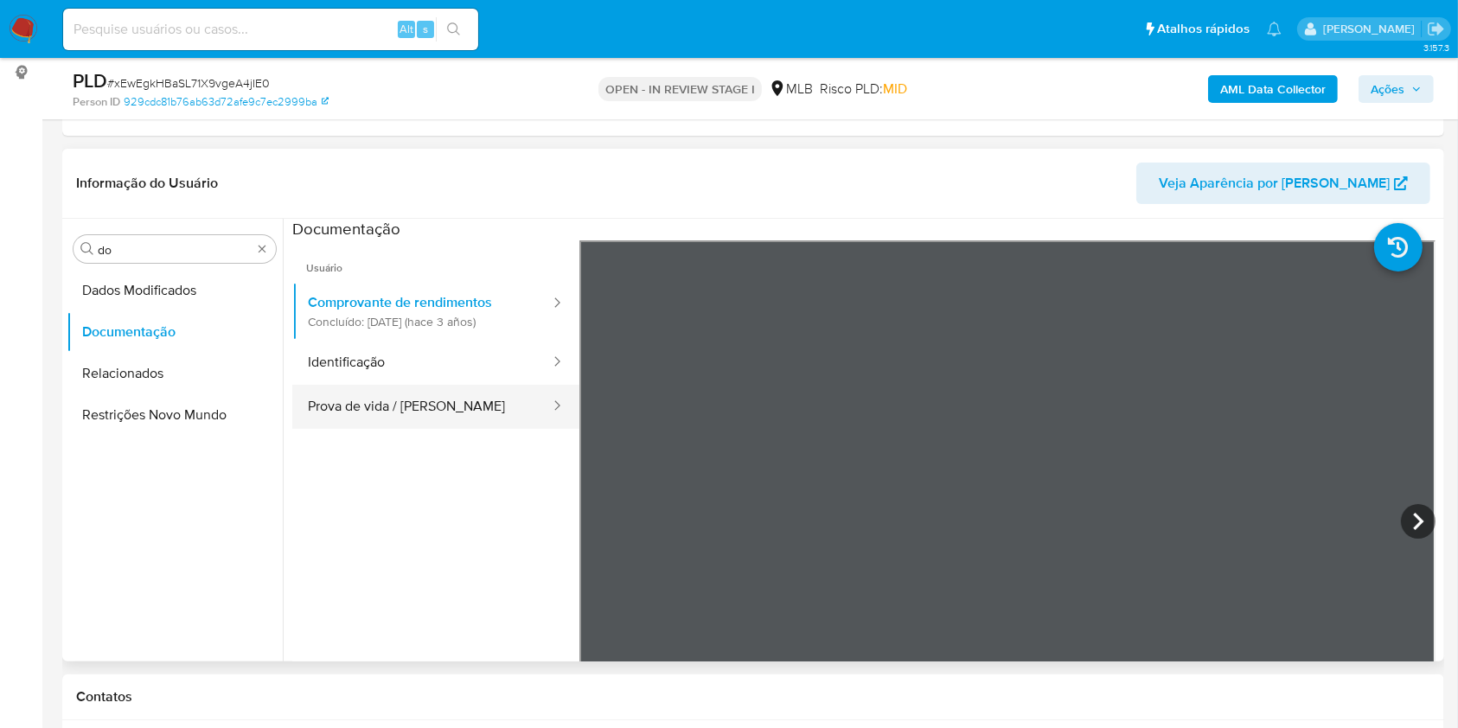
click at [380, 390] on button "Prova de vida / Selfie" at bounding box center [421, 407] width 259 height 44
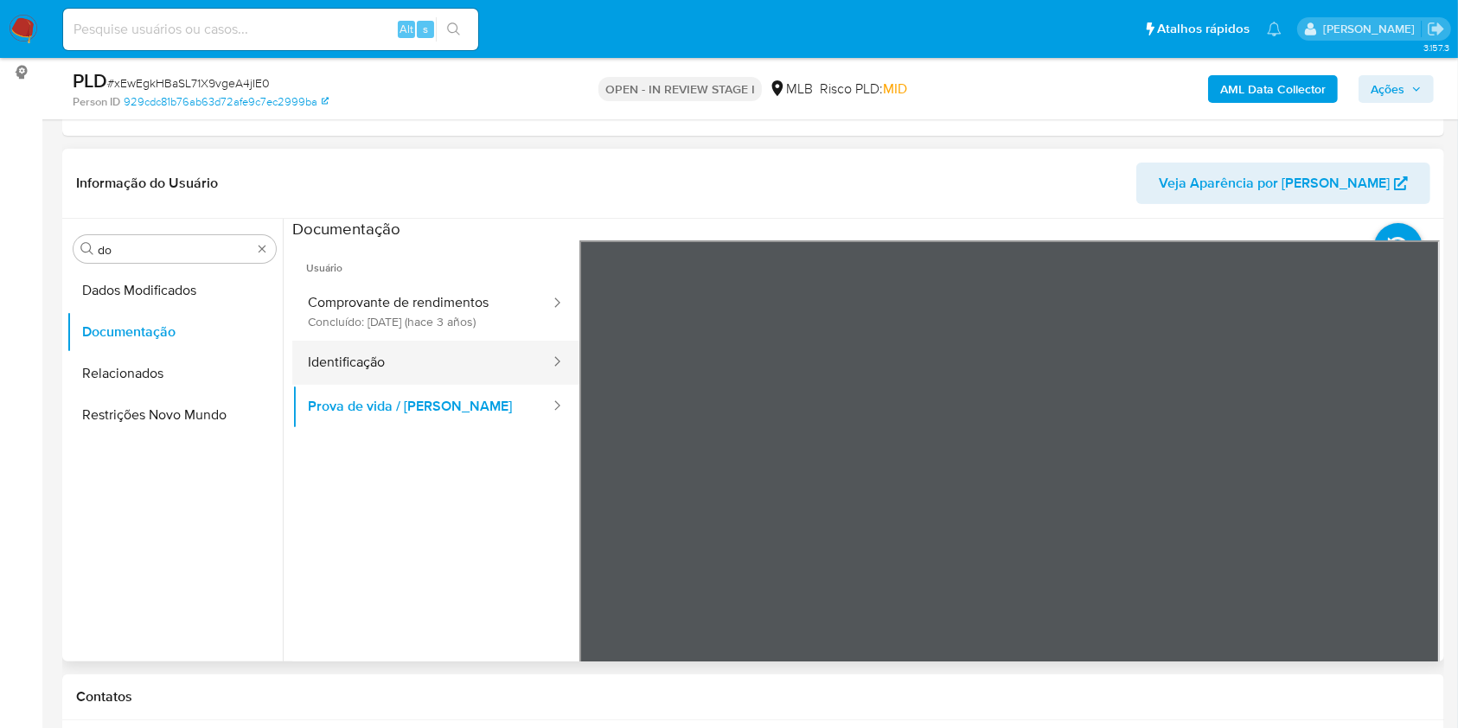
click at [394, 362] on button "Identificação" at bounding box center [421, 363] width 259 height 44
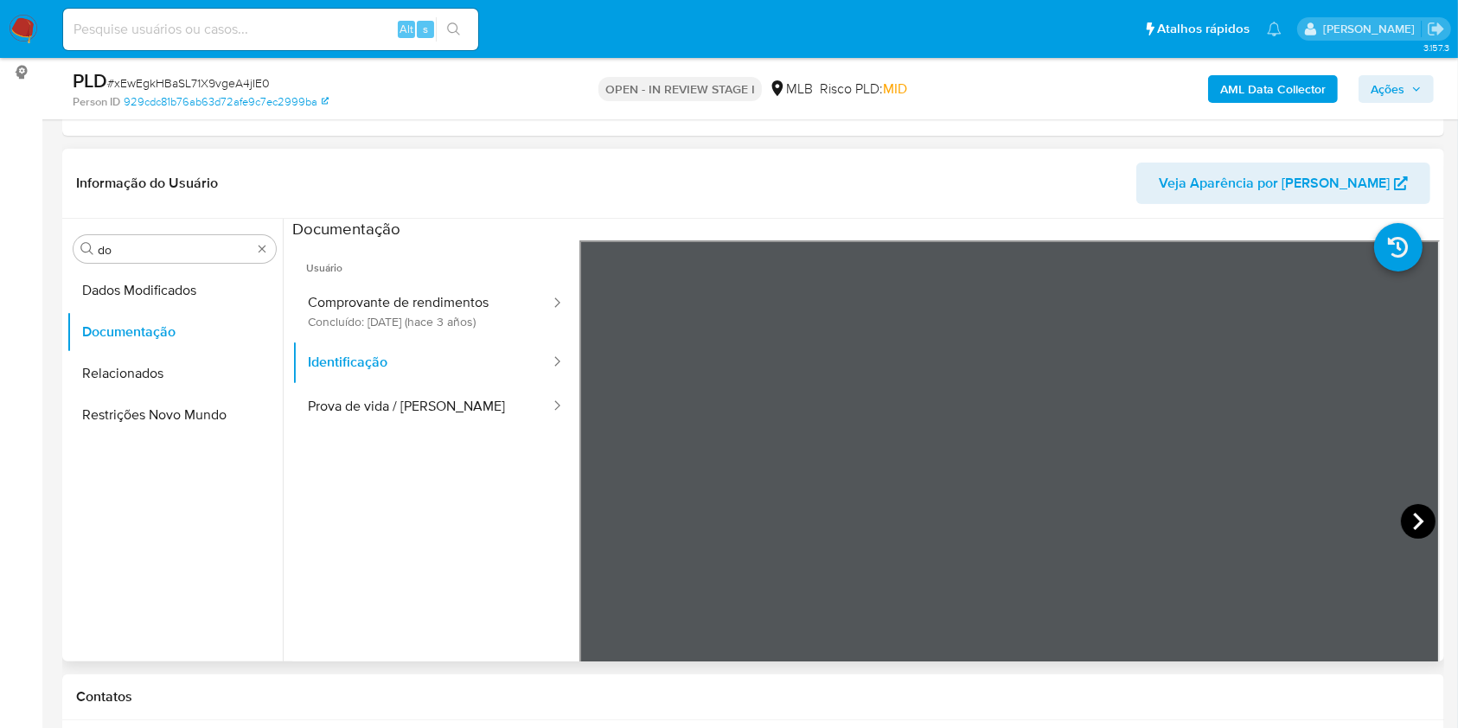
click at [1401, 515] on icon at bounding box center [1418, 521] width 35 height 35
click at [393, 296] on button "Comprovante de rendimentos Concluído: 21/04/2022 (hace 3 años)" at bounding box center [421, 311] width 259 height 59
click at [1408, 529] on icon at bounding box center [1418, 521] width 35 height 35
click at [137, 244] on input "do" at bounding box center [175, 250] width 154 height 16
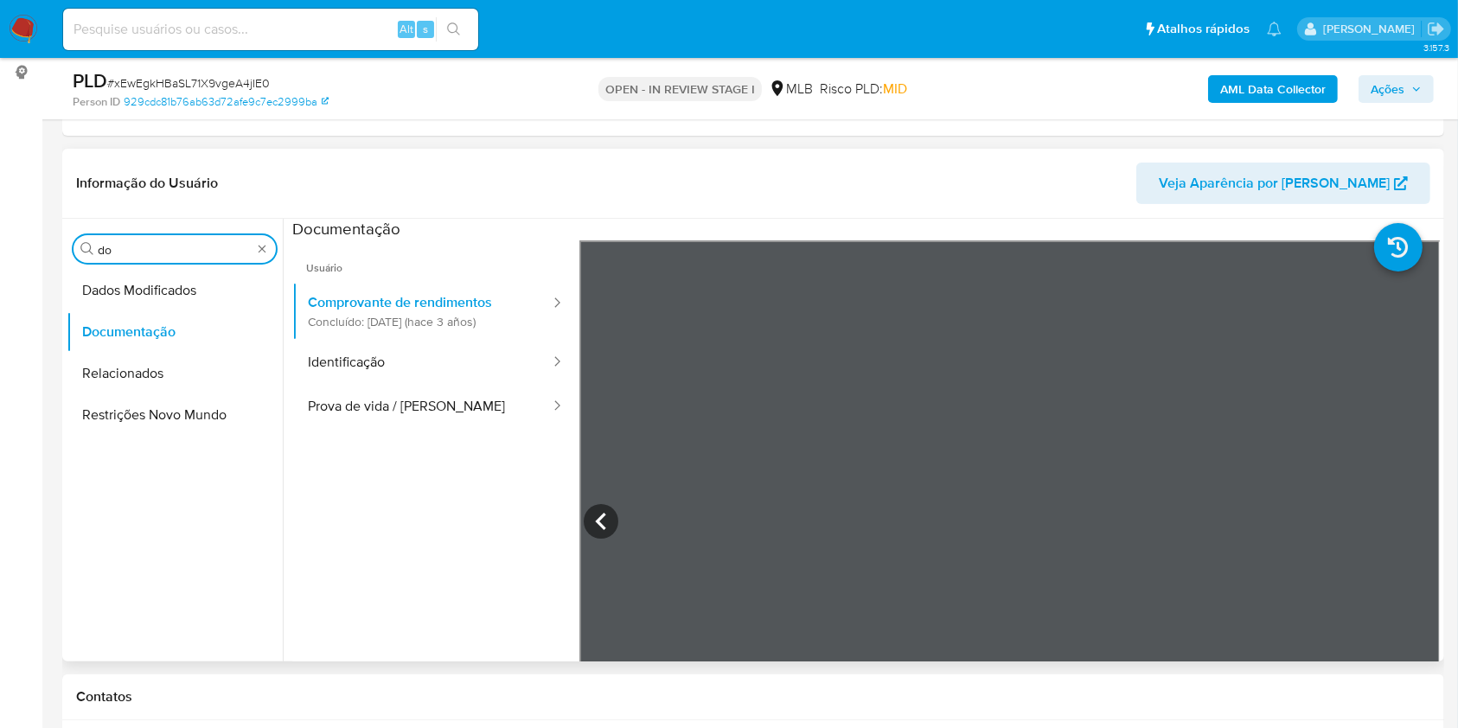
click at [137, 244] on input "do" at bounding box center [175, 250] width 154 height 16
type input "ky"
click at [110, 319] on button "KYC" at bounding box center [168, 332] width 202 height 42
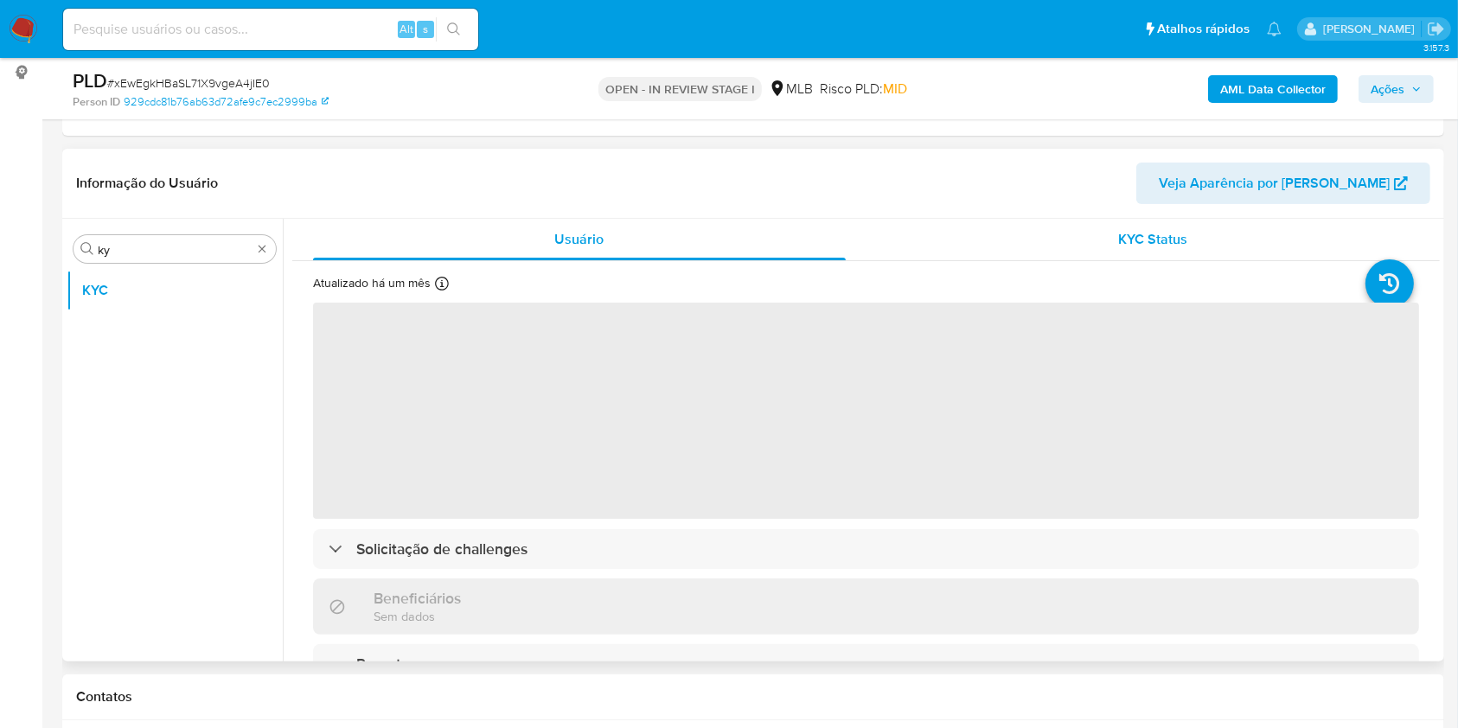
click at [1083, 239] on div "KYC Status" at bounding box center [1153, 240] width 533 height 42
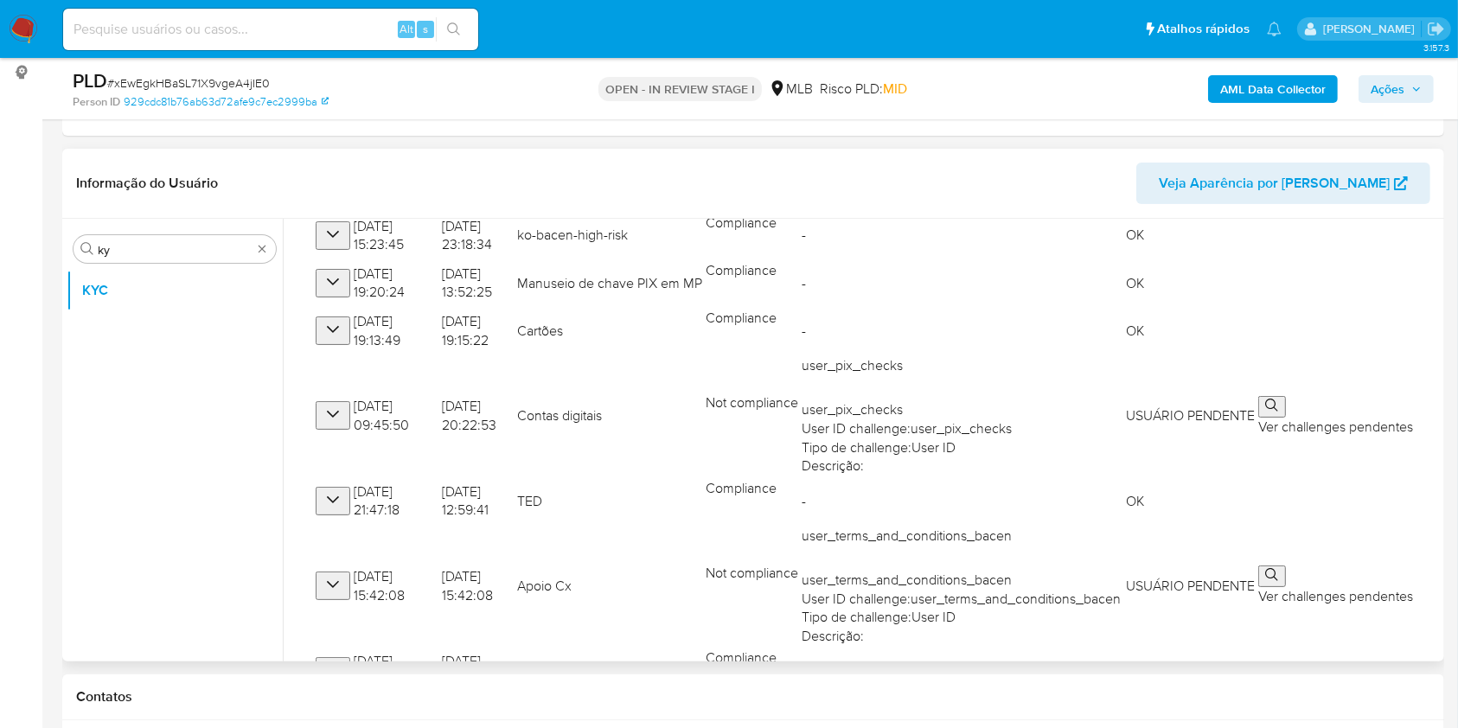
scroll to position [415, 0]
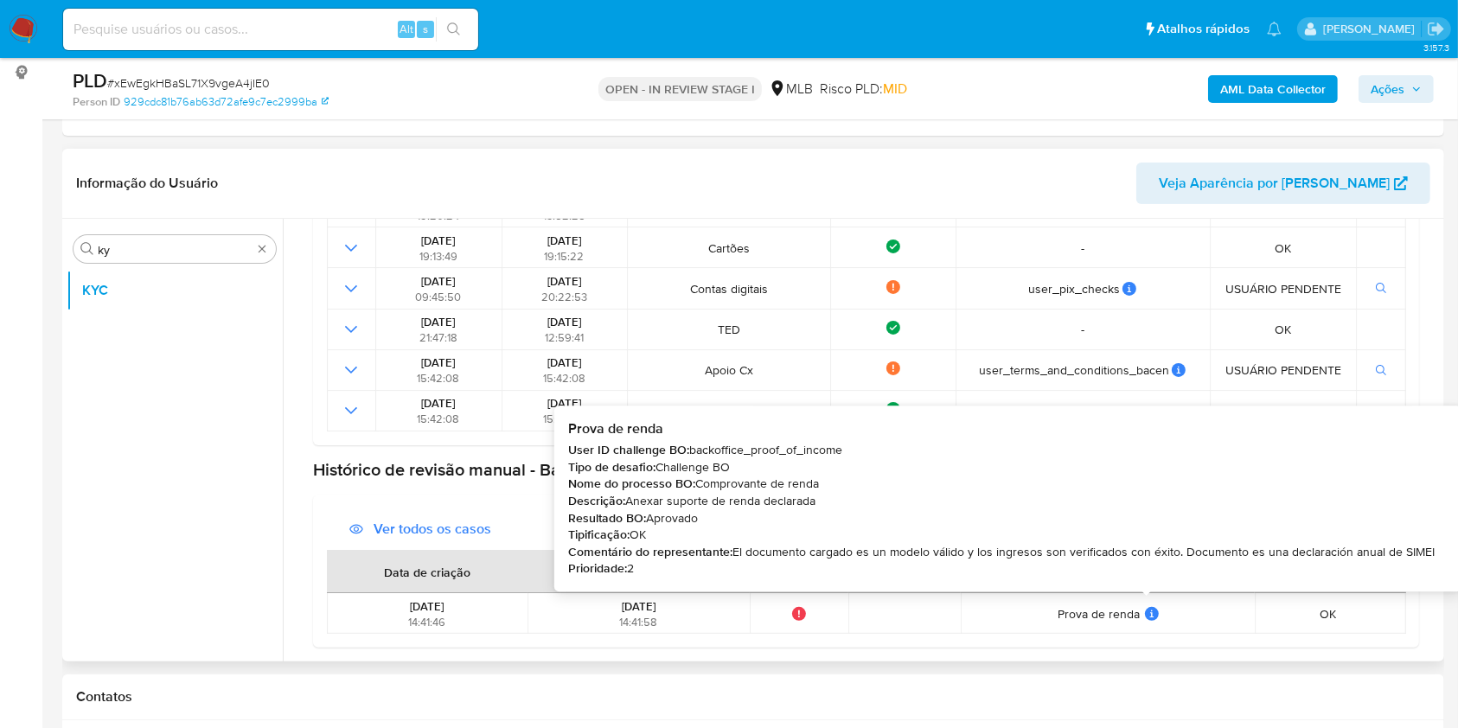
click at [1147, 616] on icon at bounding box center [1152, 614] width 14 height 14
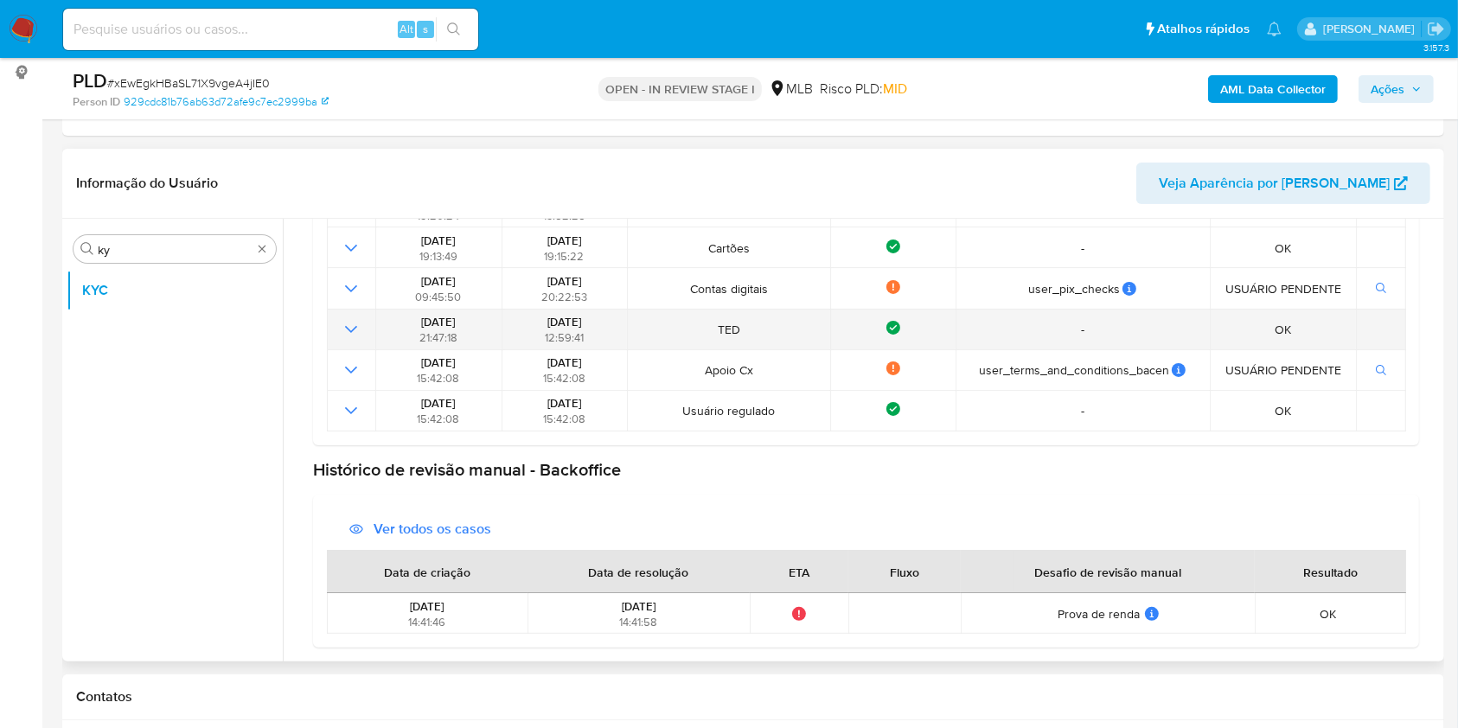
scroll to position [0, 0]
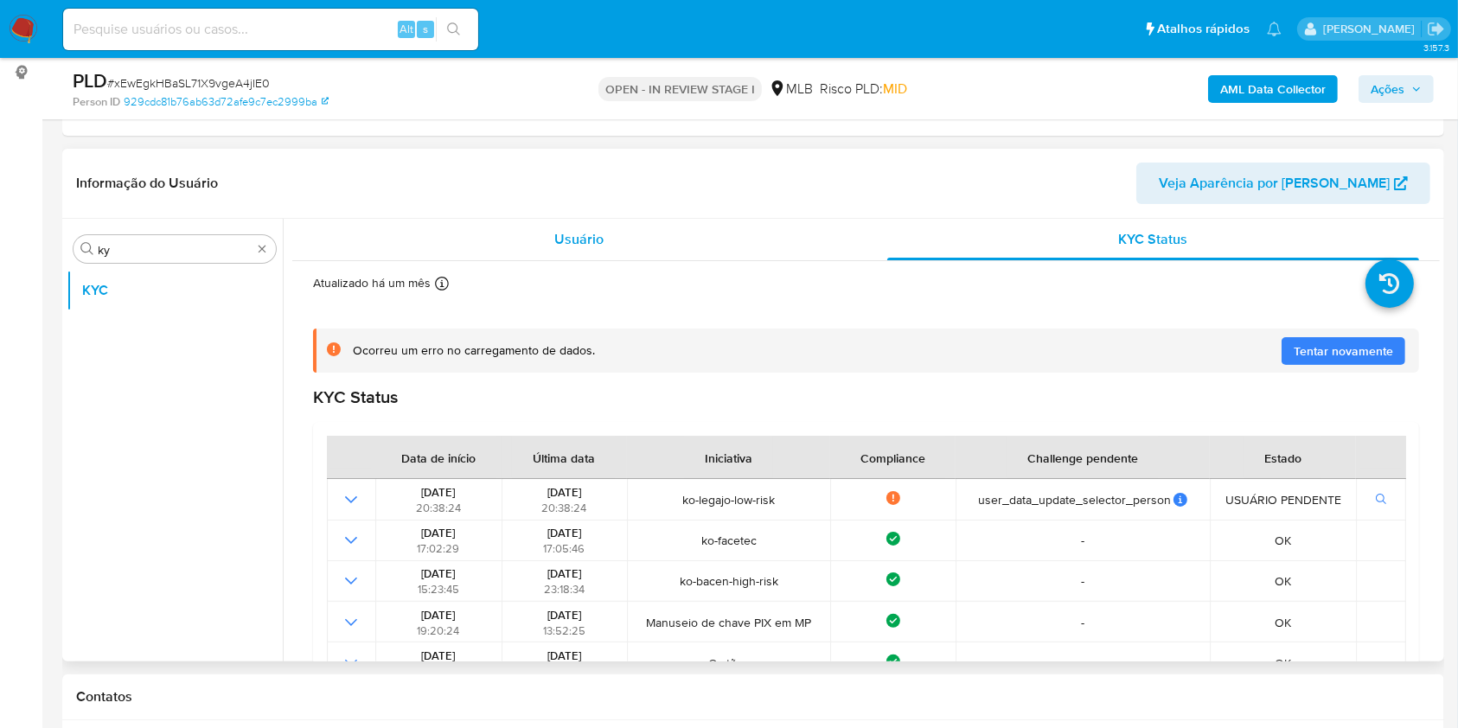
click at [578, 246] on span "Usuário" at bounding box center [578, 239] width 49 height 20
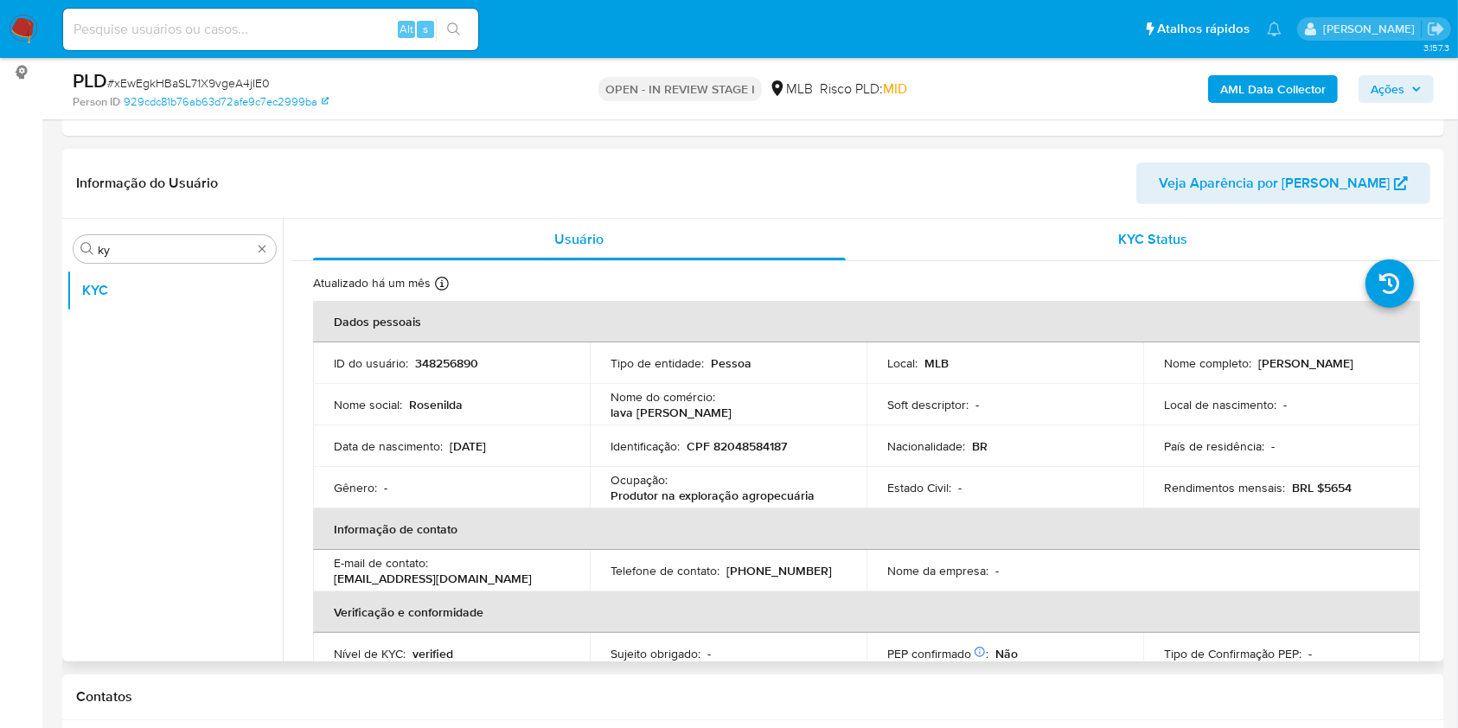
click at [1102, 239] on div "KYC Status" at bounding box center [1153, 240] width 533 height 42
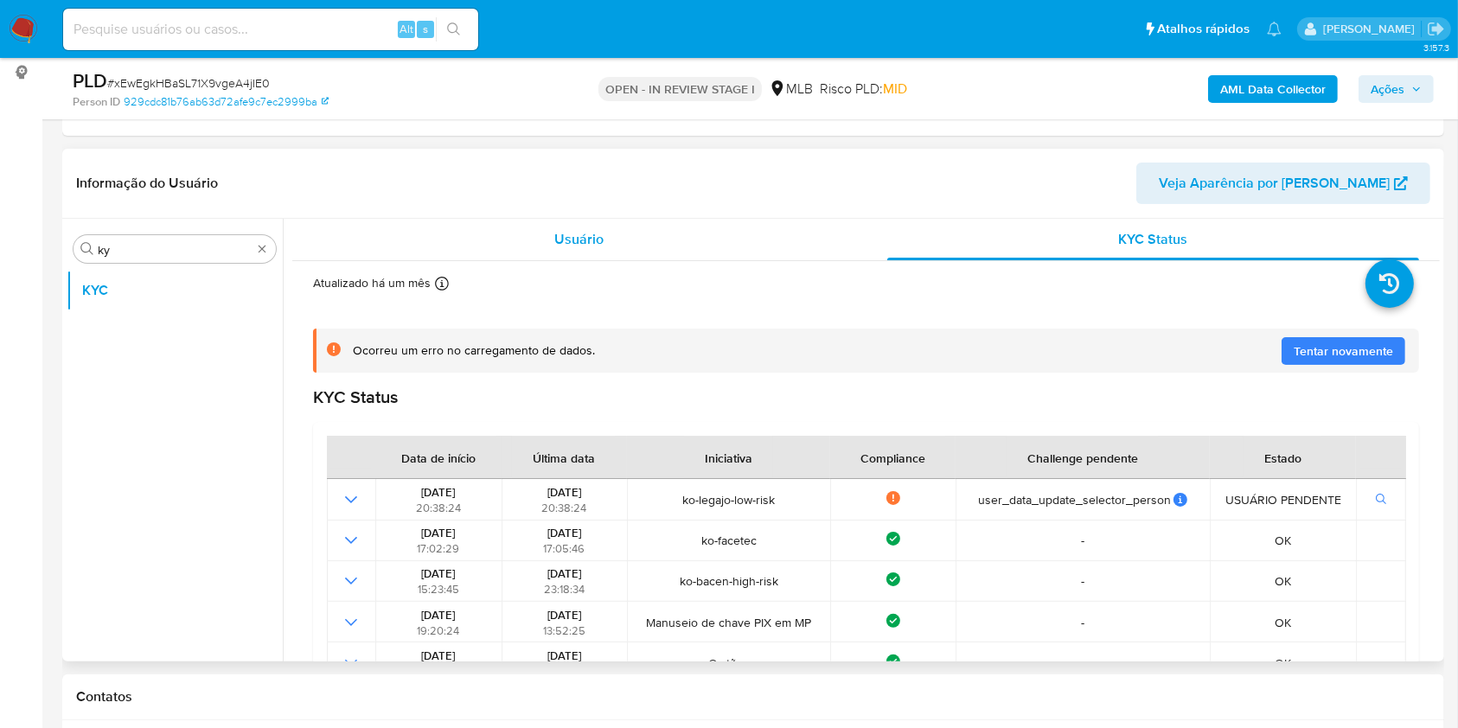
click at [579, 226] on div "Usuário" at bounding box center [579, 240] width 533 height 42
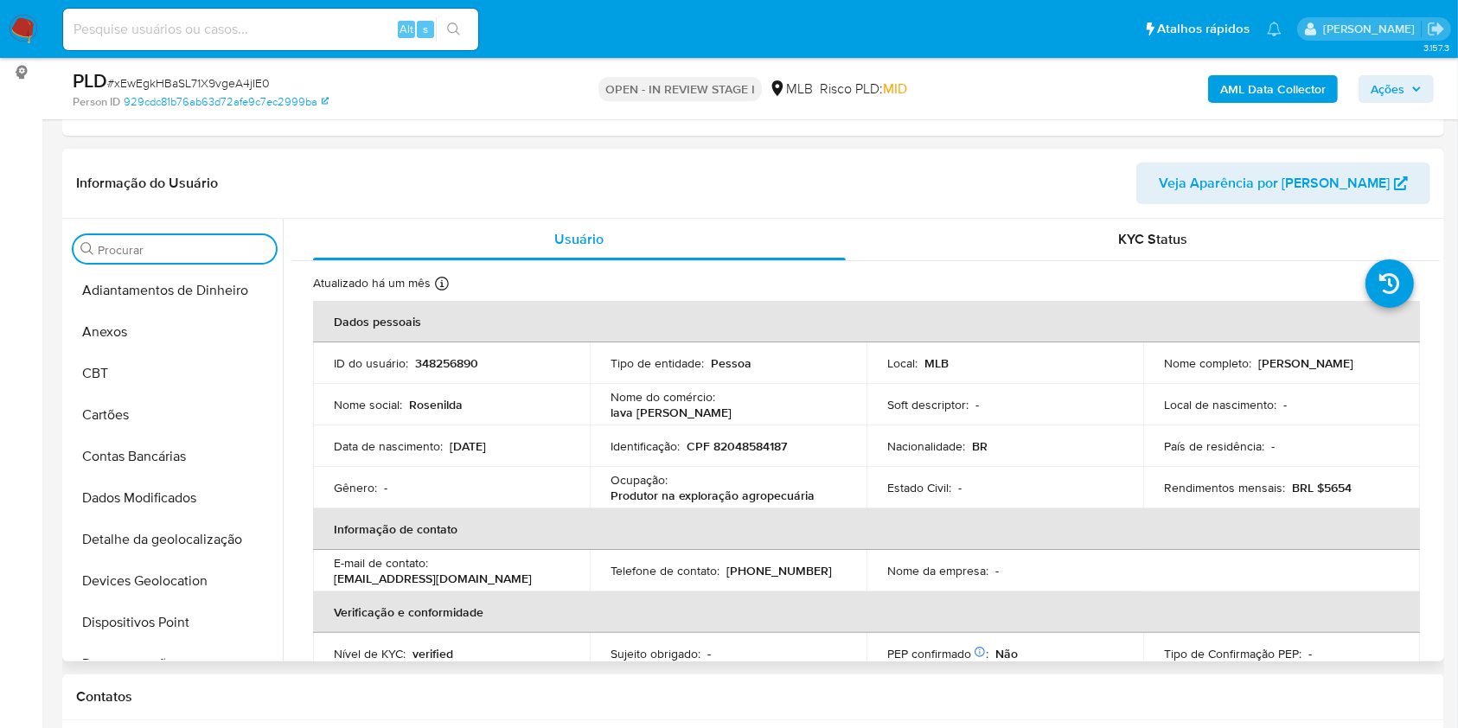
click at [229, 256] on input "Procurar" at bounding box center [183, 250] width 171 height 16
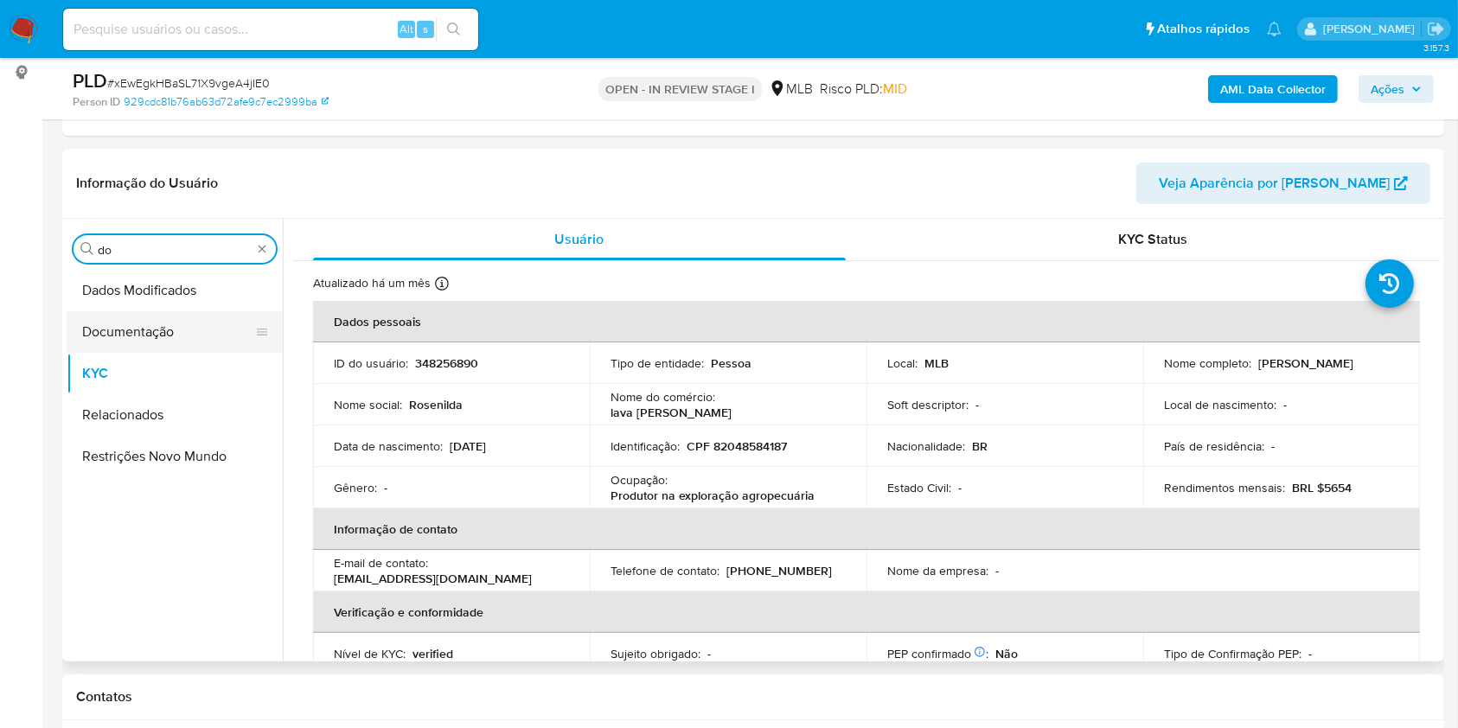
click at [166, 322] on button "Documentação" at bounding box center [168, 332] width 202 height 42
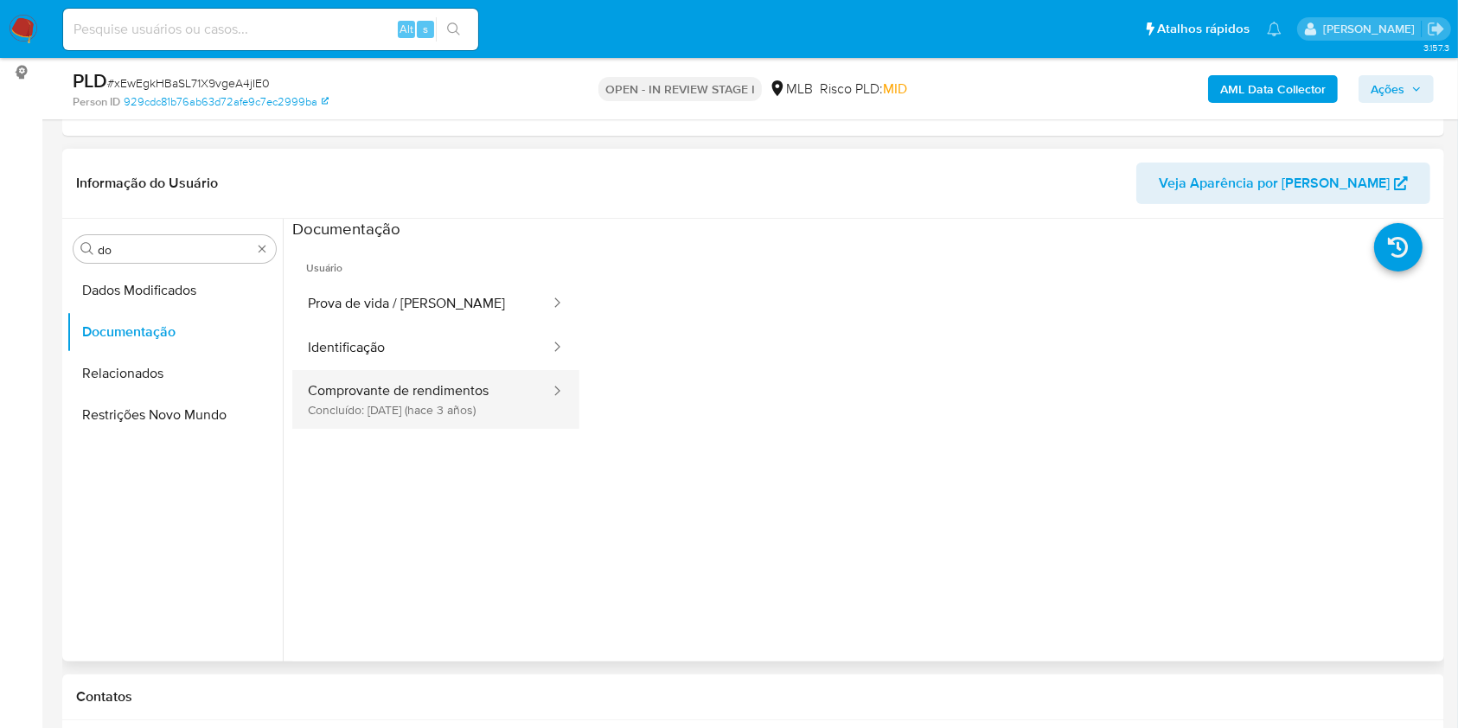
click at [313, 425] on button "Comprovante de rendimentos Concluído: 21/04/2022 (hace 3 años)" at bounding box center [421, 399] width 259 height 59
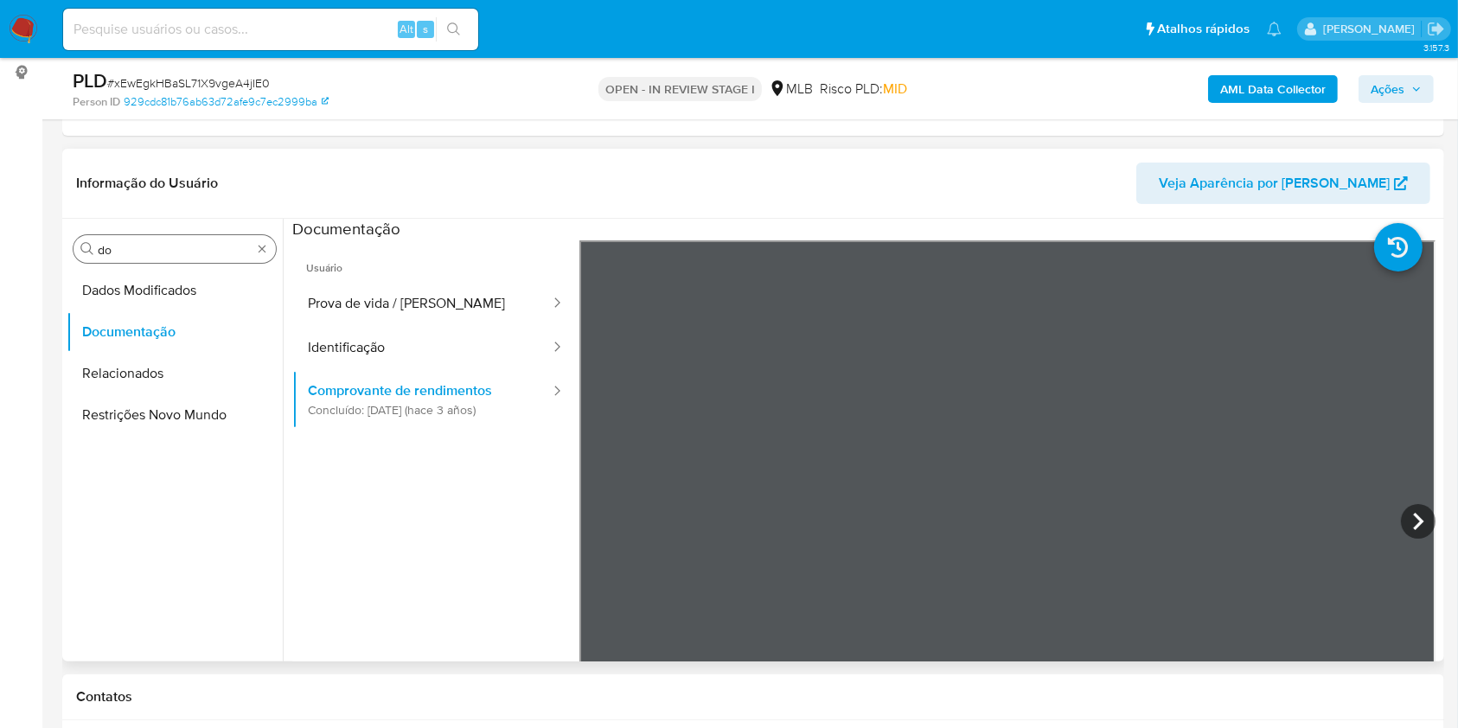
click at [196, 245] on input "do" at bounding box center [175, 250] width 154 height 16
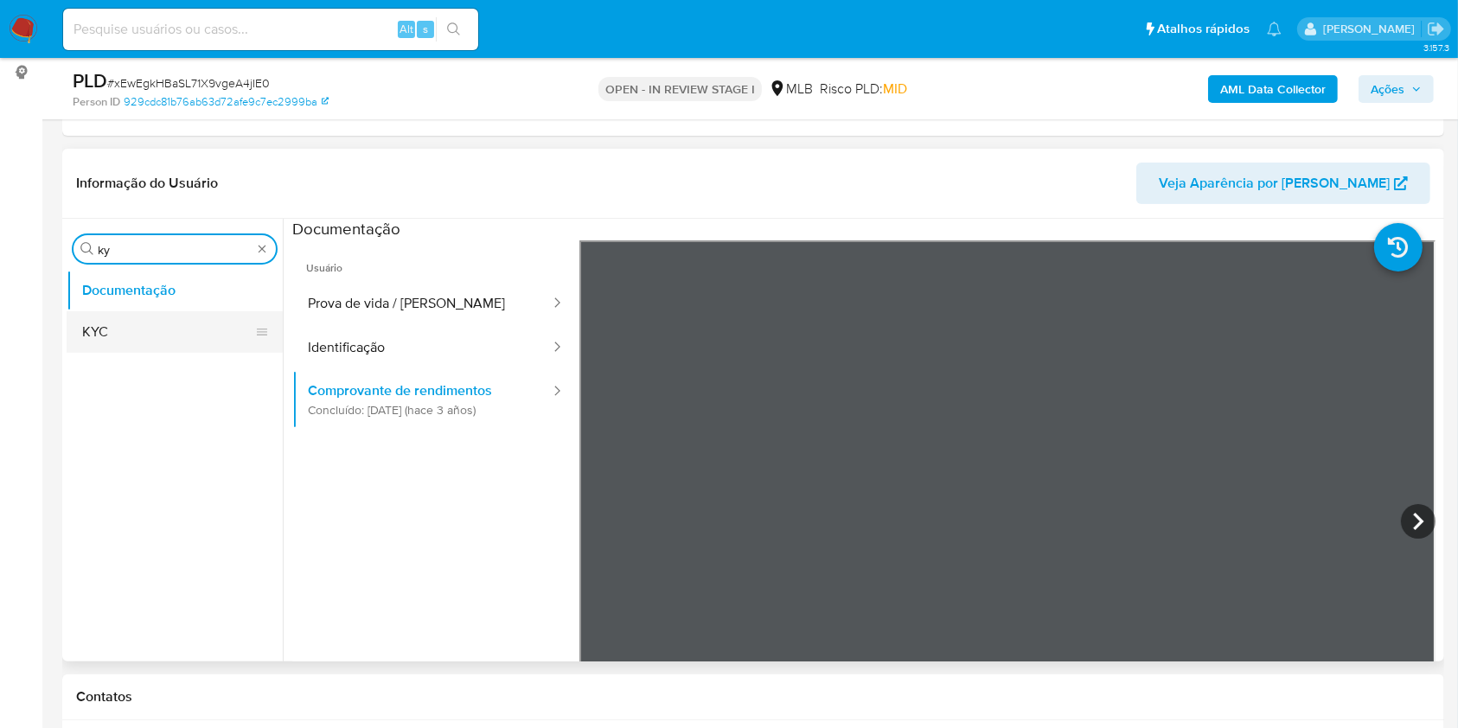
type input "ky"
click at [133, 332] on button "KYC" at bounding box center [168, 332] width 202 height 42
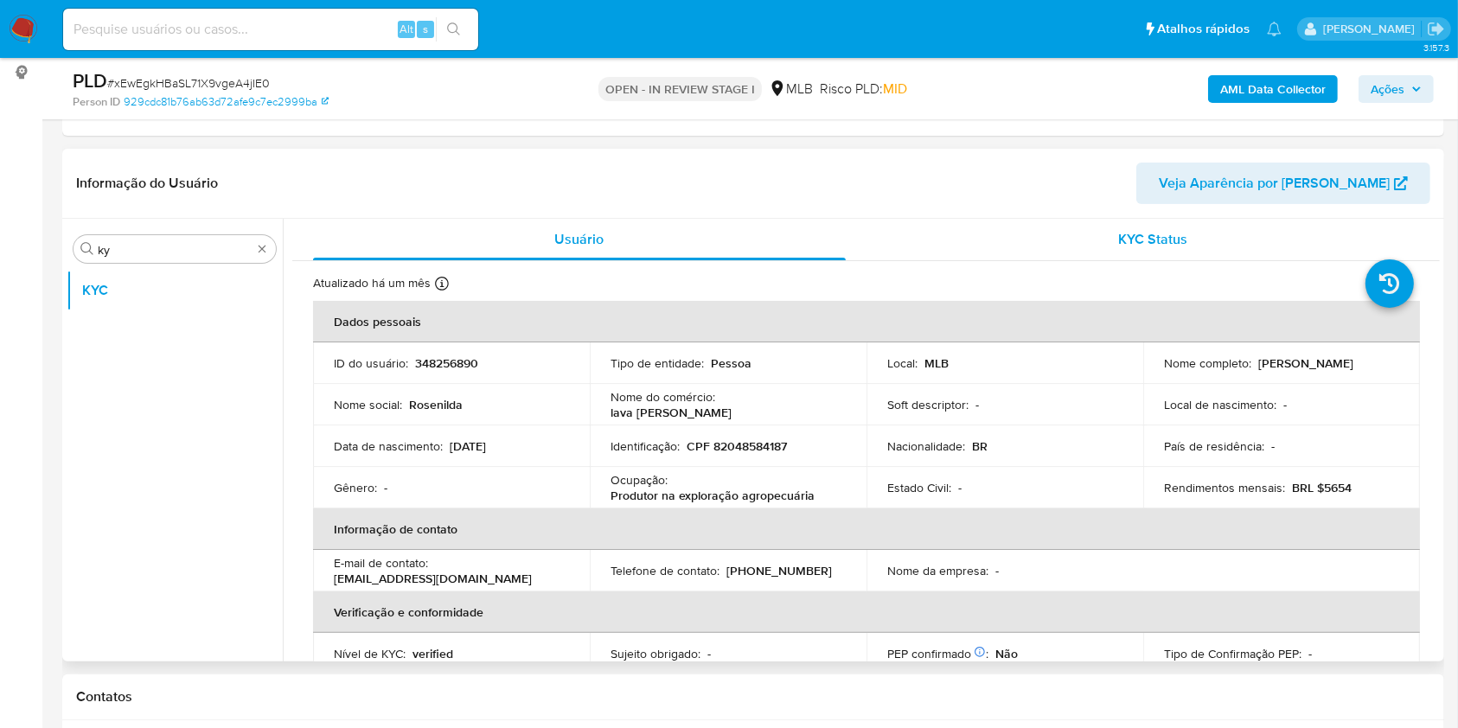
click at [1118, 246] on span "KYC Status" at bounding box center [1152, 239] width 69 height 20
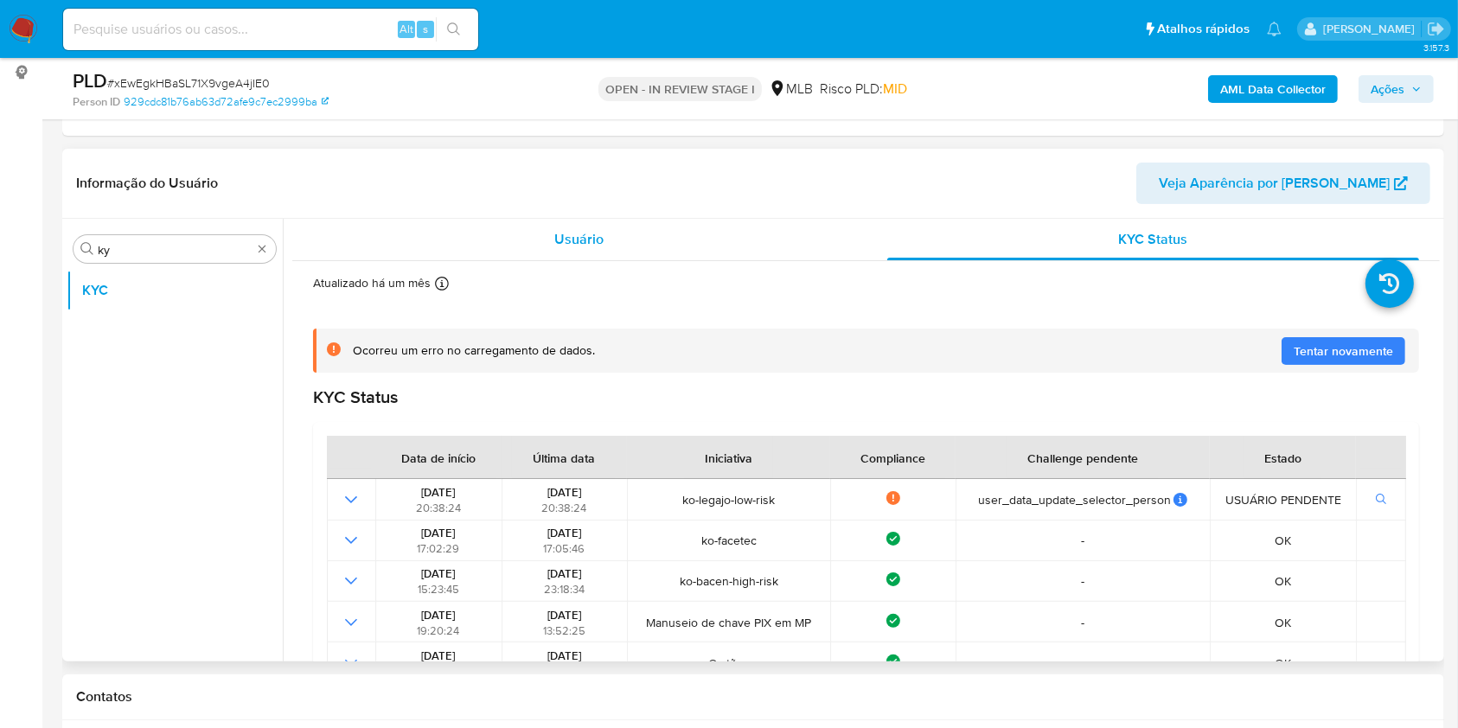
click at [592, 255] on div "Usuário" at bounding box center [579, 240] width 533 height 42
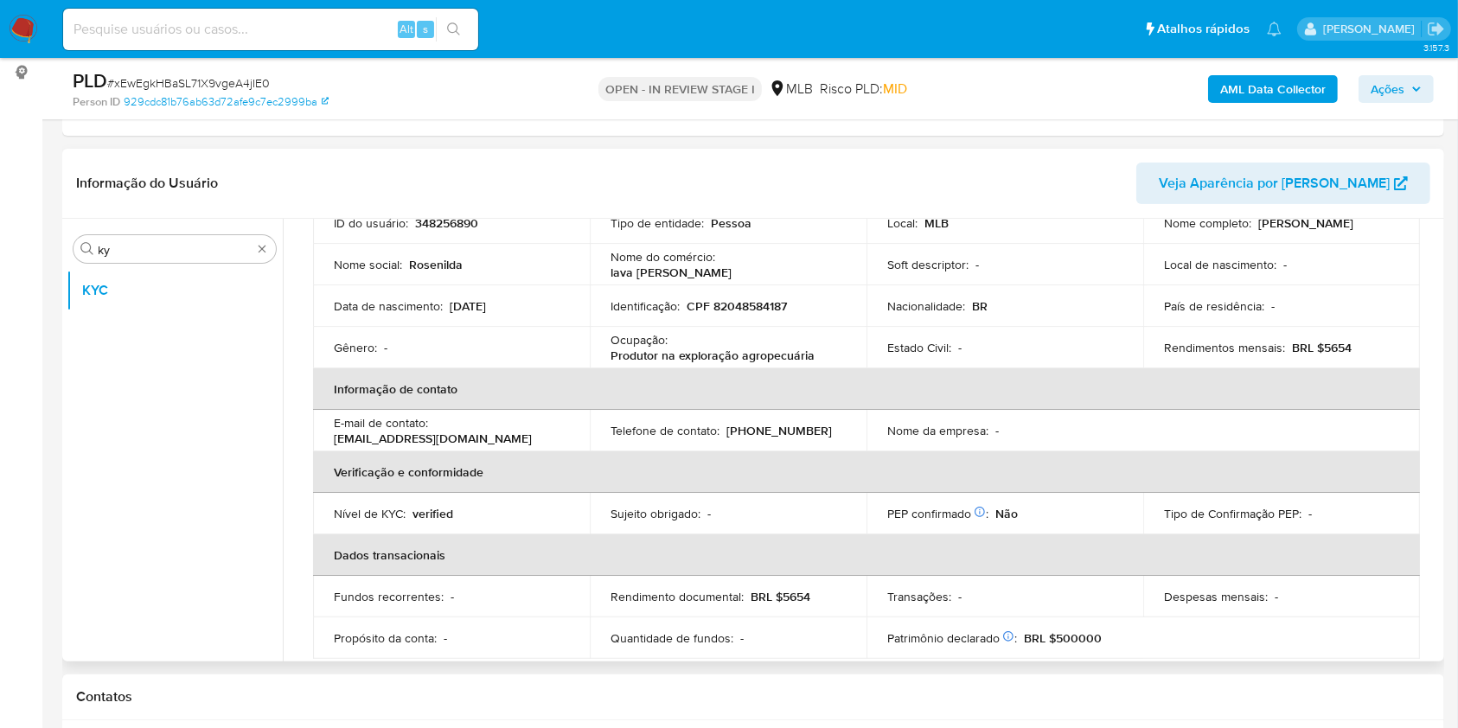
scroll to position [134, 0]
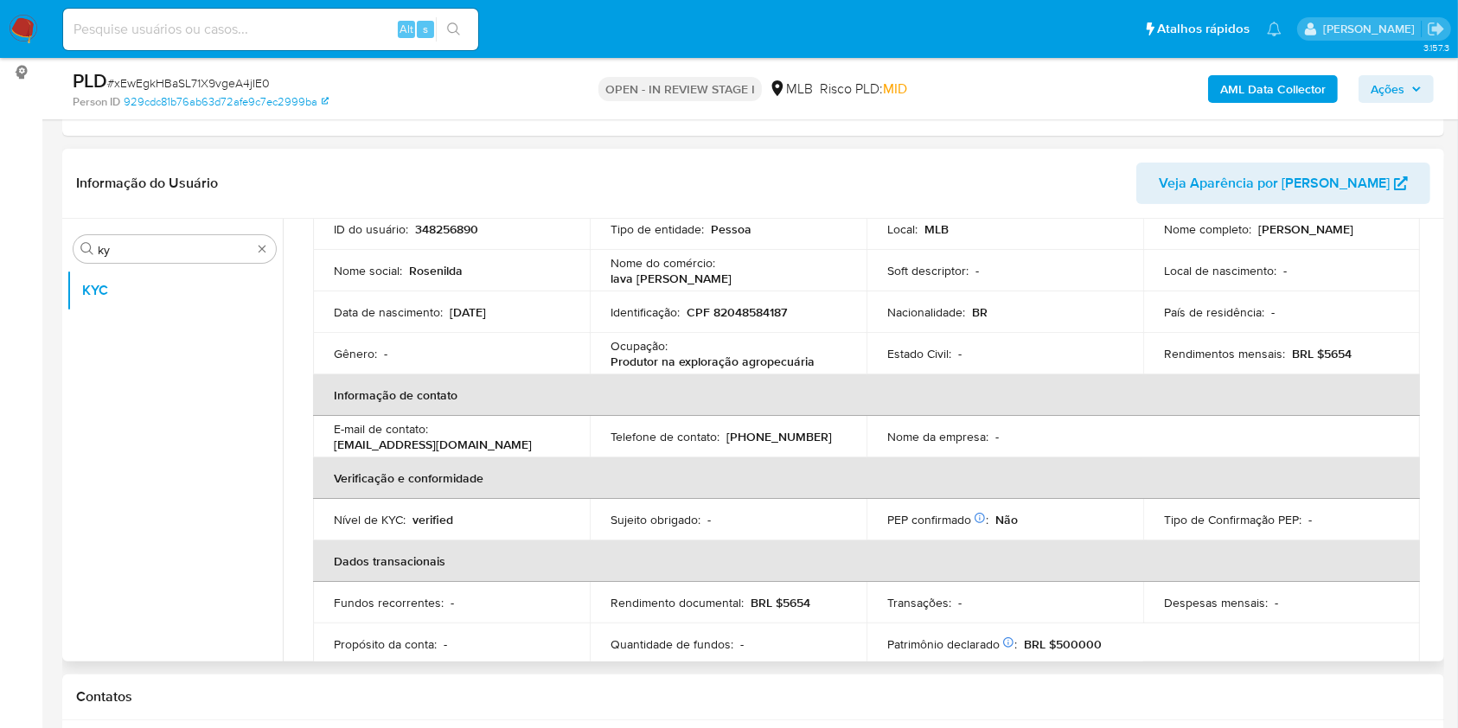
click at [748, 360] on p "Produtor na exploração agropecuária" at bounding box center [712, 362] width 204 height 16
copy div "Ocupação : Produtor na exploração agropecuária"
drag, startPoint x: 718, startPoint y: 425, endPoint x: 1341, endPoint y: 343, distance: 628.8
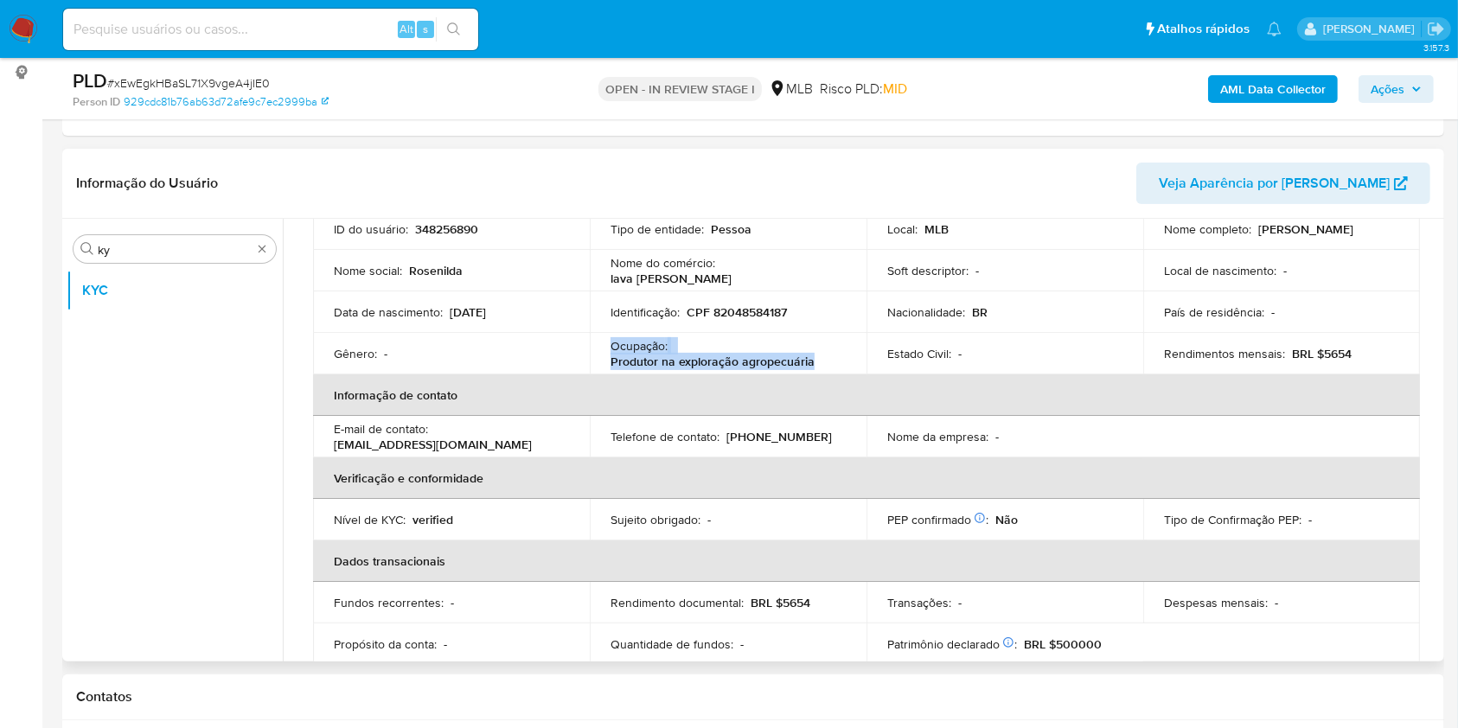
click at [718, 429] on div "Telefone de contato : (67) 998028735" at bounding box center [727, 437] width 235 height 16
click at [1337, 354] on p "BRL $5654" at bounding box center [1322, 354] width 60 height 16
copy p "5654"
click at [774, 404] on th "Informação de contato" at bounding box center [866, 395] width 1107 height 42
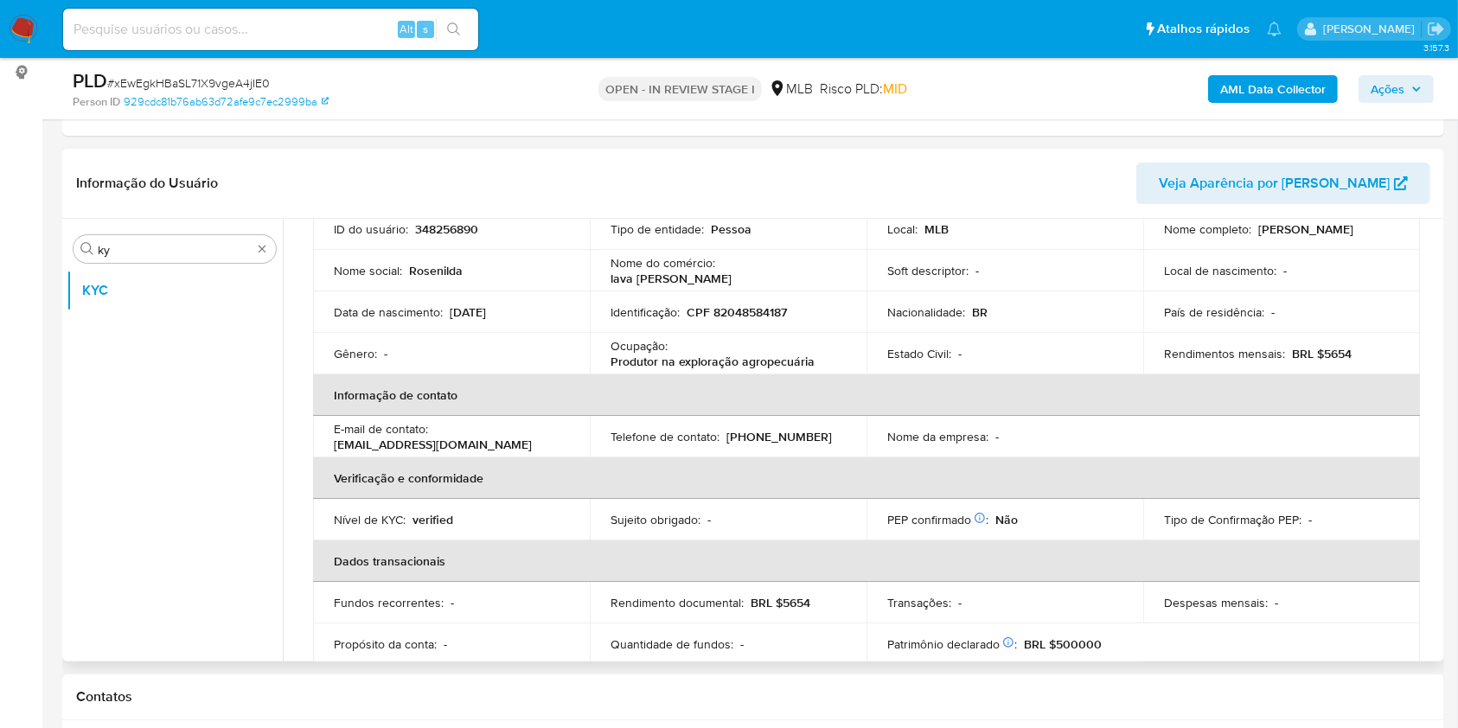
scroll to position [735, 0]
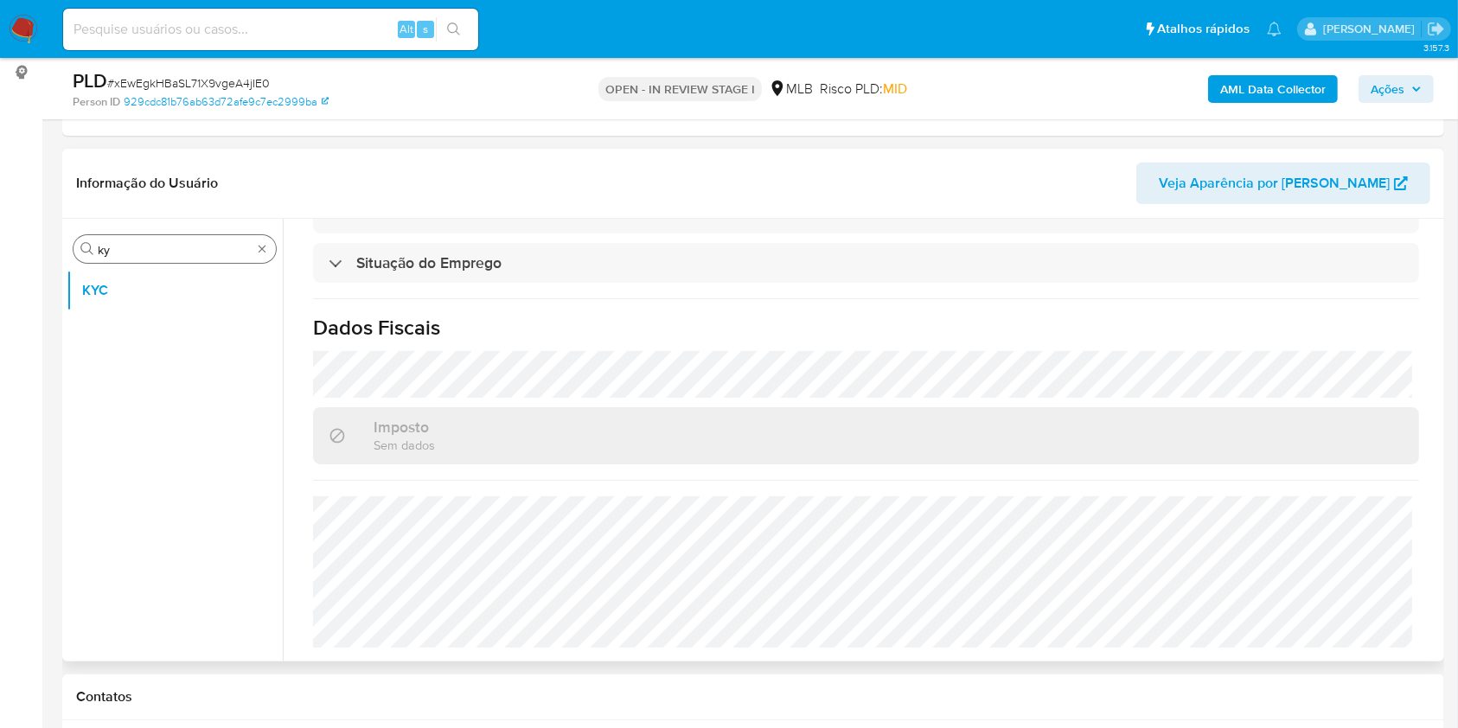
click at [139, 253] on input "ky" at bounding box center [175, 250] width 154 height 16
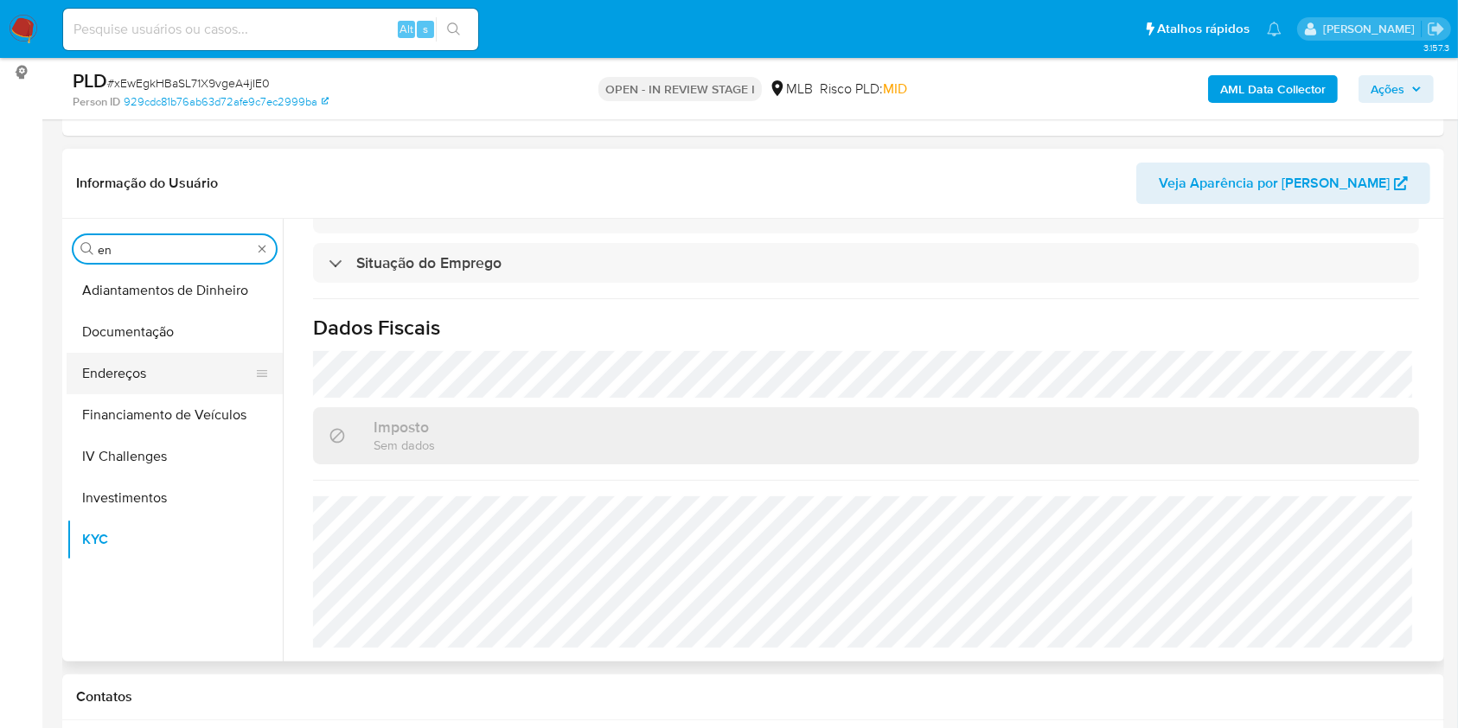
type input "en"
click at [125, 374] on button "Endereços" at bounding box center [168, 374] width 202 height 42
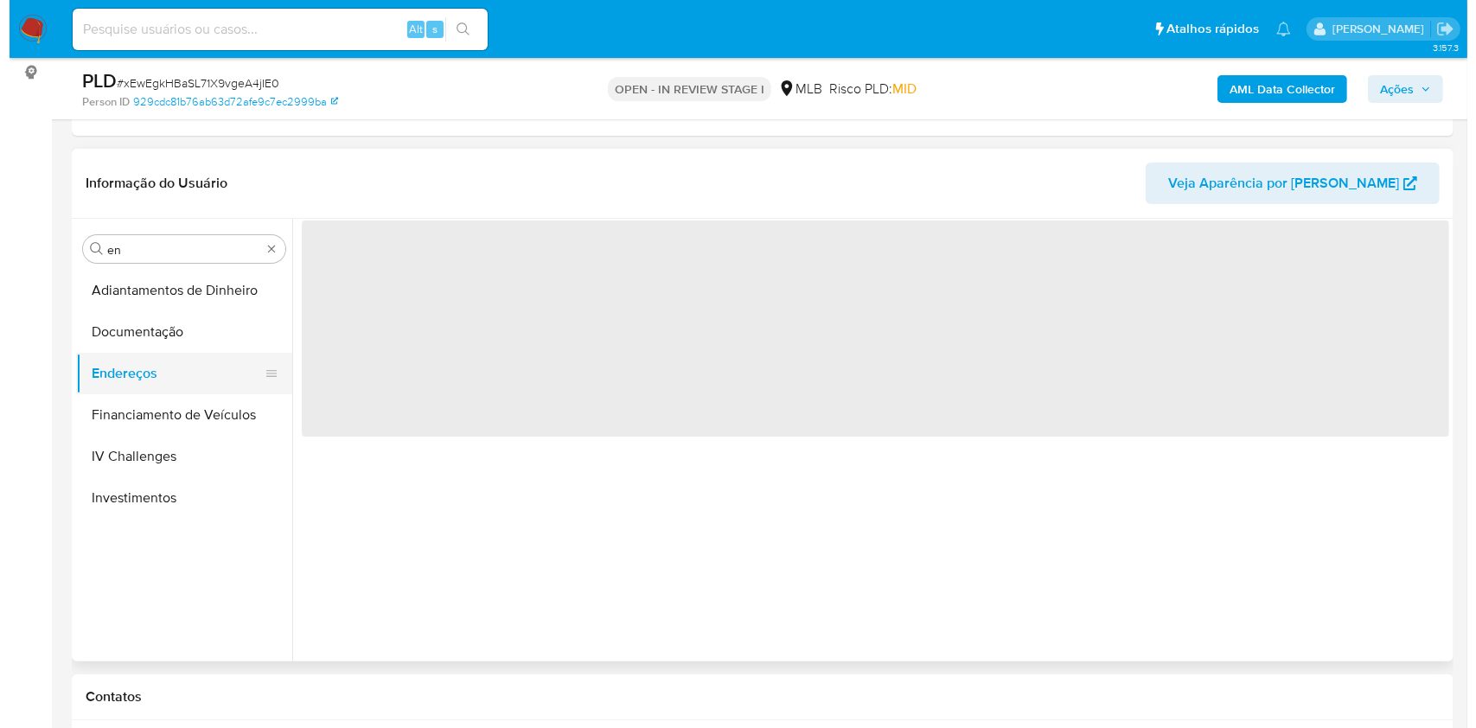
scroll to position [0, 0]
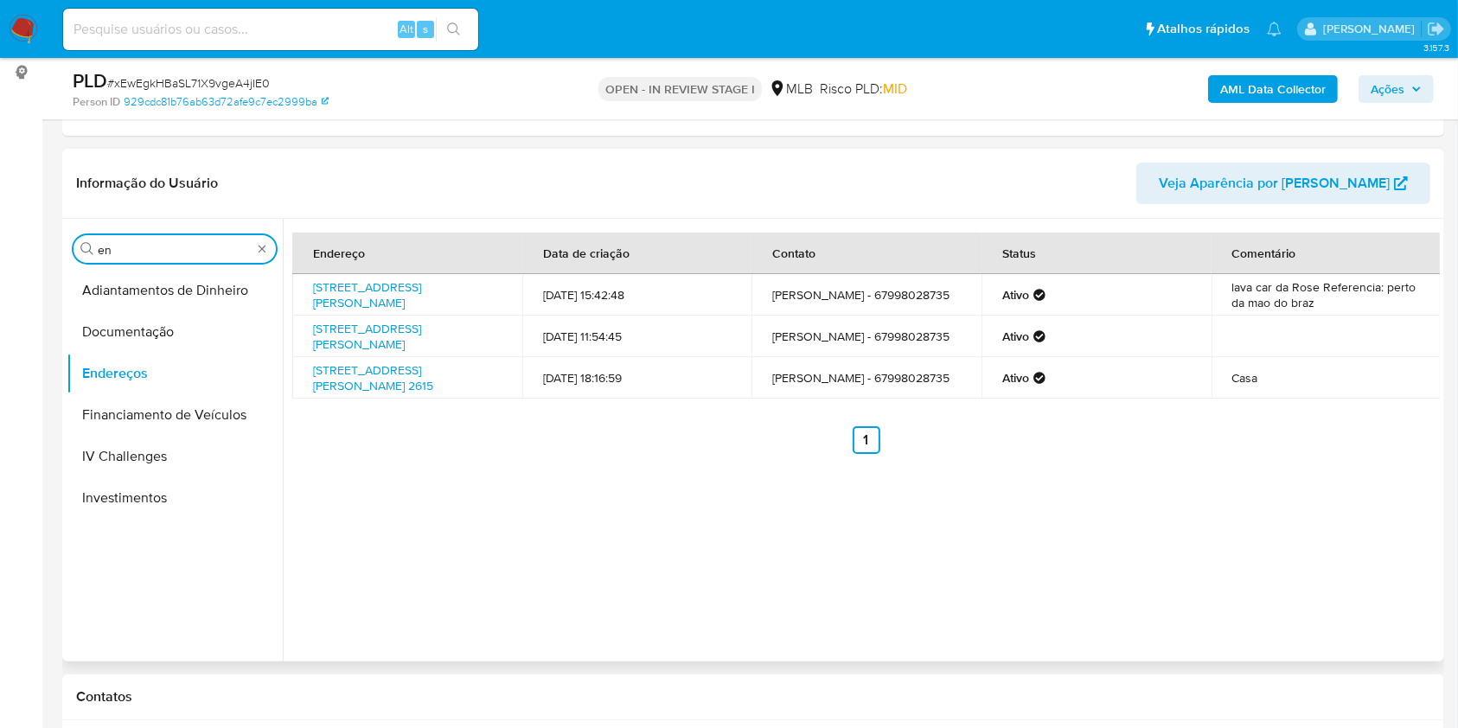
click at [163, 242] on input "en" at bounding box center [175, 250] width 154 height 16
type input "ge"
click at [145, 291] on button "Detalhe da geolocalização" at bounding box center [175, 291] width 216 height 42
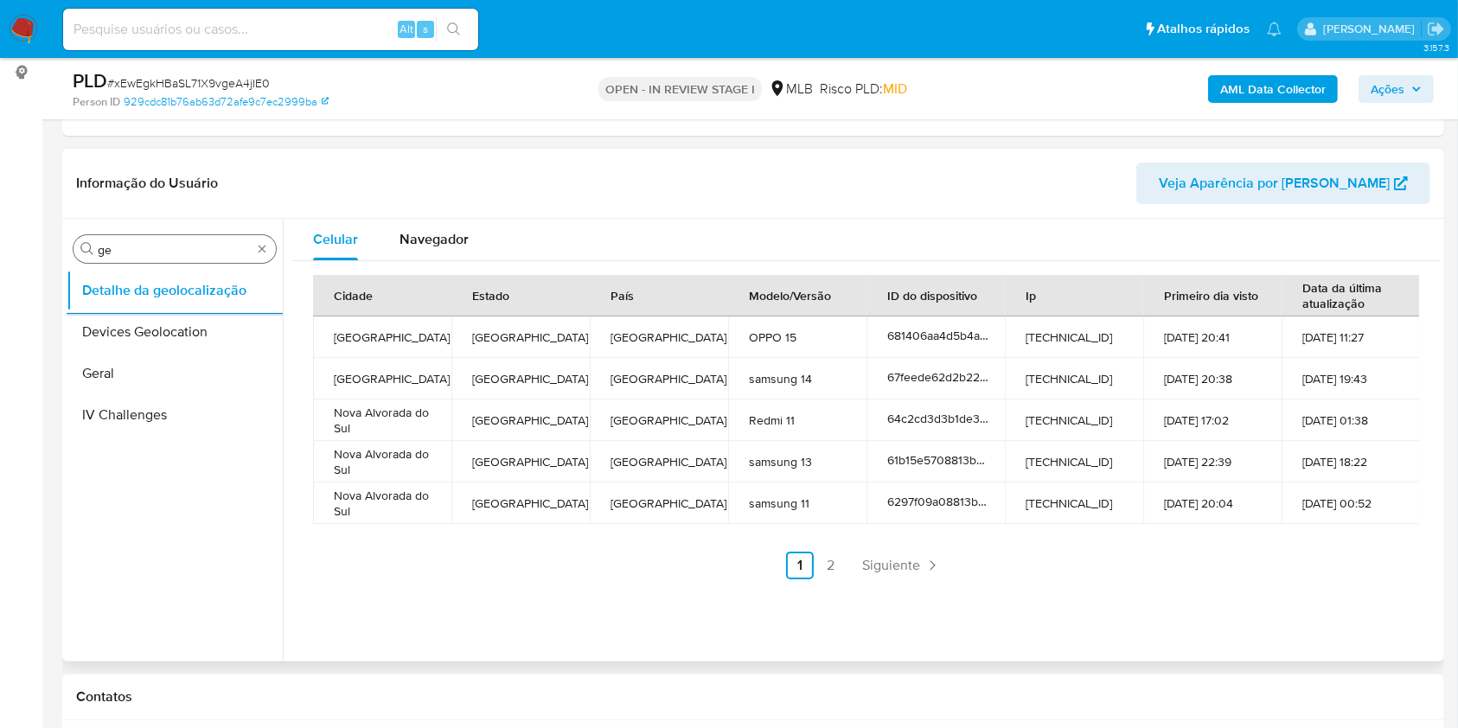
click at [182, 248] on input "ge" at bounding box center [175, 250] width 154 height 16
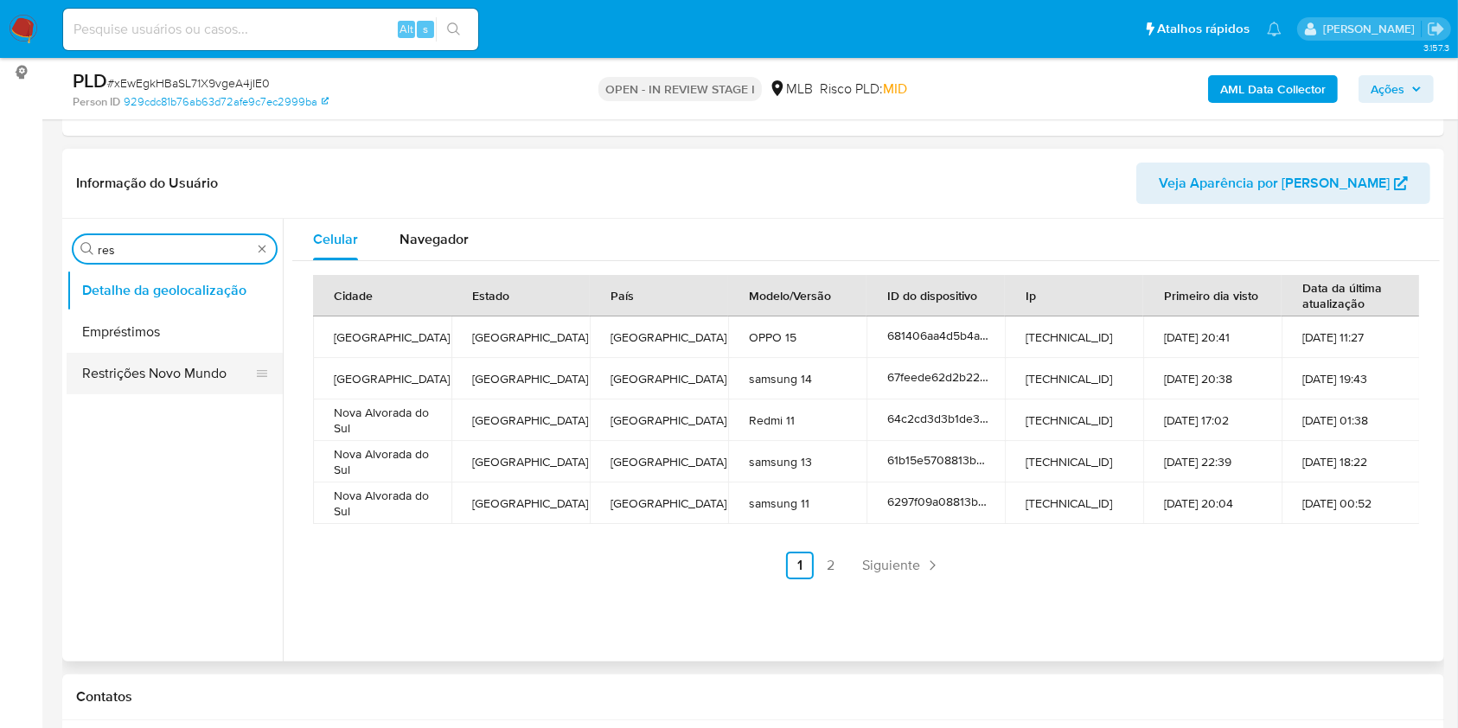
type input "res"
click at [140, 366] on button "Restrições Novo Mundo" at bounding box center [168, 374] width 202 height 42
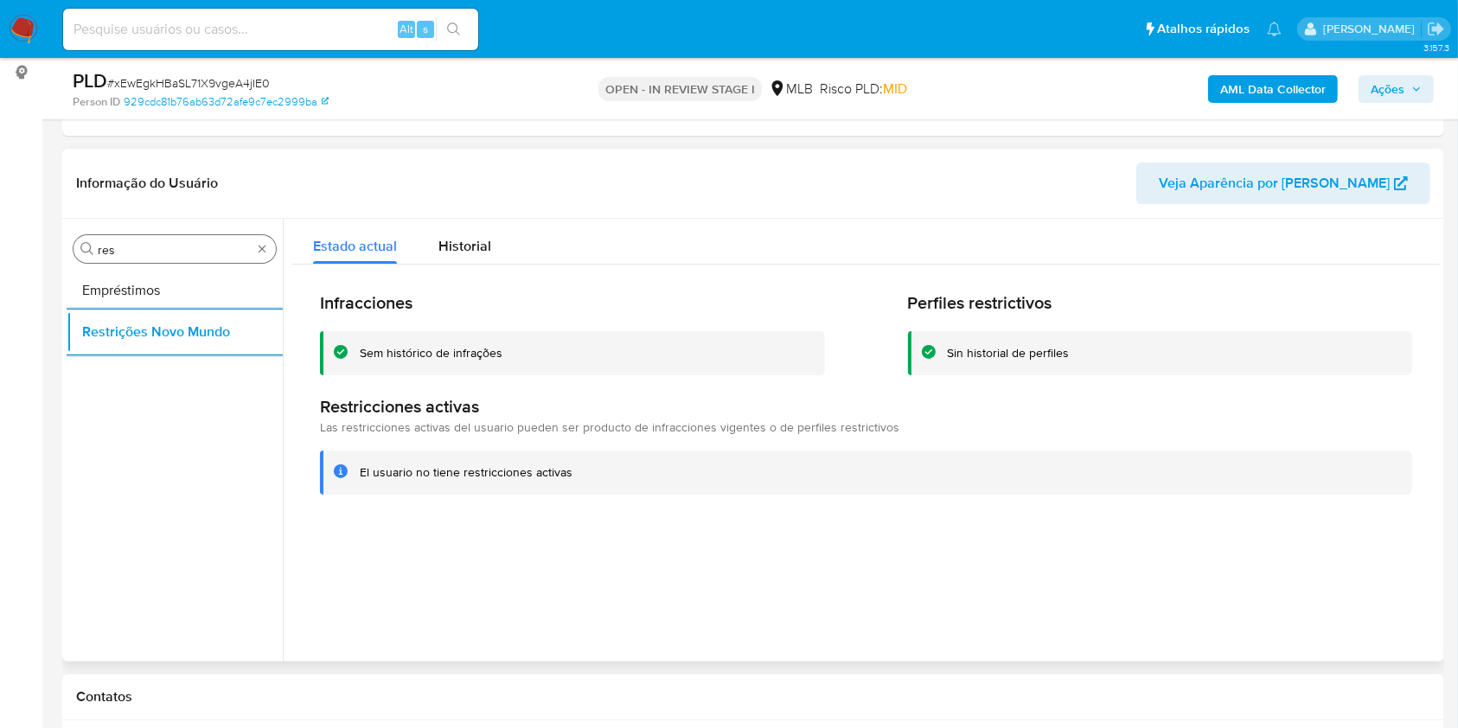
click at [213, 252] on input "res" at bounding box center [175, 250] width 154 height 16
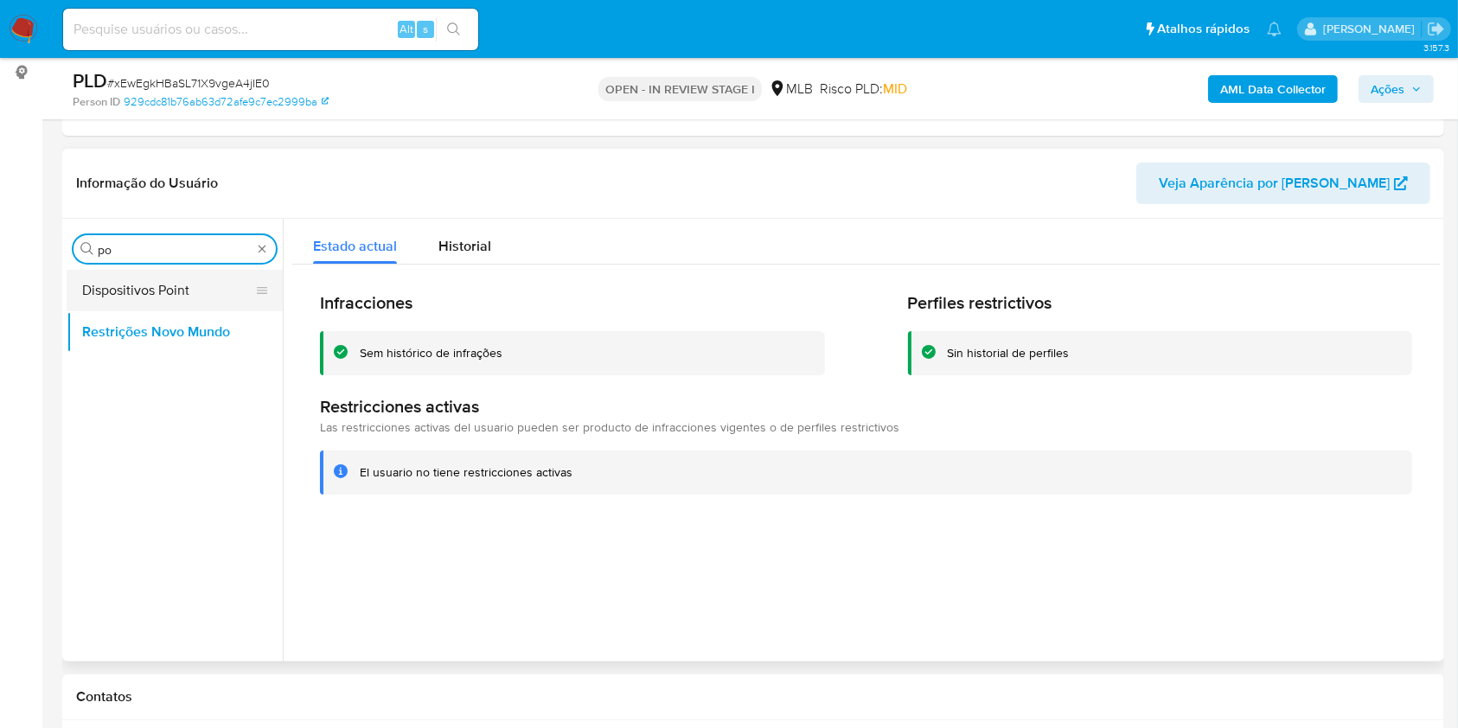
type input "po"
click at [157, 308] on button "Dispositivos Point" at bounding box center [168, 291] width 202 height 42
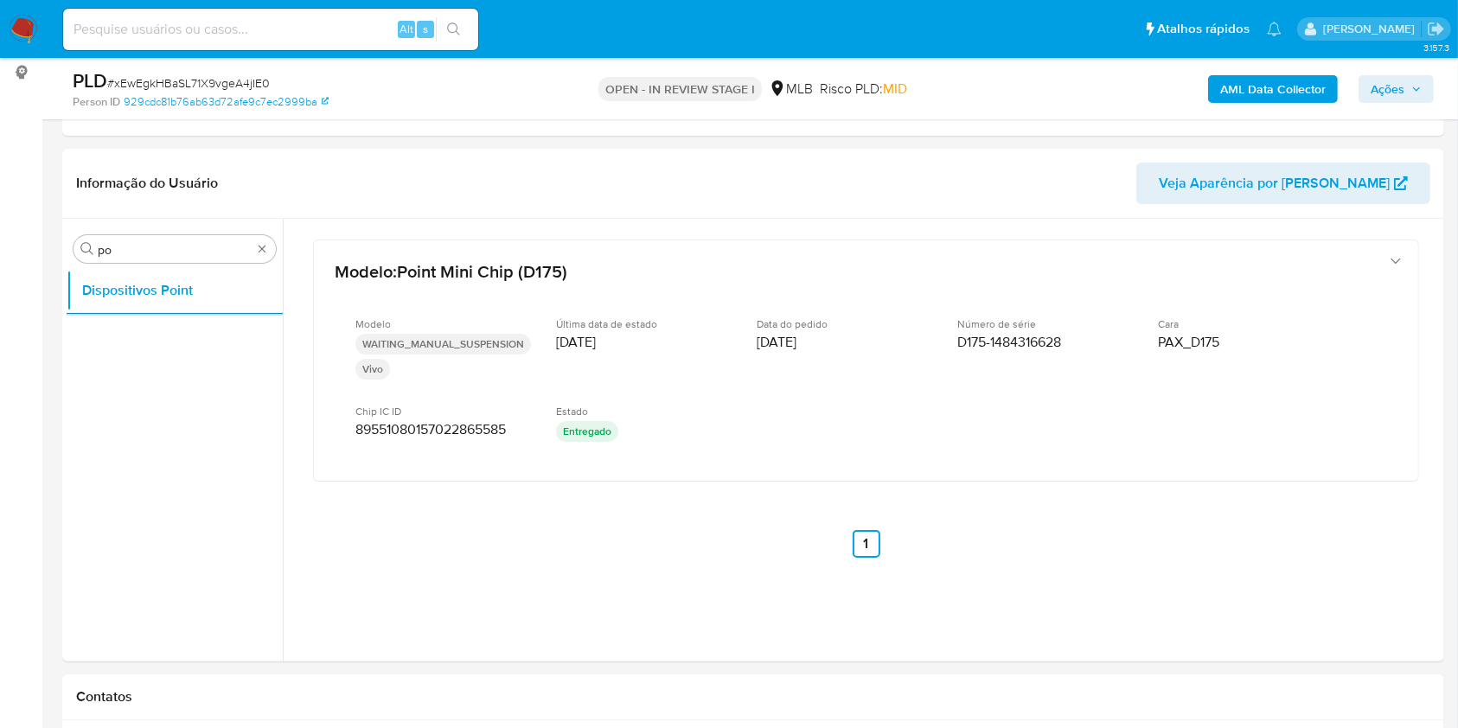
click at [1281, 85] on b "AML Data Collector" at bounding box center [1272, 89] width 105 height 28
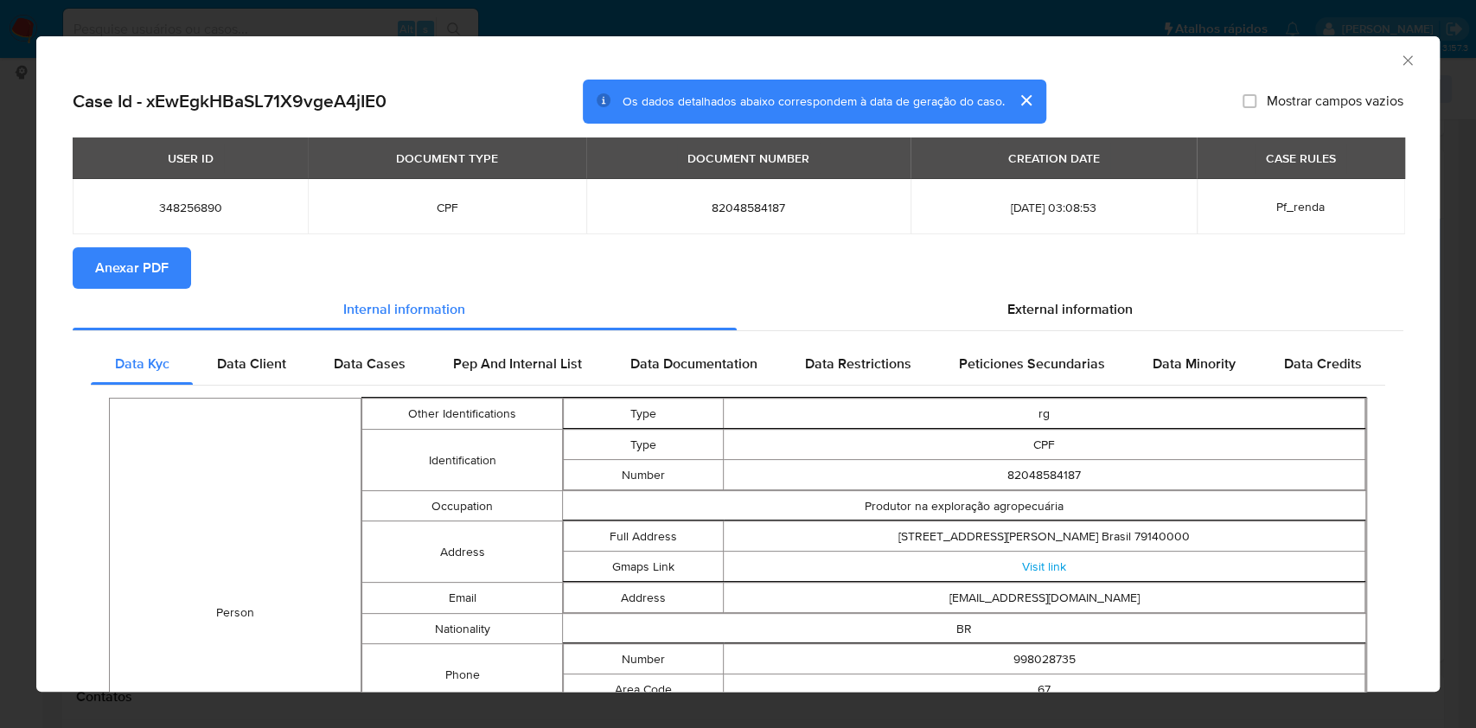
click at [141, 273] on span "Anexar PDF" at bounding box center [131, 268] width 73 height 38
click at [1057, 285] on section "Anexar PDF Creando" at bounding box center [738, 269] width 1331 height 45
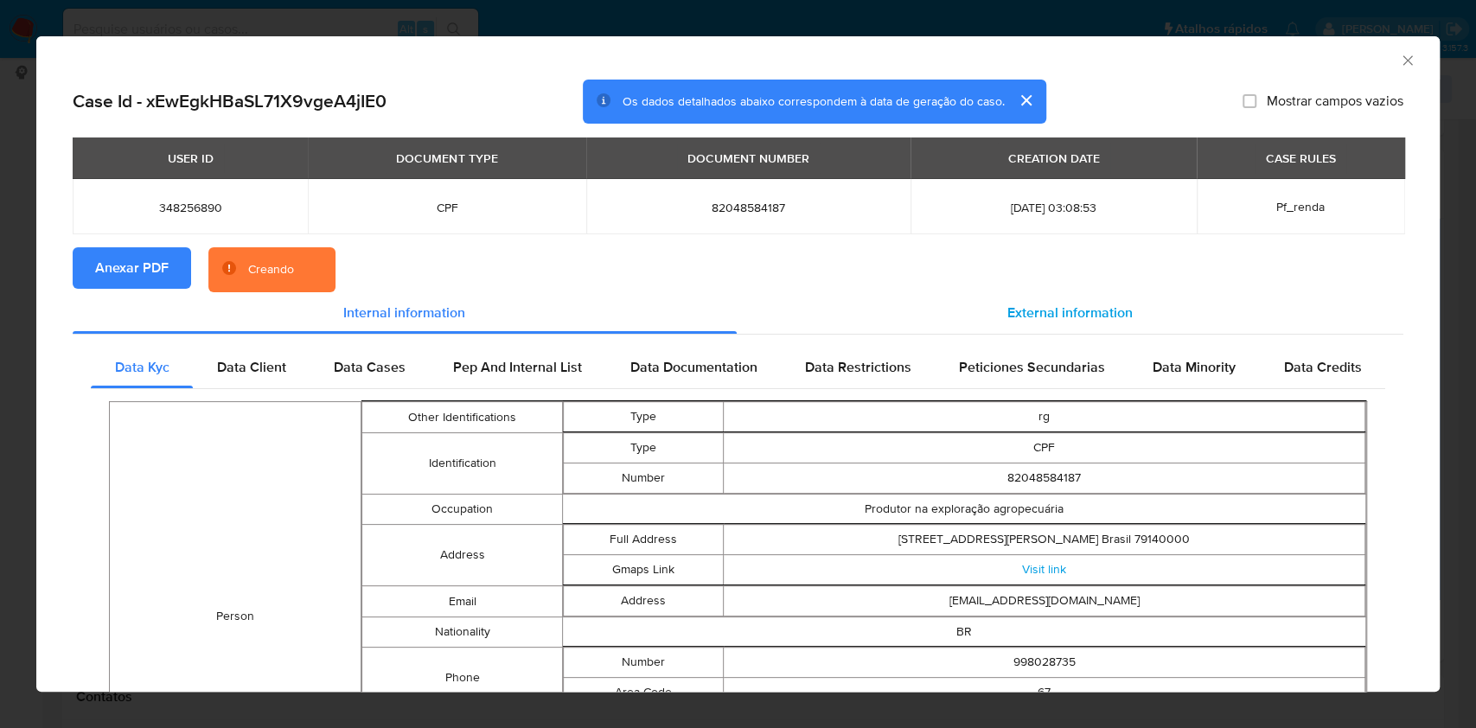
click at [1056, 299] on div "External information" at bounding box center [1070, 313] width 667 height 42
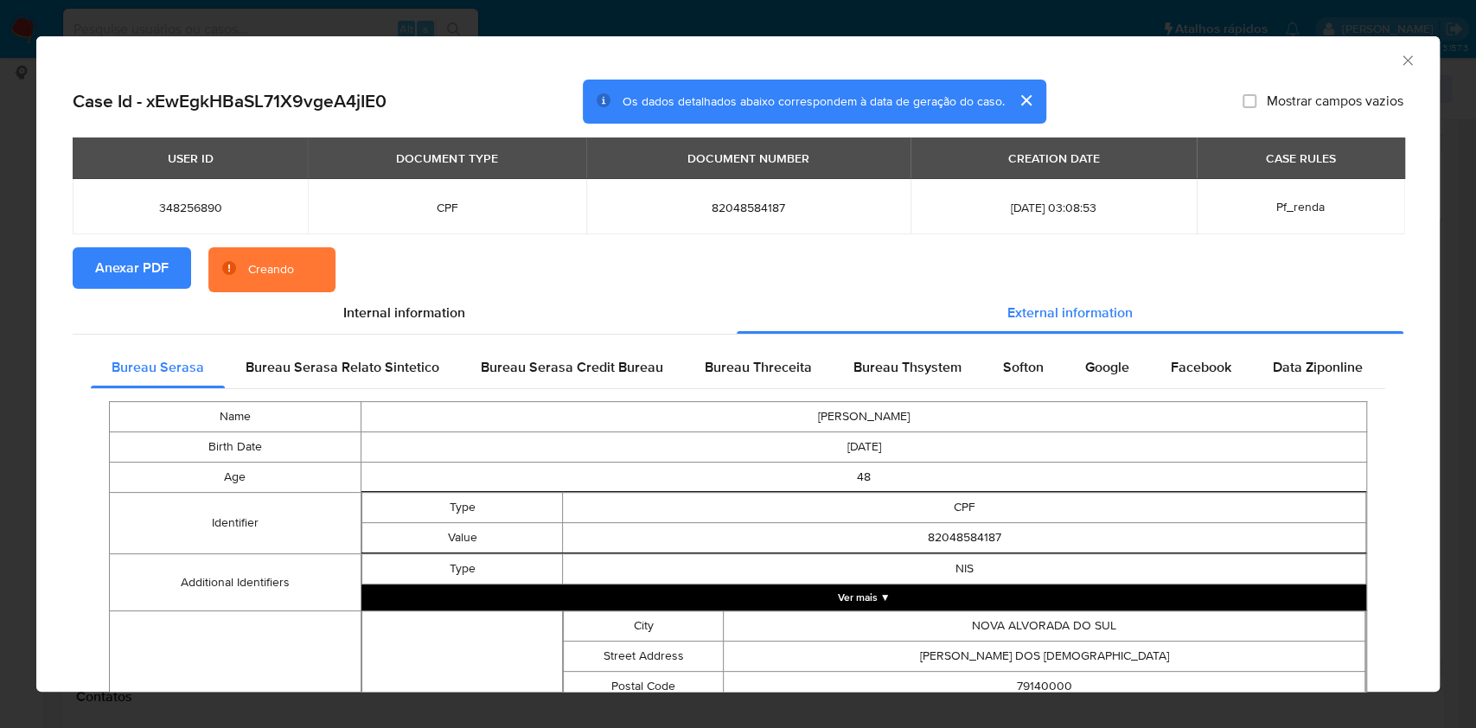
drag, startPoint x: 957, startPoint y: 459, endPoint x: 991, endPoint y: 427, distance: 46.5
click at [958, 460] on td "1977-06-27" at bounding box center [864, 447] width 1006 height 30
click at [1035, 394] on div "Name ROSENILDA LUCINDO RIBEIRO Birth Date 1977-06-27 Age 48 Identifier Type CPF…" at bounding box center [738, 716] width 1294 height 654
click at [1031, 372] on span "Softon" at bounding box center [1023, 367] width 41 height 20
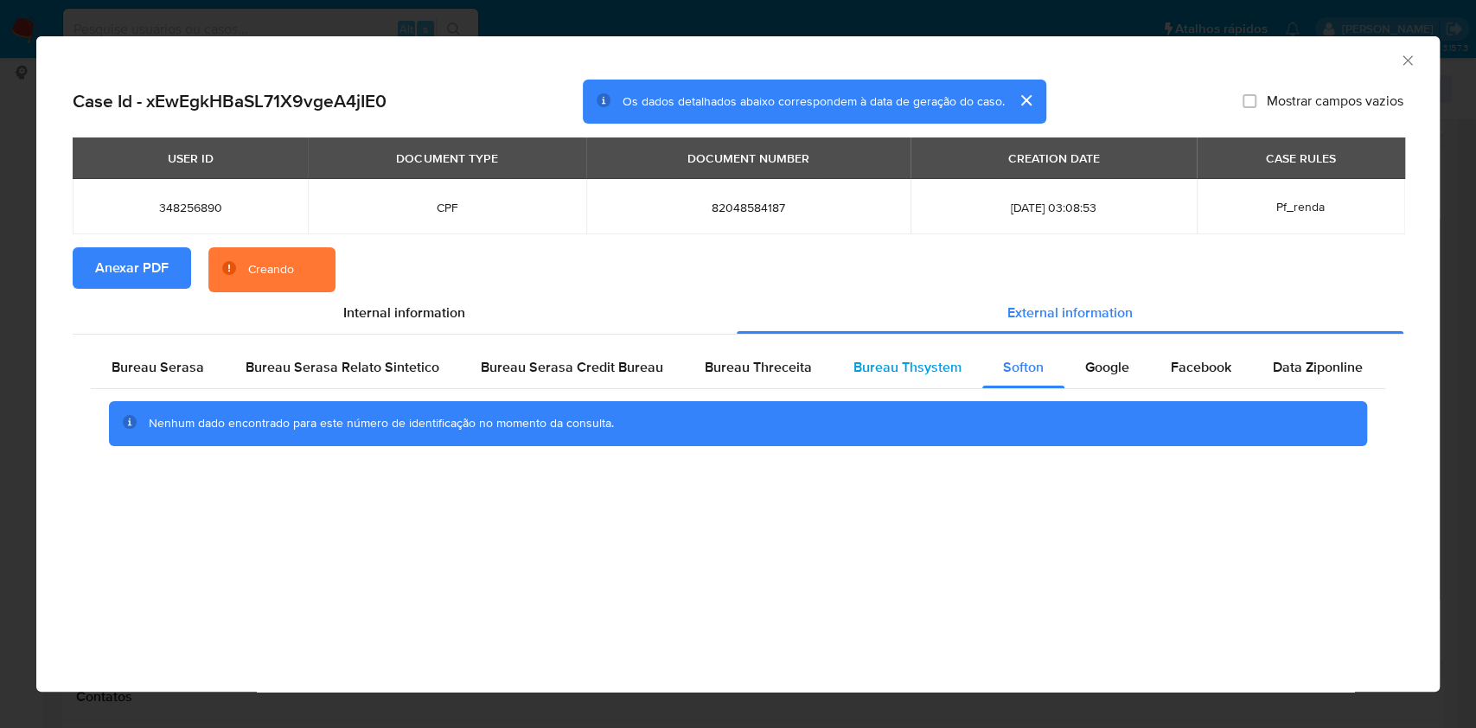
click at [910, 363] on span "Bureau Thsystem" at bounding box center [907, 367] width 108 height 20
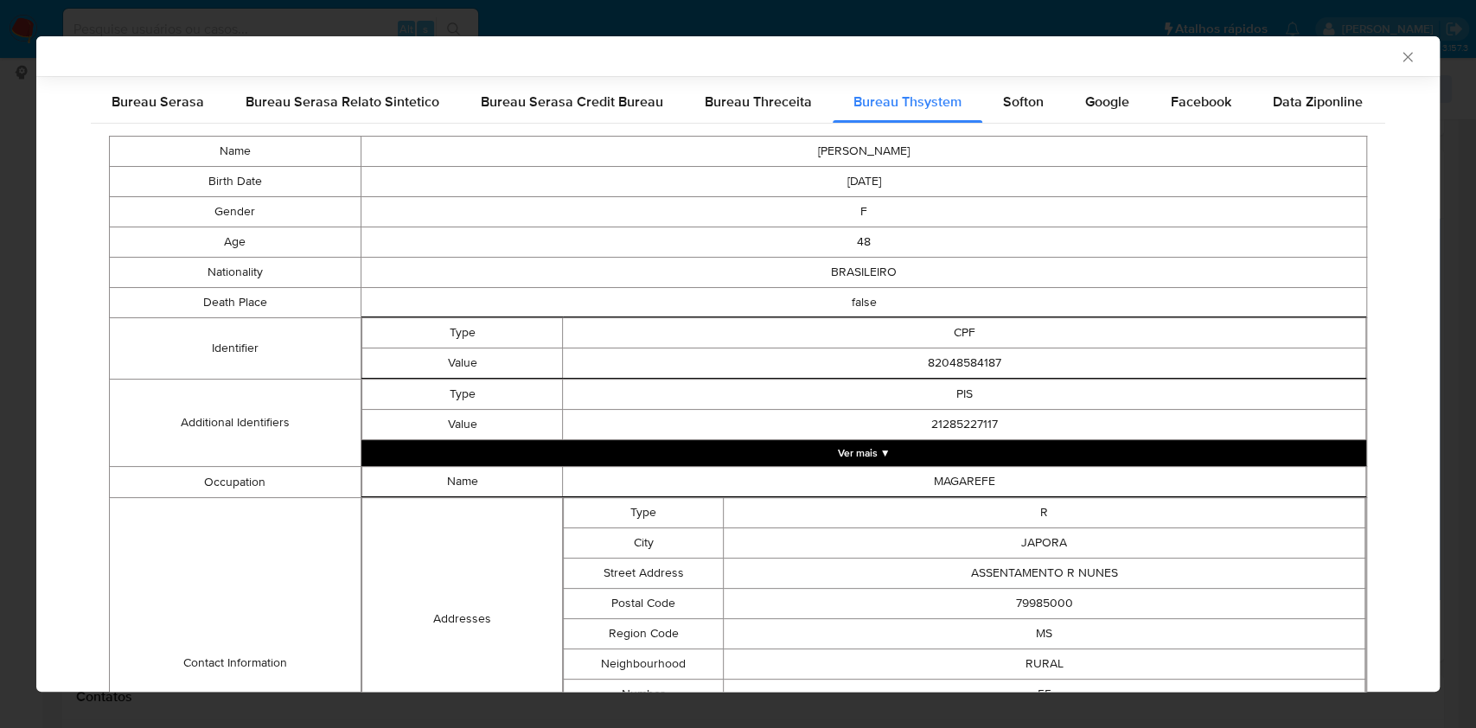
scroll to position [759, 0]
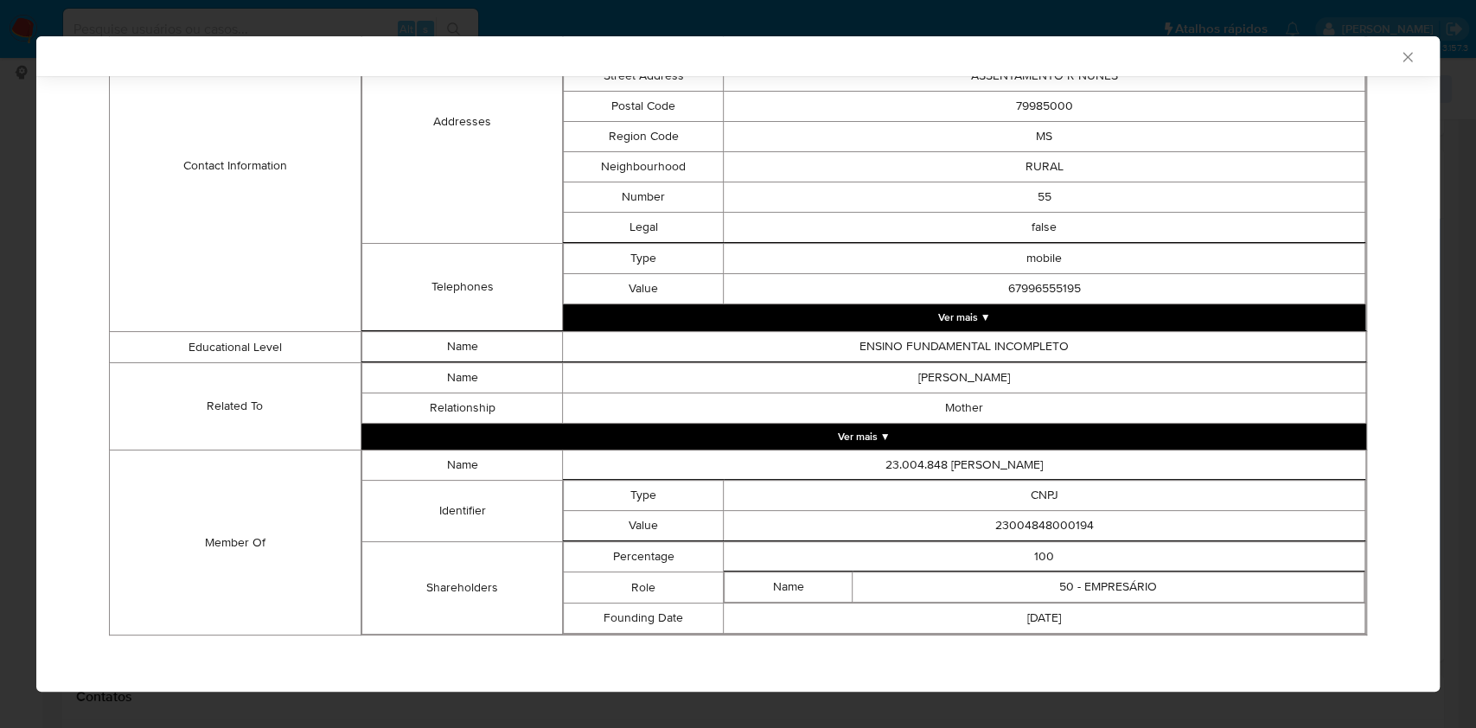
click at [1103, 572] on td "50 - EMPRESÁRIO" at bounding box center [1109, 587] width 512 height 30
click at [1061, 516] on td "23004848000194" at bounding box center [1045, 526] width 642 height 30
copy td "23004848000194"
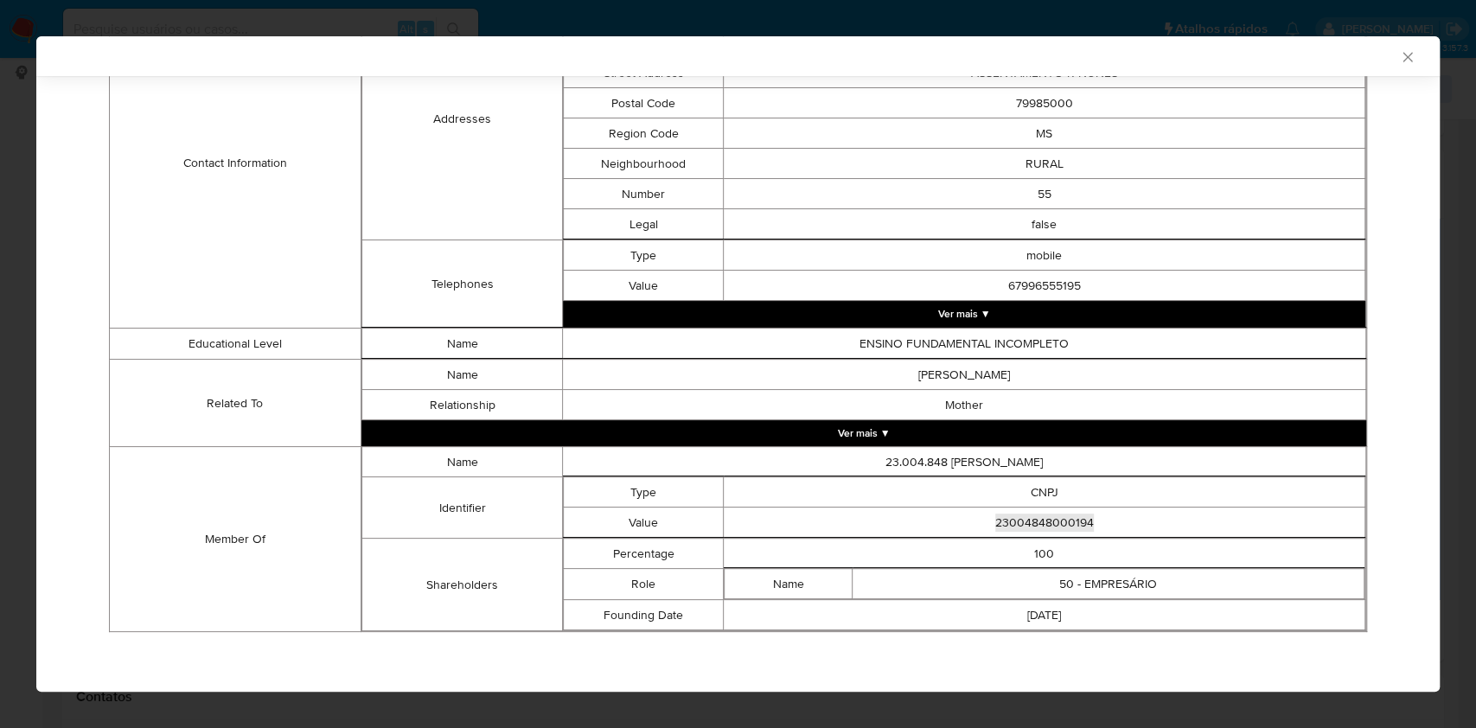
scroll to position [756, 0]
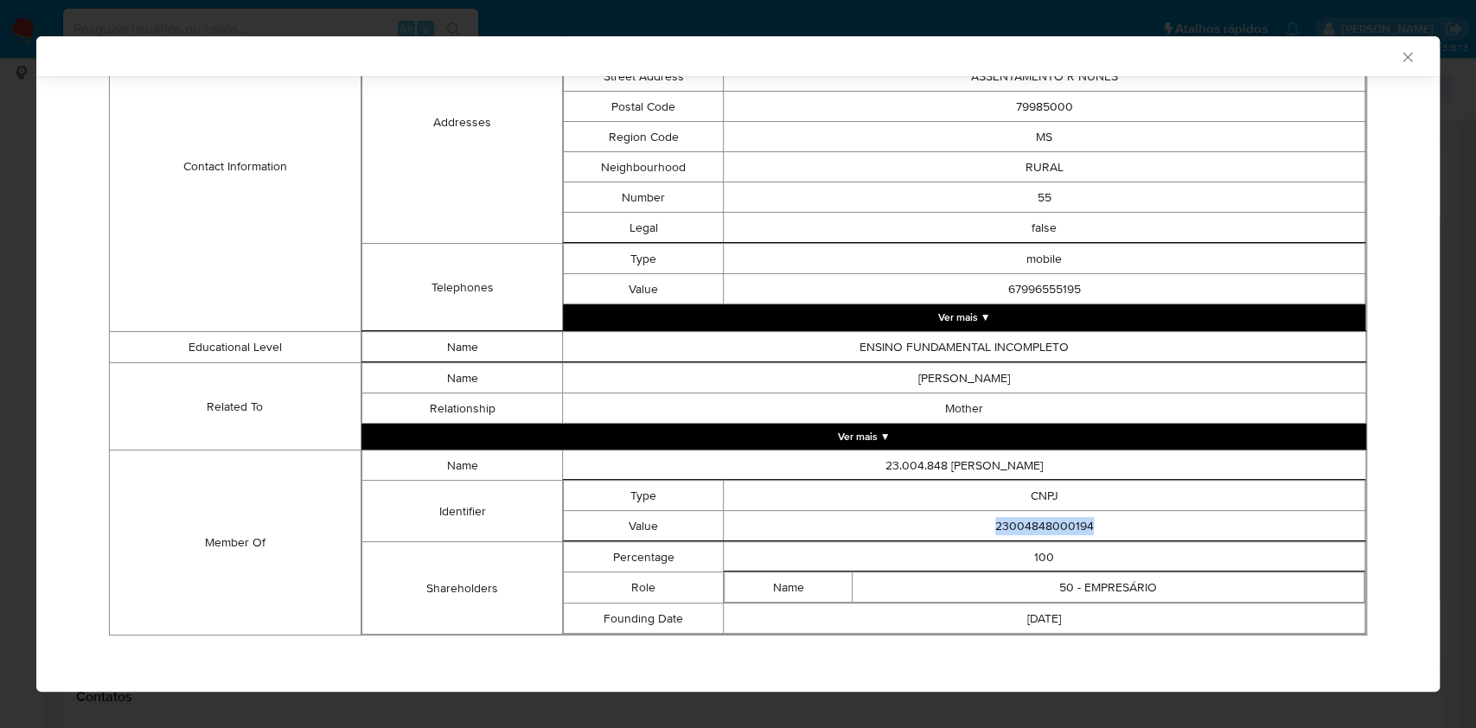
drag, startPoint x: 181, startPoint y: 321, endPoint x: 482, endPoint y: 12, distance: 431.1
click at [181, 320] on td "Contact Information" at bounding box center [236, 166] width 252 height 331
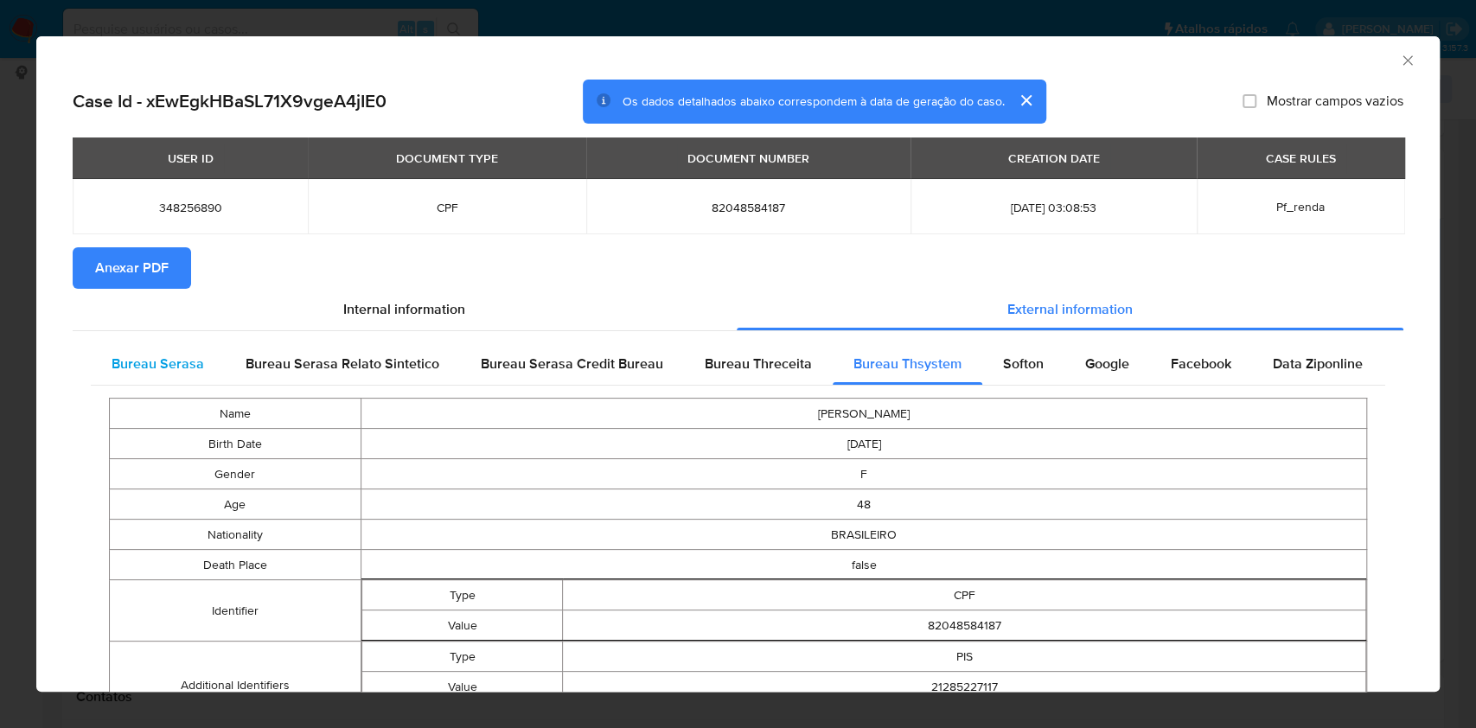
click at [161, 364] on span "Bureau Serasa" at bounding box center [158, 364] width 93 height 20
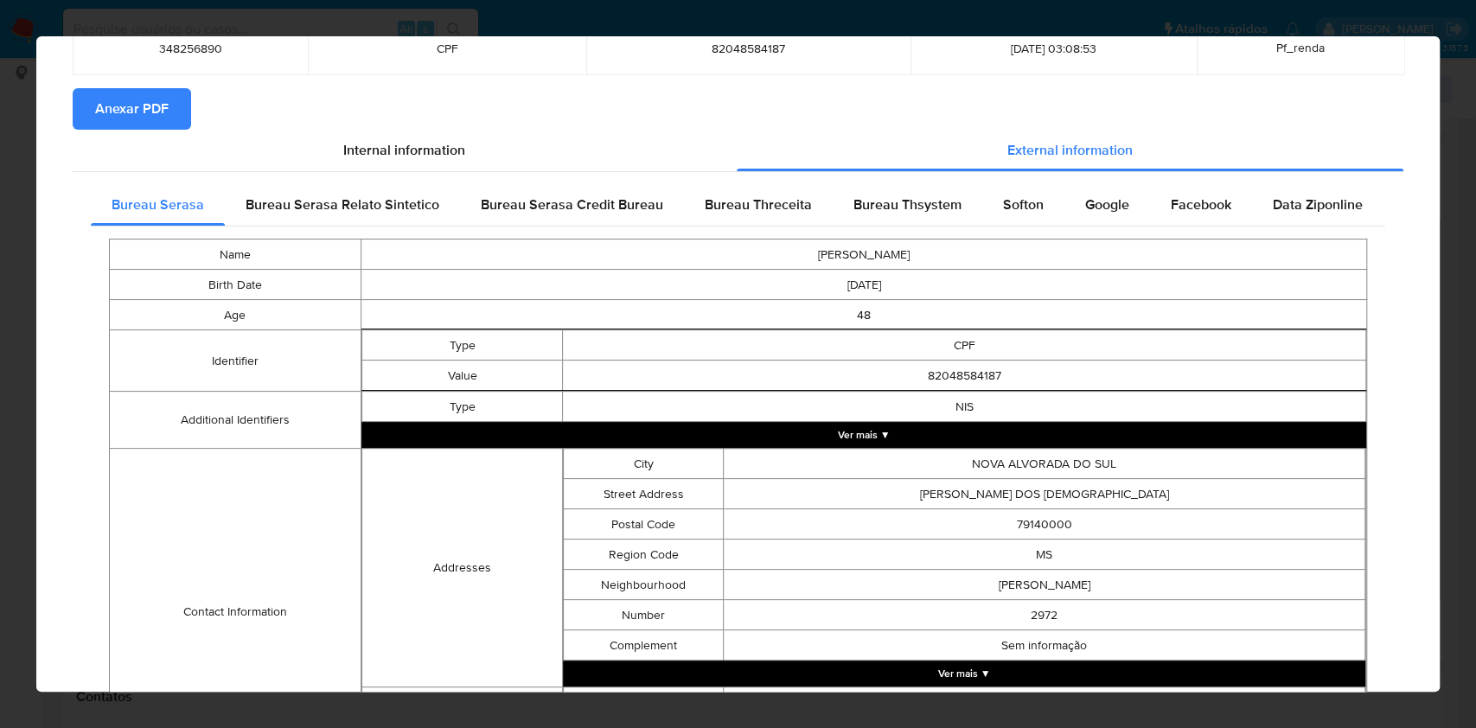
scroll to position [390, 0]
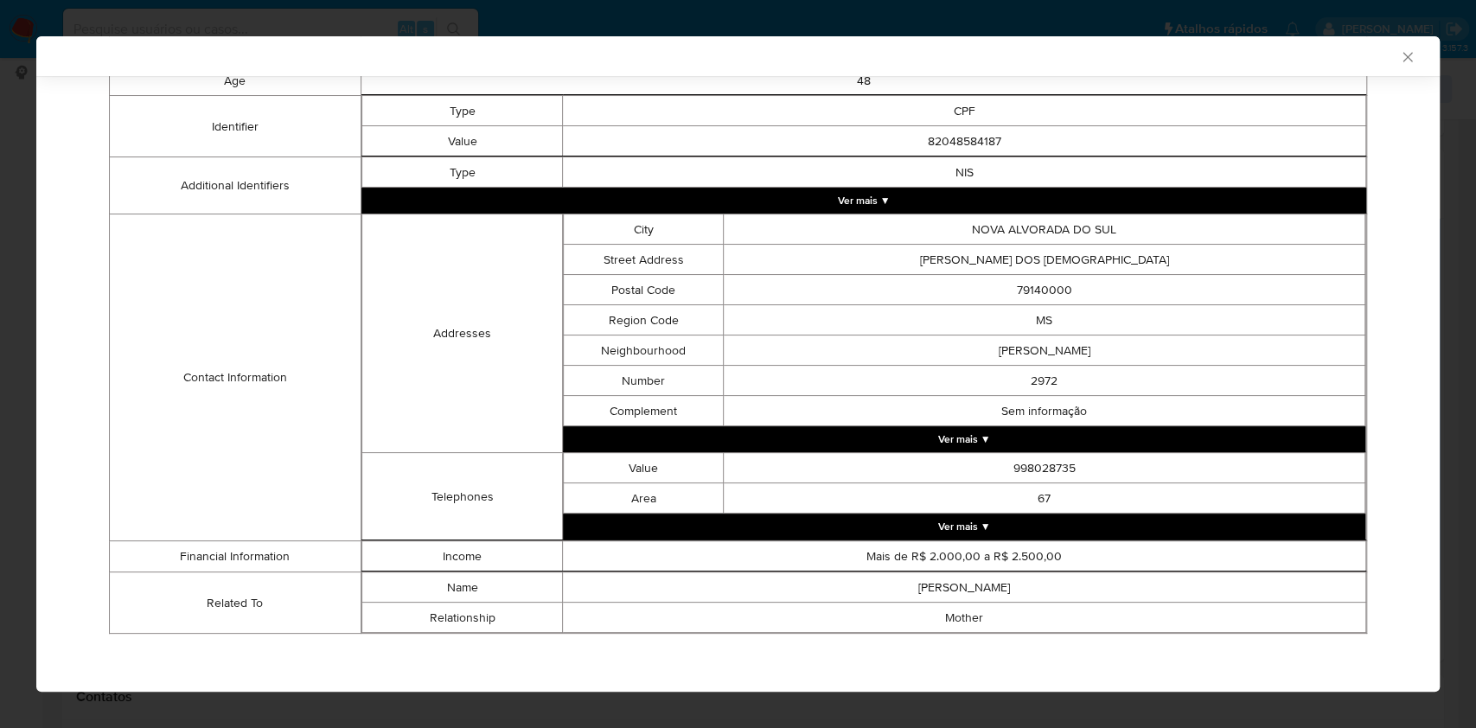
click at [0, 220] on div "AML Data Collector Case Id - xEwEgkHBaSL71X9vgeA4jIE0 Os dados detalhados abaix…" at bounding box center [738, 364] width 1476 height 728
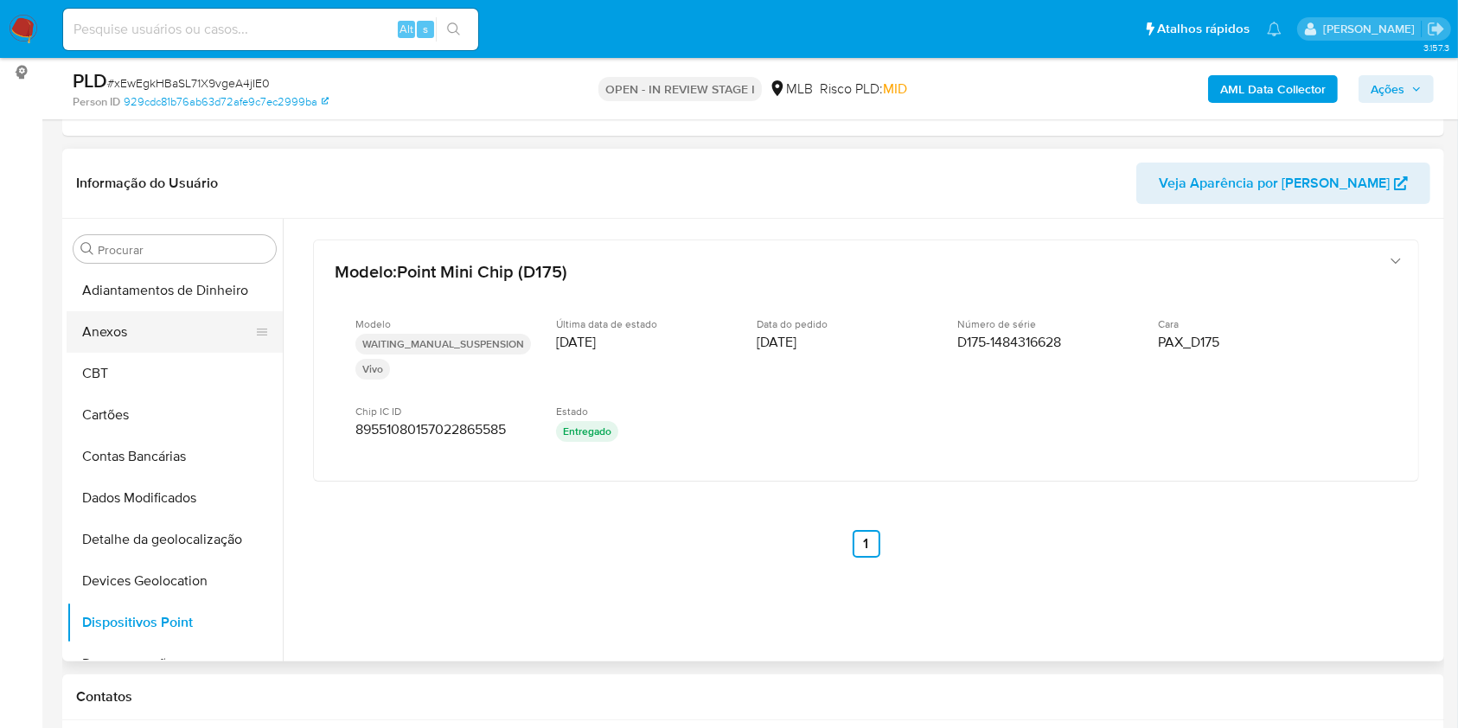
click at [195, 343] on button "Anexos" at bounding box center [168, 332] width 202 height 42
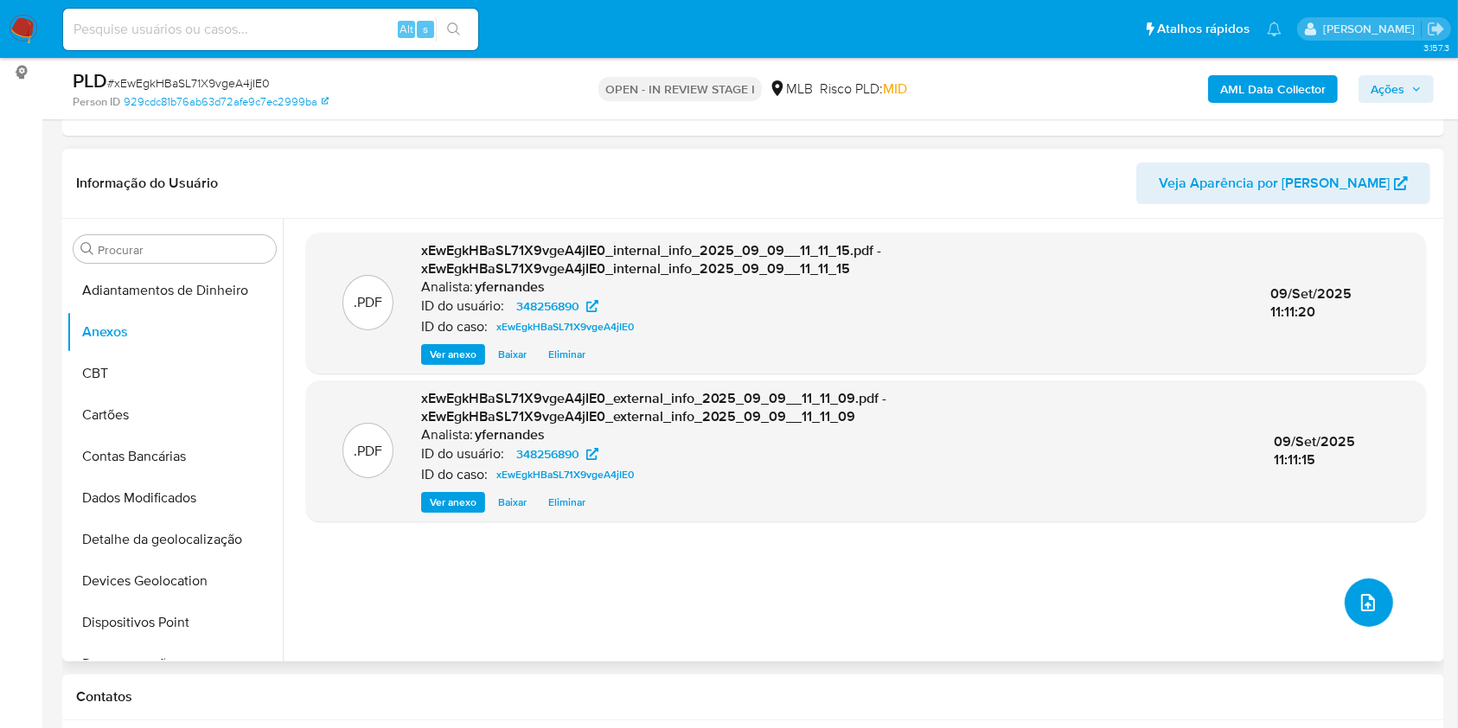
click at [1357, 599] on icon "upload-file" at bounding box center [1367, 602] width 21 height 21
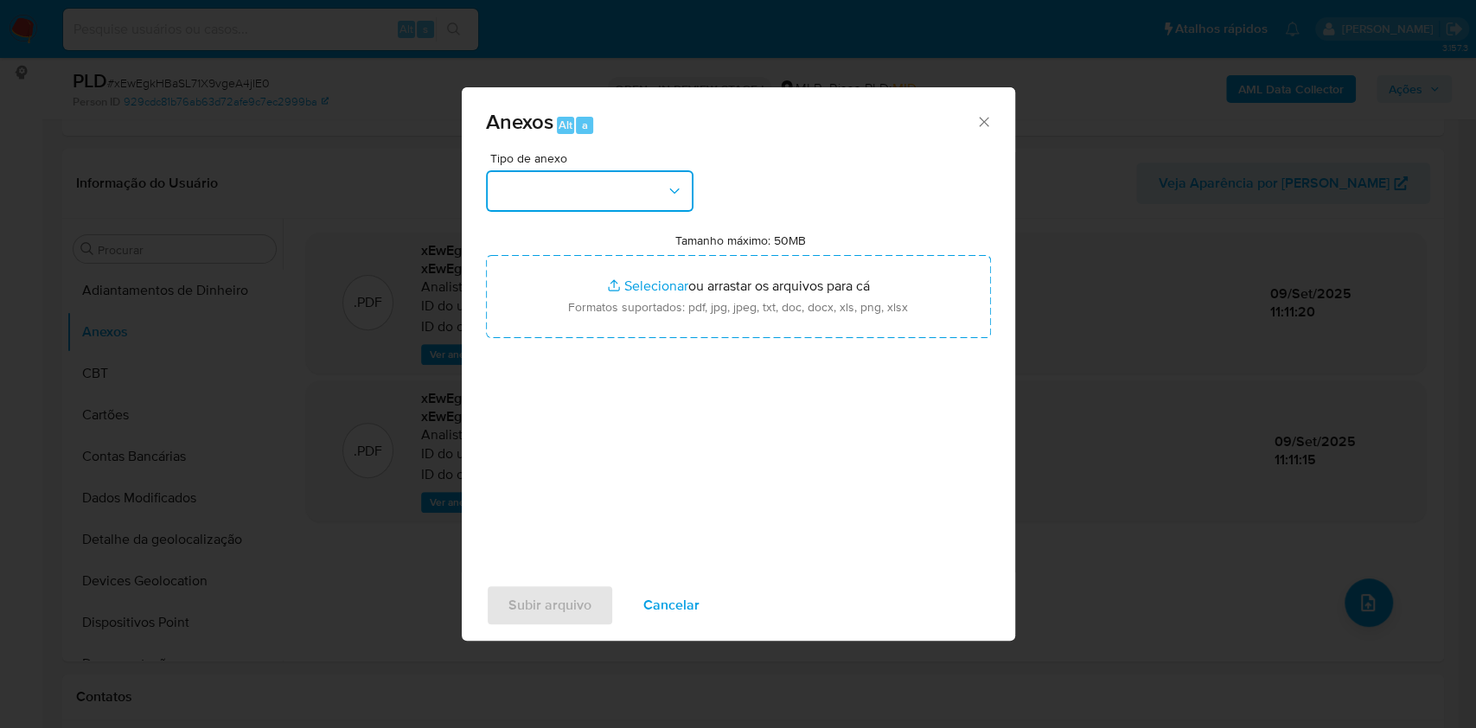
click at [616, 170] on button "button" at bounding box center [590, 191] width 208 height 42
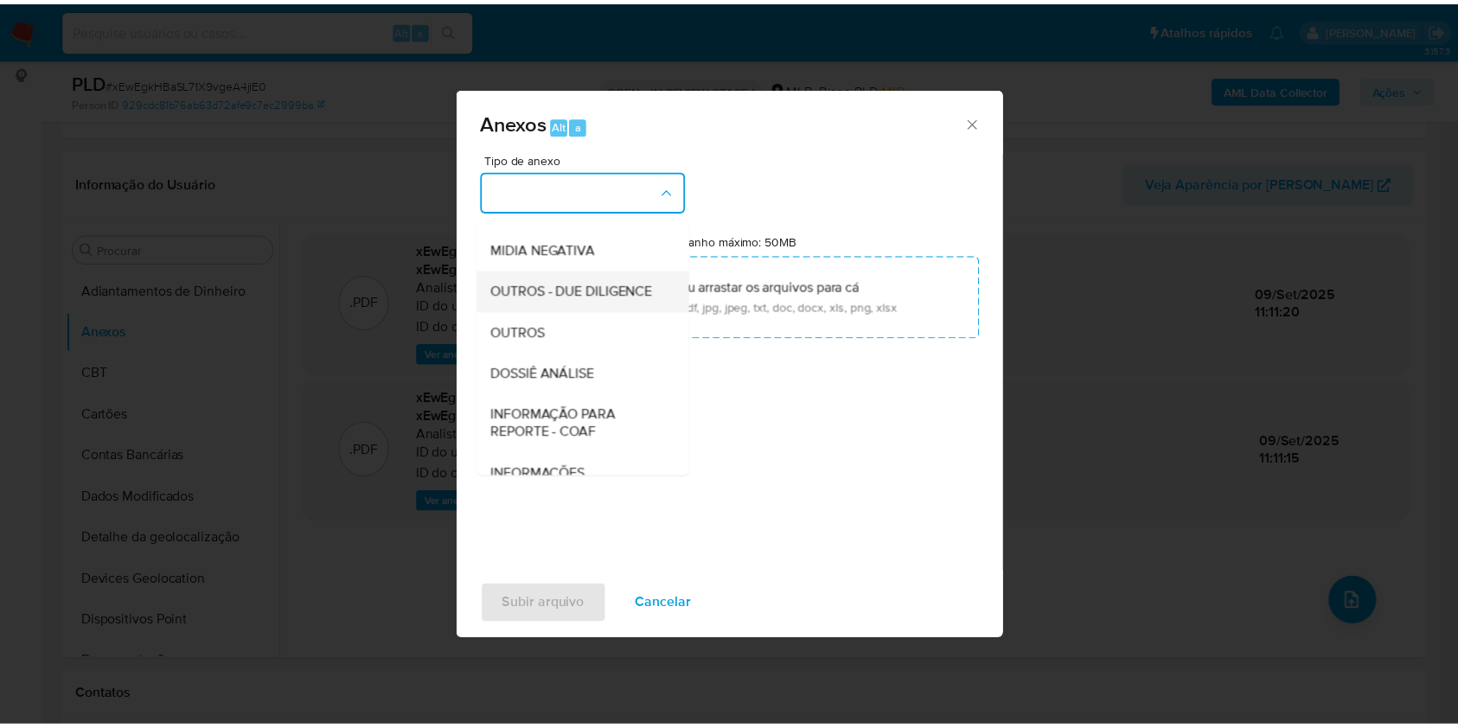
scroll to position [265, 0]
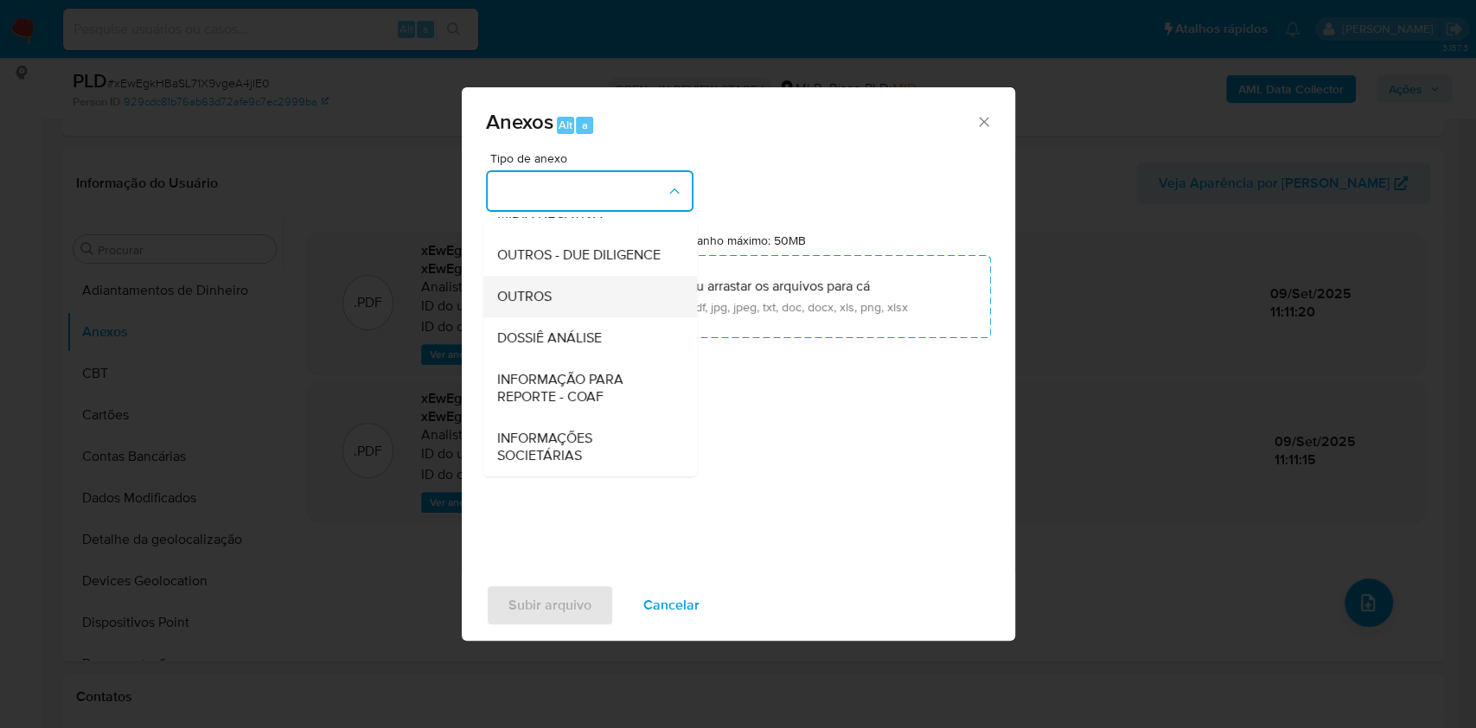
click at [521, 278] on div "OUTROS" at bounding box center [584, 297] width 176 height 42
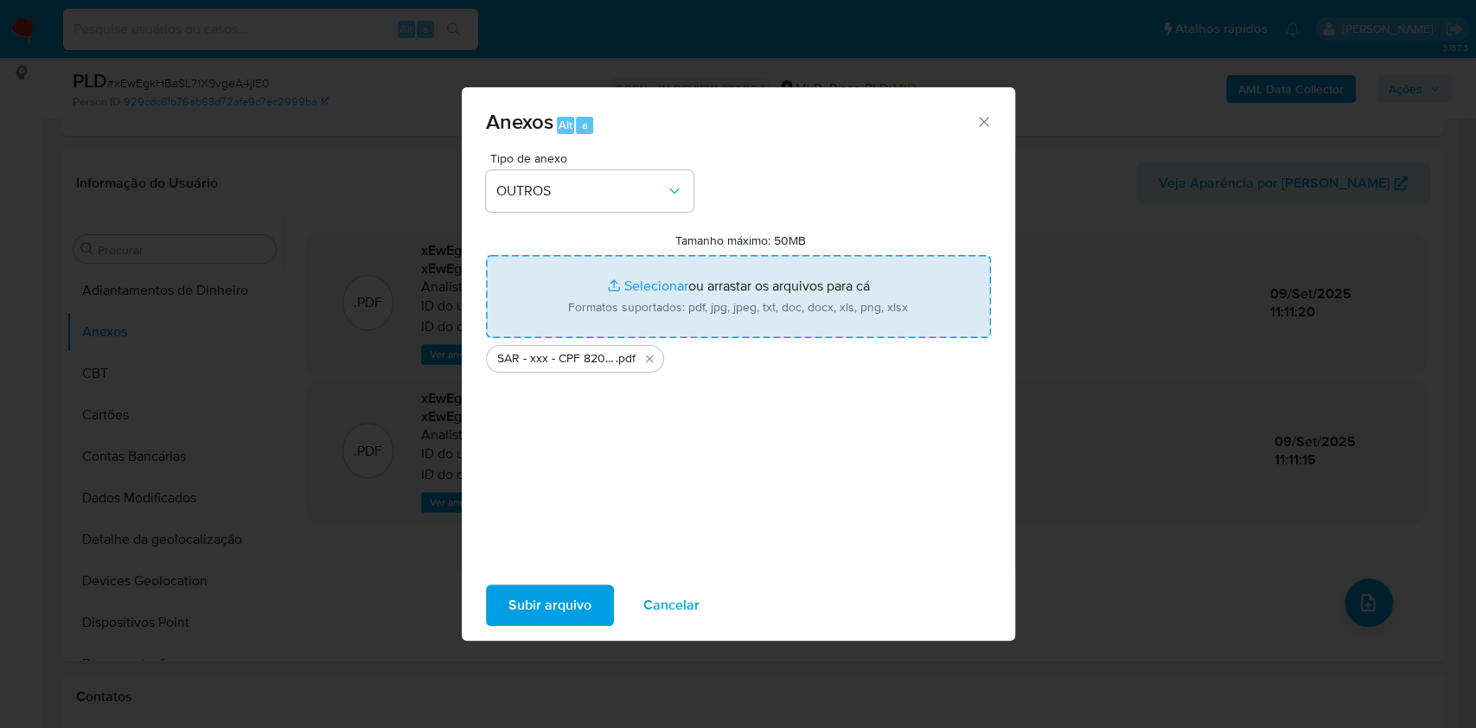
type input "C:\fakepath\Mulan 348256890_2025_09_08_16_55_44.xlsx"
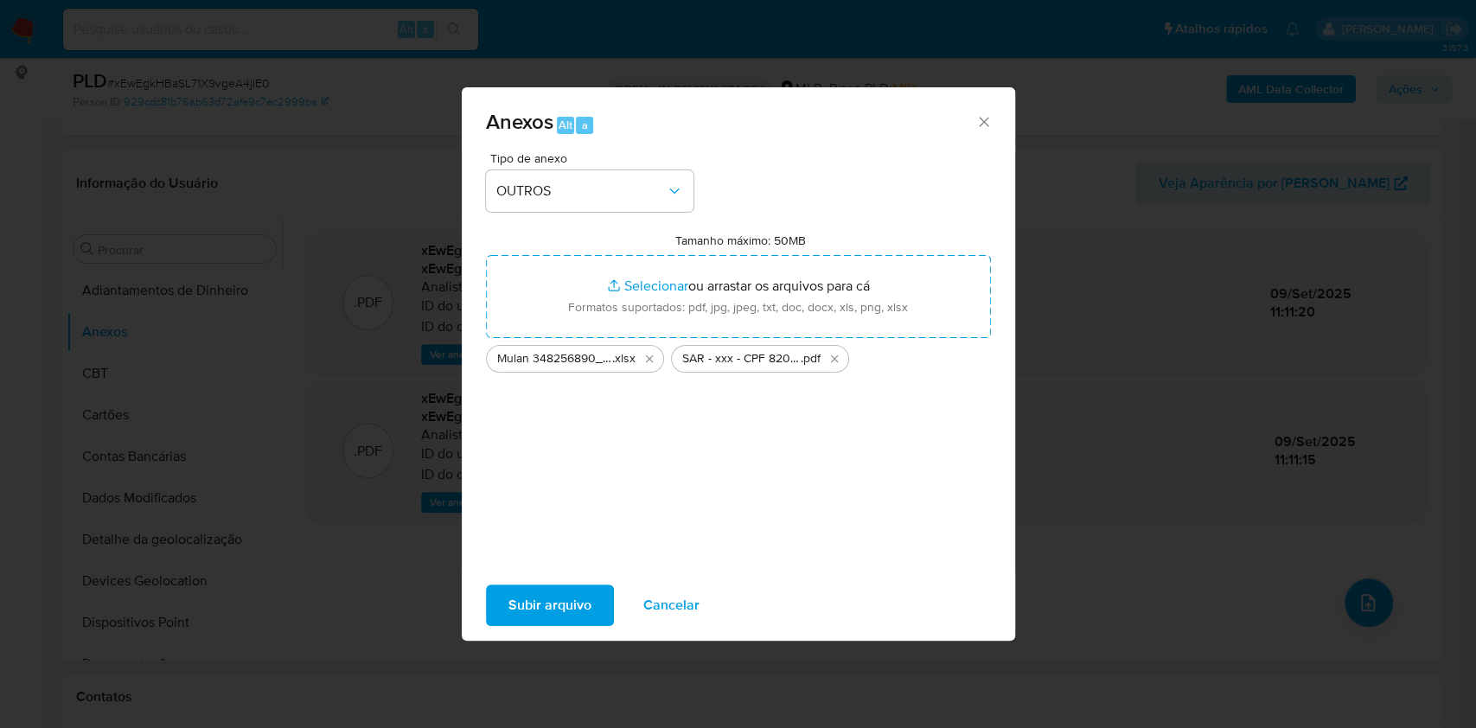
click at [524, 592] on span "Subir arquivo" at bounding box center [549, 605] width 83 height 38
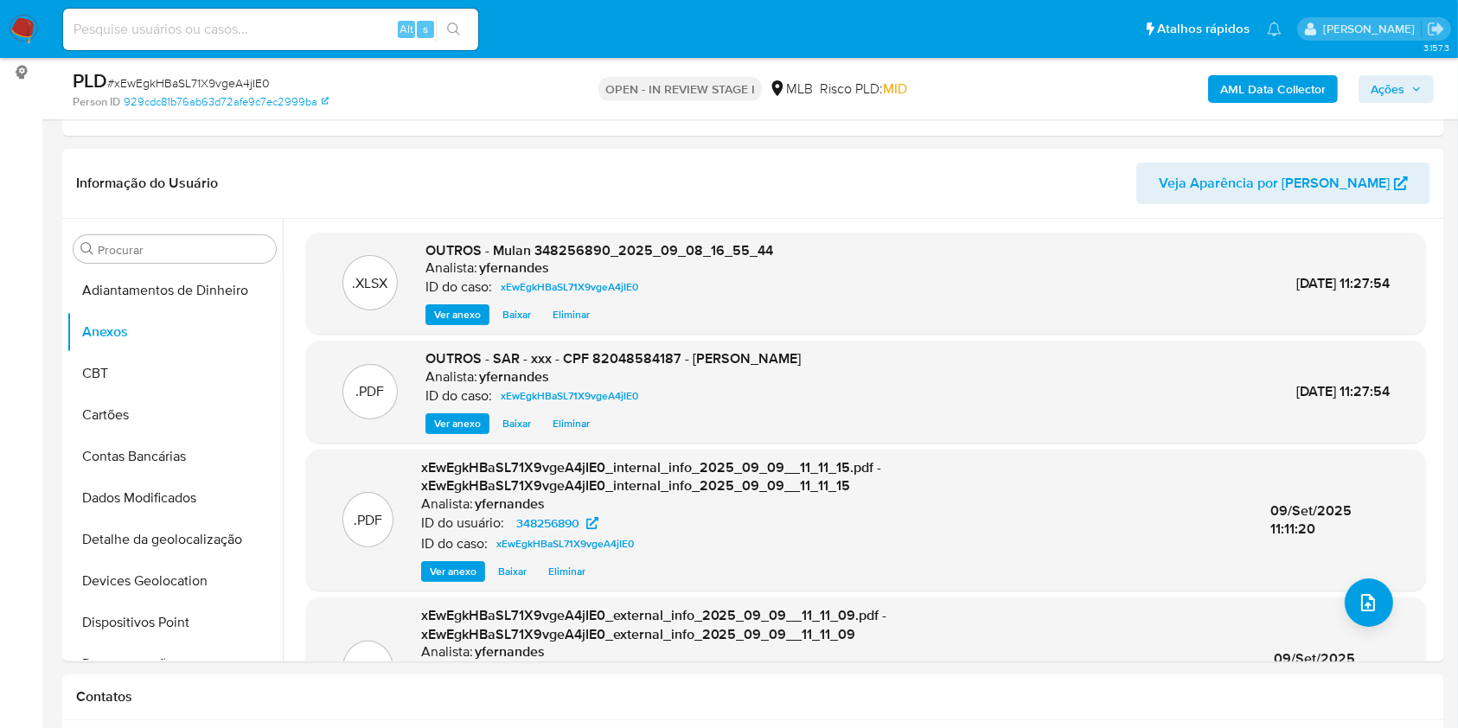
click at [1404, 71] on div "AML Data Collector Ações" at bounding box center [1209, 88] width 449 height 41
click at [1411, 75] on button "Ações" at bounding box center [1395, 89] width 75 height 28
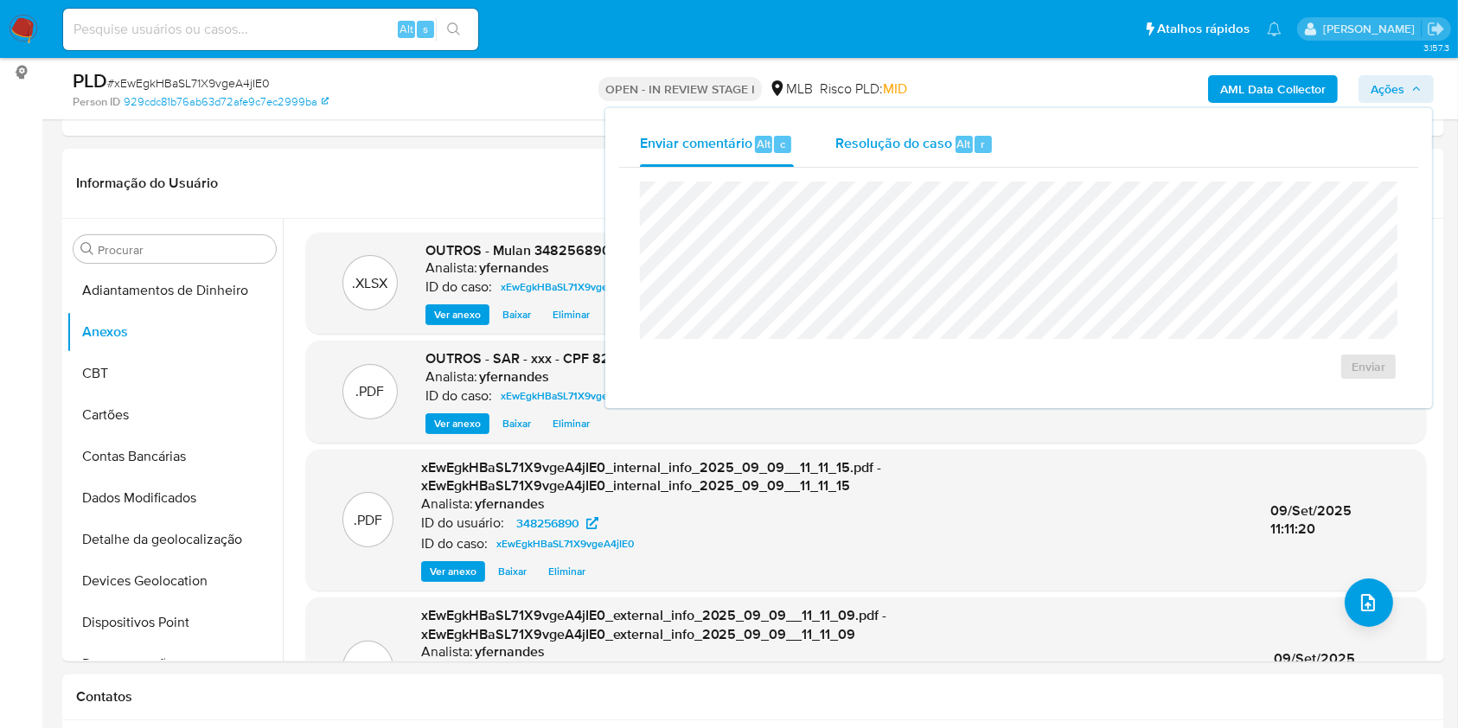
click at [820, 150] on button "Resolução do caso Alt r" at bounding box center [914, 144] width 200 height 45
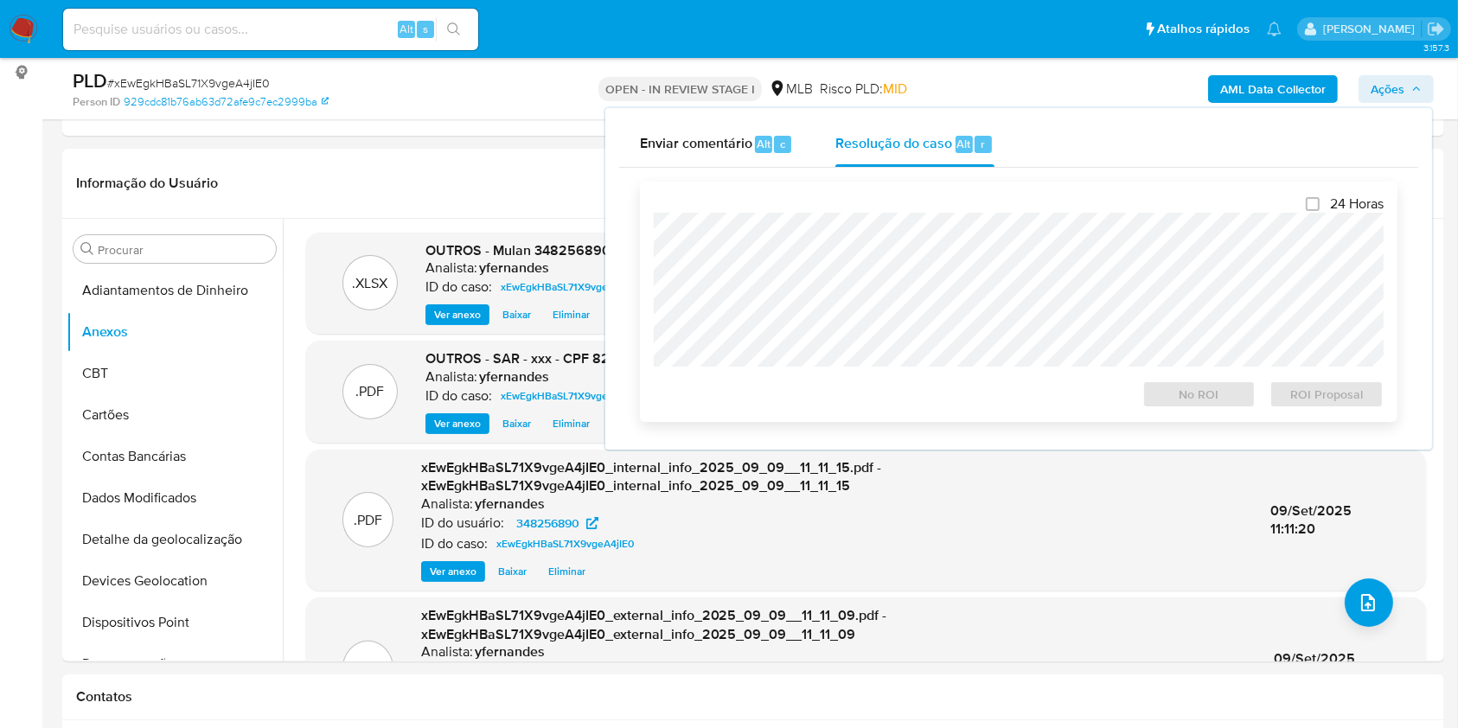
click at [911, 213] on div at bounding box center [1019, 290] width 730 height 154
click at [1350, 380] on div "ROI Proposal" at bounding box center [1322, 391] width 121 height 35
click at [1314, 402] on span "ROI Proposal" at bounding box center [1326, 394] width 90 height 24
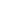
select select "10"
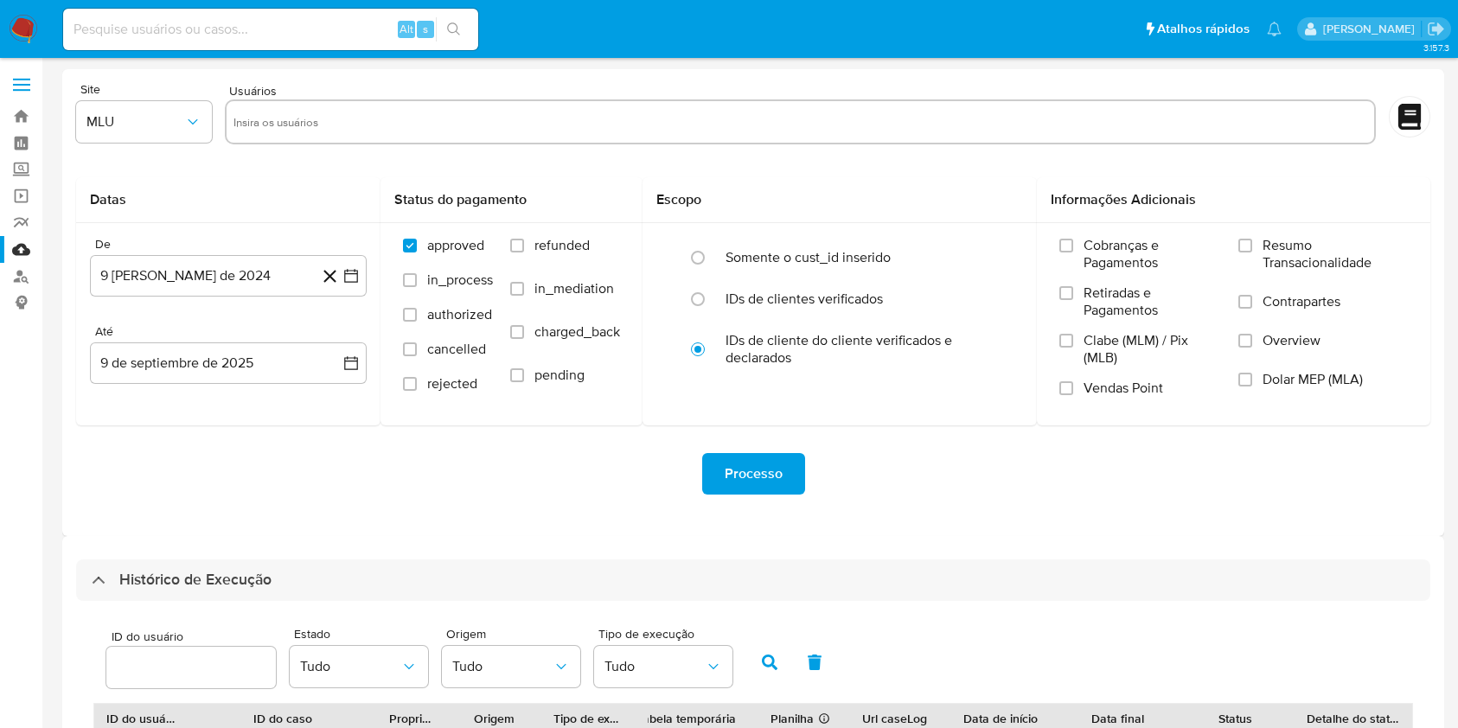
select select "10"
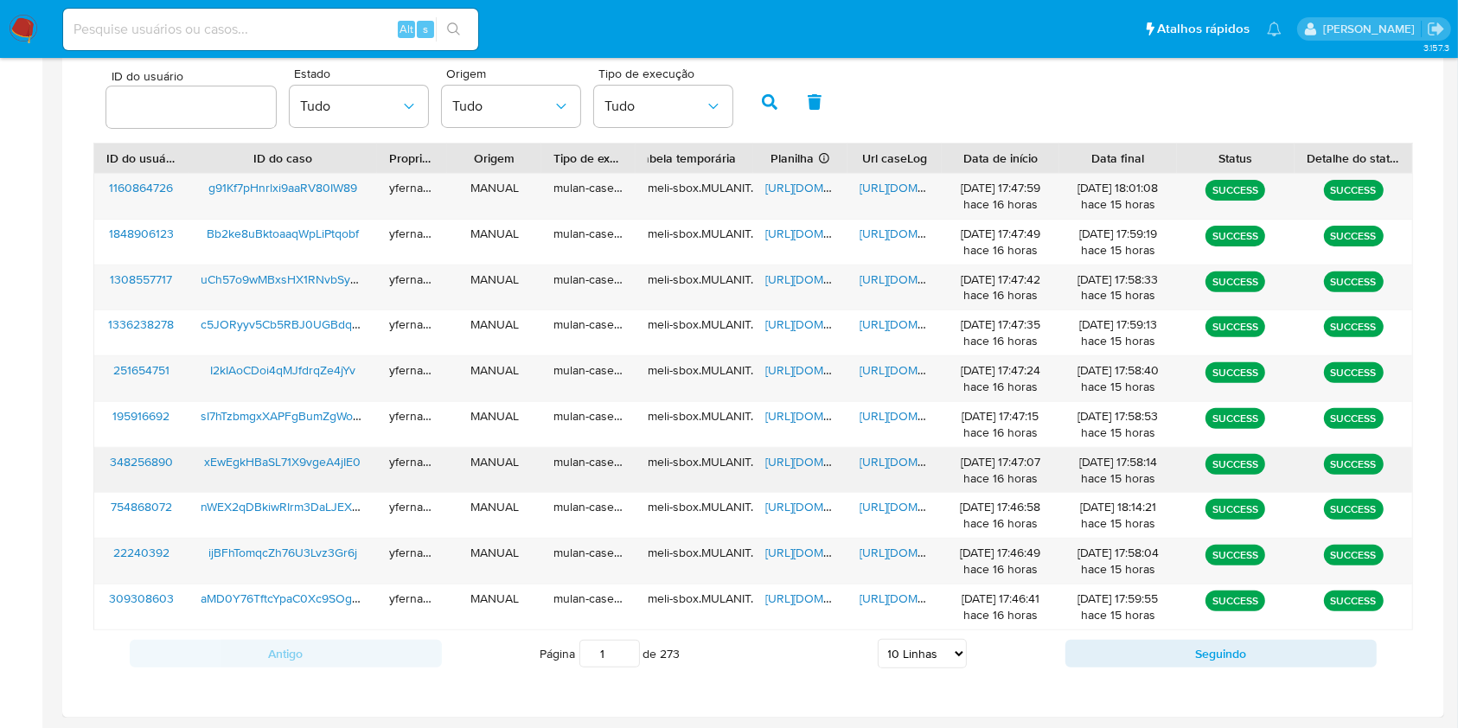
click at [792, 454] on span "[URL][DOMAIN_NAME]" at bounding box center [824, 461] width 119 height 17
click at [872, 459] on span "https://docs.google.com/document/d/1rWEx6hO-SekZErI_M9m_O03YYtmKJ2PZrQcpOM5xJBY…" at bounding box center [918, 461] width 119 height 17
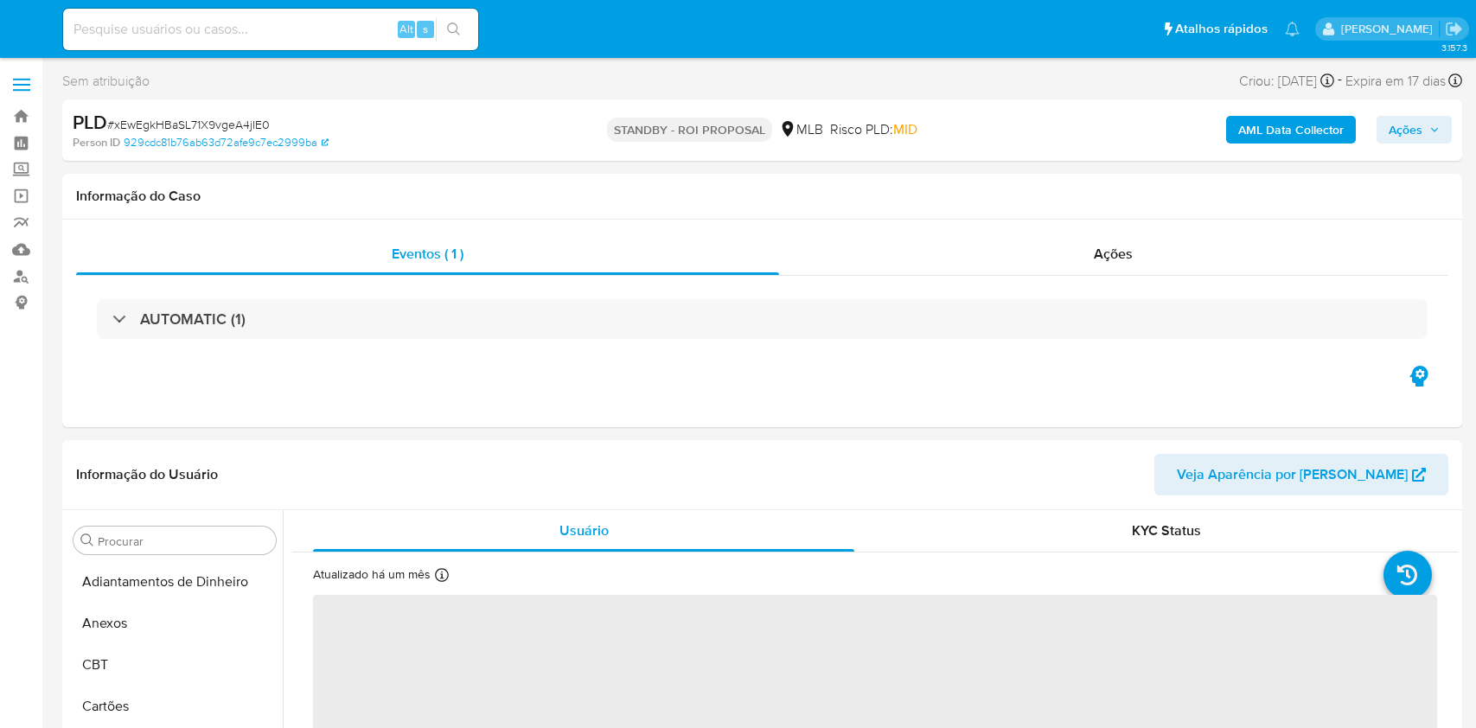
select select "10"
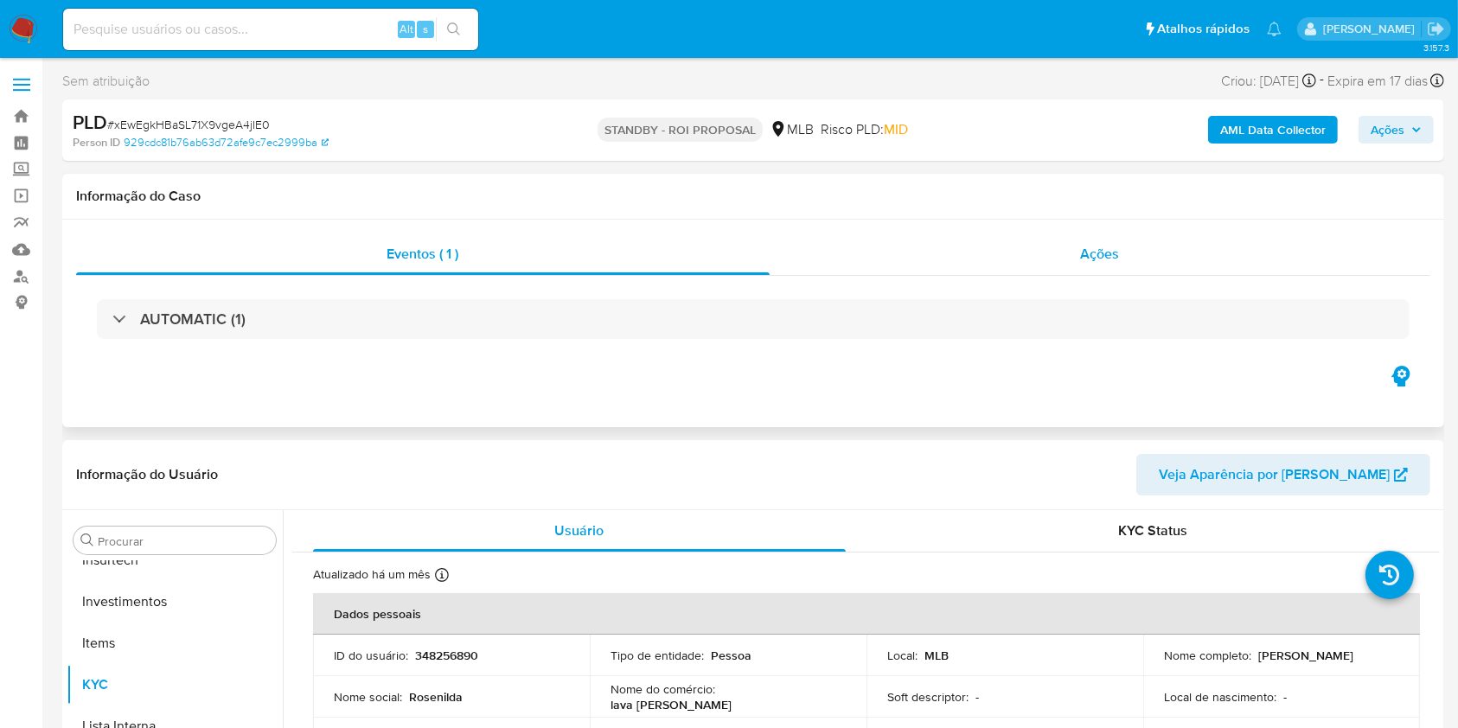
scroll to position [814, 0]
click at [965, 271] on div "Ações" at bounding box center [1100, 254] width 661 height 42
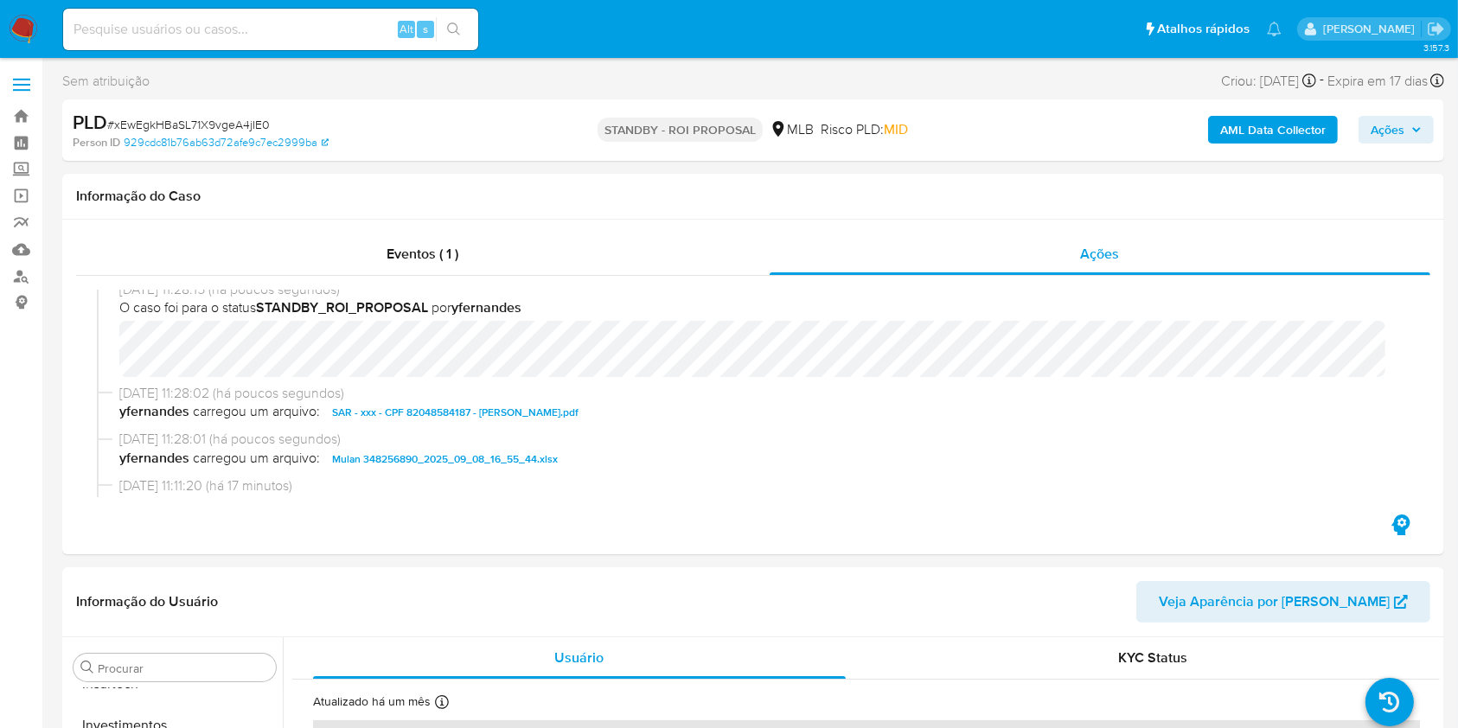
scroll to position [0, 0]
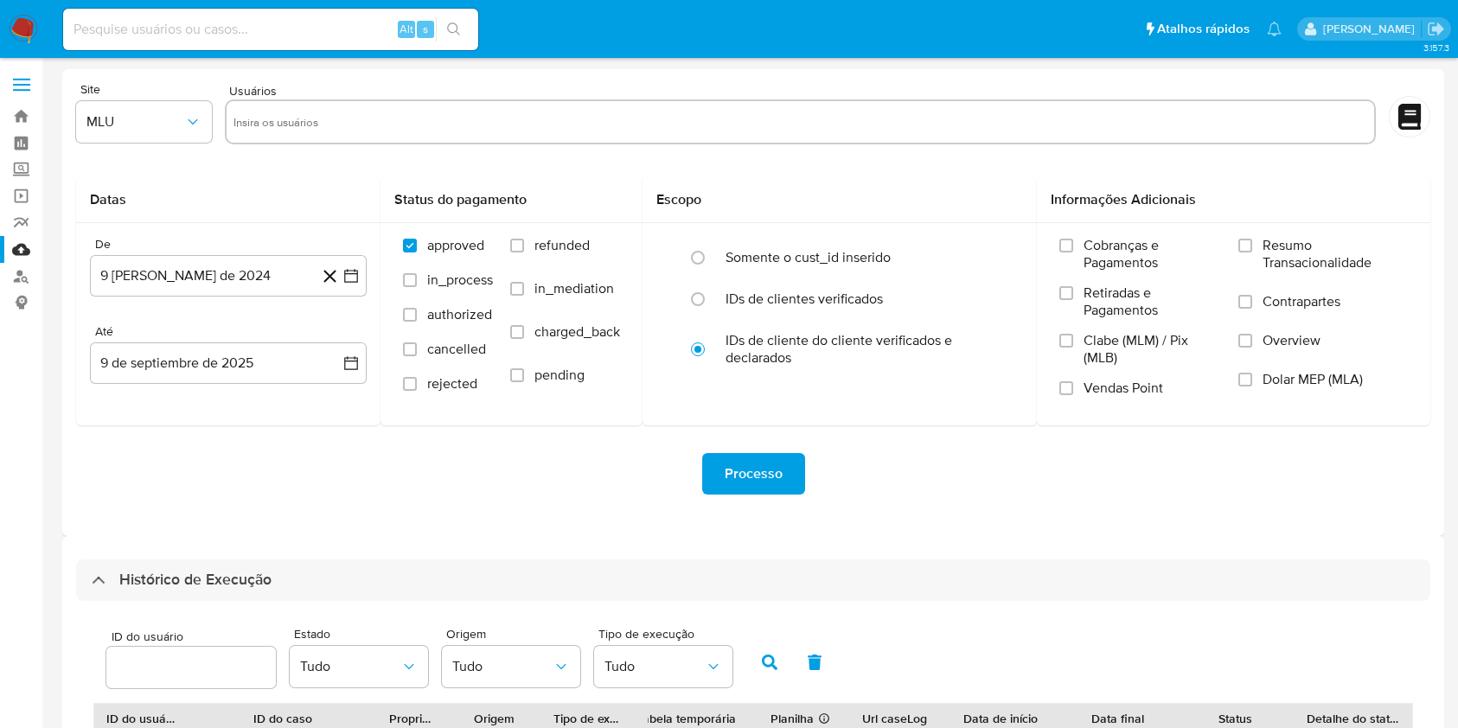
select select "10"
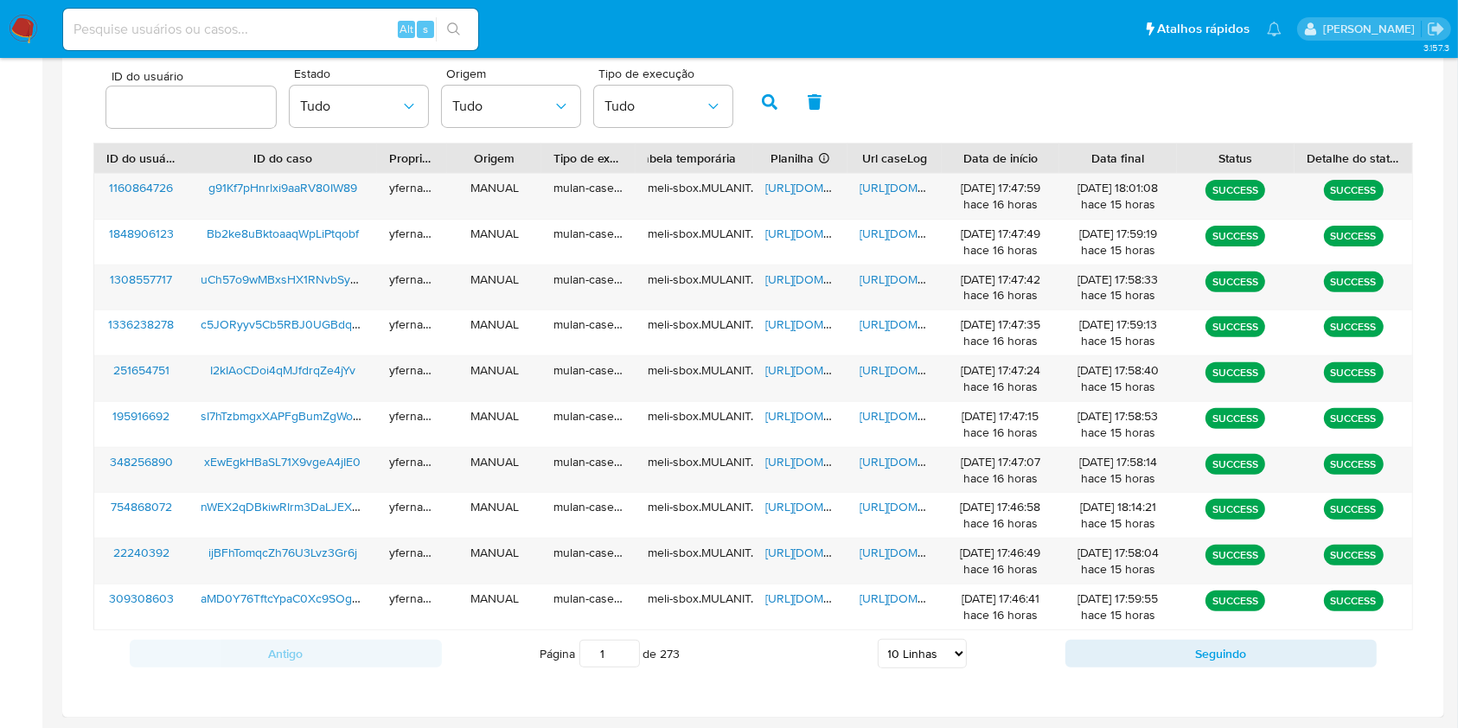
drag, startPoint x: 1099, startPoint y: 100, endPoint x: 1098, endPoint y: 10, distance: 89.9
click at [1099, 100] on div "ID do usuário Estado Tudo Origem Tudo Tipo de execução Tudo" at bounding box center [752, 100] width 1319 height 85
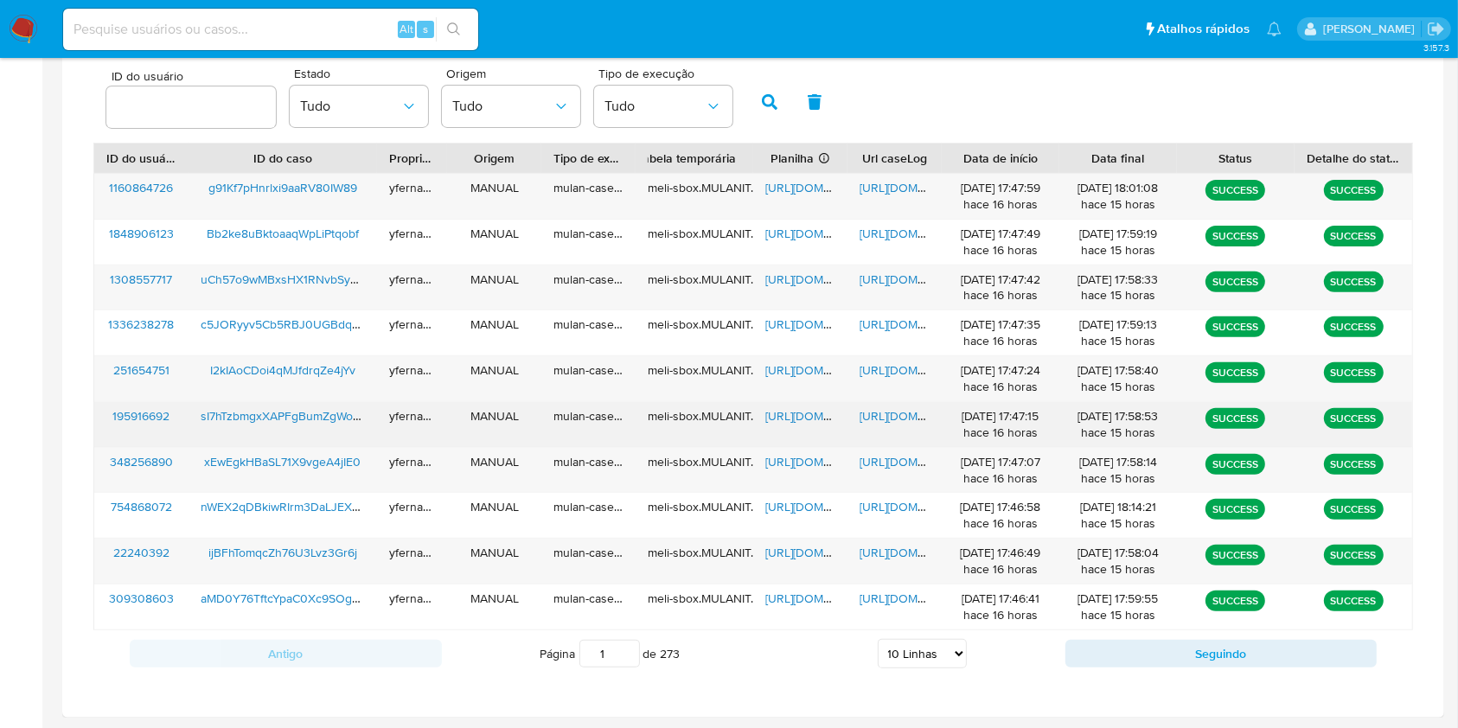
click at [791, 418] on span "https://docs.google.com/spreadsheets/d/1WDxHJ_hF8xQSNvBp22I9M0hpINAeWRk_mWKPHTc…" at bounding box center [824, 415] width 119 height 17
click at [877, 417] on span "https://docs.google.com/document/d/172D1Wzp9UOc14bgEEPTVZODFvptwIY0G24FqtaQ5TCA…" at bounding box center [918, 415] width 119 height 17
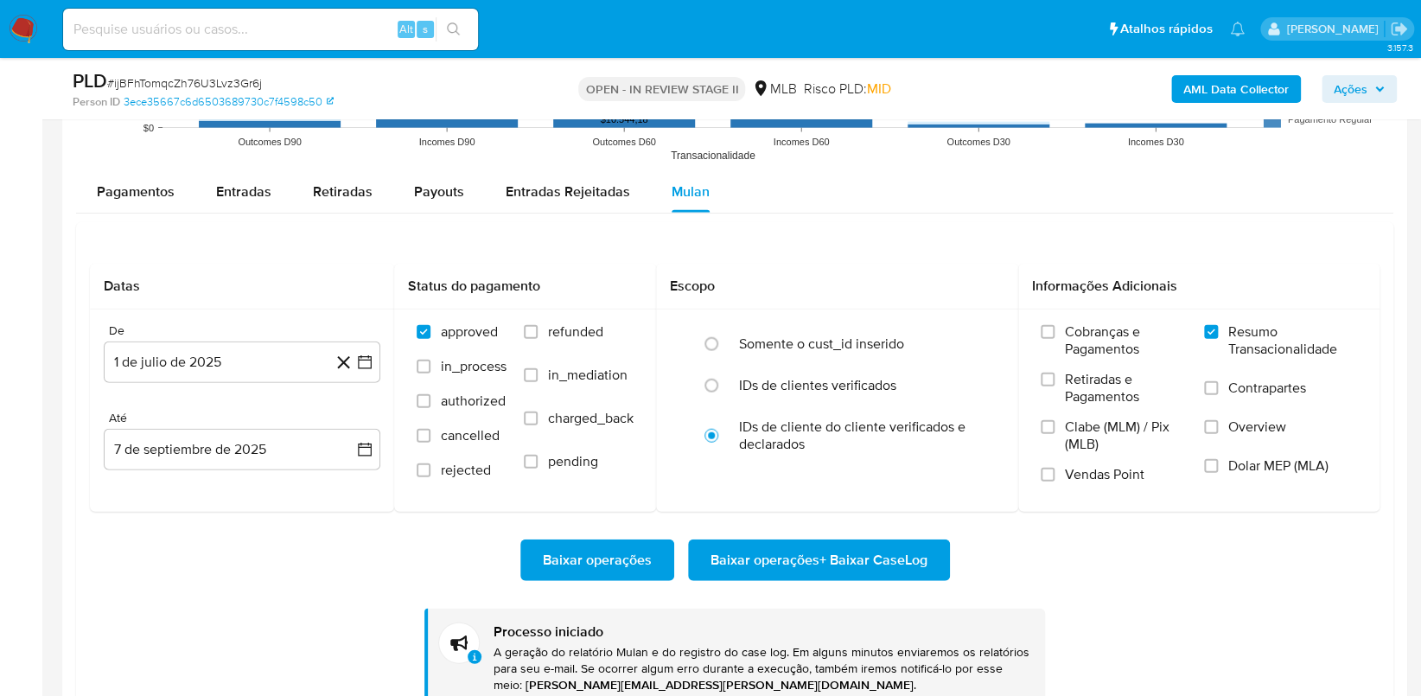
scroll to position [814, 0]
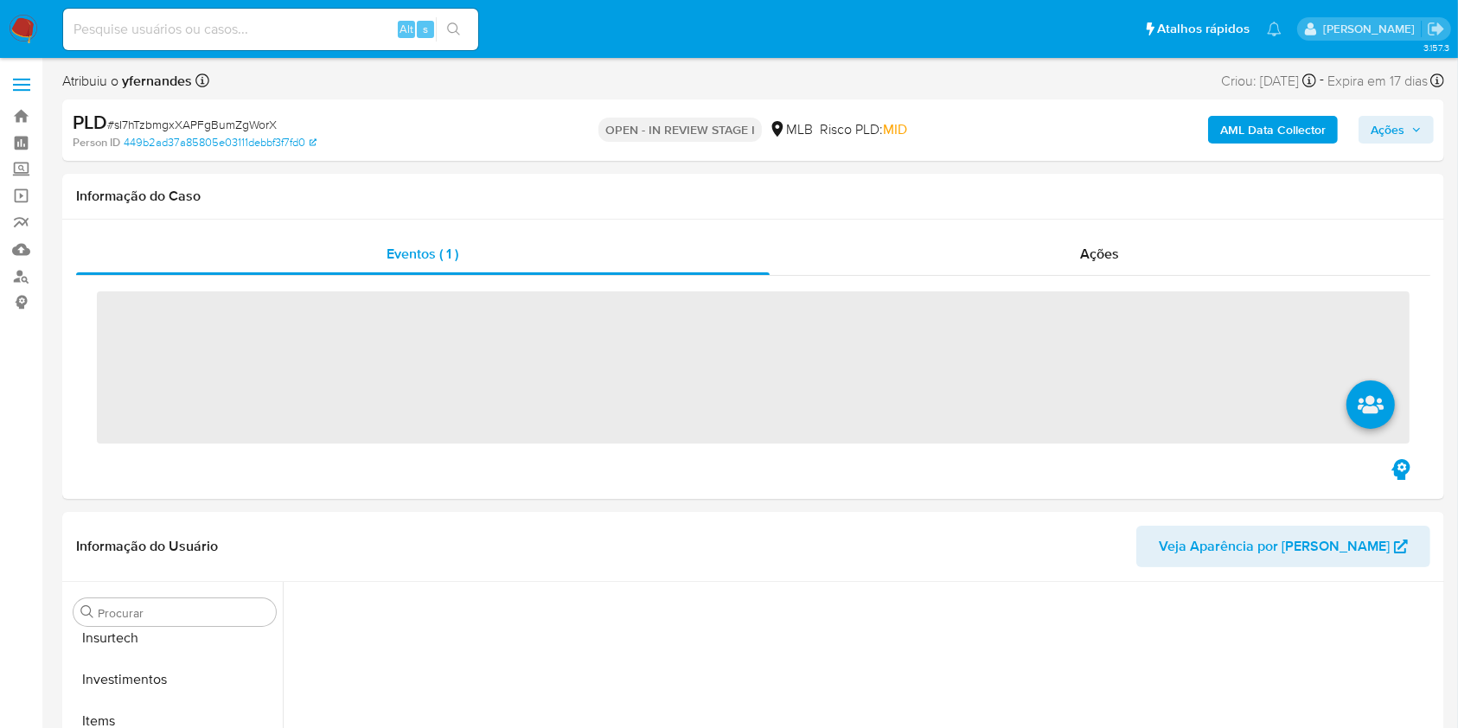
scroll to position [814, 0]
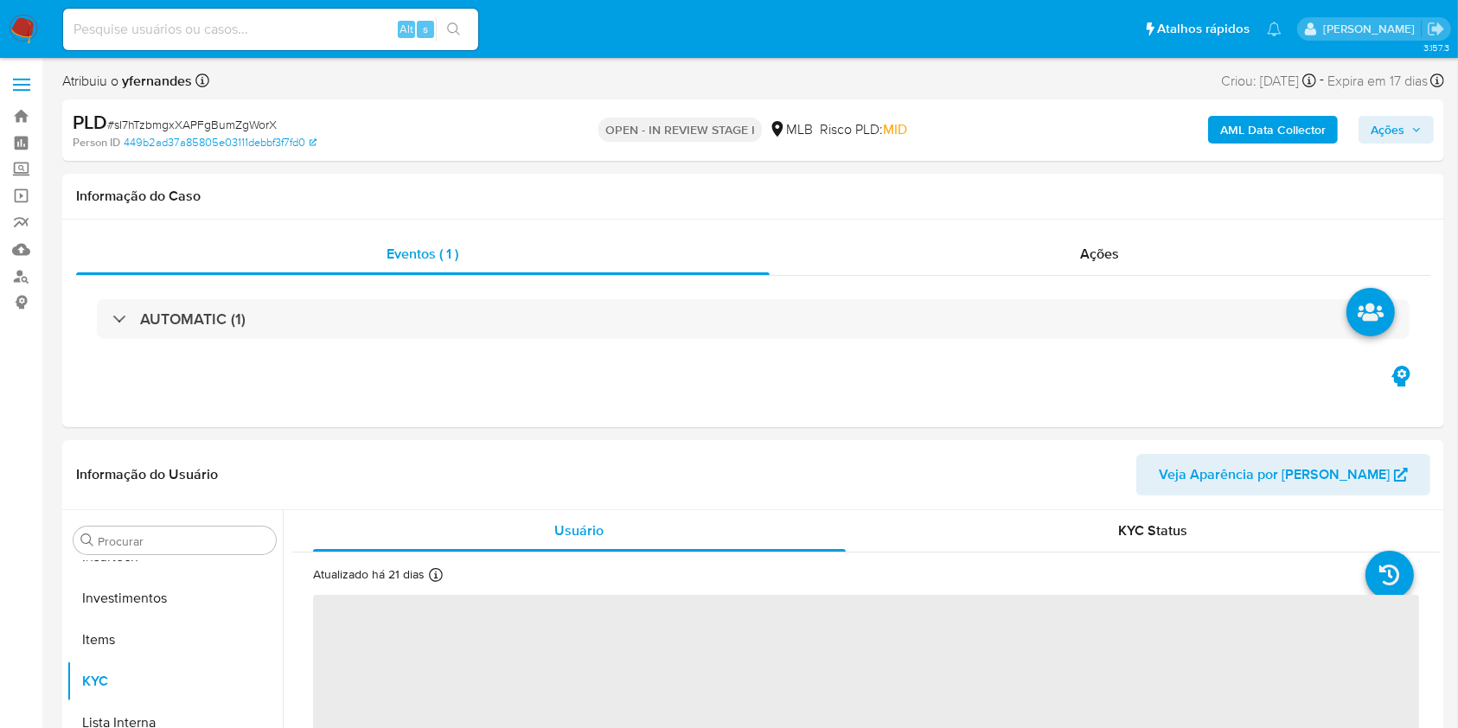
click at [255, 125] on span "# sI7hTzbmgxXAPFgBumZgWorX" at bounding box center [191, 124] width 169 height 17
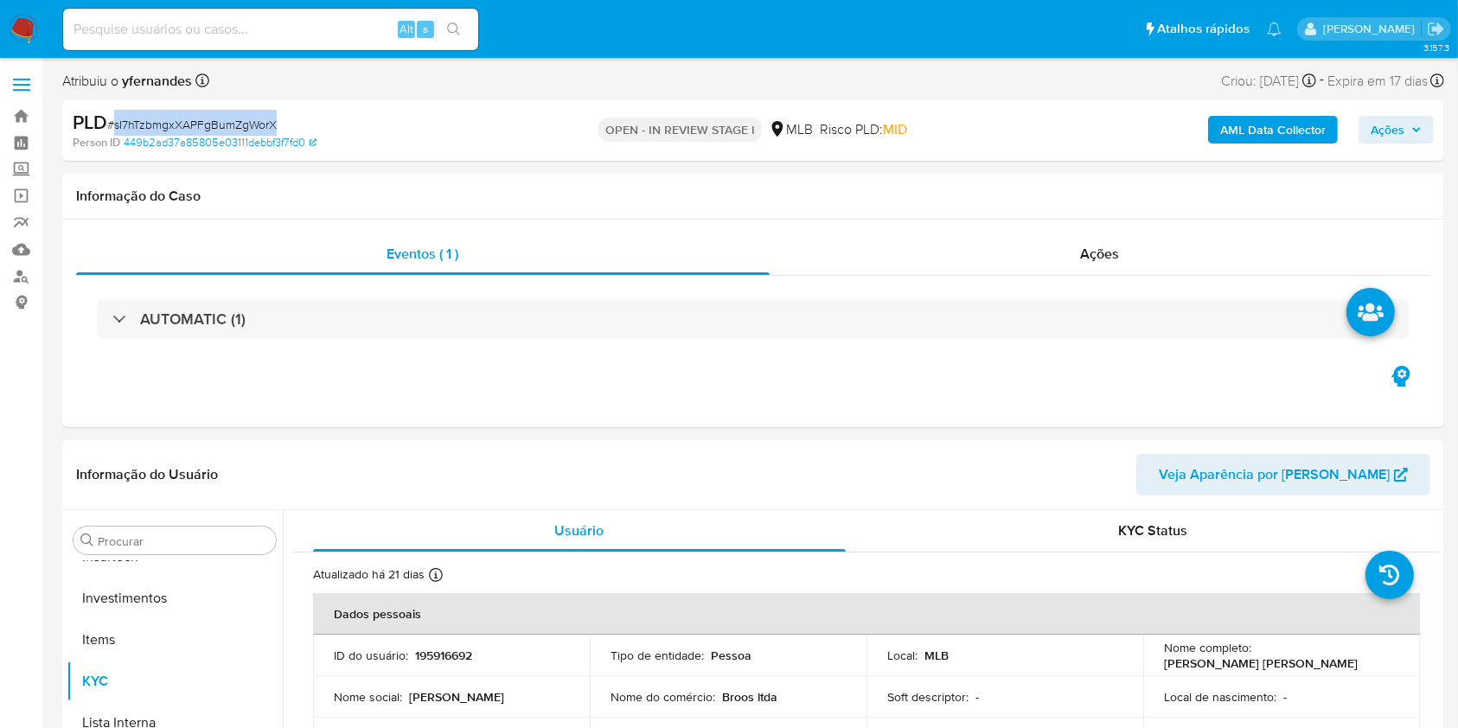
copy span "sI7hTzbmgxXAPFgBumZgWorX"
select select "10"
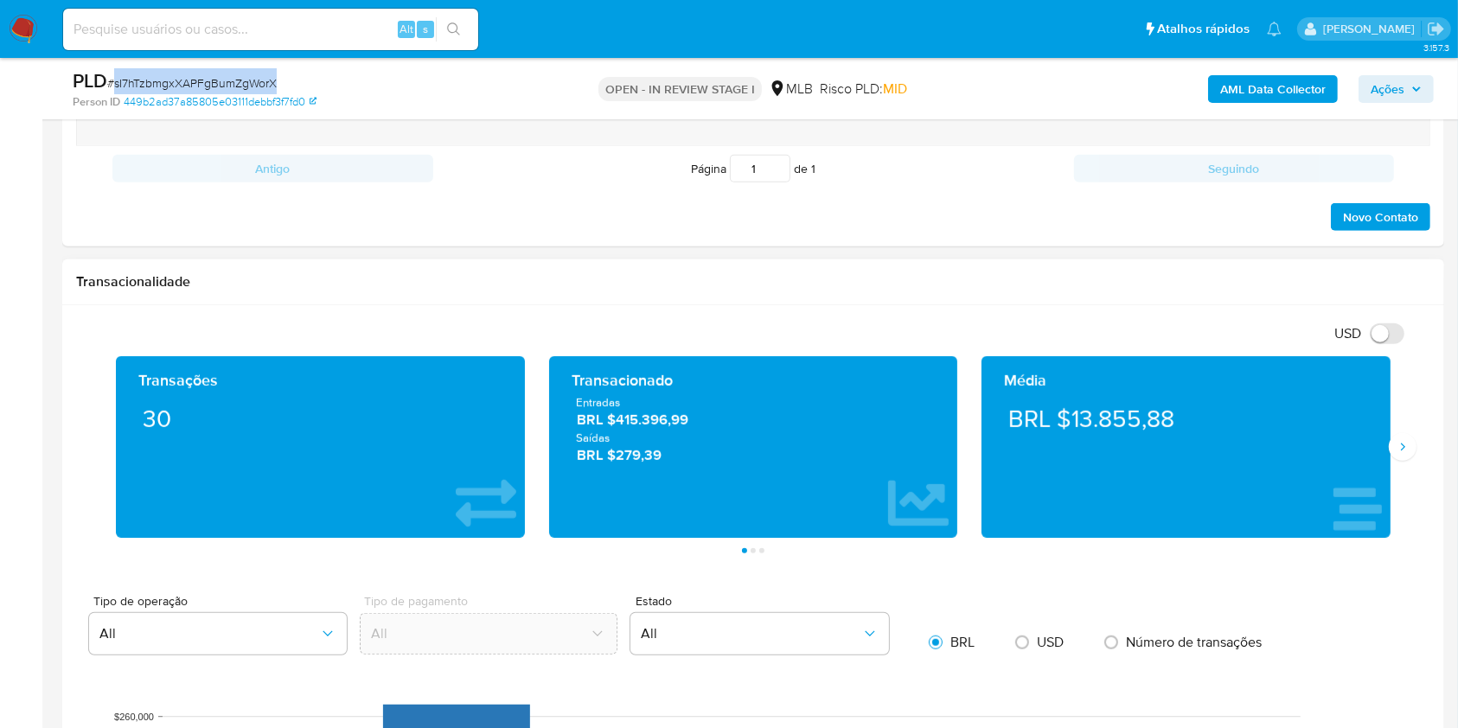
scroll to position [1153, 0]
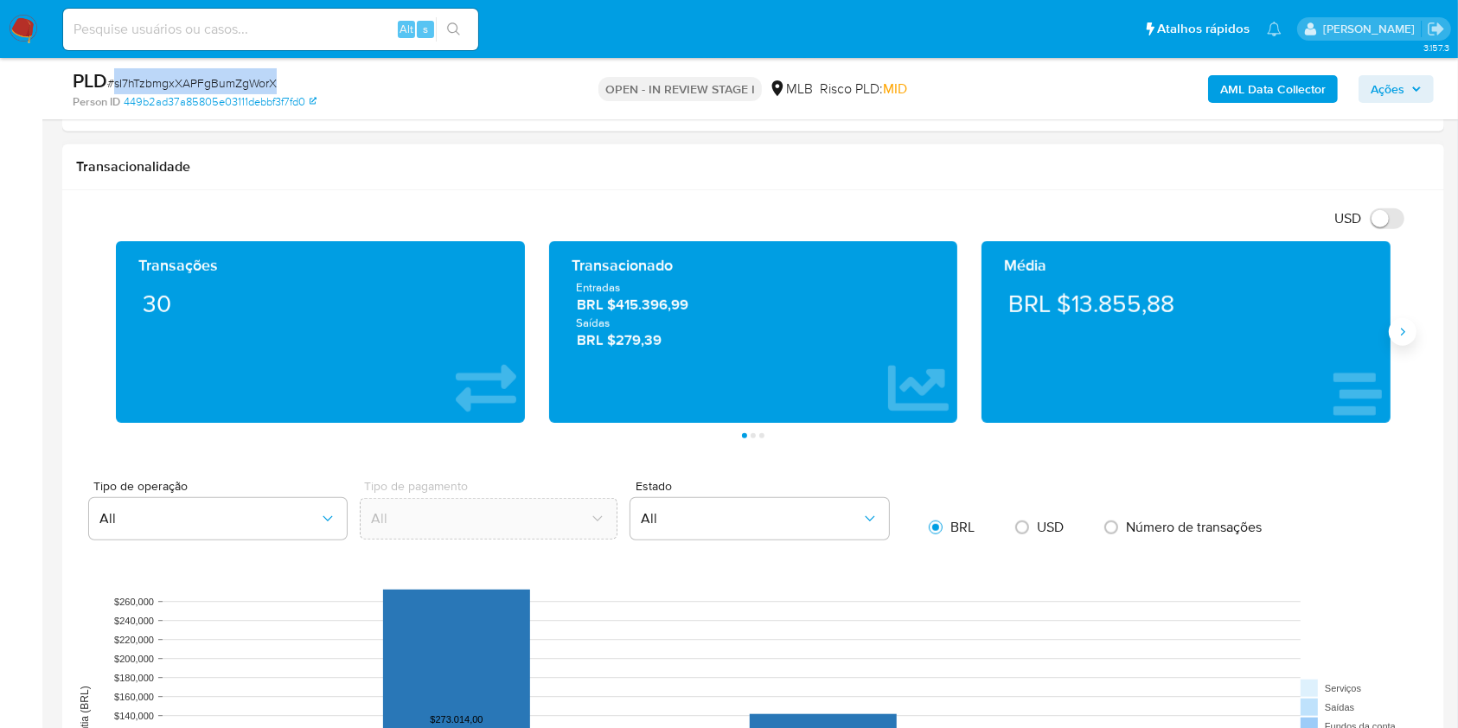
click at [1414, 335] on button "Siguiente" at bounding box center [1403, 332] width 28 height 28
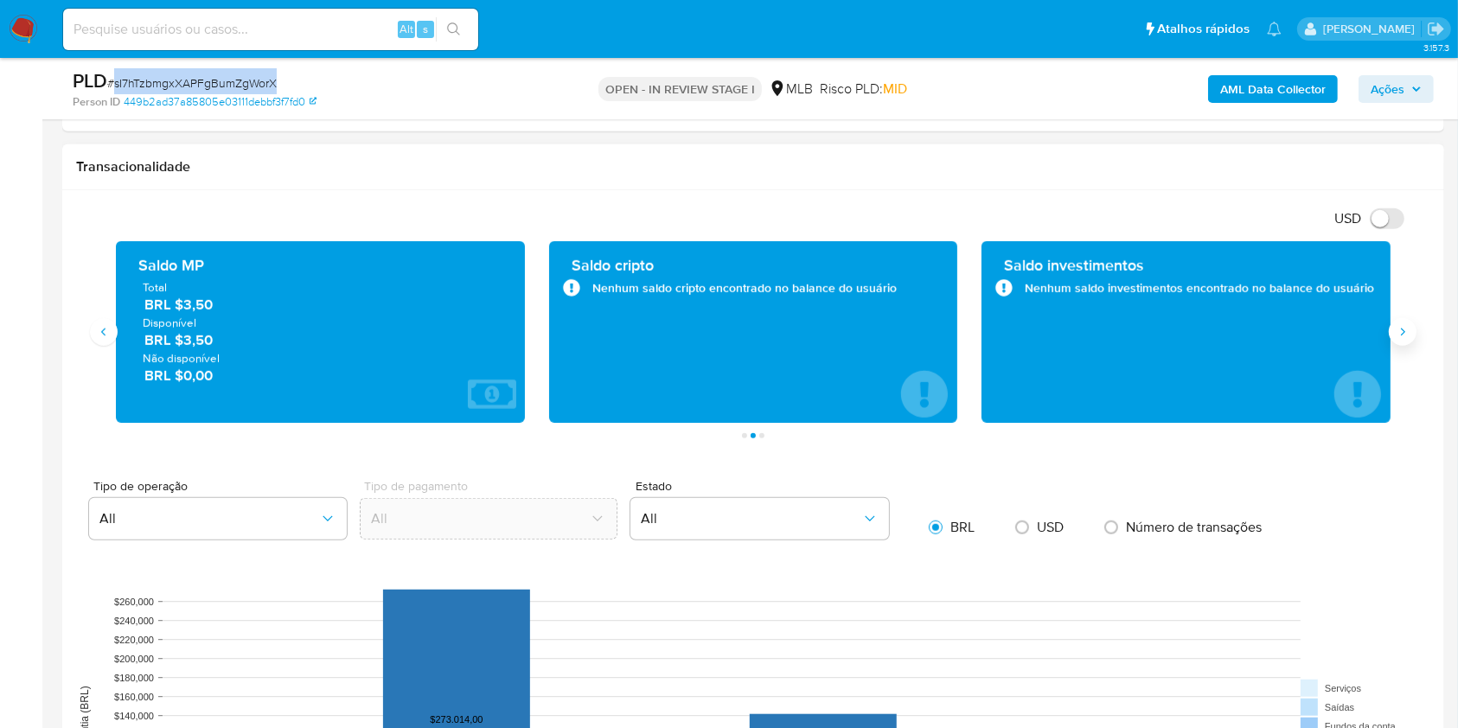
click at [1414, 335] on button "Siguiente" at bounding box center [1403, 332] width 28 height 28
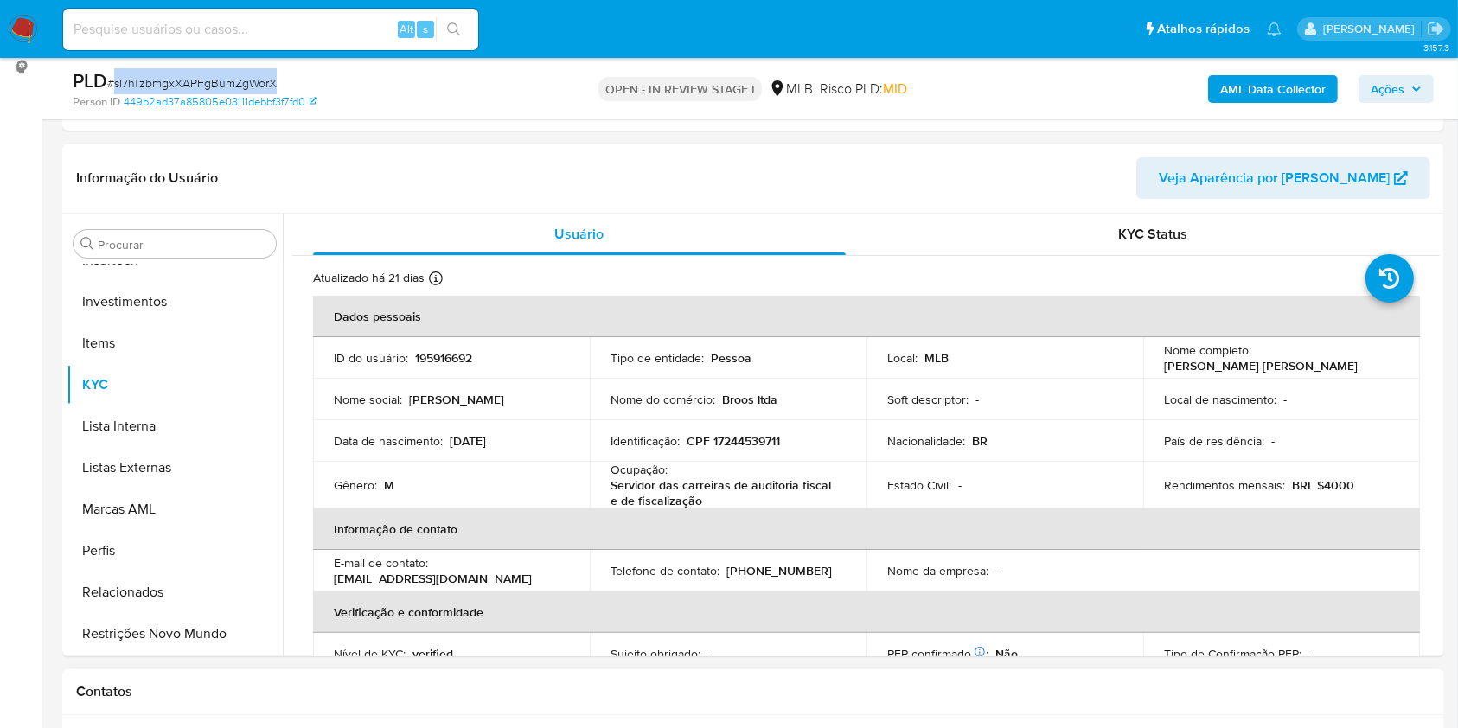
scroll to position [230, 0]
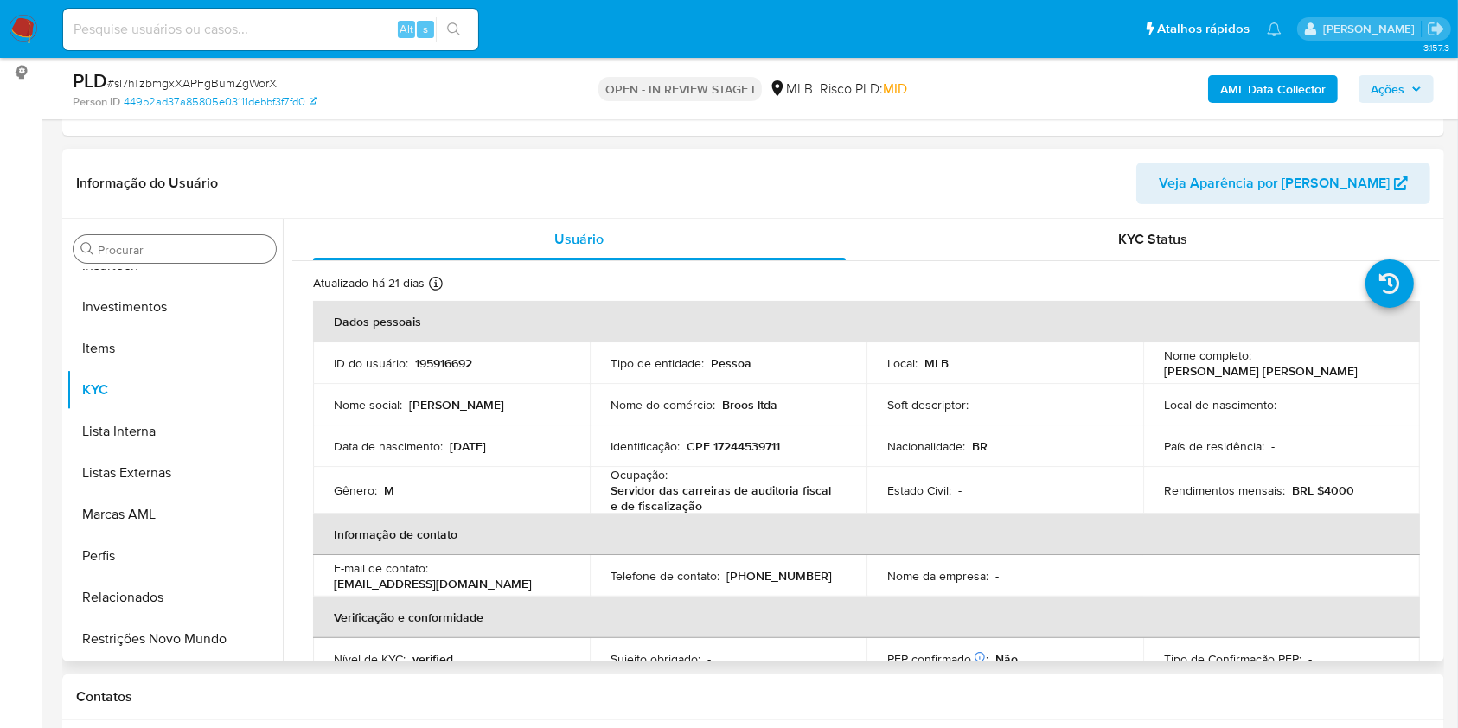
click at [156, 253] on input "Procurar" at bounding box center [183, 250] width 171 height 16
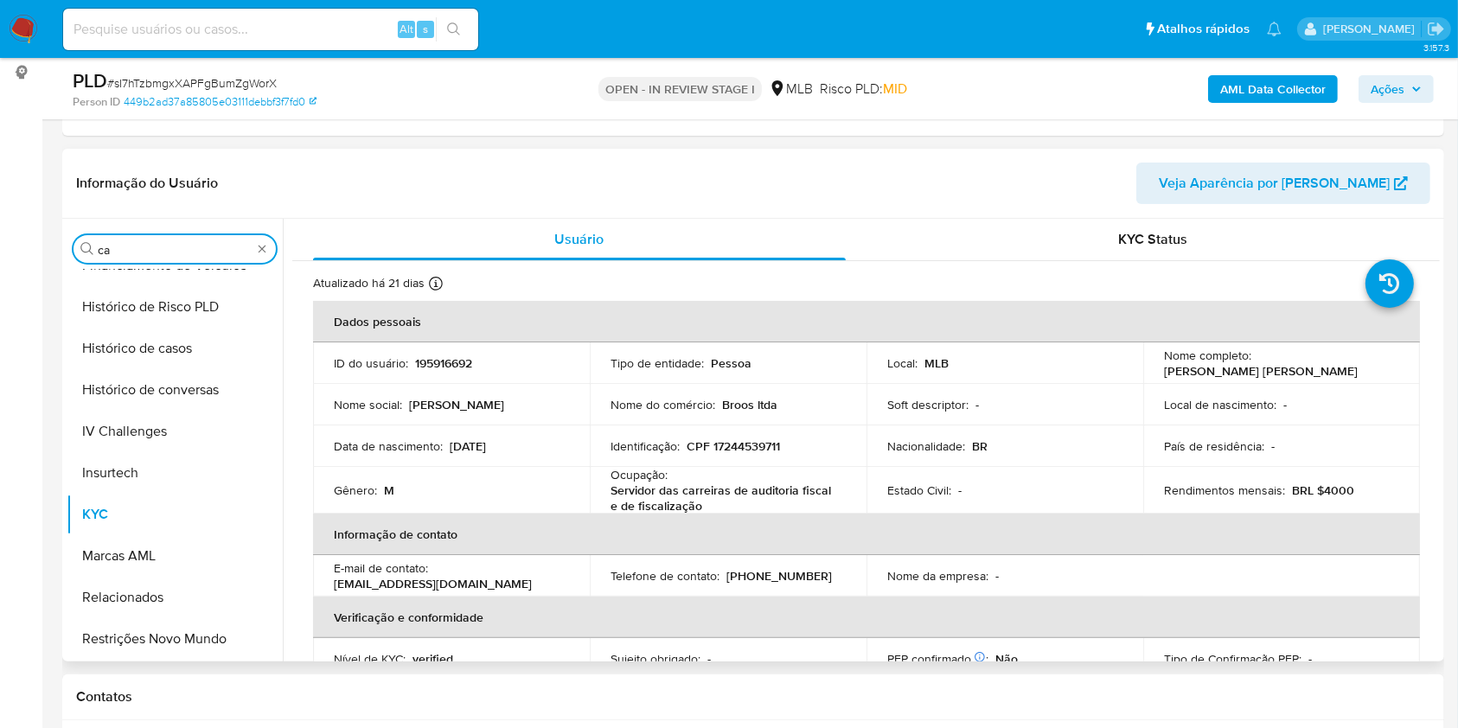
scroll to position [0, 0]
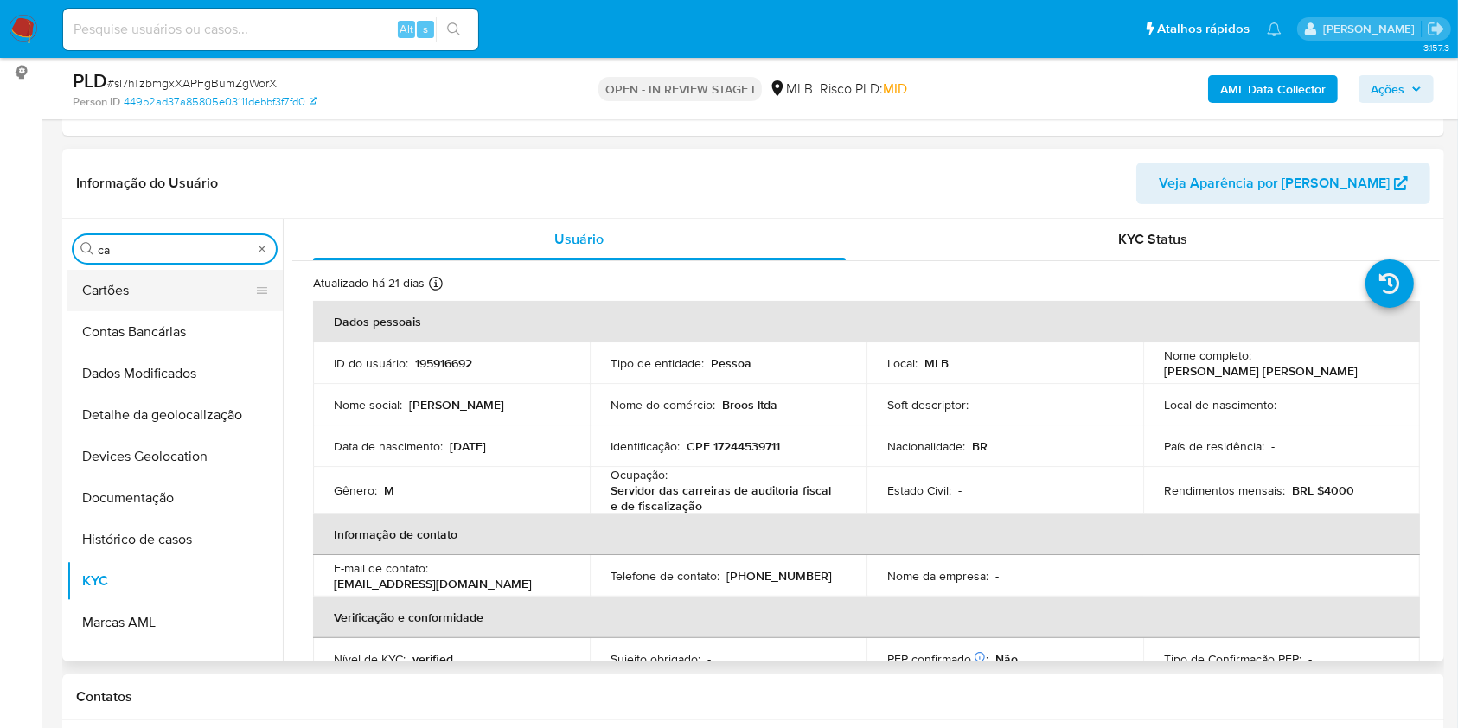
click at [134, 301] on button "Cartões" at bounding box center [168, 291] width 202 height 42
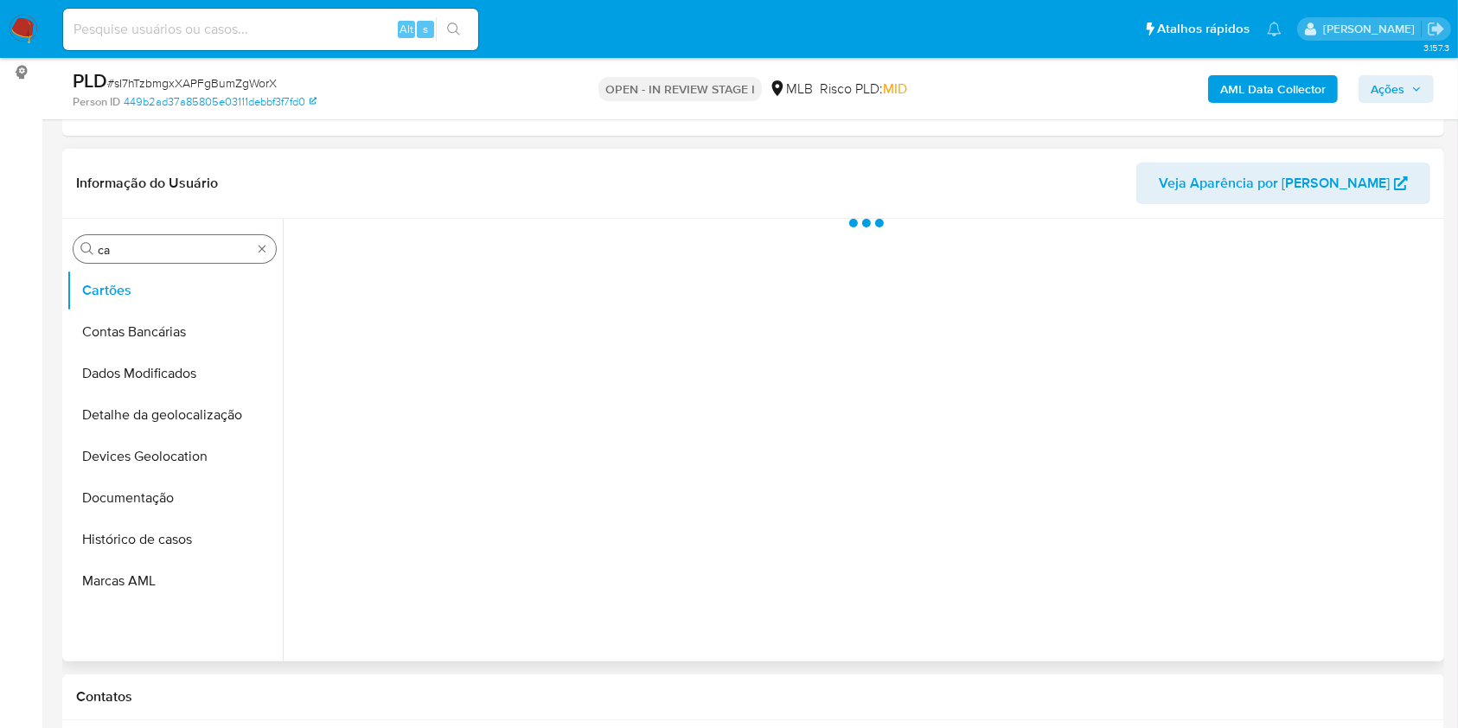
click at [212, 253] on input "ca" at bounding box center [175, 250] width 154 height 16
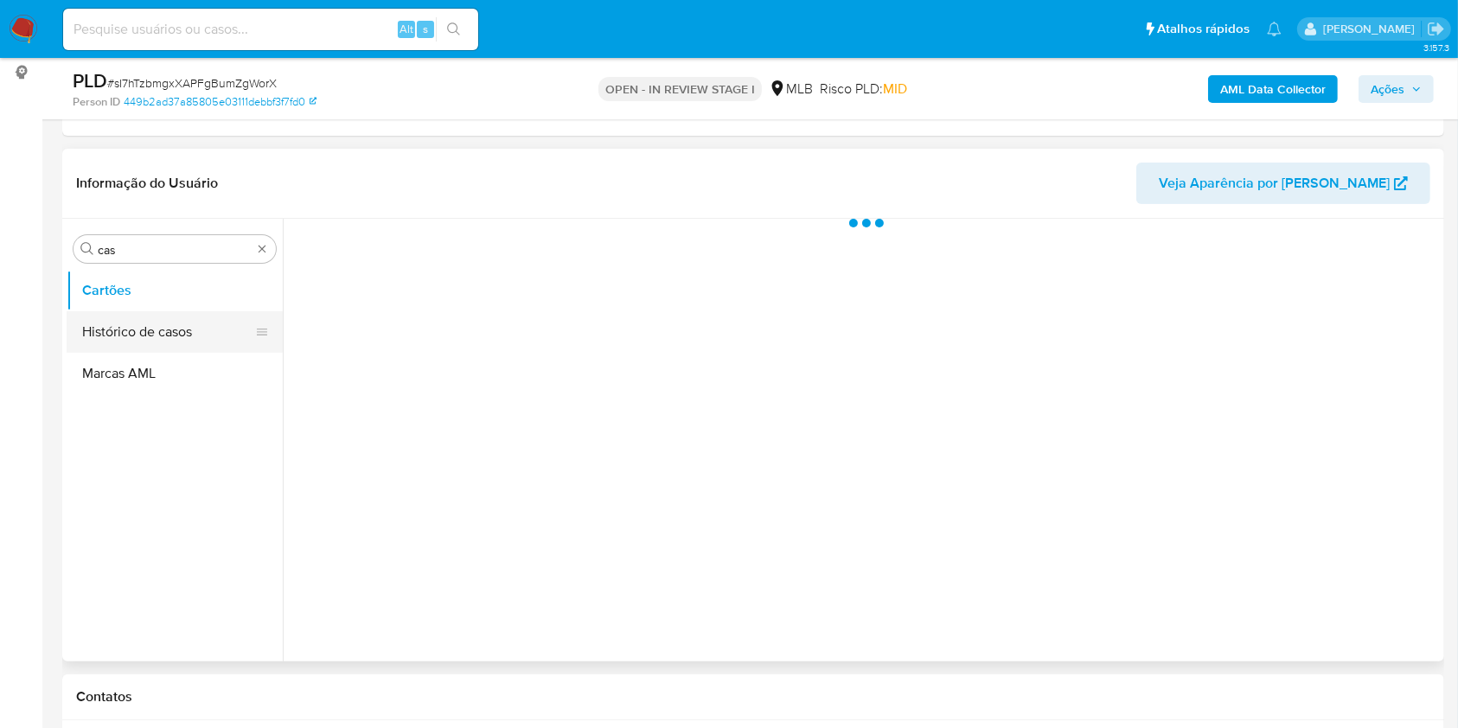
click at [148, 326] on button "Histórico de casos" at bounding box center [168, 332] width 202 height 42
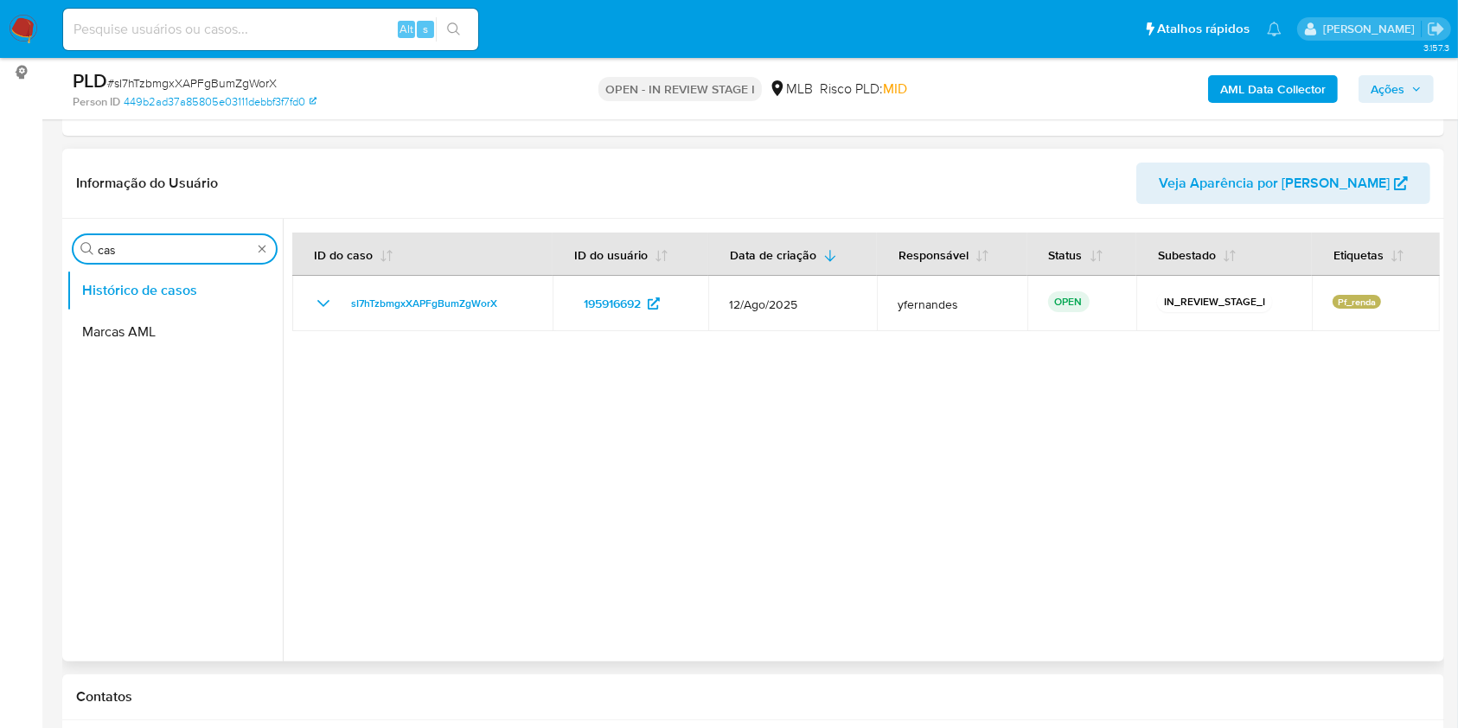
click at [141, 248] on input "cas" at bounding box center [175, 250] width 154 height 16
type input "ger"
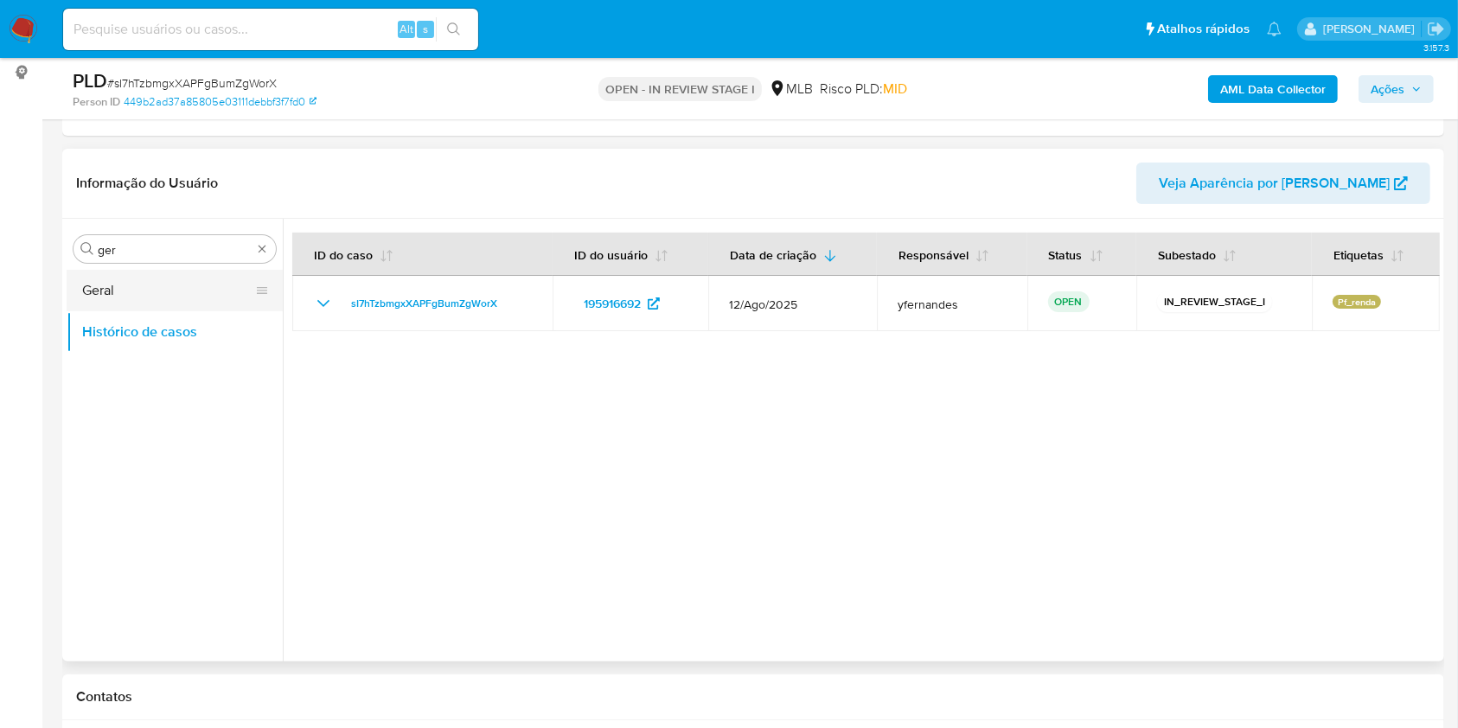
click at [129, 283] on button "Geral" at bounding box center [168, 291] width 202 height 42
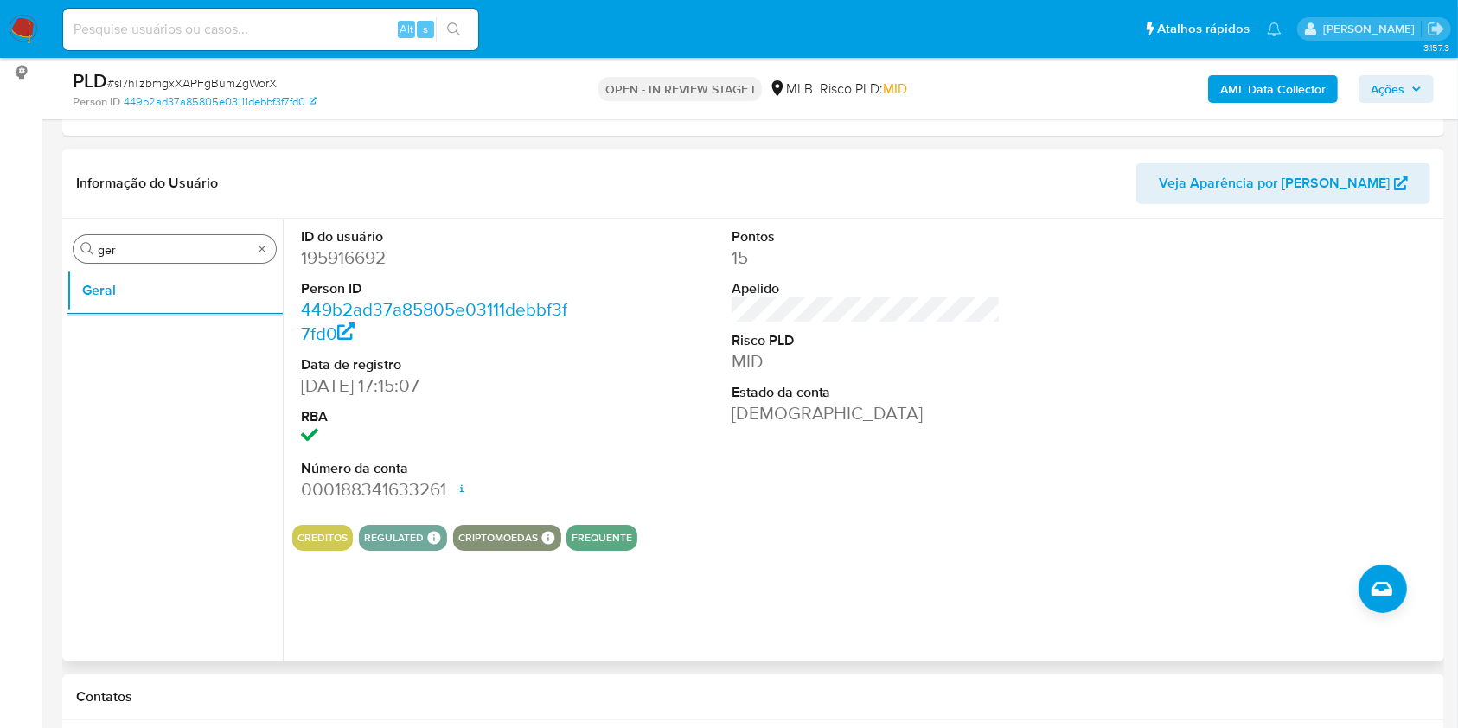
click at [183, 242] on input "ger" at bounding box center [175, 250] width 154 height 16
click at [176, 261] on div "Procurar ger" at bounding box center [174, 249] width 202 height 28
click at [169, 246] on input "ger" at bounding box center [175, 250] width 154 height 16
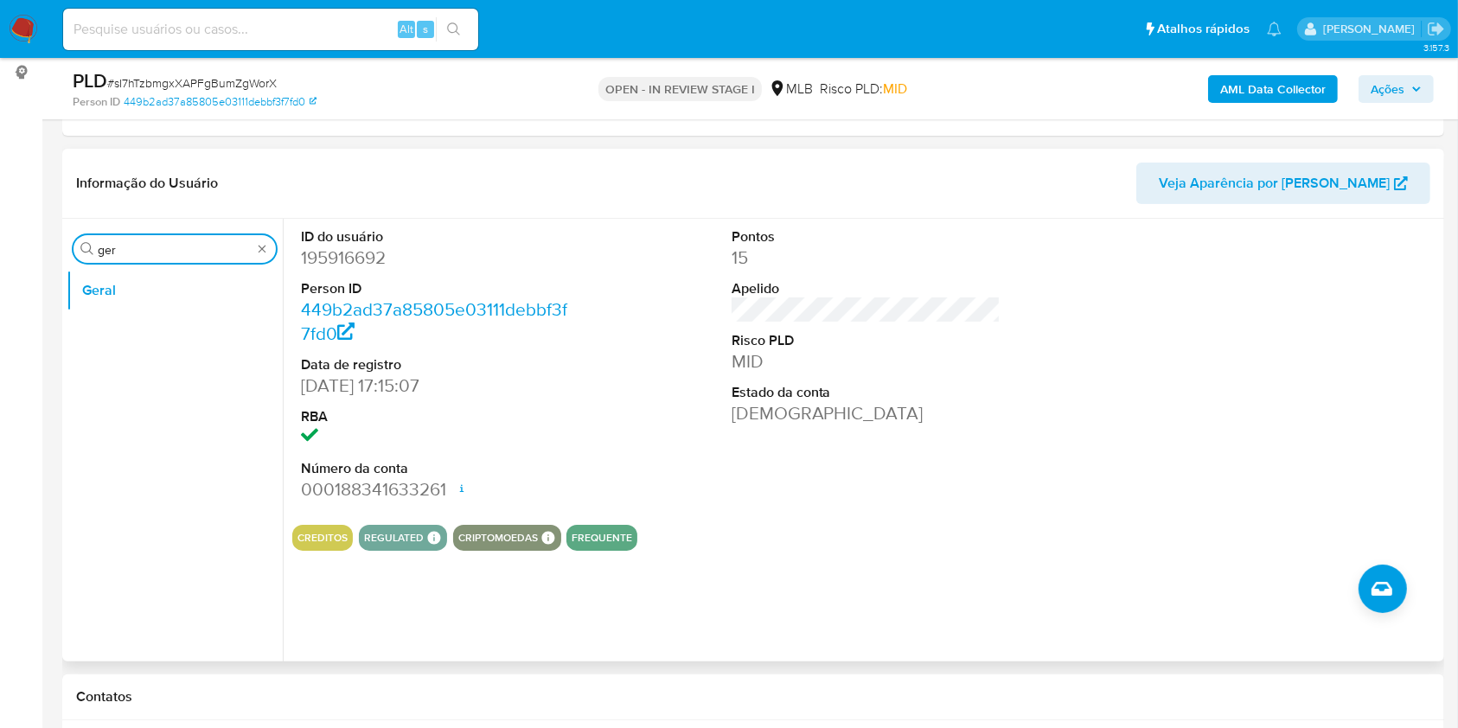
click at [169, 246] on input "ger" at bounding box center [175, 250] width 154 height 16
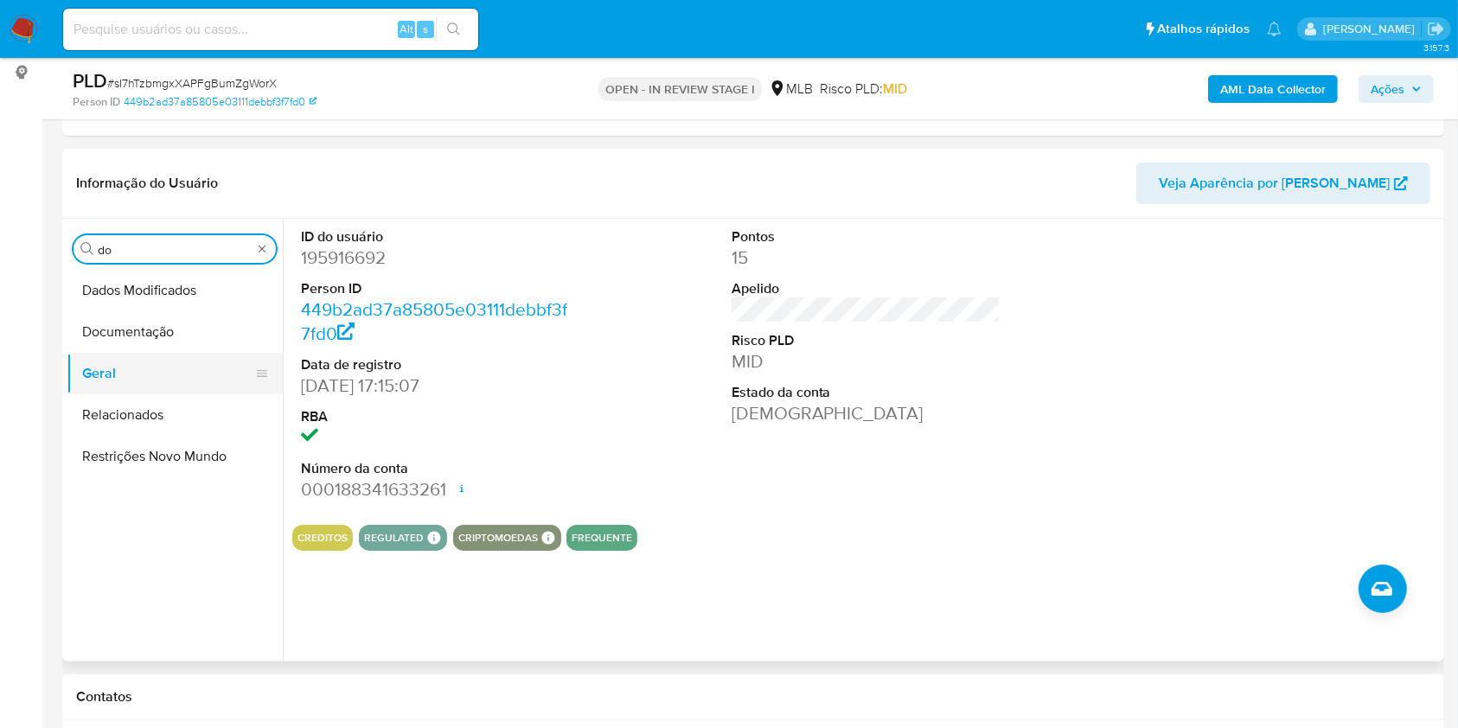
click at [124, 353] on button "Geral" at bounding box center [168, 374] width 202 height 42
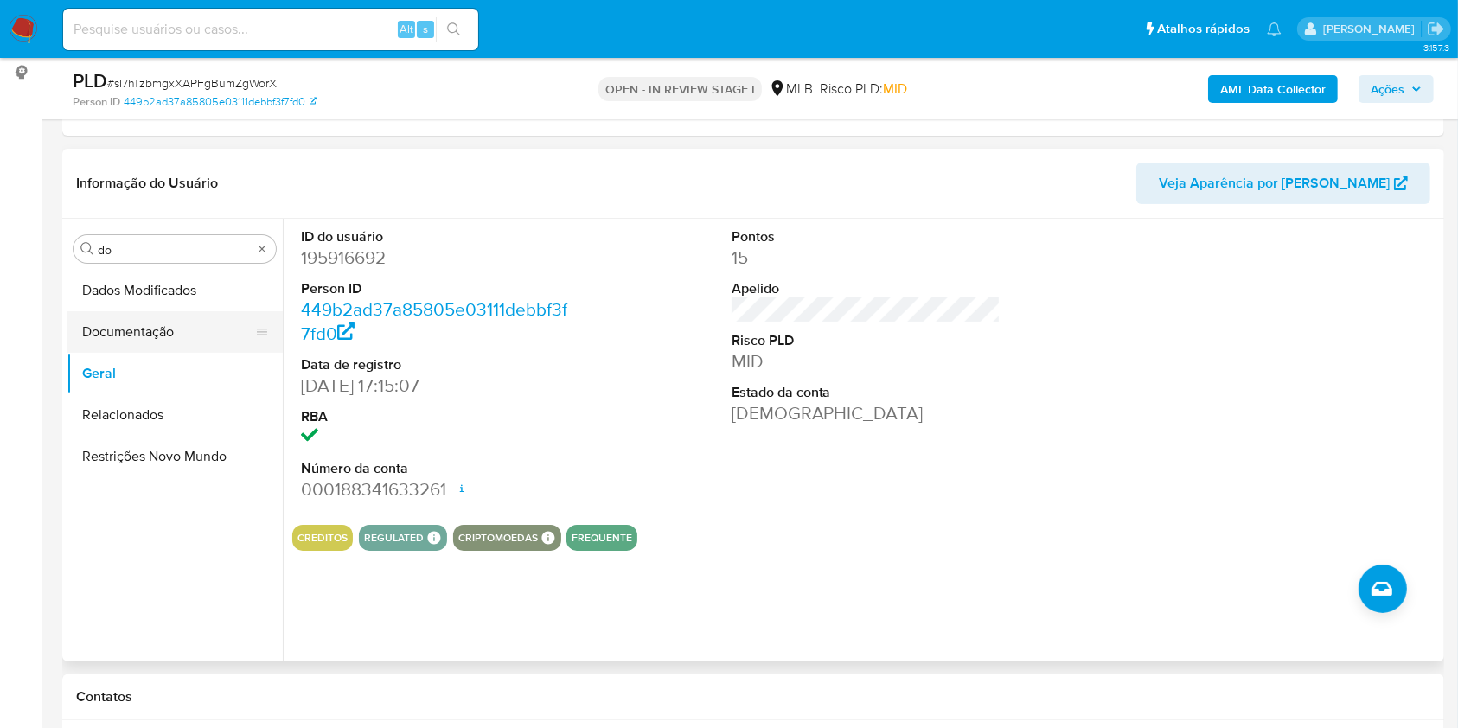
click at [125, 344] on button "Documentação" at bounding box center [168, 332] width 202 height 42
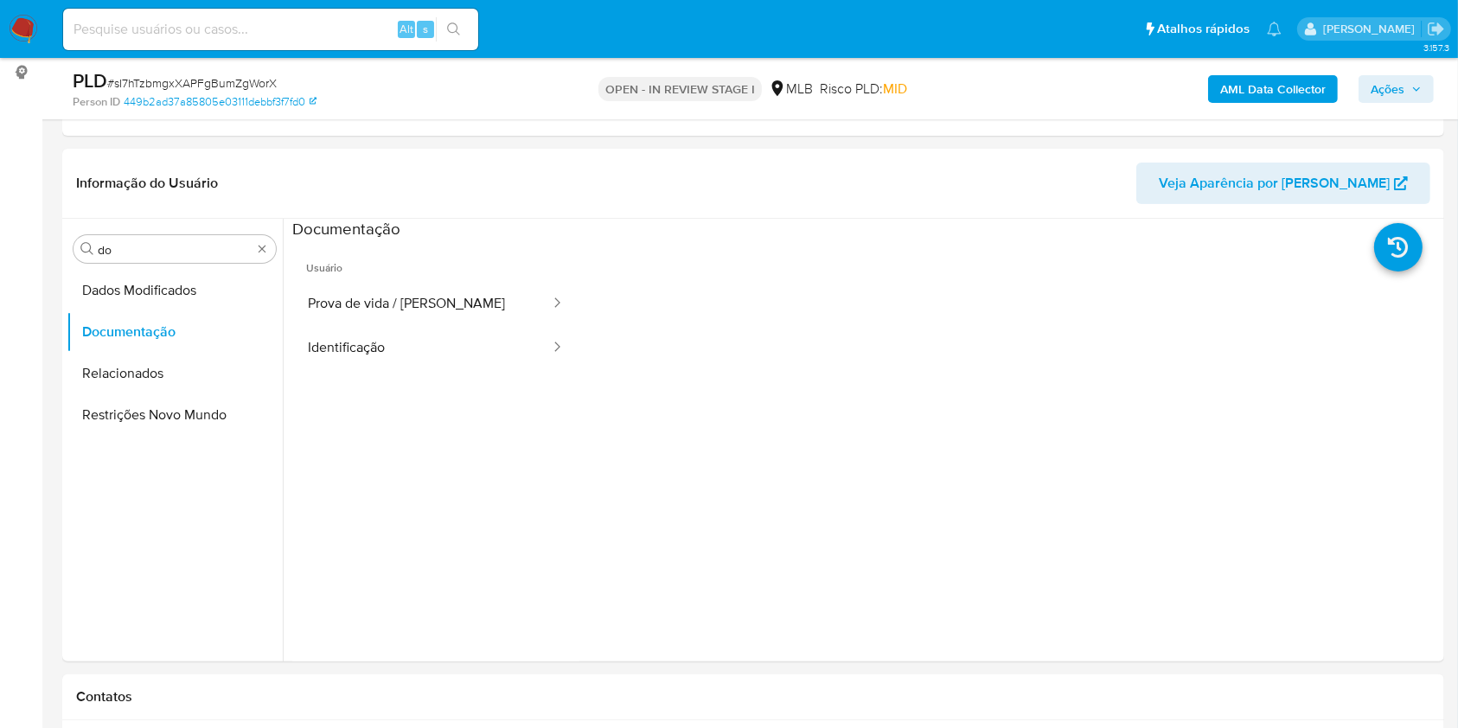
click at [339, 304] on button "Prova de vida / Selfie" at bounding box center [421, 304] width 259 height 44
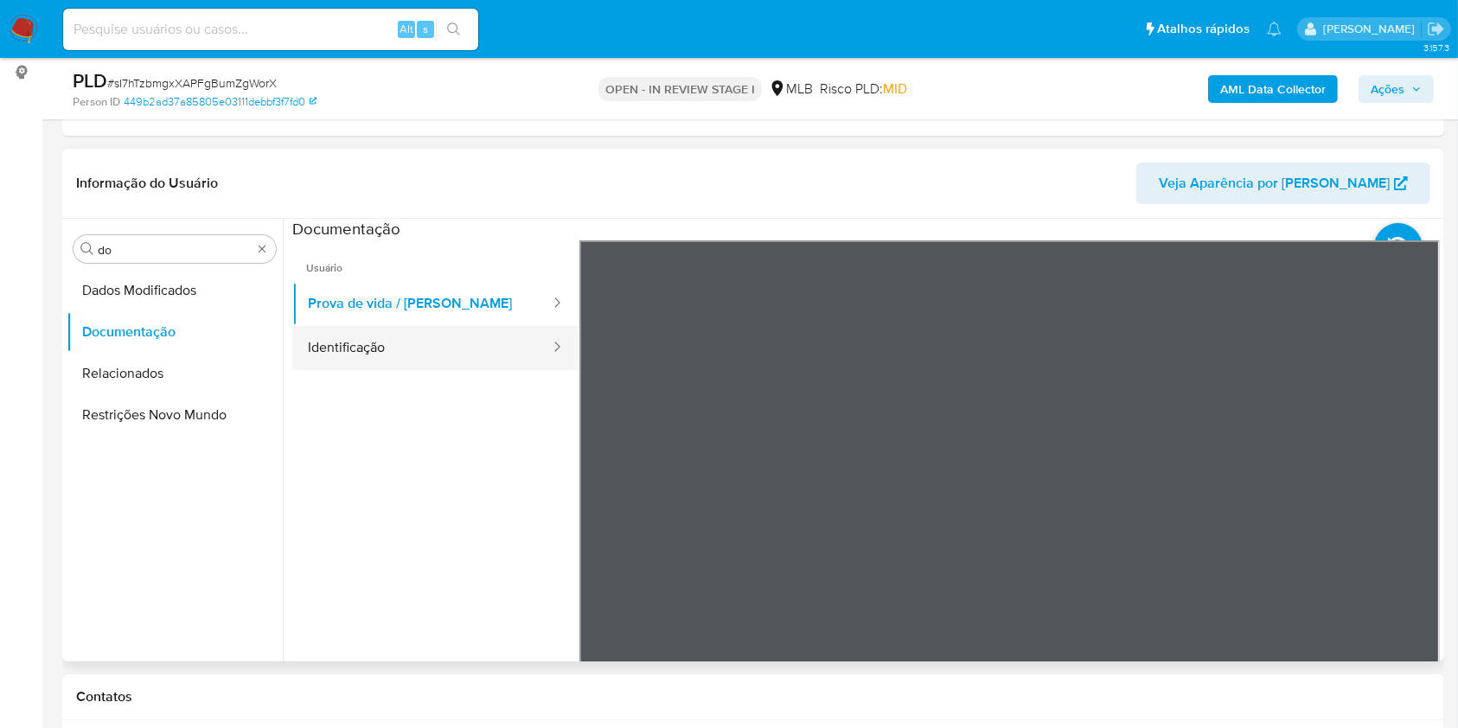
click at [382, 335] on button "Identificação" at bounding box center [421, 348] width 259 height 44
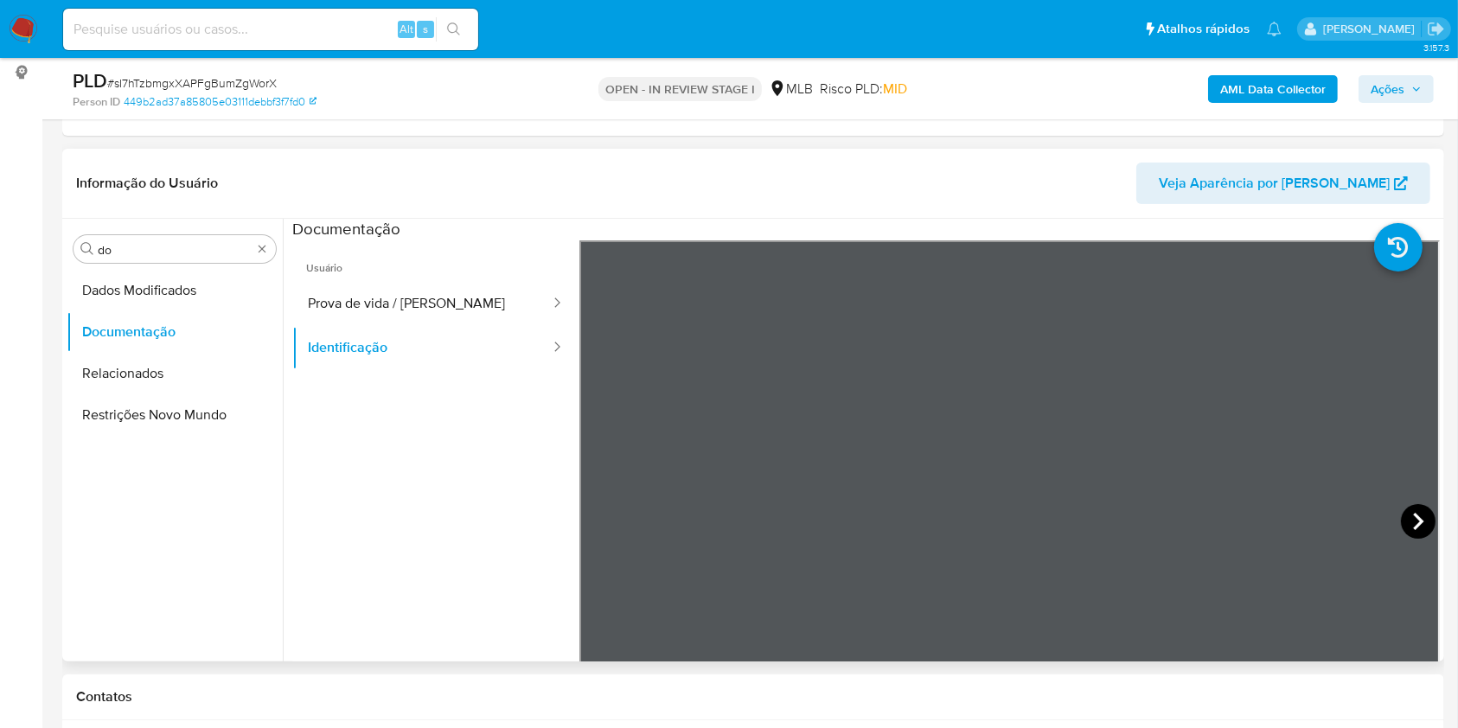
click at [1413, 526] on icon at bounding box center [1418, 521] width 10 height 17
click at [458, 311] on button "Prova de vida / Selfie" at bounding box center [421, 304] width 259 height 44
click at [161, 242] on input "do" at bounding box center [175, 250] width 154 height 16
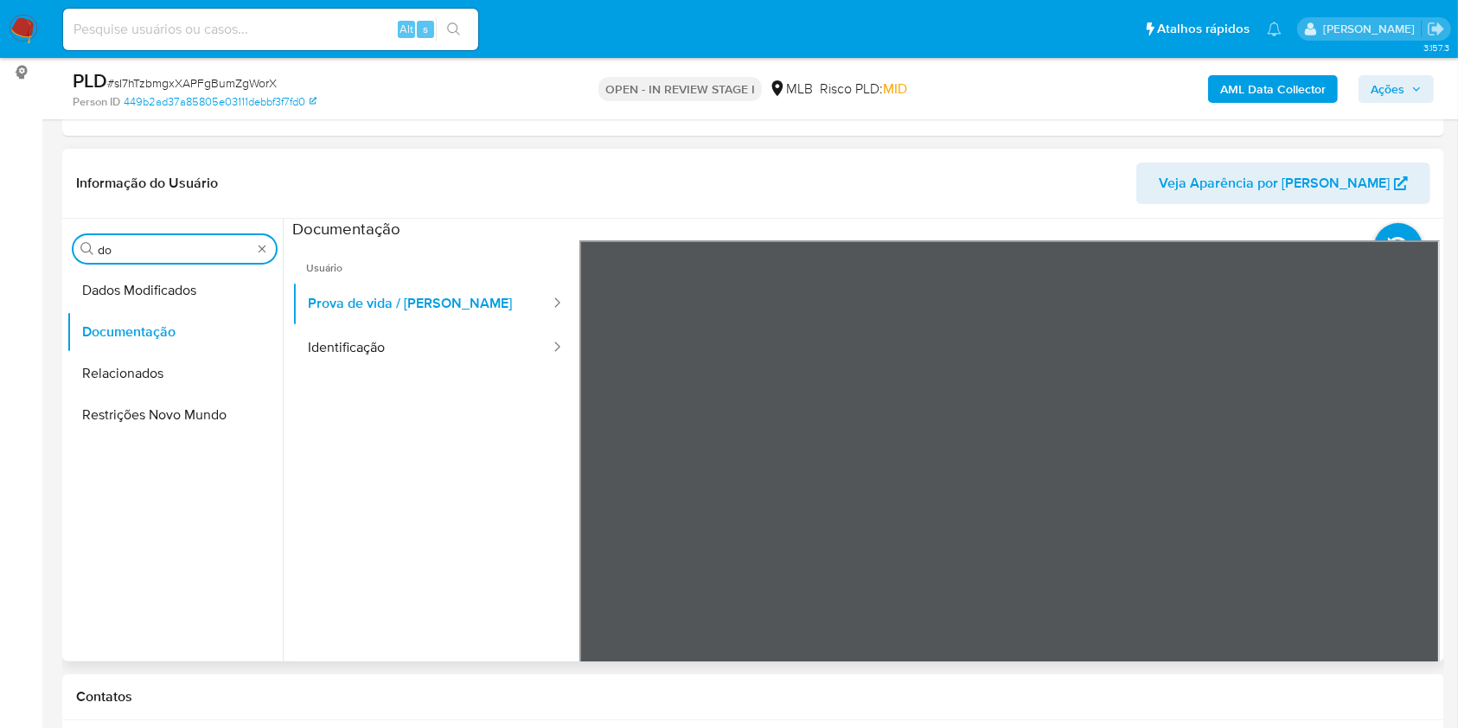
click at [161, 242] on input "do" at bounding box center [175, 250] width 154 height 16
type input "ky"
click at [104, 318] on button "KYC" at bounding box center [168, 332] width 202 height 42
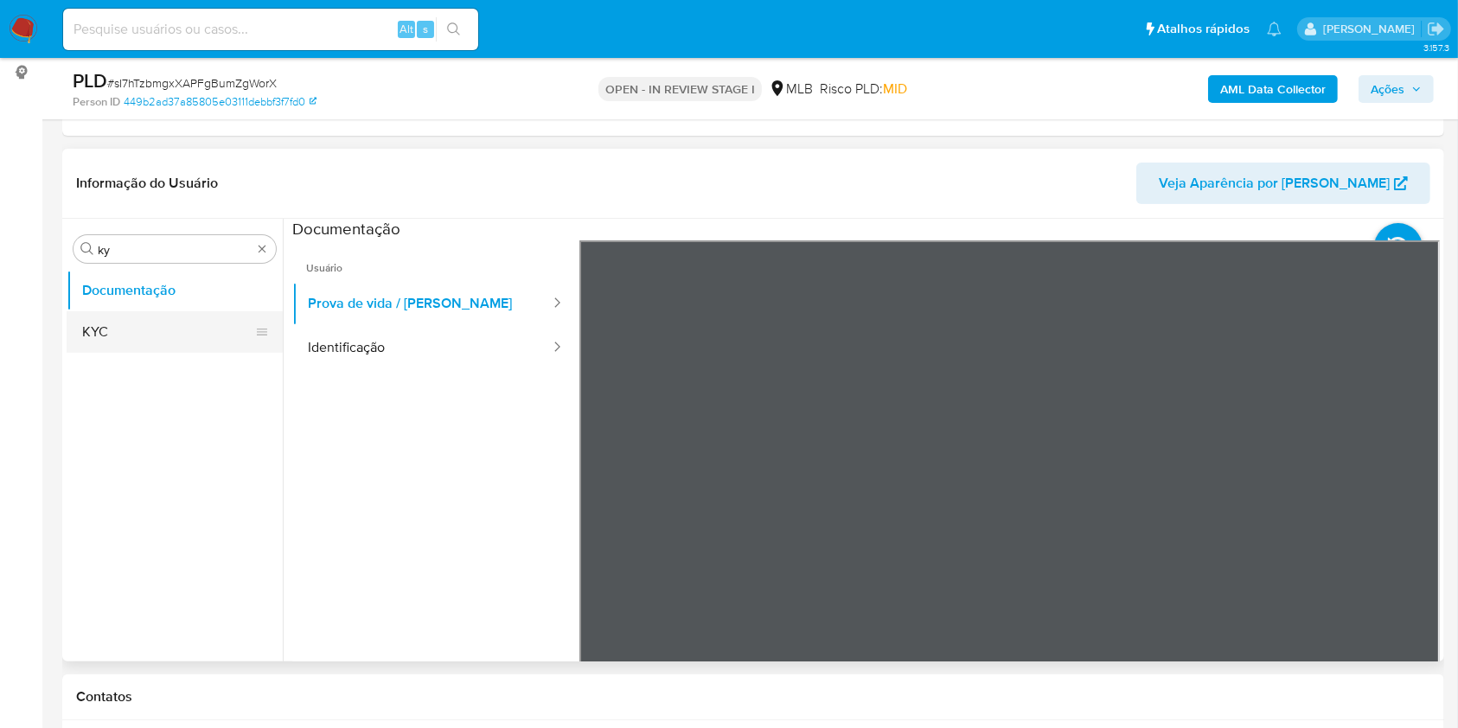
click at [80, 335] on button "KYC" at bounding box center [168, 332] width 202 height 42
click at [126, 346] on button "KYC" at bounding box center [168, 332] width 202 height 42
click at [130, 306] on button "Documentação" at bounding box center [168, 291] width 202 height 42
click at [157, 347] on button "KYC" at bounding box center [168, 332] width 202 height 42
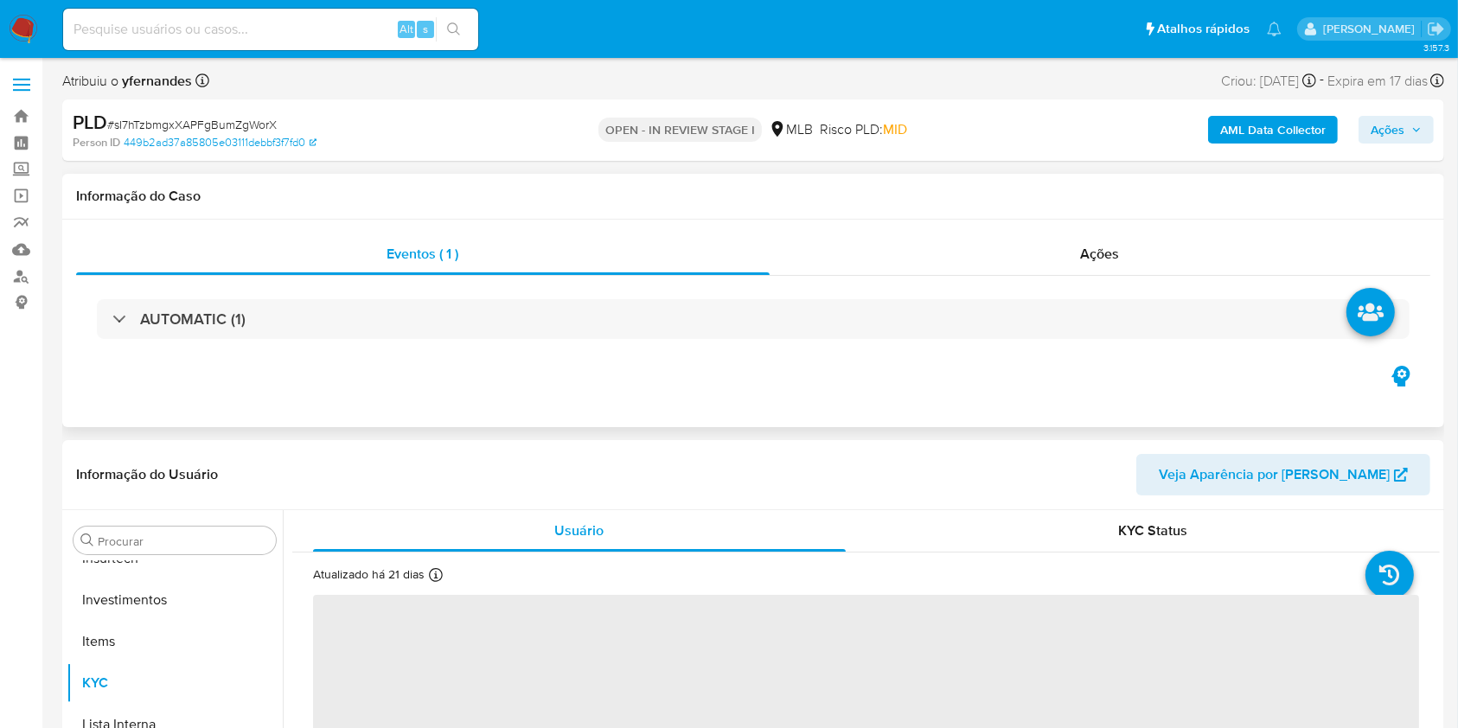
scroll to position [814, 0]
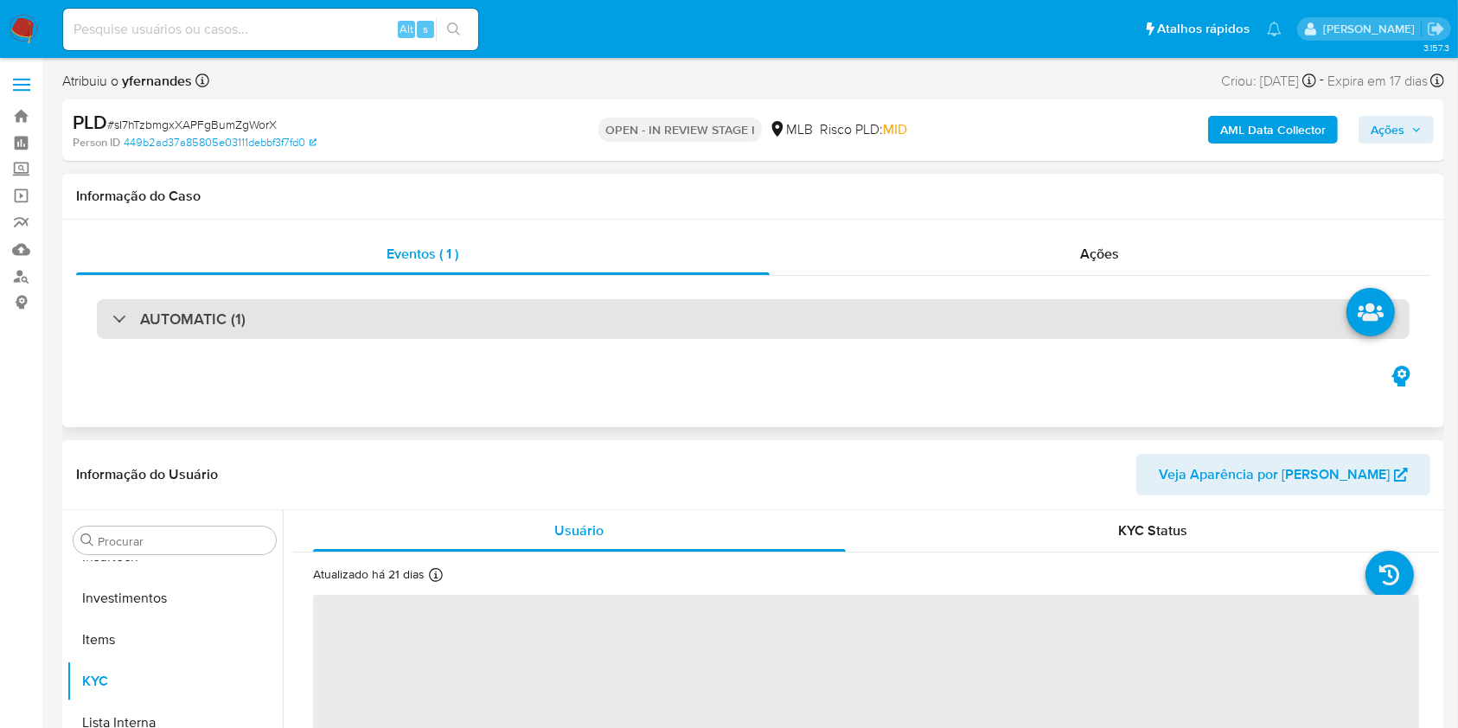
drag, startPoint x: 1119, startPoint y: 166, endPoint x: 1309, endPoint y: 323, distance: 246.9
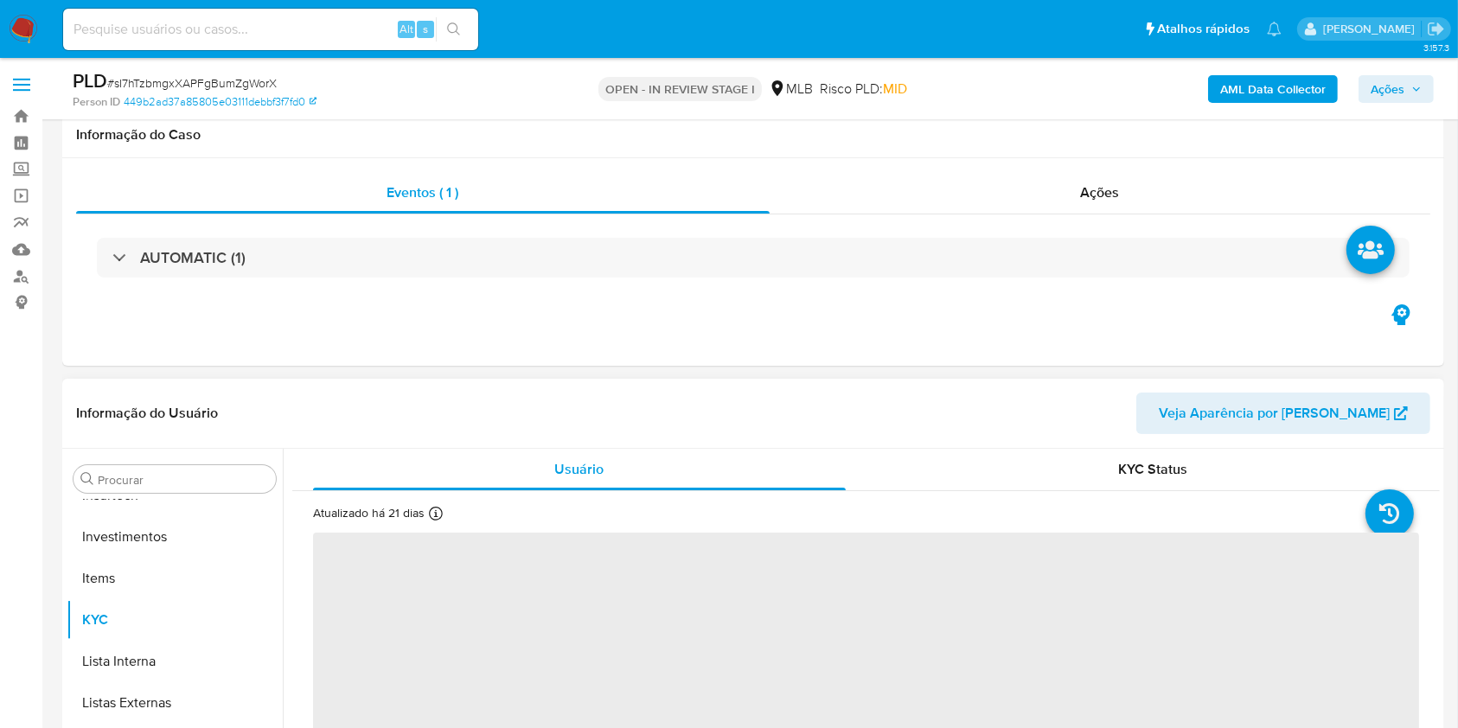
scroll to position [230, 0]
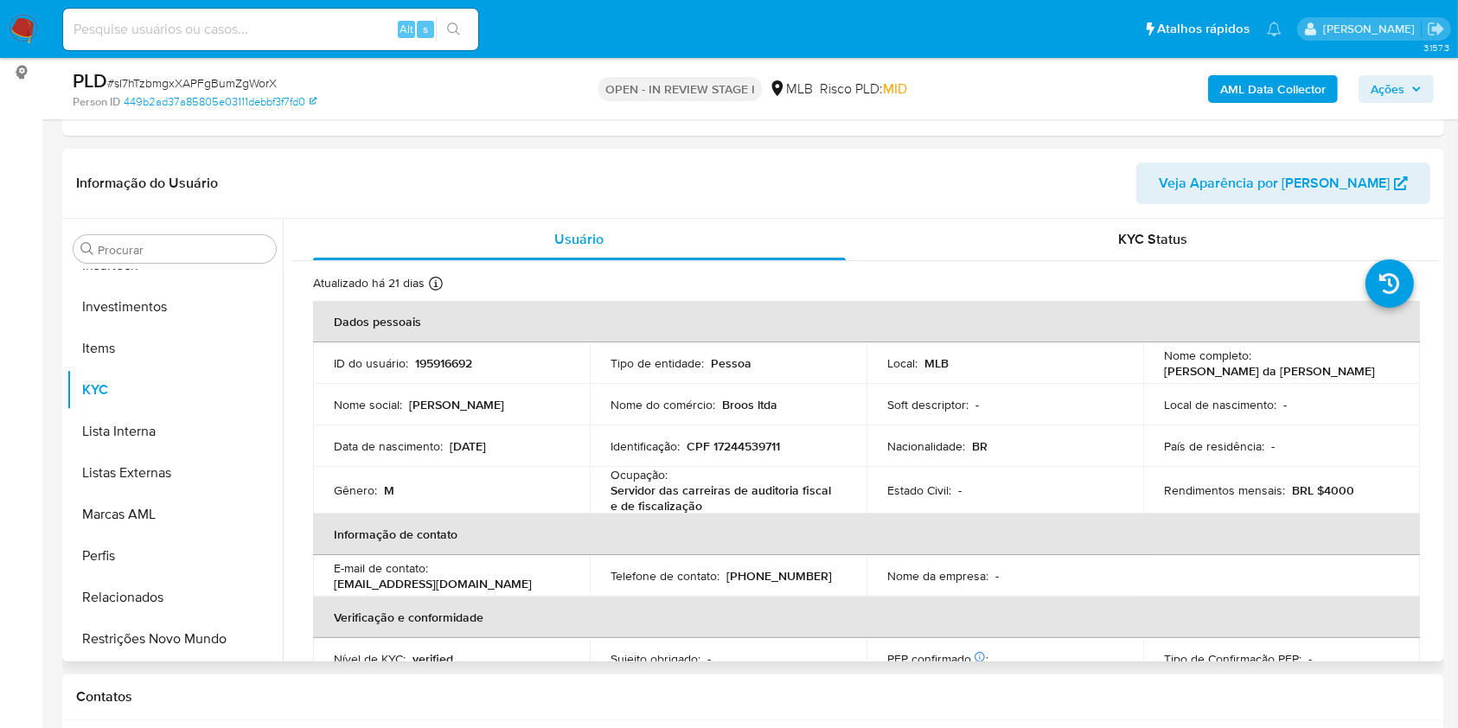
select select "10"
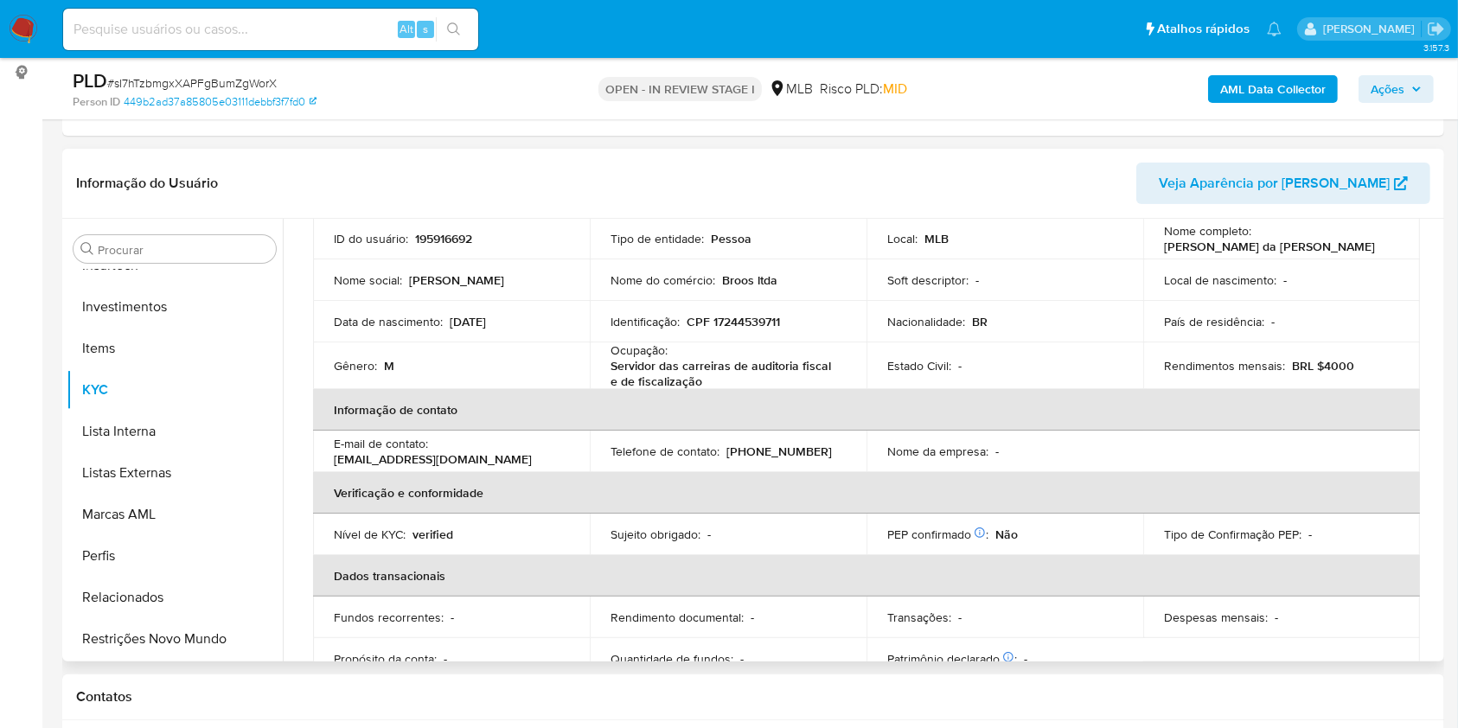
scroll to position [131, 0]
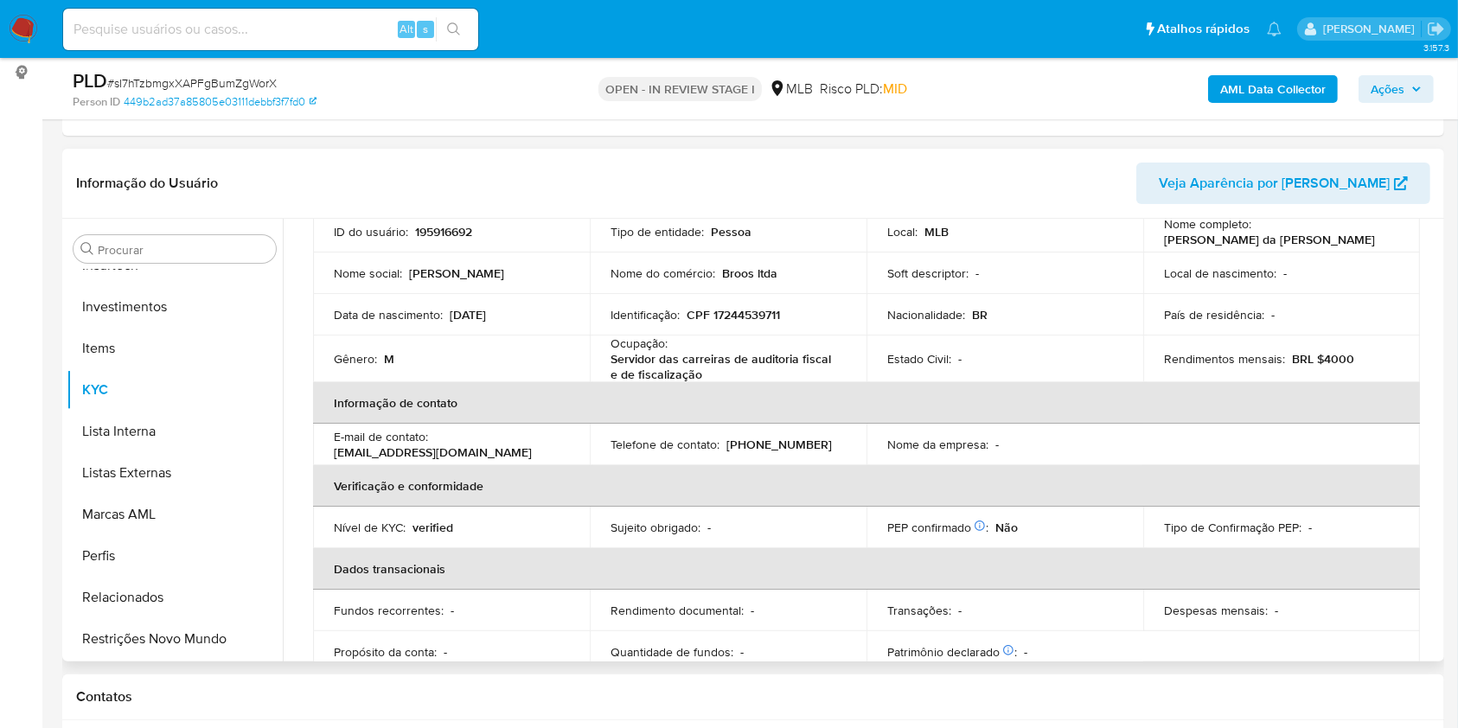
click at [734, 365] on p "Servidor das carreiras de auditoria fiscal e de fiscalização" at bounding box center [724, 366] width 228 height 31
copy div "Ocupação : Servidor das carreiras de auditoria fiscal e de fiscalização"
click at [808, 394] on th "Informação de contato" at bounding box center [866, 403] width 1107 height 42
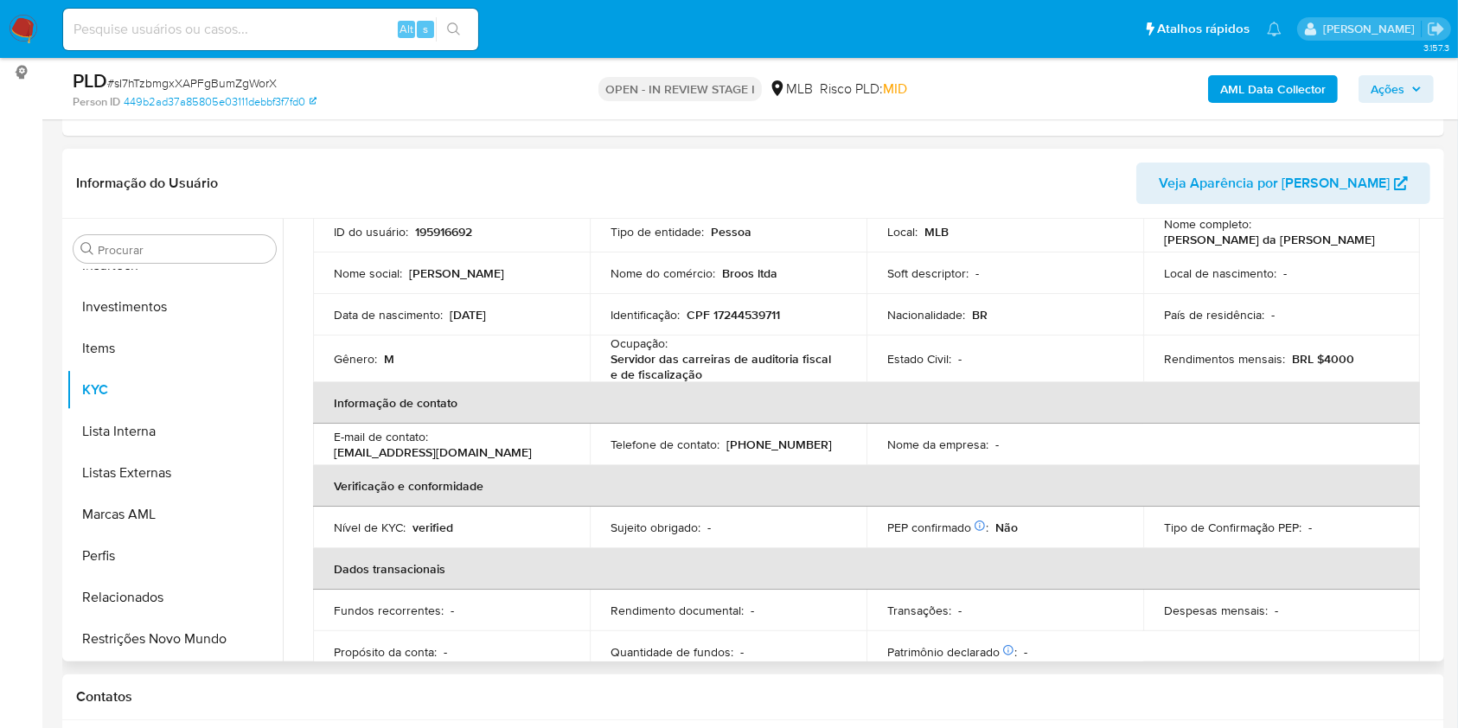
click at [744, 385] on th "Informação de contato" at bounding box center [866, 403] width 1107 height 42
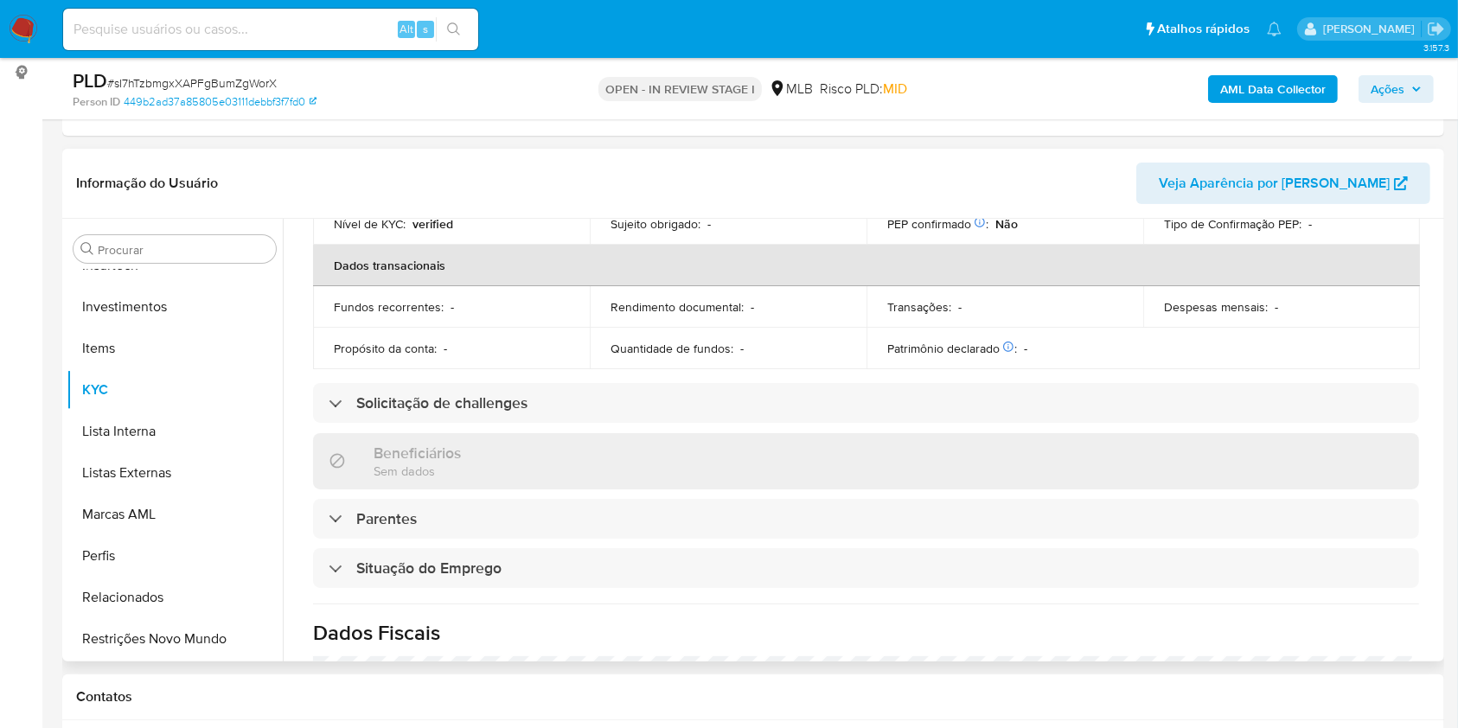
scroll to position [740, 0]
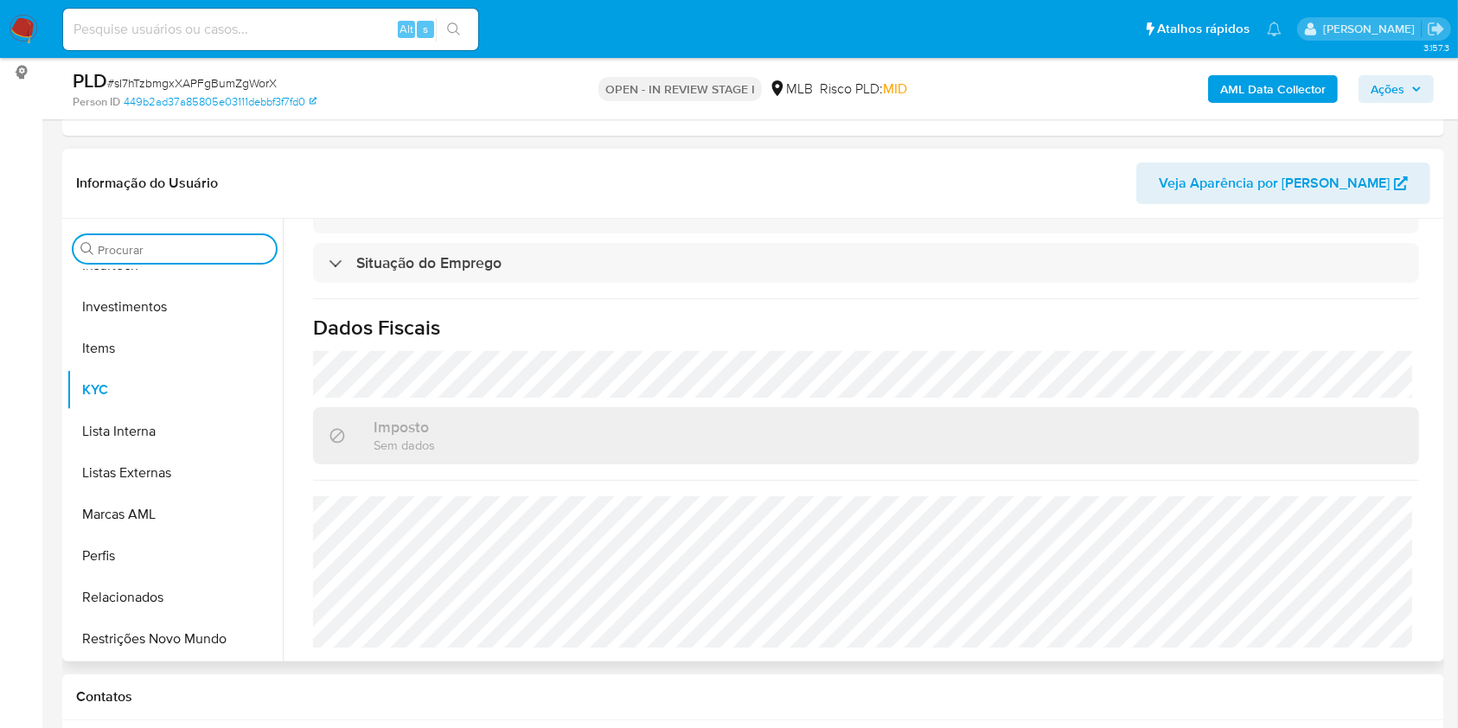
click at [150, 247] on input "Procurar" at bounding box center [183, 250] width 171 height 16
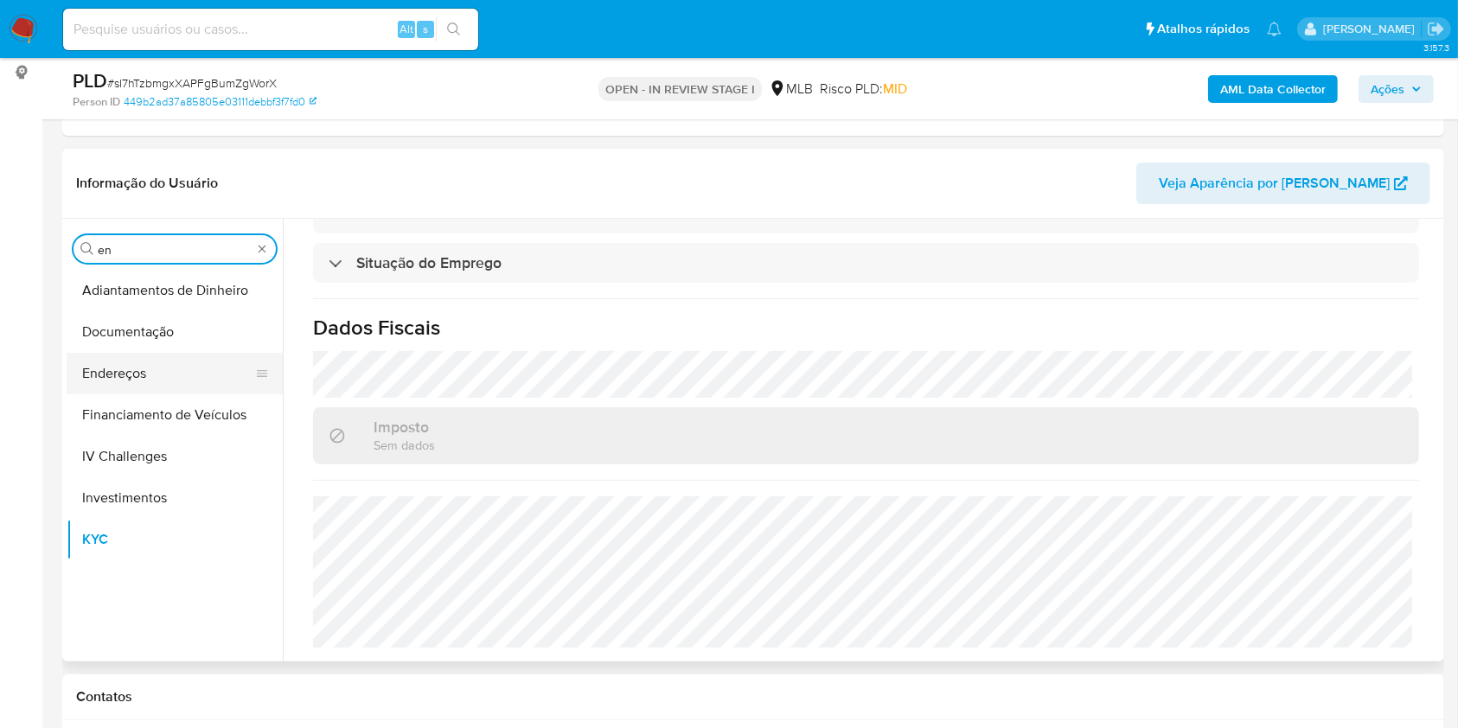
scroll to position [0, 0]
type input "en"
click at [144, 348] on button "Documentação" at bounding box center [168, 332] width 202 height 42
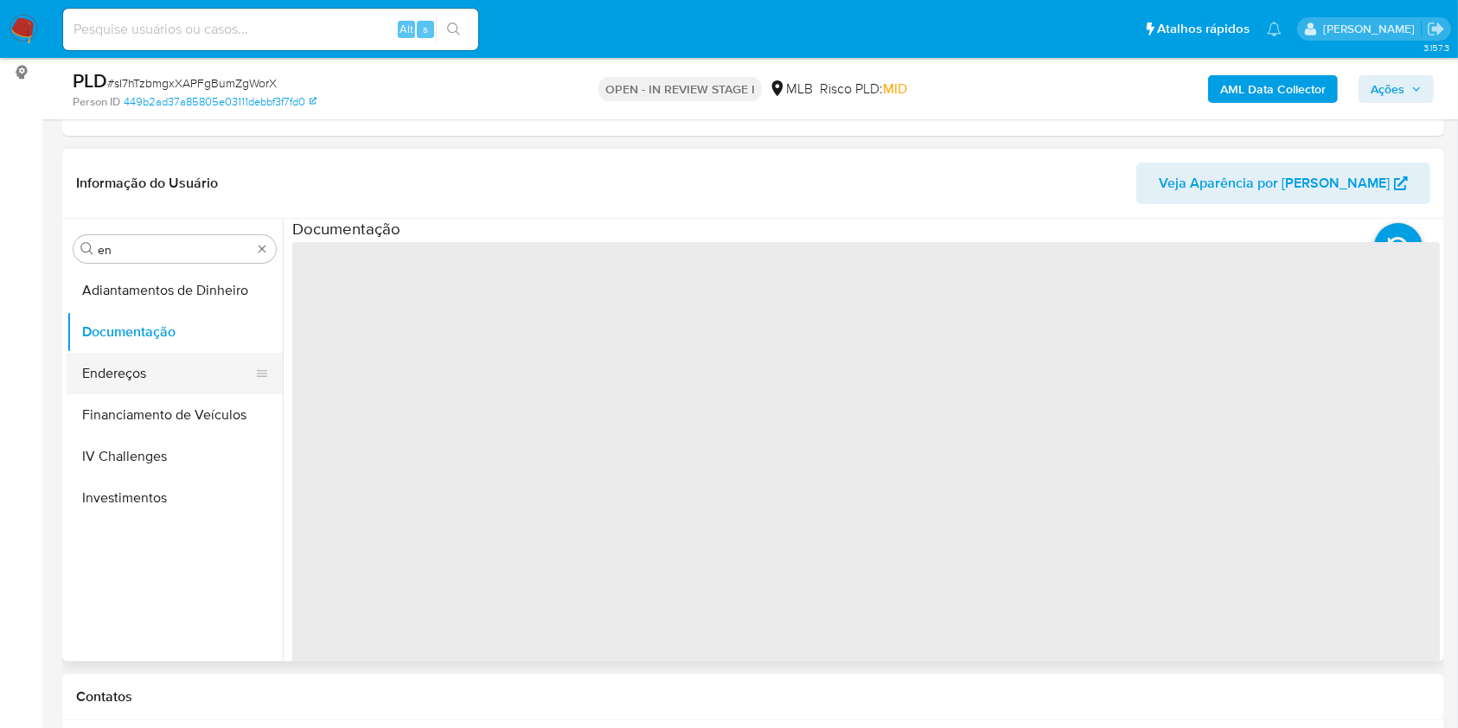
click at [103, 367] on button "Endereços" at bounding box center [168, 374] width 202 height 42
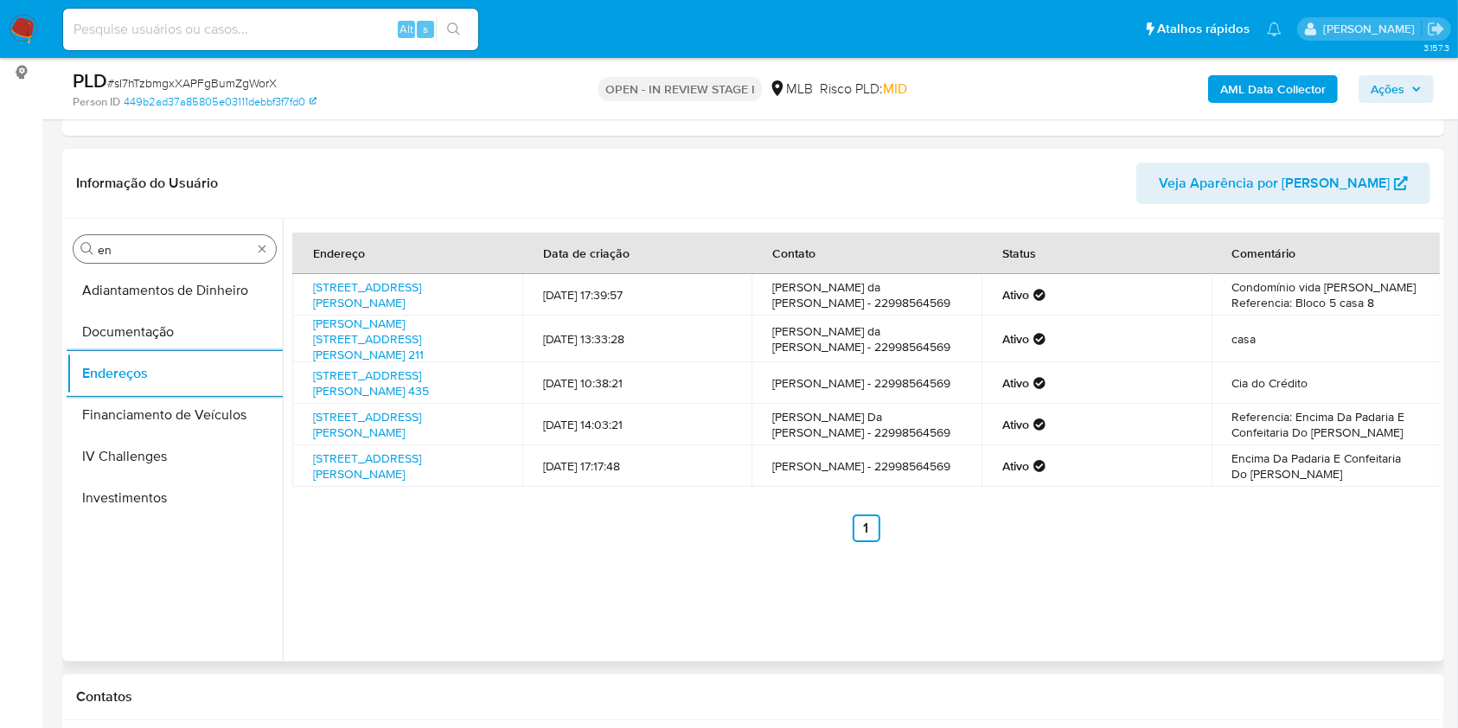
click at [172, 239] on div "Procurar en" at bounding box center [174, 249] width 202 height 28
click at [150, 246] on input "en" at bounding box center [175, 250] width 154 height 16
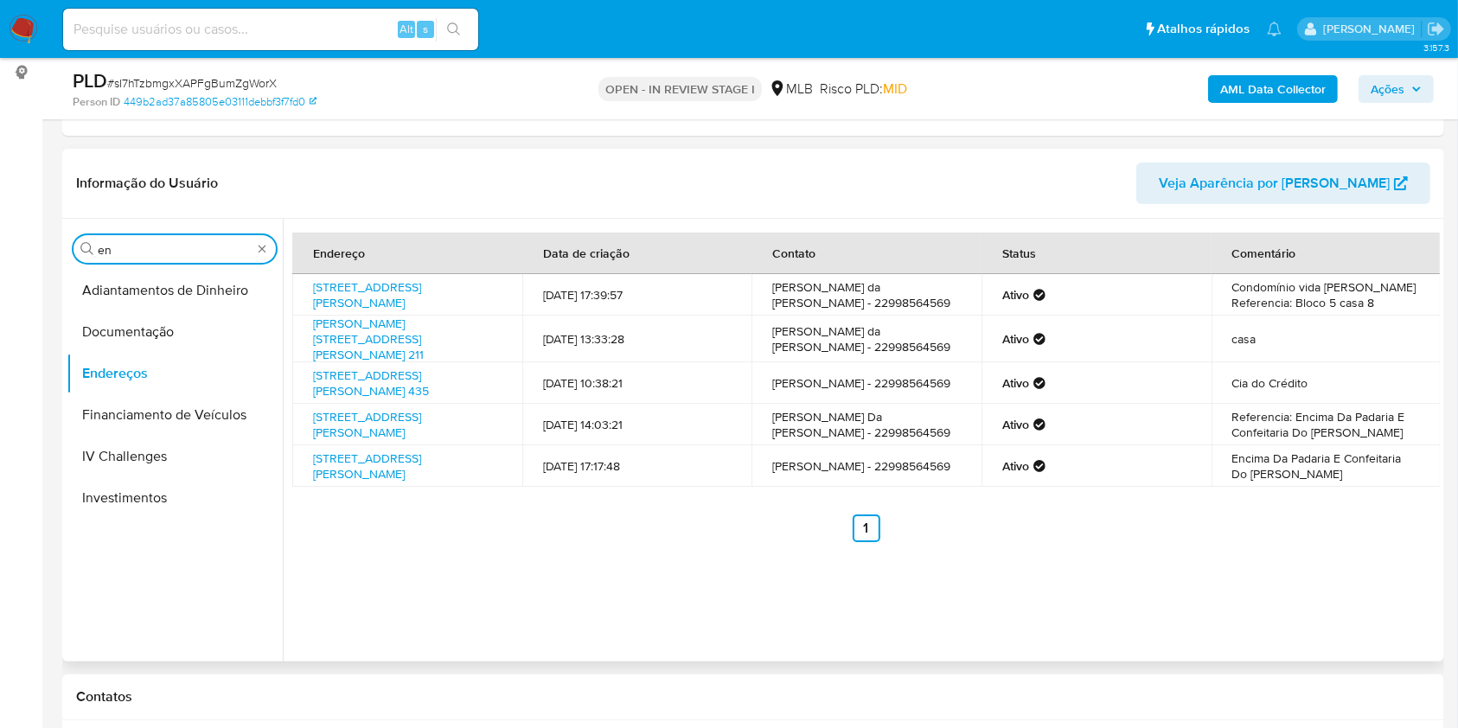
click at [150, 246] on input "en" at bounding box center [175, 250] width 154 height 16
type input "ge"
click at [153, 284] on button "Detalhe da geolocalização" at bounding box center [175, 291] width 216 height 42
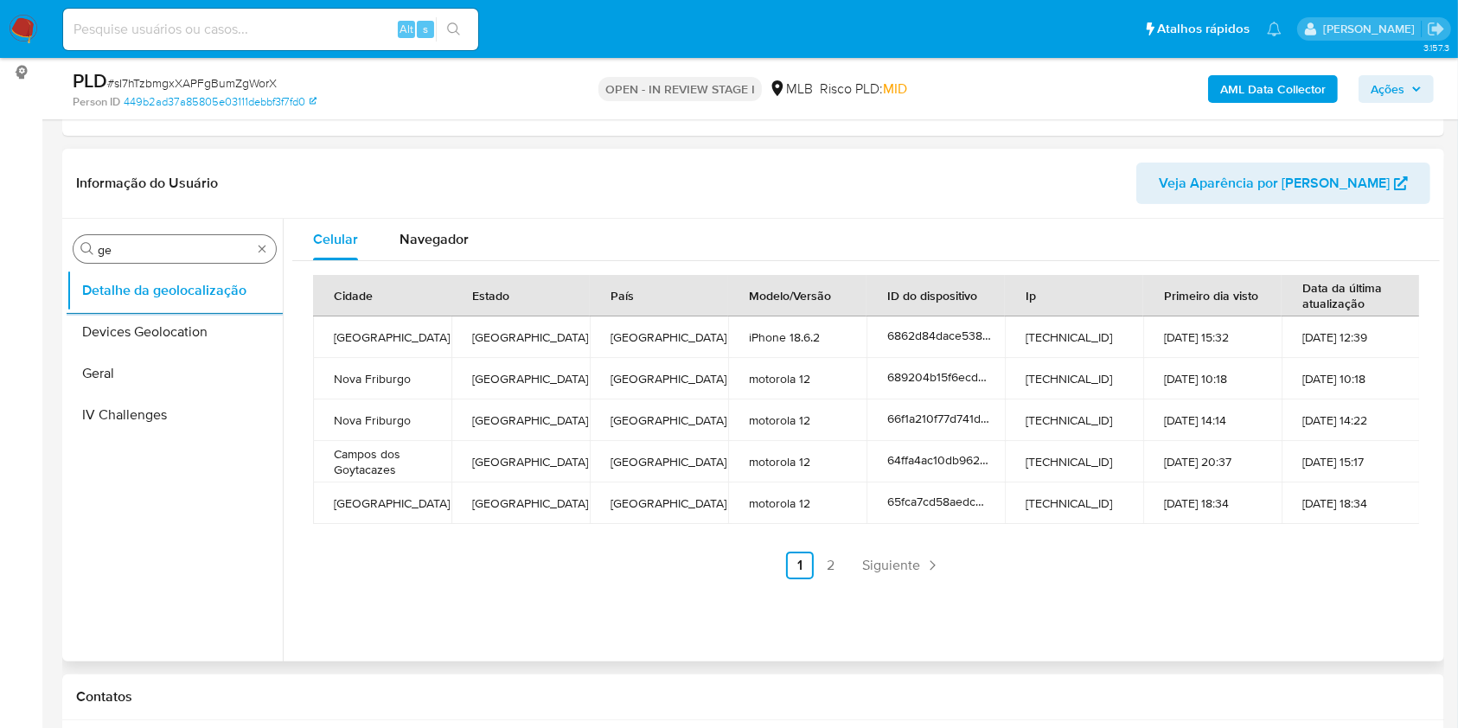
click at [203, 255] on input "ge" at bounding box center [175, 250] width 154 height 16
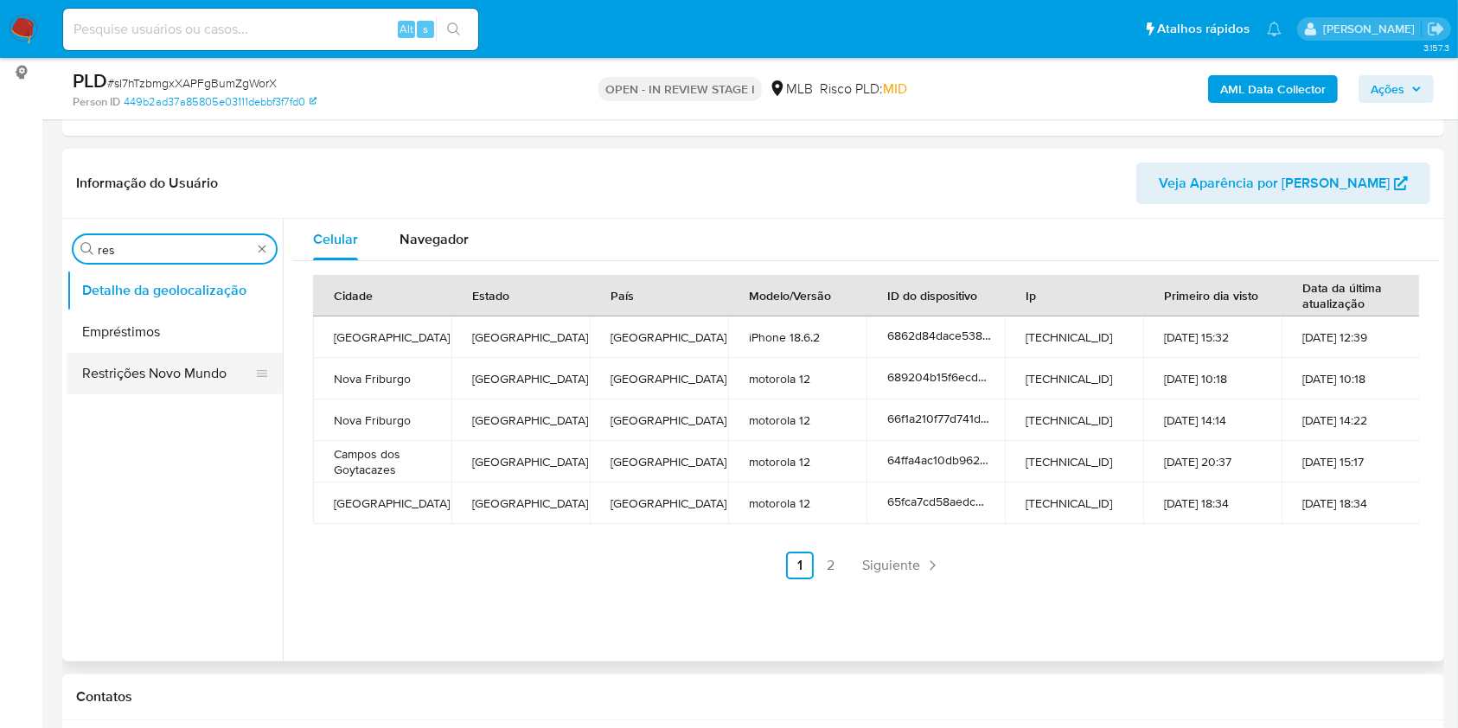
type input "res"
click at [131, 363] on button "Restrições Novo Mundo" at bounding box center [168, 374] width 202 height 42
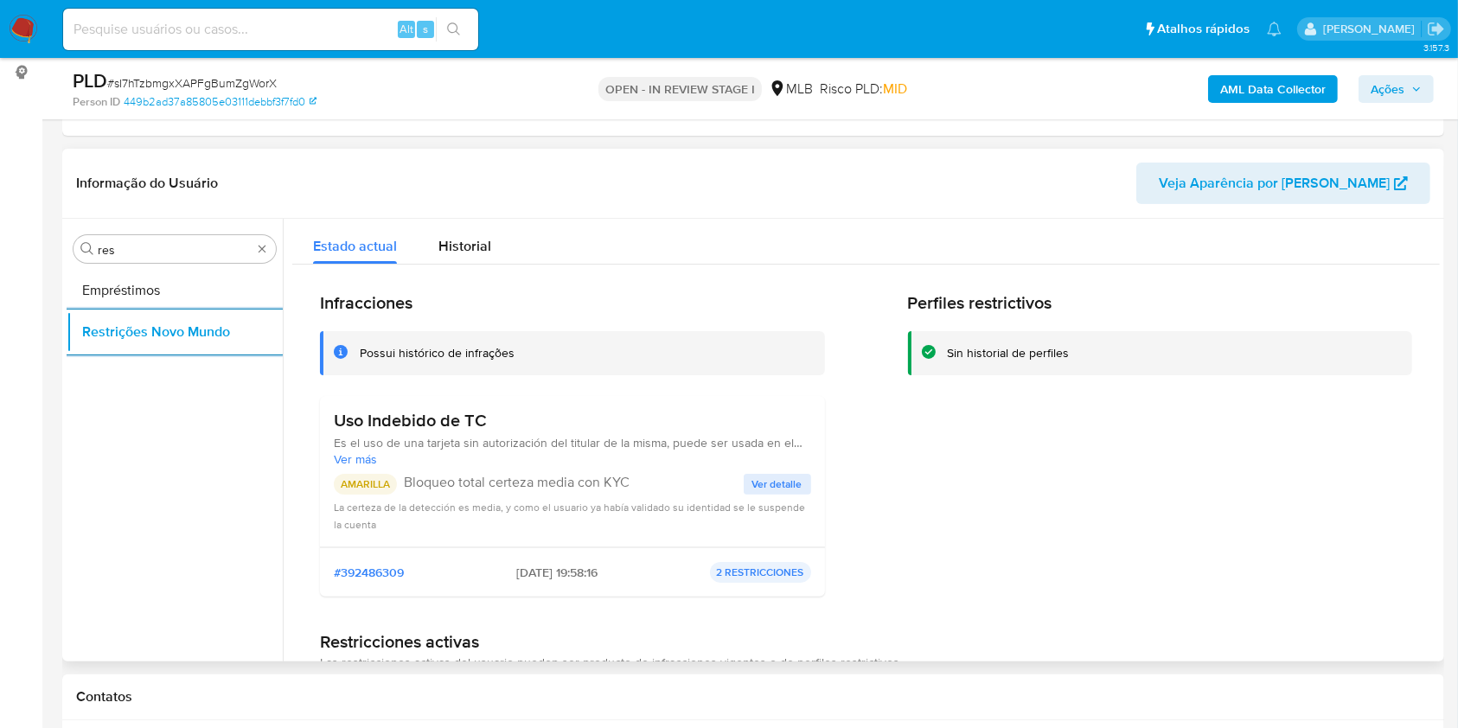
click at [387, 421] on h3 "Uso Indebido de TC" at bounding box center [572, 421] width 477 height 22
click at [546, 495] on div "AMARILLA Bloqueo total certeza media con KYC Ver detalle La certeza de la detec…" at bounding box center [572, 503] width 477 height 59
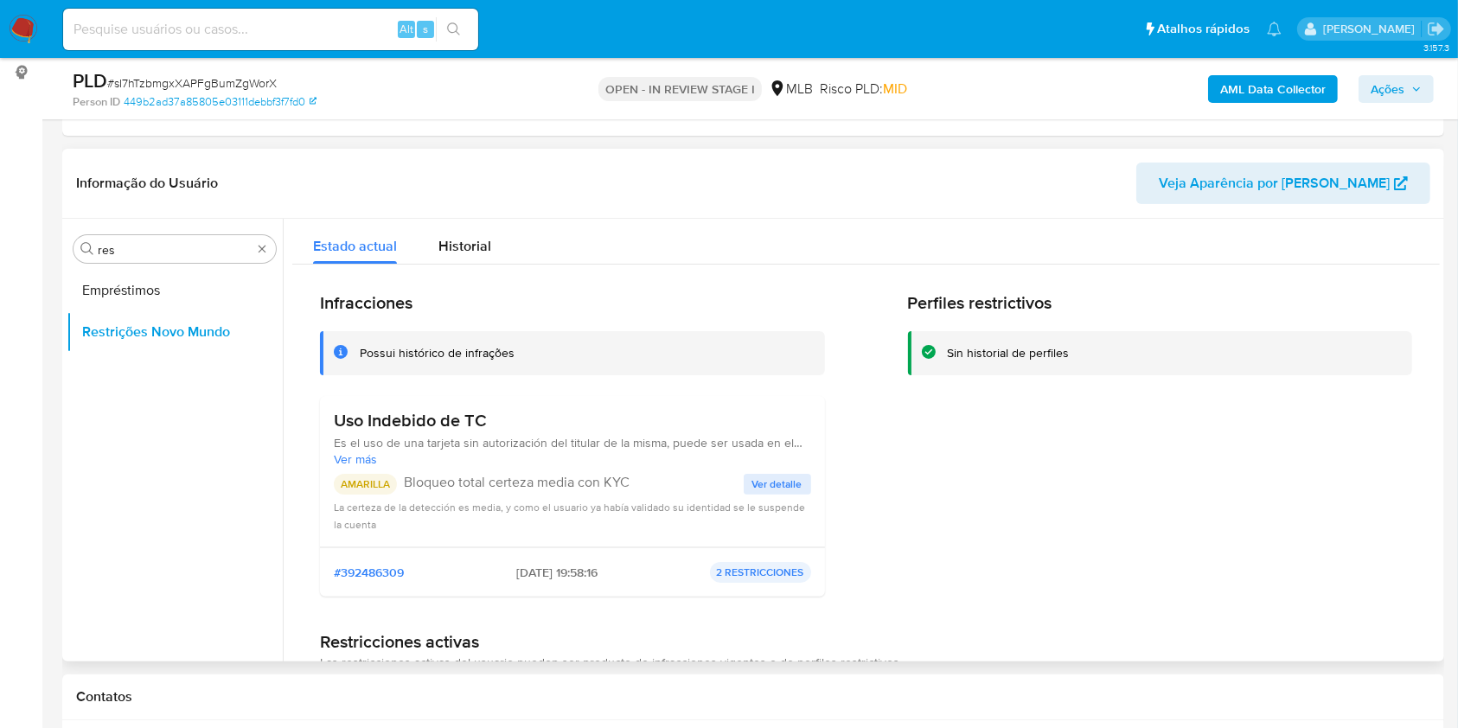
click at [546, 495] on div "AMARILLA Bloqueo total certeza media con KYC Ver detalle La certeza de la detec…" at bounding box center [572, 503] width 477 height 59
click at [783, 470] on div "Uso Indebido de TC Es el uso de una tarjeta sin autorización del titular de la …" at bounding box center [572, 471] width 477 height 123
click at [765, 489] on span "Ver detalle" at bounding box center [777, 484] width 50 height 17
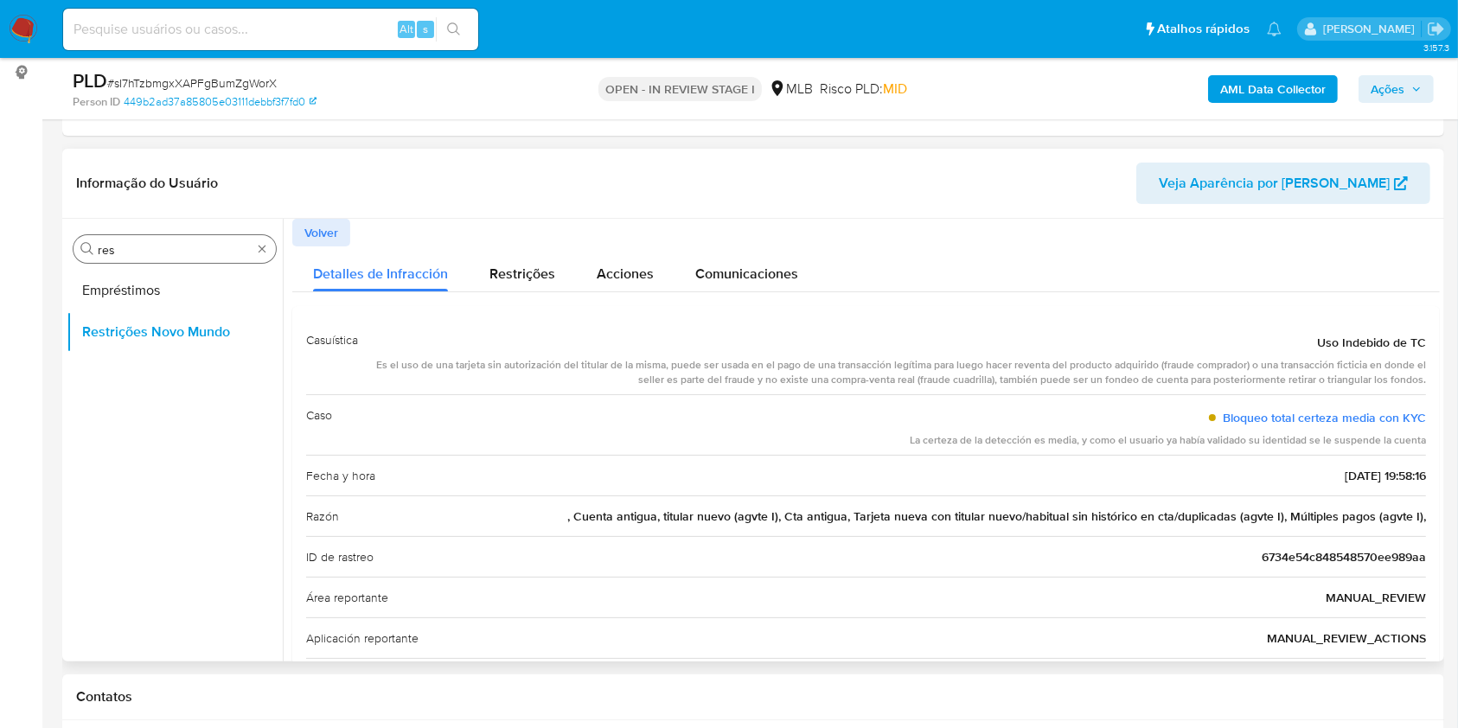
click at [157, 254] on input "res" at bounding box center [175, 250] width 154 height 16
type input "po"
click at [138, 302] on button "Dispositivos Point" at bounding box center [175, 291] width 216 height 42
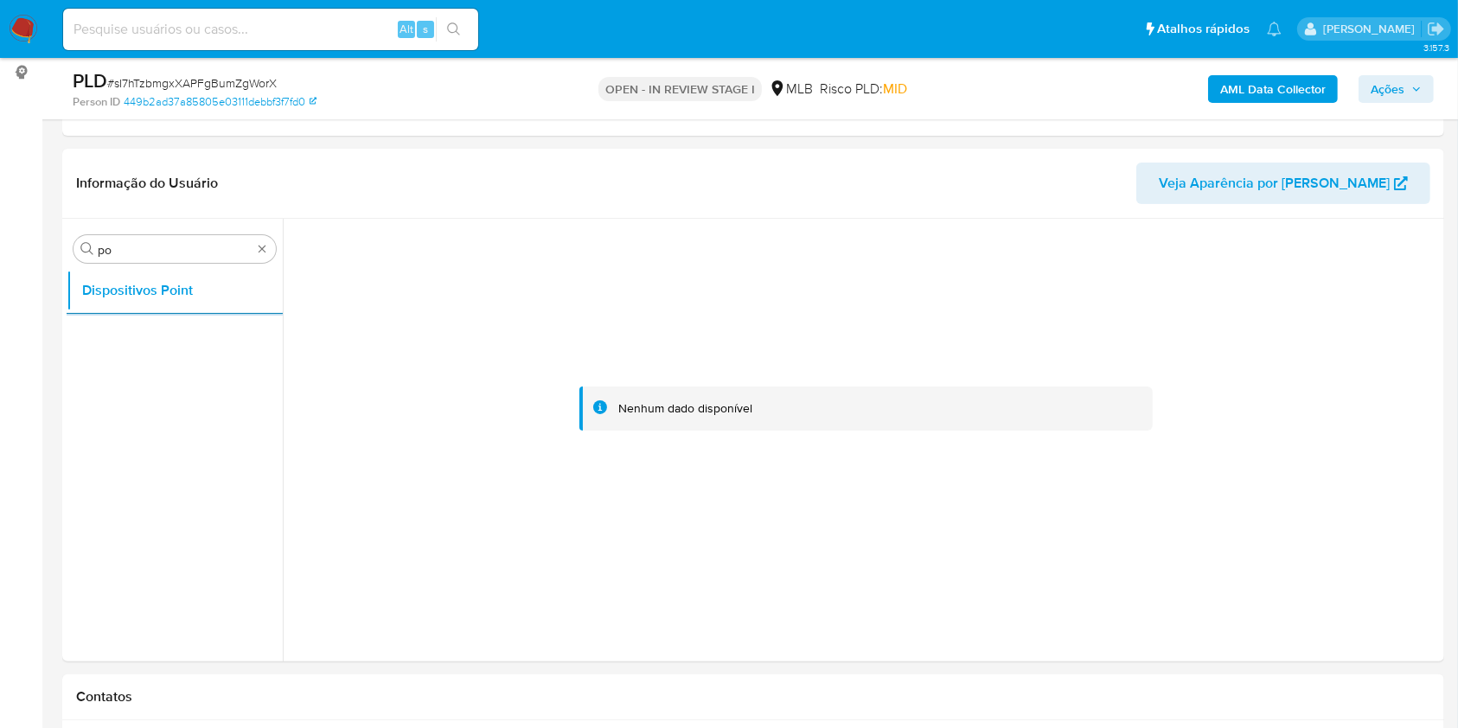
click at [1247, 90] on b "AML Data Collector" at bounding box center [1272, 89] width 105 height 28
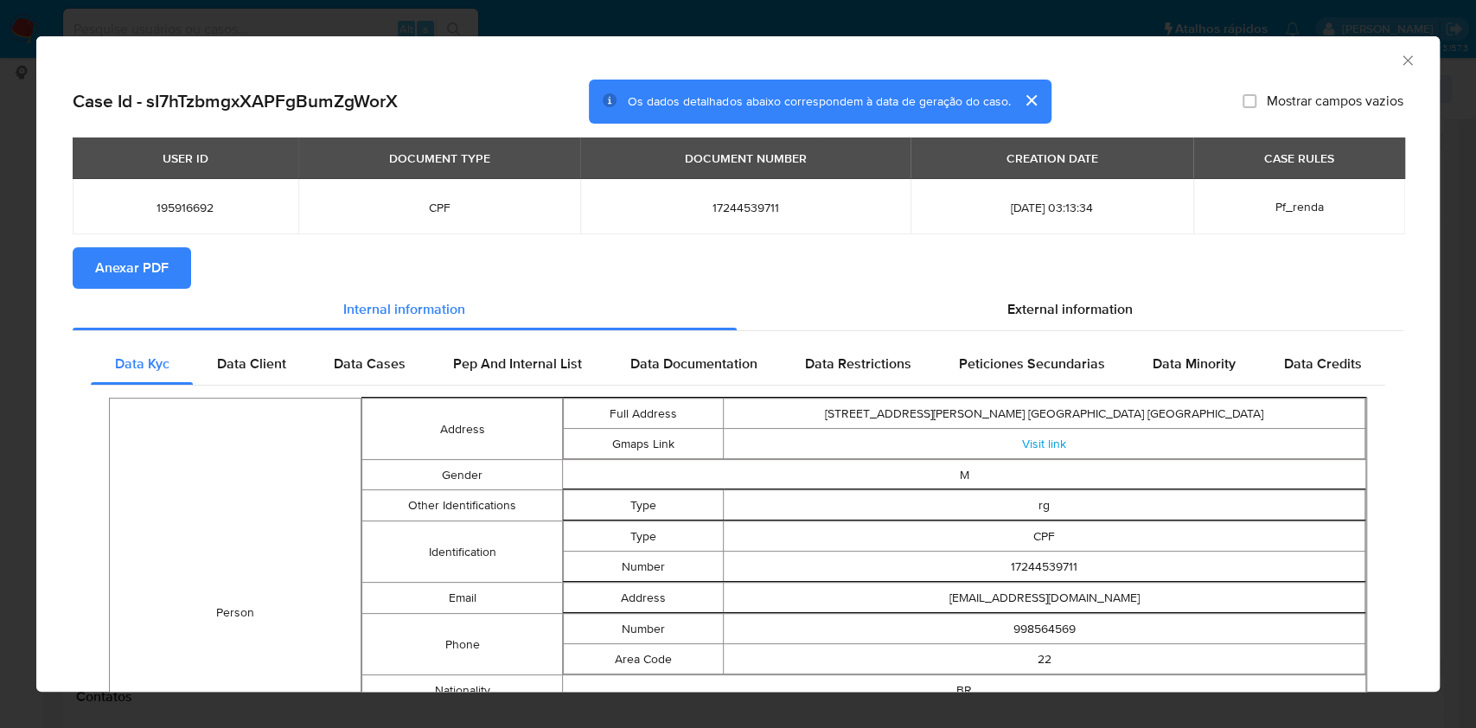
click at [108, 273] on span "Anexar PDF" at bounding box center [131, 268] width 73 height 38
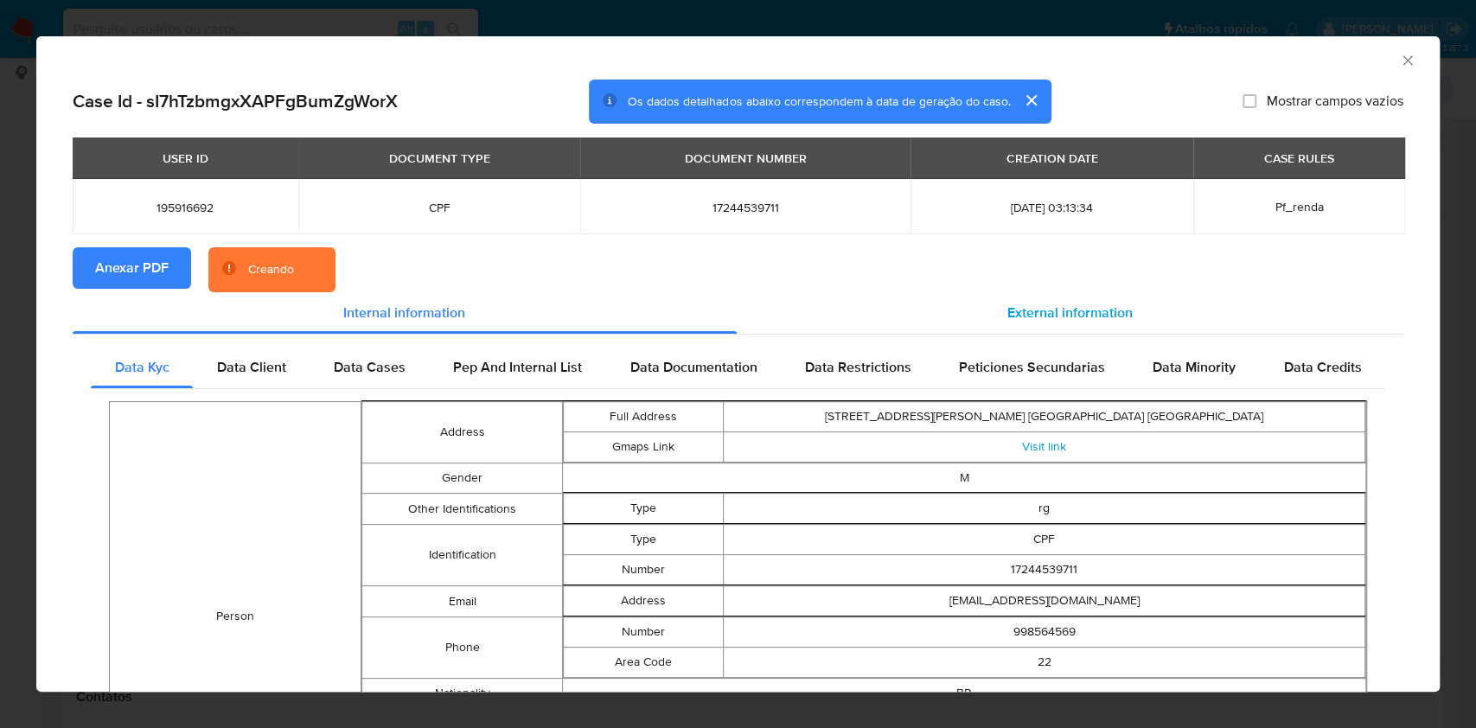
click at [1009, 312] on span "External information" at bounding box center [1069, 313] width 125 height 20
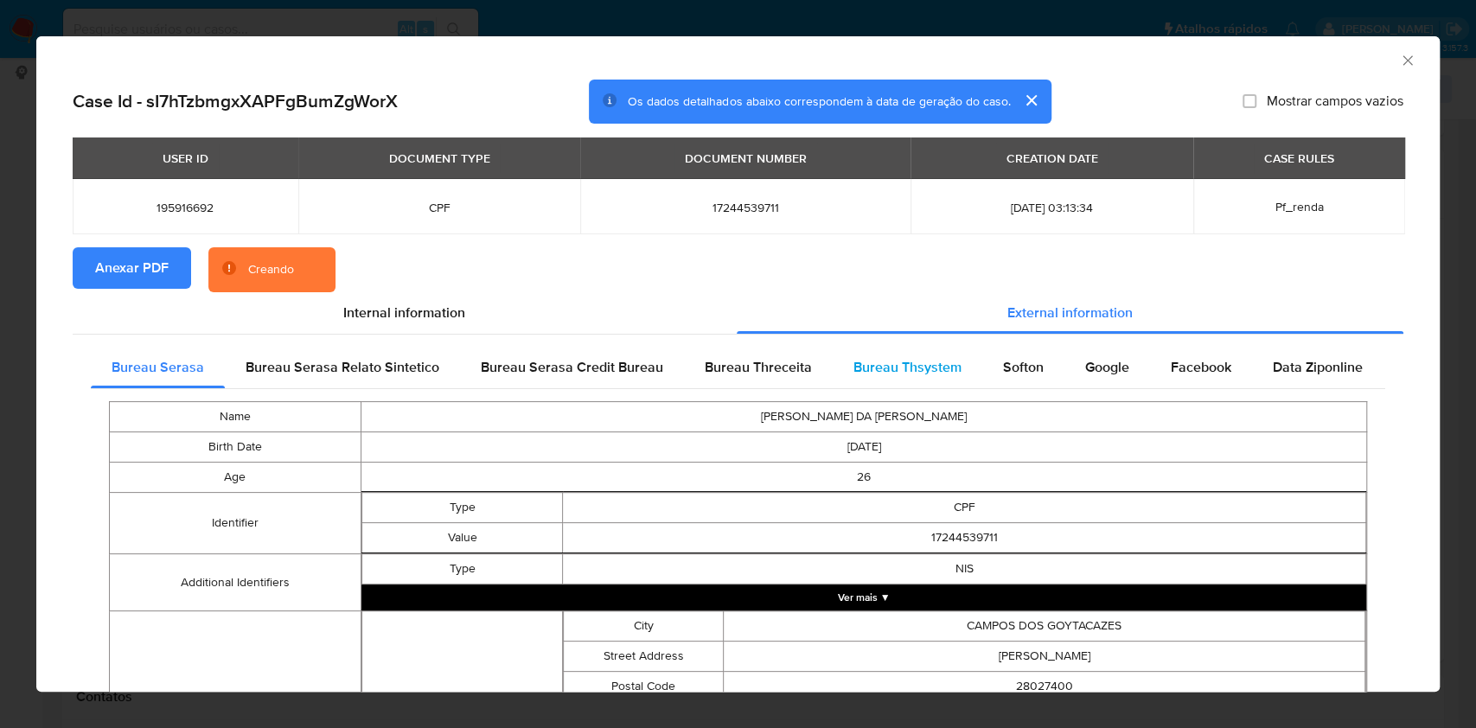
click at [967, 348] on div "Bureau Thsystem" at bounding box center [908, 368] width 150 height 42
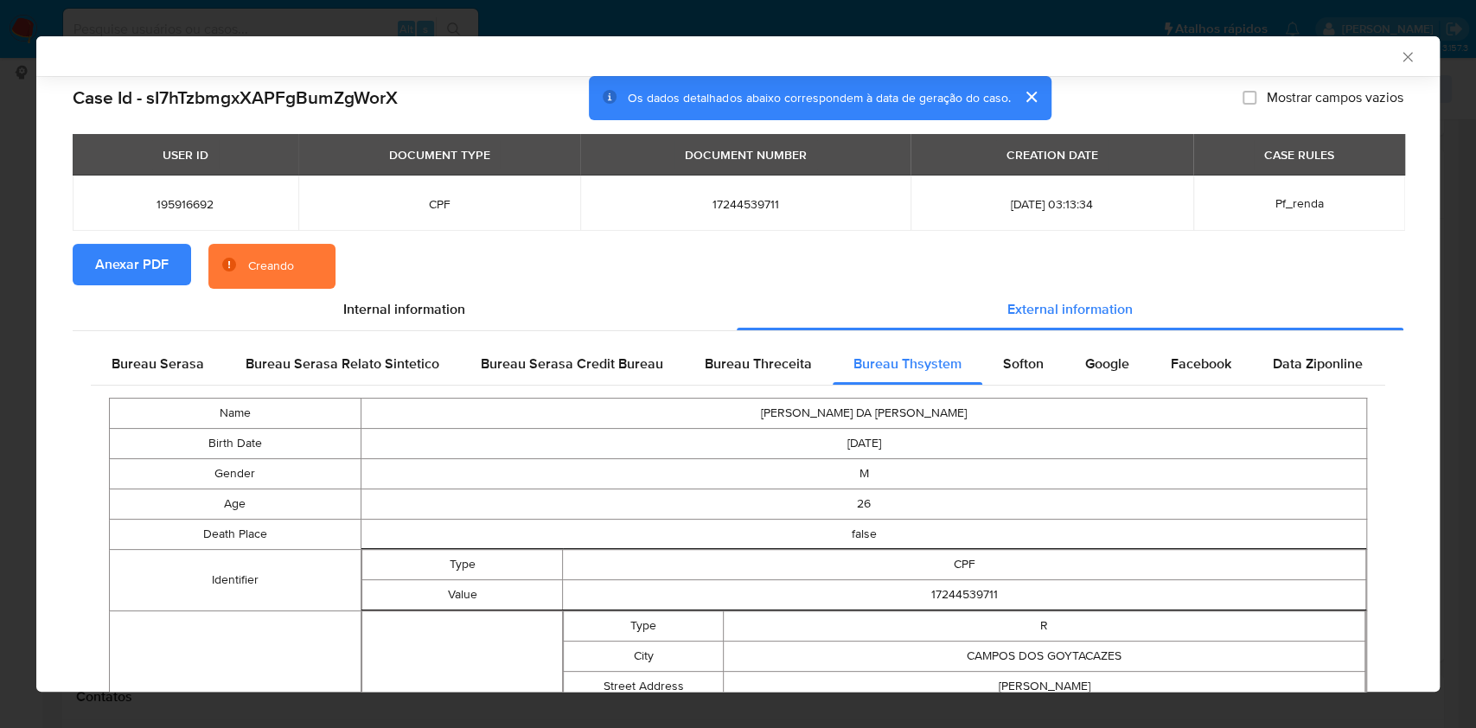
scroll to position [611, 0]
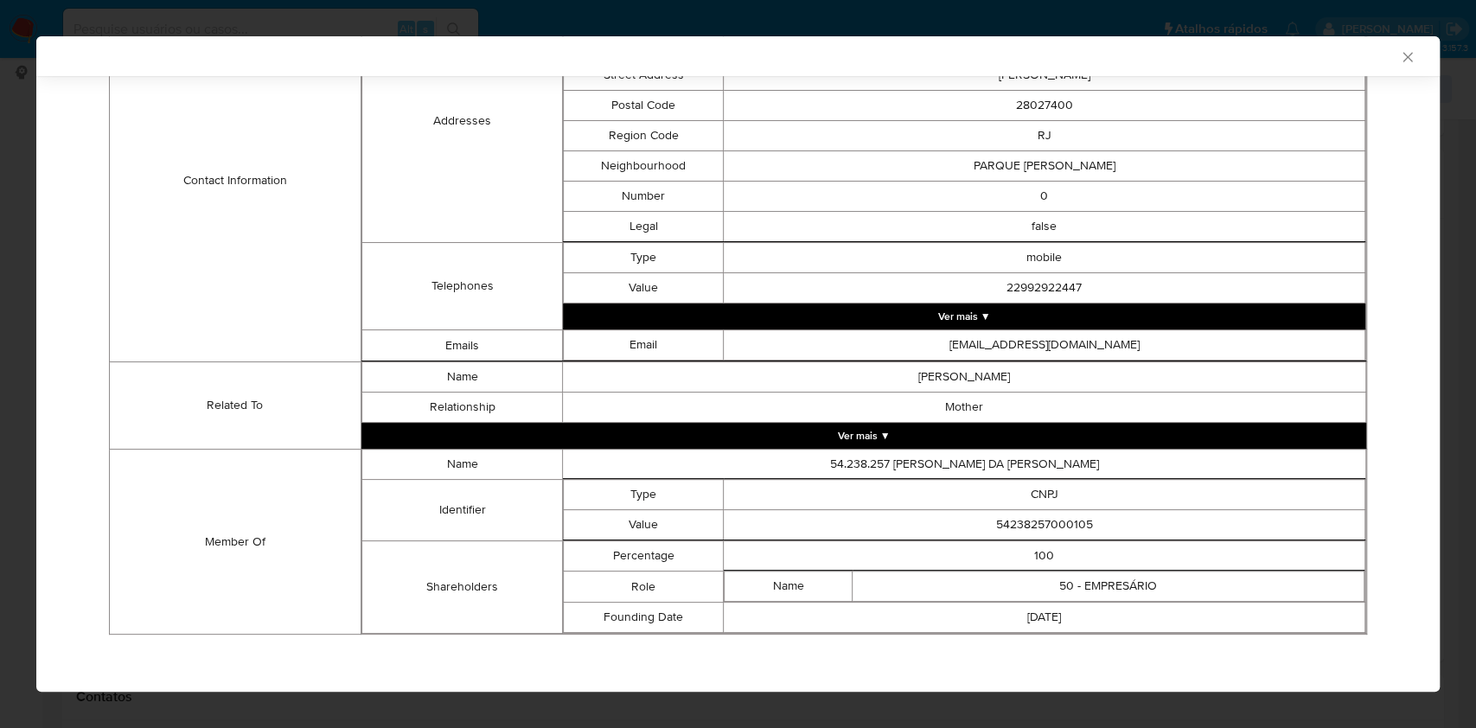
click at [1025, 527] on td "54238257000105" at bounding box center [1045, 525] width 642 height 30
copy td "54238257000105"
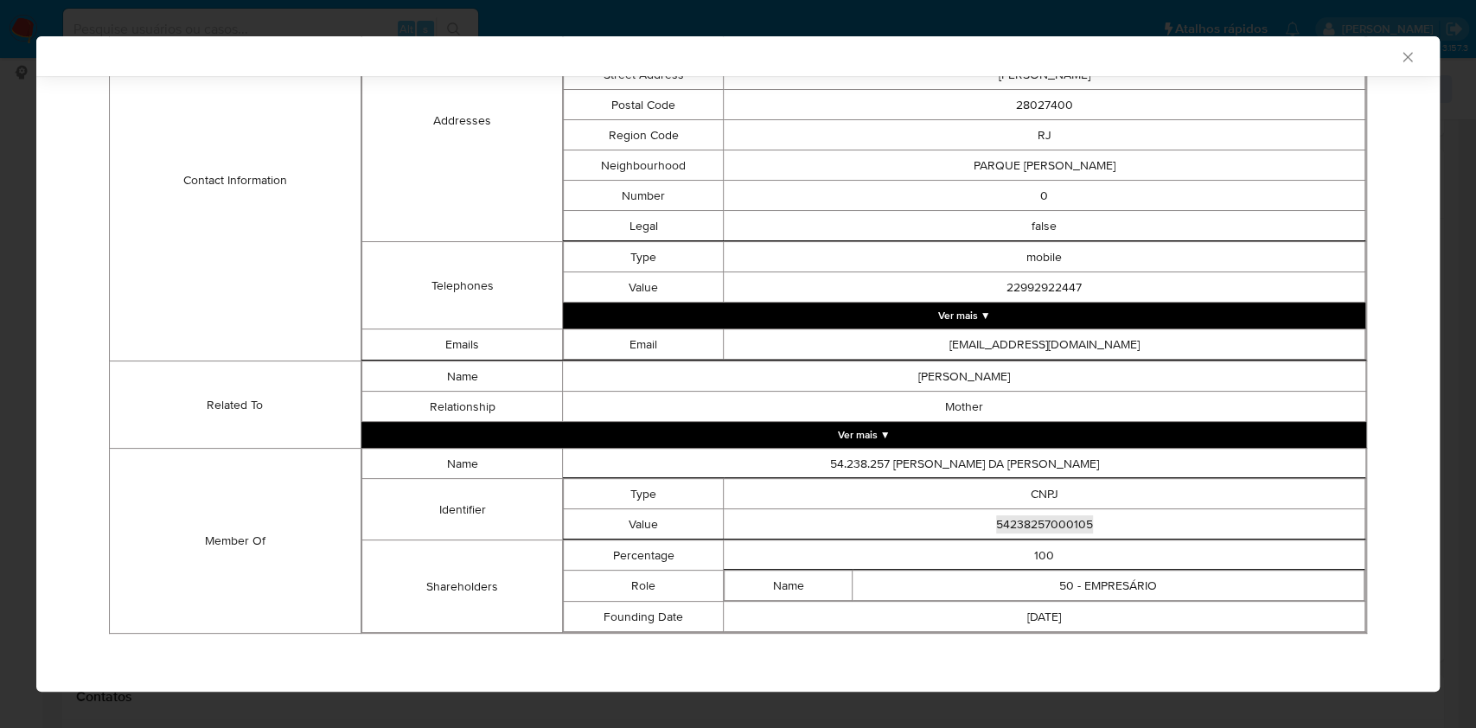
scroll to position [0, 0]
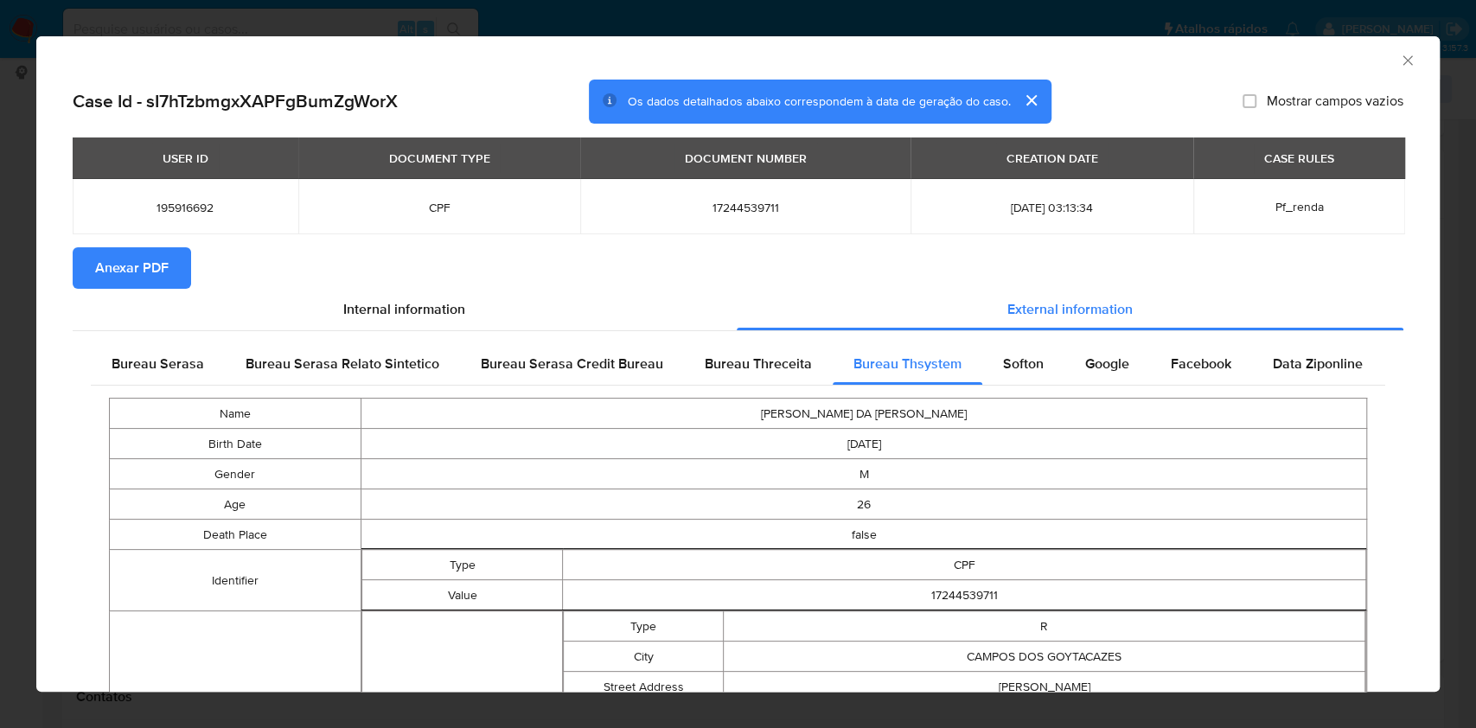
drag, startPoint x: 144, startPoint y: 359, endPoint x: 334, endPoint y: 467, distance: 218.8
click at [144, 359] on span "Bureau Serasa" at bounding box center [158, 364] width 93 height 20
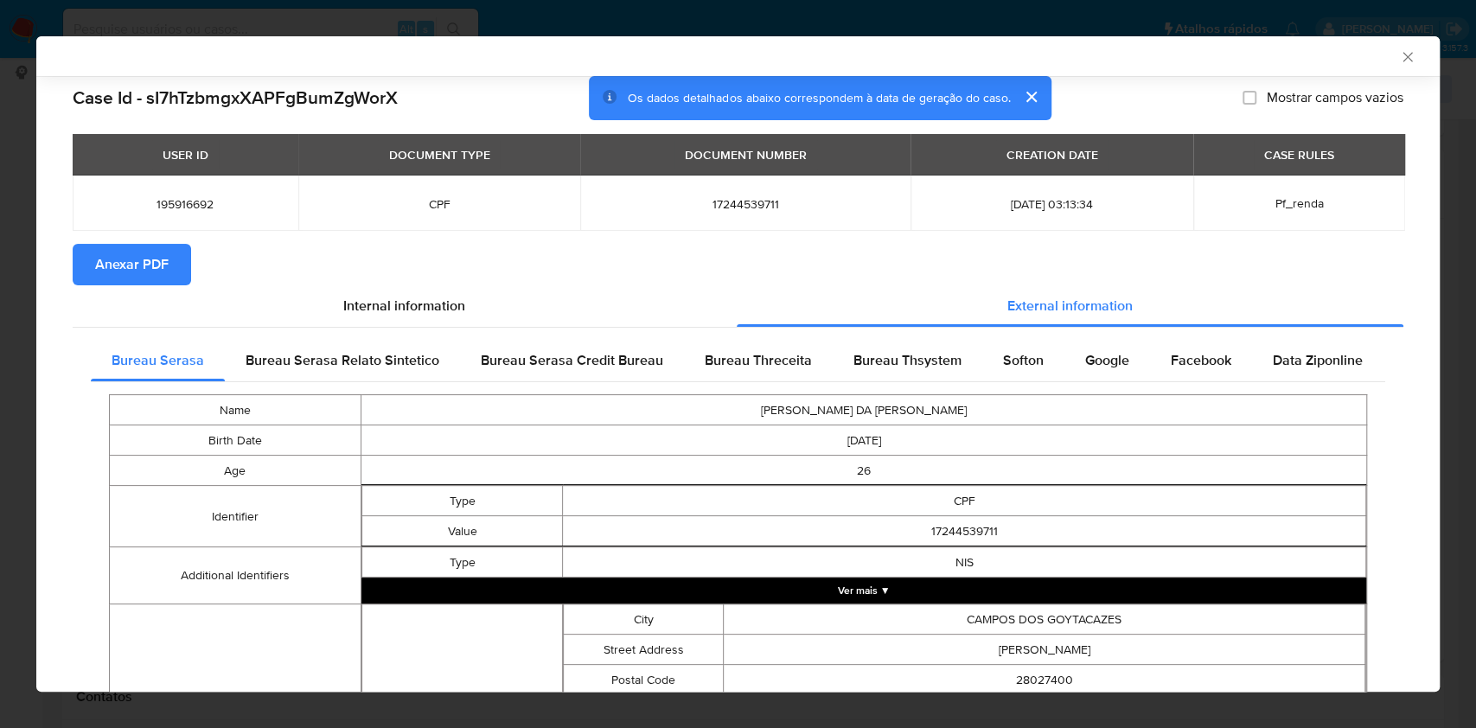
scroll to position [390, 0]
